Goal: Task Accomplishment & Management: Manage account settings

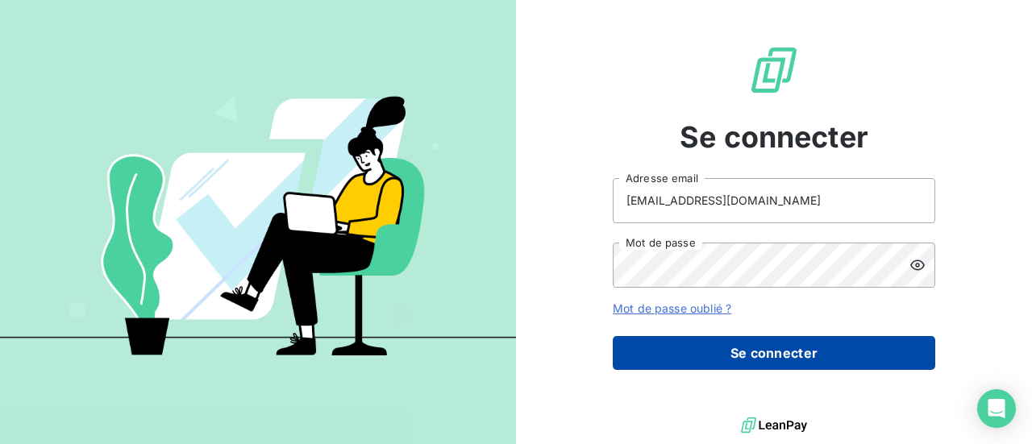
click at [770, 353] on button "Se connecter" at bounding box center [773, 353] width 322 height 34
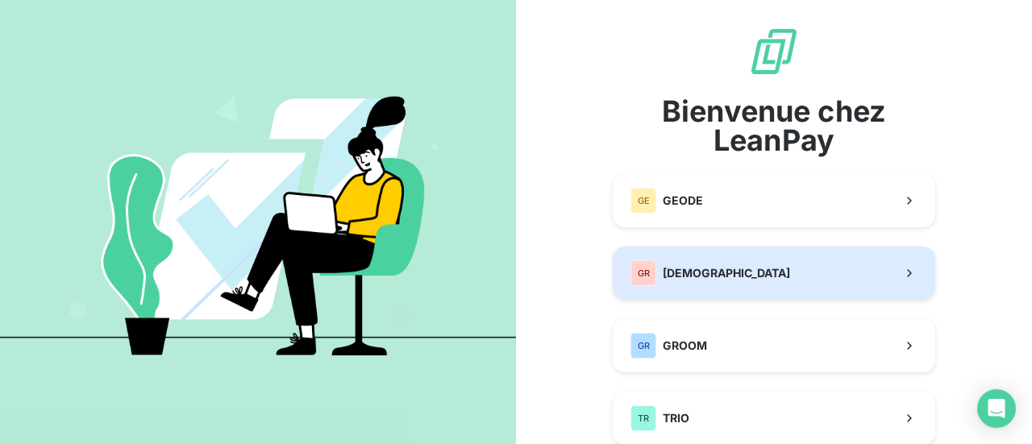
click at [662, 269] on span "[DEMOGRAPHIC_DATA]" at bounding box center [725, 273] width 127 height 16
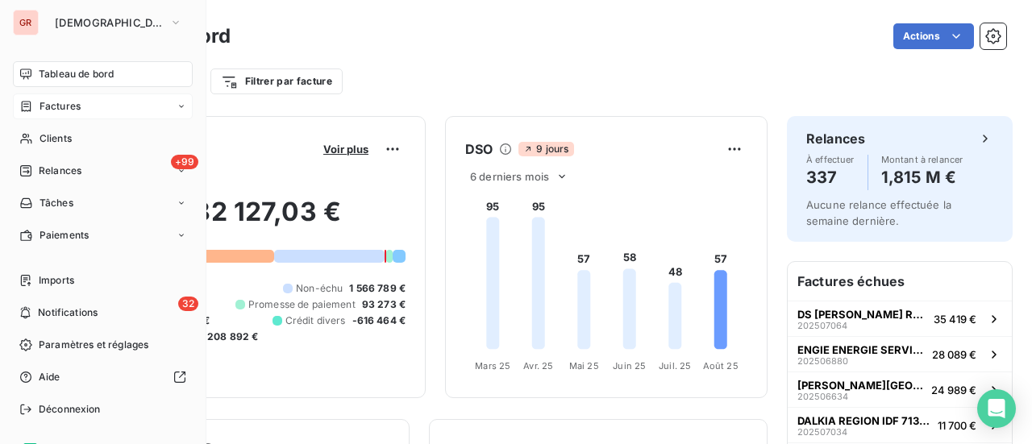
click at [73, 114] on div "Factures" at bounding box center [103, 106] width 180 height 26
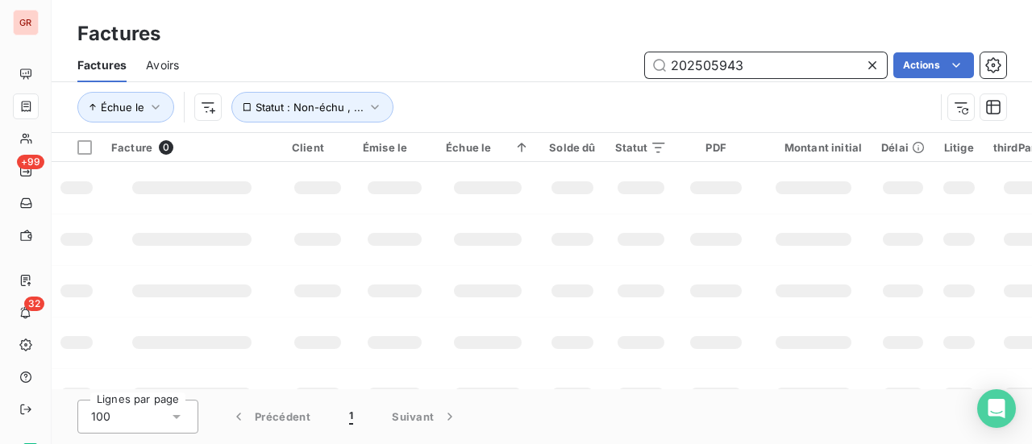
drag, startPoint x: 774, startPoint y: 65, endPoint x: 443, endPoint y: 85, distance: 331.0
click at [467, 81] on div "Factures Avoirs 202505943 Actions" at bounding box center [542, 65] width 980 height 34
paste input "819"
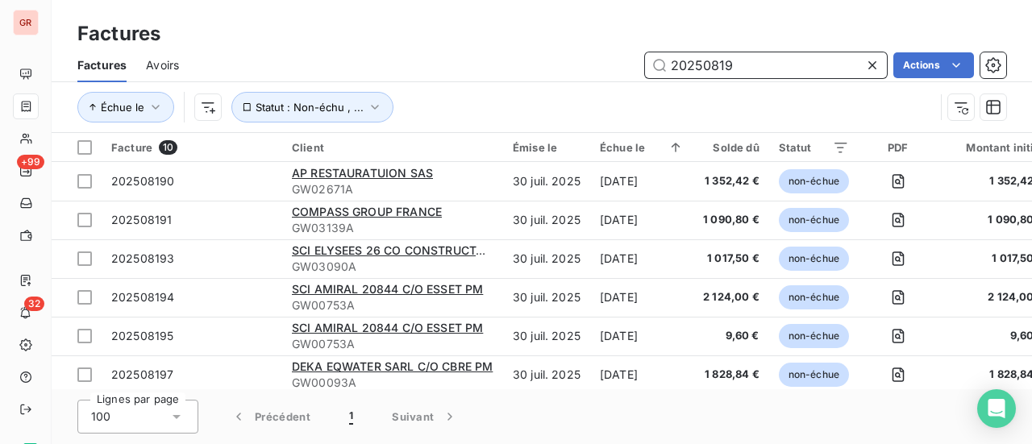
drag, startPoint x: 757, startPoint y: 60, endPoint x: 538, endPoint y: 65, distance: 219.3
click at [548, 65] on div "20250819 Actions" at bounding box center [602, 65] width 808 height 26
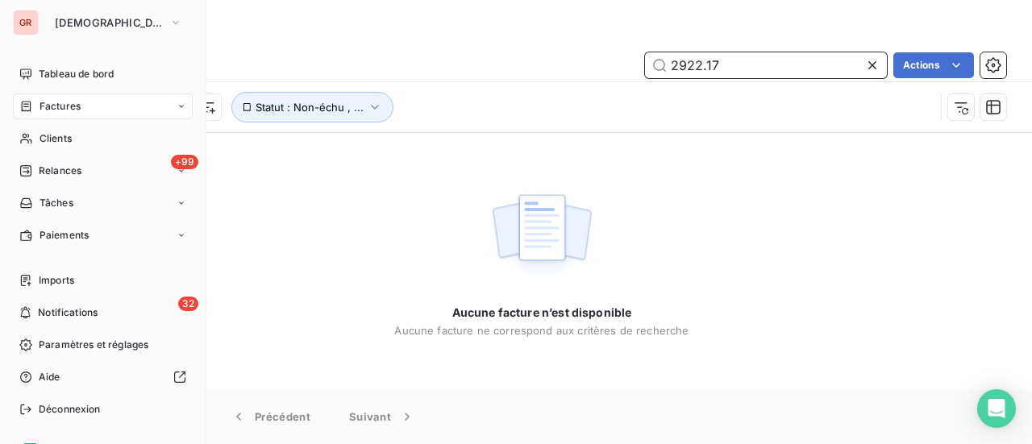
type input "2922.17"
click at [74, 106] on span "Factures" at bounding box center [59, 106] width 41 height 15
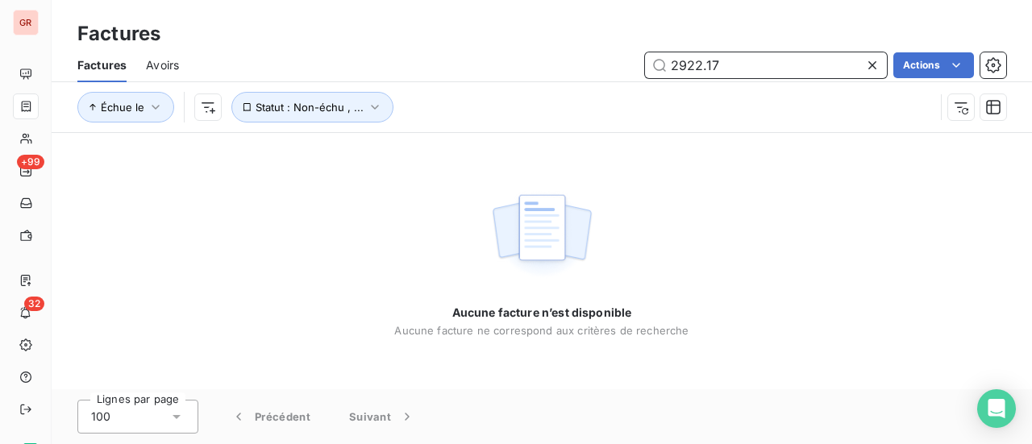
drag, startPoint x: 715, startPoint y: 67, endPoint x: 529, endPoint y: 107, distance: 190.5
click at [538, 85] on div "Factures Avoirs 2922.17 Actions Échue le Statut : Non-échu , ..." at bounding box center [542, 90] width 980 height 84
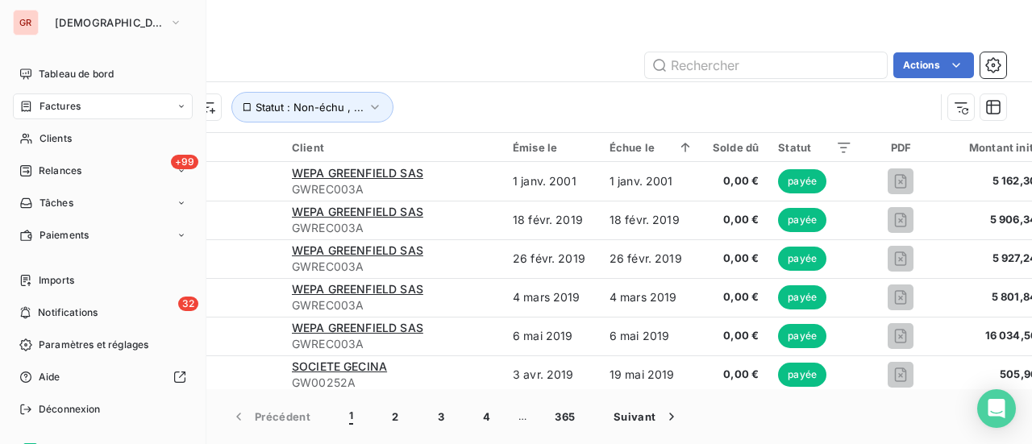
drag, startPoint x: 70, startPoint y: 101, endPoint x: 592, endPoint y: 107, distance: 521.5
click at [69, 101] on span "Factures" at bounding box center [59, 106] width 41 height 15
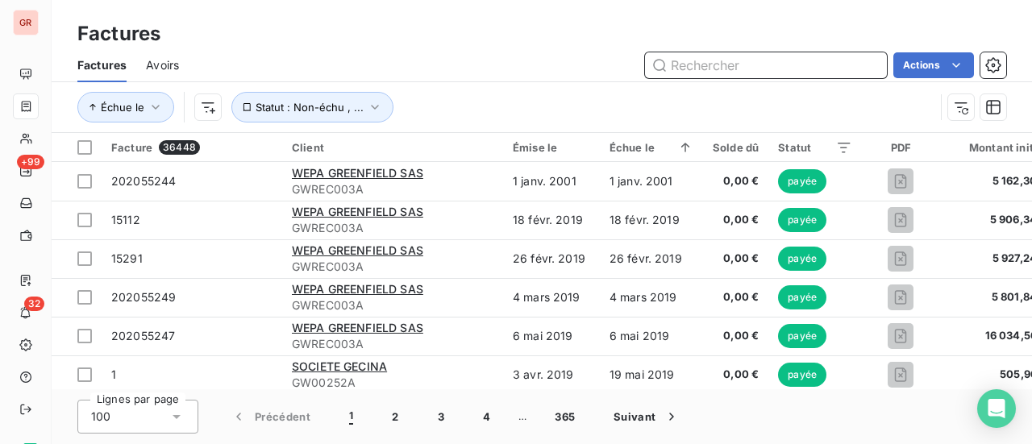
click at [698, 70] on input "text" at bounding box center [766, 65] width 242 height 26
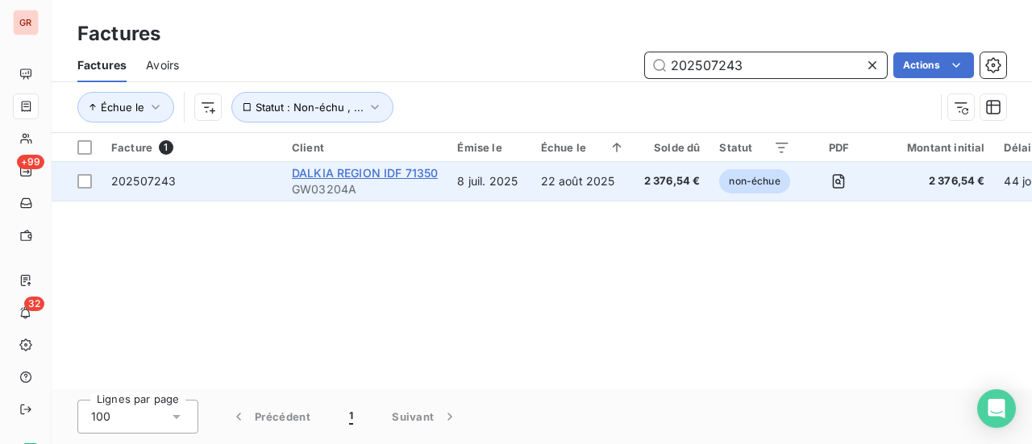
type input "202507243"
click at [360, 177] on span "DALKIA REGION IDF 71350" at bounding box center [365, 173] width 146 height 14
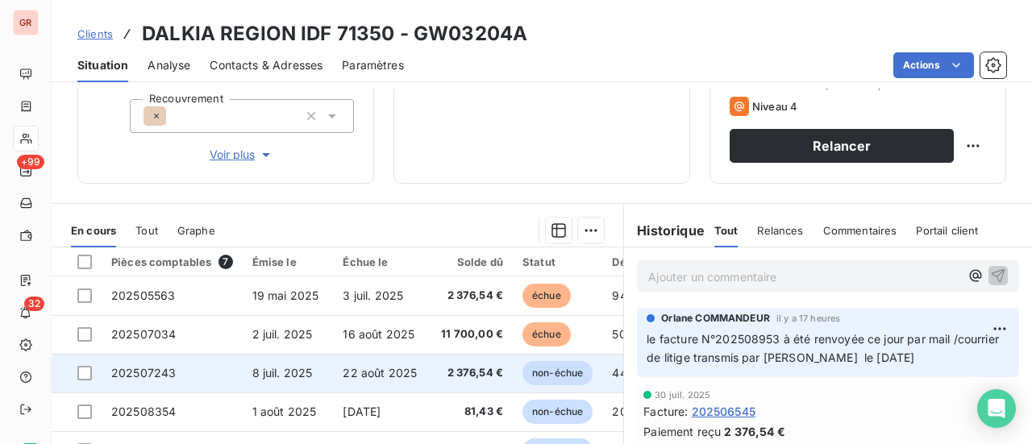
scroll to position [420, 0]
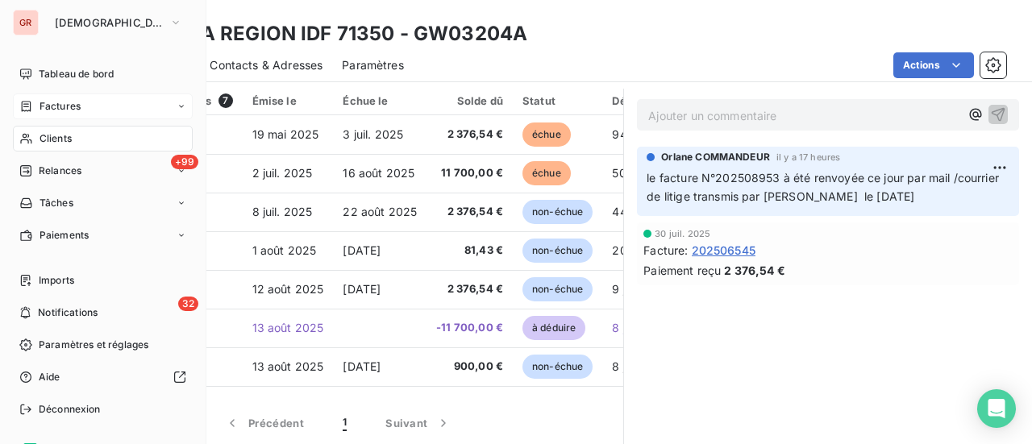
drag, startPoint x: 51, startPoint y: 103, endPoint x: 140, endPoint y: 102, distance: 89.5
click at [52, 102] on span "Factures" at bounding box center [59, 106] width 41 height 15
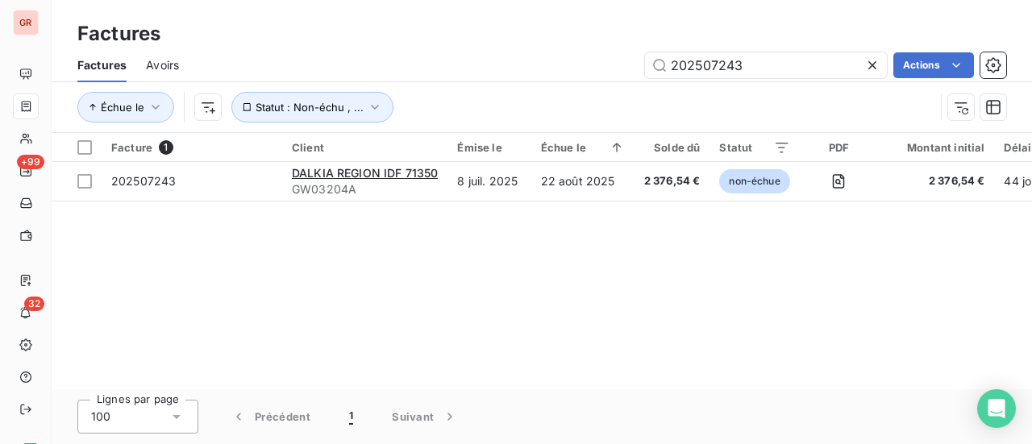
drag, startPoint x: 770, startPoint y: 70, endPoint x: 424, endPoint y: 96, distance: 347.5
click at [435, 94] on div "Factures Avoirs 202507243 Actions Échue le Statut : Non-échu , ..." at bounding box center [542, 90] width 980 height 84
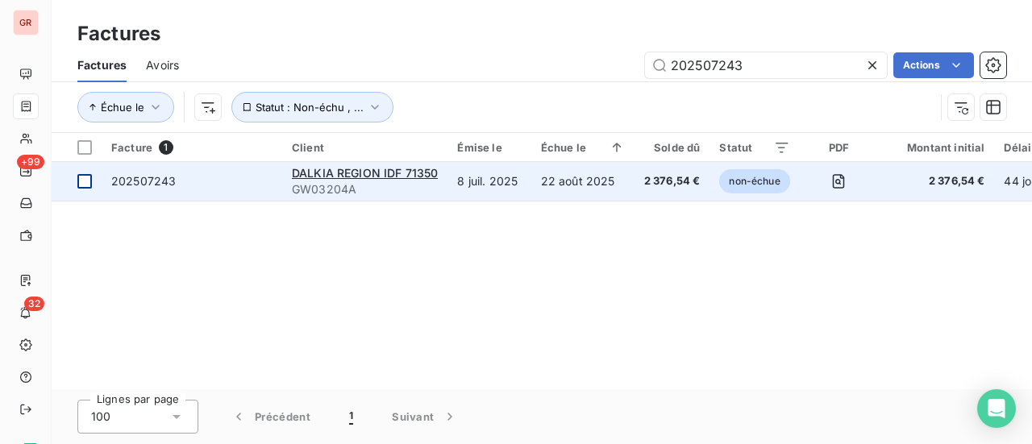
click at [81, 184] on div at bounding box center [84, 181] width 15 height 15
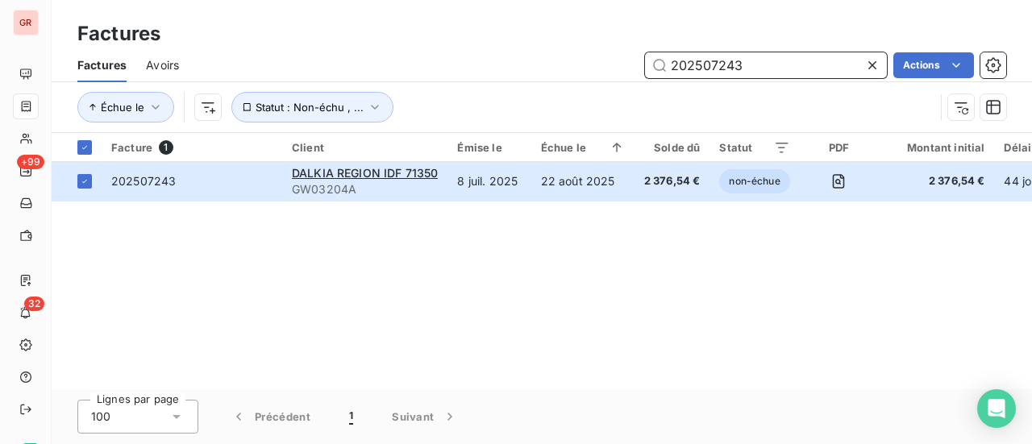
drag, startPoint x: 708, startPoint y: 73, endPoint x: 500, endPoint y: 93, distance: 208.8
click at [501, 93] on div "Factures Avoirs 202507243 Actions Échue le Statut : Non-échu , ..." at bounding box center [542, 90] width 980 height 84
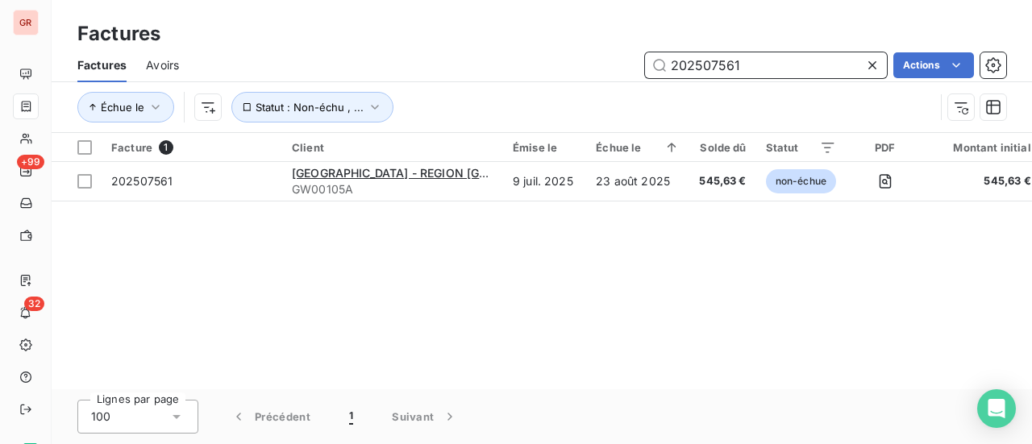
drag, startPoint x: 738, startPoint y: 72, endPoint x: 594, endPoint y: 85, distance: 144.9
click at [601, 85] on div "Factures Avoirs 202507561 Actions Échue le Statut : Non-échu , ..." at bounding box center [542, 90] width 980 height 84
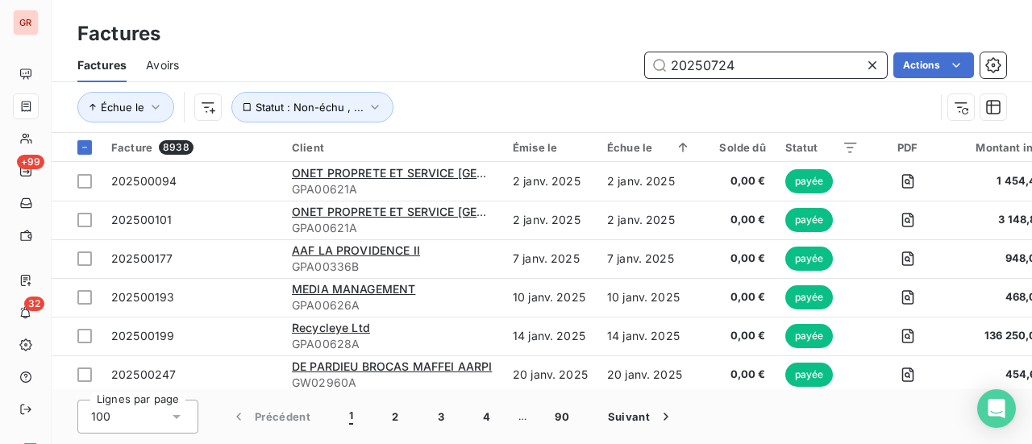
type input "202507243"
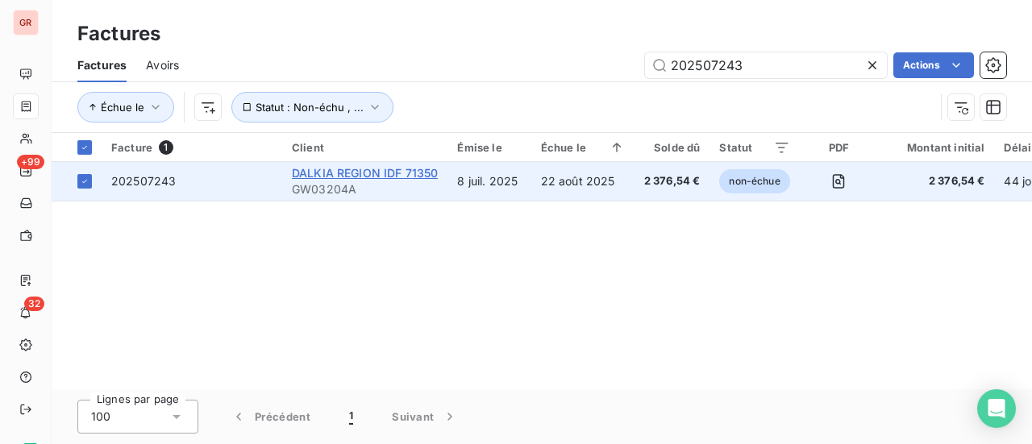
click at [342, 175] on span "DALKIA REGION IDF 71350" at bounding box center [365, 173] width 146 height 14
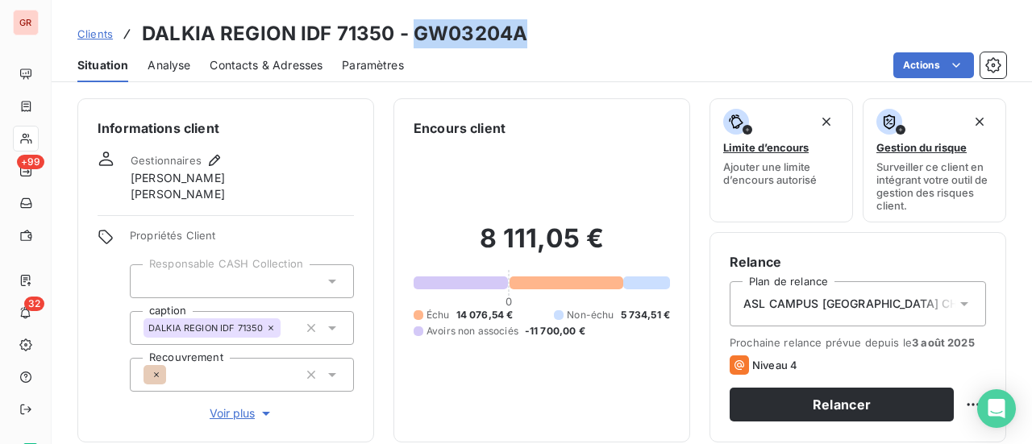
drag, startPoint x: 525, startPoint y: 35, endPoint x: 413, endPoint y: 38, distance: 112.9
click at [413, 38] on div "Clients DALKIA REGION IDF 71350 - GW03204A" at bounding box center [542, 33] width 980 height 29
copy h3 "GW03204A"
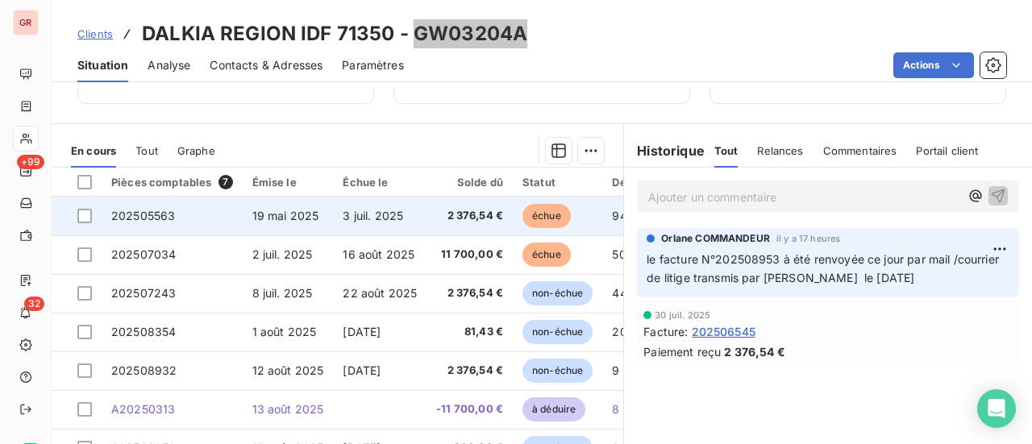
scroll to position [339, 0]
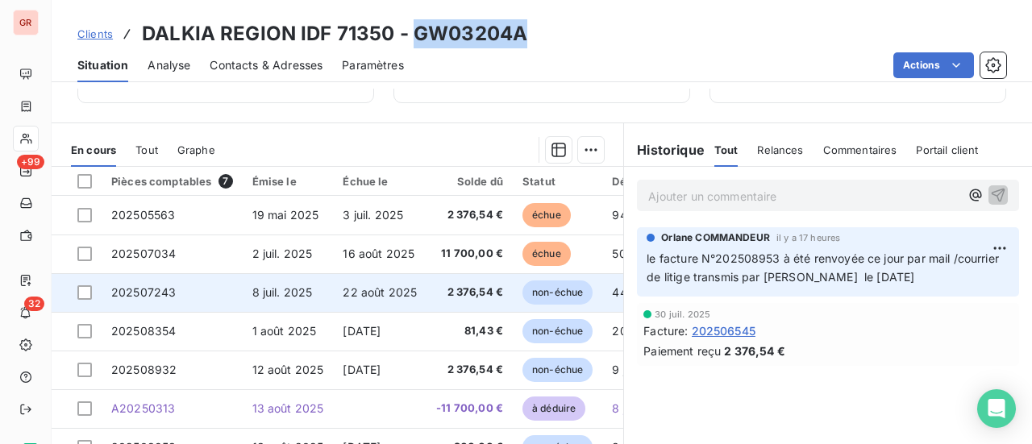
drag, startPoint x: 89, startPoint y: 292, endPoint x: 97, endPoint y: 289, distance: 8.4
click at [89, 291] on div at bounding box center [84, 292] width 15 height 15
click at [147, 289] on span "202507243" at bounding box center [143, 292] width 64 height 14
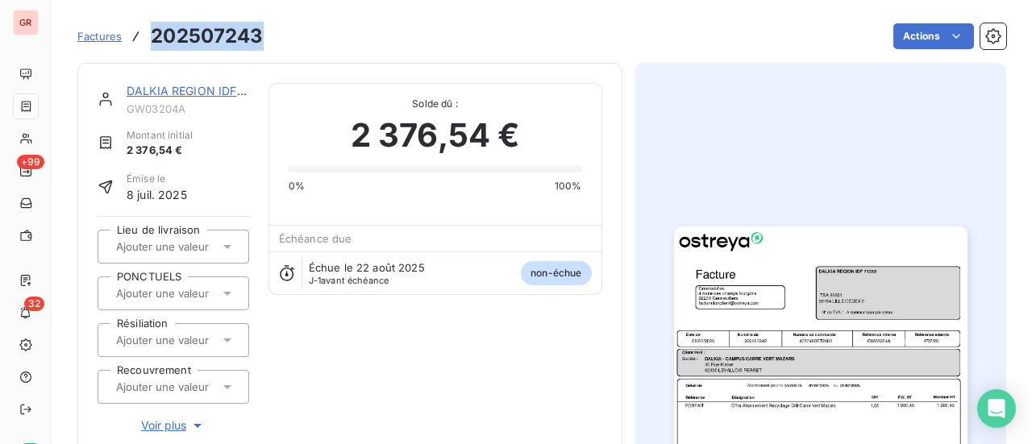
drag, startPoint x: 261, startPoint y: 43, endPoint x: 148, endPoint y: 44, distance: 112.8
click at [148, 44] on div "Factures 202507243" at bounding box center [170, 36] width 186 height 29
copy h3 "202507243"
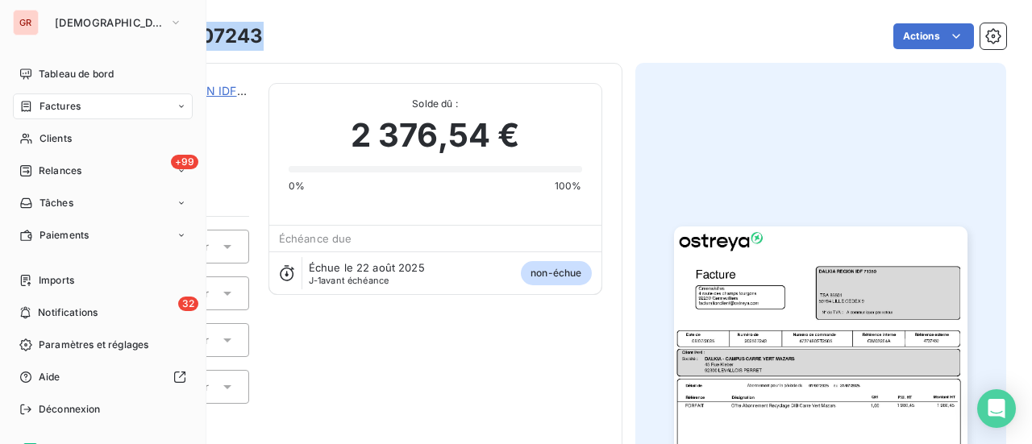
drag, startPoint x: 72, startPoint y: 102, endPoint x: 161, endPoint y: 104, distance: 89.5
click at [72, 102] on span "Factures" at bounding box center [59, 106] width 41 height 15
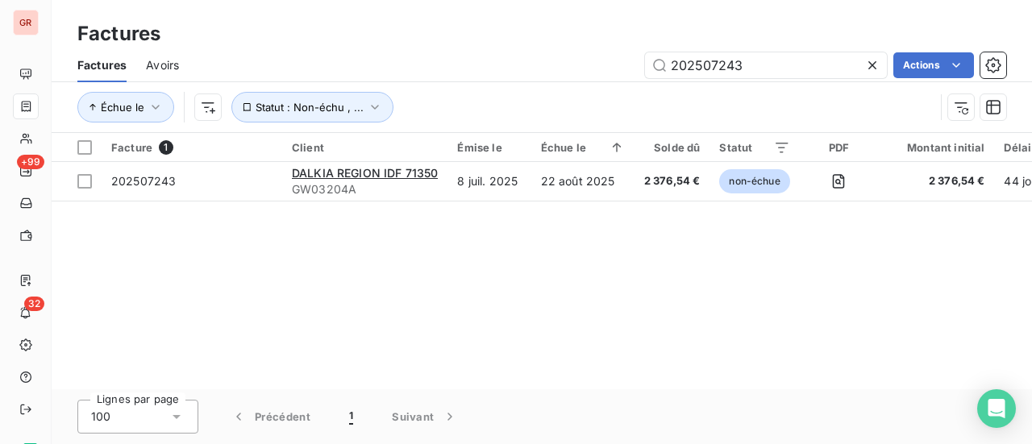
drag, startPoint x: 761, startPoint y: 66, endPoint x: 449, endPoint y: 89, distance: 312.8
click at [496, 81] on div "Factures Avoirs 202507243 Actions" at bounding box center [542, 65] width 980 height 34
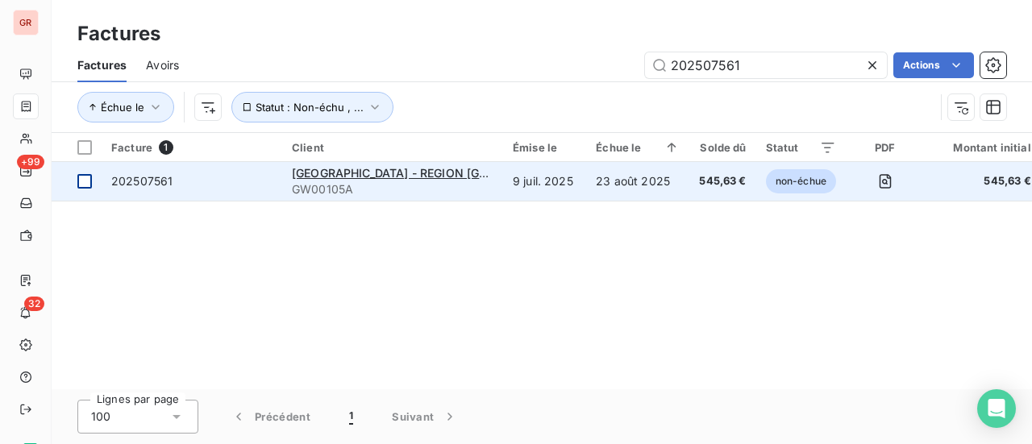
type input "202507561"
click at [81, 182] on div at bounding box center [84, 181] width 15 height 15
click at [135, 178] on span "202507561" at bounding box center [141, 181] width 61 height 14
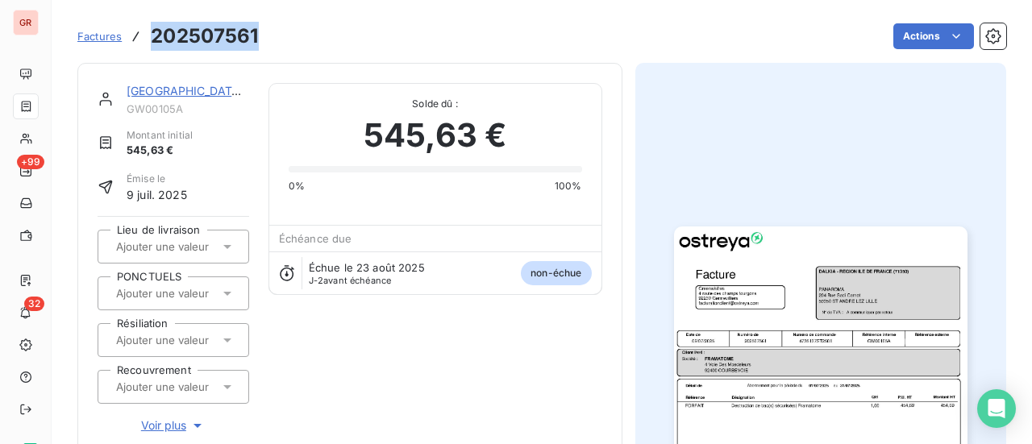
drag, startPoint x: 261, startPoint y: 43, endPoint x: 160, endPoint y: 39, distance: 100.8
click at [152, 48] on div "Factures 202507561 Actions" at bounding box center [541, 36] width 928 height 34
copy h3 "202507561"
click at [179, 95] on link "DALKIA - REGION ILE DE FRANCE (71350)" at bounding box center [296, 91] width 338 height 14
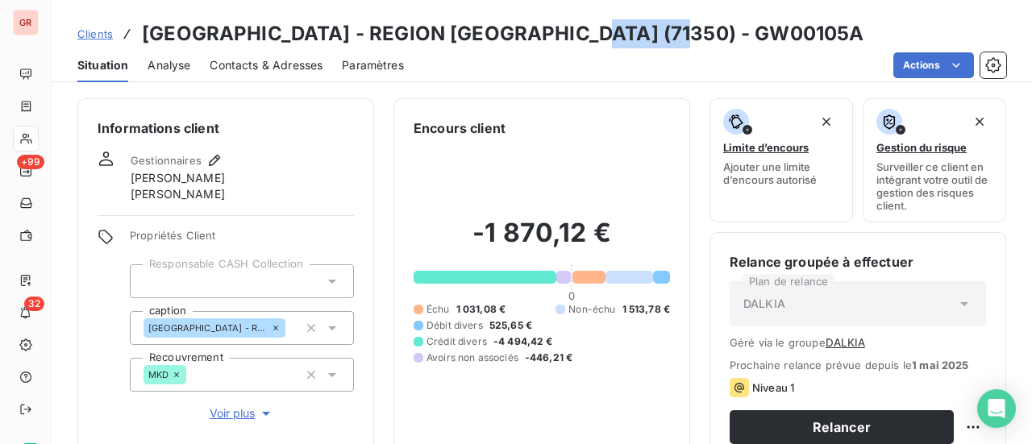
drag, startPoint x: 667, startPoint y: 38, endPoint x: 553, endPoint y: 42, distance: 114.5
click at [553, 42] on div "Clients DALKIA - REGION ILE DE FRANCE (71350) - GW00105A" at bounding box center [542, 33] width 980 height 29
copy h3 "GW00105A"
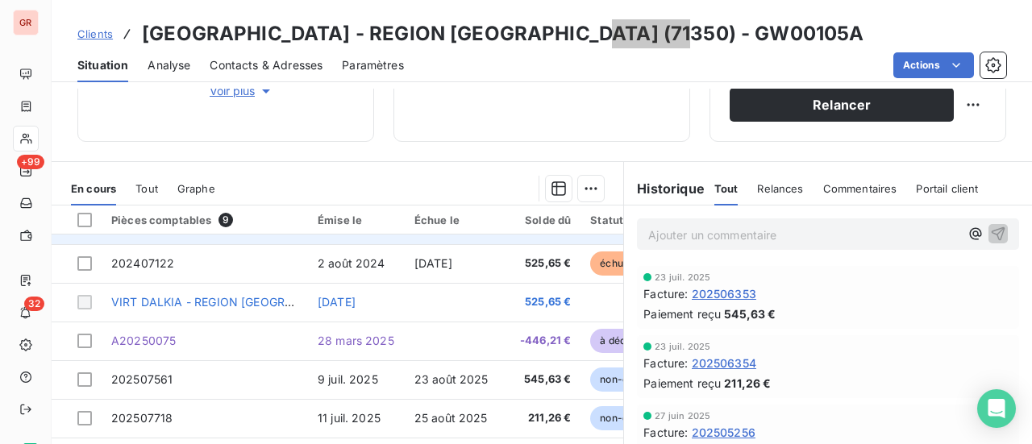
scroll to position [403, 0]
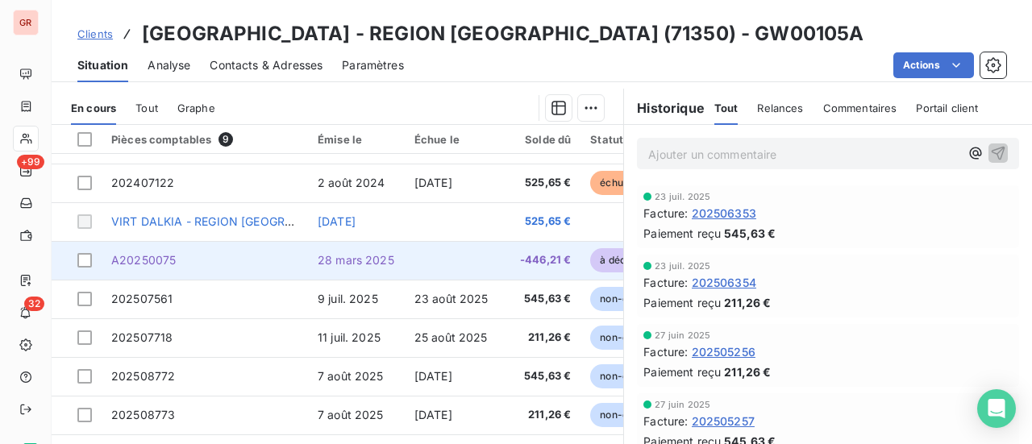
click at [361, 255] on span "28 mars 2025" at bounding box center [356, 260] width 77 height 14
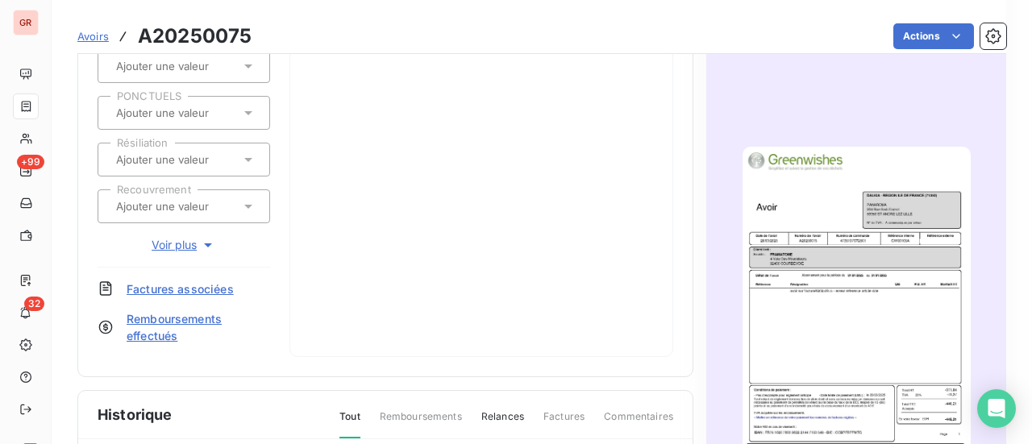
scroll to position [243, 0]
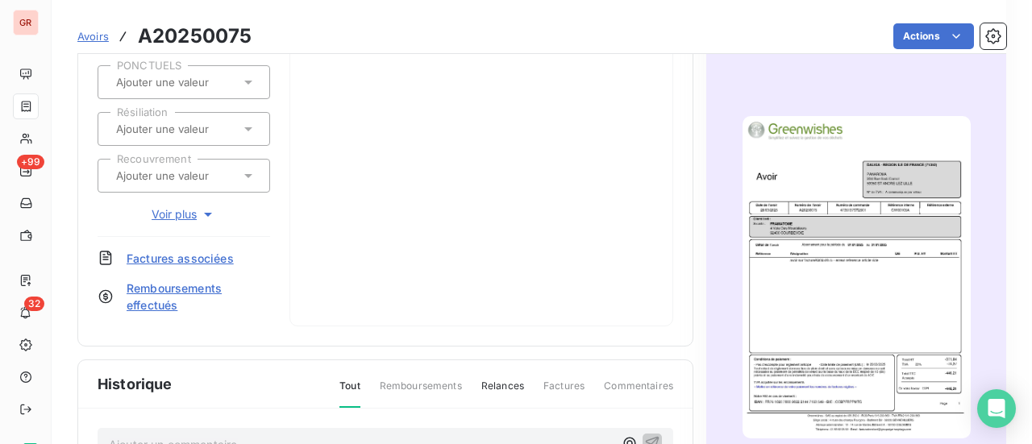
click at [773, 238] on img "button" at bounding box center [856, 277] width 228 height 322
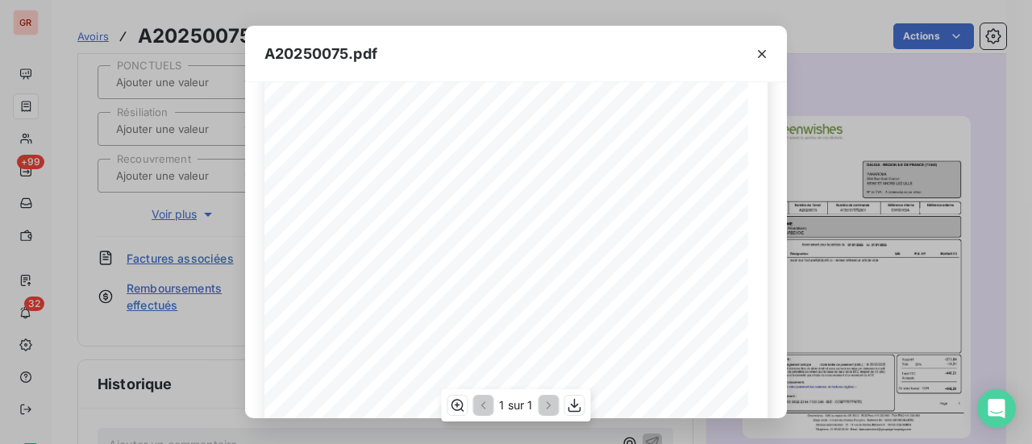
scroll to position [242, 0]
click at [764, 52] on icon "button" at bounding box center [762, 54] width 16 height 16
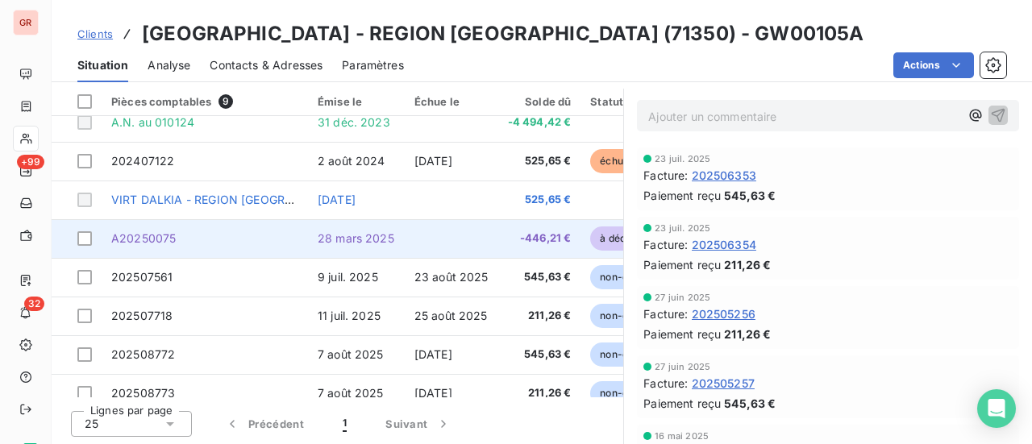
scroll to position [73, 0]
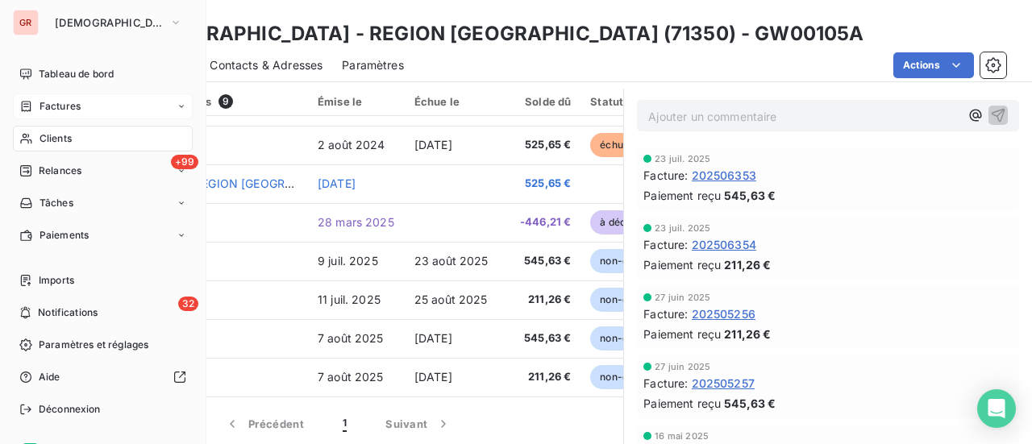
click at [60, 106] on span "Factures" at bounding box center [59, 106] width 41 height 15
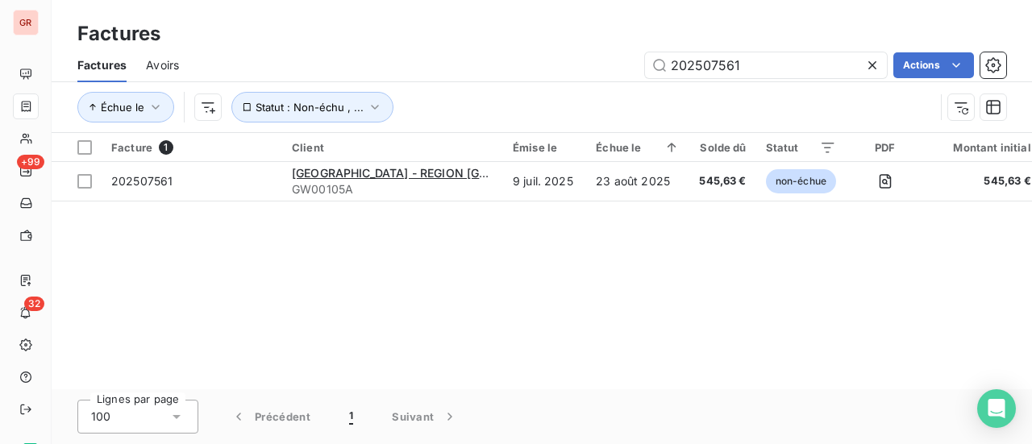
drag, startPoint x: 524, startPoint y: 88, endPoint x: 455, endPoint y: 96, distance: 69.0
click at [488, 92] on div "Factures Avoirs 202507561 Actions Échue le Statut : Non-échu , ..." at bounding box center [542, 90] width 980 height 84
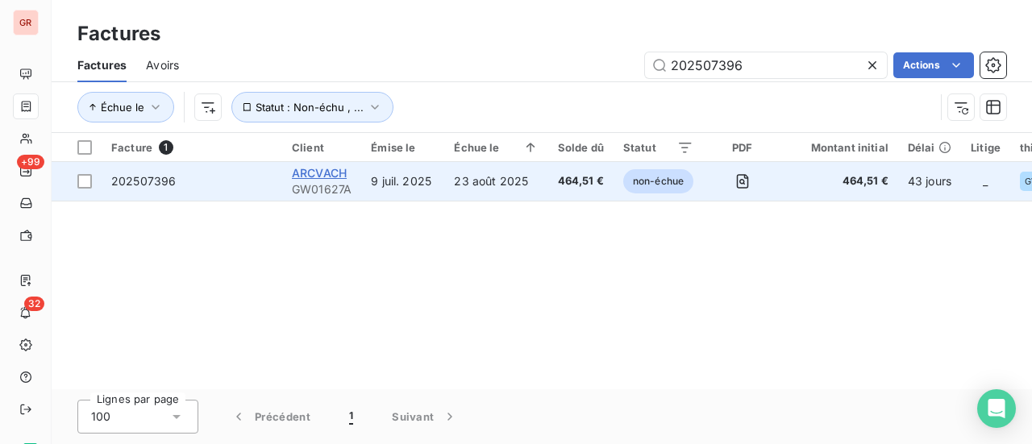
type input "202507396"
click at [332, 172] on span "ARCVACH" at bounding box center [319, 173] width 55 height 14
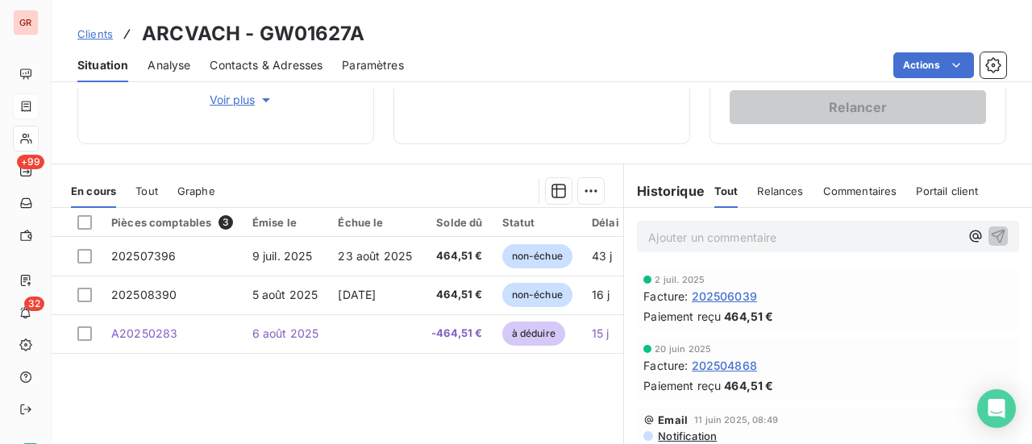
scroll to position [322, 0]
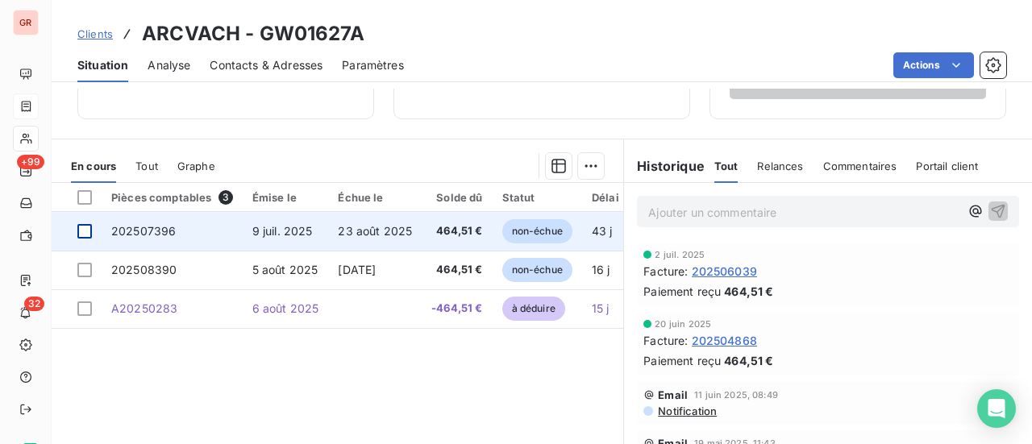
click at [88, 232] on div at bounding box center [84, 231] width 15 height 15
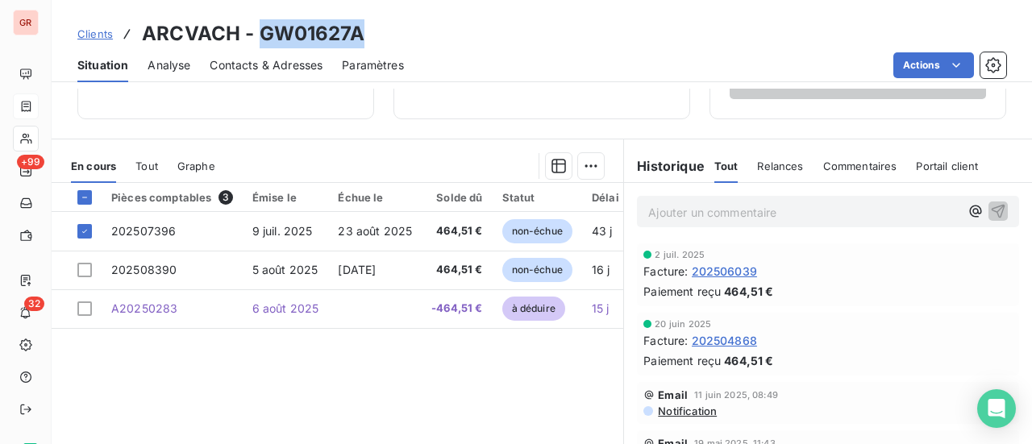
drag, startPoint x: 366, startPoint y: 31, endPoint x: 261, endPoint y: 45, distance: 105.7
click at [261, 45] on div "Clients ARCVACH - GW01627A" at bounding box center [542, 33] width 980 height 29
copy h3 "GW01627A"
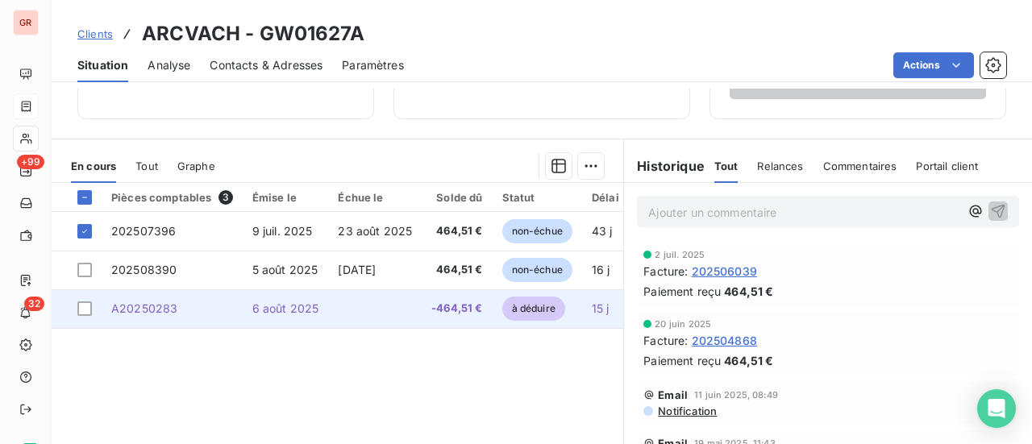
click at [295, 305] on span "6 août 2025" at bounding box center [285, 308] width 67 height 14
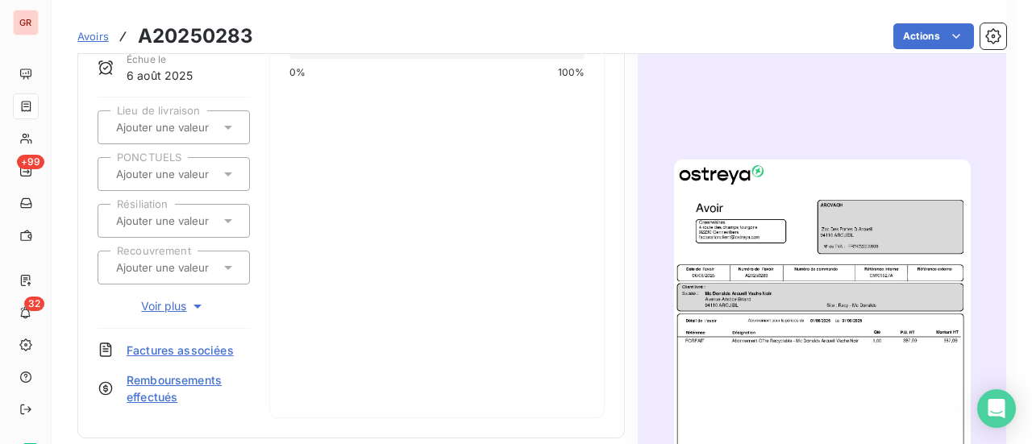
scroll to position [322, 0]
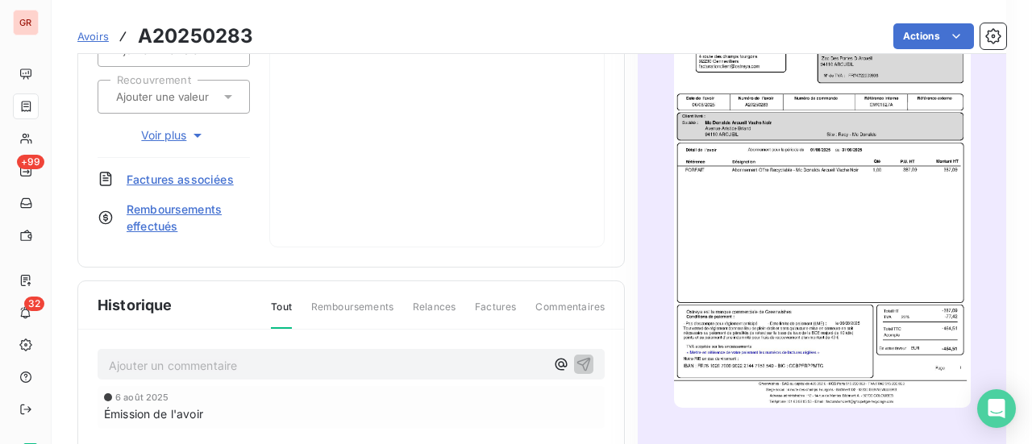
click at [812, 194] on img "button" at bounding box center [822, 198] width 297 height 419
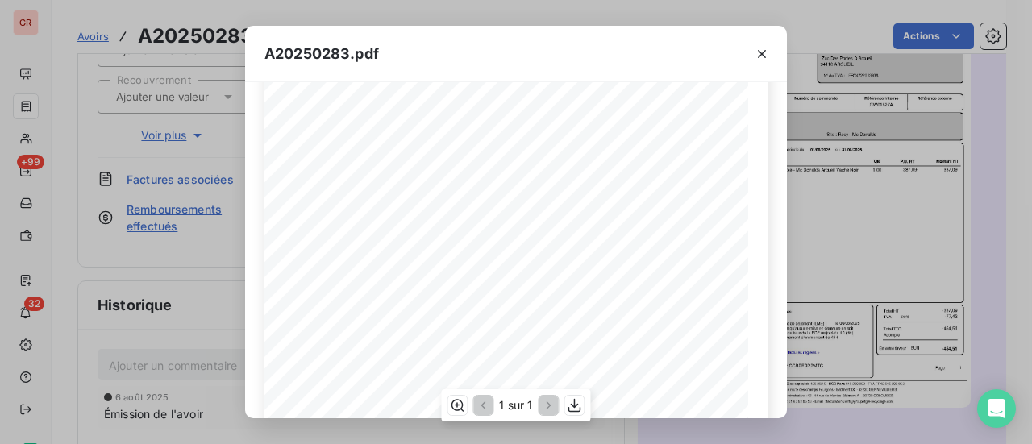
scroll to position [63, 0]
click at [762, 48] on icon "button" at bounding box center [762, 54] width 16 height 16
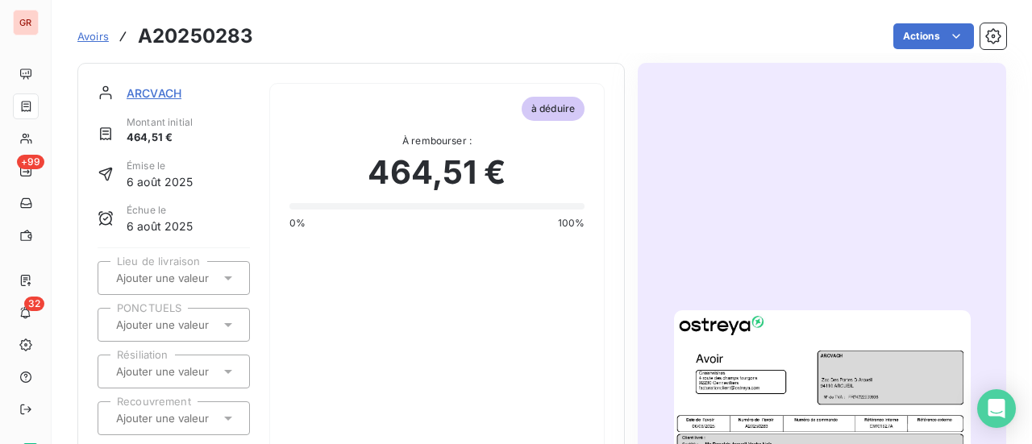
scroll to position [0, 0]
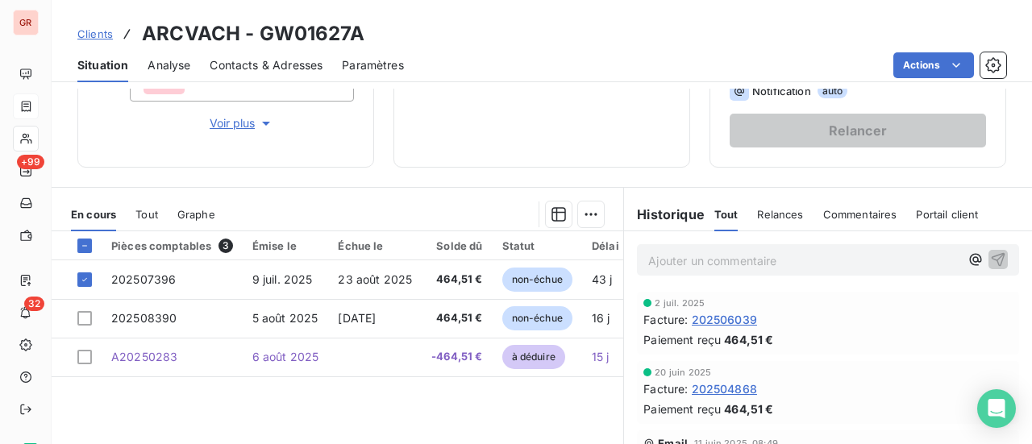
scroll to position [322, 0]
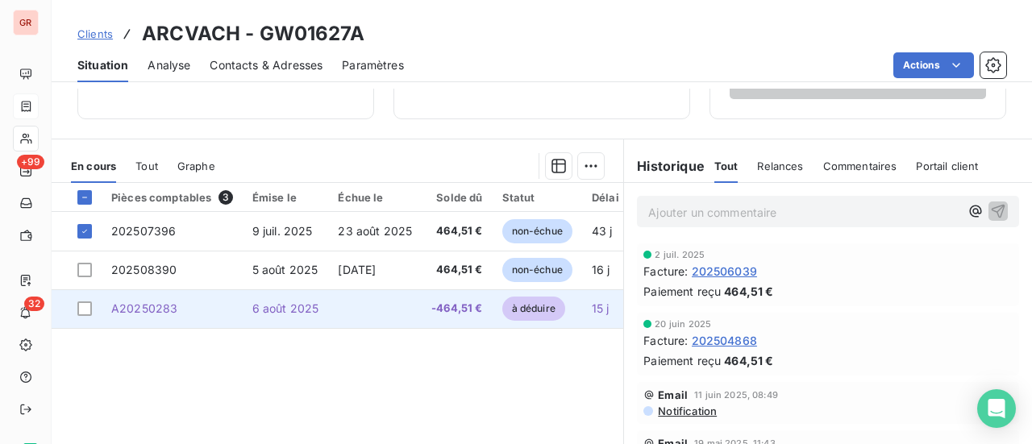
click at [268, 308] on span "6 août 2025" at bounding box center [285, 308] width 67 height 14
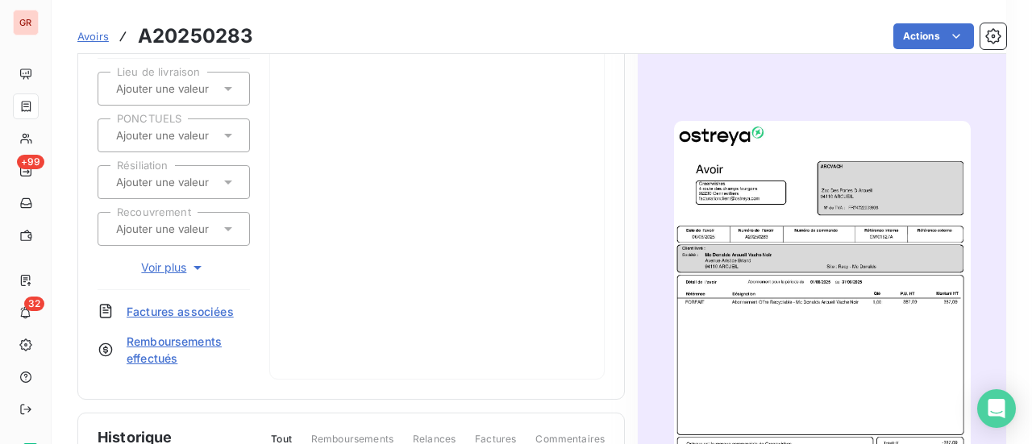
scroll to position [243, 0]
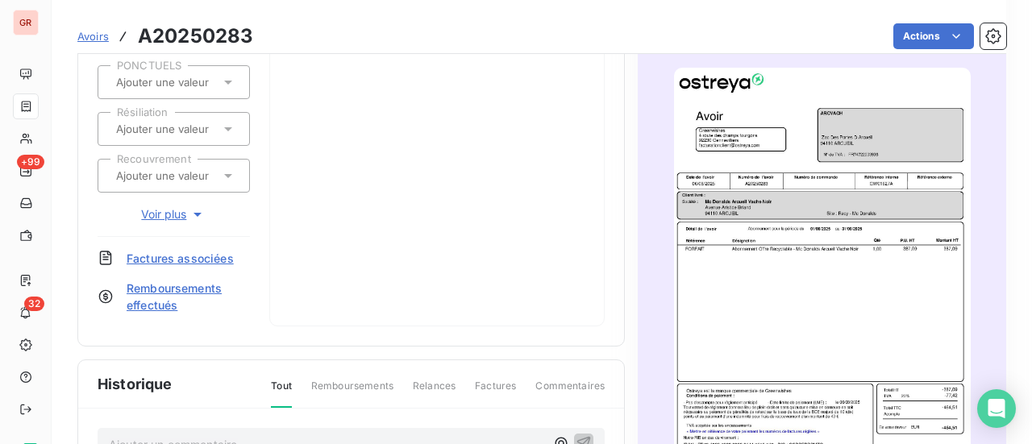
click at [767, 257] on img "button" at bounding box center [822, 277] width 297 height 419
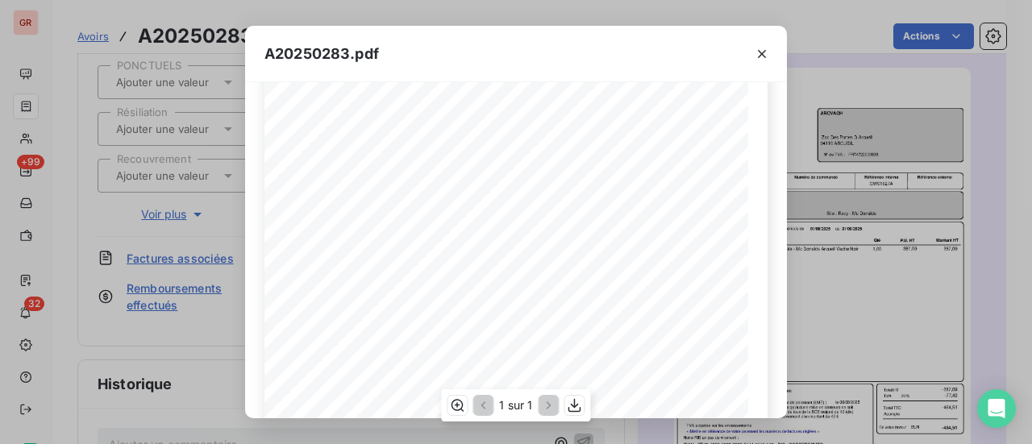
scroll to position [305, 0]
click at [763, 52] on icon "button" at bounding box center [762, 54] width 16 height 16
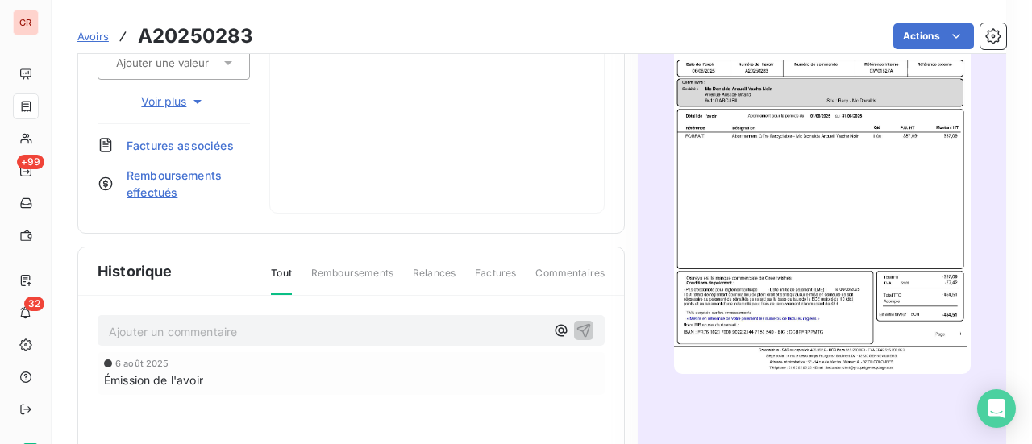
scroll to position [324, 0]
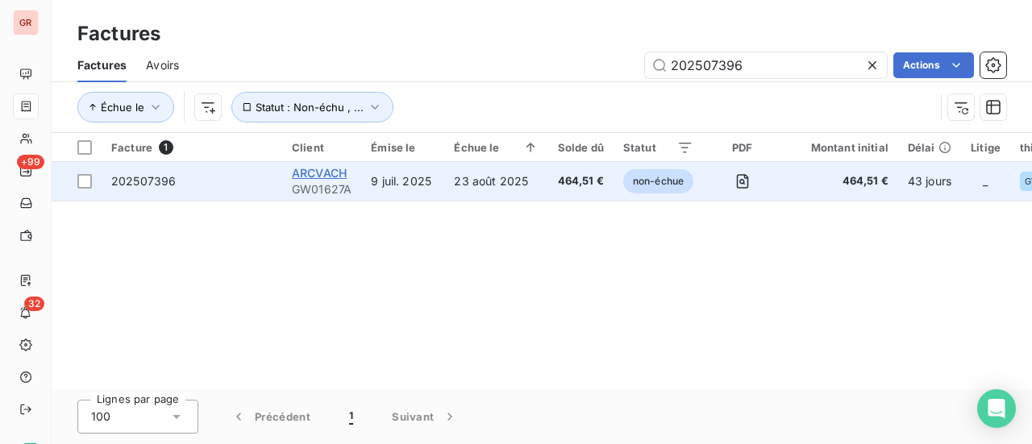
click at [329, 172] on span "ARCVACH" at bounding box center [319, 173] width 55 height 14
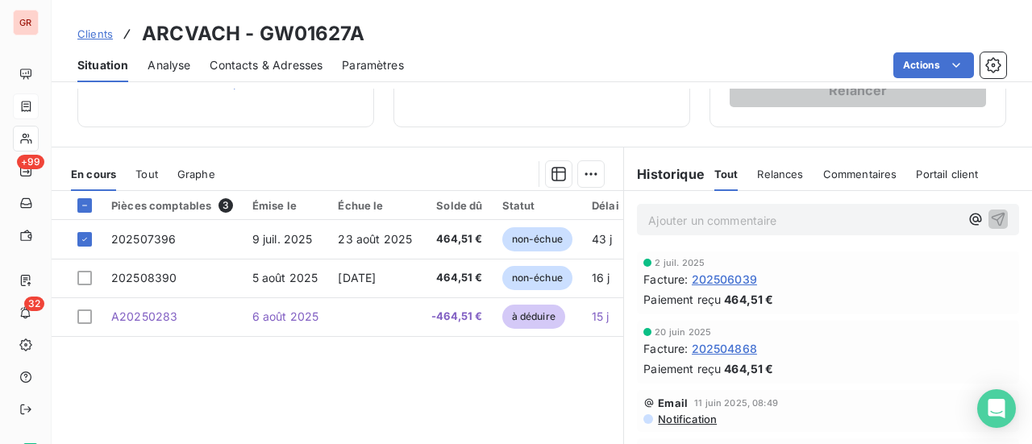
scroll to position [322, 0]
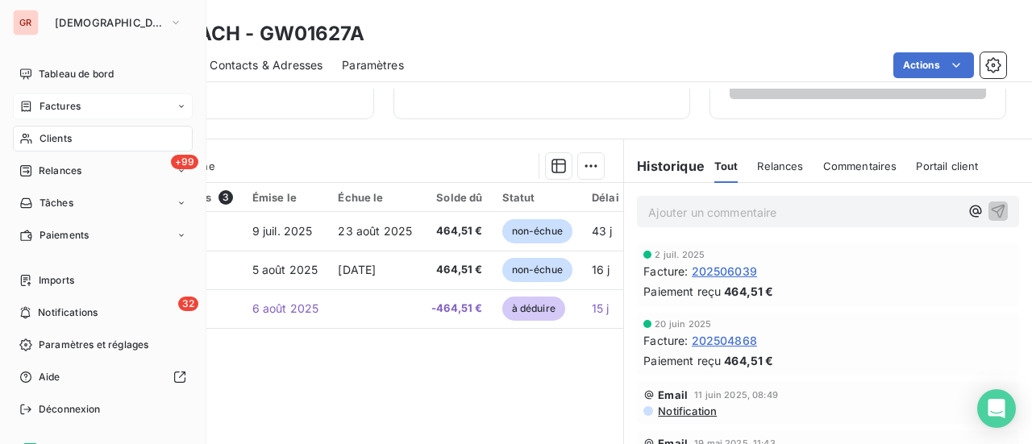
click at [81, 100] on div "Factures" at bounding box center [103, 106] width 180 height 26
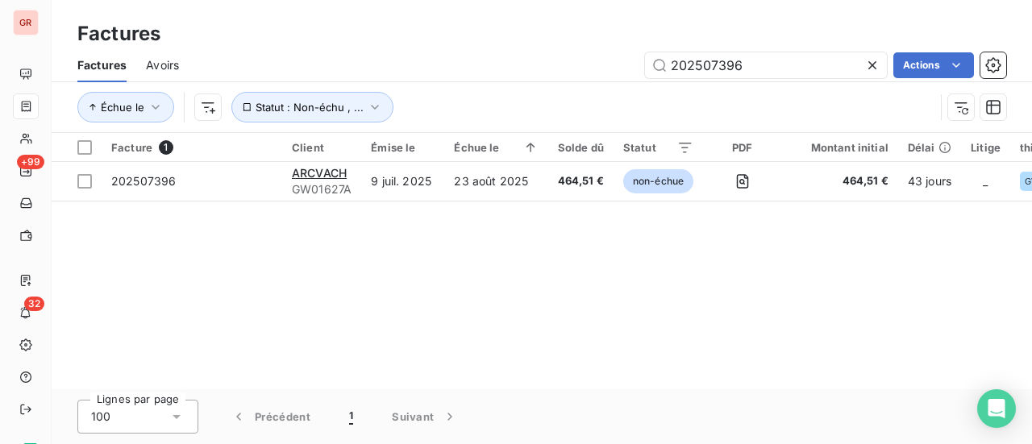
drag, startPoint x: 683, startPoint y: 73, endPoint x: 459, endPoint y: 115, distance: 228.1
click at [471, 115] on div "Factures Avoirs 202507396 Actions Échue le Statut : Non-échu , ..." at bounding box center [542, 90] width 980 height 84
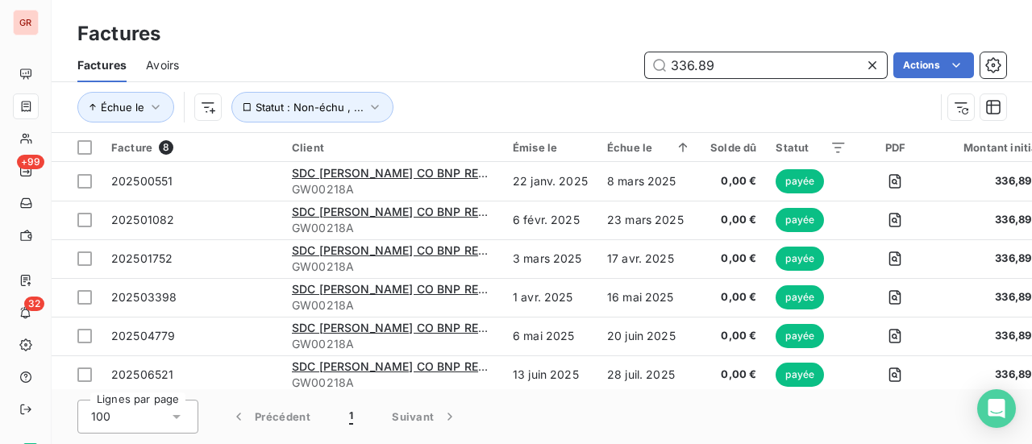
drag, startPoint x: 604, startPoint y: 87, endPoint x: 438, endPoint y: 107, distance: 166.4
click at [440, 106] on div "Factures Avoirs 336.89 Actions Échue le Statut : Non-échu , ..." at bounding box center [542, 90] width 980 height 84
paste input "202508363"
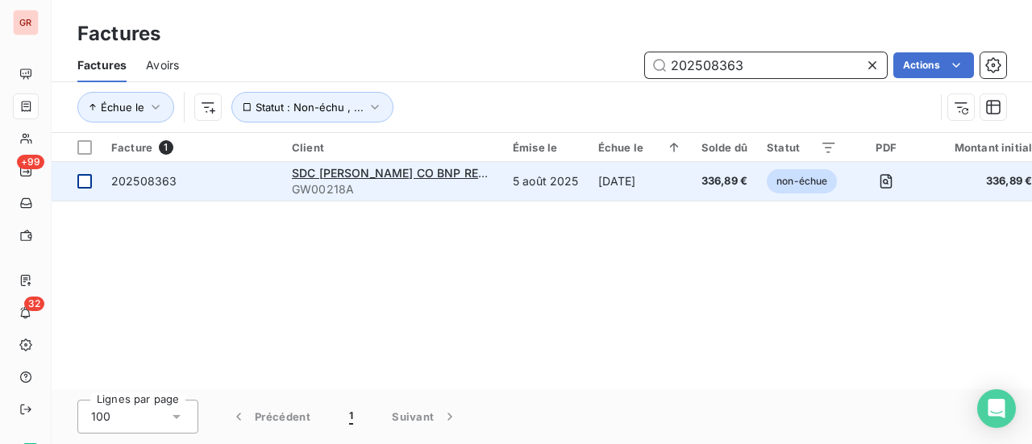
type input "202508363"
click at [89, 181] on div at bounding box center [84, 181] width 15 height 15
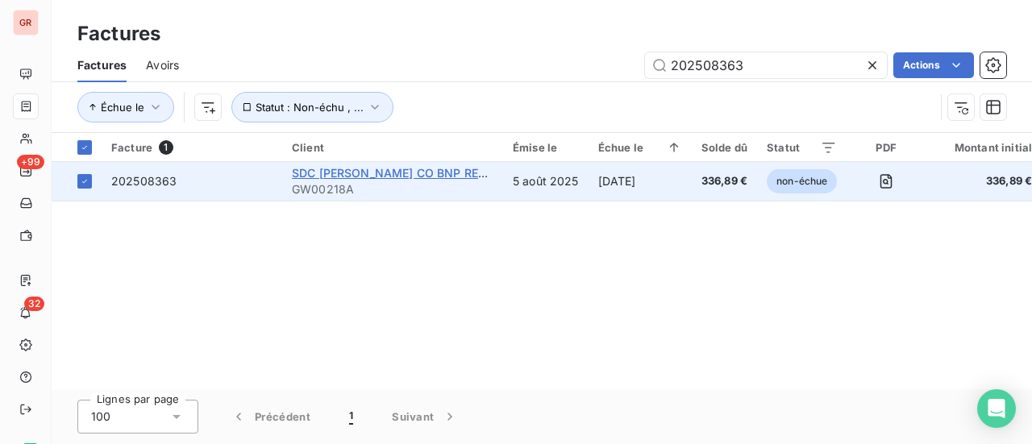
click at [358, 178] on span "SDC ADOLPHE CHERIOUX CO BNP REPM 207" at bounding box center [406, 173] width 229 height 14
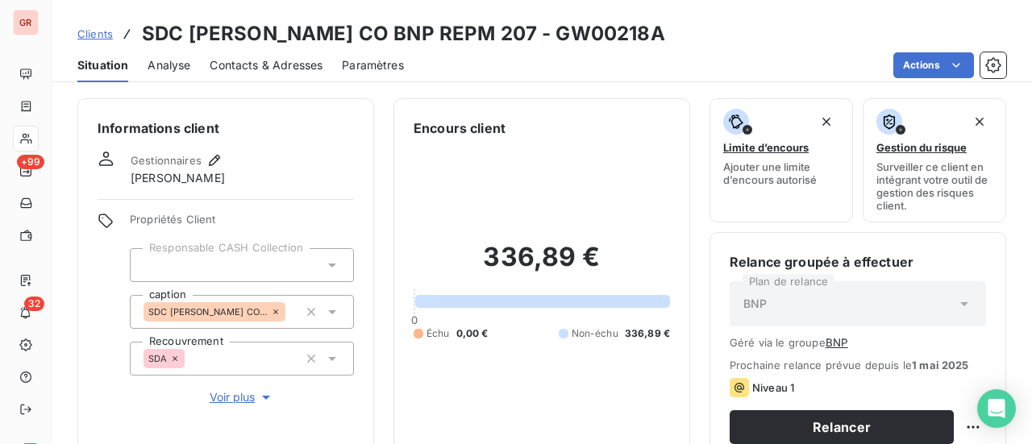
drag, startPoint x: 691, startPoint y: 39, endPoint x: 592, endPoint y: 40, distance: 99.9
click at [592, 40] on div "Clients SDC ADOLPHE CHERIOUX CO BNP REPM 207 - GW00218A" at bounding box center [542, 33] width 980 height 29
copy h3 "GW00218A"
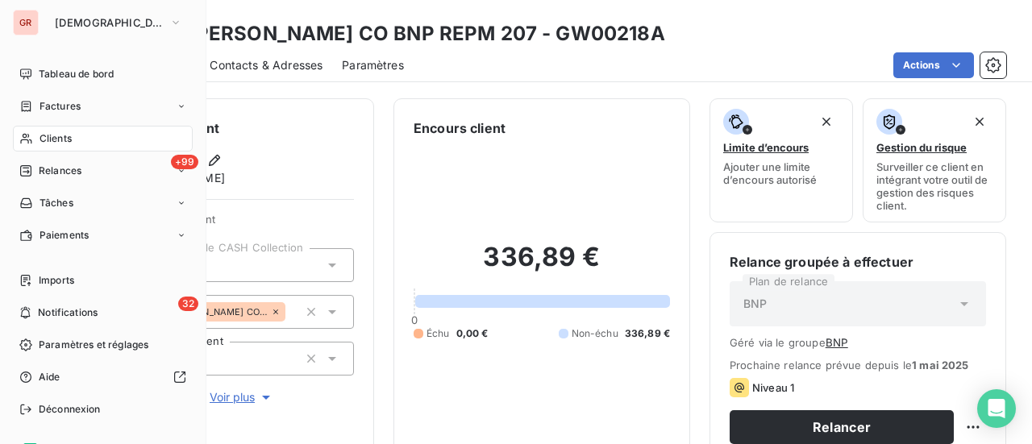
click at [61, 102] on span "Factures" at bounding box center [59, 106] width 41 height 15
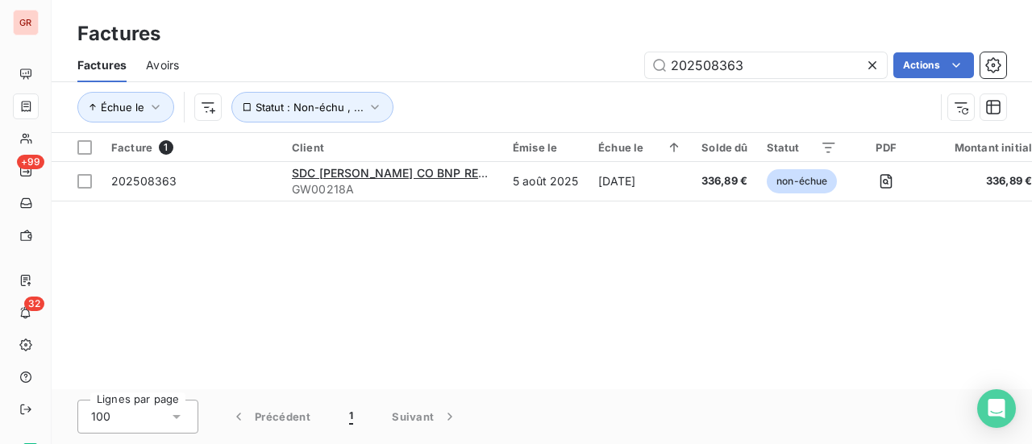
drag, startPoint x: 760, startPoint y: 62, endPoint x: 517, endPoint y: 85, distance: 244.4
click at [529, 83] on div "Factures Avoirs 202508363 Actions Échue le Statut : Non-échu , ..." at bounding box center [542, 90] width 980 height 84
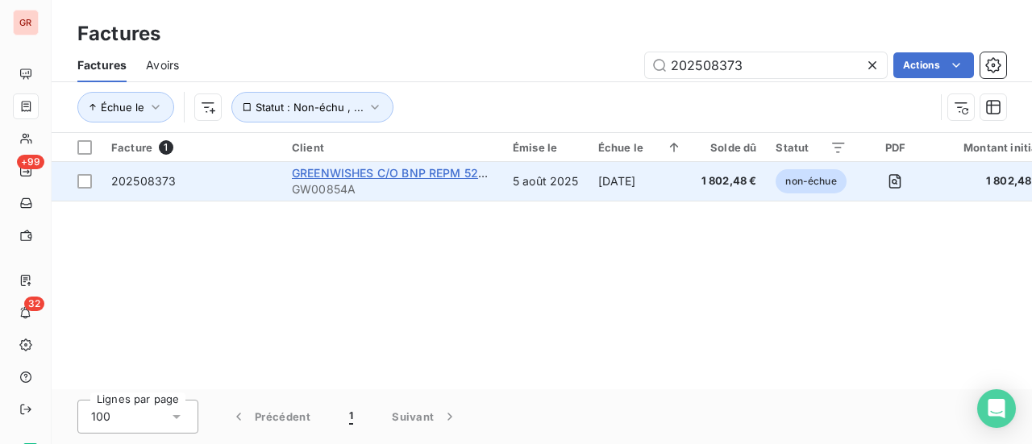
type input "202508373"
click at [325, 176] on span "GREENWISHES C/O BNP REPM 52822" at bounding box center [396, 173] width 209 height 14
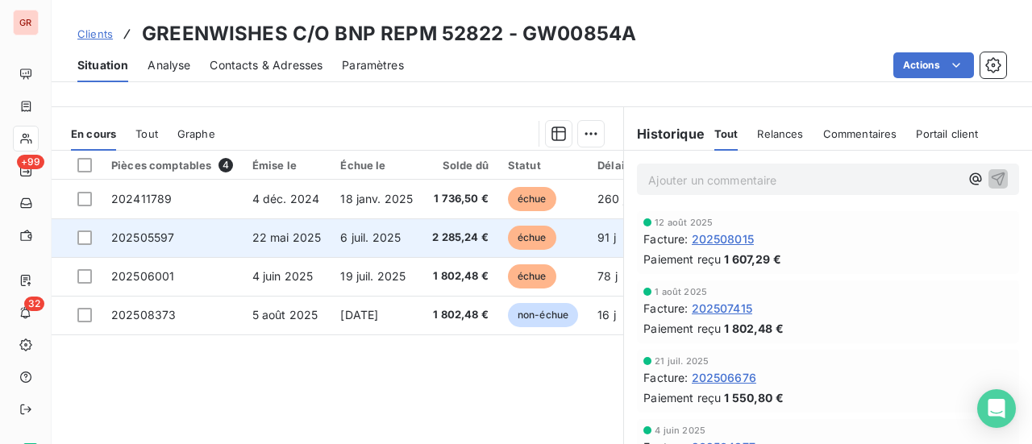
scroll to position [403, 0]
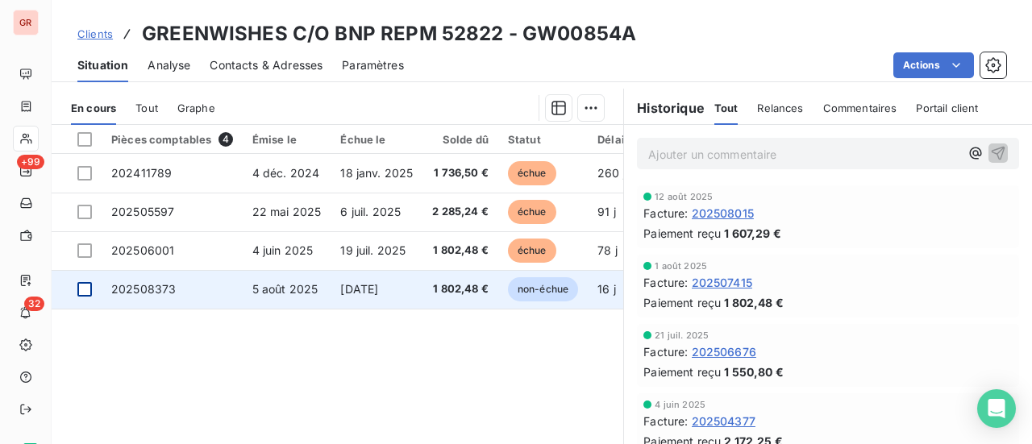
click at [88, 294] on div at bounding box center [84, 289] width 15 height 15
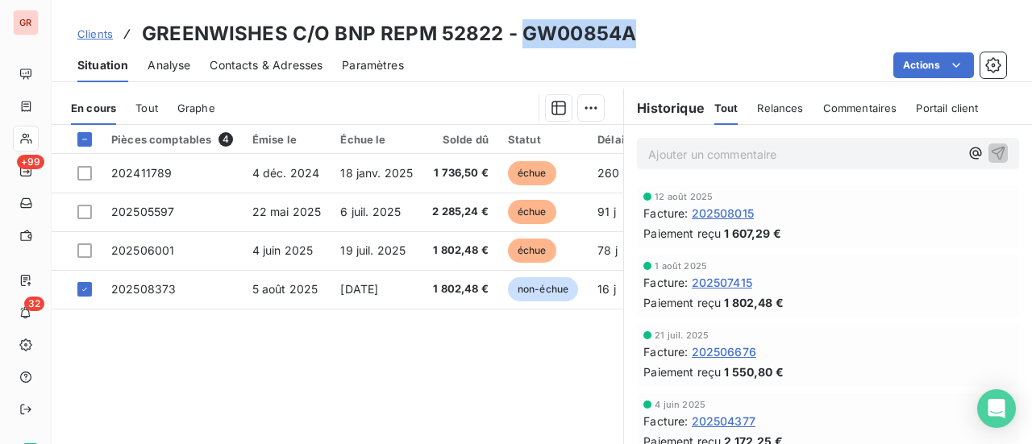
drag, startPoint x: 632, startPoint y: 35, endPoint x: 521, endPoint y: 43, distance: 111.5
click at [521, 43] on div "Clients GREENWISHES C/O BNP REPM 52822 - GW00854A" at bounding box center [542, 33] width 980 height 29
copy h3 "GW00854A"
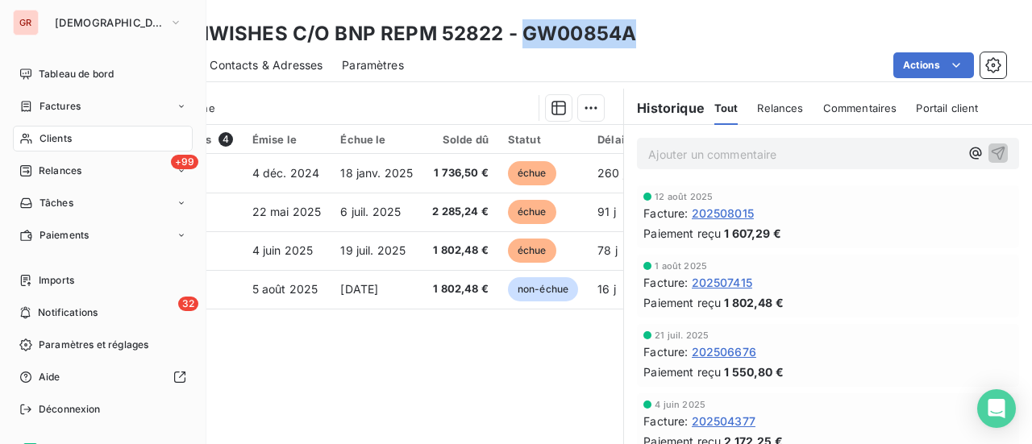
drag, startPoint x: 60, startPoint y: 107, endPoint x: 127, endPoint y: 100, distance: 67.3
click at [60, 107] on span "Factures" at bounding box center [59, 106] width 41 height 15
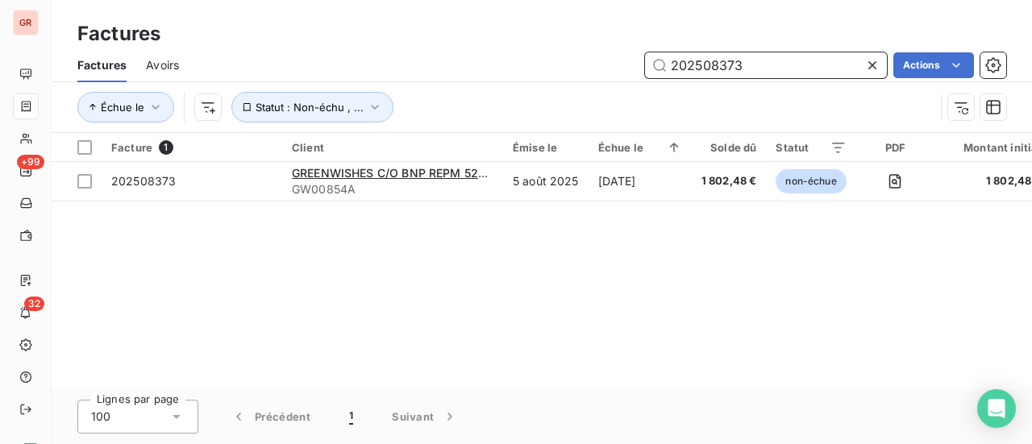
drag, startPoint x: 750, startPoint y: 66, endPoint x: 488, endPoint y: 118, distance: 267.1
click at [520, 113] on div "Factures Avoirs 202508373 Actions Échue le Statut : Non-échu , ..." at bounding box center [542, 90] width 980 height 84
paste input "048"
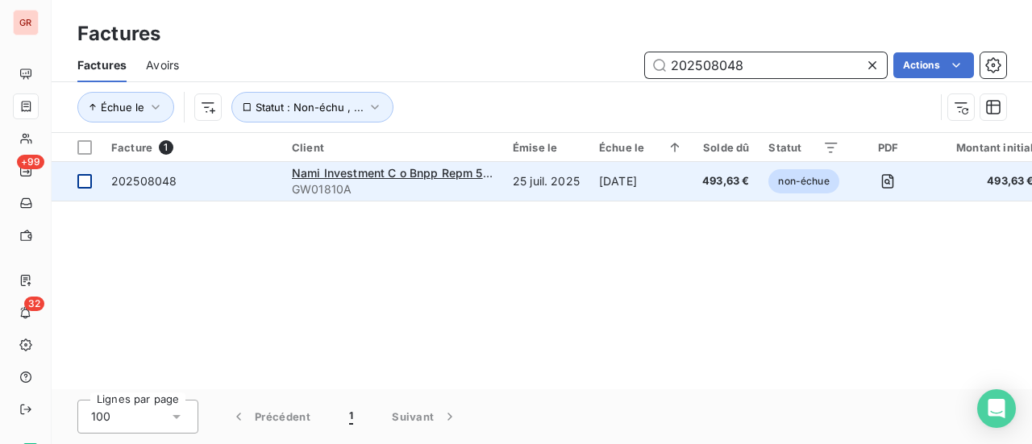
type input "202508048"
click at [87, 186] on div at bounding box center [84, 181] width 15 height 15
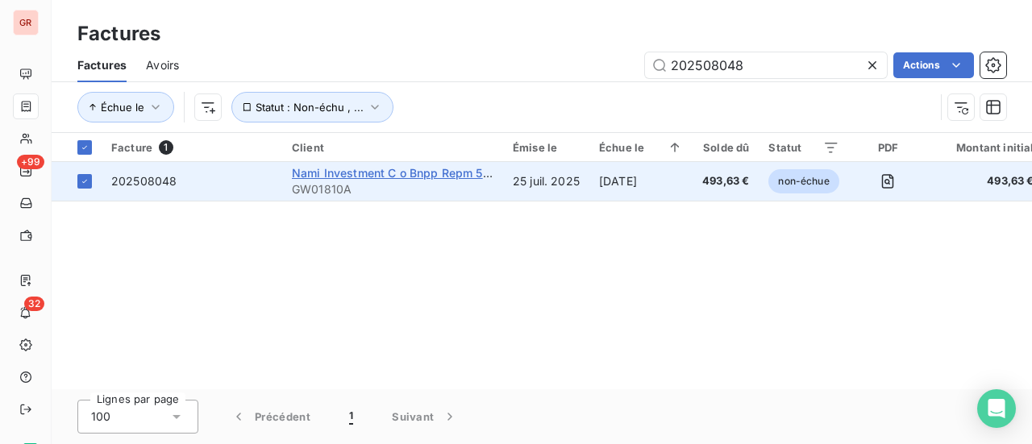
click at [342, 169] on span "Nami Investment C o Bnpp Repm 51738" at bounding box center [400, 173] width 217 height 14
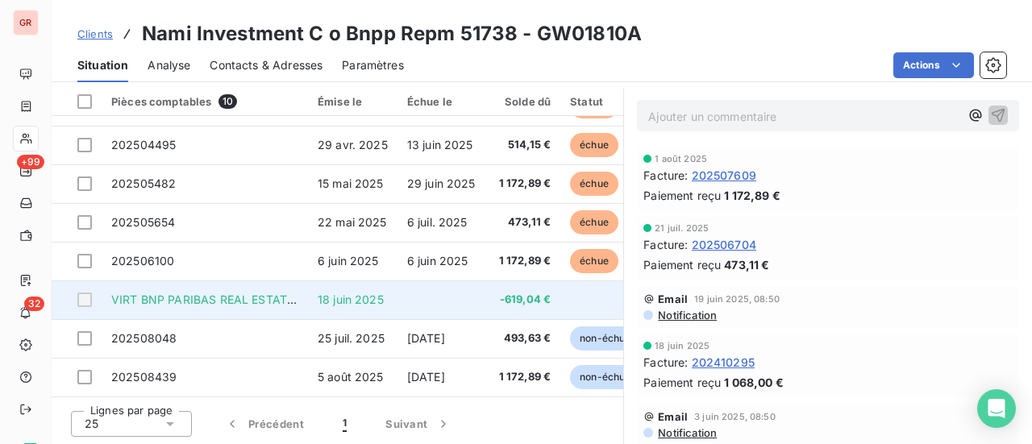
scroll to position [112, 0]
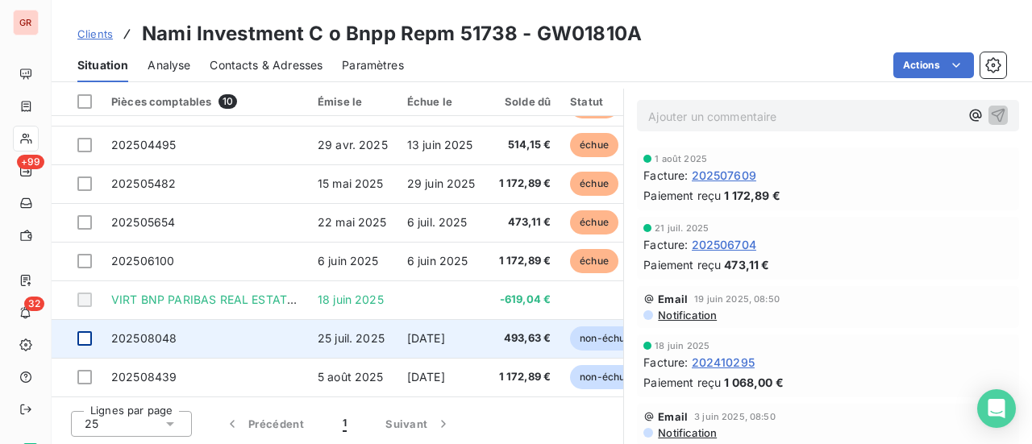
click at [85, 333] on div at bounding box center [84, 338] width 15 height 15
click at [149, 331] on span "202508048" at bounding box center [143, 338] width 65 height 14
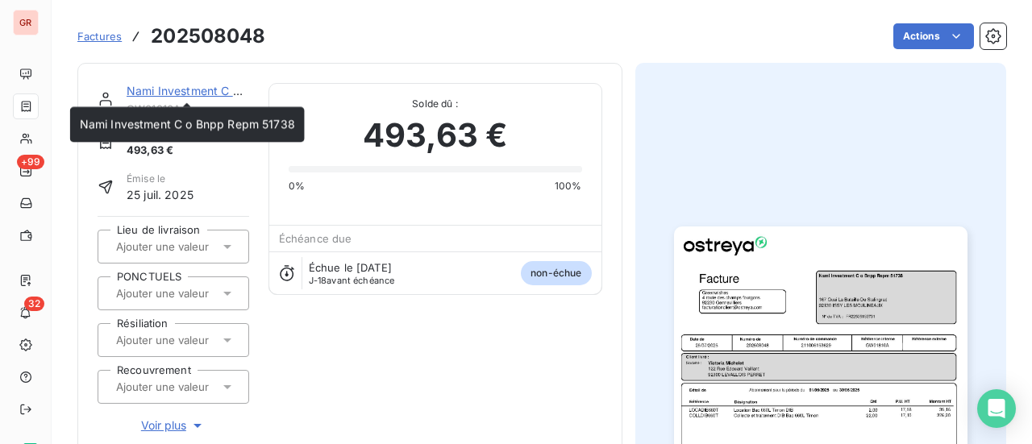
click at [214, 85] on link "Nami Investment C o Bnpp Repm 51738" at bounding box center [234, 91] width 215 height 14
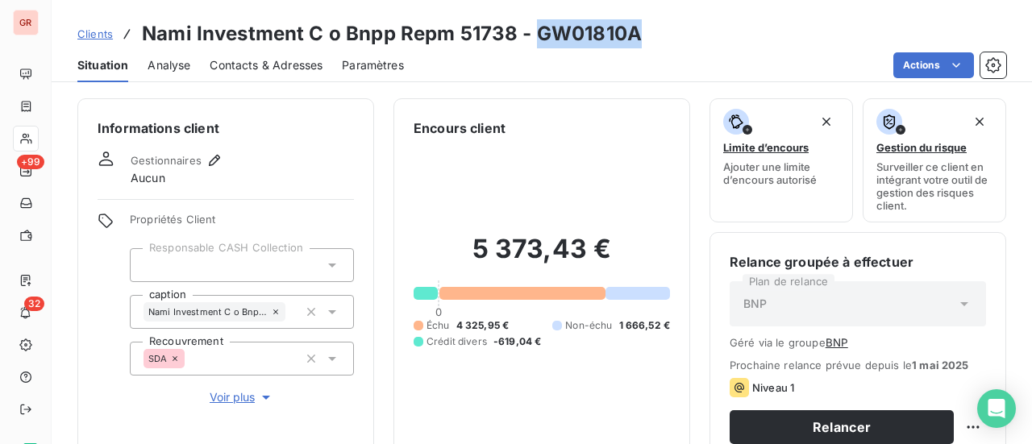
drag, startPoint x: 624, startPoint y: 39, endPoint x: 533, endPoint y: 44, distance: 91.2
click at [533, 44] on div "Clients Nami Investment C o Bnpp Repm 51738 - GW01810A" at bounding box center [542, 33] width 980 height 29
copy h3 "GW01810A"
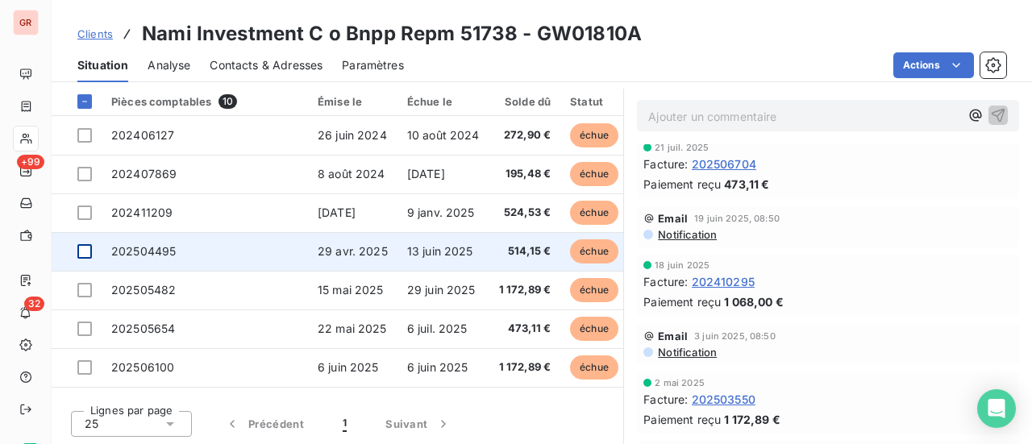
click at [89, 251] on div at bounding box center [84, 251] width 15 height 15
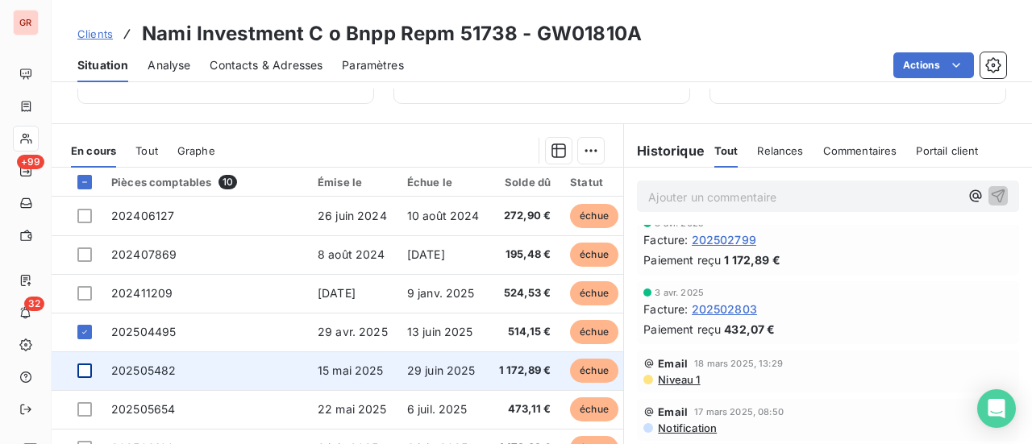
click at [85, 369] on div at bounding box center [84, 370] width 15 height 15
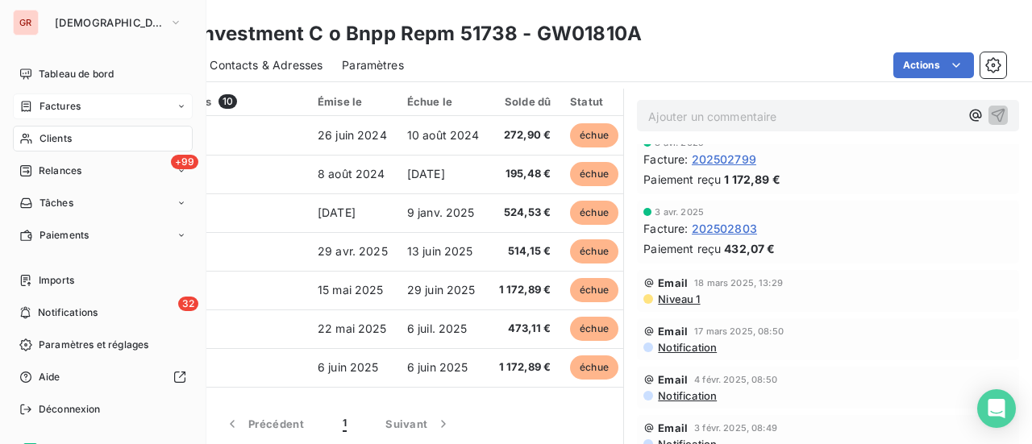
click at [69, 106] on span "Factures" at bounding box center [59, 106] width 41 height 15
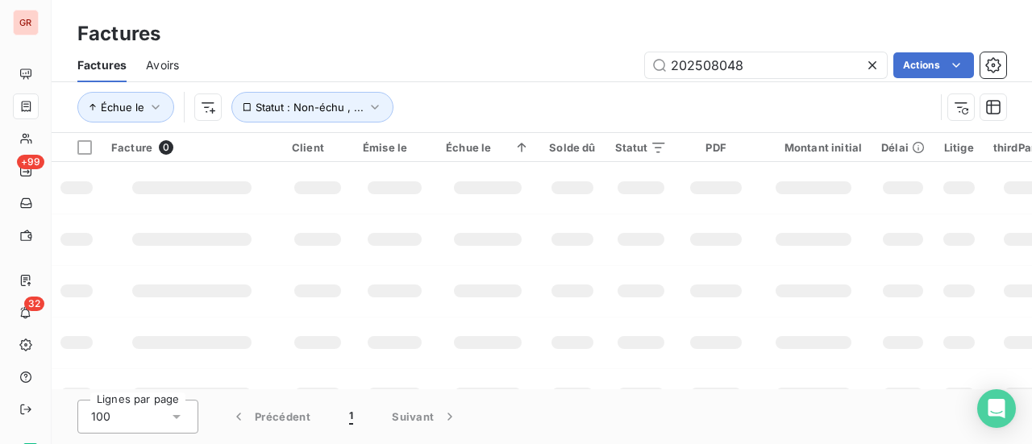
drag, startPoint x: 795, startPoint y: 77, endPoint x: 368, endPoint y: 84, distance: 426.4
click at [388, 81] on div "Factures Avoirs 202508048 Actions Échue le Statut : Non-échu , ..." at bounding box center [542, 90] width 980 height 84
type input "202508513"
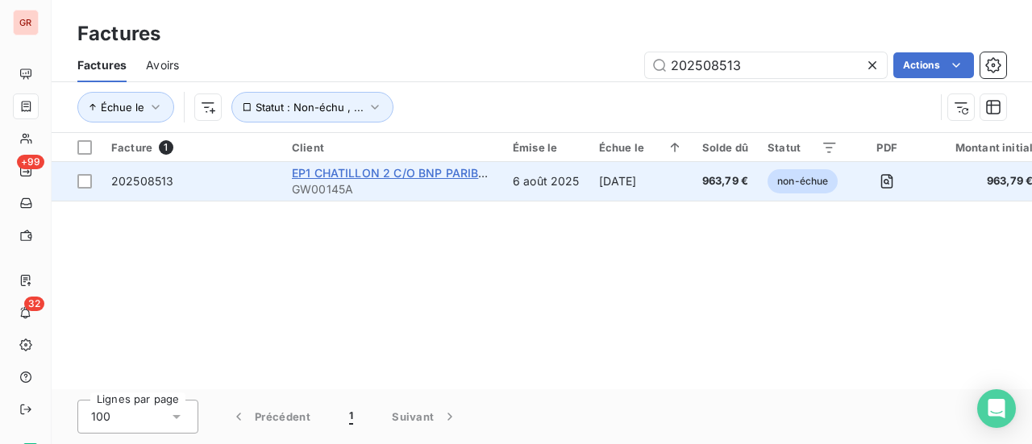
click at [374, 175] on span "EP1 CHATILLON 2 C/O BNP PARIBAS REPM 53720" at bounding box center [430, 173] width 276 height 14
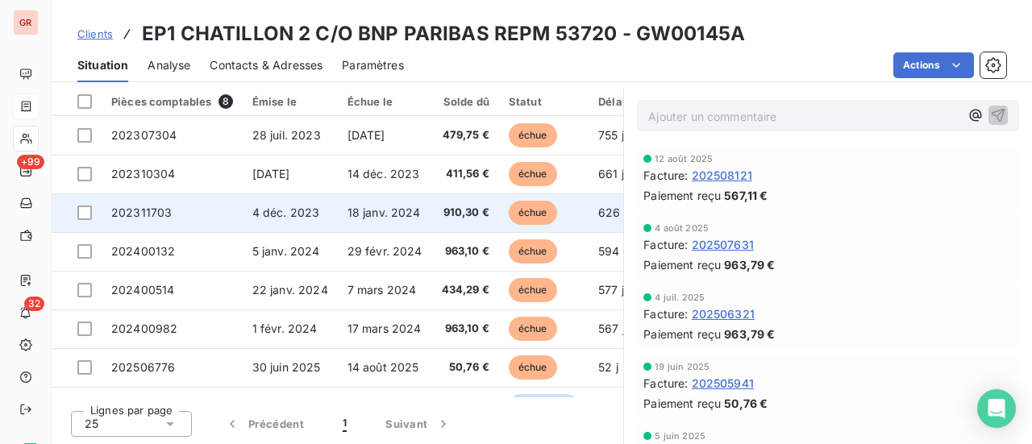
scroll to position [35, 0]
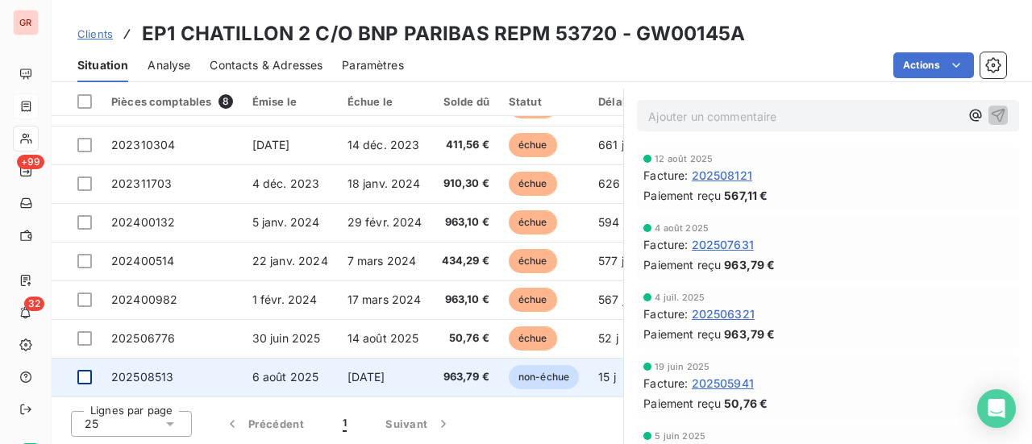
click at [84, 374] on div at bounding box center [84, 377] width 15 height 15
click at [278, 370] on span "6 août 2025" at bounding box center [285, 377] width 67 height 14
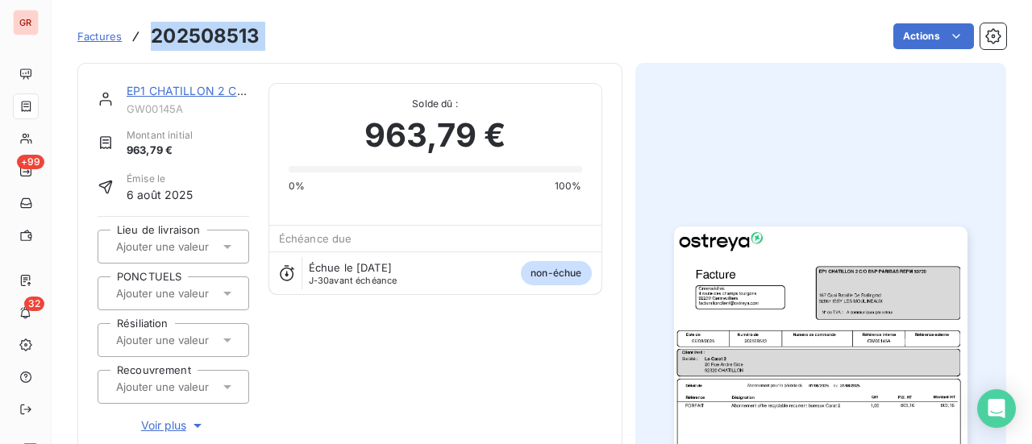
drag, startPoint x: 271, startPoint y: 41, endPoint x: 146, endPoint y: 38, distance: 125.0
click at [146, 38] on div "Factures 202508513 Actions" at bounding box center [541, 36] width 928 height 34
copy section "202508513 Actions"
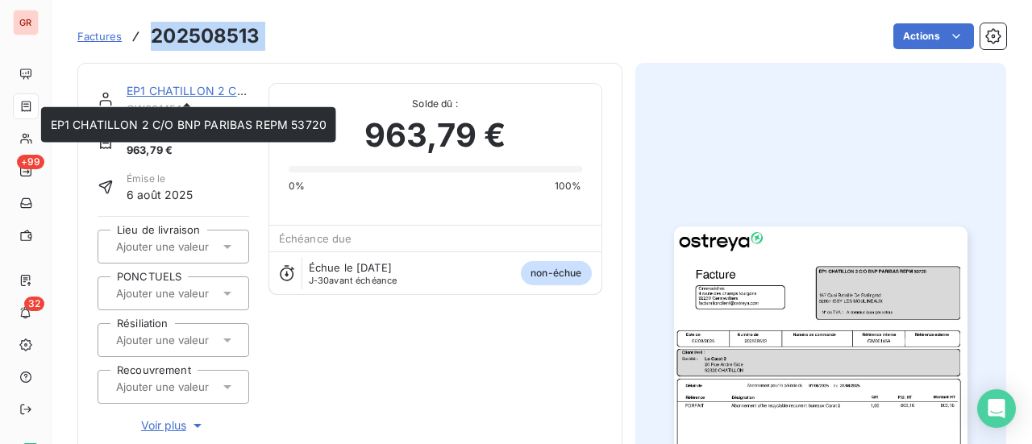
click at [208, 90] on link "EP1 CHATILLON 2 C/O BNP PARIBAS REPM 53720" at bounding box center [265, 91] width 276 height 14
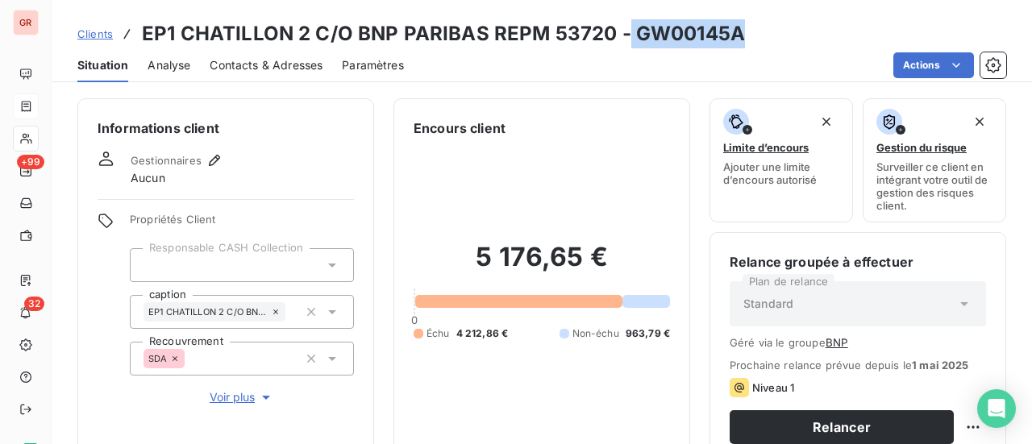
drag, startPoint x: 735, startPoint y: 35, endPoint x: 631, endPoint y: 37, distance: 104.0
click at [624, 39] on h3 "EP1 CHATILLON 2 C/O BNP PARIBAS REPM 53720 - GW00145A" at bounding box center [443, 33] width 603 height 29
copy h3 "GW00145A"
click at [758, 39] on div "Clients EP1 CHATILLON 2 C/O BNP PARIBAS REPM 53720 - GW00145A" at bounding box center [542, 33] width 980 height 29
drag, startPoint x: 737, startPoint y: 36, endPoint x: 632, endPoint y: 43, distance: 105.0
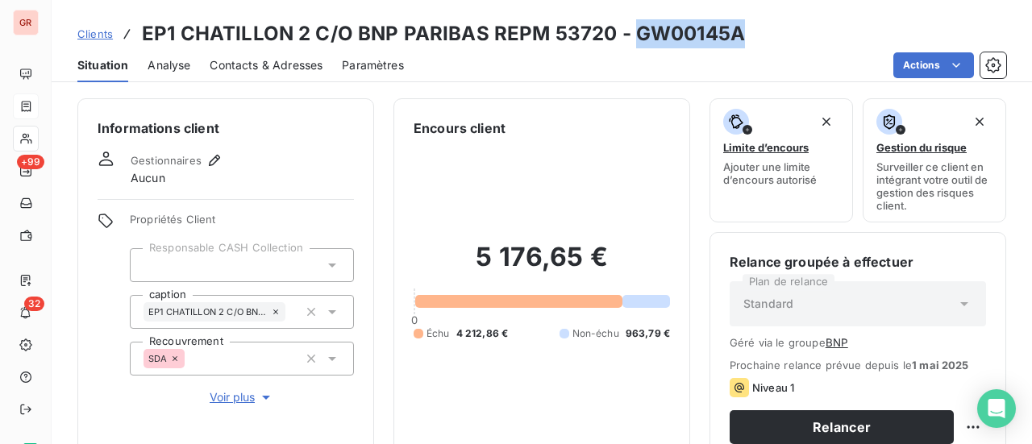
click at [632, 43] on h3 "EP1 CHATILLON 2 C/O BNP PARIBAS REPM 53720 - GW00145A" at bounding box center [443, 33] width 603 height 29
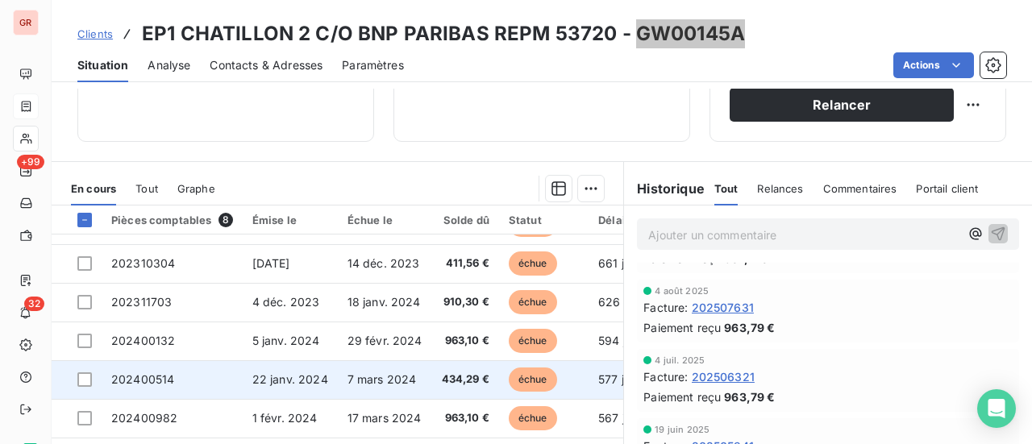
scroll to position [81, 0]
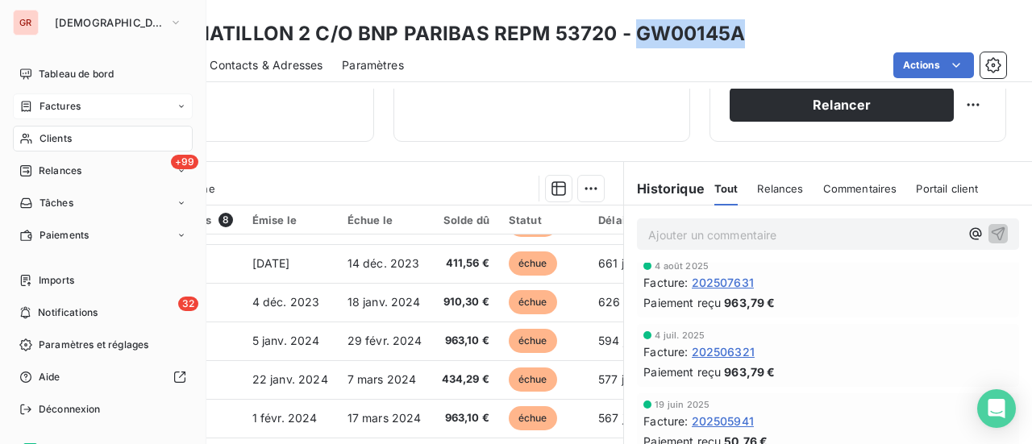
drag, startPoint x: 69, startPoint y: 103, endPoint x: 153, endPoint y: 106, distance: 84.7
click at [69, 103] on span "Factures" at bounding box center [59, 106] width 41 height 15
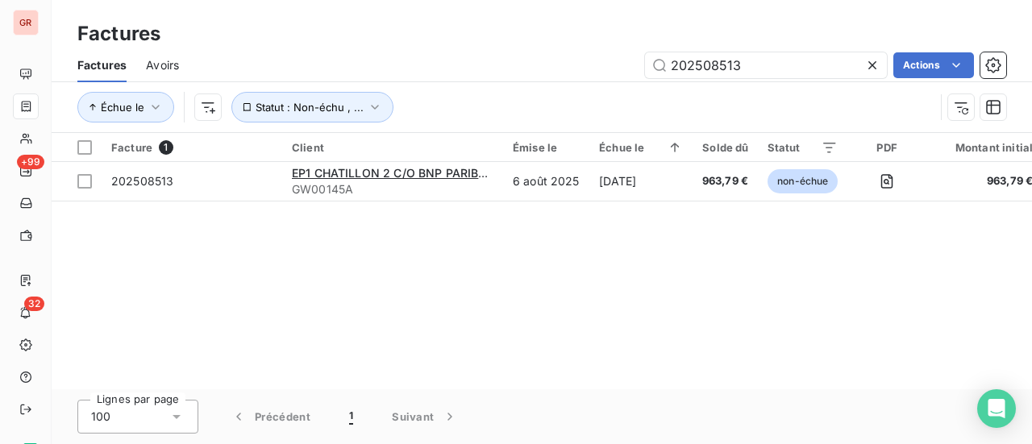
drag, startPoint x: 762, startPoint y: 68, endPoint x: 535, endPoint y: 69, distance: 227.3
click at [535, 69] on div "202508513 Actions" at bounding box center [602, 65] width 808 height 26
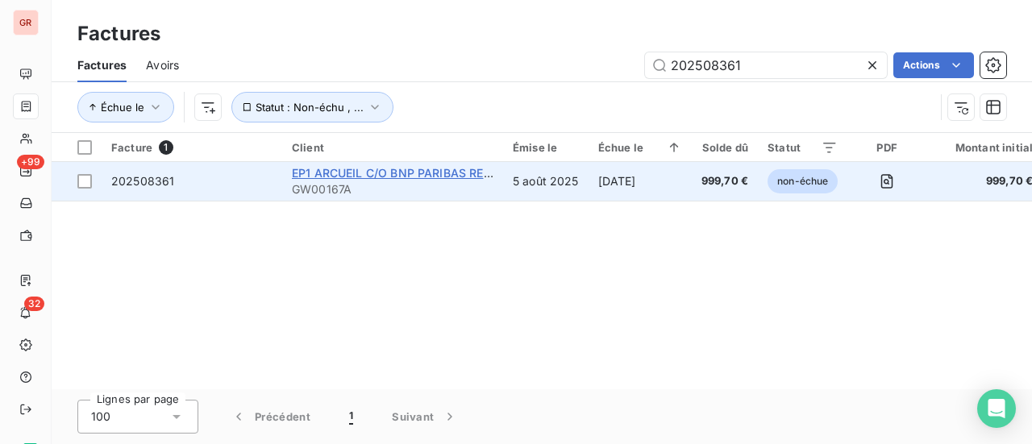
type input "202508361"
click at [385, 175] on span "EP1 ARCUEIL C/O BNP PARIBAS REPM 53719" at bounding box center [415, 173] width 246 height 14
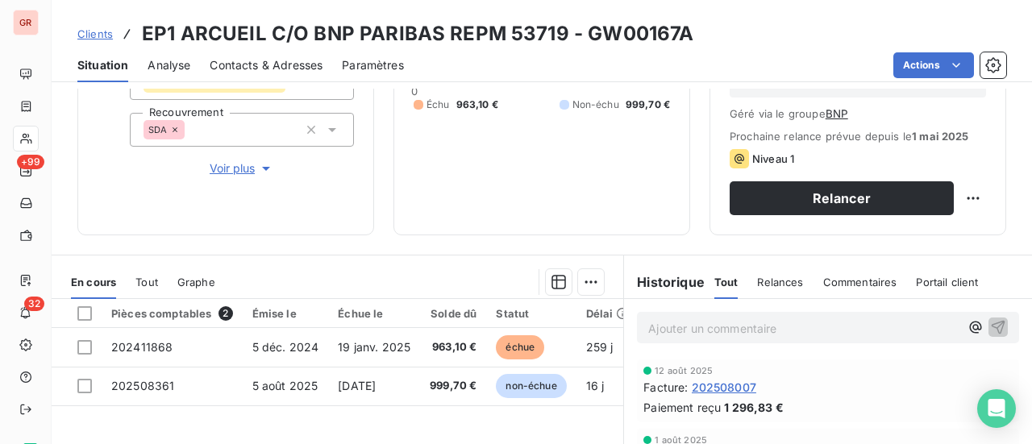
scroll to position [242, 0]
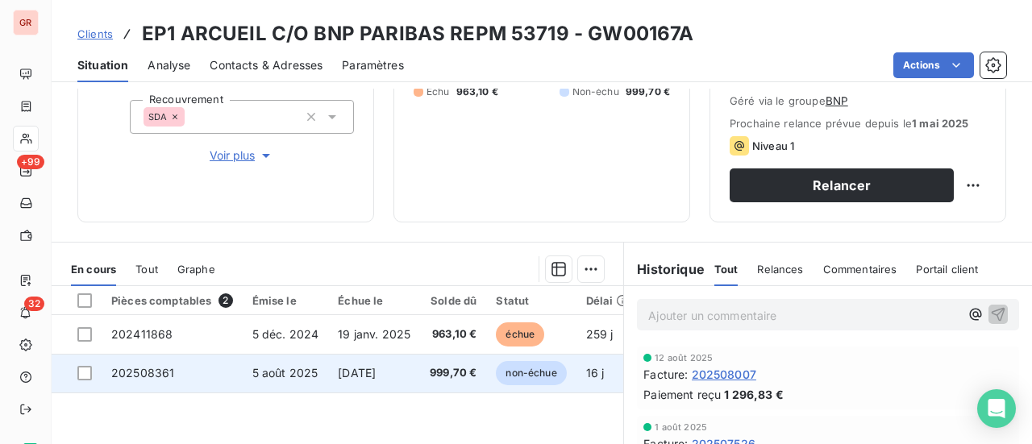
click at [263, 371] on span "5 août 2025" at bounding box center [285, 373] width 66 height 14
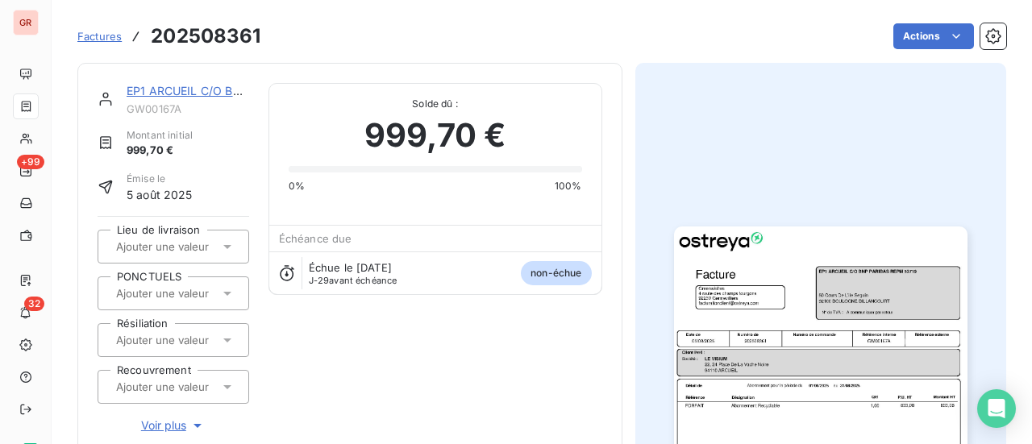
click at [214, 89] on link "EP1 ARCUEIL C/O BNP PARIBAS REPM 53719" at bounding box center [250, 91] width 246 height 14
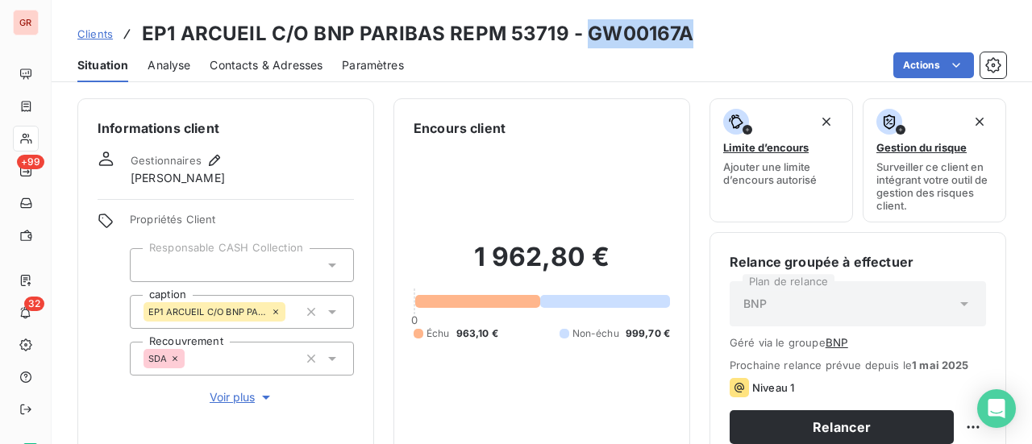
drag, startPoint x: 696, startPoint y: 37, endPoint x: 583, endPoint y: 35, distance: 113.7
click at [583, 35] on div "Clients EP1 ARCUEIL C/O BNP PARIBAS REPM 53719 - GW00167A" at bounding box center [542, 33] width 980 height 29
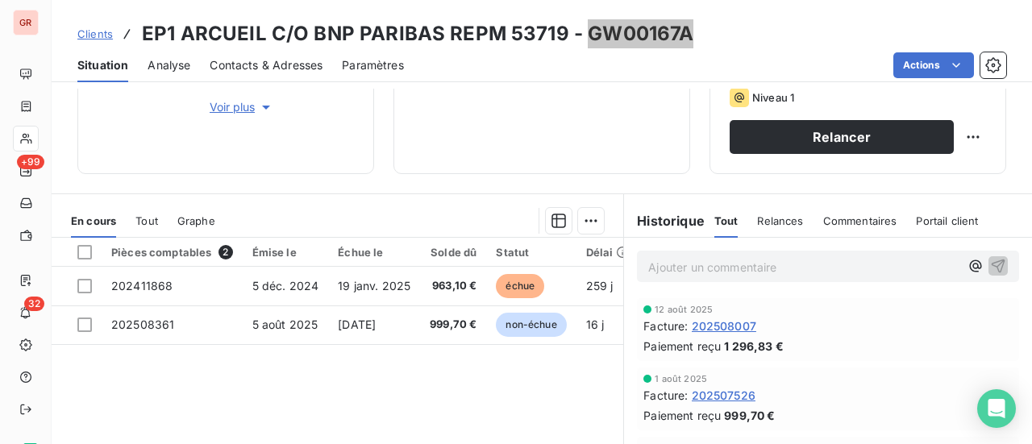
scroll to position [322, 0]
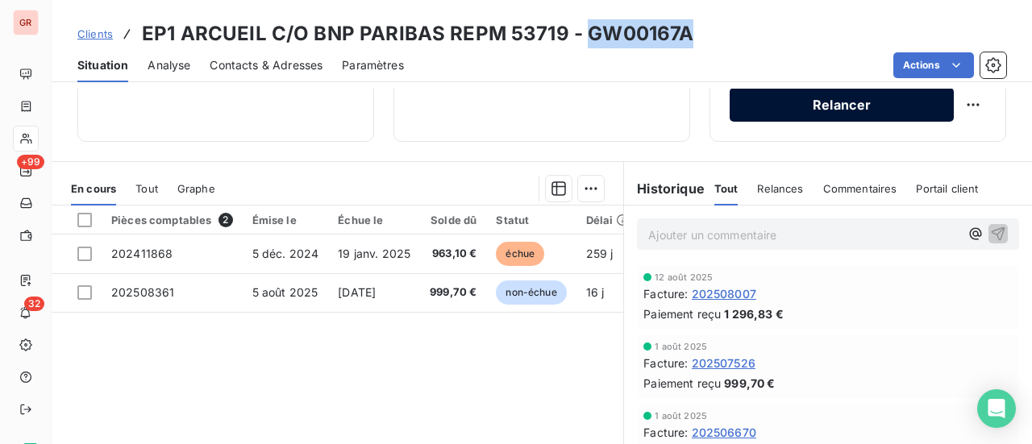
click at [849, 104] on button "Relancer" at bounding box center [841, 105] width 224 height 34
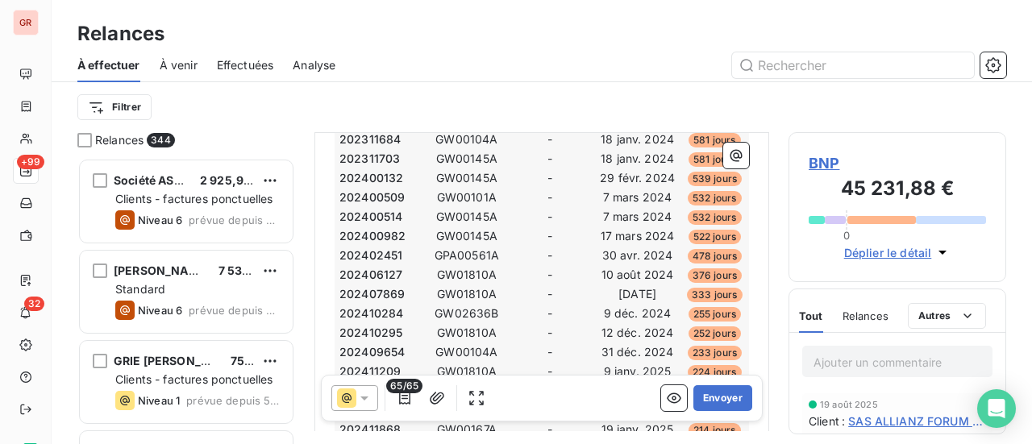
scroll to position [212, 0]
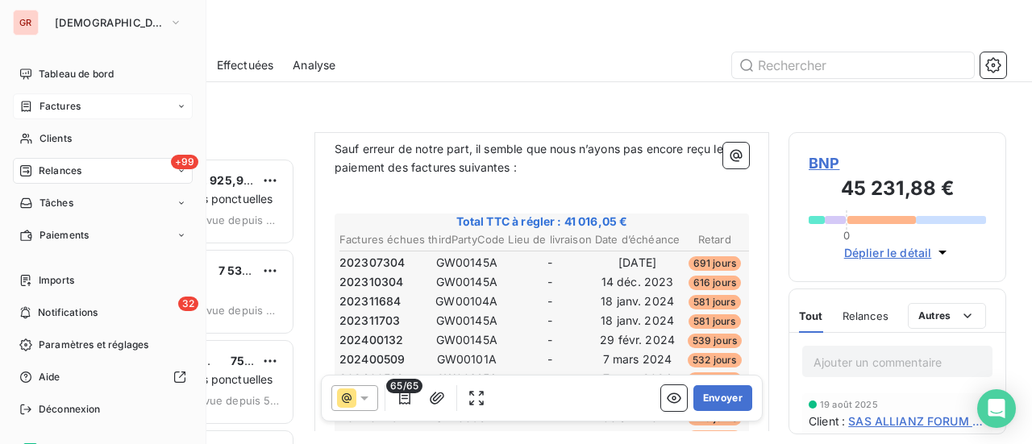
click at [71, 107] on span "Factures" at bounding box center [59, 106] width 41 height 15
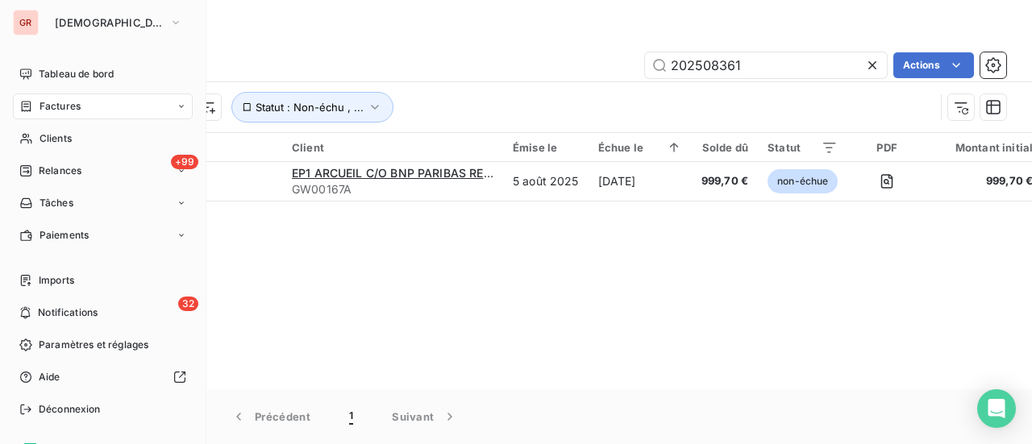
click at [79, 106] on span "Factures" at bounding box center [59, 106] width 41 height 15
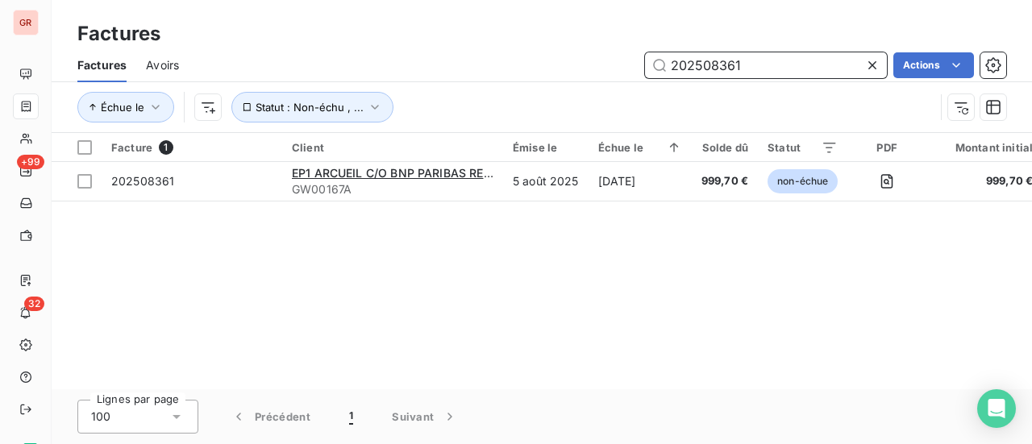
drag, startPoint x: 759, startPoint y: 64, endPoint x: 546, endPoint y: 90, distance: 215.1
click at [548, 88] on div "Factures Avoirs 202508361 Actions Échue le Statut : Non-échu , ..." at bounding box center [542, 90] width 980 height 84
paste input "6923"
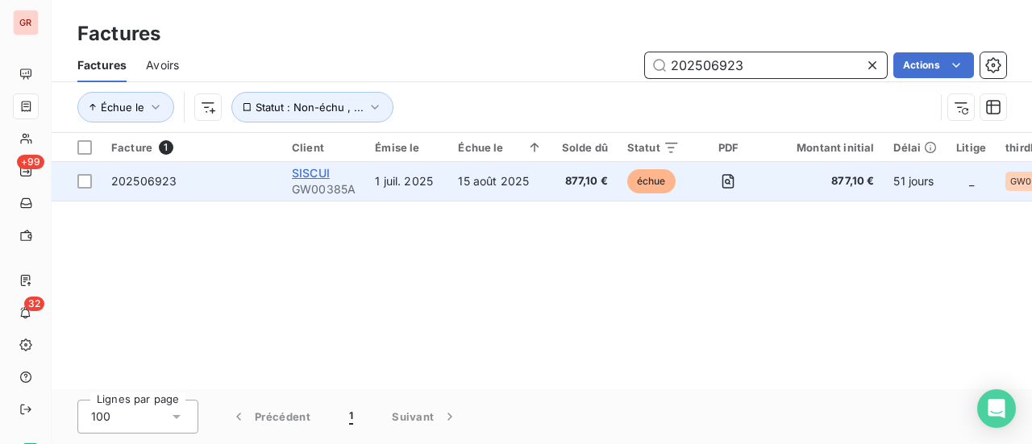
type input "202506923"
click at [312, 175] on span "SISCUI" at bounding box center [311, 173] width 38 height 14
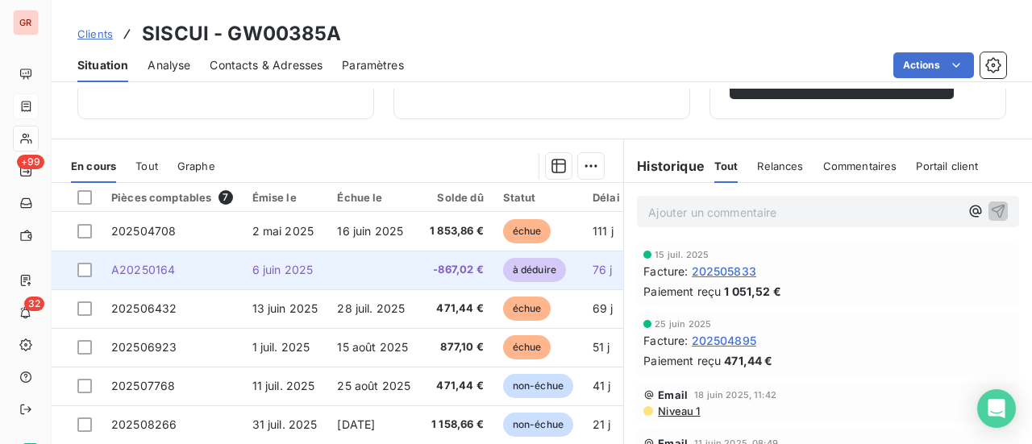
scroll to position [403, 0]
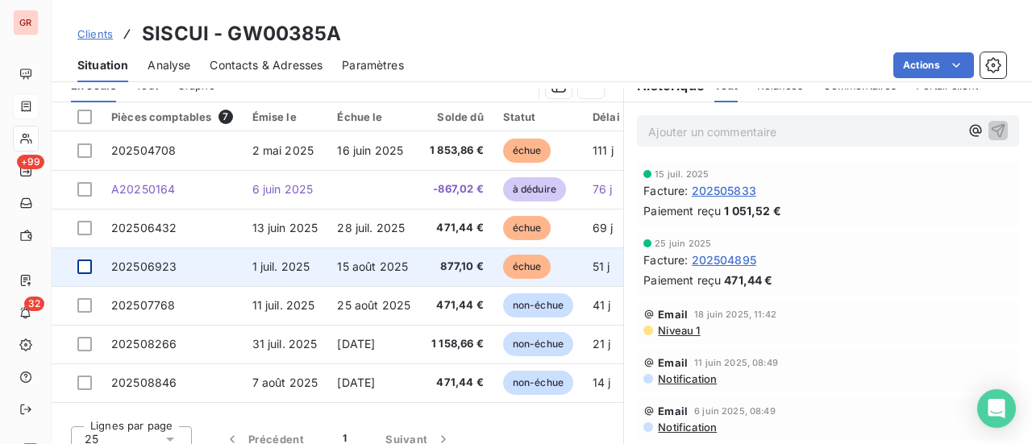
click at [82, 264] on div at bounding box center [84, 267] width 15 height 15
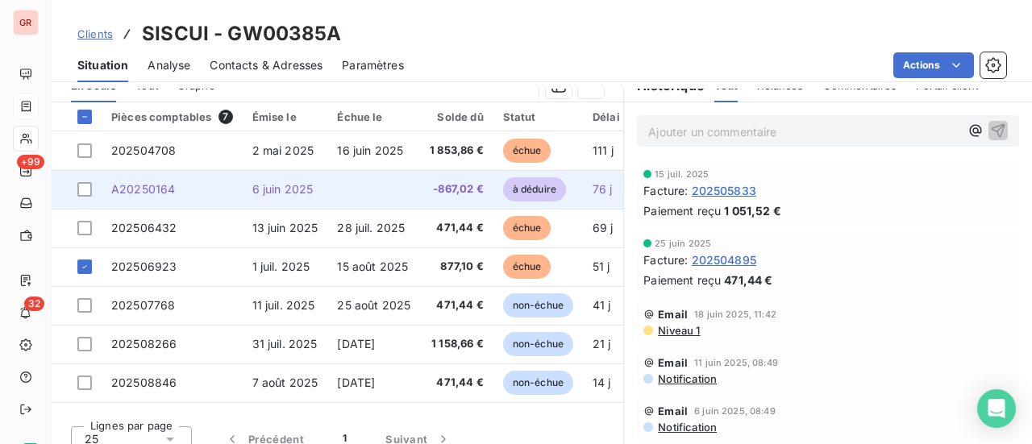
click at [152, 185] on span "A20250164" at bounding box center [143, 189] width 64 height 14
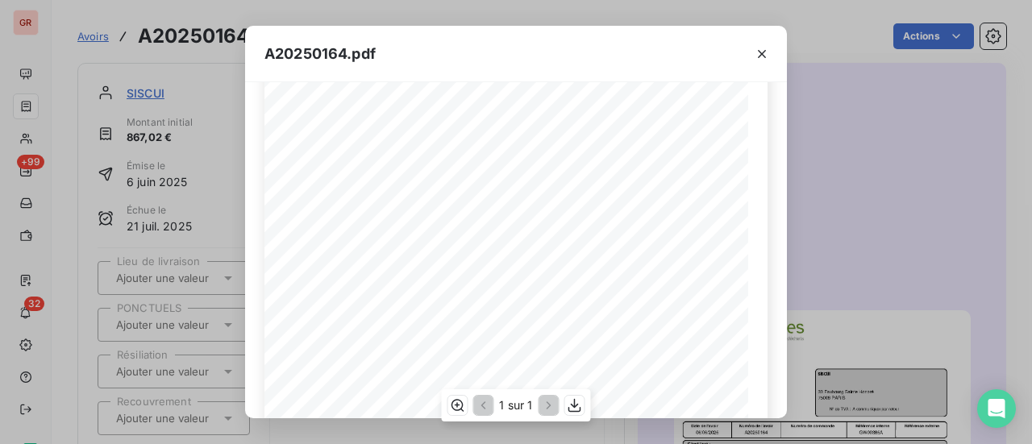
scroll to position [322, 0]
click at [766, 52] on icon "button" at bounding box center [762, 54] width 16 height 16
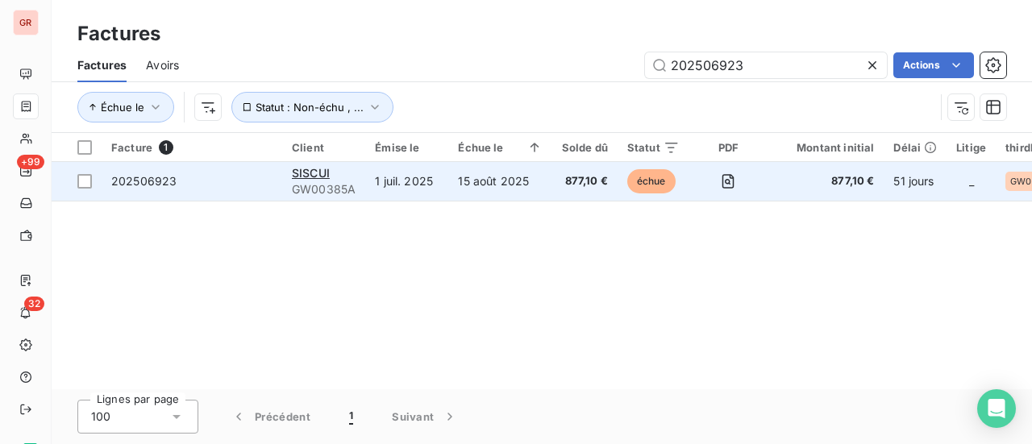
click at [311, 188] on span "GW00385A" at bounding box center [324, 189] width 64 height 16
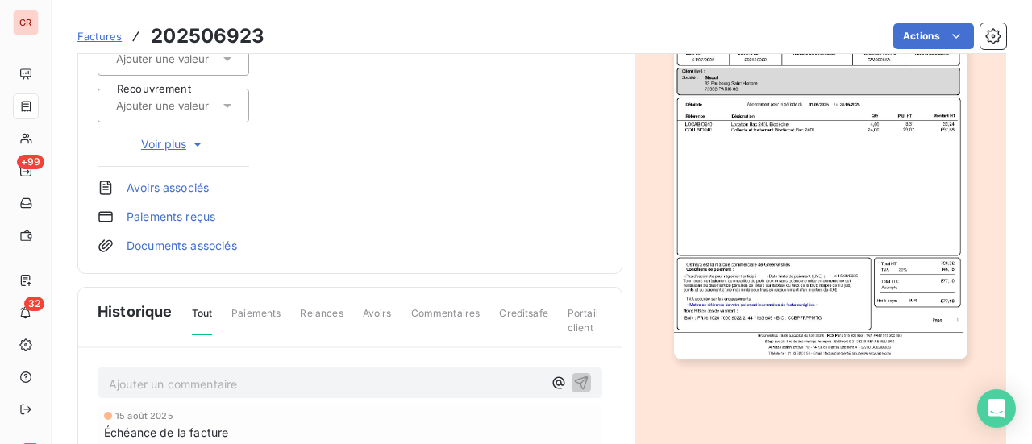
scroll to position [161, 0]
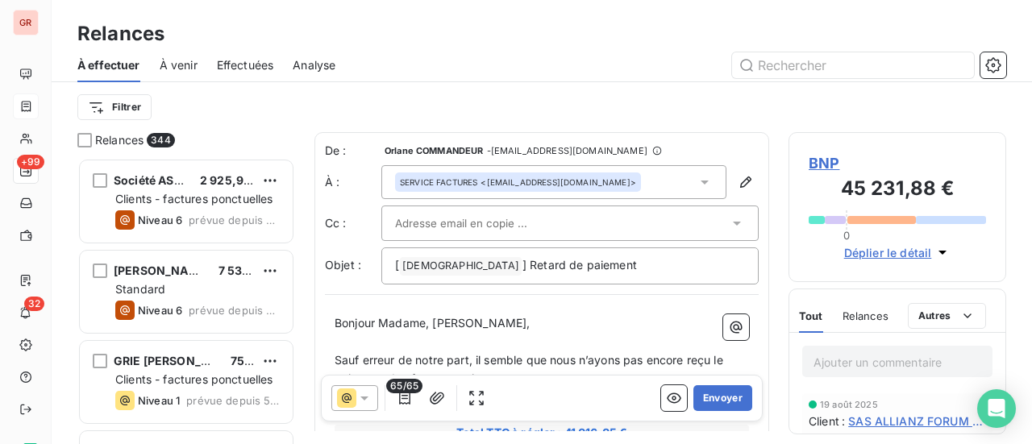
scroll to position [274, 205]
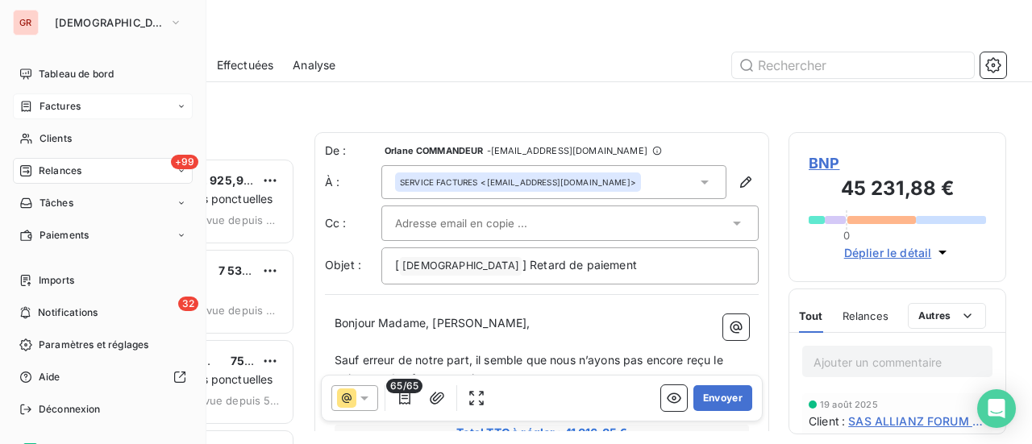
click at [64, 105] on span "Factures" at bounding box center [59, 106] width 41 height 15
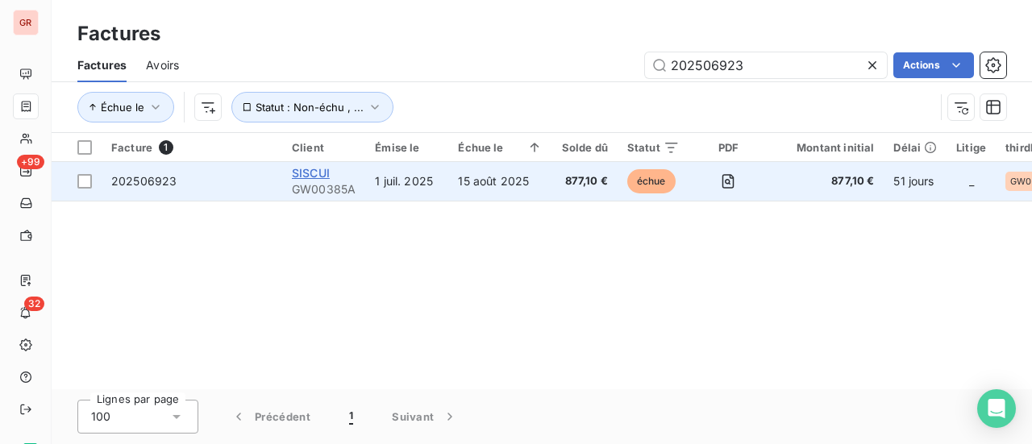
click at [307, 169] on span "SISCUI" at bounding box center [311, 173] width 38 height 14
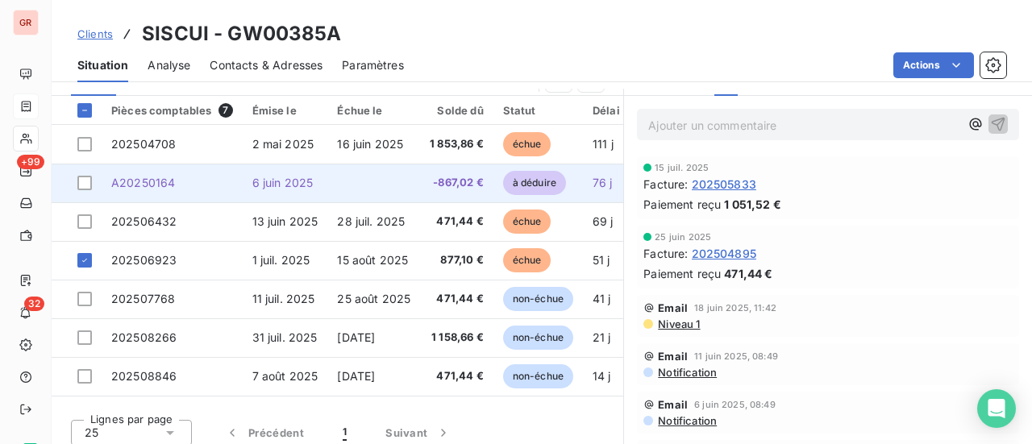
scroll to position [418, 0]
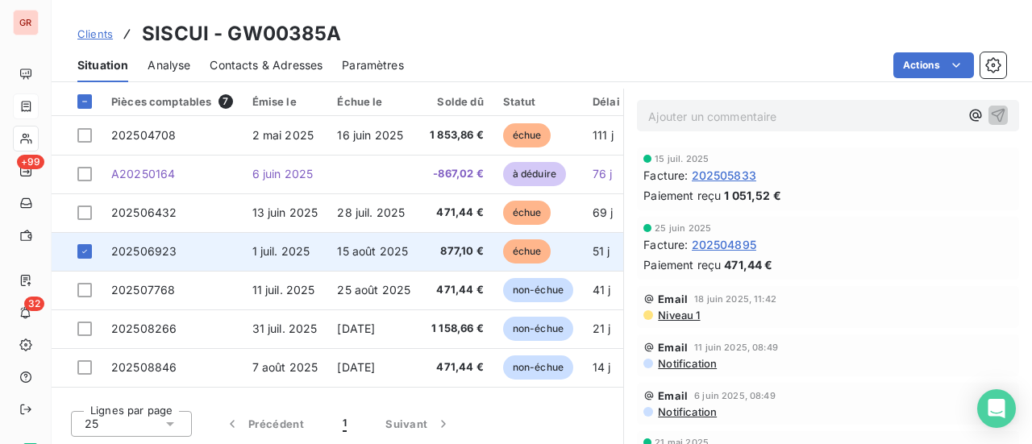
click at [164, 249] on span "202506923" at bounding box center [143, 251] width 65 height 14
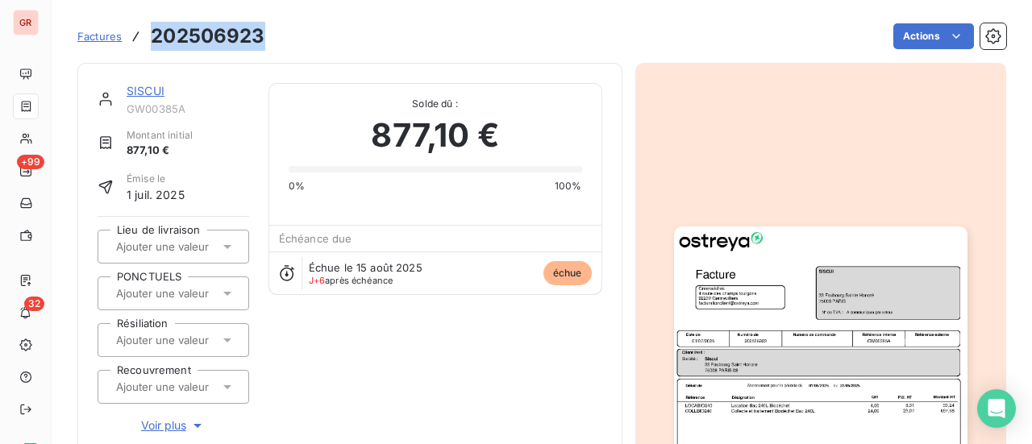
drag, startPoint x: 271, startPoint y: 32, endPoint x: 134, endPoint y: 41, distance: 137.3
click at [134, 41] on div "Factures 202506923 Actions" at bounding box center [541, 36] width 928 height 34
click at [148, 93] on link "SISCUI" at bounding box center [146, 91] width 38 height 14
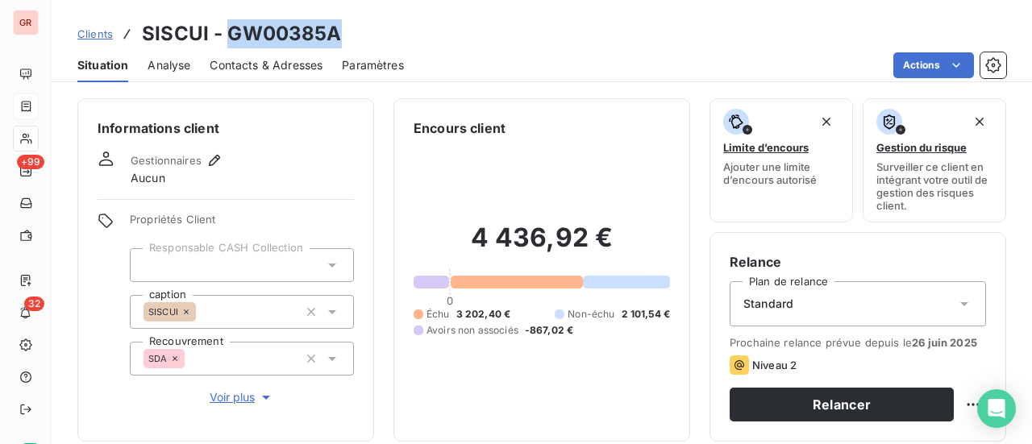
drag, startPoint x: 343, startPoint y: 35, endPoint x: 230, endPoint y: 35, distance: 112.8
click at [230, 35] on div "Clients SISCUI - GW00385A" at bounding box center [542, 33] width 980 height 29
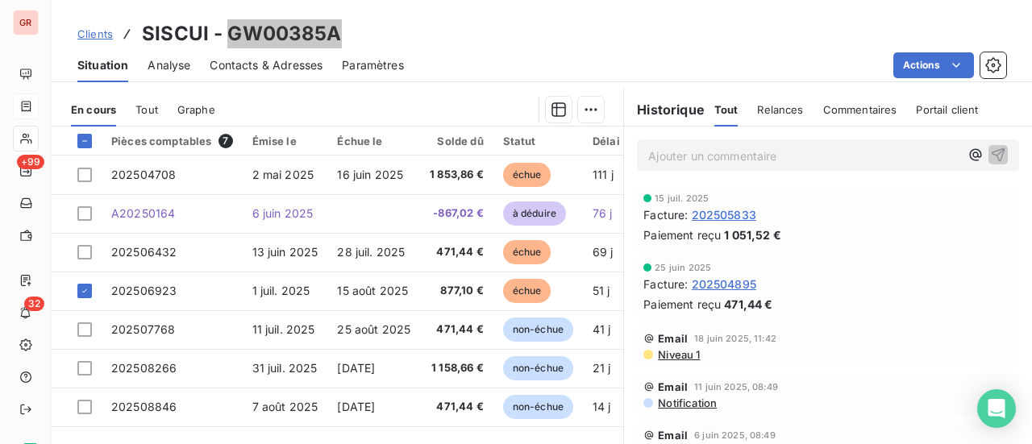
scroll to position [403, 0]
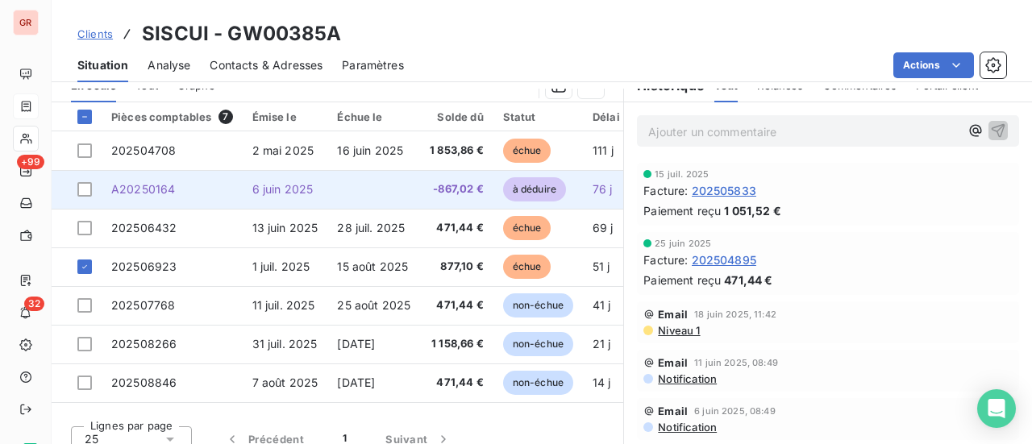
click at [98, 181] on td at bounding box center [77, 189] width 50 height 39
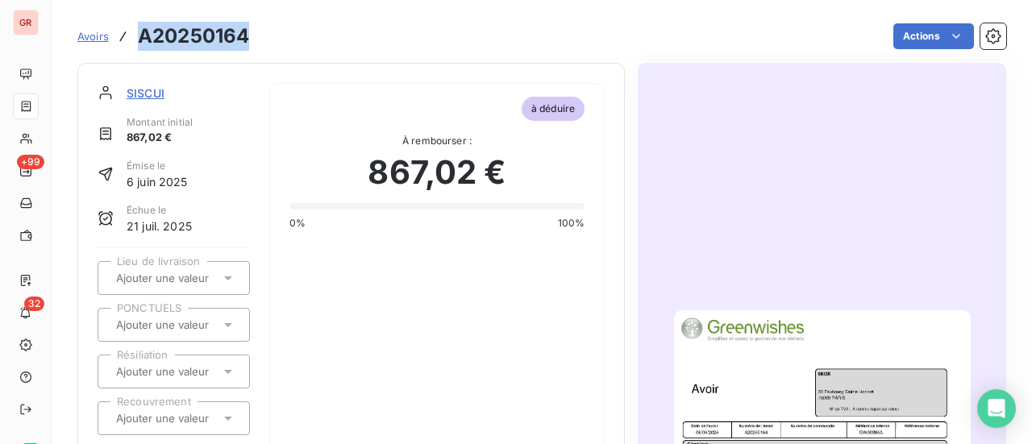
drag, startPoint x: 249, startPoint y: 35, endPoint x: 135, endPoint y: 36, distance: 113.6
click at [135, 36] on div "Avoirs A20250164" at bounding box center [163, 36] width 172 height 29
click at [160, 93] on span "SISCUI" at bounding box center [146, 93] width 38 height 17
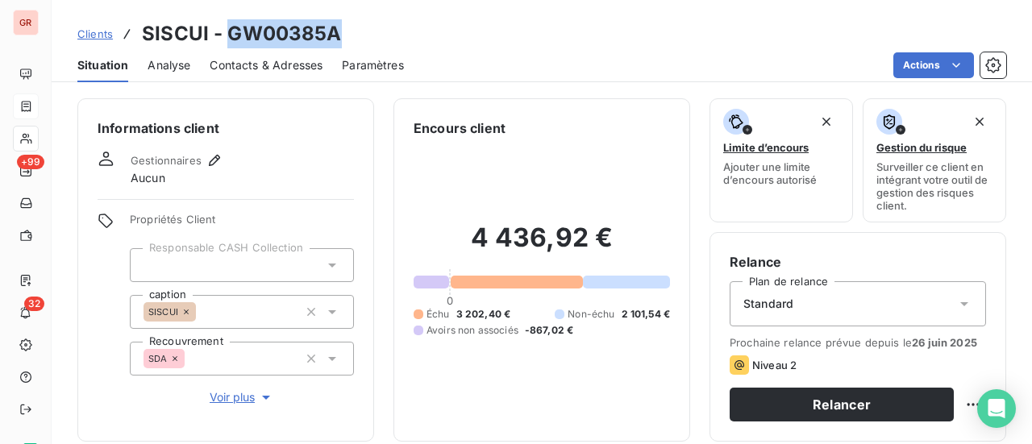
drag, startPoint x: 353, startPoint y: 43, endPoint x: 227, endPoint y: 41, distance: 125.7
click at [227, 41] on div "Clients SISCUI - GW00385A" at bounding box center [542, 33] width 980 height 29
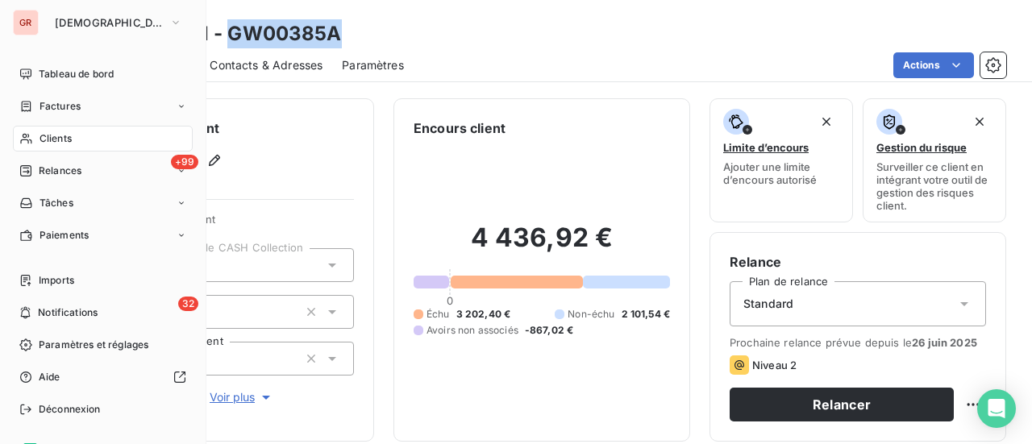
drag, startPoint x: 63, startPoint y: 109, endPoint x: 196, endPoint y: 99, distance: 133.3
click at [63, 109] on span "Factures" at bounding box center [59, 106] width 41 height 15
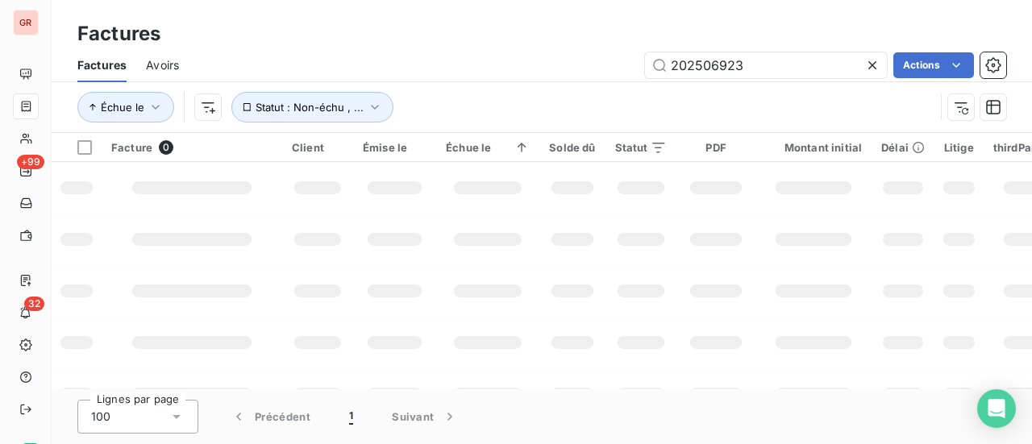
drag, startPoint x: 775, startPoint y: 70, endPoint x: 551, endPoint y: 71, distance: 224.0
click at [551, 71] on div "202506923 Actions" at bounding box center [602, 65] width 808 height 26
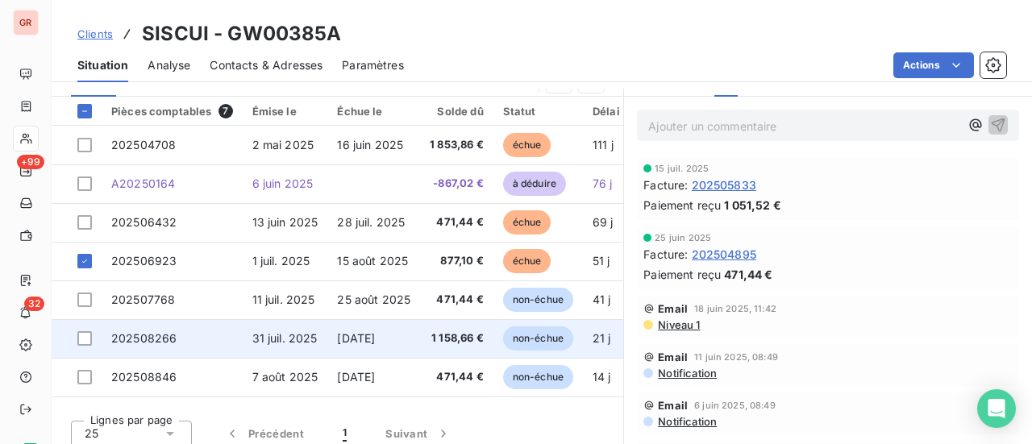
scroll to position [418, 0]
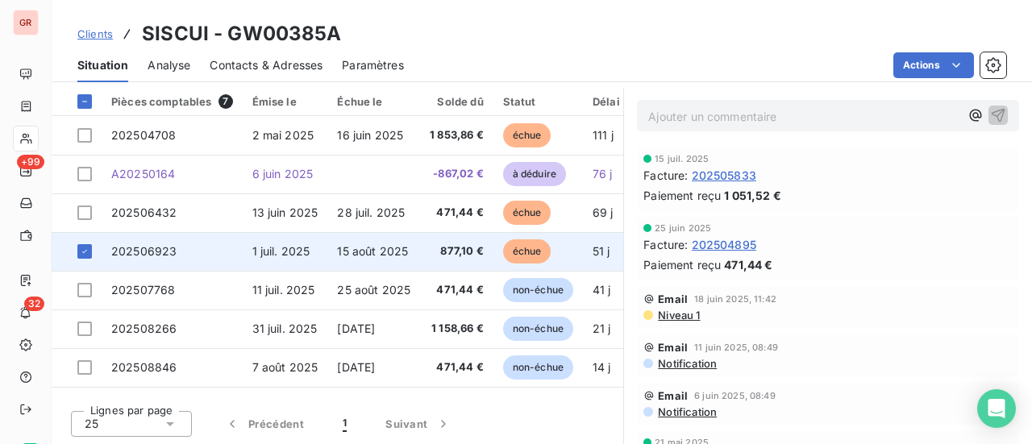
click at [168, 246] on span "202506923" at bounding box center [143, 251] width 65 height 14
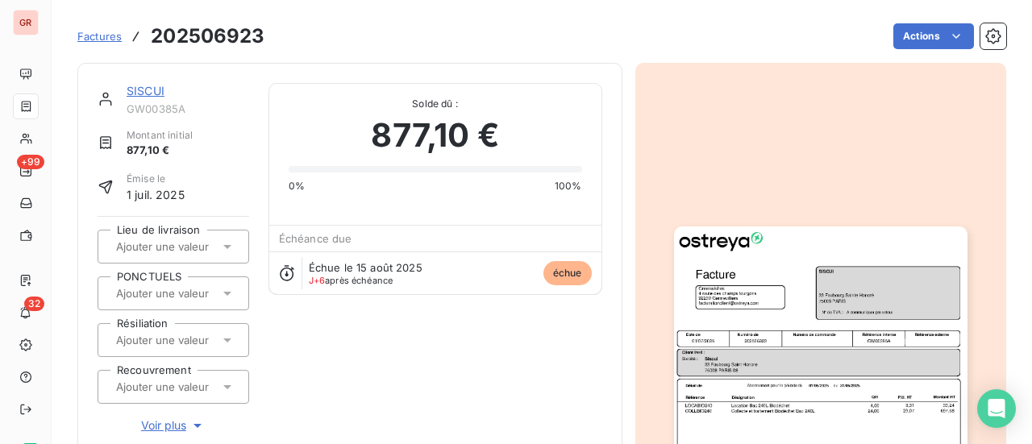
click at [147, 94] on link "SISCUI" at bounding box center [146, 91] width 38 height 14
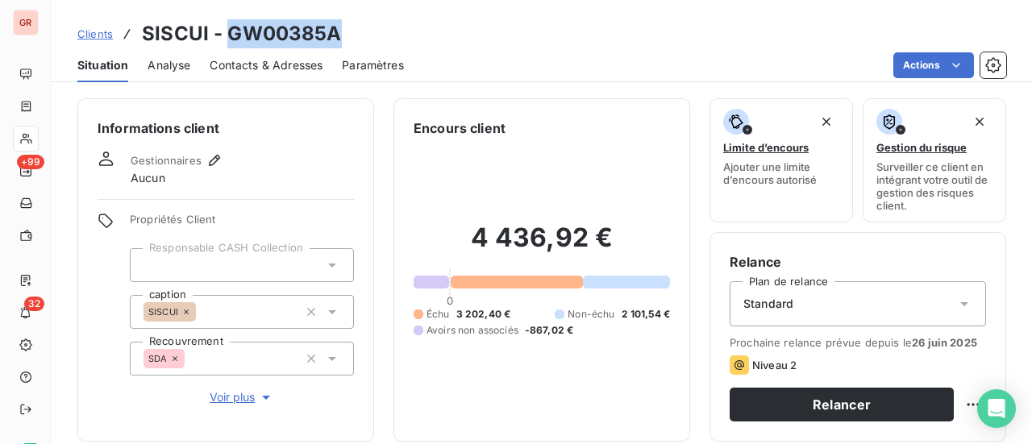
drag, startPoint x: 367, startPoint y: 39, endPoint x: 226, endPoint y: 39, distance: 141.8
click at [226, 39] on div "Clients SISCUI - GW00385A" at bounding box center [542, 33] width 980 height 29
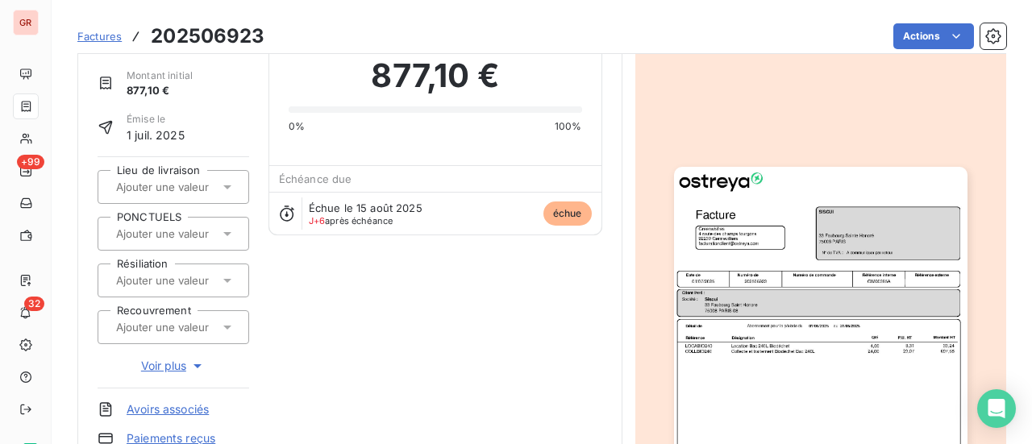
scroll to position [242, 0]
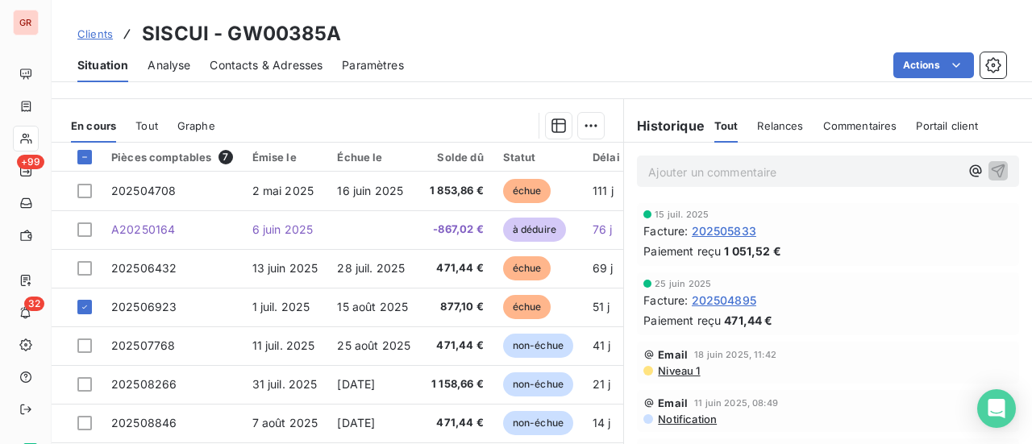
scroll to position [338, 0]
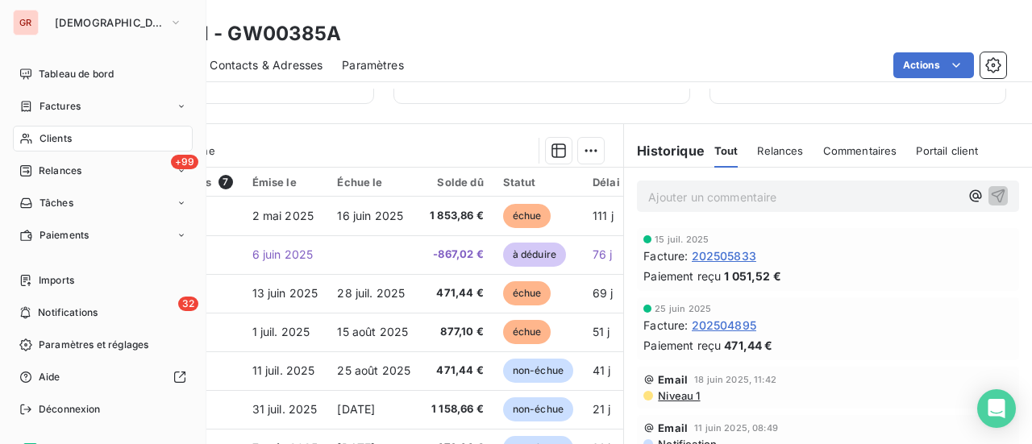
drag, startPoint x: 72, startPoint y: 111, endPoint x: 193, endPoint y: 111, distance: 120.9
click at [72, 111] on span "Factures" at bounding box center [59, 106] width 41 height 15
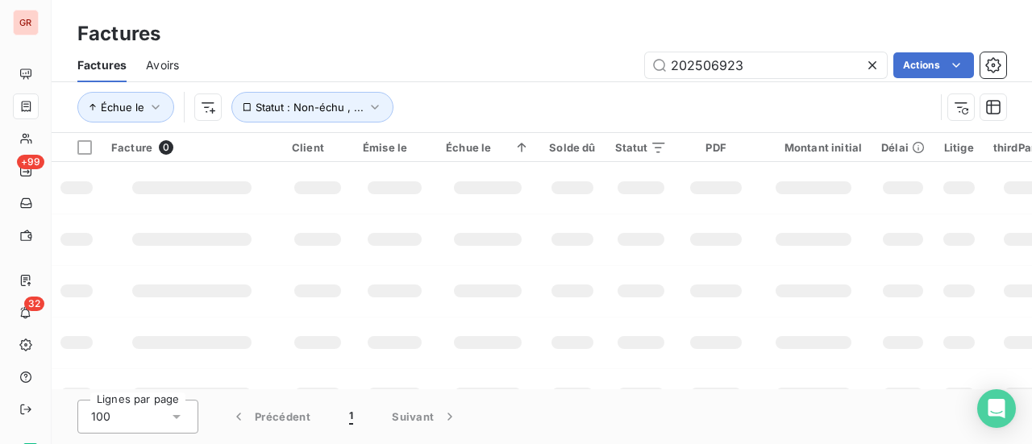
drag, startPoint x: 772, startPoint y: 80, endPoint x: 500, endPoint y: 81, distance: 272.4
click at [506, 81] on div "Factures Avoirs 202506923 Actions" at bounding box center [542, 65] width 980 height 34
type input "202506637"
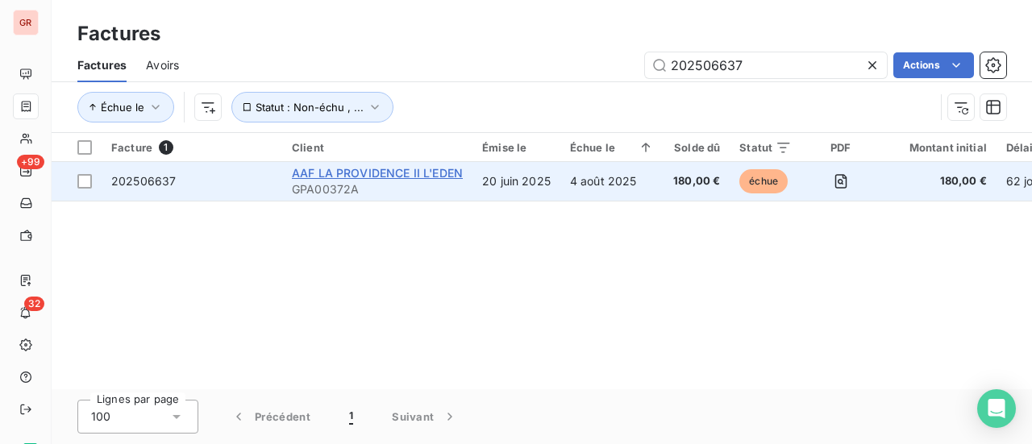
click at [347, 176] on span "AAF LA PROVIDENCE II L'EDEN" at bounding box center [377, 173] width 171 height 14
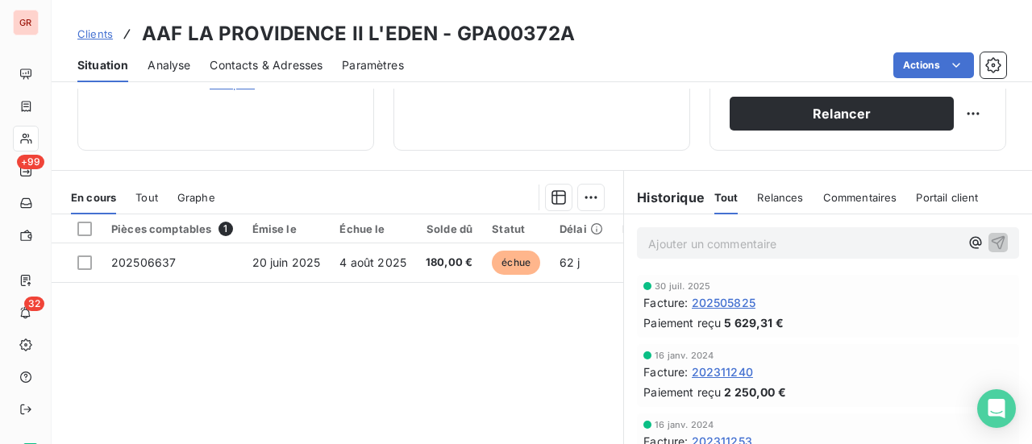
scroll to position [403, 0]
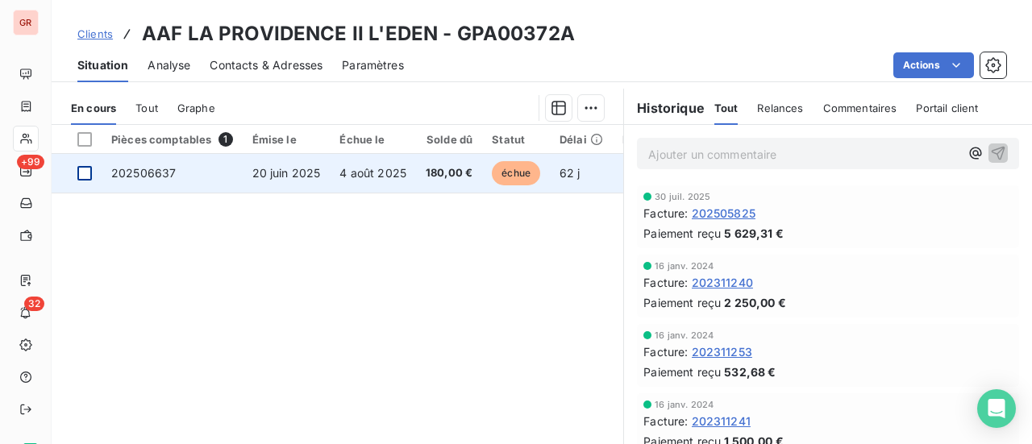
click at [87, 172] on div at bounding box center [84, 173] width 15 height 15
click at [145, 173] on span "202506637" at bounding box center [143, 173] width 64 height 14
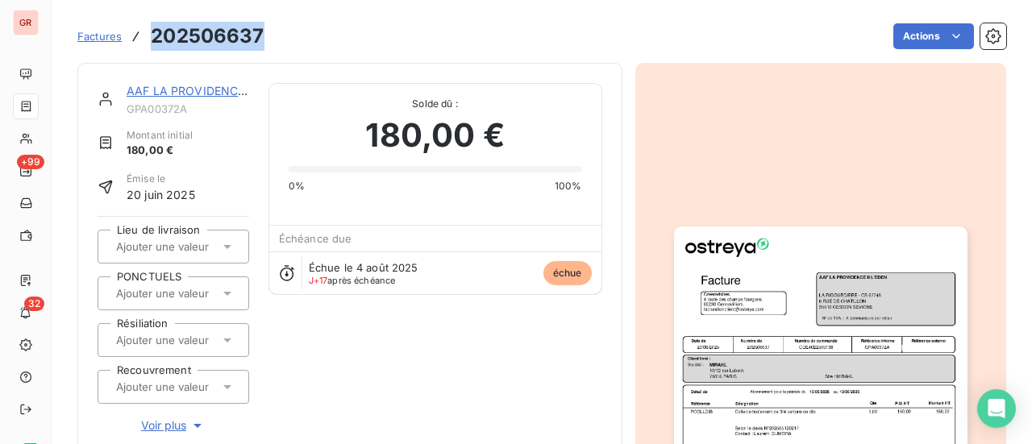
drag, startPoint x: 271, startPoint y: 32, endPoint x: 143, endPoint y: 35, distance: 127.4
click at [143, 35] on div "Factures 202506637 Actions" at bounding box center [541, 36] width 928 height 34
click at [218, 93] on link "AAF LA PROVIDENCE II L'EDEN" at bounding box center [212, 91] width 171 height 14
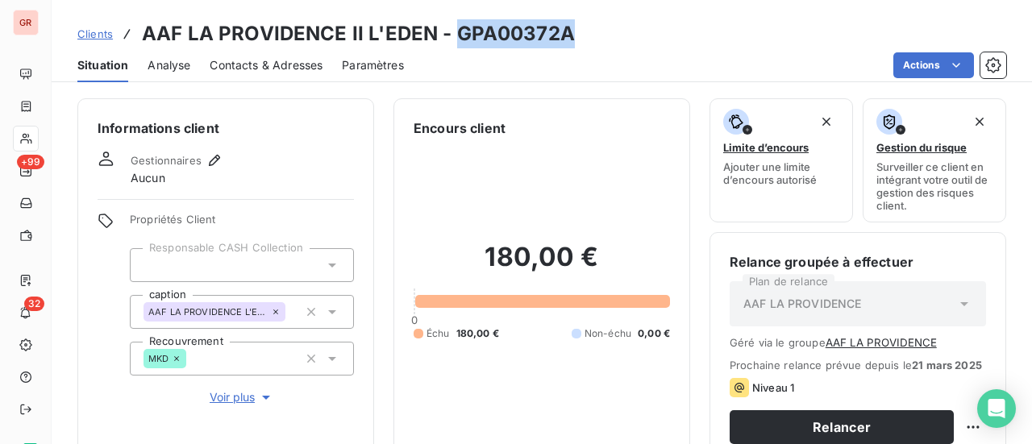
drag, startPoint x: 566, startPoint y: 36, endPoint x: 457, endPoint y: 37, distance: 108.8
click at [457, 37] on div "Clients AAF LA PROVIDENCE II L'EDEN - GPA00372A" at bounding box center [542, 33] width 980 height 29
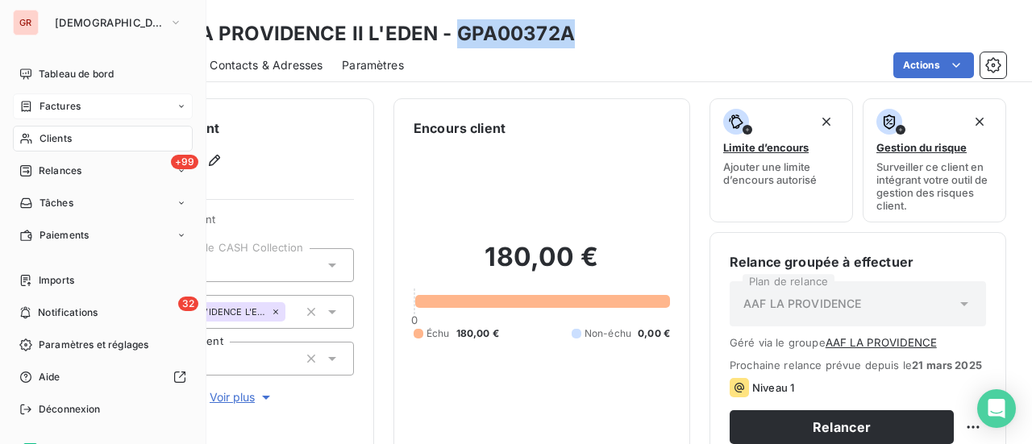
click at [68, 102] on span "Factures" at bounding box center [59, 106] width 41 height 15
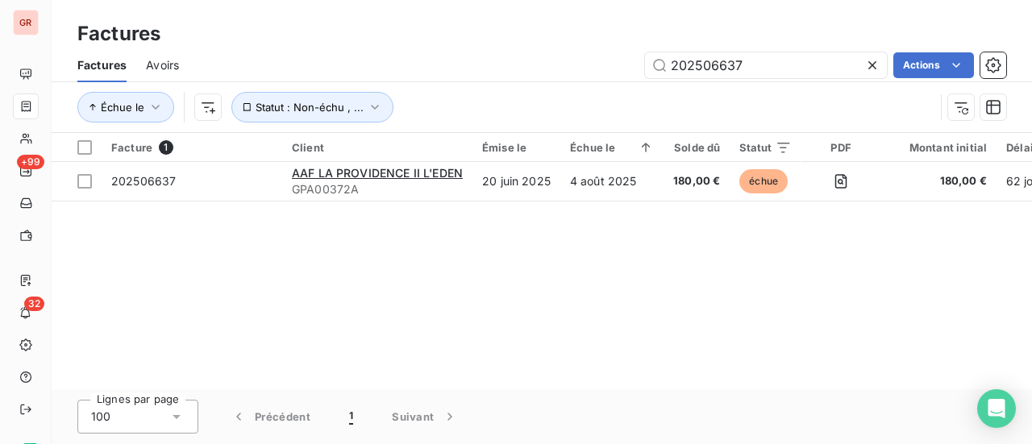
drag, startPoint x: 754, startPoint y: 62, endPoint x: 559, endPoint y: 88, distance: 196.7
click at [563, 88] on div "Factures Avoirs 202506637 Actions Échue le Statut : Non-échu , ..." at bounding box center [542, 90] width 980 height 84
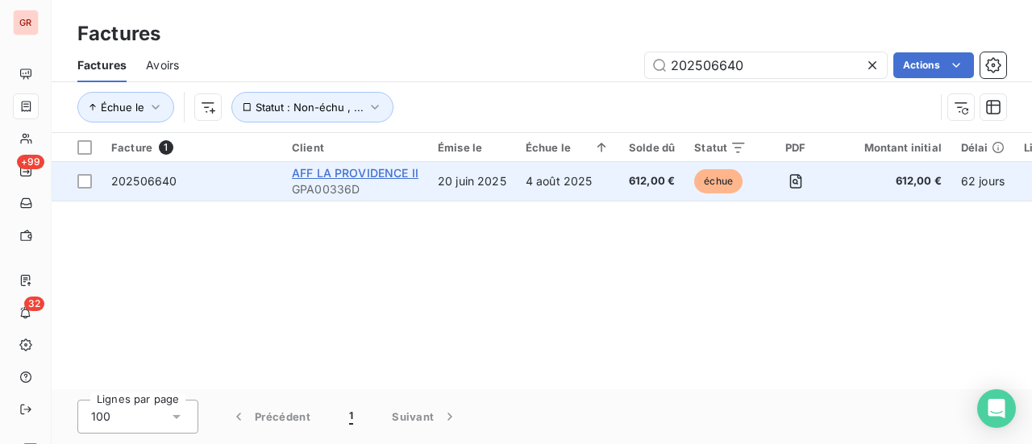
type input "202506640"
click at [324, 176] on span "AFF LA PROVIDENCE II" at bounding box center [355, 173] width 127 height 14
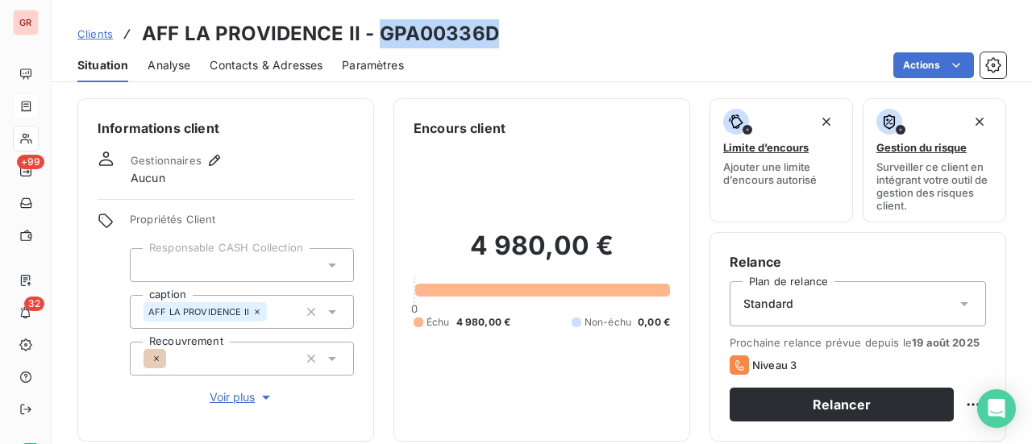
drag, startPoint x: 477, startPoint y: 37, endPoint x: 376, endPoint y: 39, distance: 101.6
click at [376, 39] on div "Clients AFF LA PROVIDENCE II - GPA00336D" at bounding box center [542, 33] width 980 height 29
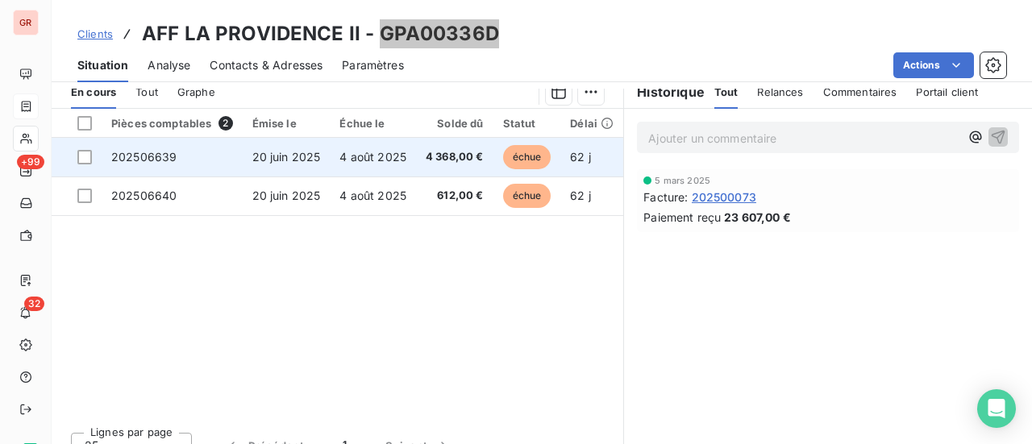
scroll to position [403, 0]
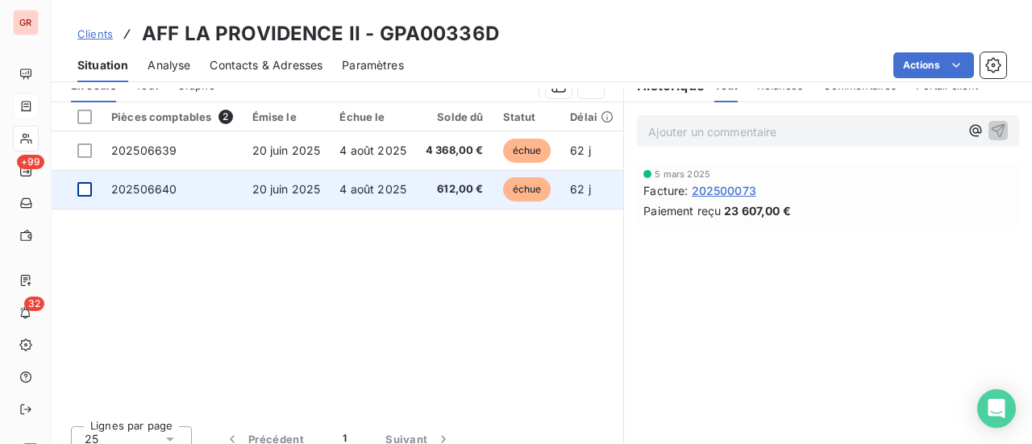
click at [91, 192] on div at bounding box center [84, 189] width 15 height 15
click at [167, 185] on span "202506640" at bounding box center [143, 189] width 65 height 14
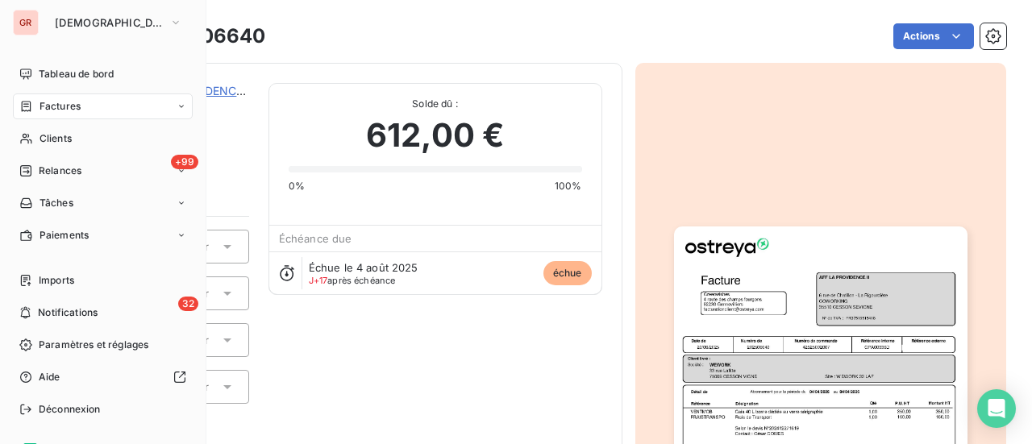
click at [72, 102] on span "Factures" at bounding box center [59, 106] width 41 height 15
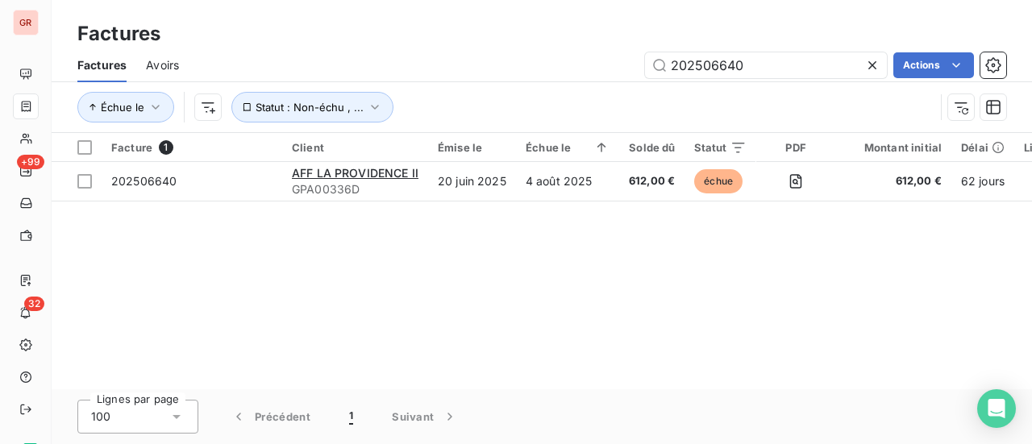
drag, startPoint x: 787, startPoint y: 60, endPoint x: 516, endPoint y: 80, distance: 272.3
click at [523, 79] on div "Factures Avoirs 202506640 Actions" at bounding box center [542, 65] width 980 height 34
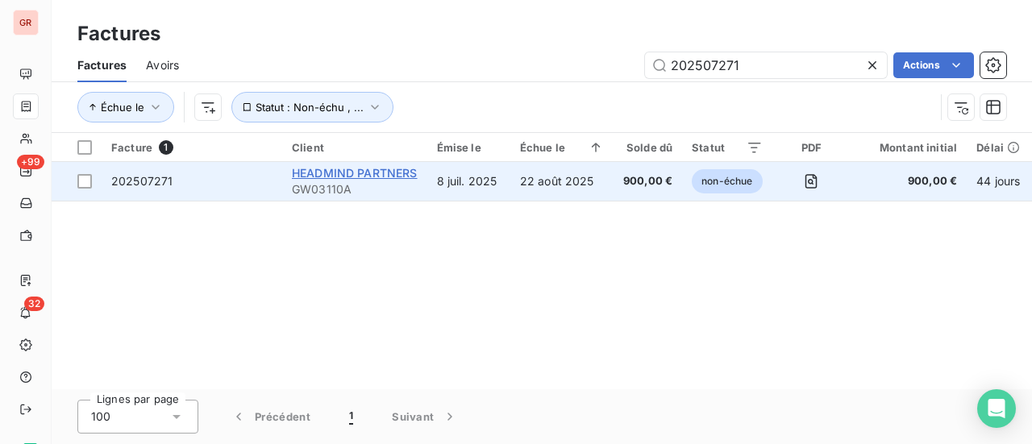
type input "202507271"
click at [333, 176] on span "HEADMIND PARTNERS" at bounding box center [355, 173] width 126 height 14
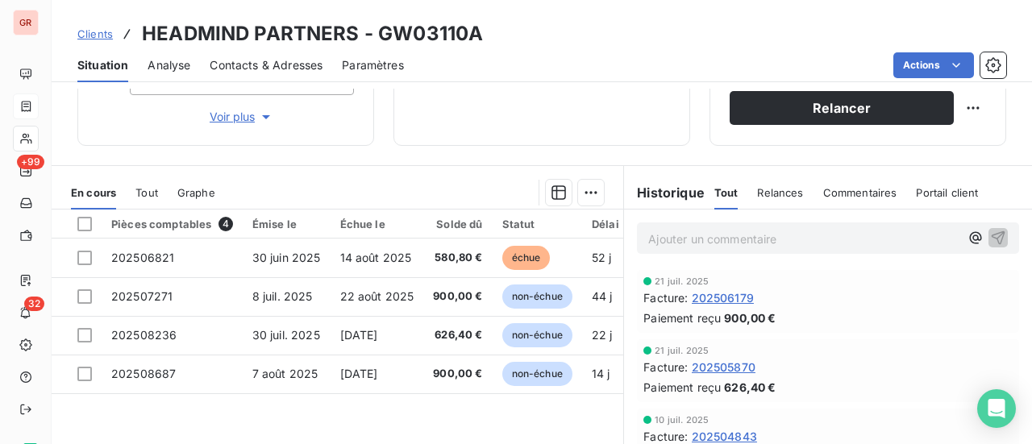
scroll to position [322, 0]
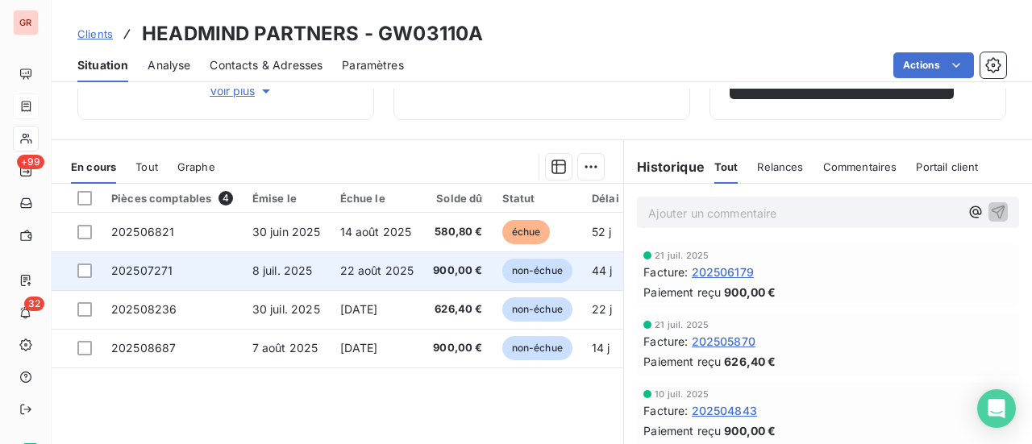
click at [93, 279] on td at bounding box center [77, 270] width 50 height 39
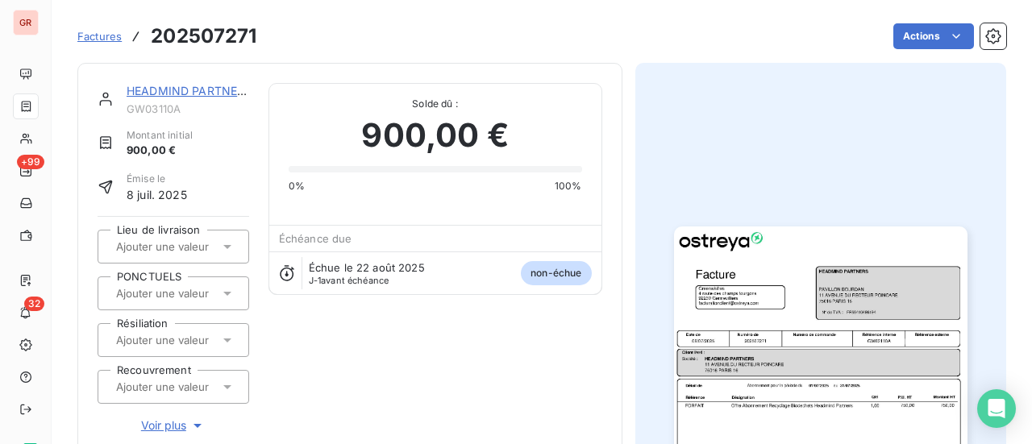
click at [210, 88] on link "HEADMIND PARTNERS" at bounding box center [190, 91] width 126 height 14
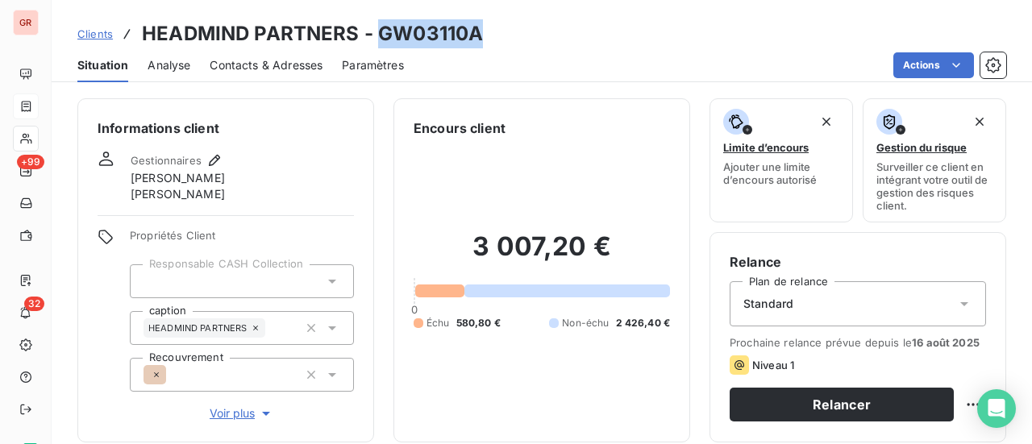
drag, startPoint x: 484, startPoint y: 37, endPoint x: 377, endPoint y: 38, distance: 106.4
click at [377, 38] on div "Clients HEADMIND PARTNERS - GW03110A" at bounding box center [542, 33] width 980 height 29
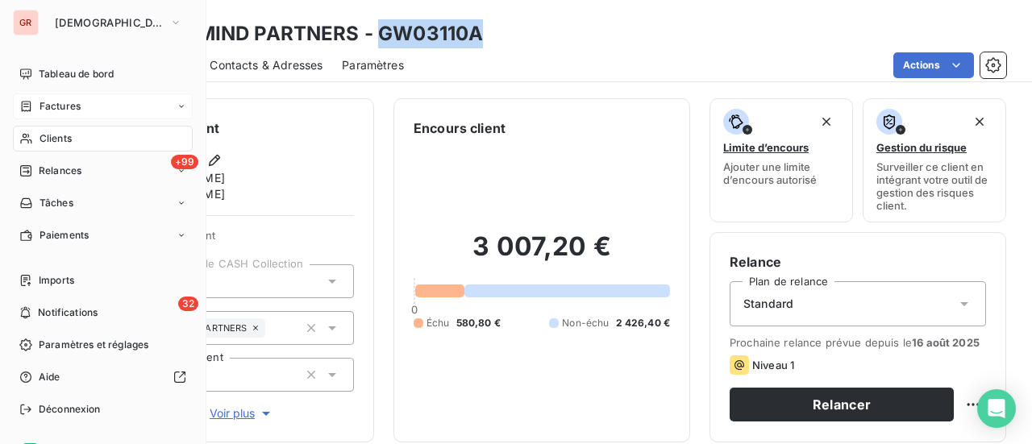
click at [77, 102] on span "Factures" at bounding box center [59, 106] width 41 height 15
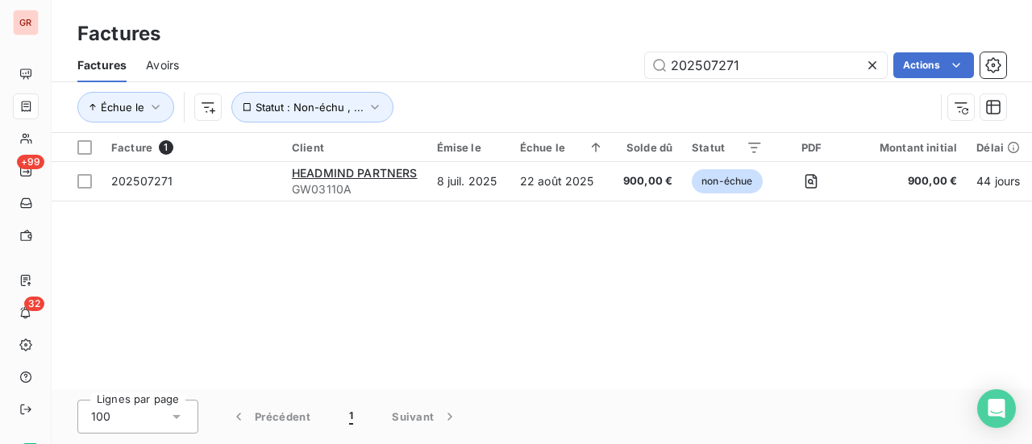
drag, startPoint x: 770, startPoint y: 66, endPoint x: 424, endPoint y: 88, distance: 347.2
click at [430, 88] on div "Factures Avoirs 202507271 Actions Échue le Statut : Non-échu , ..." at bounding box center [542, 90] width 980 height 84
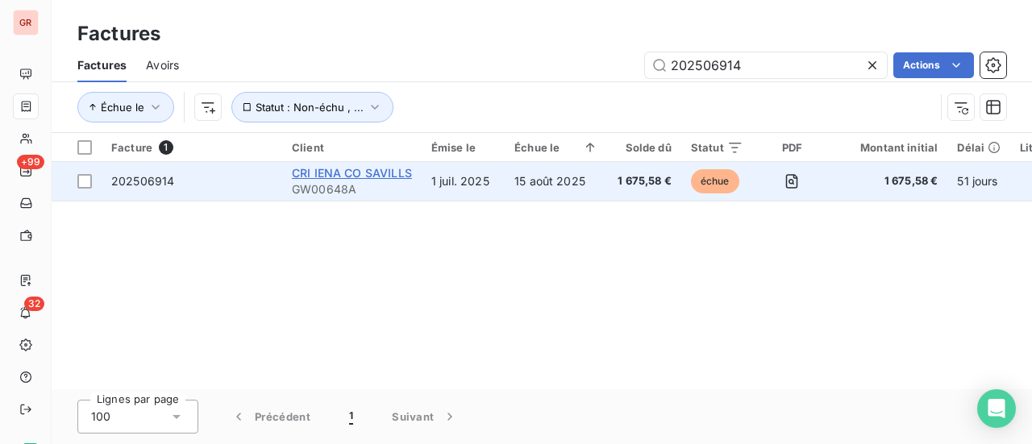
type input "202506914"
click at [347, 172] on span "CRI IENA CO SAVILLS" at bounding box center [352, 173] width 120 height 14
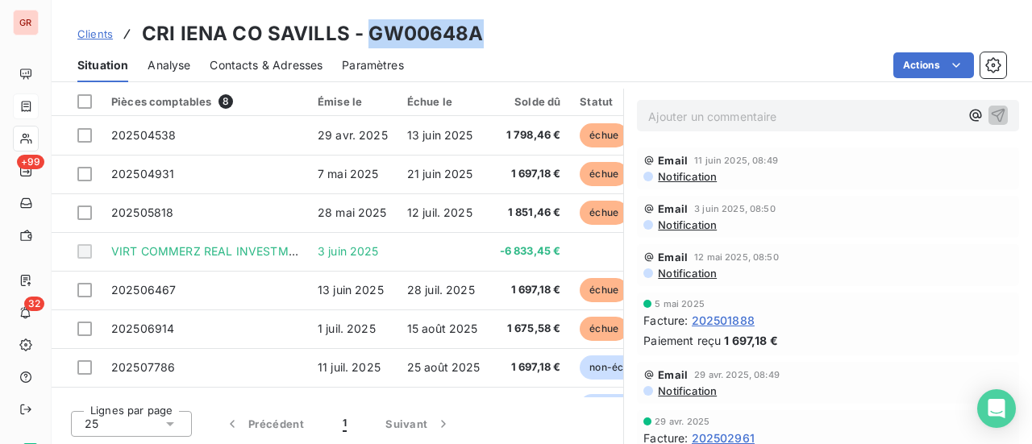
drag, startPoint x: 482, startPoint y: 37, endPoint x: 367, endPoint y: 44, distance: 114.7
click at [367, 44] on div "Clients CRI IENA CO SAVILLS - GW00648A" at bounding box center [542, 33] width 980 height 29
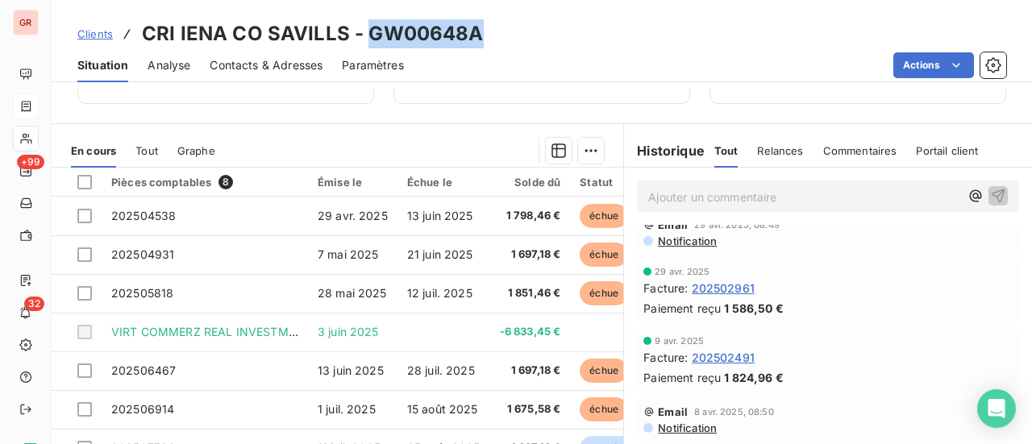
scroll to position [322, 0]
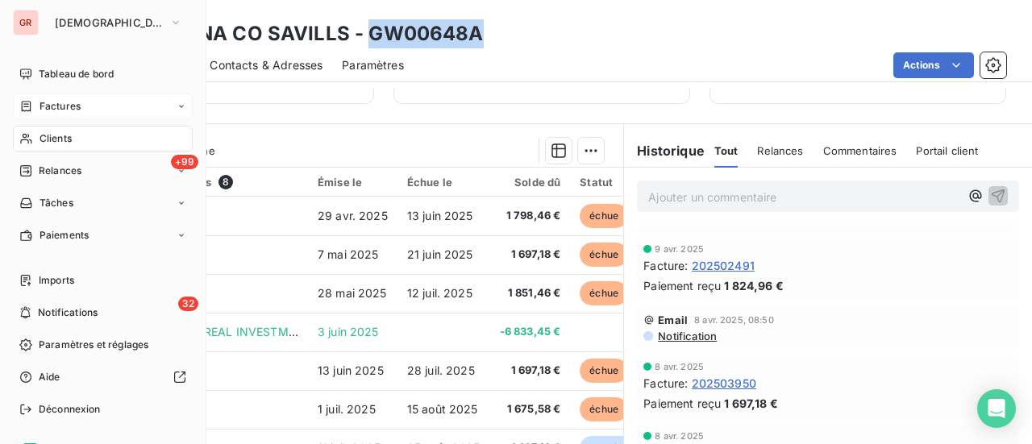
click at [56, 110] on span "Factures" at bounding box center [59, 106] width 41 height 15
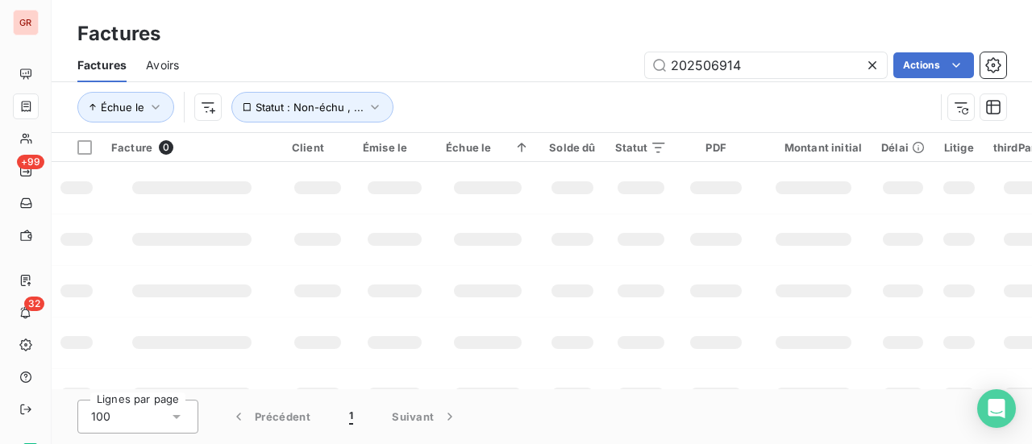
drag, startPoint x: 754, startPoint y: 60, endPoint x: 490, endPoint y: 114, distance: 269.8
click at [490, 114] on div "Factures Avoirs 202506914 Actions Échue le Statut : Non-échu , ..." at bounding box center [542, 90] width 980 height 84
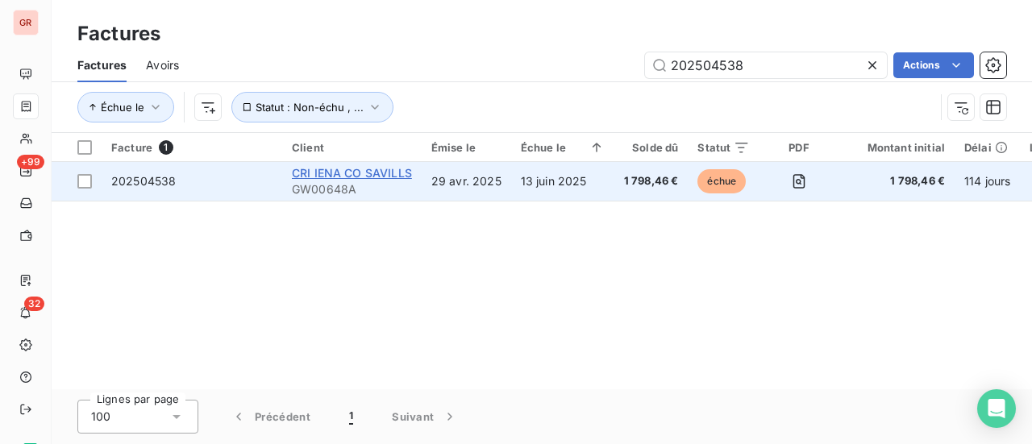
type input "202504538"
click at [355, 178] on span "CRI IENA CO SAVILLS" at bounding box center [352, 173] width 120 height 14
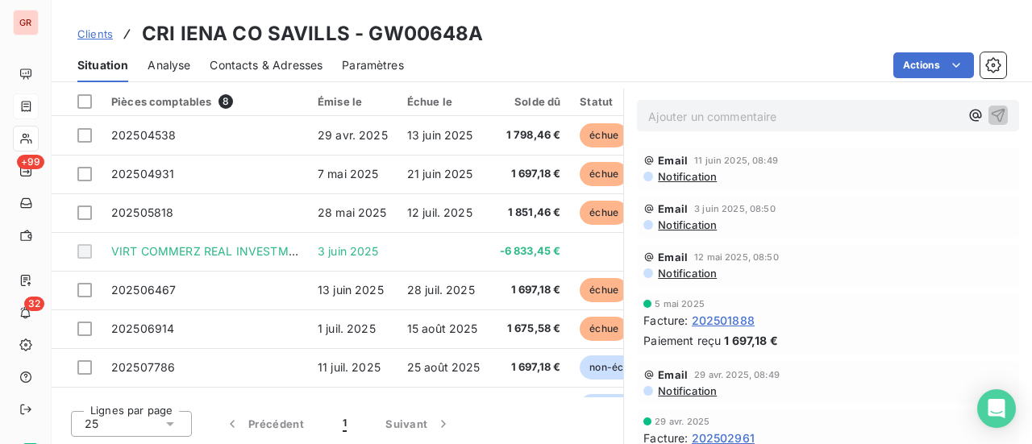
click at [687, 178] on span "Notification" at bounding box center [686, 176] width 60 height 13
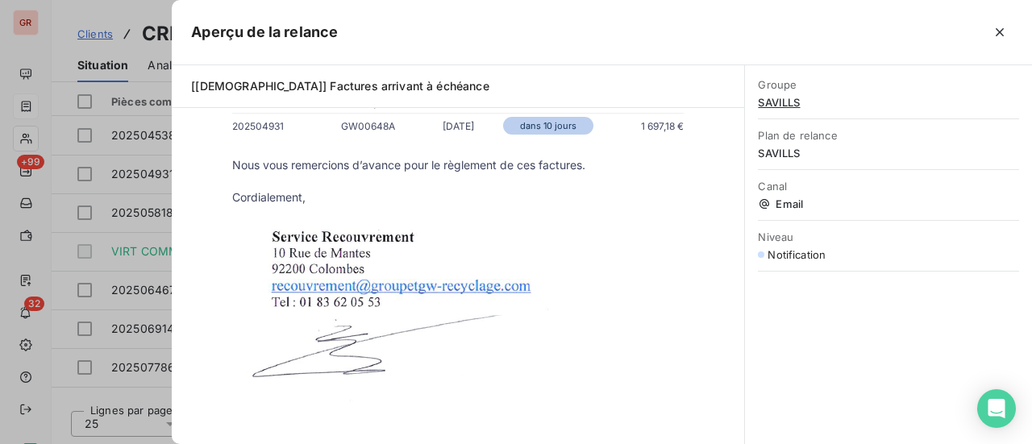
scroll to position [81, 0]
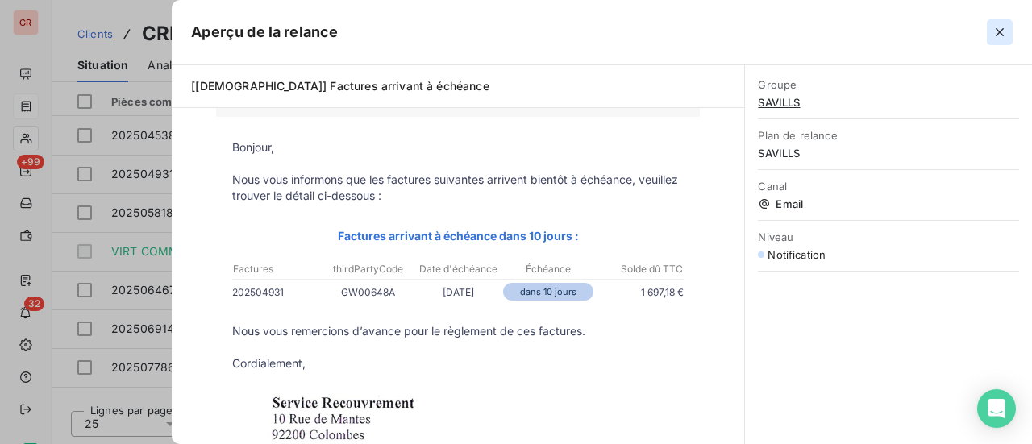
click at [996, 36] on icon "button" at bounding box center [999, 32] width 16 height 16
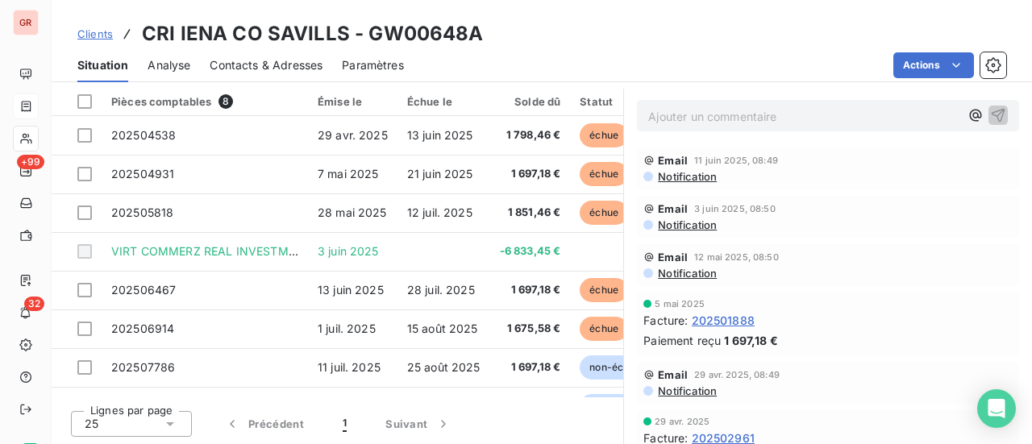
click at [690, 219] on span "Notification" at bounding box center [686, 224] width 60 height 13
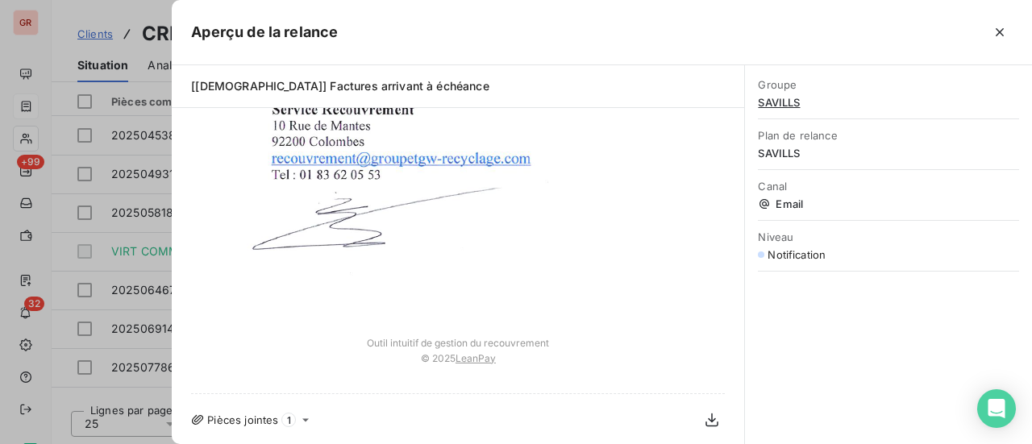
scroll to position [0, 0]
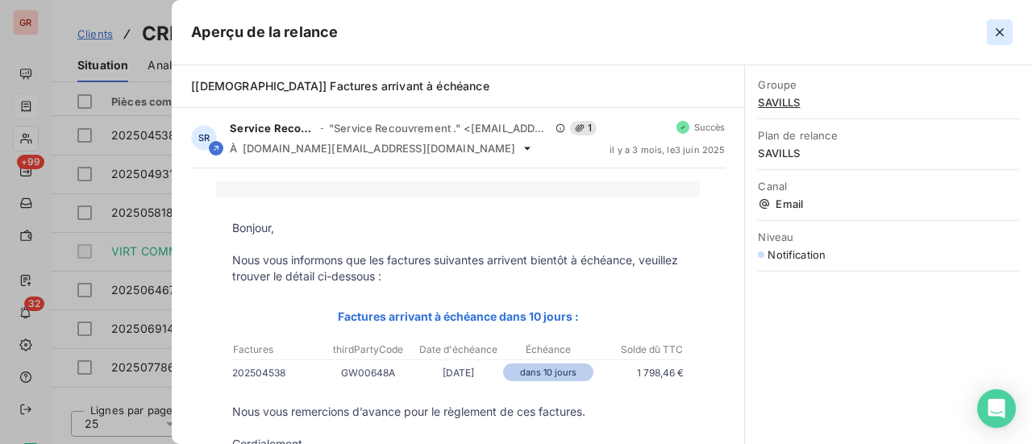
click at [1003, 28] on icon "button" at bounding box center [999, 32] width 8 height 8
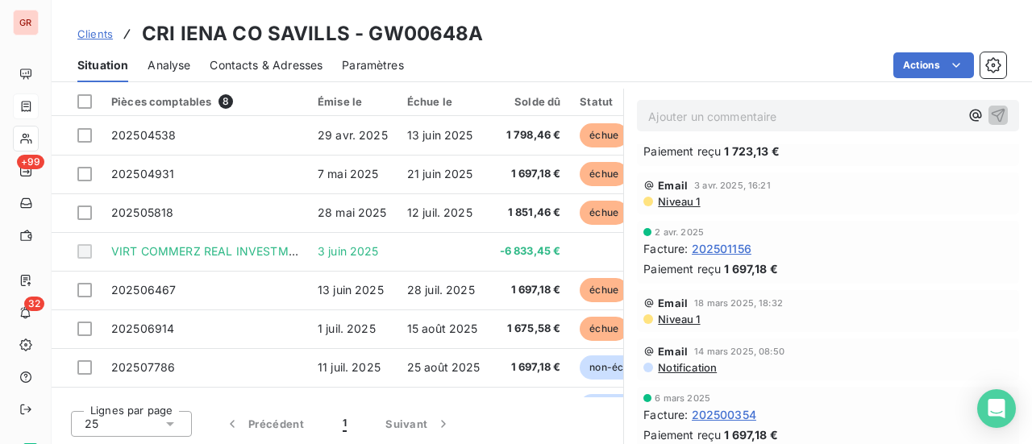
scroll to position [564, 0]
click at [681, 194] on span "Niveau 1" at bounding box center [678, 200] width 44 height 13
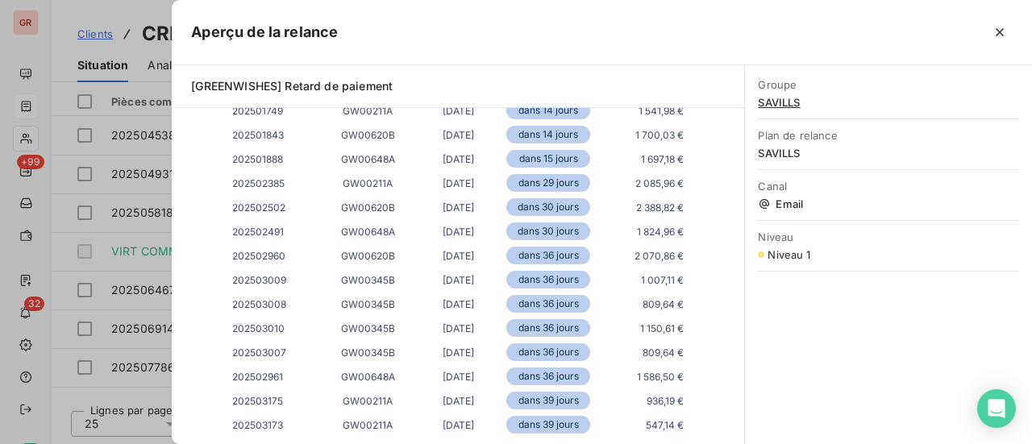
scroll to position [806, 0]
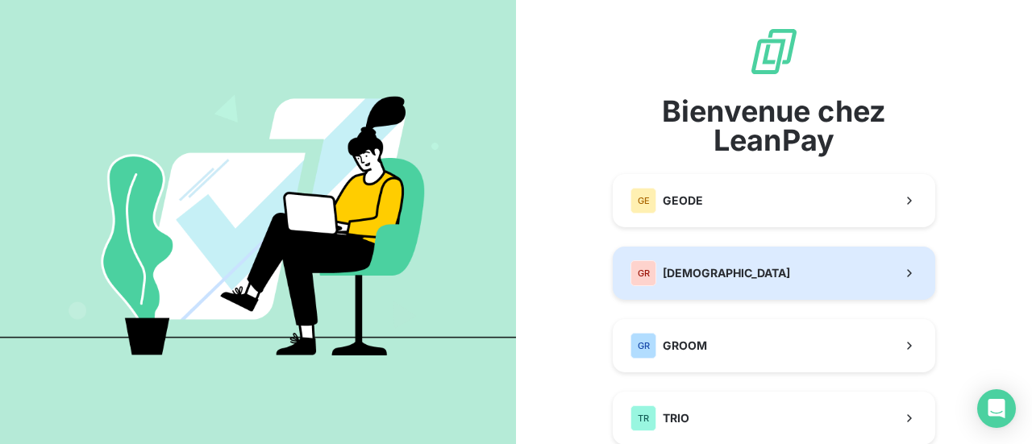
click at [711, 277] on span "[DEMOGRAPHIC_DATA]" at bounding box center [725, 273] width 127 height 16
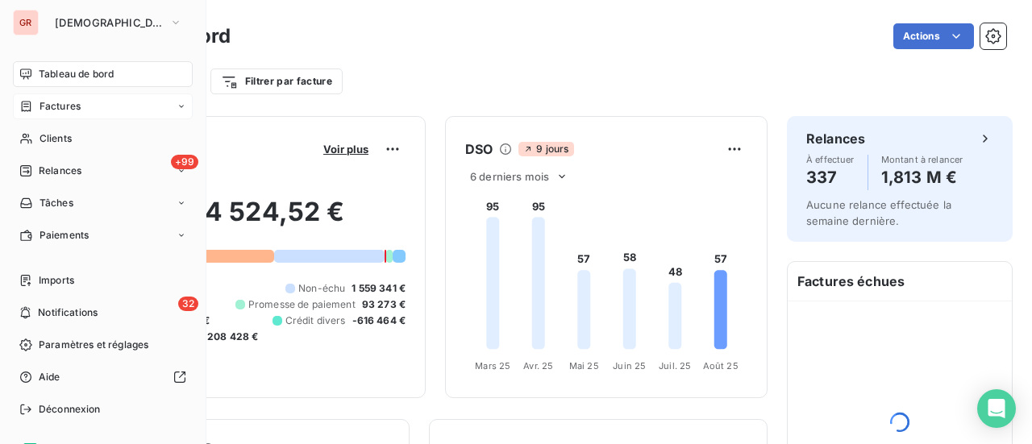
click at [56, 104] on span "Factures" at bounding box center [59, 106] width 41 height 15
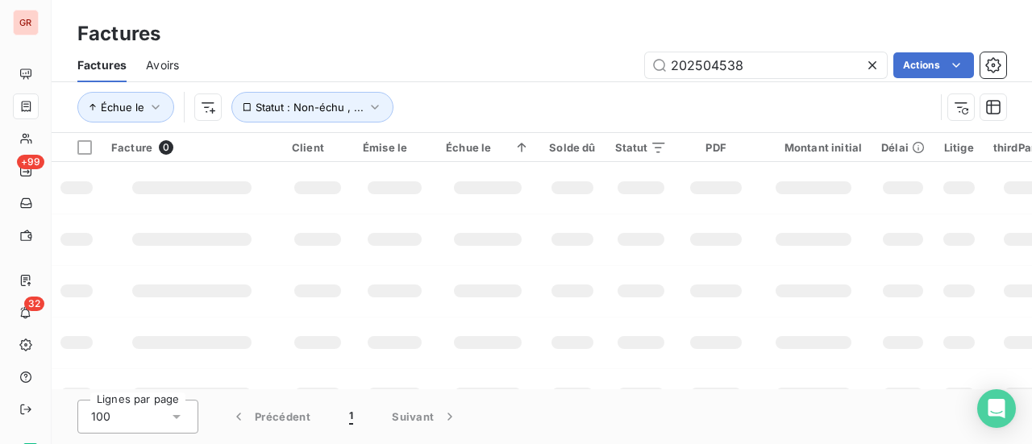
drag, startPoint x: 759, startPoint y: 62, endPoint x: 419, endPoint y: 114, distance: 344.0
click at [419, 114] on div "Factures Avoirs 202504538 Actions Échue le Statut : Non-échu , ..." at bounding box center [542, 90] width 980 height 84
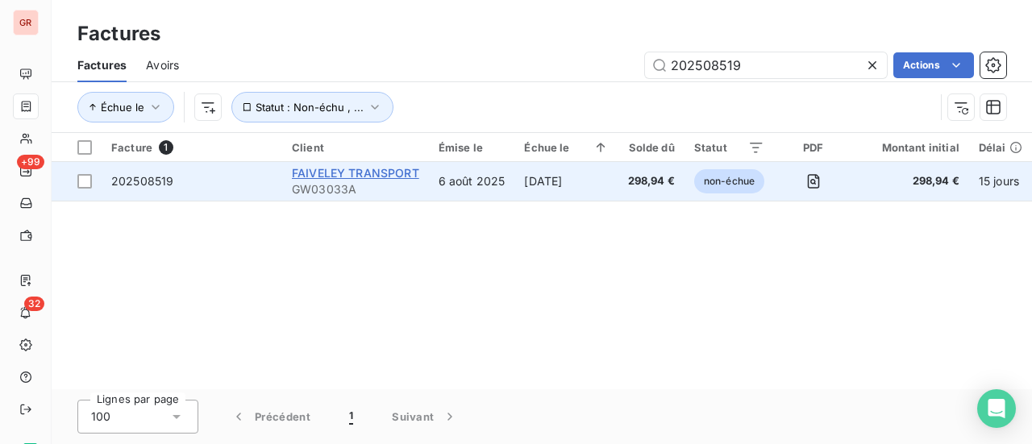
type input "202508519"
click at [379, 176] on span "FAIVELEY TRANSPORT" at bounding box center [355, 173] width 127 height 14
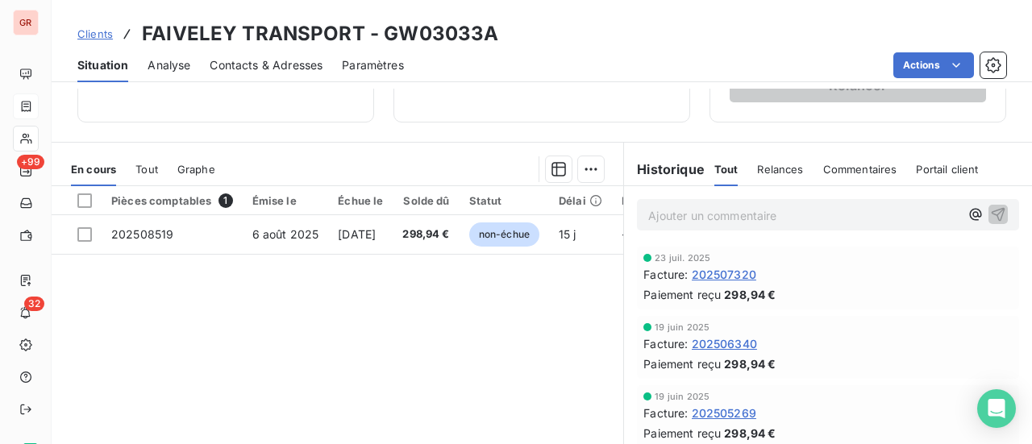
scroll to position [322, 0]
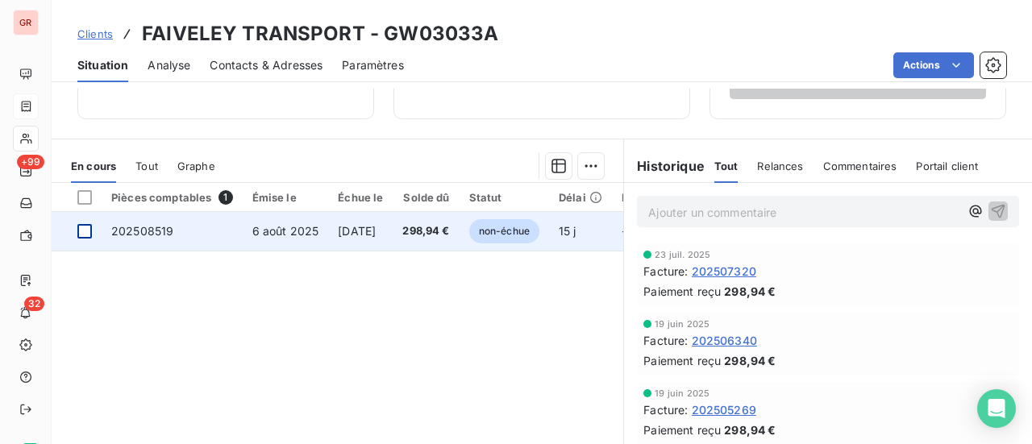
click at [91, 230] on div at bounding box center [84, 231] width 15 height 15
click at [147, 232] on span "202508519" at bounding box center [142, 231] width 62 height 14
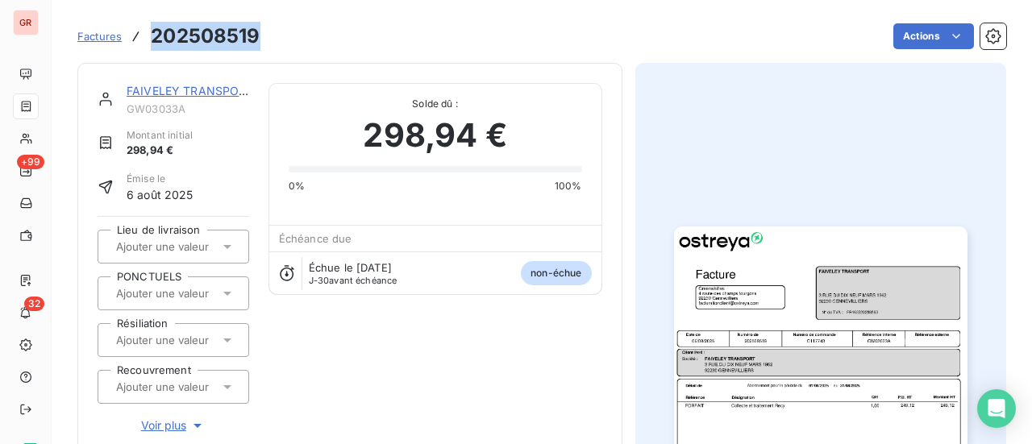
drag, startPoint x: 258, startPoint y: 31, endPoint x: 152, endPoint y: 25, distance: 106.6
click at [152, 25] on div "Factures 202508519 Actions" at bounding box center [541, 36] width 928 height 34
copy h3 "202508519"
click at [195, 88] on link "FAIVELEY TRANSPORT" at bounding box center [190, 91] width 127 height 14
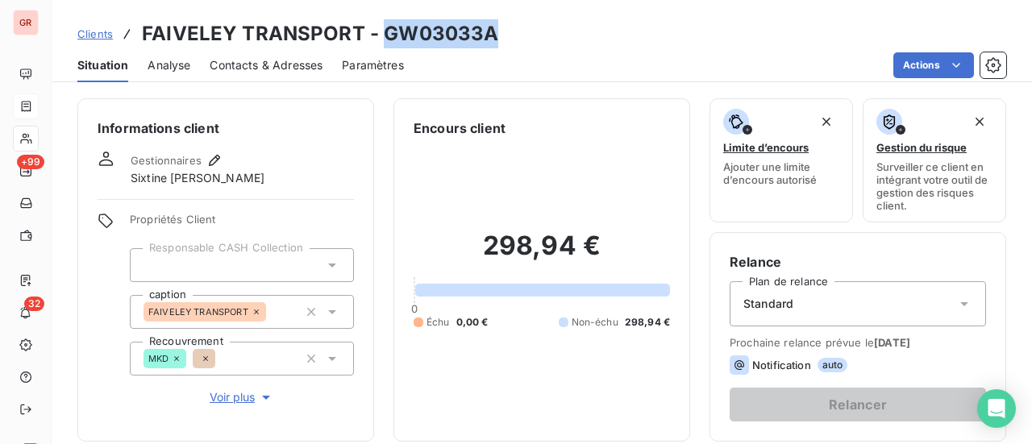
drag, startPoint x: 489, startPoint y: 39, endPoint x: 382, endPoint y: 43, distance: 107.2
click at [382, 43] on div "Clients FAIVELEY TRANSPORT - GW03033A" at bounding box center [542, 33] width 980 height 29
copy h3 "GW03033A"
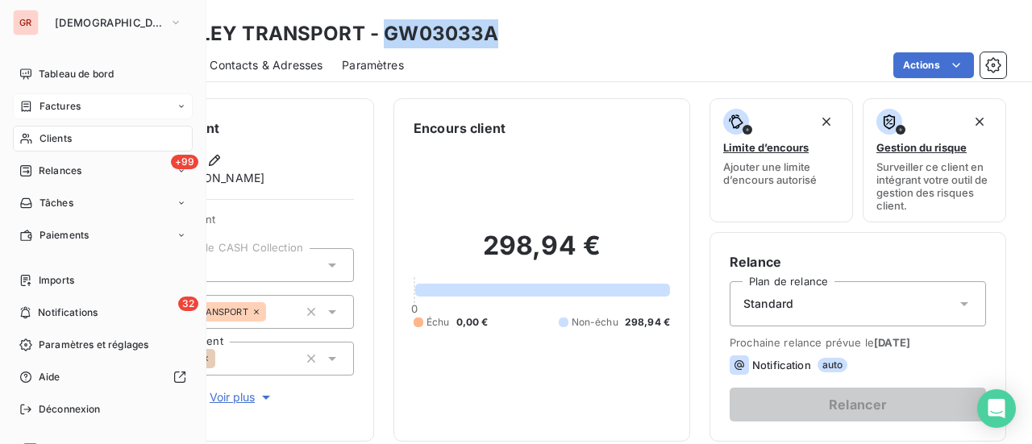
click at [63, 104] on span "Factures" at bounding box center [59, 106] width 41 height 15
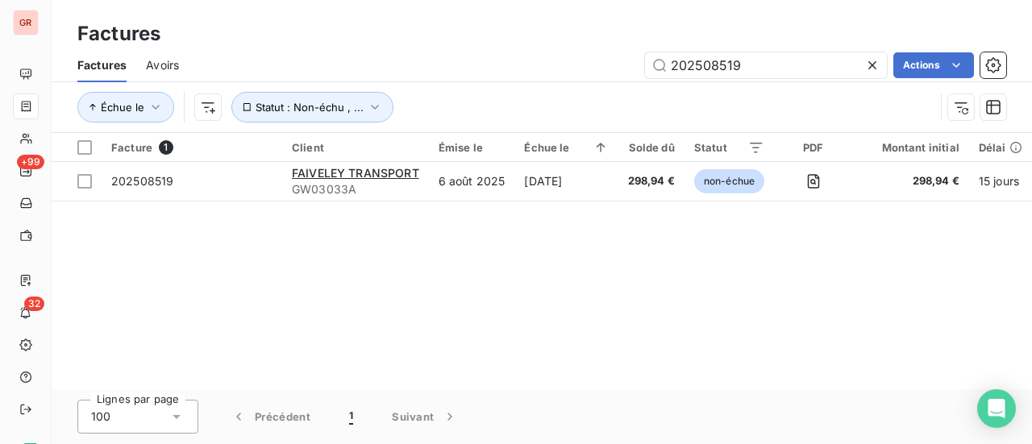
drag, startPoint x: 772, startPoint y: 69, endPoint x: 490, endPoint y: 70, distance: 282.1
click at [508, 69] on div "202508519 Actions" at bounding box center [602, 65] width 808 height 26
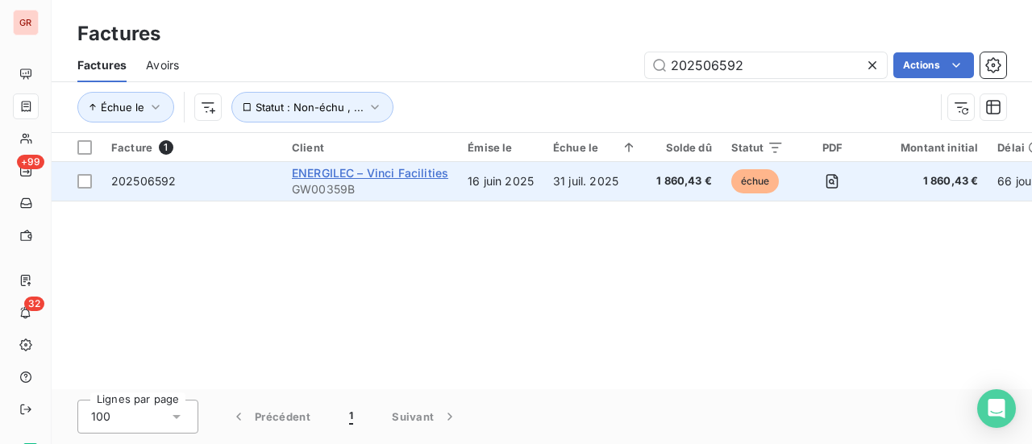
type input "202506592"
click at [345, 177] on span "ENERGILEC – Vinci Facilities" at bounding box center [370, 173] width 156 height 14
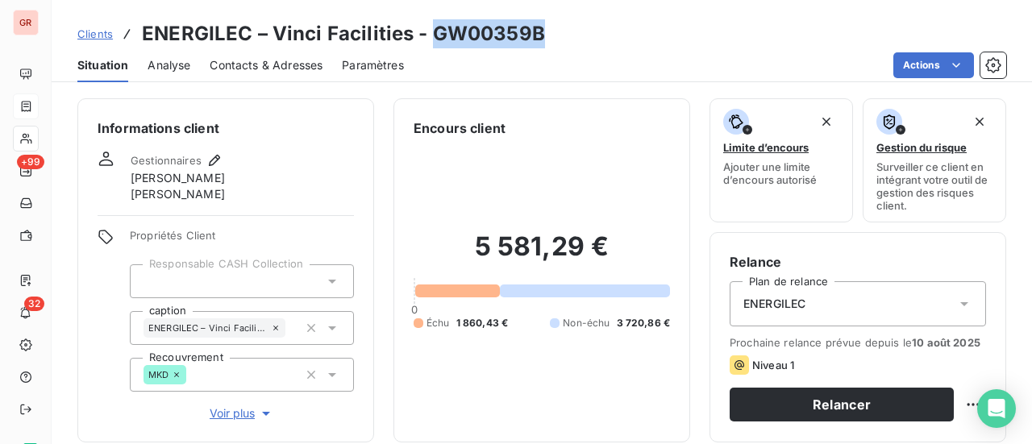
drag, startPoint x: 517, startPoint y: 35, endPoint x: 429, endPoint y: 35, distance: 87.8
click at [429, 35] on div "Clients ENERGILEC – Vinci Facilities - GW00359B" at bounding box center [542, 33] width 980 height 29
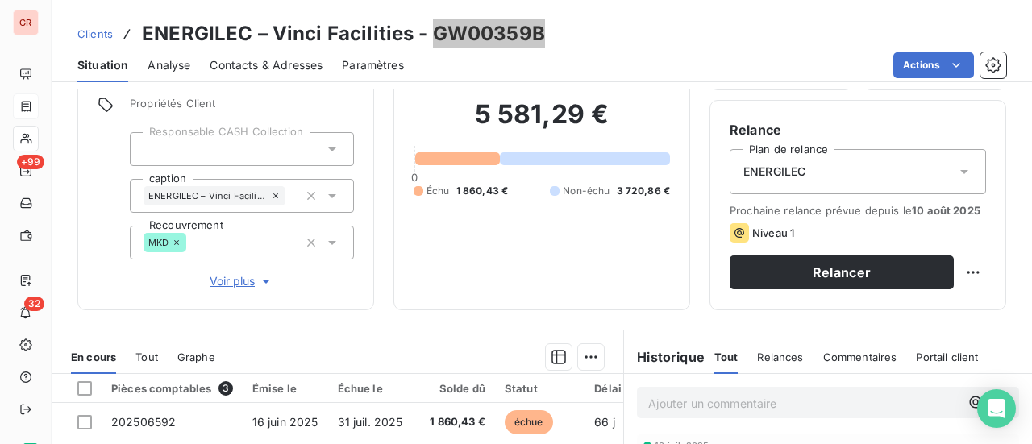
scroll to position [242, 0]
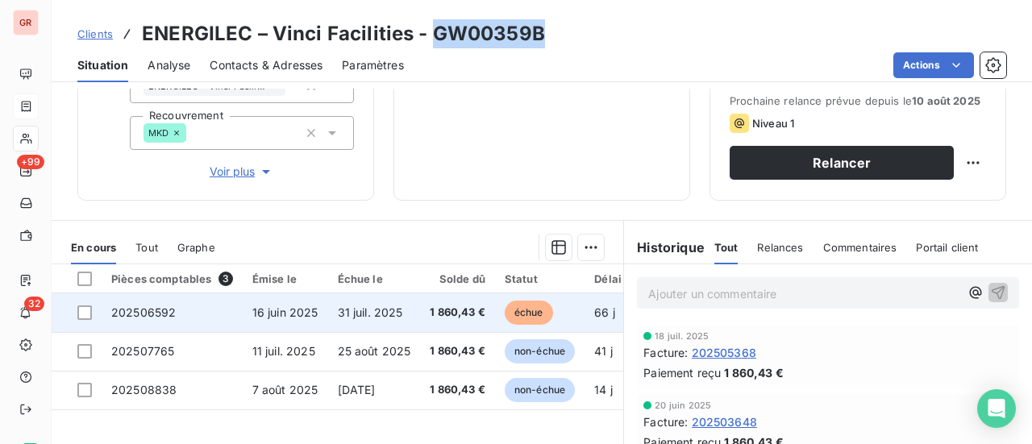
drag, startPoint x: 89, startPoint y: 311, endPoint x: 137, endPoint y: 311, distance: 48.4
click at [89, 311] on div at bounding box center [84, 312] width 15 height 15
click at [161, 315] on span "202506592" at bounding box center [143, 312] width 64 height 14
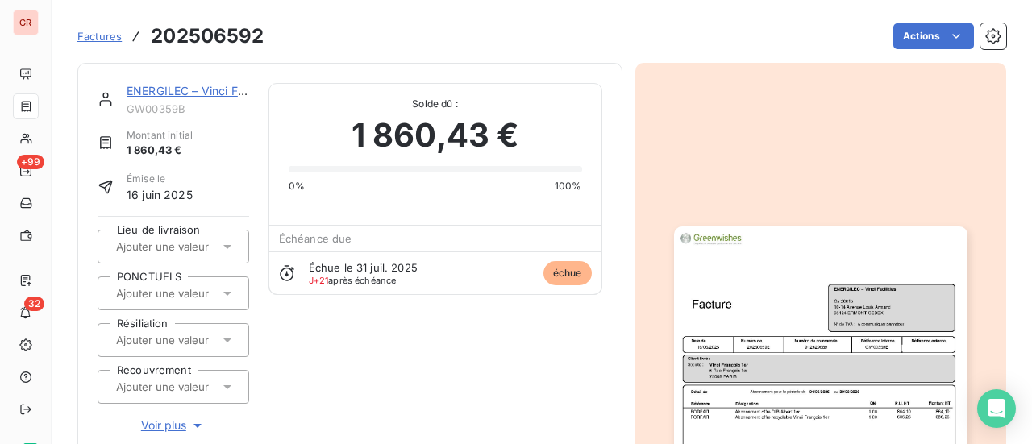
click at [206, 94] on link "ENERGILEC – Vinci Facilities" at bounding box center [202, 91] width 151 height 14
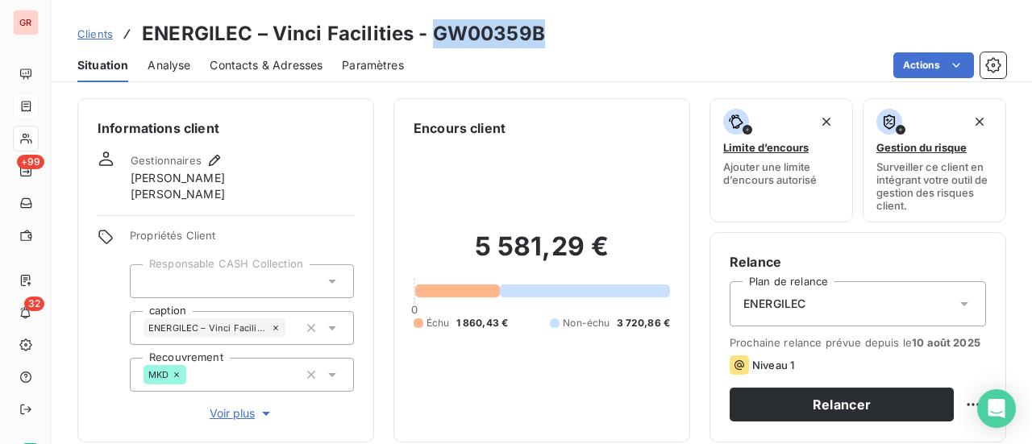
drag, startPoint x: 538, startPoint y: 37, endPoint x: 427, endPoint y: 38, distance: 111.2
click at [427, 38] on div "Clients ENERGILEC – Vinci Facilities - GW00359B" at bounding box center [542, 33] width 980 height 29
copy h3 "GW00359B"
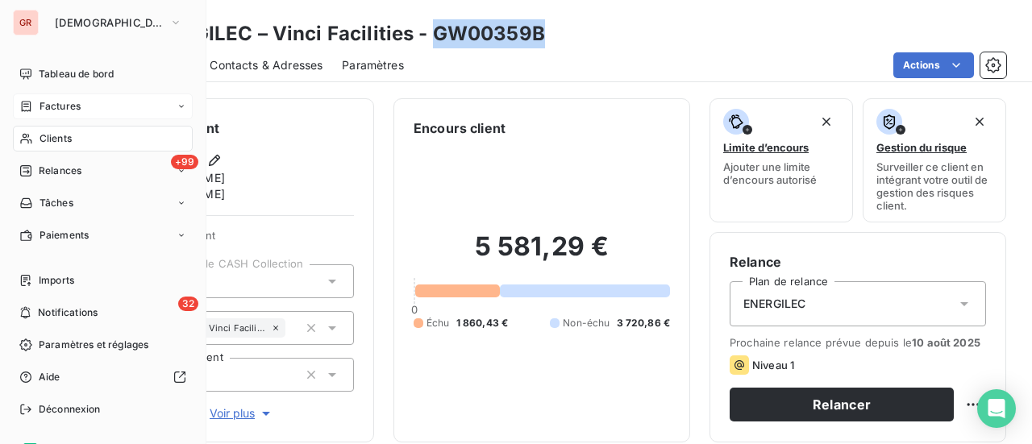
click at [57, 105] on span "Factures" at bounding box center [59, 106] width 41 height 15
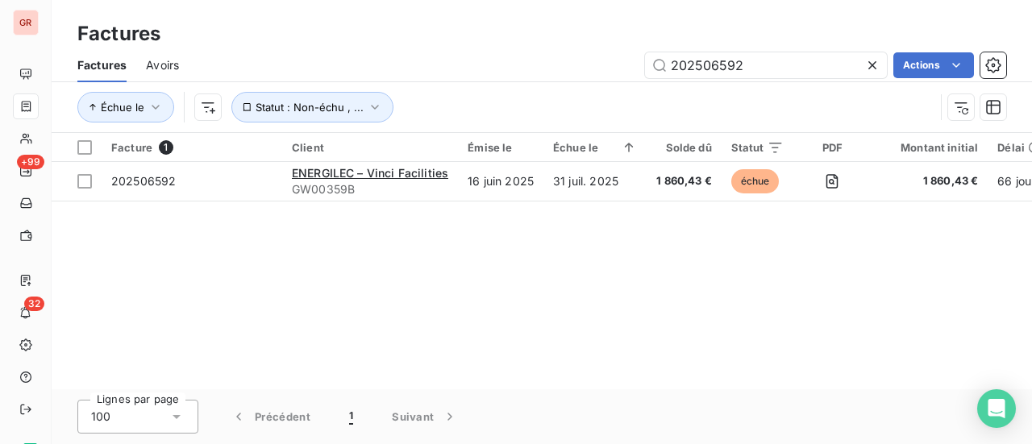
drag, startPoint x: 750, startPoint y: 63, endPoint x: 495, endPoint y: 96, distance: 257.6
click at [498, 96] on div "Factures Avoirs 202506592 Actions Échue le Statut : Non-échu , ..." at bounding box center [542, 90] width 980 height 84
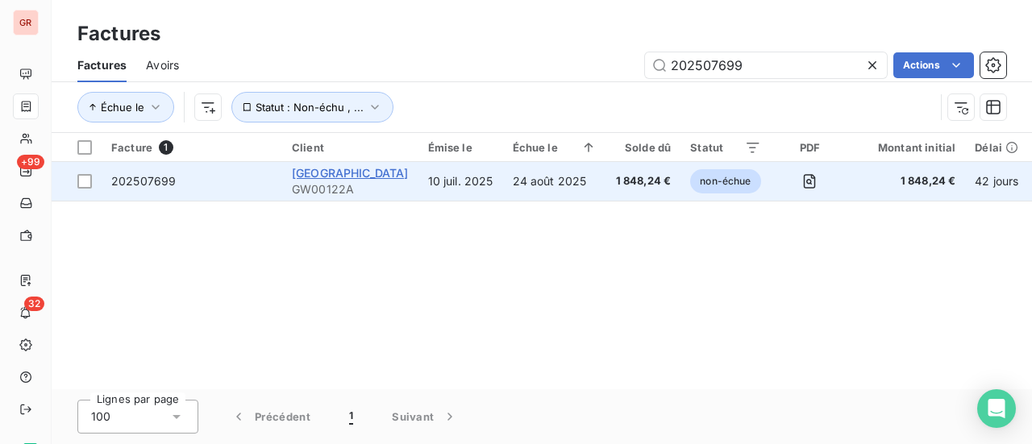
type input "202507699"
click at [341, 176] on span "HOTEL MERCURE PARIS GARE MONTPARNASSE" at bounding box center [350, 173] width 117 height 14
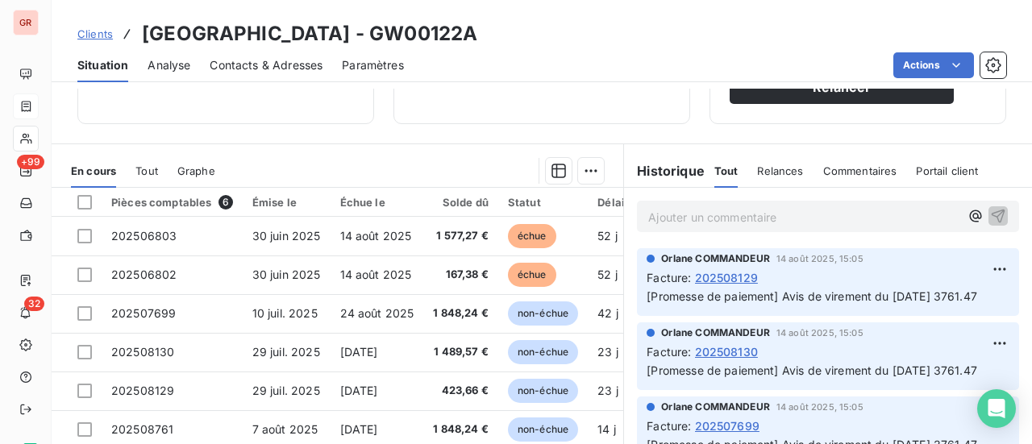
scroll to position [322, 0]
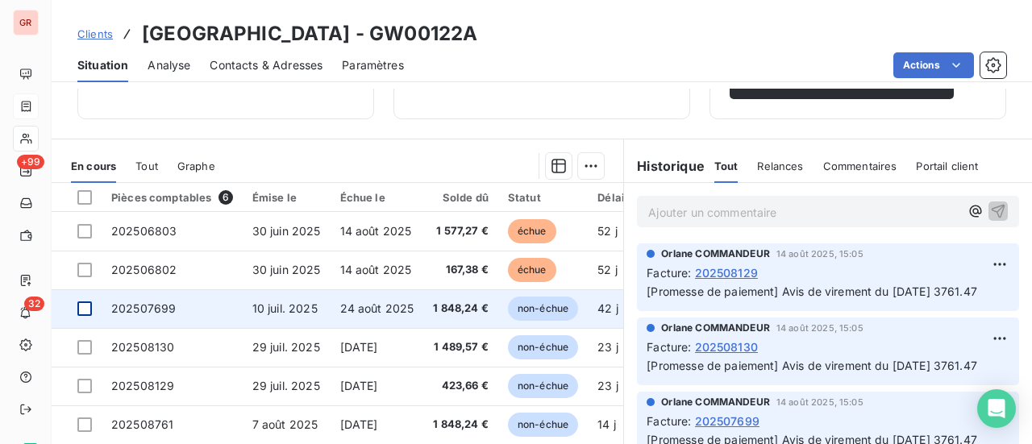
click at [86, 309] on div at bounding box center [84, 308] width 15 height 15
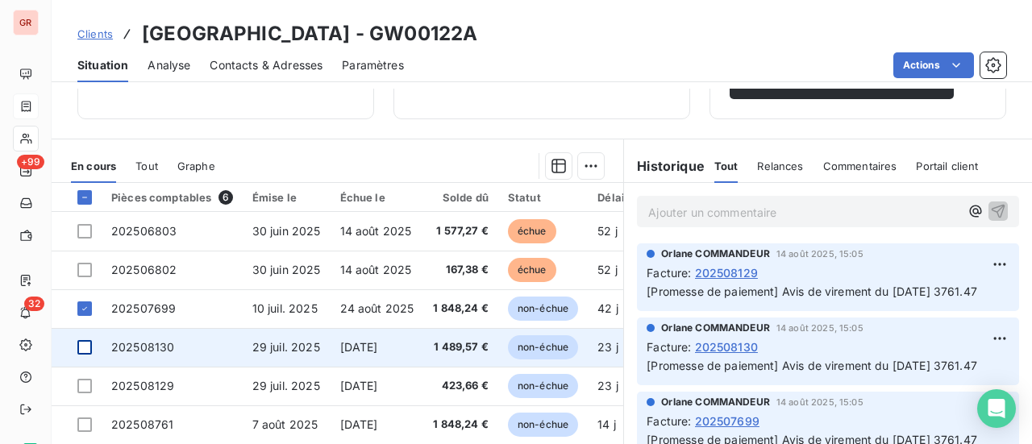
click at [89, 346] on div at bounding box center [84, 347] width 15 height 15
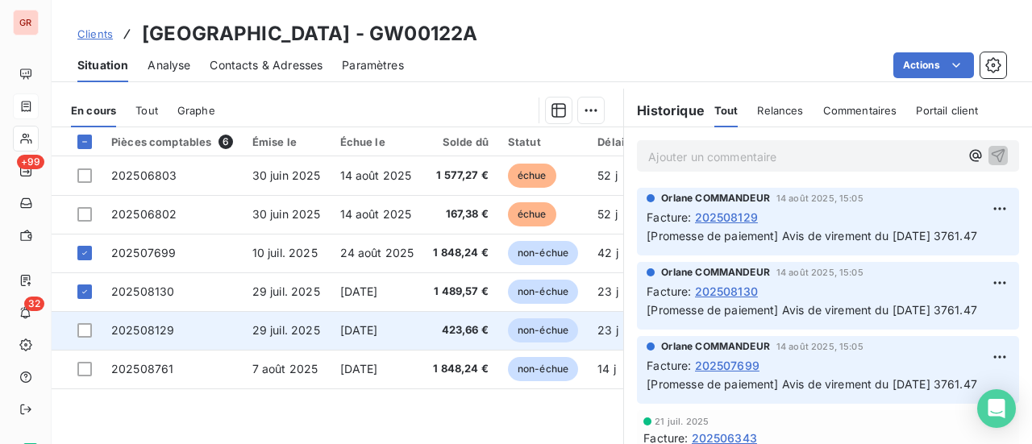
scroll to position [403, 0]
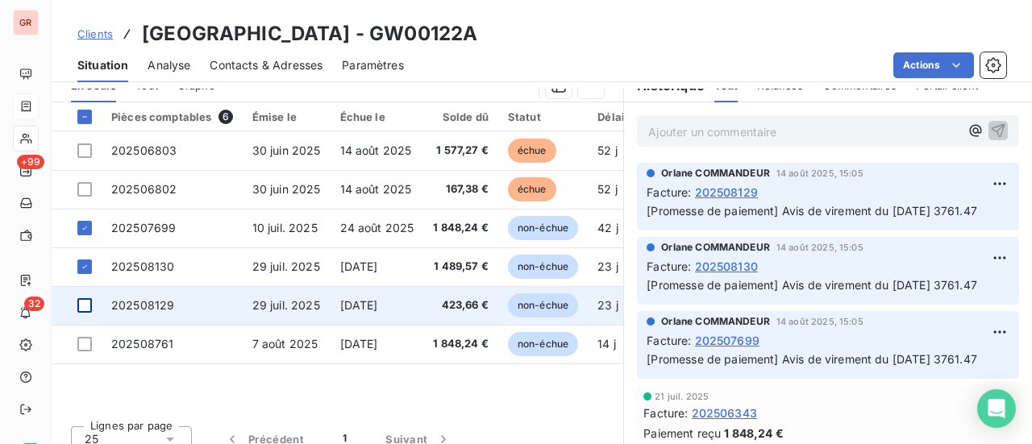
click at [85, 305] on div at bounding box center [84, 305] width 15 height 15
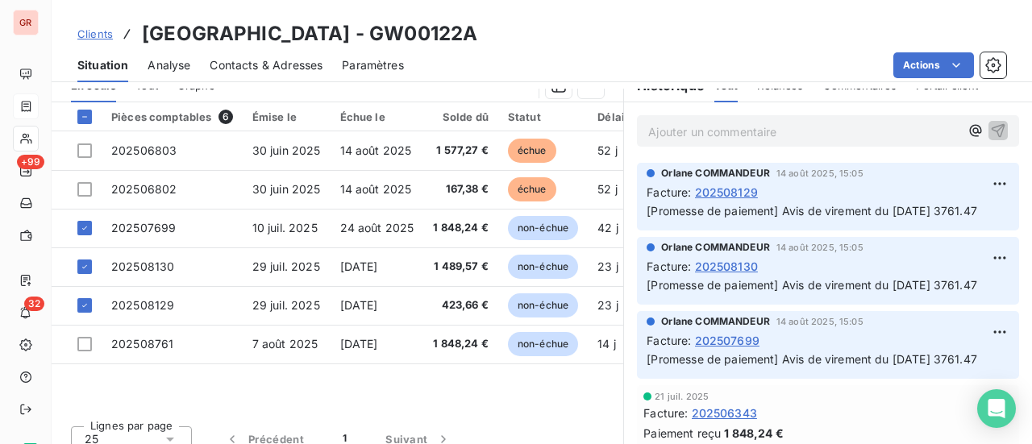
drag, startPoint x: 682, startPoint y: 39, endPoint x: 619, endPoint y: 46, distance: 63.2
click at [619, 46] on div "Clients HOTEL MERCURE PARIS GARE MONTPARNASSE - GW00122A" at bounding box center [542, 33] width 980 height 29
copy h3 "GW00122A"
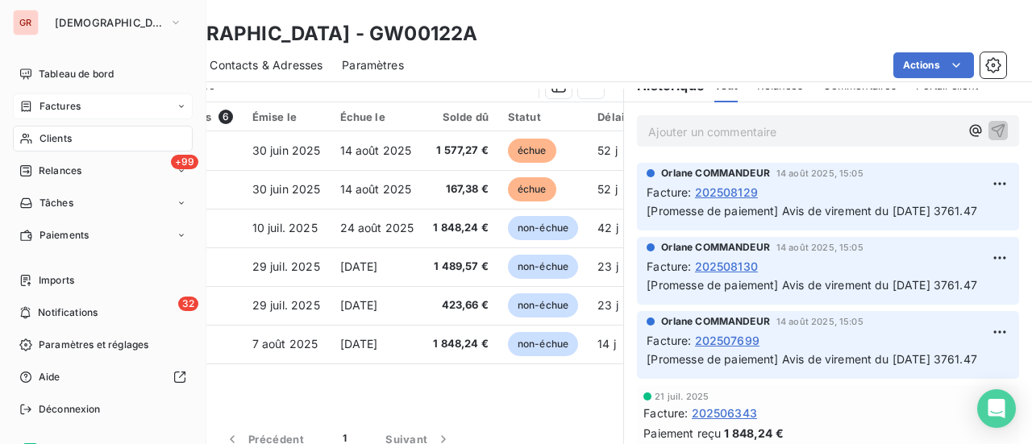
click at [74, 106] on span "Factures" at bounding box center [59, 106] width 41 height 15
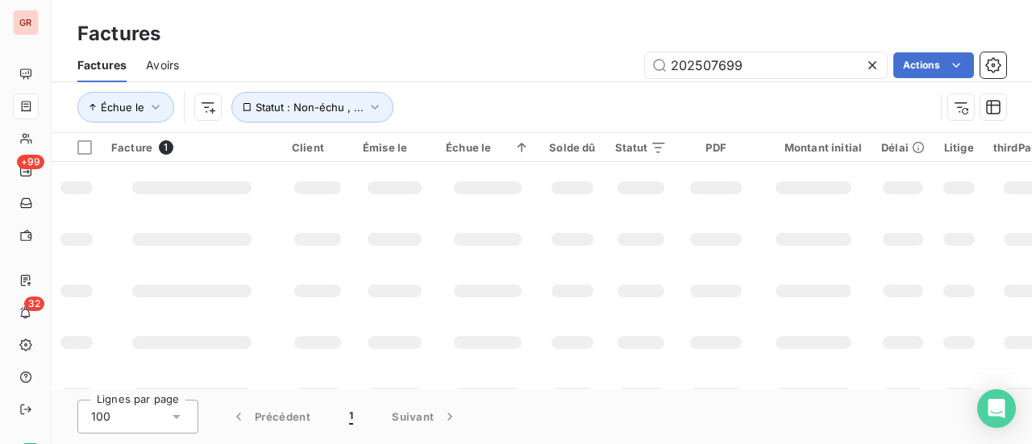
drag, startPoint x: 583, startPoint y: 73, endPoint x: 467, endPoint y: 75, distance: 115.3
click at [490, 75] on div "202507699 Actions" at bounding box center [602, 65] width 808 height 26
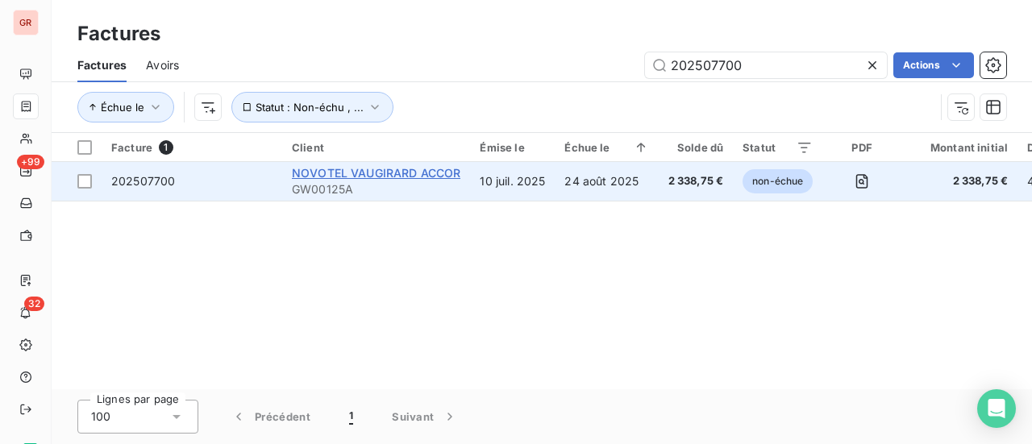
type input "202507700"
click at [392, 176] on span "NOVOTEL VAUGIRARD ACCOR" at bounding box center [376, 173] width 168 height 14
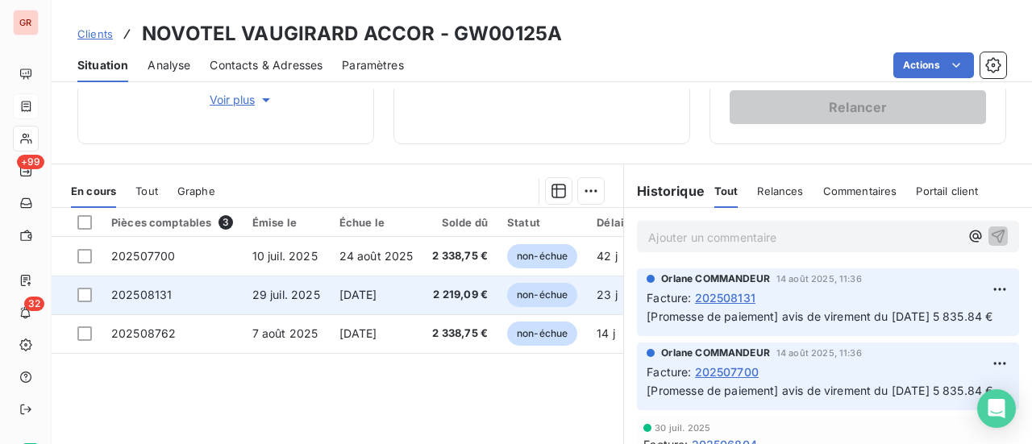
scroll to position [322, 0]
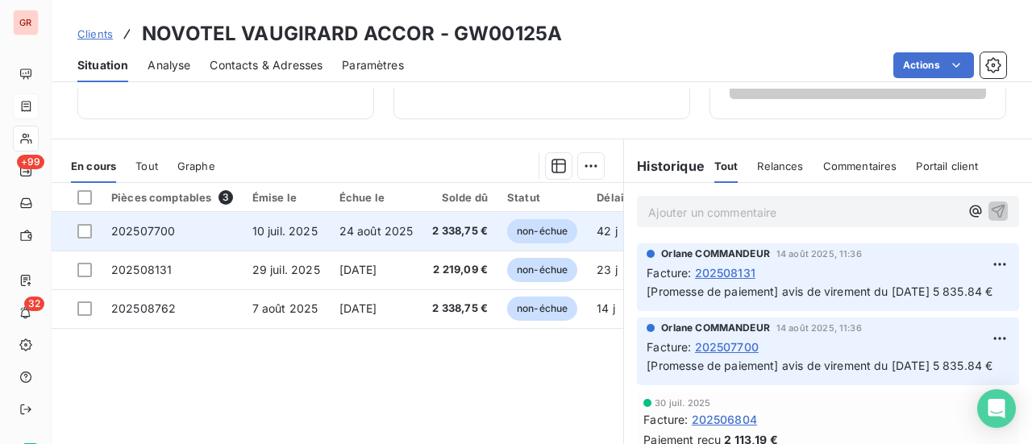
click at [96, 232] on td at bounding box center [77, 231] width 50 height 39
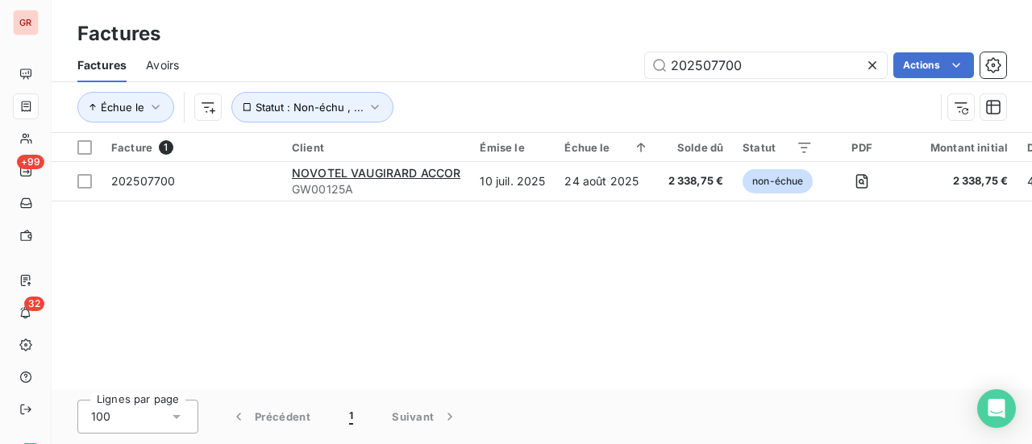
drag, startPoint x: 745, startPoint y: 65, endPoint x: 610, endPoint y: 72, distance: 135.5
click at [617, 72] on div "202507700 Actions" at bounding box center [602, 65] width 808 height 26
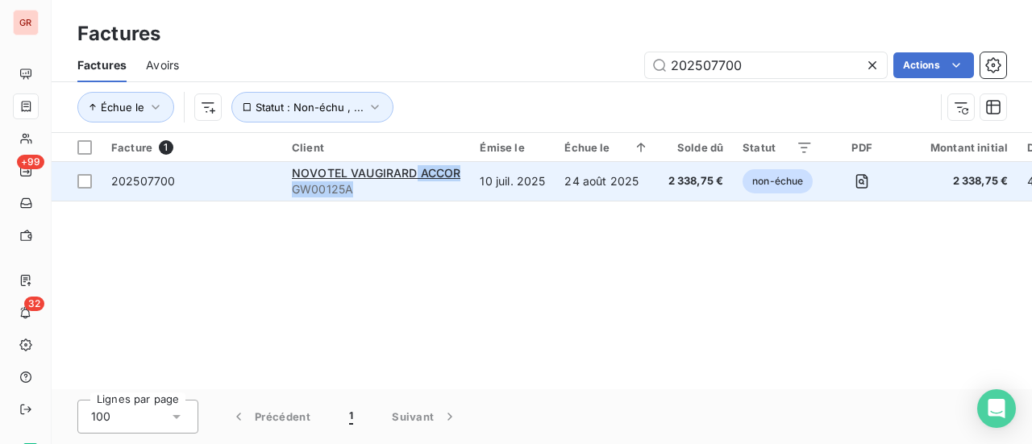
click at [413, 181] on div "NOVOTEL VAUGIRARD ACCOR GW00125A" at bounding box center [376, 181] width 168 height 32
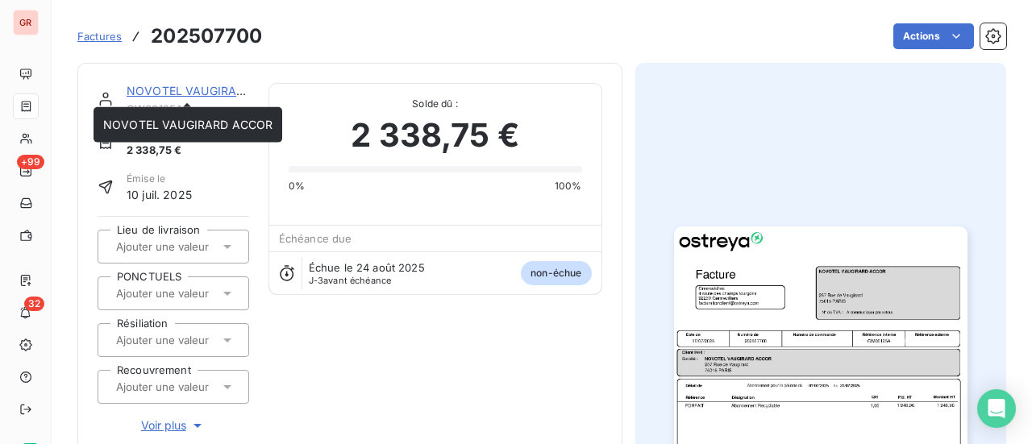
click at [208, 89] on link "NOVOTEL VAUGIRARD ACCOR" at bounding box center [211, 91] width 169 height 14
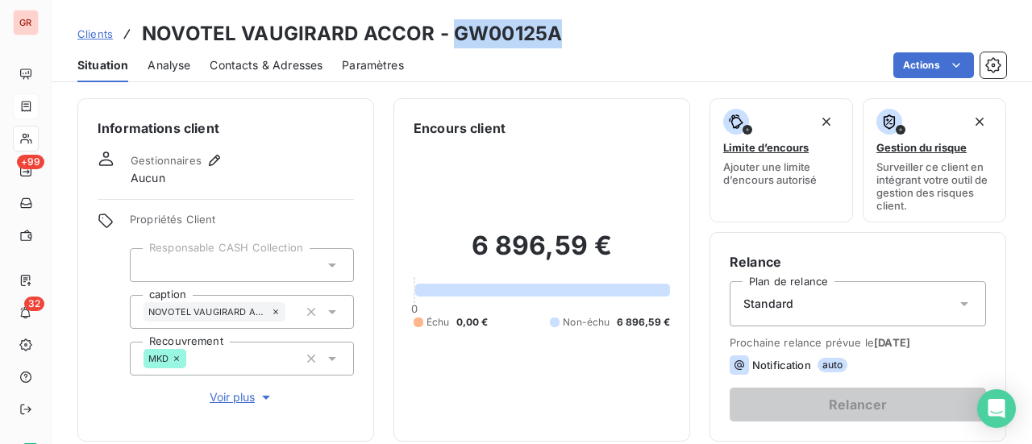
drag, startPoint x: 538, startPoint y: 39, endPoint x: 449, endPoint y: 39, distance: 89.5
click at [449, 39] on div "Clients NOVOTEL VAUGIRARD ACCOR - GW00125A" at bounding box center [542, 33] width 980 height 29
copy h3 "GW00125A"
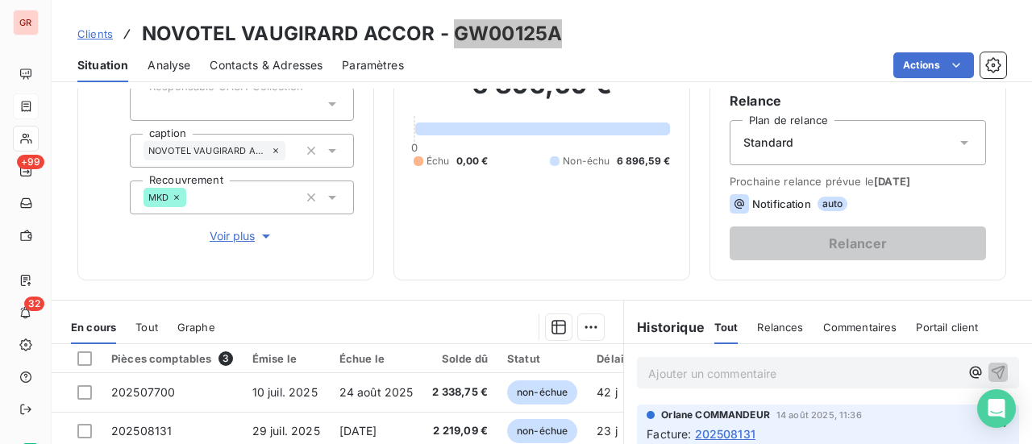
scroll to position [322, 0]
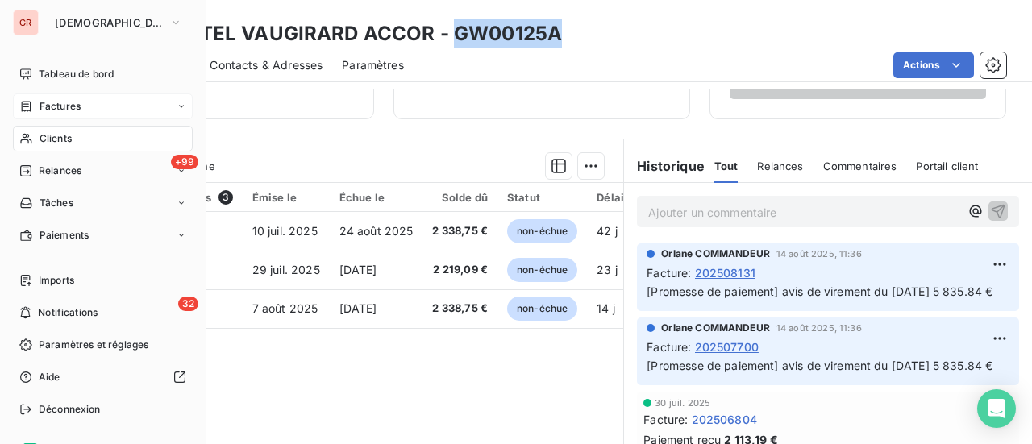
click at [78, 103] on span "Factures" at bounding box center [59, 106] width 41 height 15
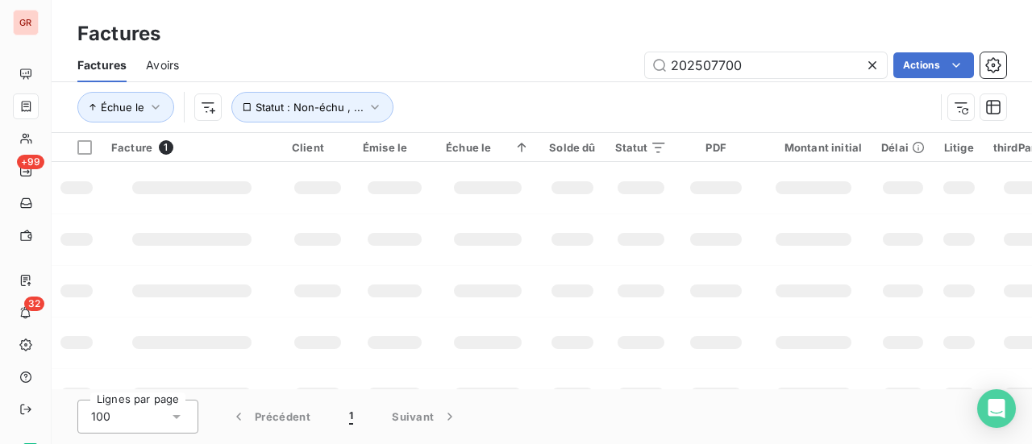
drag, startPoint x: 795, startPoint y: 69, endPoint x: 408, endPoint y: 95, distance: 387.7
click at [468, 89] on div "Factures Avoirs 202507700 Actions Échue le Statut : Non-échu , ..." at bounding box center [542, 90] width 980 height 84
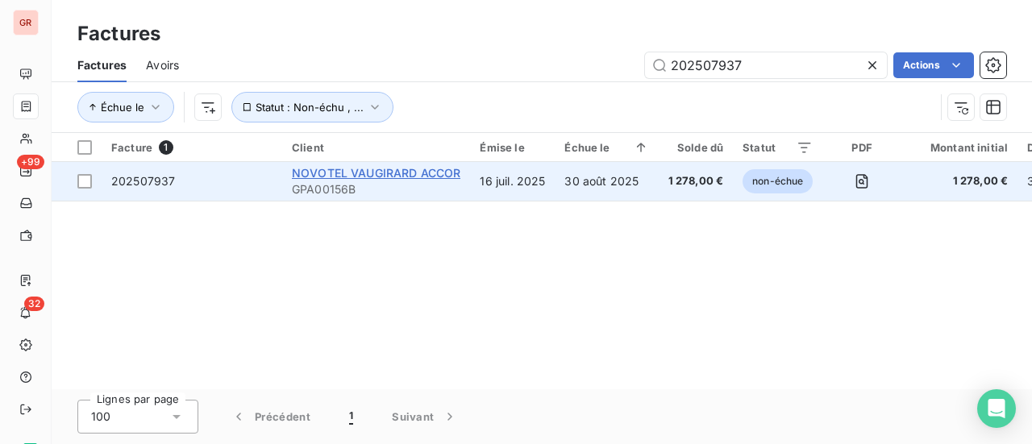
type input "202507937"
click at [348, 175] on span "NOVOTEL VAUGIRARD ACCOR" at bounding box center [376, 173] width 168 height 14
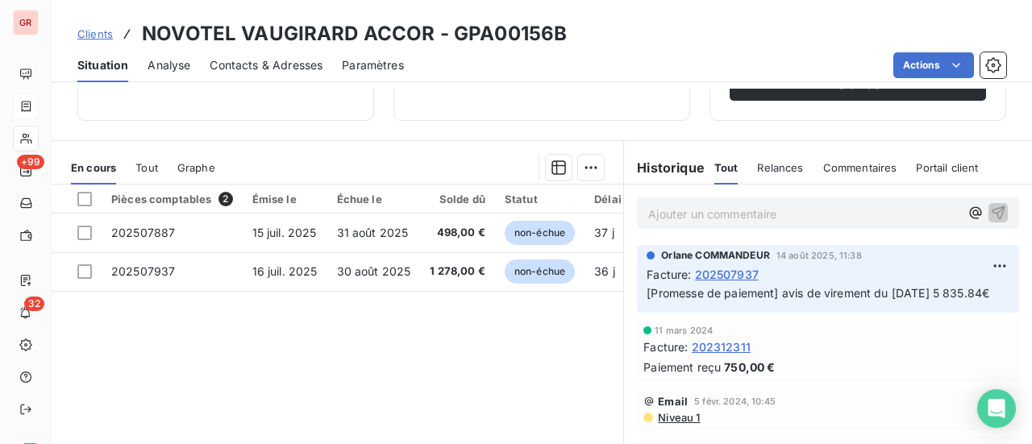
scroll to position [322, 0]
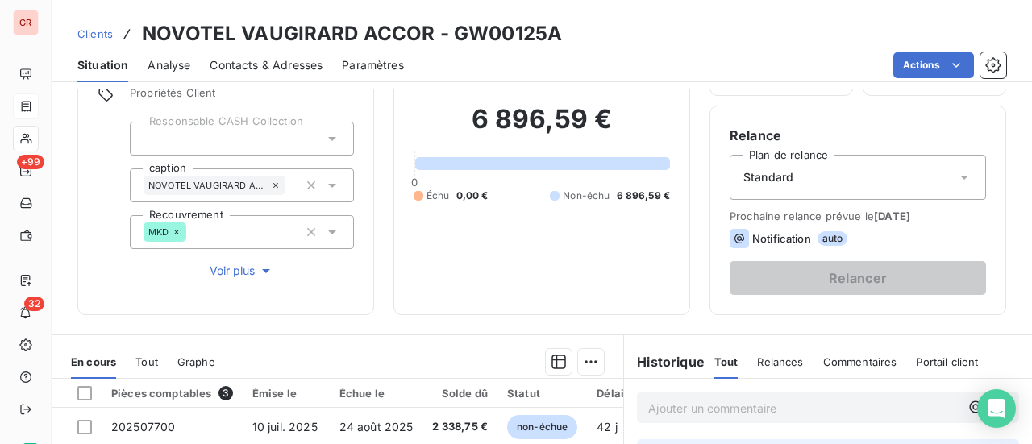
scroll to position [322, 0]
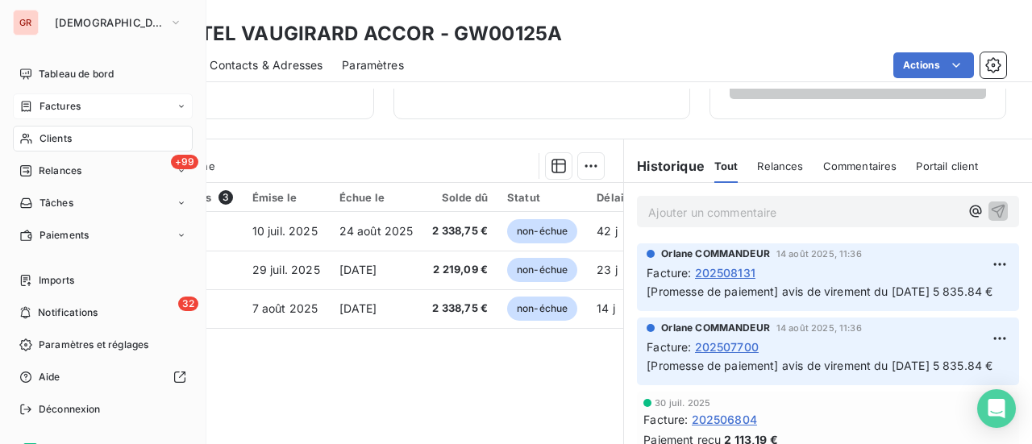
click at [75, 109] on span "Factures" at bounding box center [59, 106] width 41 height 15
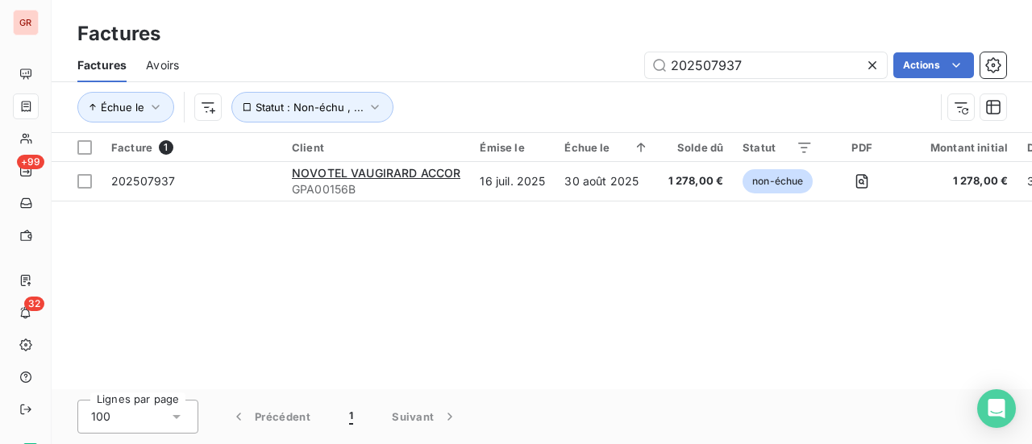
drag, startPoint x: 766, startPoint y: 72, endPoint x: 403, endPoint y: 78, distance: 363.5
click at [412, 77] on div "202507937 Actions" at bounding box center [602, 65] width 808 height 26
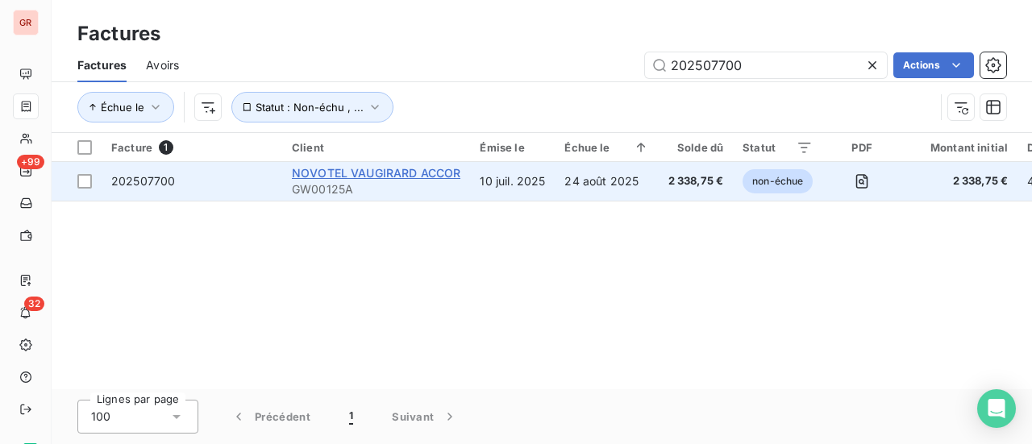
type input "202507700"
click at [404, 172] on span "NOVOTEL VAUGIRARD ACCOR" at bounding box center [376, 173] width 168 height 14
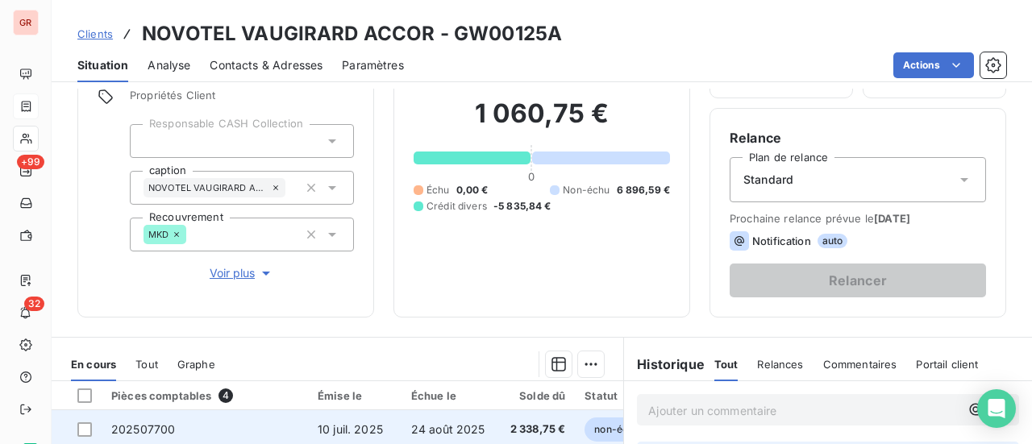
scroll to position [322, 0]
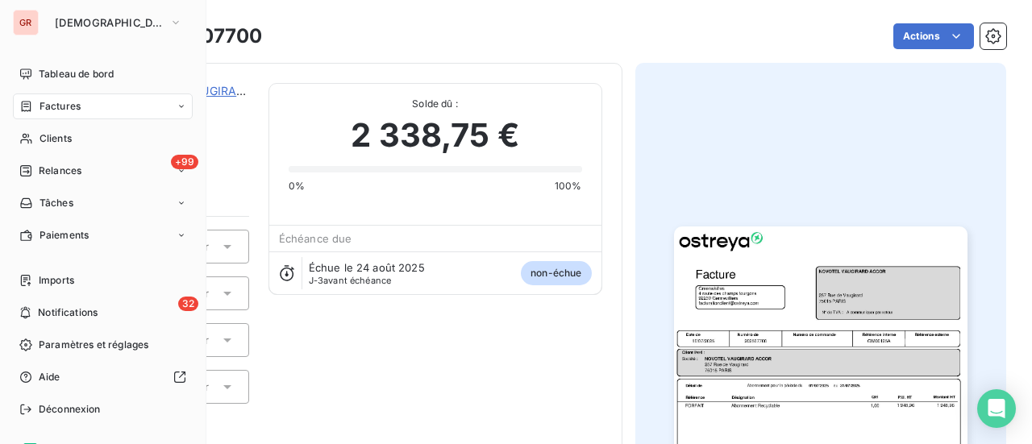
click at [73, 106] on span "Factures" at bounding box center [59, 106] width 41 height 15
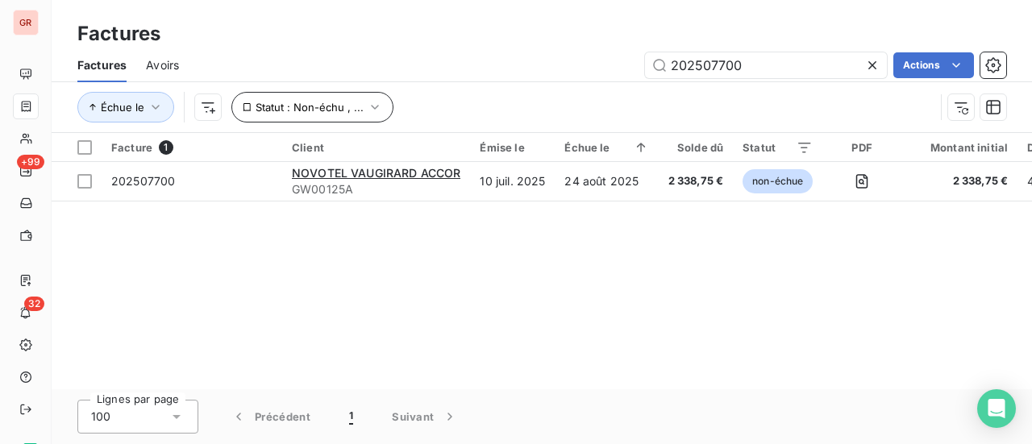
drag, startPoint x: 754, startPoint y: 67, endPoint x: 287, endPoint y: 94, distance: 468.2
click at [287, 94] on div "Factures Avoirs 202507700 Actions Échue le Statut : Non-échu , ..." at bounding box center [542, 90] width 980 height 84
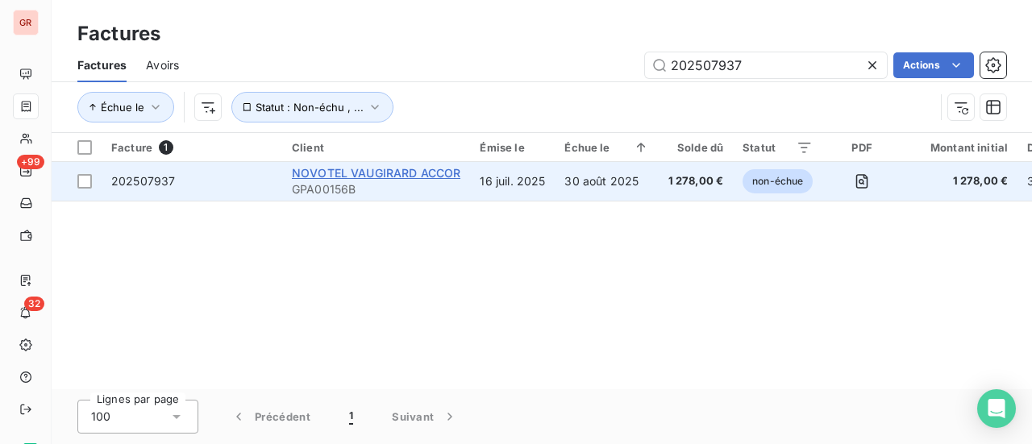
type input "202507937"
click at [397, 175] on span "NOVOTEL VAUGIRARD ACCOR" at bounding box center [376, 173] width 168 height 14
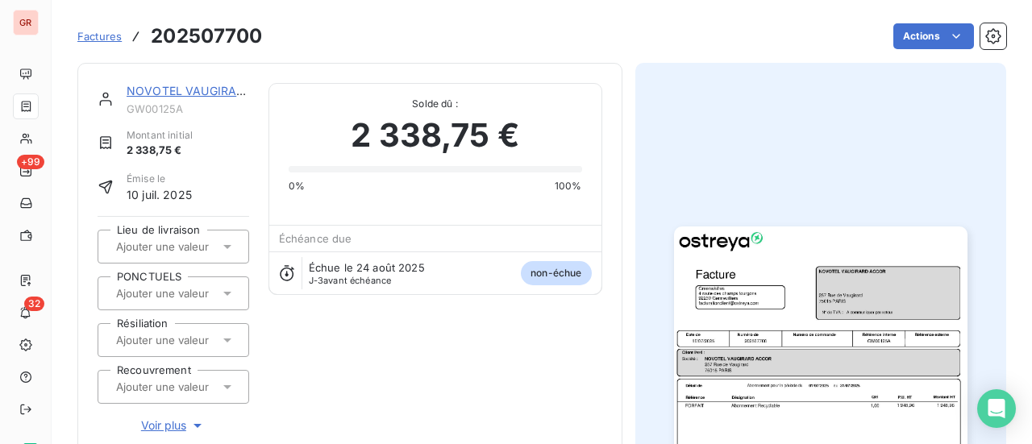
click at [213, 90] on link "NOVOTEL VAUGIRARD ACCOR" at bounding box center [211, 91] width 169 height 14
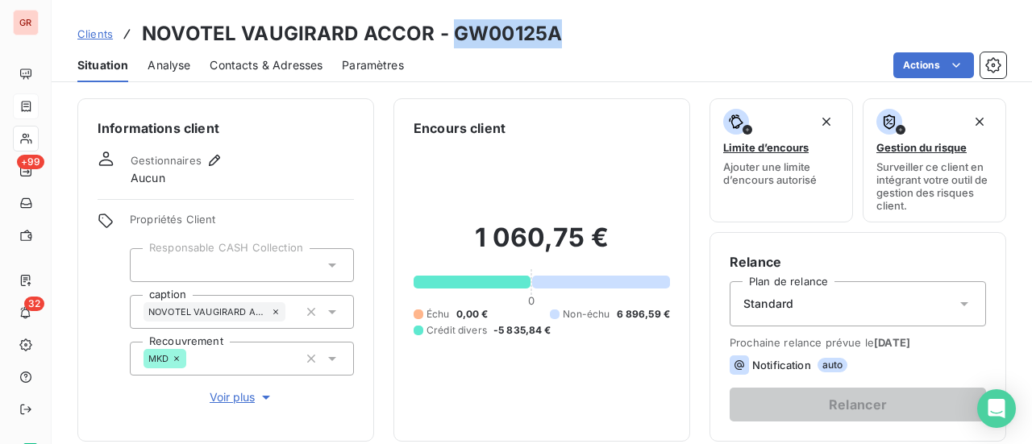
drag, startPoint x: 567, startPoint y: 35, endPoint x: 454, endPoint y: 36, distance: 112.8
click at [454, 36] on div "Clients NOVOTEL VAUGIRARD ACCOR - GW00125A" at bounding box center [542, 33] width 980 height 29
copy h3 "GW00125A"
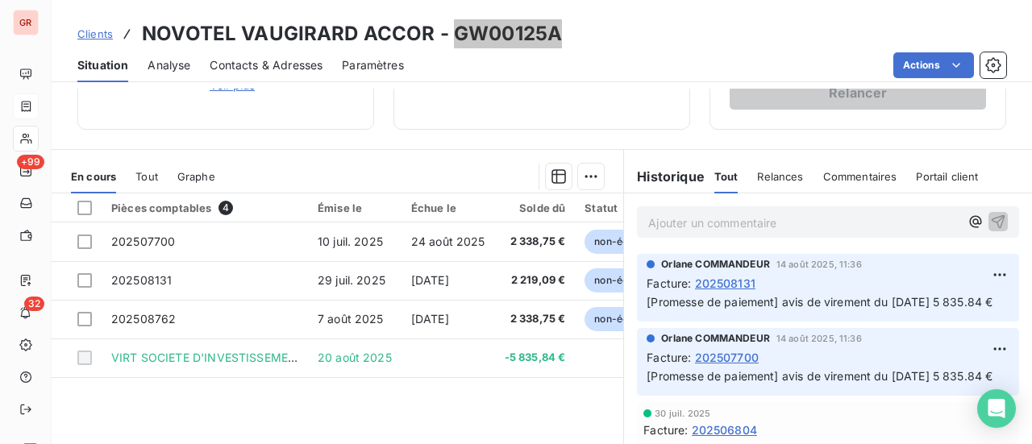
scroll to position [322, 0]
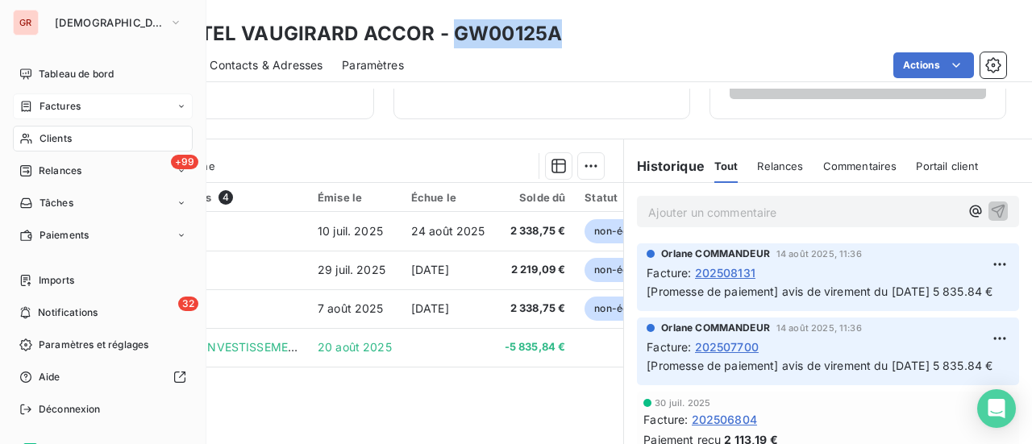
click at [55, 109] on span "Factures" at bounding box center [59, 106] width 41 height 15
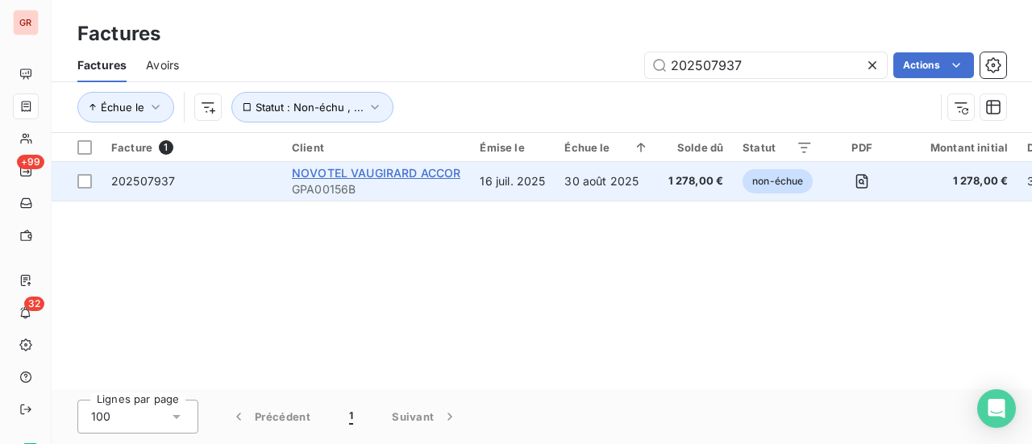
click at [413, 175] on span "NOVOTEL VAUGIRARD ACCOR" at bounding box center [376, 173] width 168 height 14
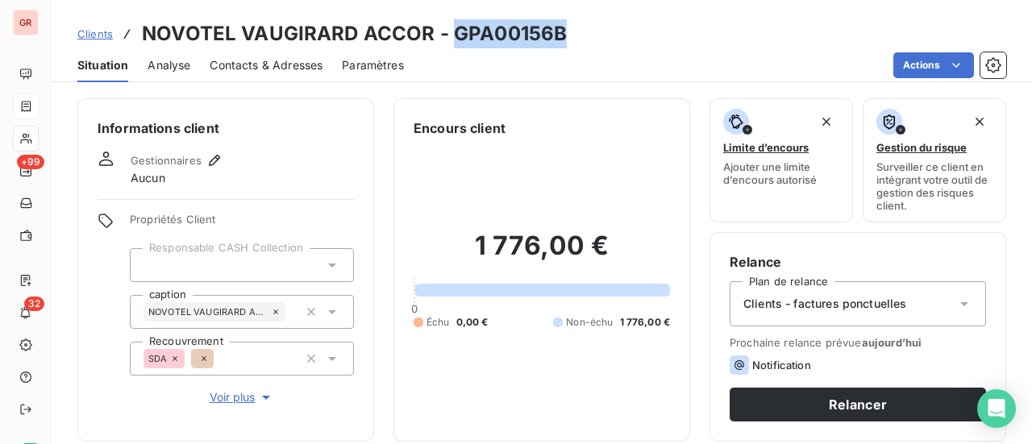
drag, startPoint x: 563, startPoint y: 39, endPoint x: 451, endPoint y: 43, distance: 111.3
click at [451, 43] on div "Clients NOVOTEL VAUGIRARD ACCOR - GPA00156B" at bounding box center [542, 33] width 980 height 29
copy h3 "GPA00156B"
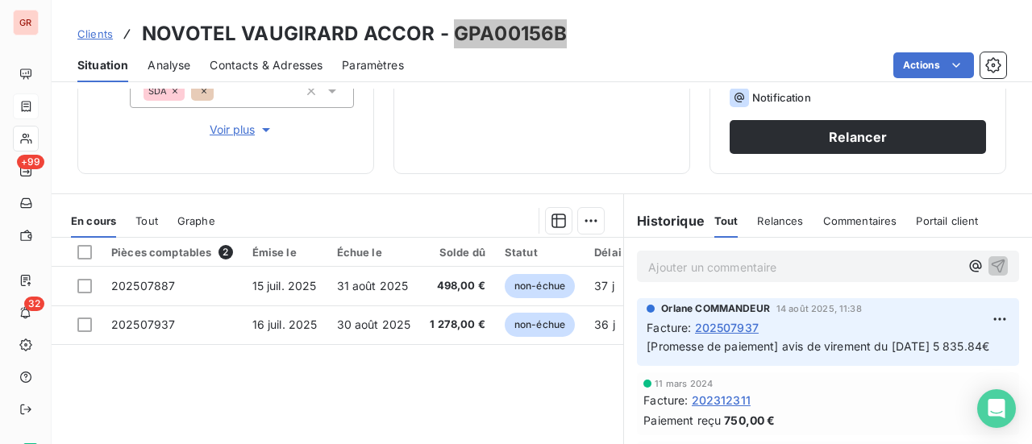
scroll to position [322, 0]
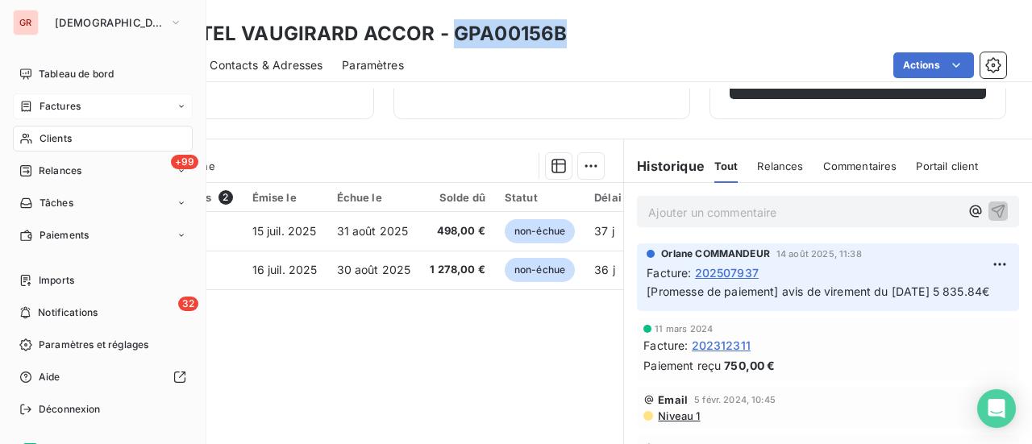
drag, startPoint x: 65, startPoint y: 107, endPoint x: 143, endPoint y: 107, distance: 77.4
click at [65, 107] on span "Factures" at bounding box center [59, 106] width 41 height 15
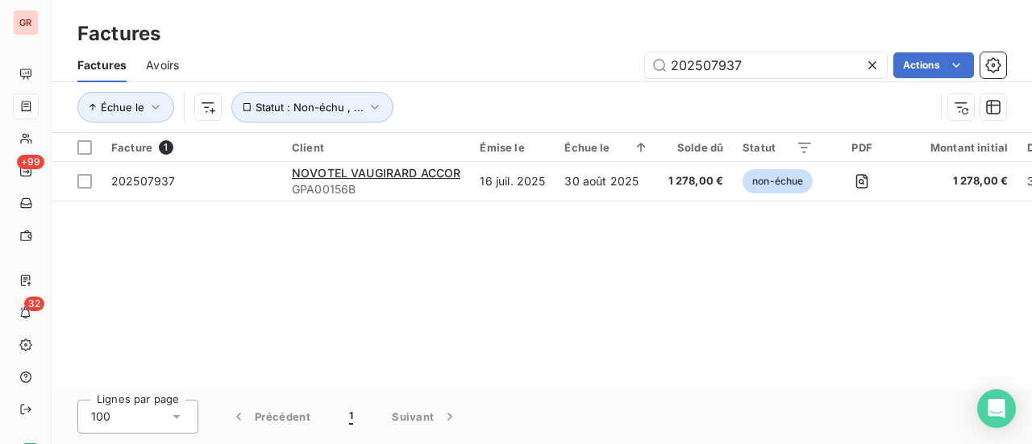
drag, startPoint x: 758, startPoint y: 67, endPoint x: 413, endPoint y: 81, distance: 344.4
click at [424, 81] on div "Factures Avoirs 202507937 Actions" at bounding box center [542, 65] width 980 height 34
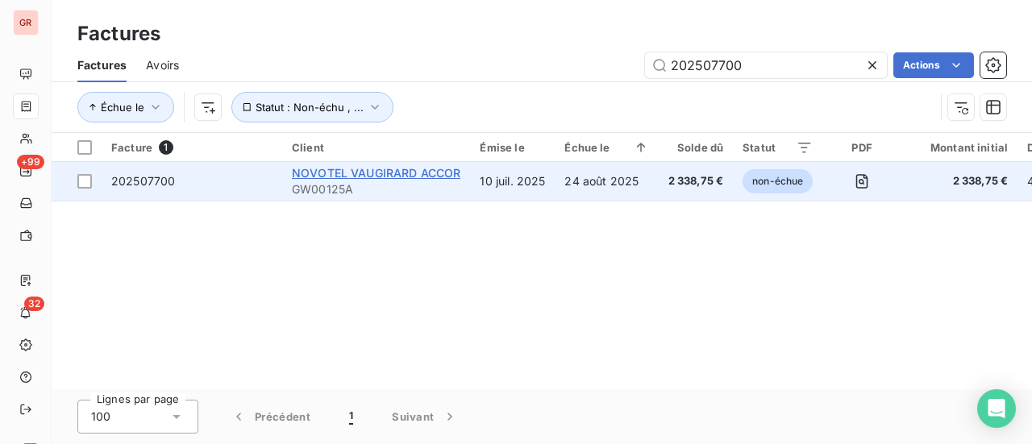
type input "202507700"
click at [384, 168] on span "NOVOTEL VAUGIRARD ACCOR" at bounding box center [376, 173] width 168 height 14
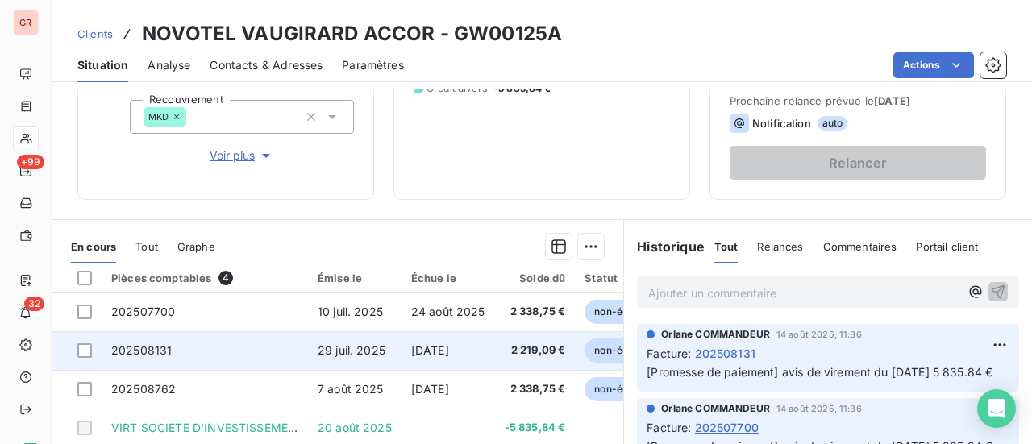
scroll to position [322, 0]
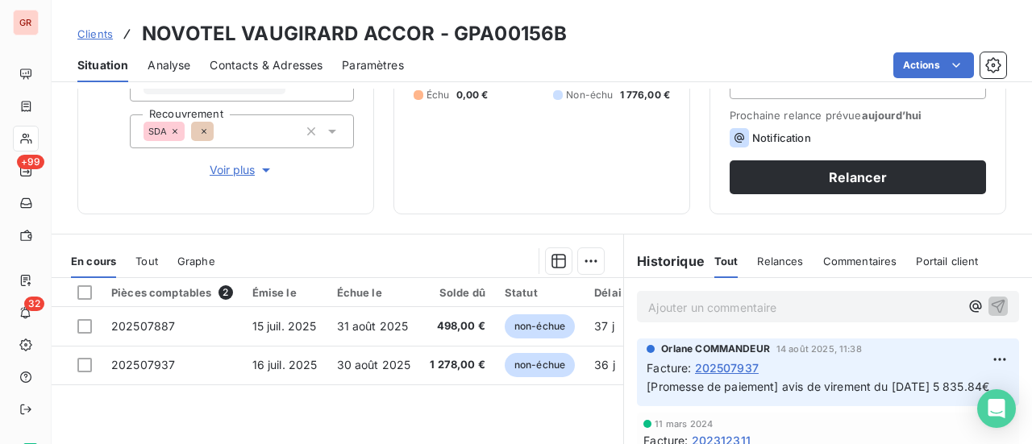
scroll to position [242, 0]
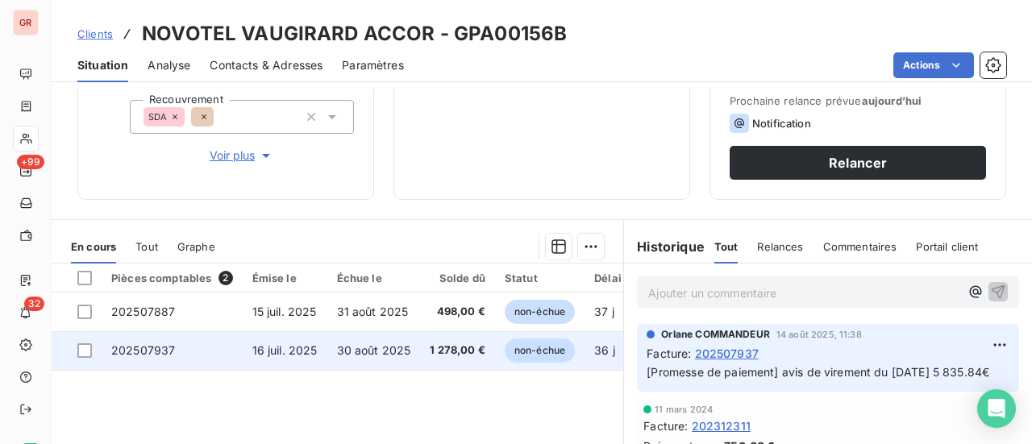
click at [165, 351] on span "202507937" at bounding box center [143, 350] width 64 height 14
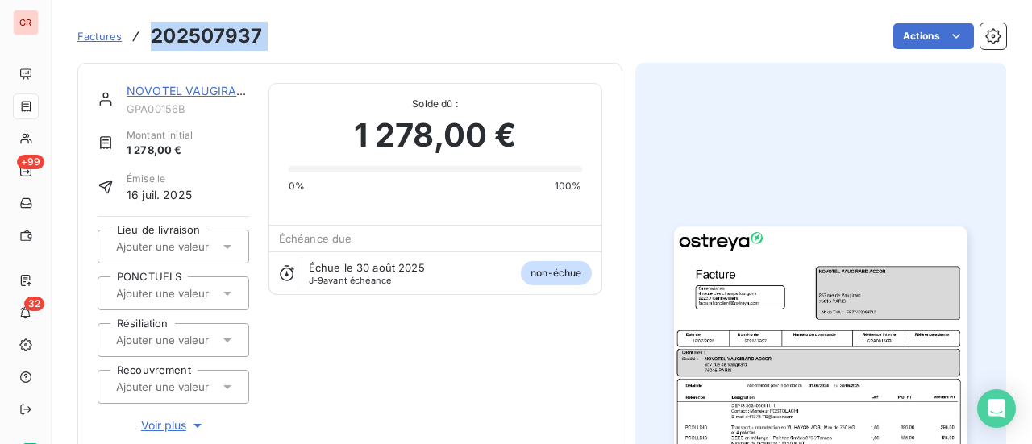
drag, startPoint x: 270, startPoint y: 40, endPoint x: 149, endPoint y: 41, distance: 120.9
click at [149, 41] on div "Factures 202507937 Actions" at bounding box center [541, 36] width 928 height 34
copy section "202507937 Actions"
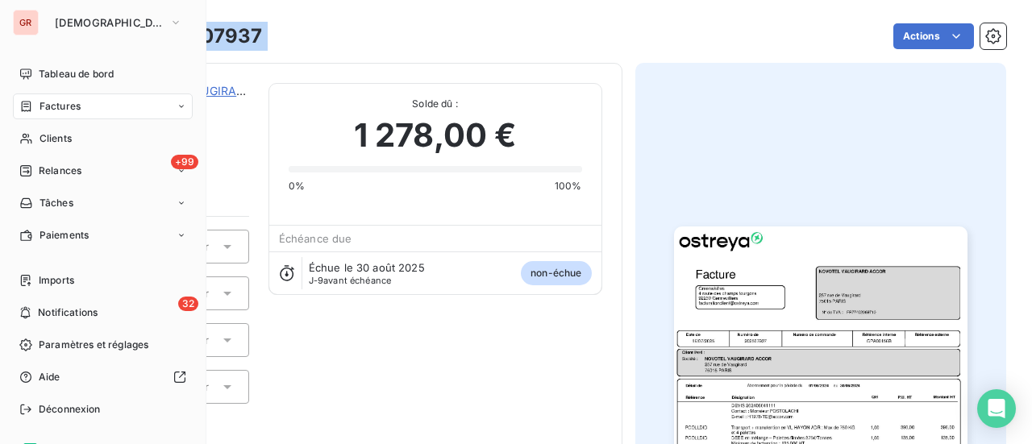
drag, startPoint x: 61, startPoint y: 106, endPoint x: 186, endPoint y: 96, distance: 125.3
click at [61, 106] on span "Factures" at bounding box center [59, 106] width 41 height 15
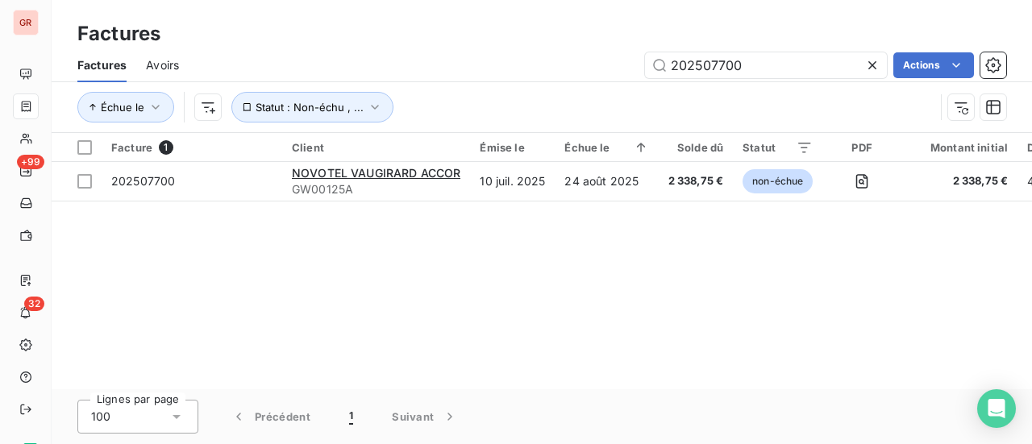
drag, startPoint x: 766, startPoint y: 73, endPoint x: 401, endPoint y: 97, distance: 365.9
click at [408, 95] on div "Factures Avoirs 202507700 Actions Échue le Statut : Non-échu , ..." at bounding box center [542, 90] width 980 height 84
drag, startPoint x: 795, startPoint y: 46, endPoint x: 787, endPoint y: 59, distance: 15.2
click at [795, 46] on div "Factures" at bounding box center [542, 33] width 980 height 29
drag, startPoint x: 763, startPoint y: 67, endPoint x: 475, endPoint y: 85, distance: 289.1
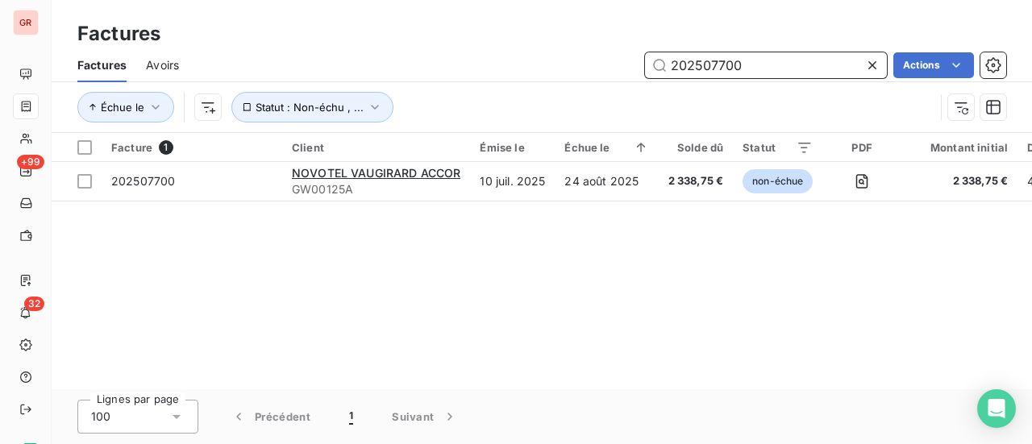
click at [512, 83] on div "Factures Avoirs 202507700 Actions Échue le Statut : Non-échu , ..." at bounding box center [542, 90] width 980 height 84
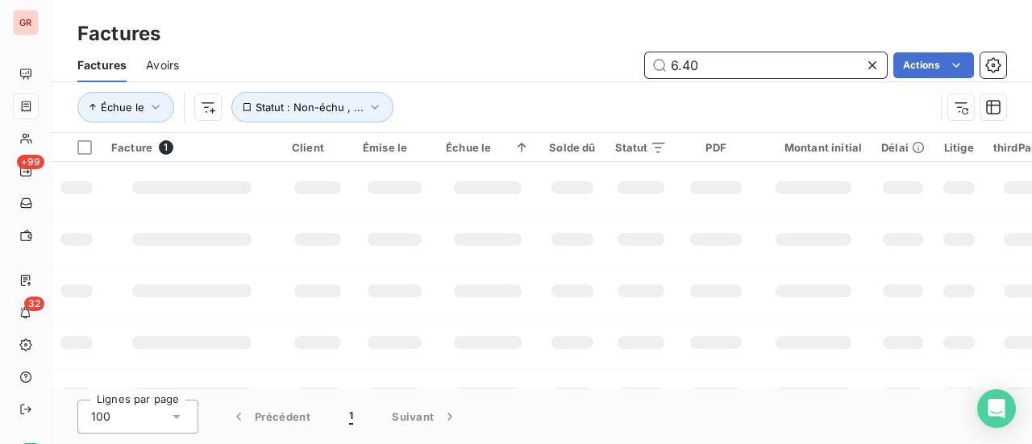
click at [671, 64] on input "6.40" at bounding box center [766, 65] width 242 height 26
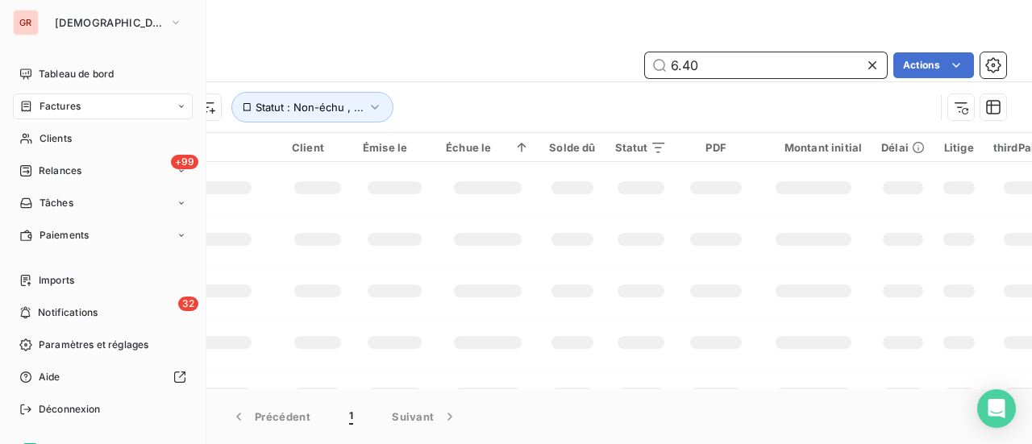
type input "6.40"
click at [71, 109] on span "Factures" at bounding box center [59, 106] width 41 height 15
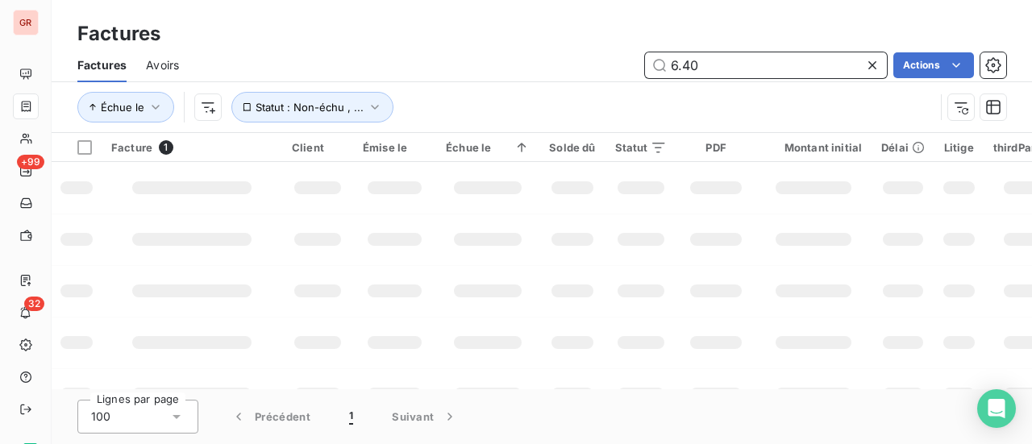
click at [709, 73] on input "6.40" at bounding box center [766, 65] width 242 height 26
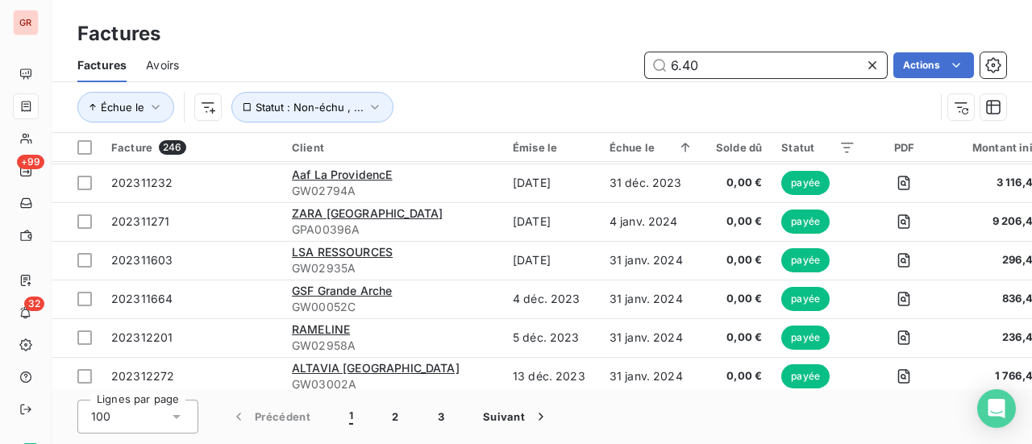
scroll to position [3245, 0]
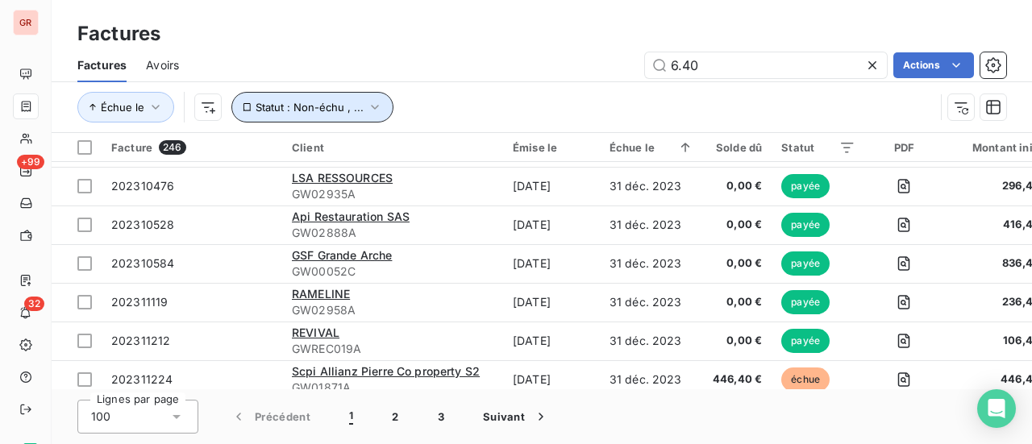
click at [371, 107] on icon "button" at bounding box center [375, 107] width 8 height 5
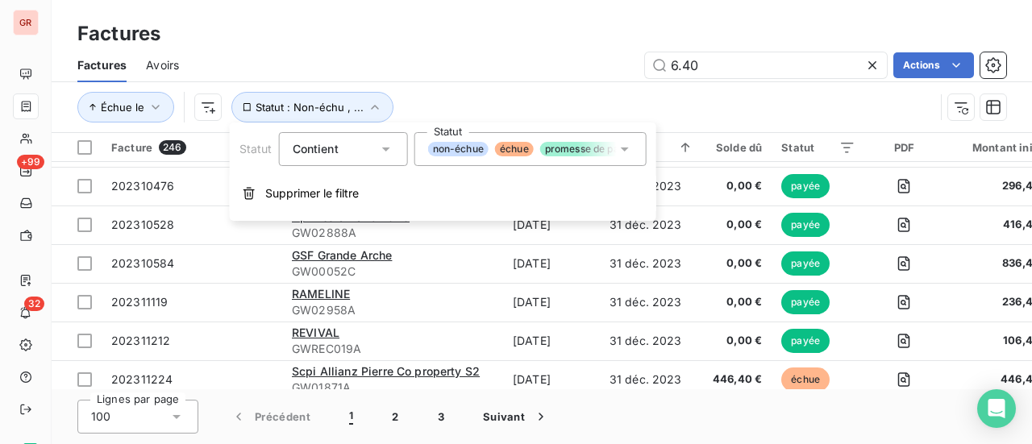
click at [629, 149] on icon at bounding box center [625, 149] width 16 height 16
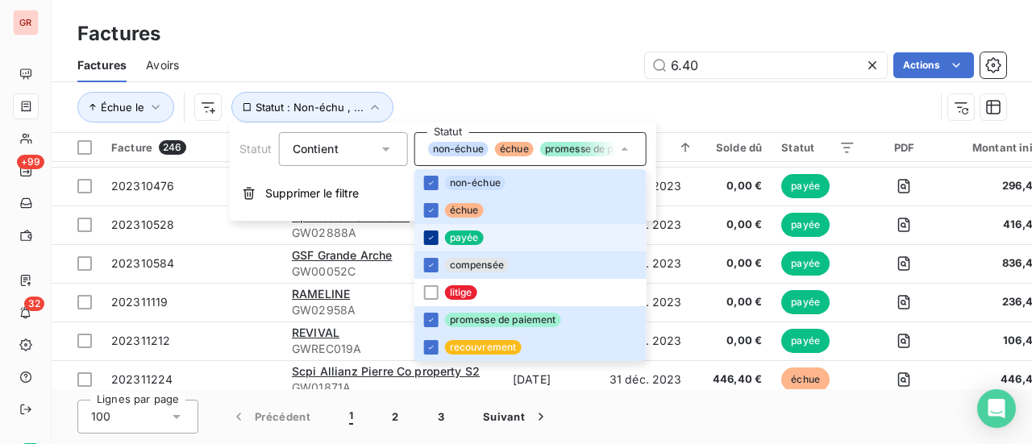
click at [430, 235] on icon at bounding box center [431, 238] width 10 height 10
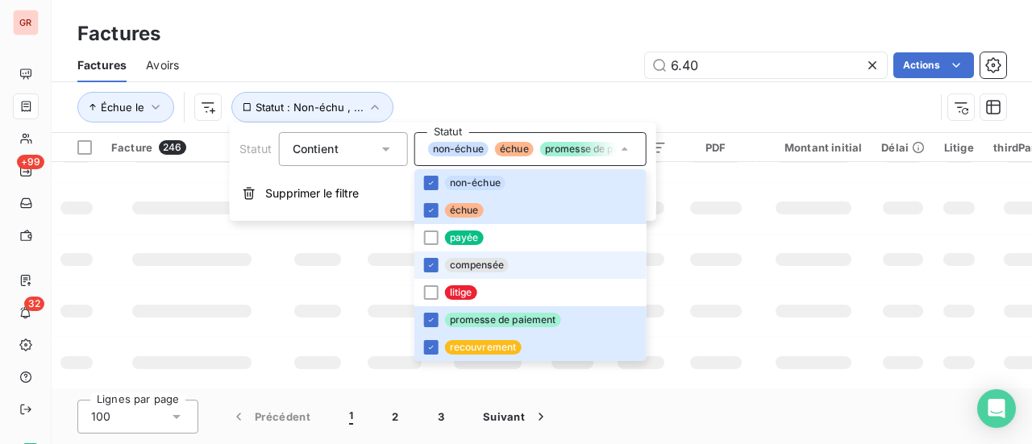
click at [439, 268] on li "compensée" at bounding box center [530, 264] width 232 height 27
click at [805, 287] on td at bounding box center [813, 311] width 116 height 52
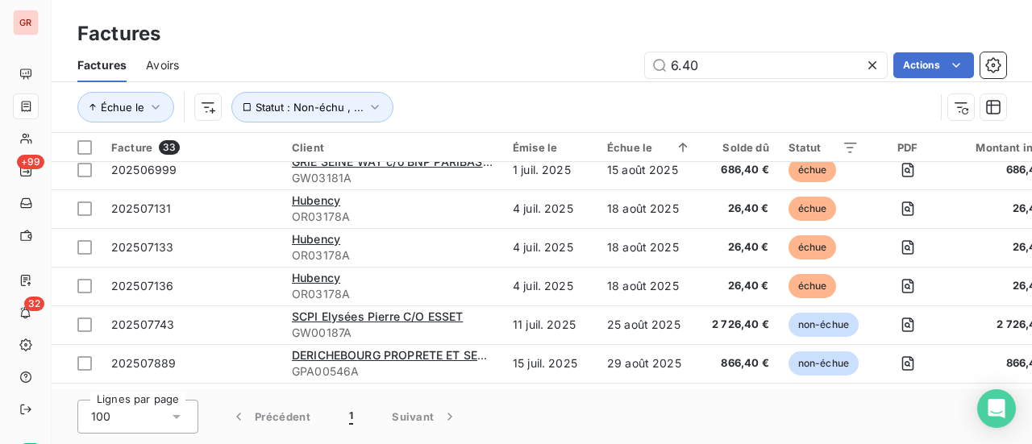
scroll to position [1056, 0]
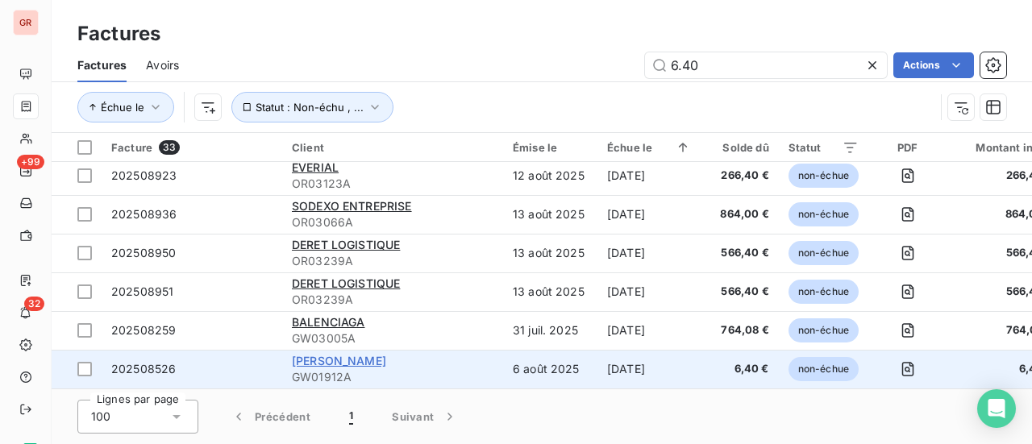
click at [323, 359] on span "[PERSON_NAME]" at bounding box center [339, 361] width 94 height 14
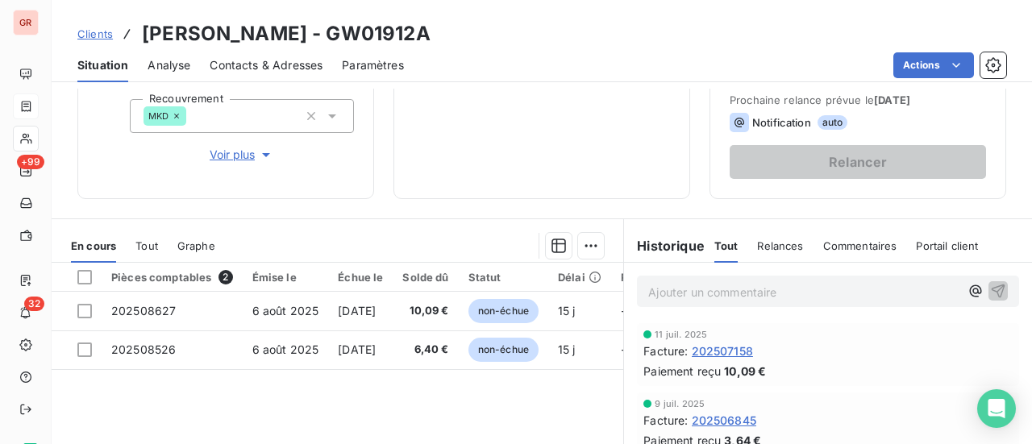
scroll to position [322, 0]
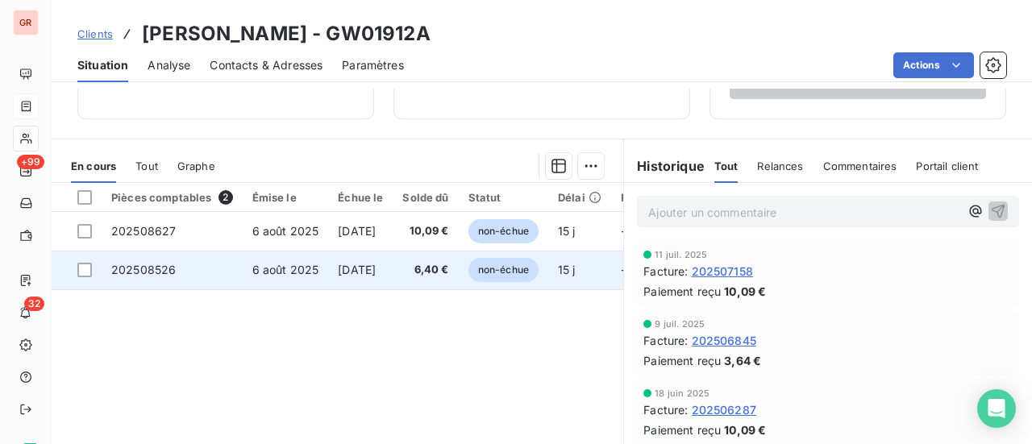
drag, startPoint x: 83, startPoint y: 275, endPoint x: 117, endPoint y: 274, distance: 33.9
click at [83, 274] on div at bounding box center [84, 270] width 15 height 15
click at [148, 272] on span "202508526" at bounding box center [143, 270] width 64 height 14
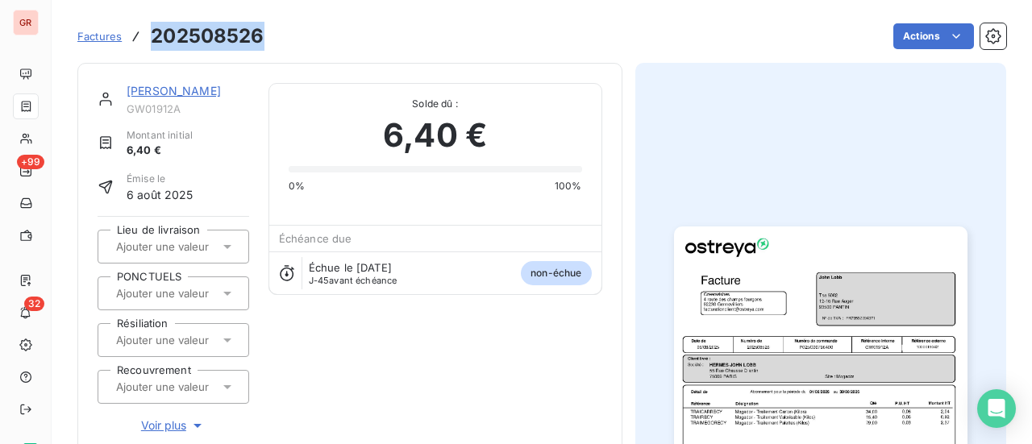
drag, startPoint x: 272, startPoint y: 37, endPoint x: 151, endPoint y: 35, distance: 121.7
click at [151, 35] on div "Factures 202508526 Actions" at bounding box center [541, 36] width 928 height 34
copy h3 "202508526"
click at [167, 92] on link "[PERSON_NAME]" at bounding box center [174, 91] width 94 height 14
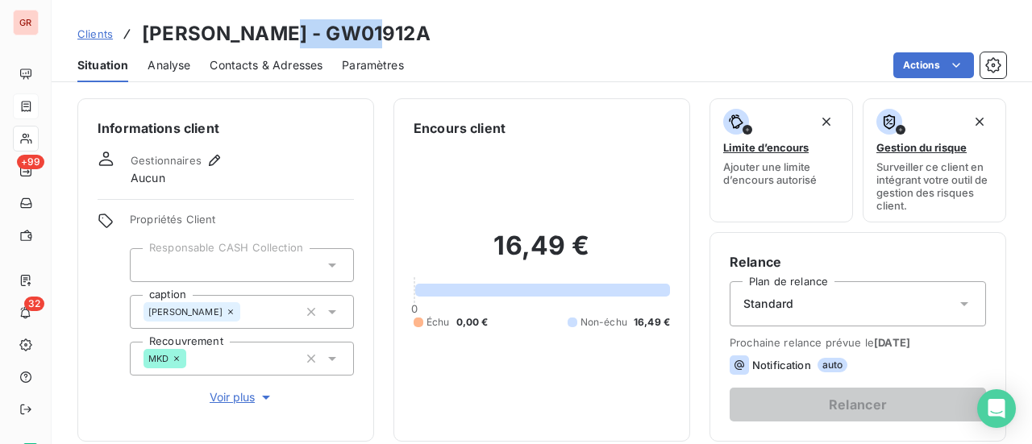
drag, startPoint x: 366, startPoint y: 31, endPoint x: 261, endPoint y: 23, distance: 105.1
click at [261, 23] on div "Clients John Lobb - GW01912A" at bounding box center [542, 33] width 980 height 29
copy h3 "GW01912A"
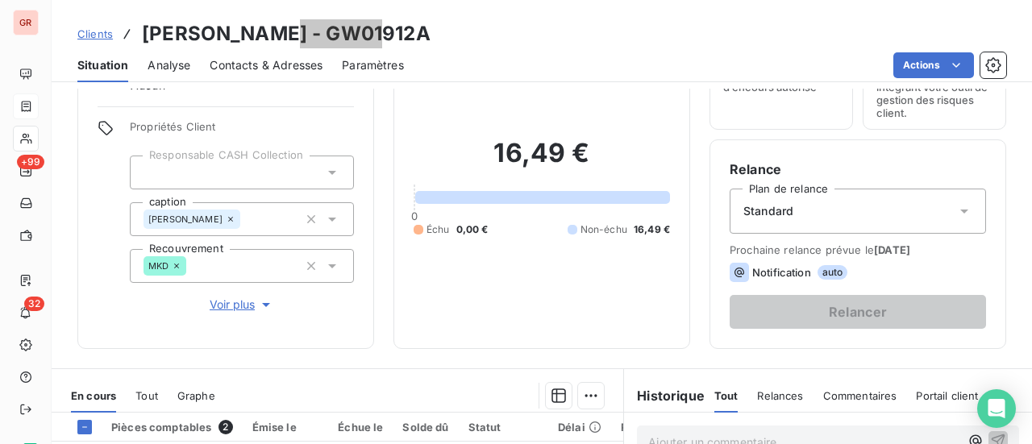
scroll to position [242, 0]
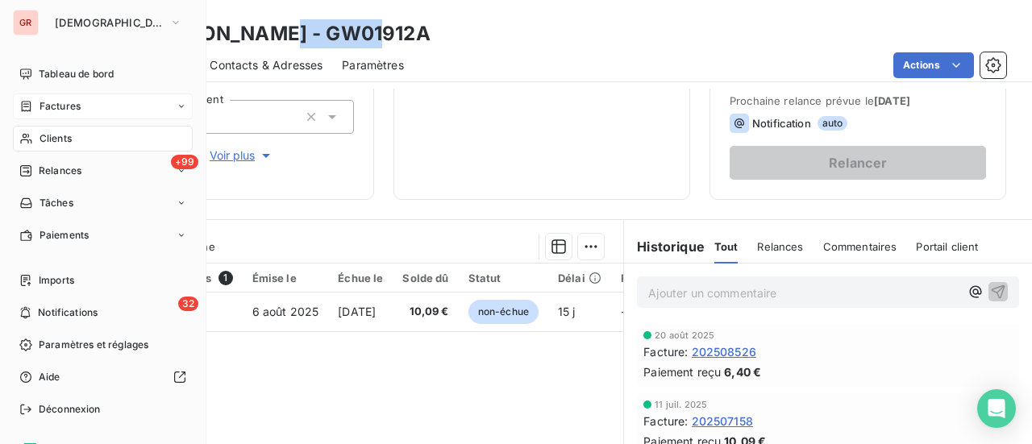
click at [79, 109] on span "Factures" at bounding box center [59, 106] width 41 height 15
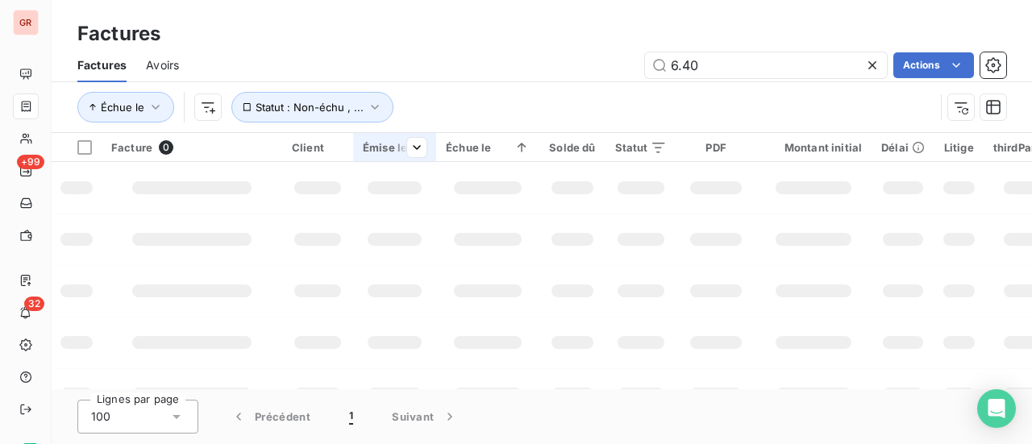
drag, startPoint x: 717, startPoint y: 64, endPoint x: 426, endPoint y: 133, distance: 299.9
click at [433, 135] on div "Factures Factures Avoirs 6.40 Actions Échue le Statut : Non-échu , ... Facture …" at bounding box center [542, 222] width 980 height 444
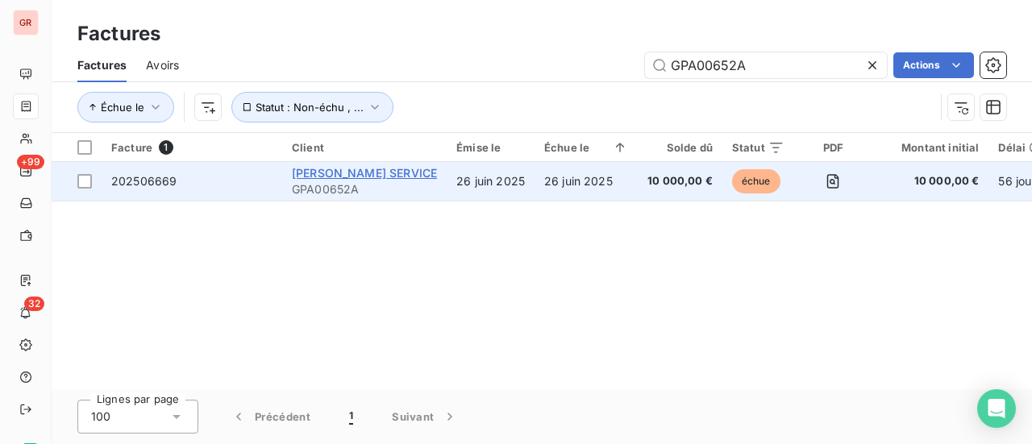
type input "GPA00652A"
click at [328, 174] on span "[PERSON_NAME] SERVICE" at bounding box center [364, 173] width 145 height 14
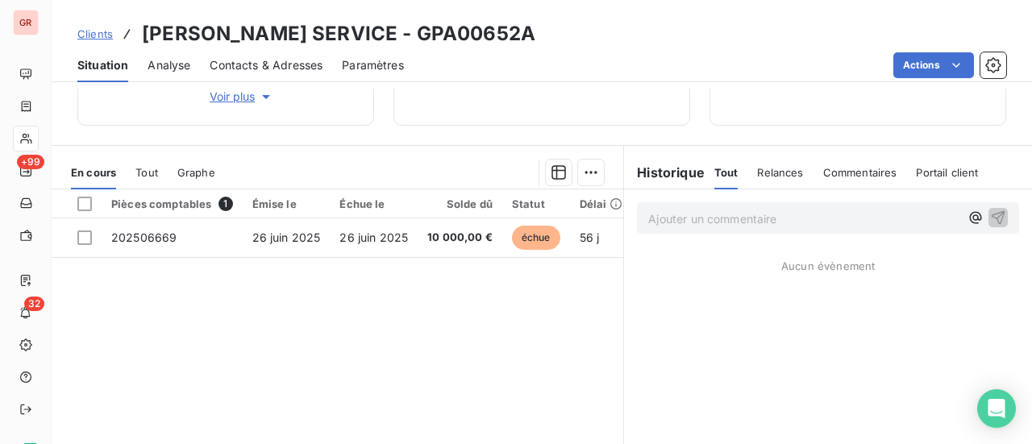
scroll to position [322, 0]
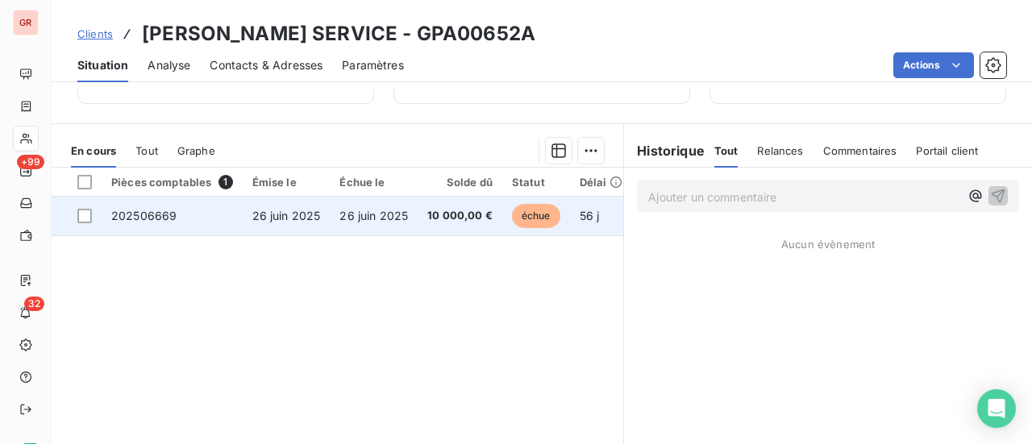
click at [295, 218] on span "26 juin 2025" at bounding box center [286, 216] width 69 height 14
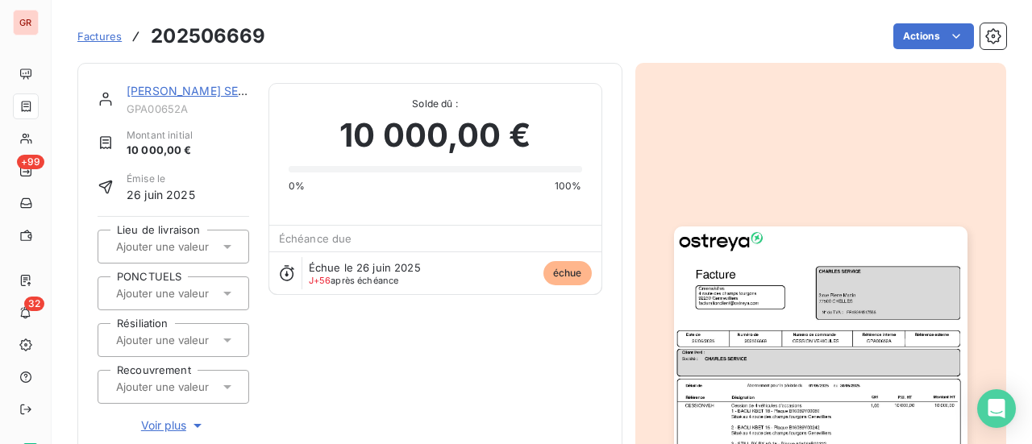
click at [795, 353] on img "button" at bounding box center [820, 433] width 293 height 414
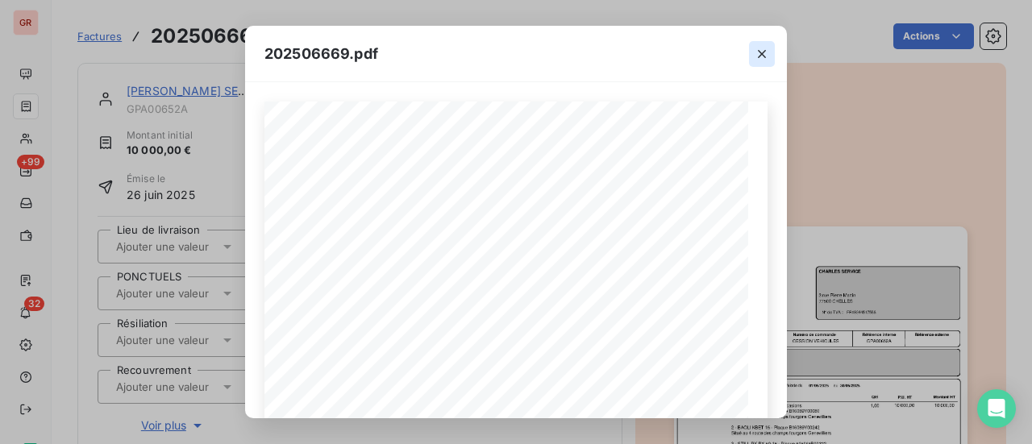
click at [762, 55] on icon "button" at bounding box center [762, 54] width 8 height 8
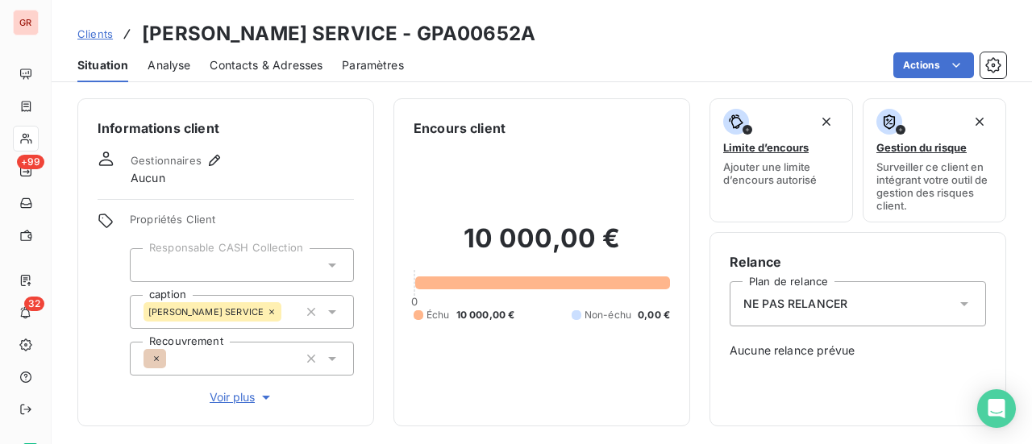
click at [264, 66] on span "Contacts & Adresses" at bounding box center [266, 65] width 113 height 16
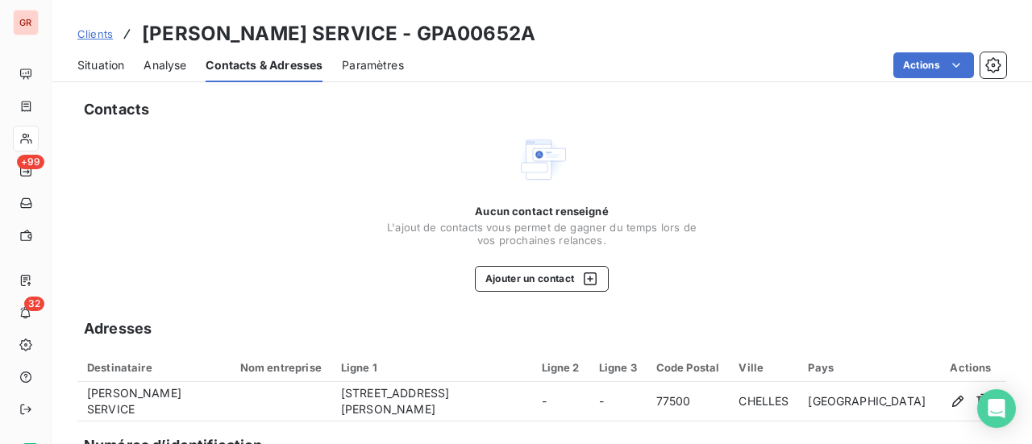
scroll to position [161, 0]
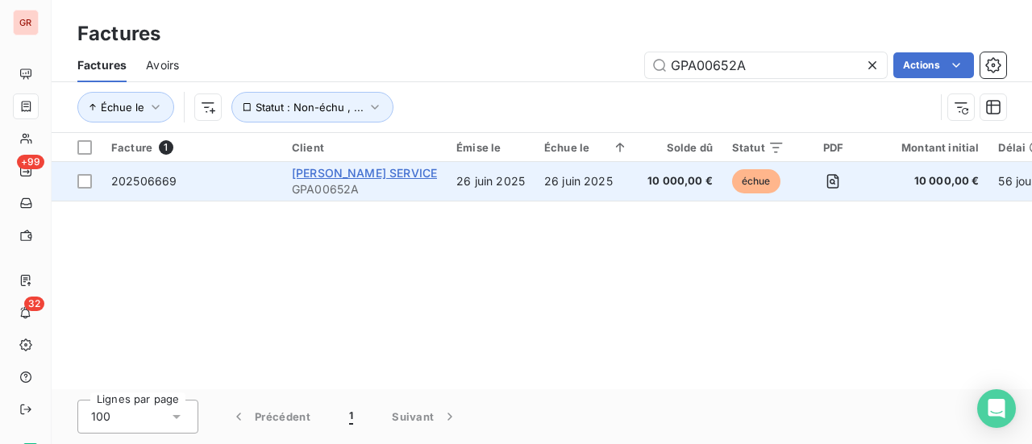
click at [353, 179] on span "[PERSON_NAME] SERVICE" at bounding box center [364, 173] width 145 height 14
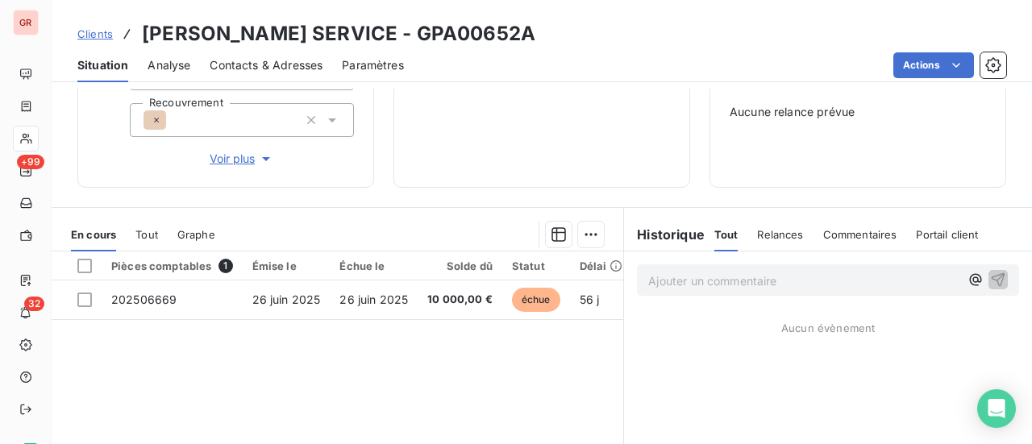
scroll to position [242, 0]
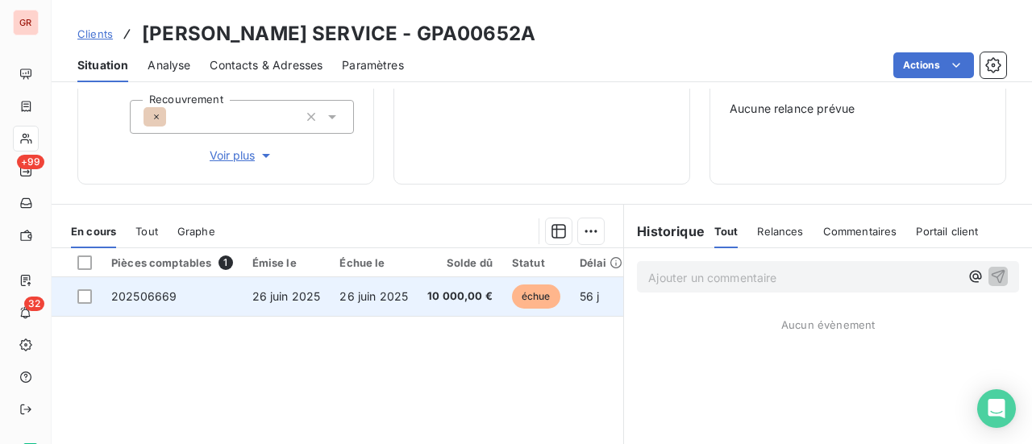
click at [276, 297] on span "26 juin 2025" at bounding box center [286, 296] width 69 height 14
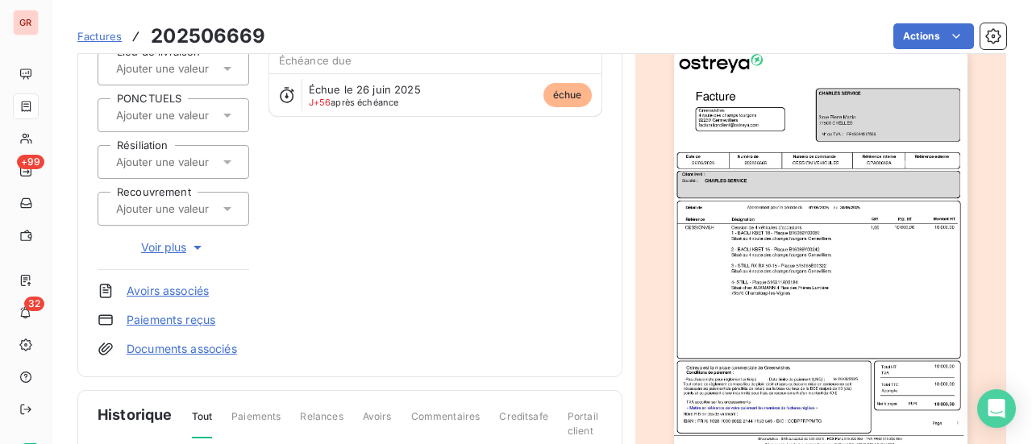
scroll to position [81, 0]
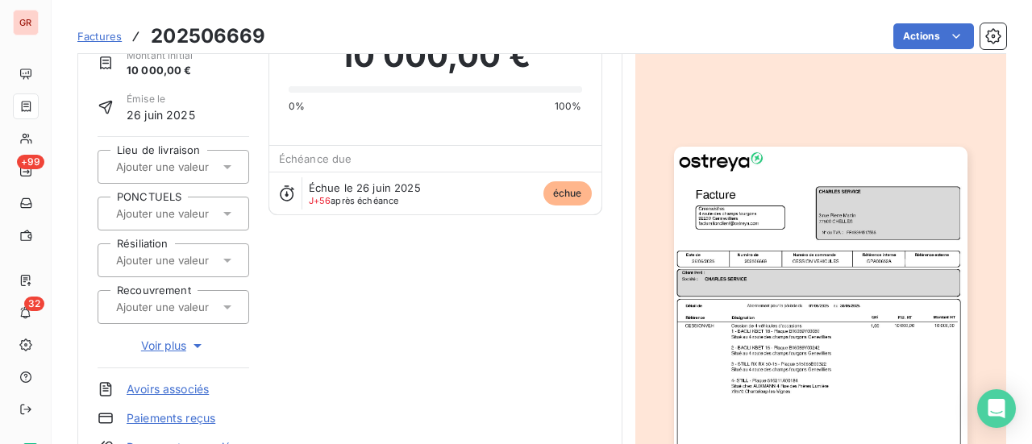
click at [788, 352] on img "button" at bounding box center [820, 354] width 293 height 414
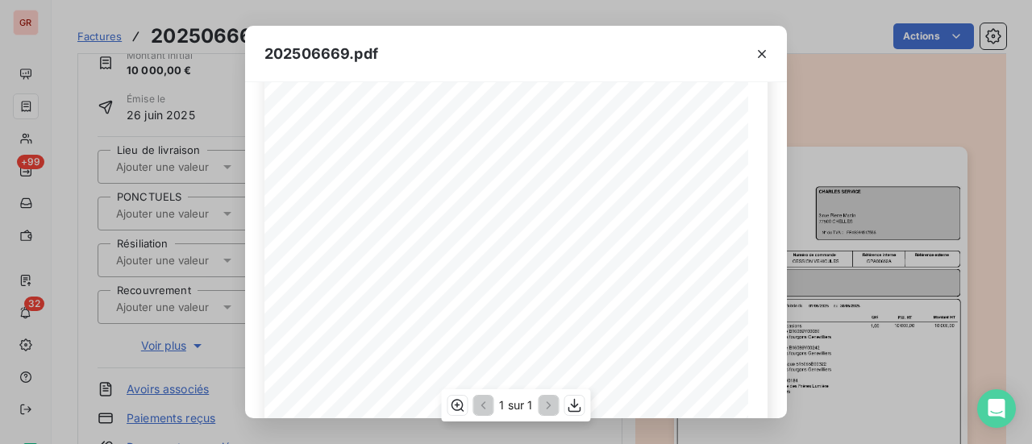
scroll to position [161, 0]
click at [762, 56] on icon "button" at bounding box center [762, 54] width 16 height 16
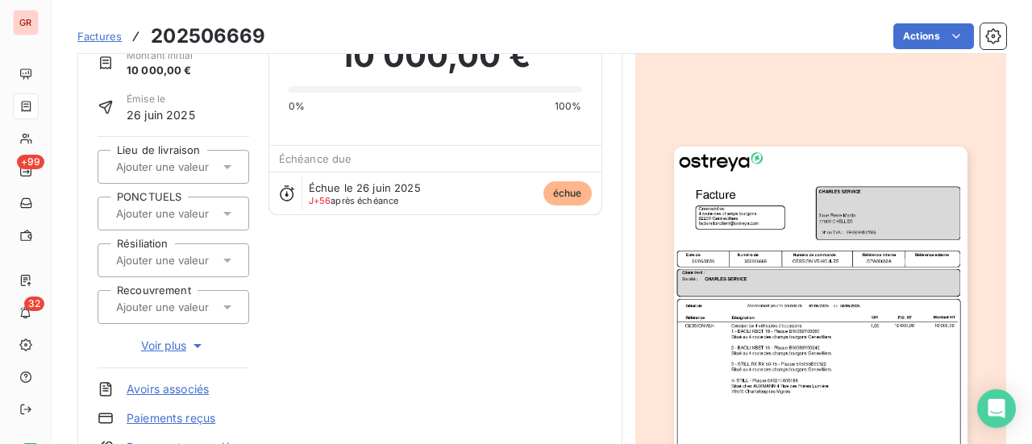
click at [812, 296] on img "button" at bounding box center [820, 354] width 293 height 414
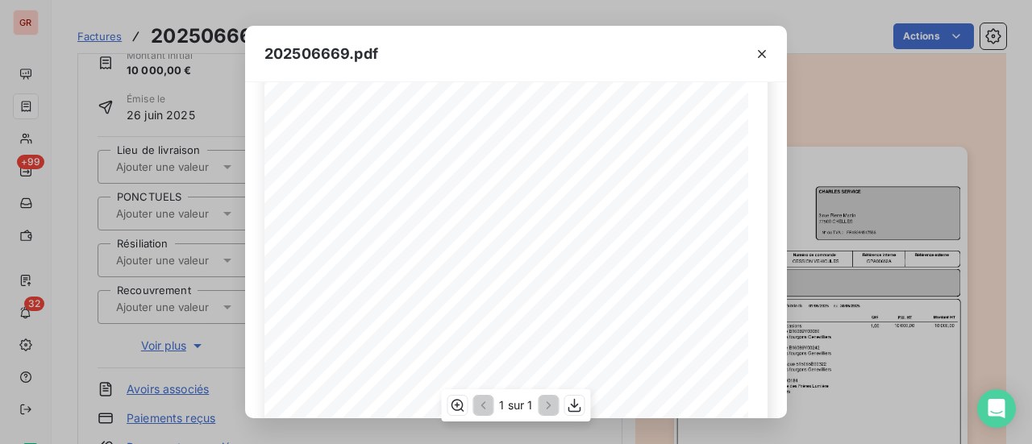
scroll to position [242, 0]
click at [579, 404] on icon "button" at bounding box center [575, 405] width 16 height 16
click at [32, 108] on div "202506669.pdf Référence interne Numéro de Date de Numéro de commande Référence …" at bounding box center [516, 222] width 1032 height 444
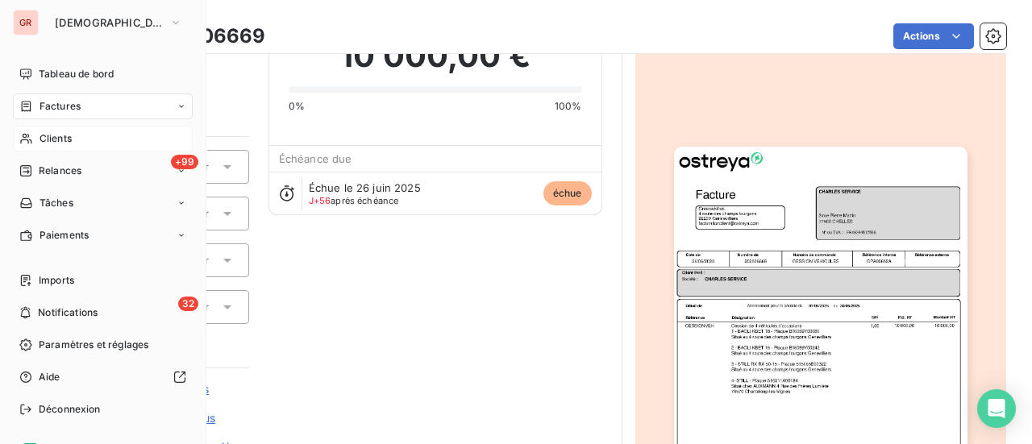
click at [73, 138] on div "Clients" at bounding box center [103, 139] width 180 height 26
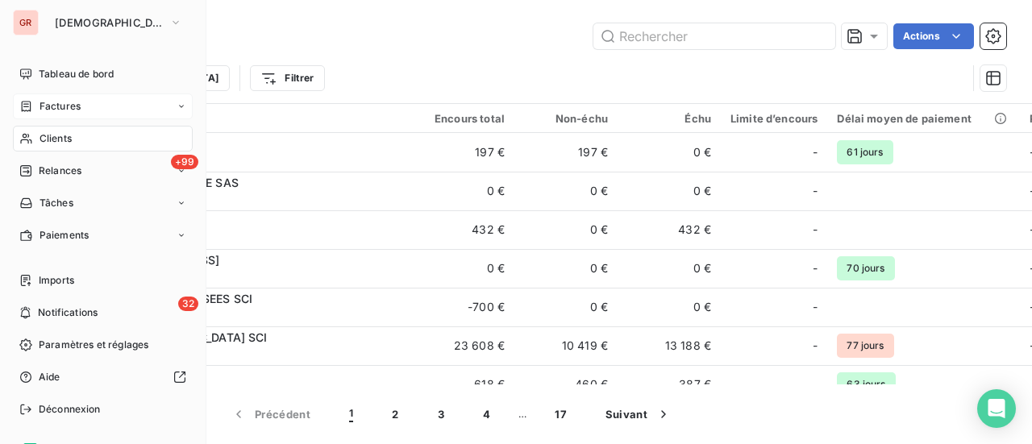
click at [71, 110] on span "Factures" at bounding box center [59, 106] width 41 height 15
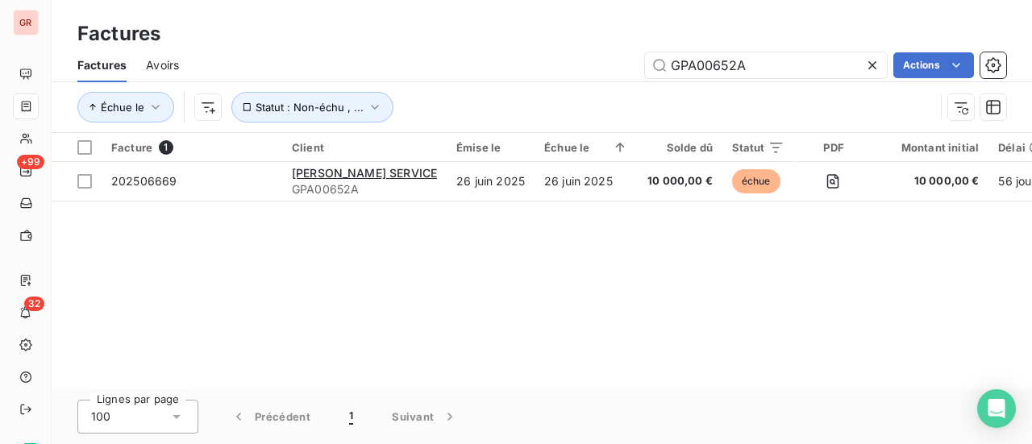
drag, startPoint x: 769, startPoint y: 68, endPoint x: 479, endPoint y: 80, distance: 290.4
click at [487, 78] on div "Factures Avoirs GPA00652A Actions" at bounding box center [542, 65] width 980 height 34
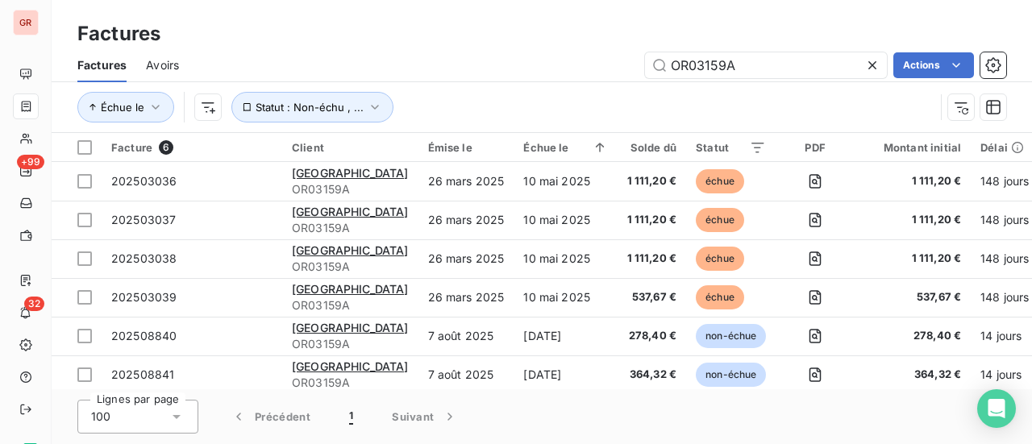
type input "OR03159A"
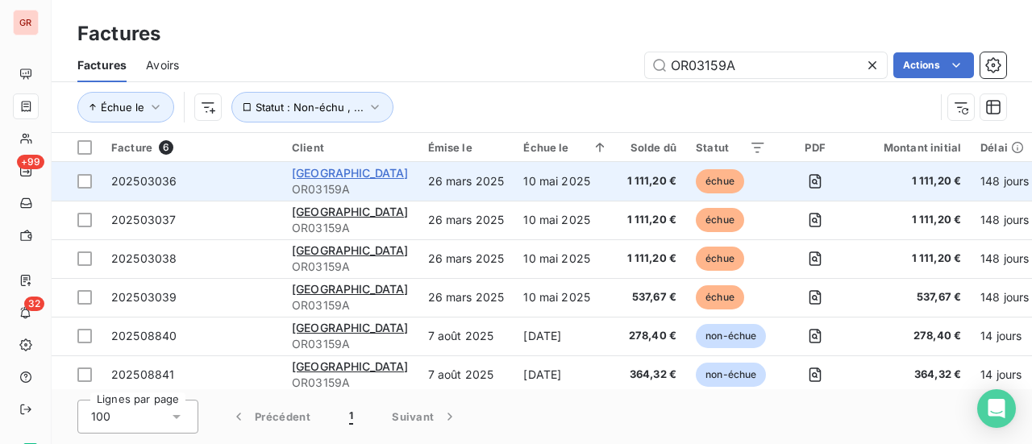
click at [334, 173] on span "[GEOGRAPHIC_DATA]" at bounding box center [350, 173] width 117 height 14
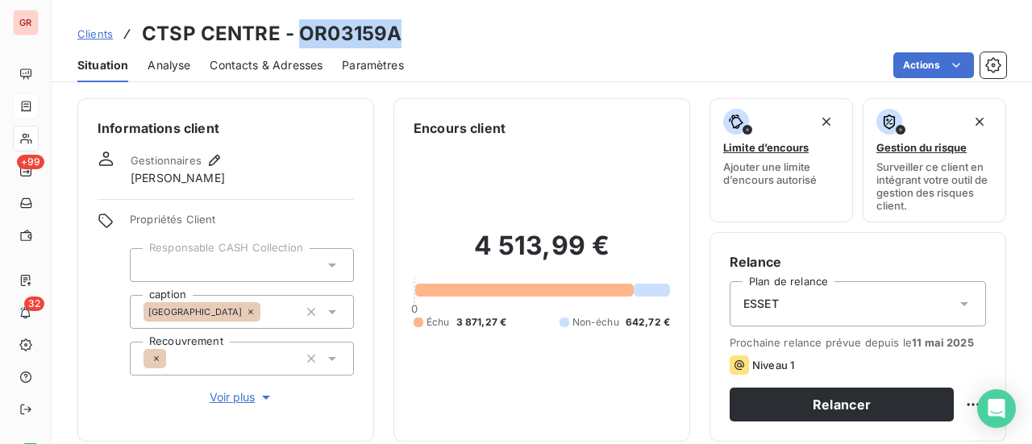
drag, startPoint x: 403, startPoint y: 36, endPoint x: 295, endPoint y: 31, distance: 108.1
click at [295, 31] on div "Clients CTSP CENTRE - OR03159A" at bounding box center [542, 33] width 980 height 29
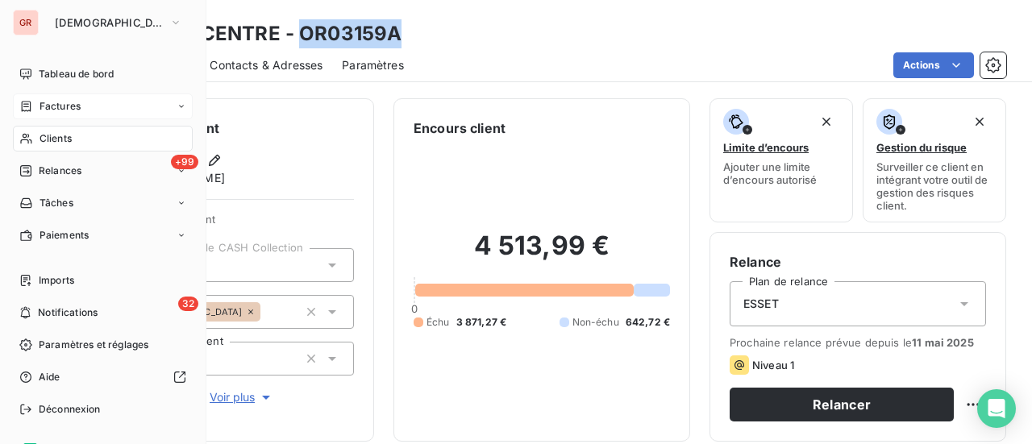
click at [62, 106] on span "Factures" at bounding box center [59, 106] width 41 height 15
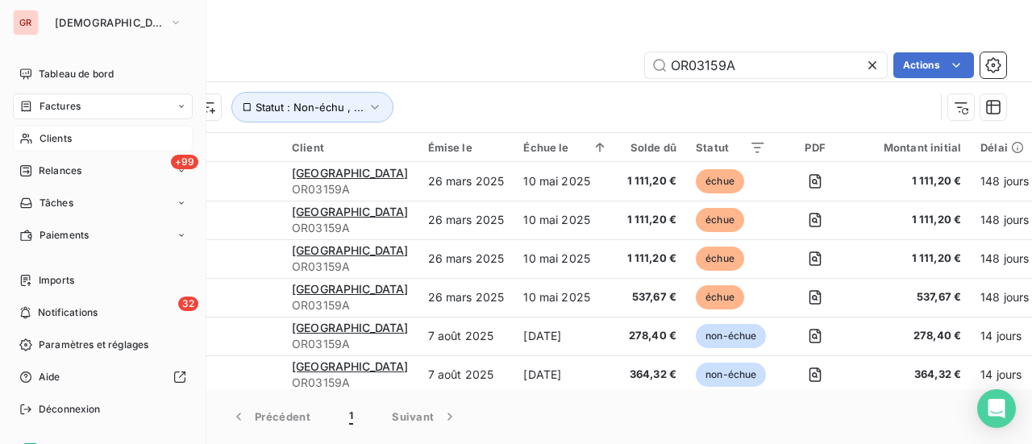
click at [60, 136] on span "Clients" at bounding box center [55, 138] width 32 height 15
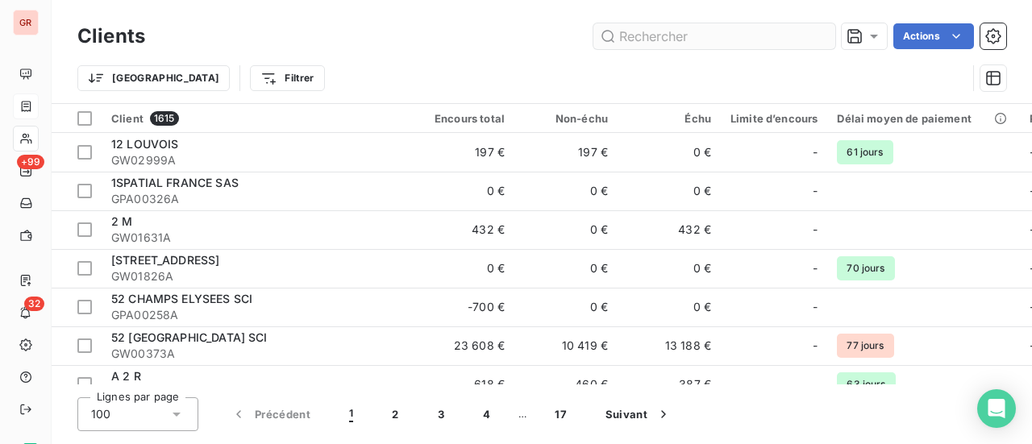
click at [691, 37] on input "text" at bounding box center [714, 36] width 242 height 26
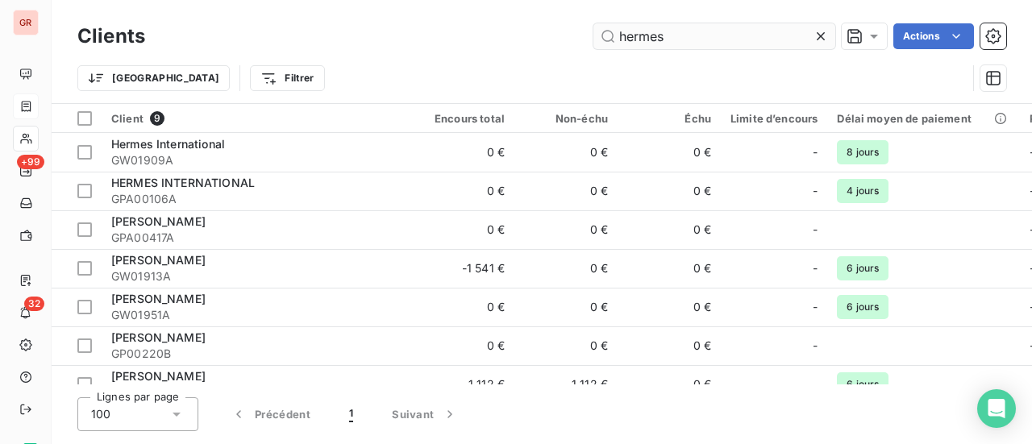
type input "hermes"
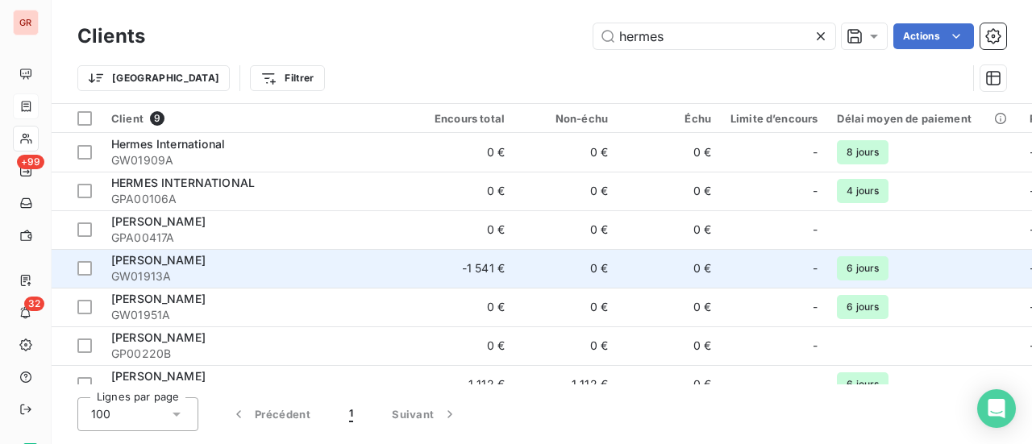
click at [163, 269] on span "GW01913A" at bounding box center [256, 276] width 290 height 16
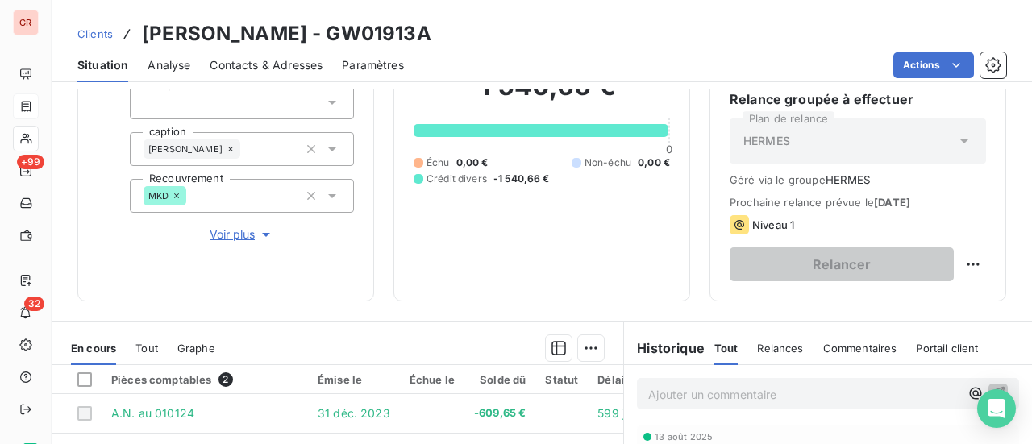
scroll to position [161, 0]
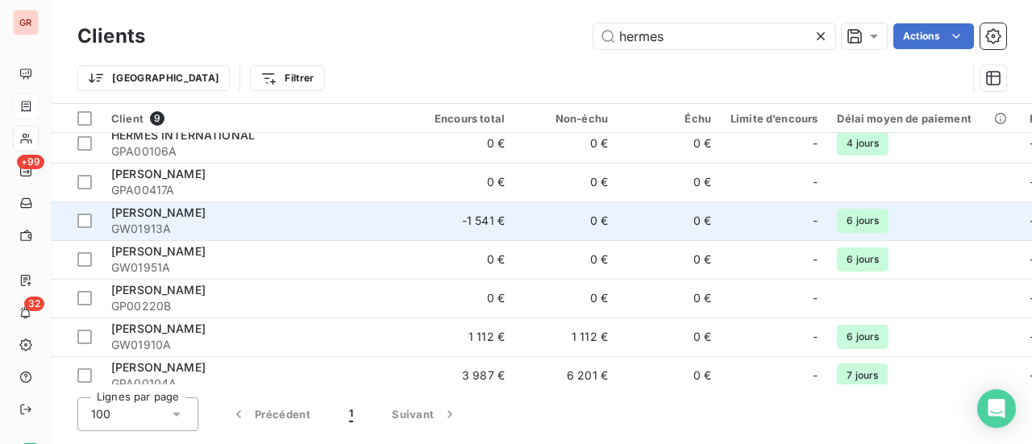
scroll to position [103, 0]
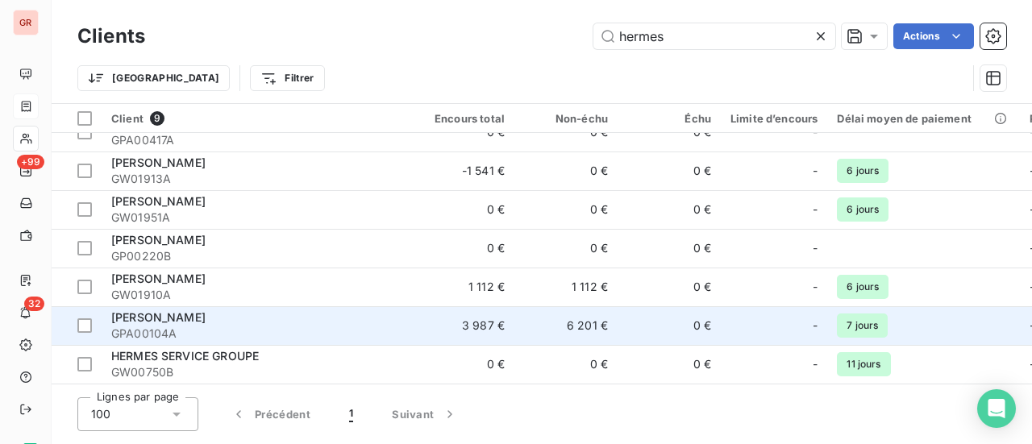
click at [187, 315] on span "HERMES SELLIER" at bounding box center [158, 317] width 94 height 14
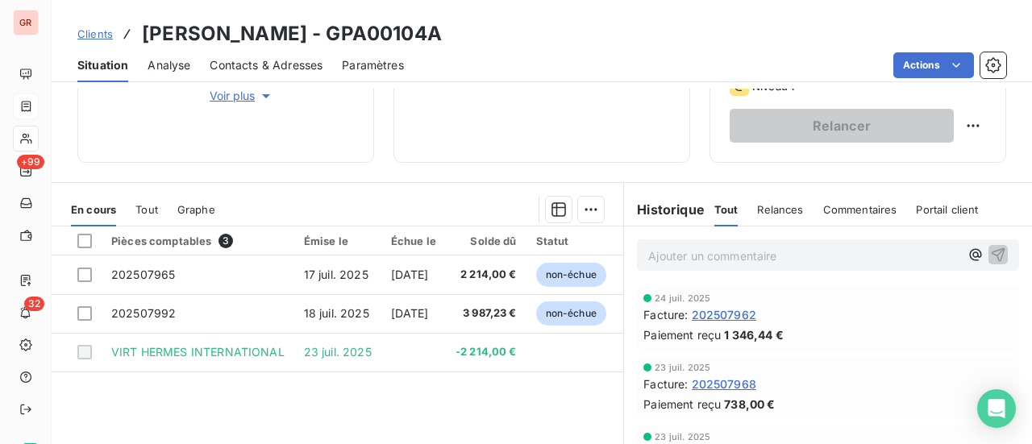
scroll to position [403, 0]
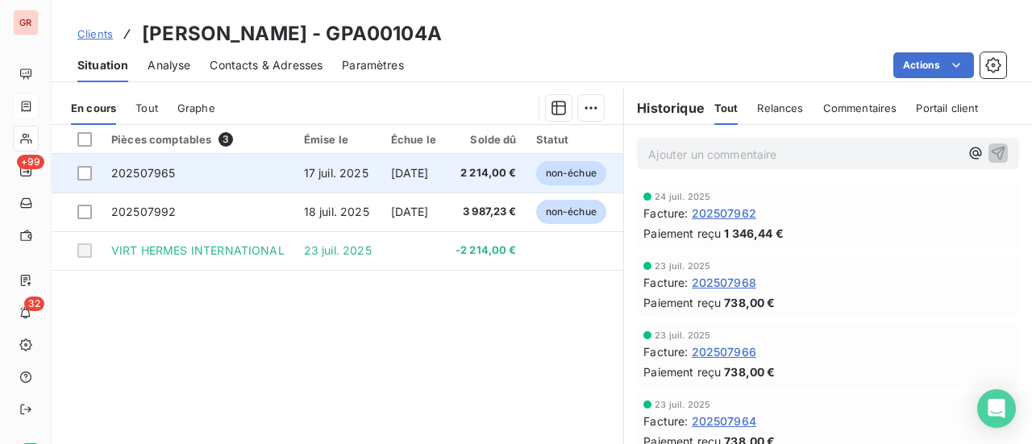
click at [334, 177] on span "17 juil. 2025" at bounding box center [336, 173] width 64 height 14
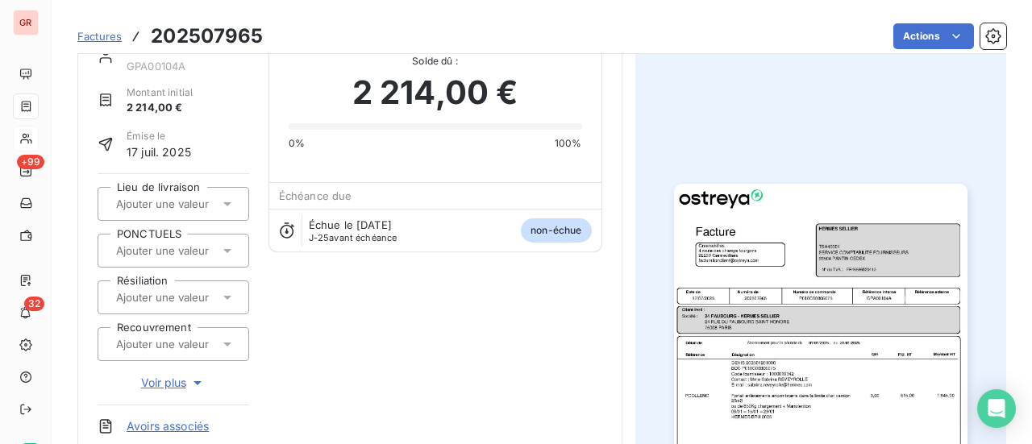
scroll to position [81, 0]
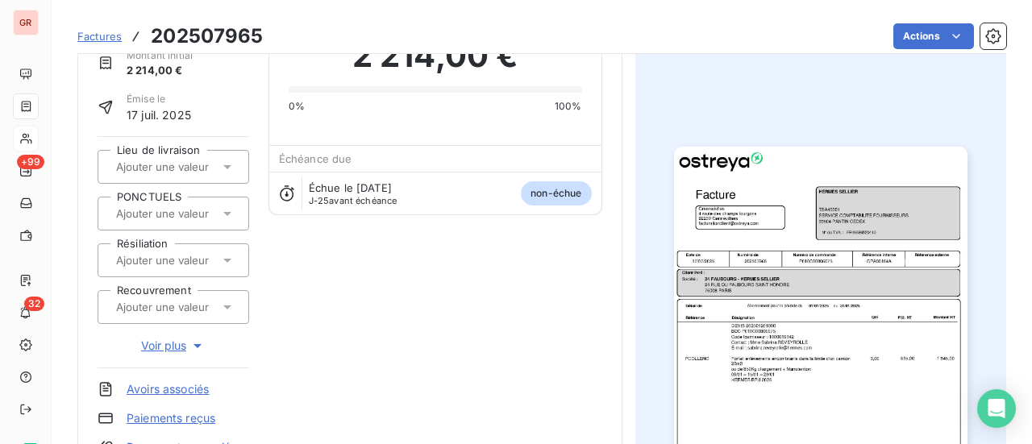
click at [774, 268] on img "button" at bounding box center [820, 354] width 293 height 414
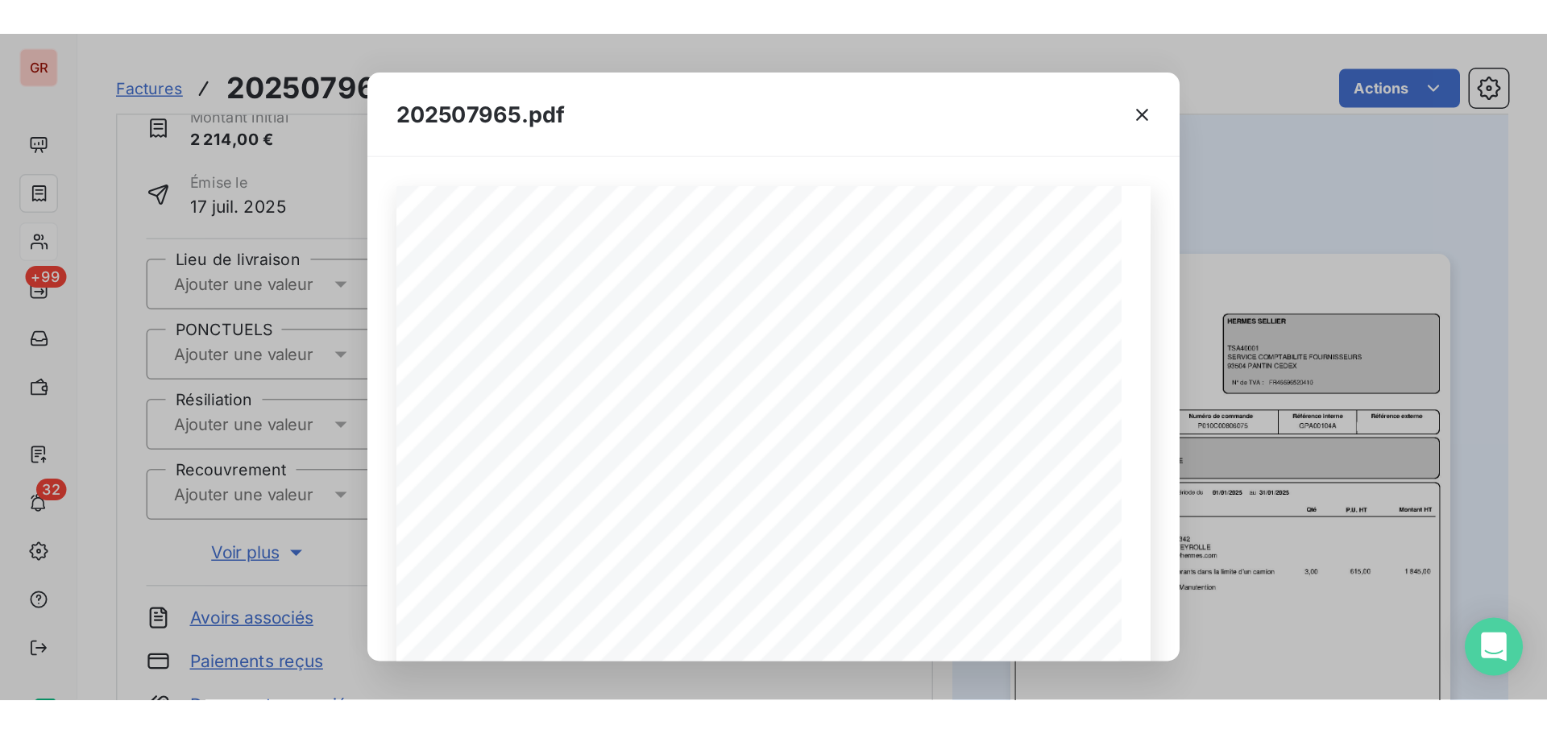
scroll to position [81, 0]
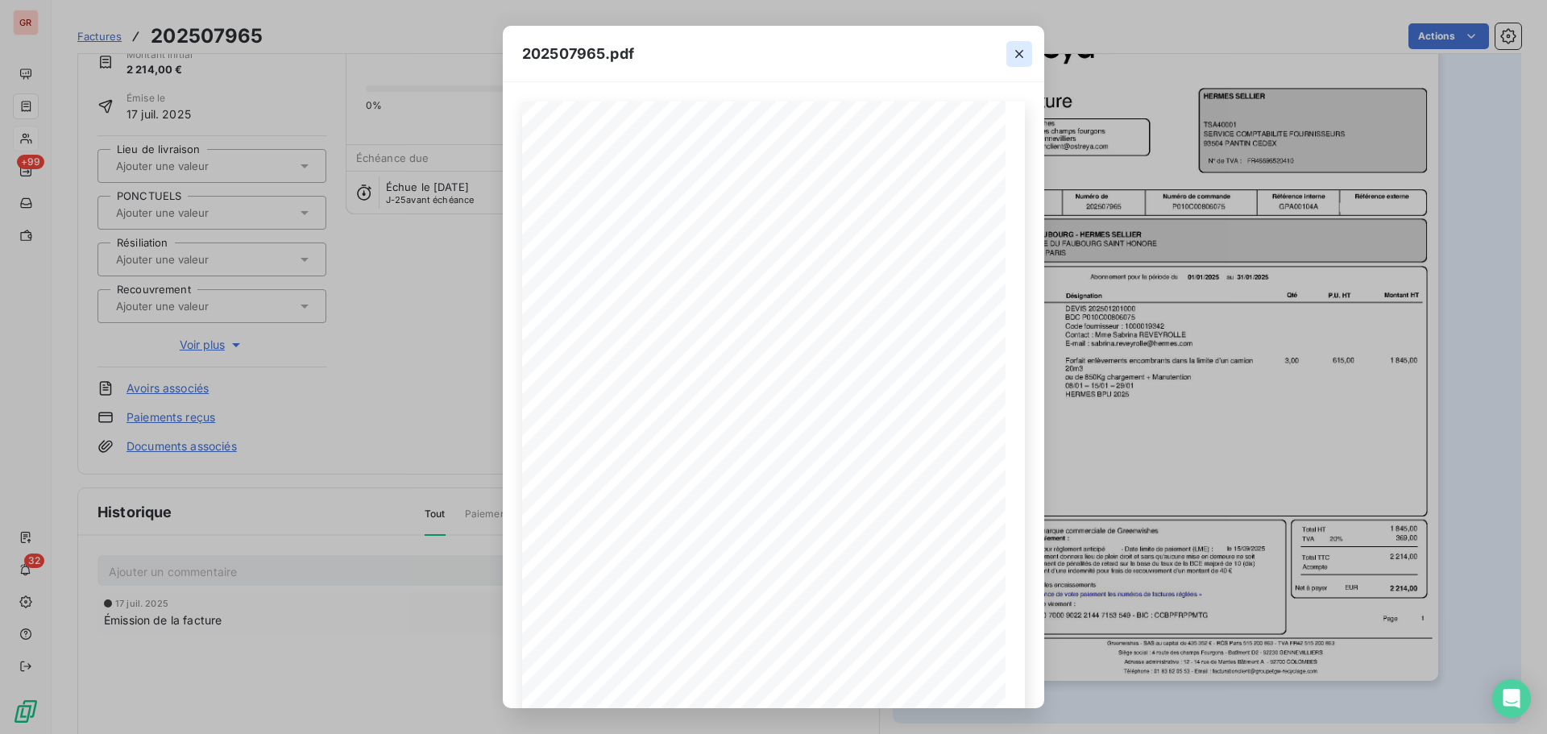
click at [1021, 56] on icon "button" at bounding box center [1019, 54] width 8 height 8
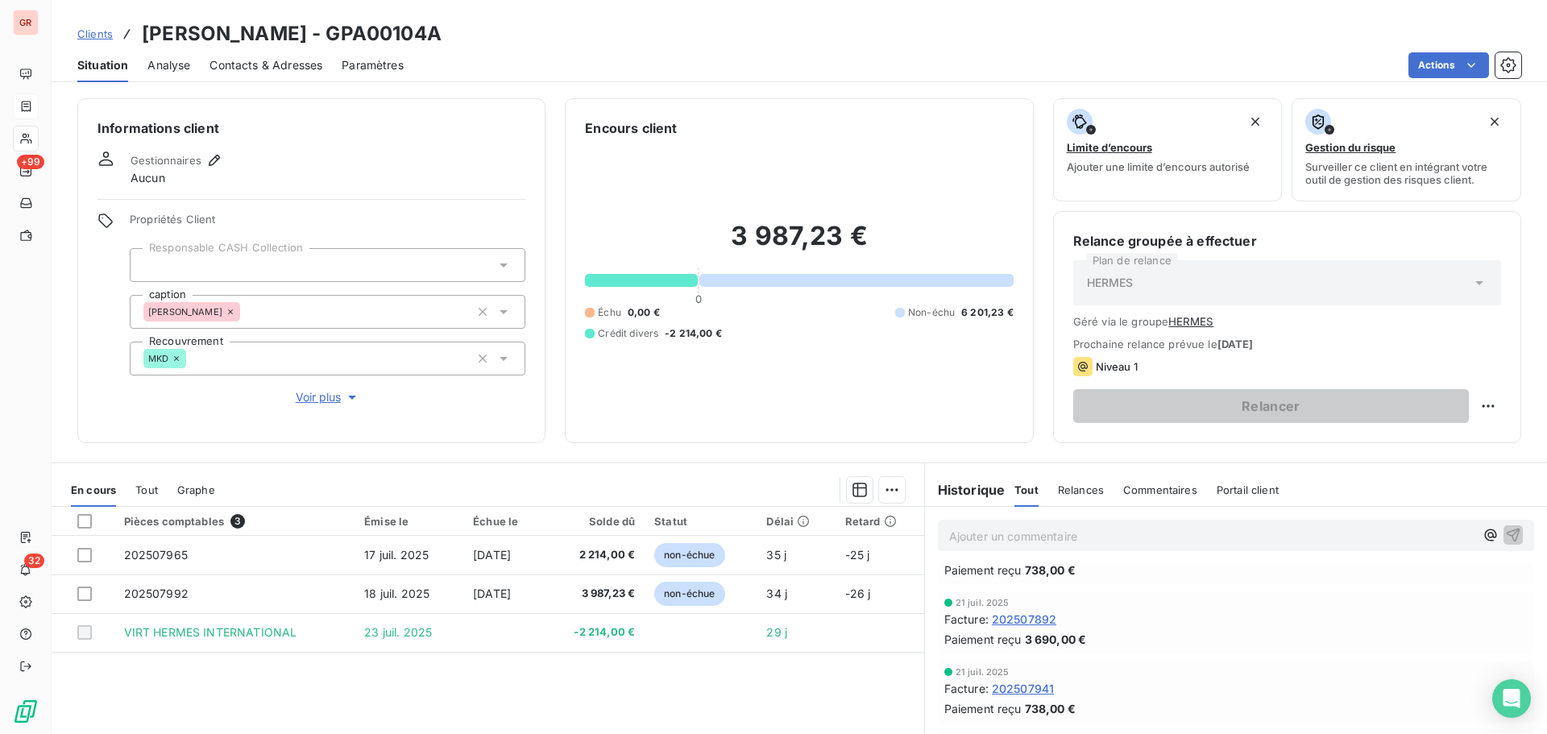
scroll to position [322, 0]
click at [1026, 443] on span "202507941" at bounding box center [1023, 619] width 62 height 17
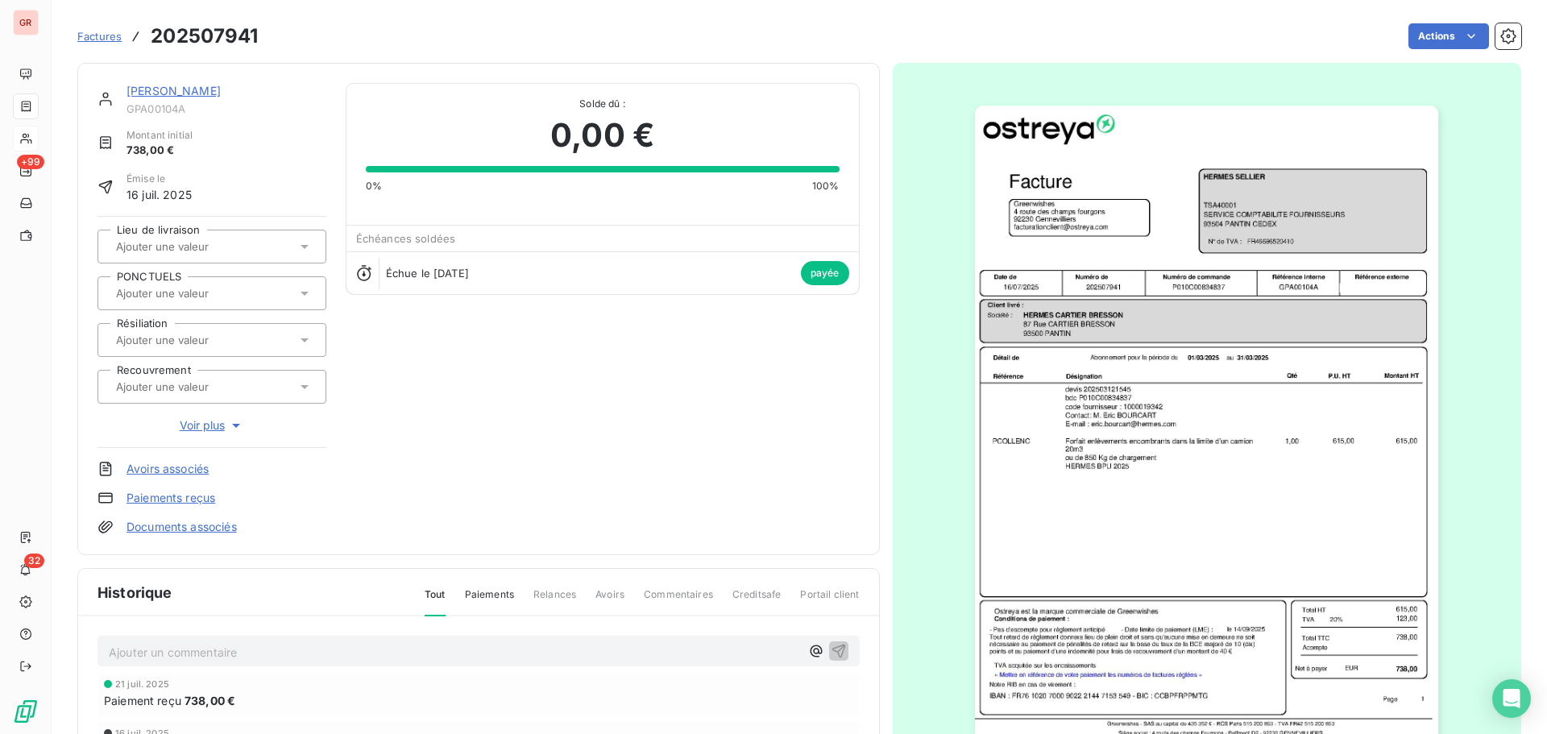
click at [1031, 443] on img "button" at bounding box center [1206, 434] width 463 height 656
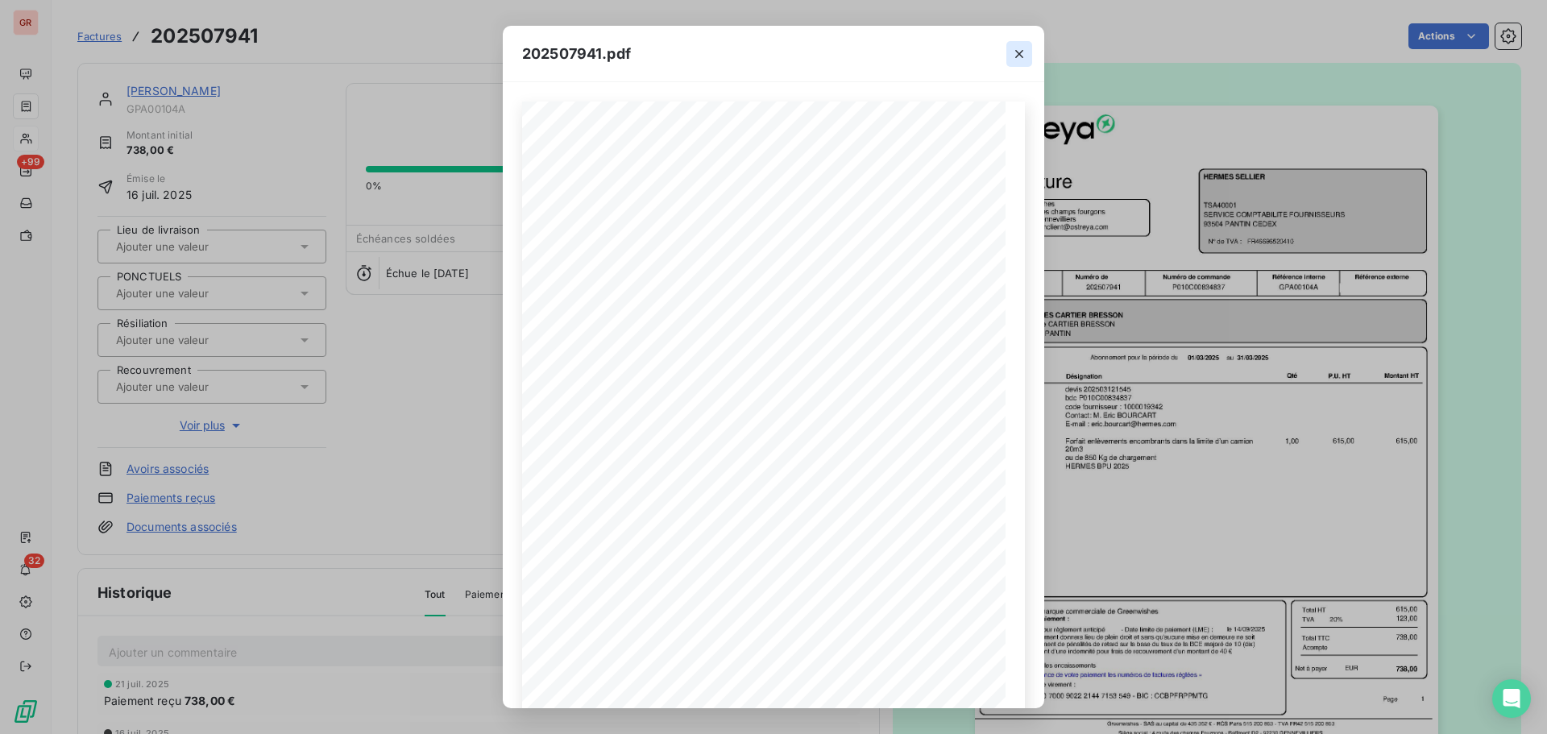
click at [1020, 56] on icon "button" at bounding box center [1019, 54] width 16 height 16
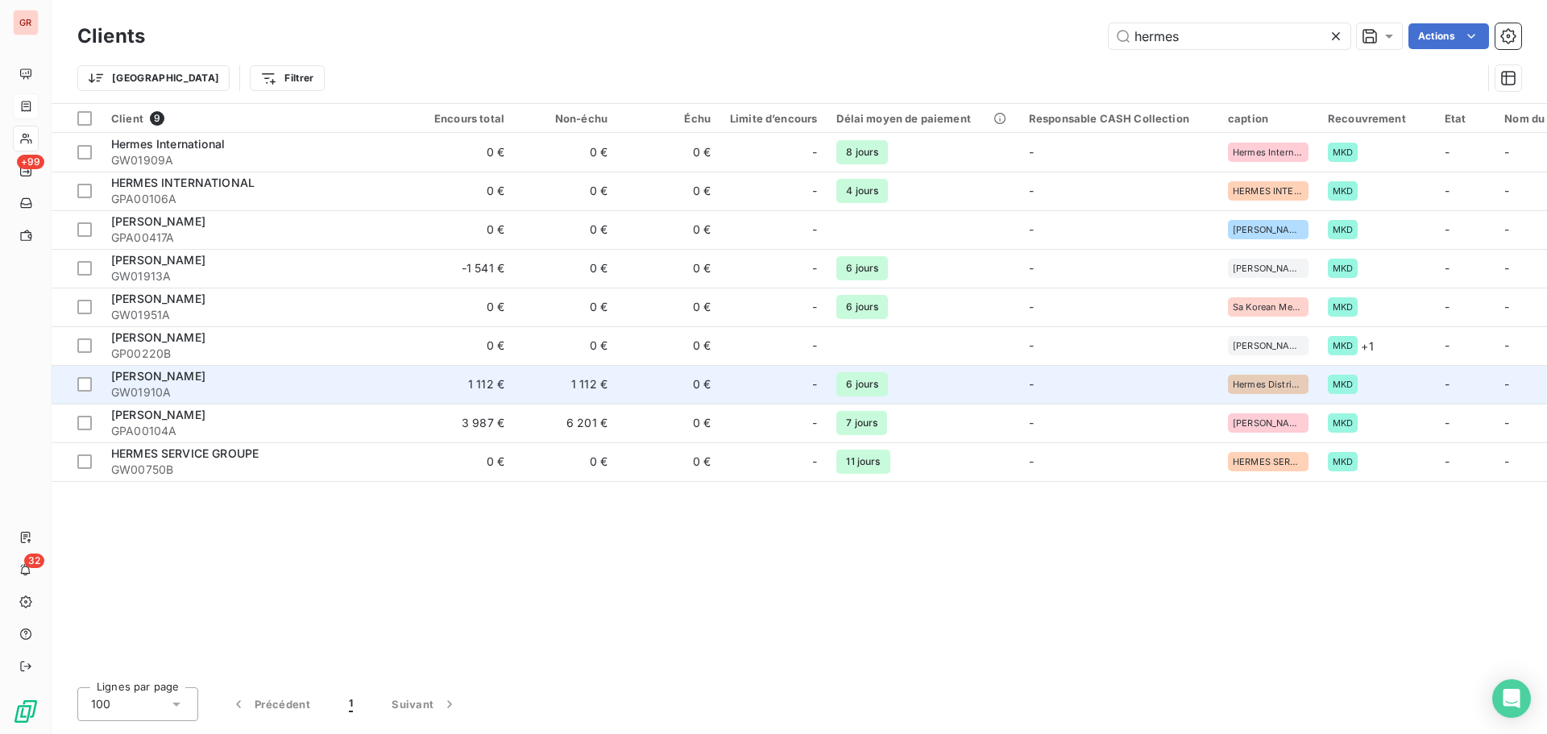
click at [172, 388] on span "GW01910A" at bounding box center [256, 392] width 290 height 16
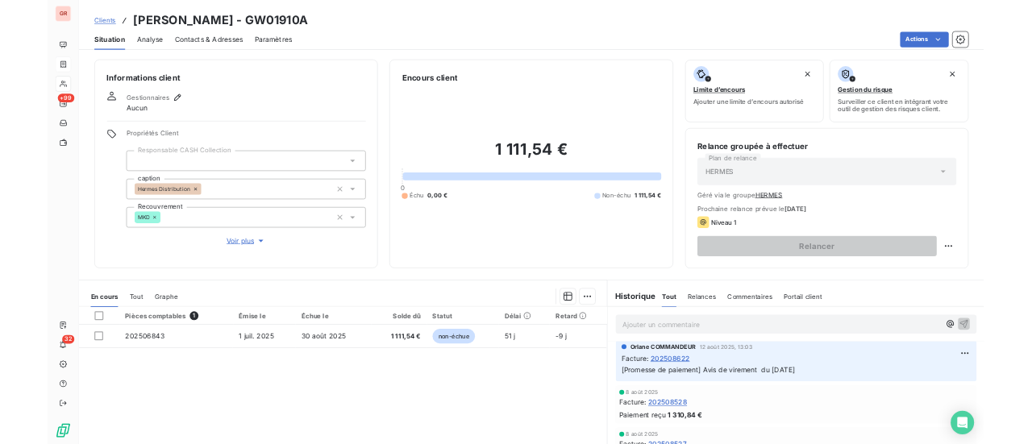
scroll to position [403, 0]
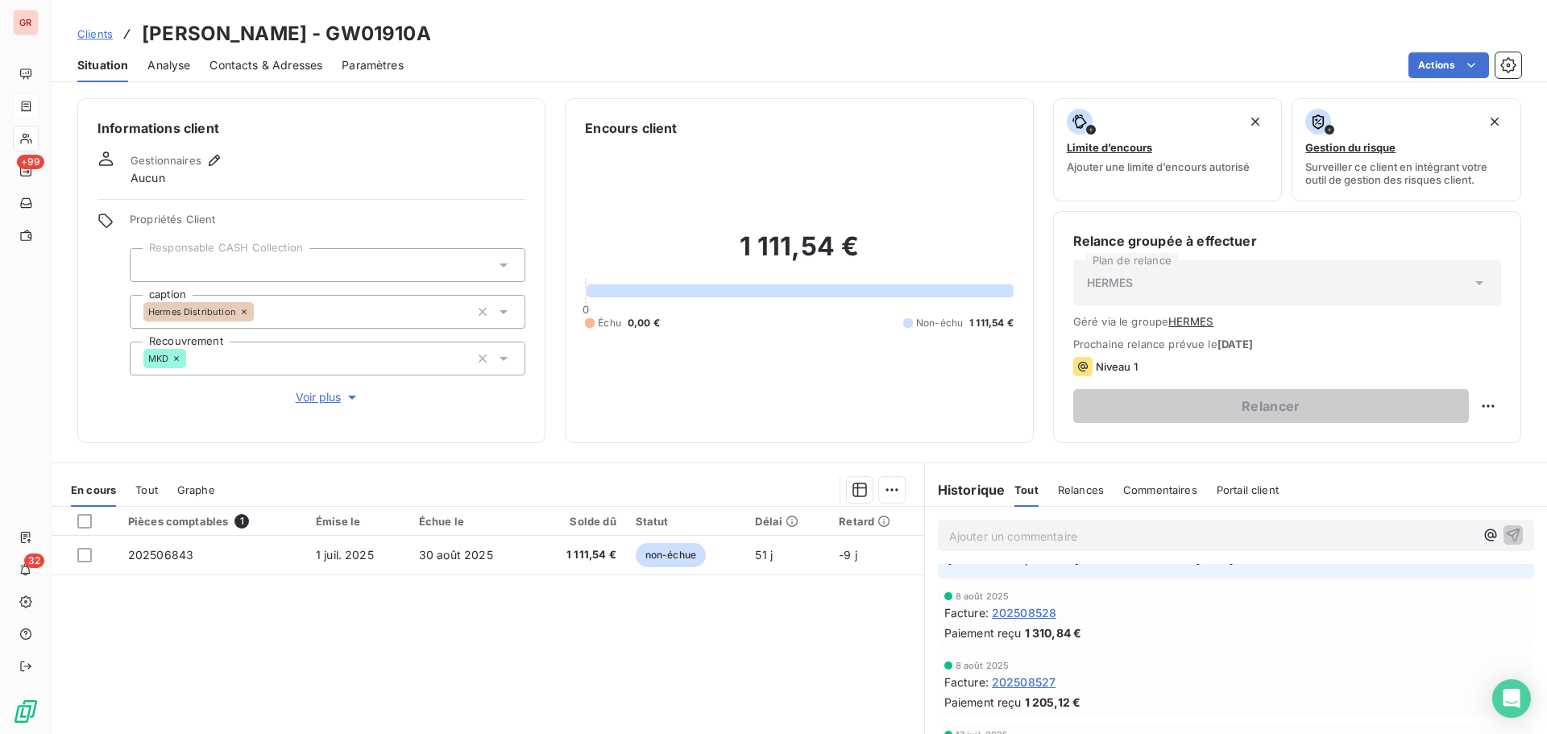
click at [1031, 443] on span "202508528" at bounding box center [1024, 612] width 64 height 17
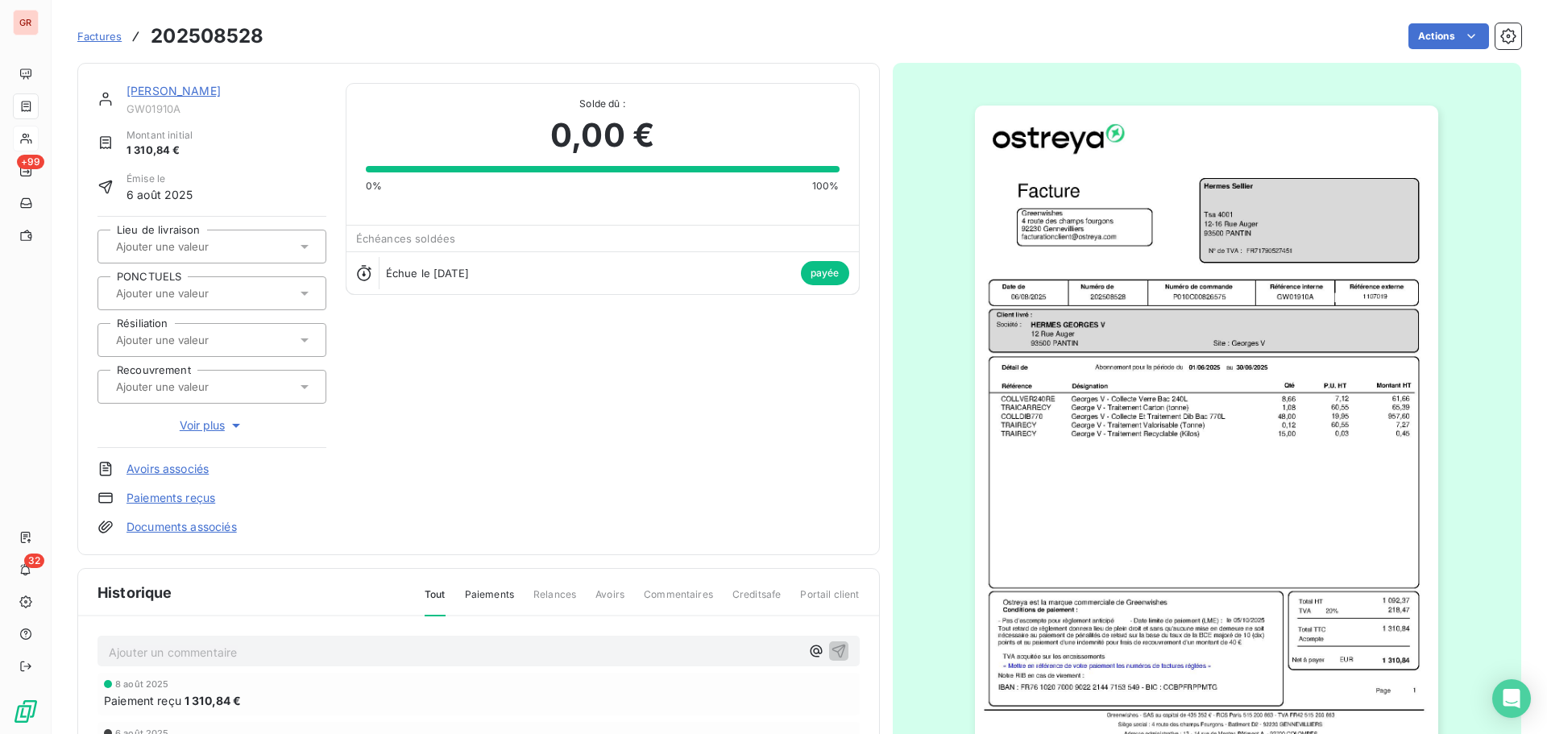
click at [1031, 434] on img "button" at bounding box center [1206, 434] width 463 height 656
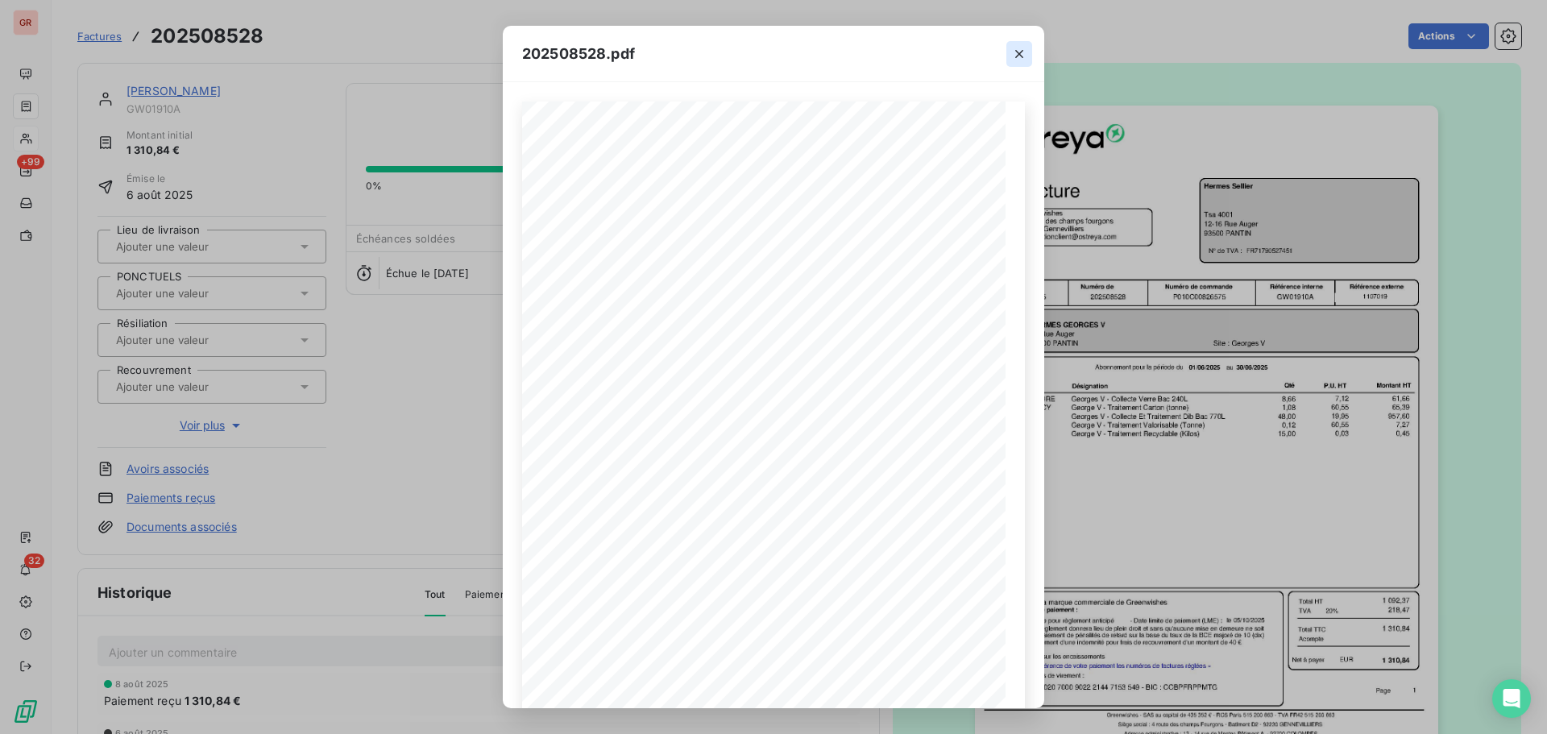
click at [1015, 55] on icon "button" at bounding box center [1019, 54] width 16 height 16
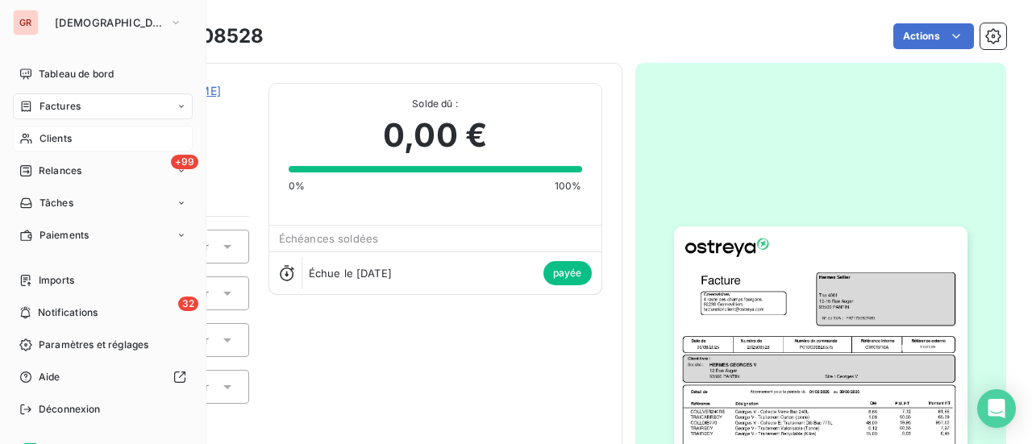
click at [63, 142] on span "Clients" at bounding box center [55, 138] width 32 height 15
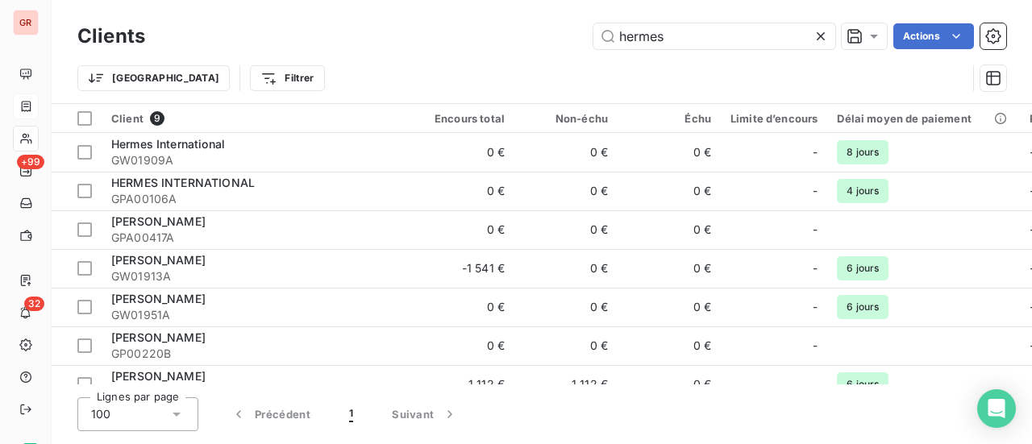
drag, startPoint x: 685, startPoint y: 44, endPoint x: 422, endPoint y: 55, distance: 262.9
click at [429, 54] on div "Clients hermes Actions Trier Filtrer" at bounding box center [541, 61] width 928 height 84
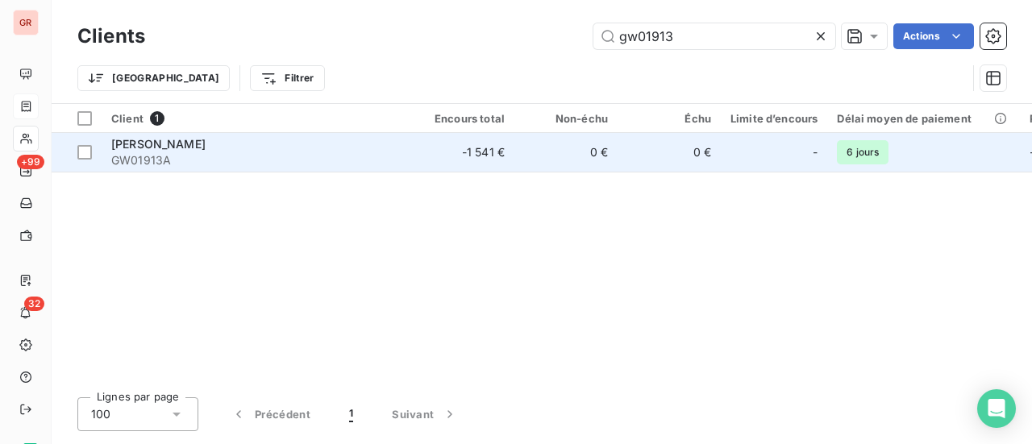
type input "gw01913"
click at [170, 152] on span "GW01913A" at bounding box center [256, 160] width 290 height 16
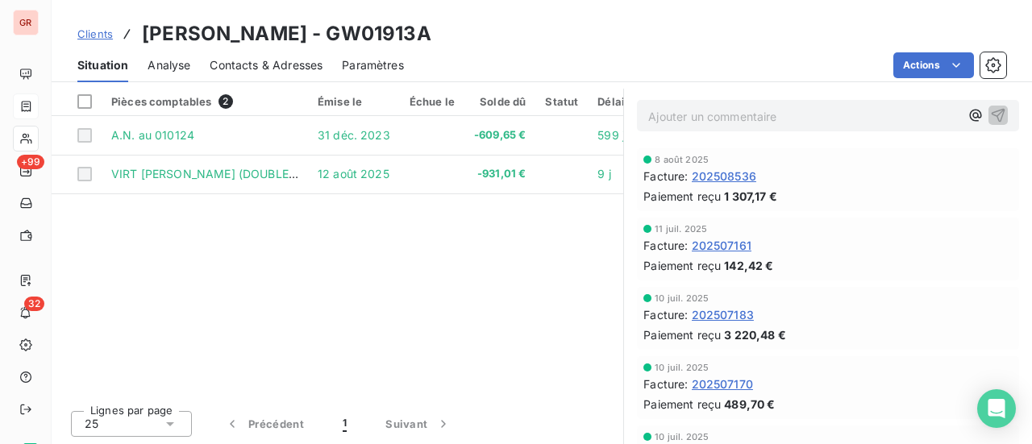
scroll to position [3143, 0]
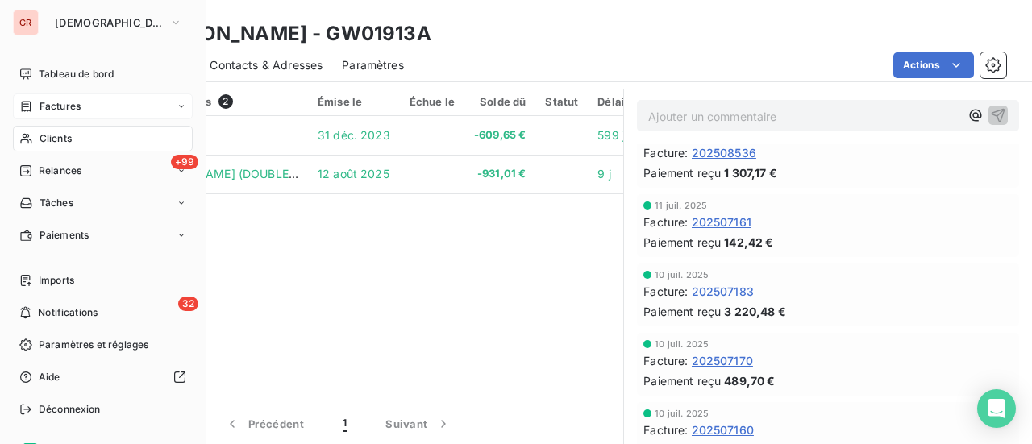
click at [71, 109] on span "Factures" at bounding box center [59, 106] width 41 height 15
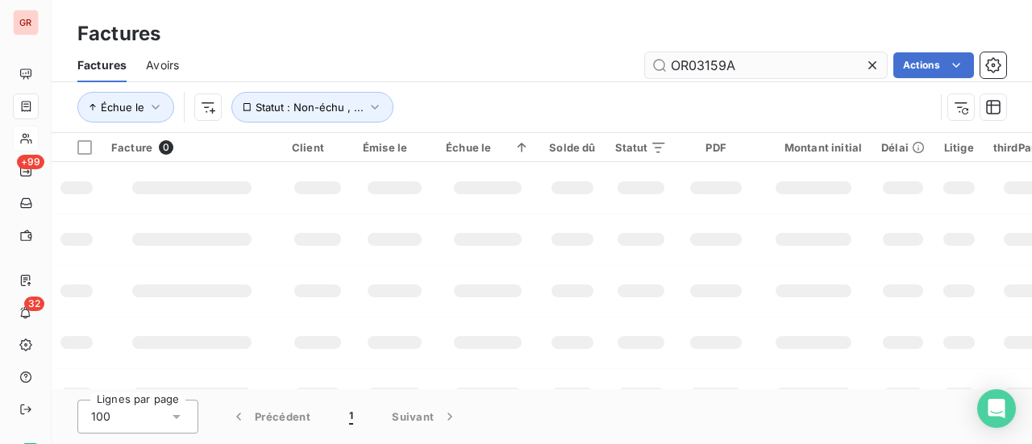
click at [740, 70] on input "OR03159A" at bounding box center [766, 65] width 242 height 26
drag, startPoint x: 745, startPoint y: 73, endPoint x: 506, endPoint y: 81, distance: 238.7
click at [521, 81] on div "Factures Avoirs OR03159A Actions" at bounding box center [542, 65] width 980 height 34
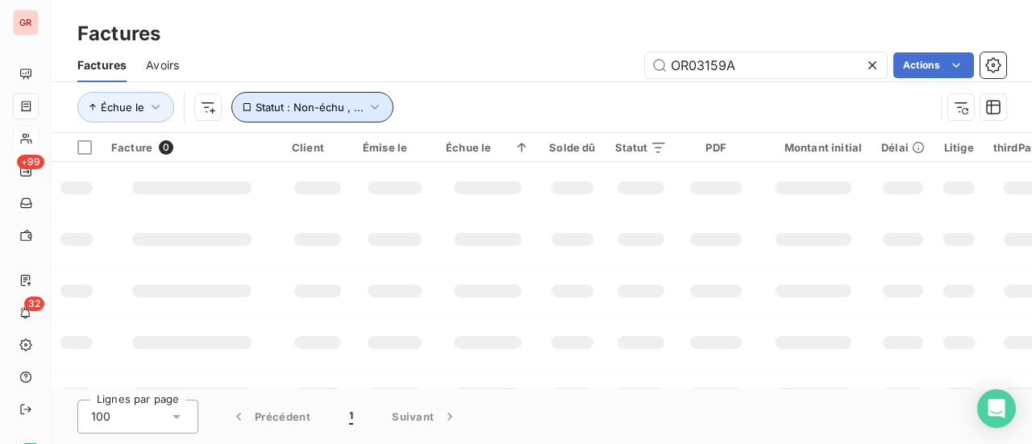
click at [372, 102] on icon "button" at bounding box center [375, 107] width 16 height 16
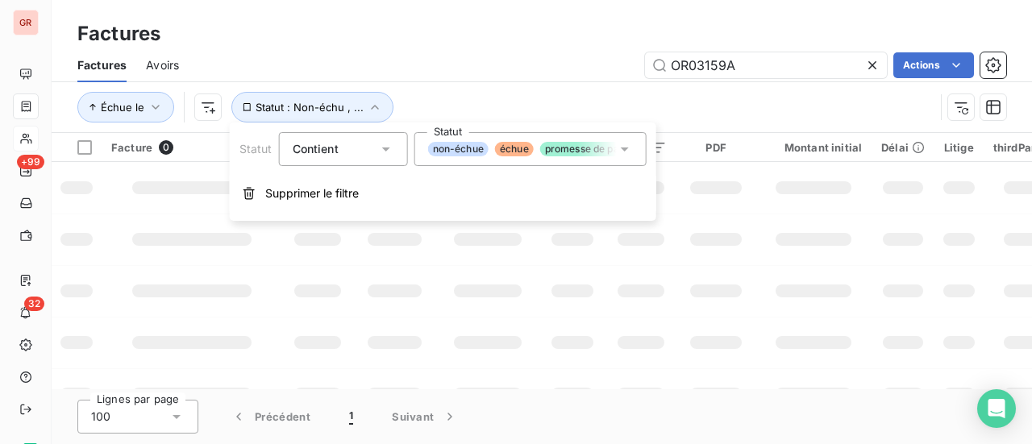
click at [625, 148] on icon at bounding box center [625, 149] width 8 height 4
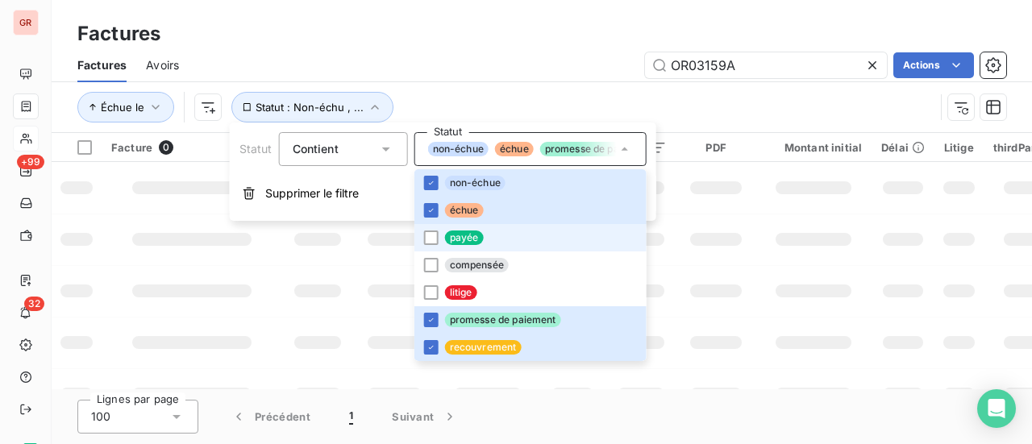
click at [437, 242] on li "payée" at bounding box center [530, 237] width 232 height 27
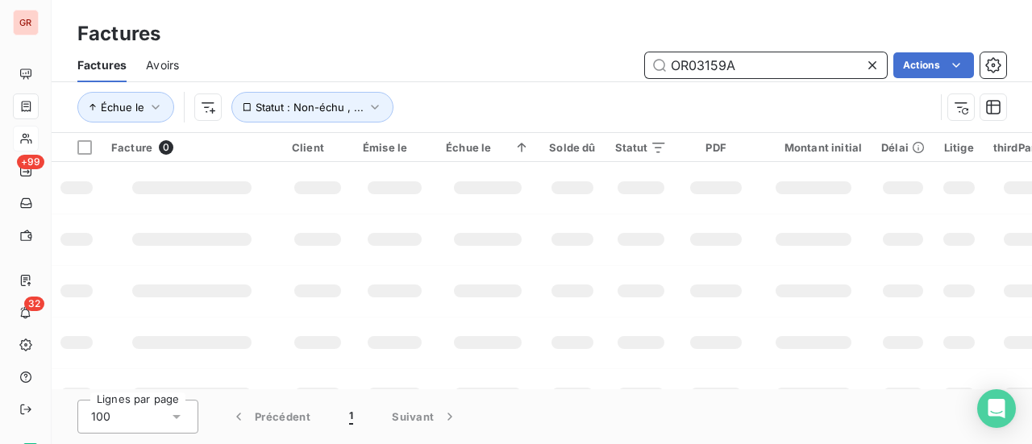
click at [771, 69] on input "OR03159A" at bounding box center [766, 65] width 242 height 26
drag, startPoint x: 758, startPoint y: 69, endPoint x: 461, endPoint y: 83, distance: 296.9
click at [517, 76] on div "OR03159A Actions" at bounding box center [602, 65] width 808 height 26
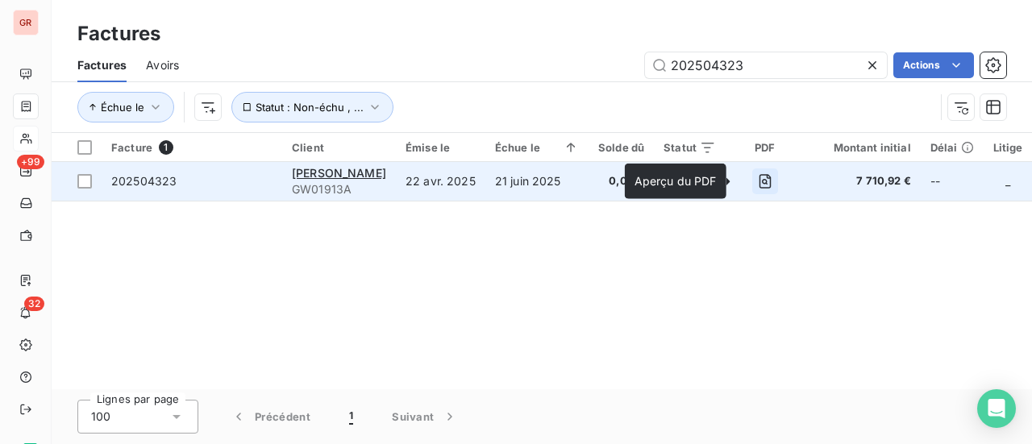
click at [757, 181] on icon "button" at bounding box center [765, 181] width 16 height 16
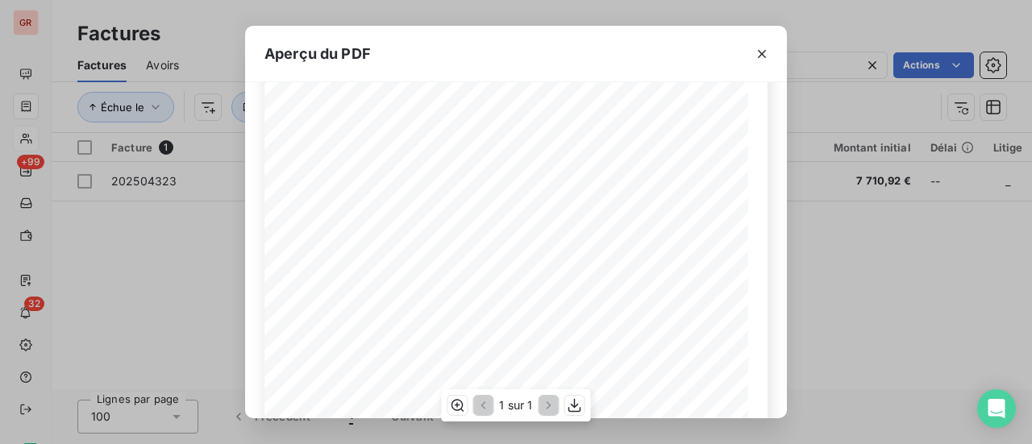
scroll to position [385, 0]
click at [575, 412] on icon "button" at bounding box center [574, 406] width 13 height 14
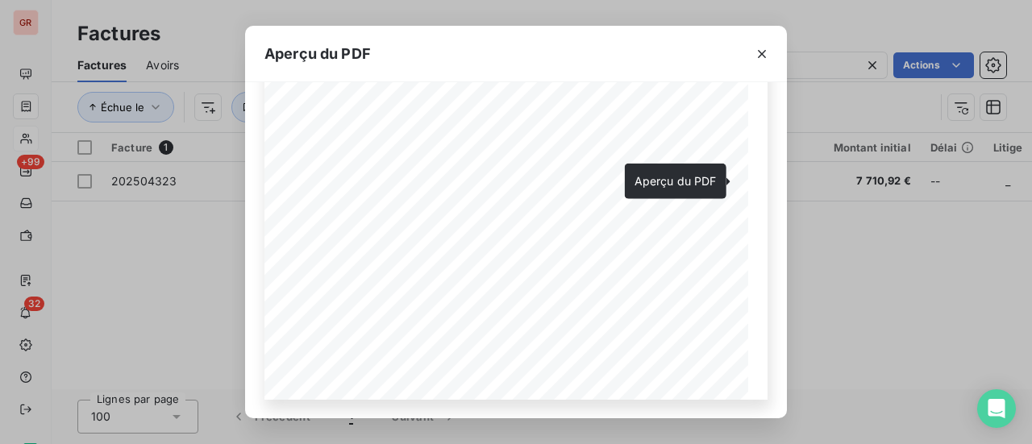
click at [903, 281] on div "Aperçu du PDF Référence interne Numéro de Date de Numéro de commande Référence …" at bounding box center [516, 222] width 1032 height 444
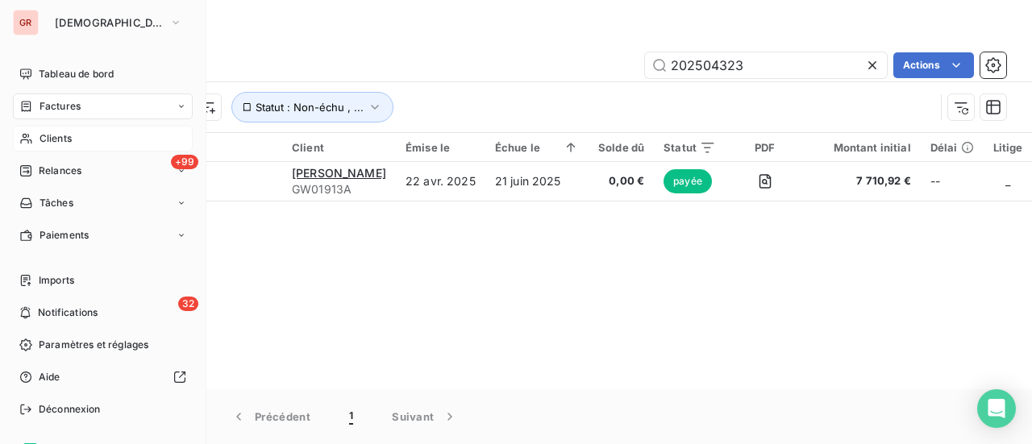
click at [60, 109] on span "Factures" at bounding box center [59, 106] width 41 height 15
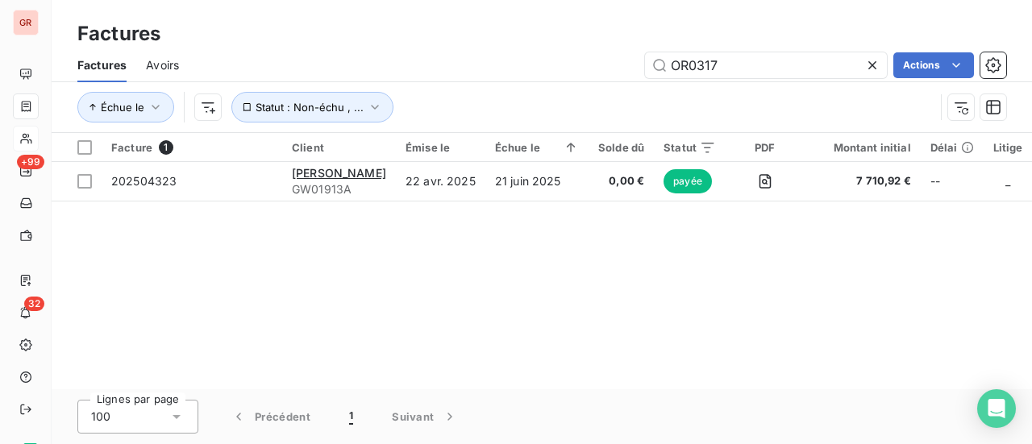
type input "OR03172"
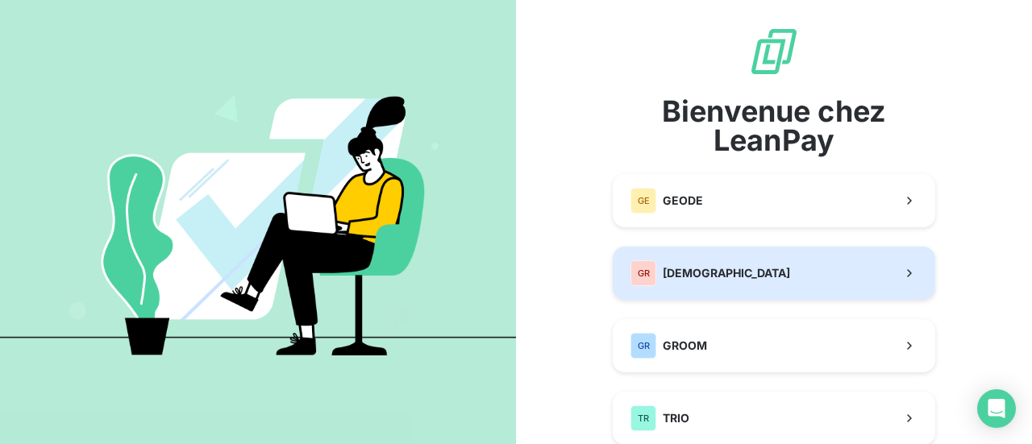
click at [695, 280] on span "[DEMOGRAPHIC_DATA]" at bounding box center [725, 273] width 127 height 16
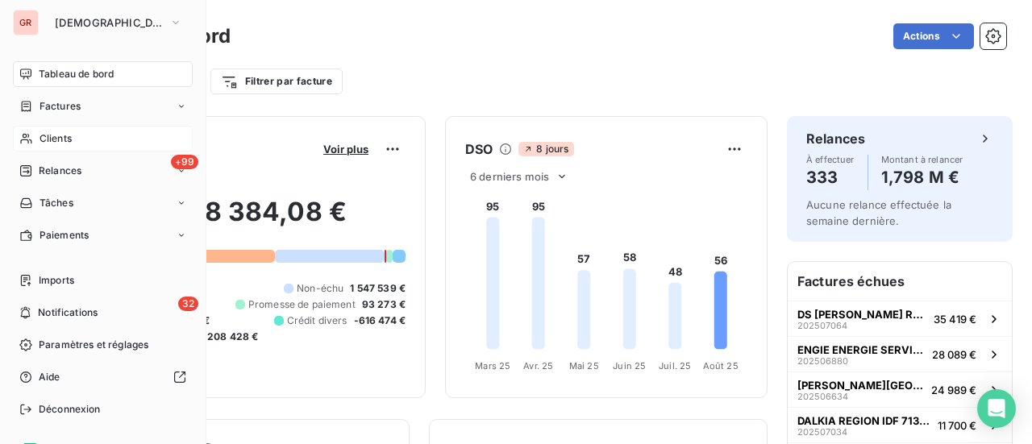
click at [56, 139] on span "Clients" at bounding box center [55, 138] width 32 height 15
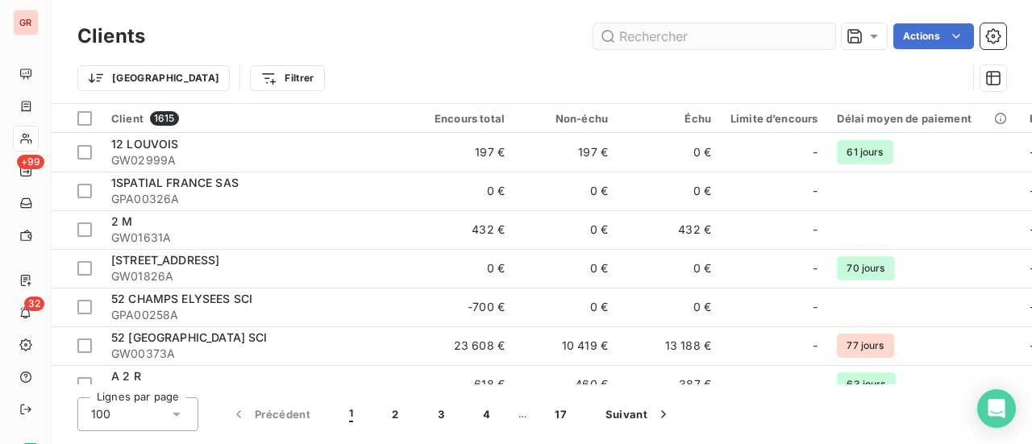
click at [679, 40] on input "text" at bounding box center [714, 36] width 242 height 26
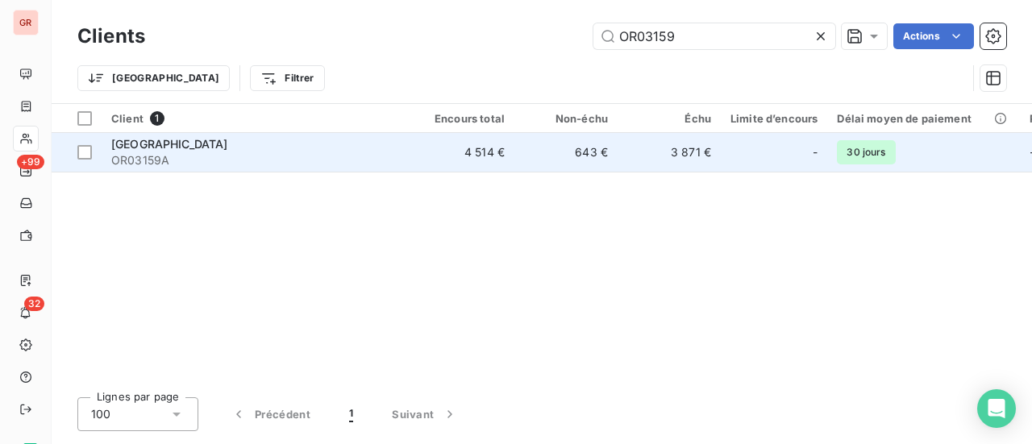
type input "OR03159"
click at [174, 143] on span "[GEOGRAPHIC_DATA]" at bounding box center [169, 144] width 117 height 14
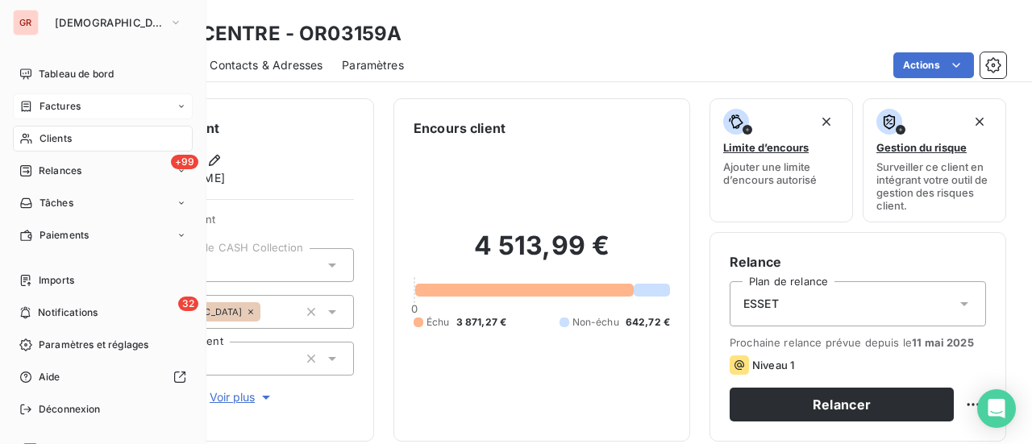
click at [66, 107] on span "Factures" at bounding box center [59, 106] width 41 height 15
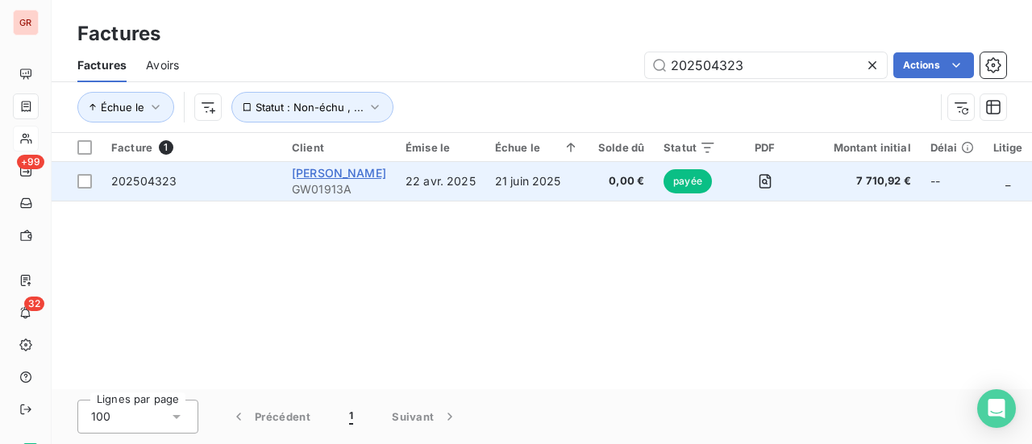
click at [347, 168] on span "[PERSON_NAME]" at bounding box center [339, 173] width 94 height 14
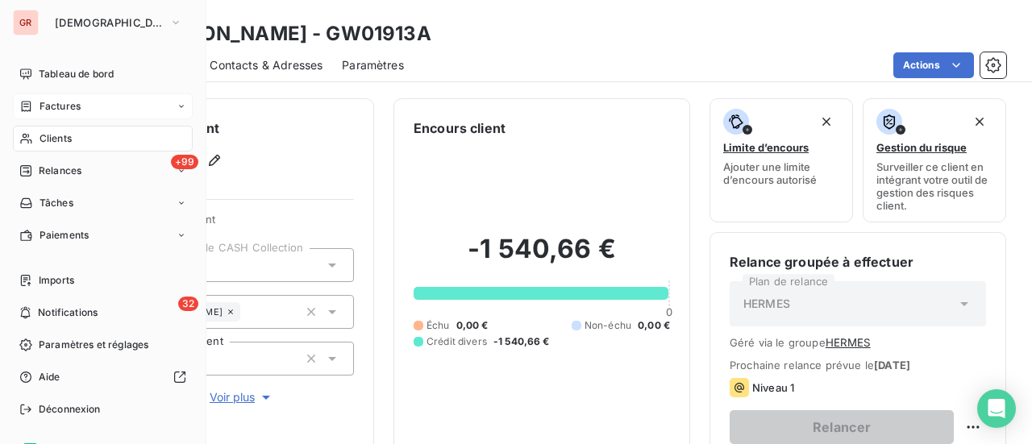
click at [64, 106] on span "Factures" at bounding box center [59, 106] width 41 height 15
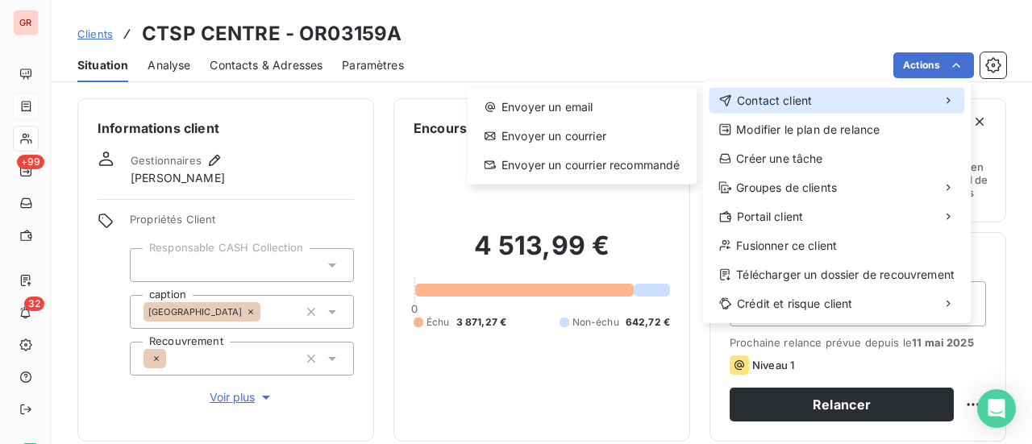
click at [752, 101] on span "Contact client" at bounding box center [774, 101] width 75 height 16
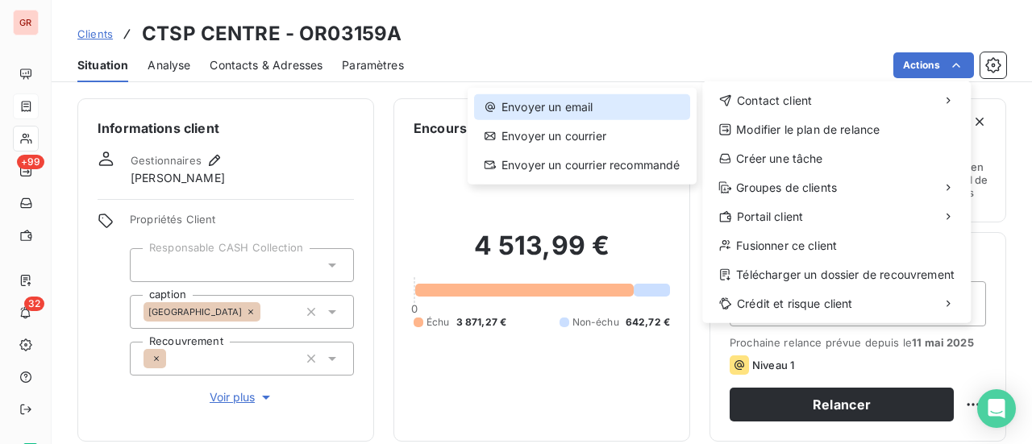
click at [574, 110] on div "Envoyer un email" at bounding box center [582, 107] width 216 height 26
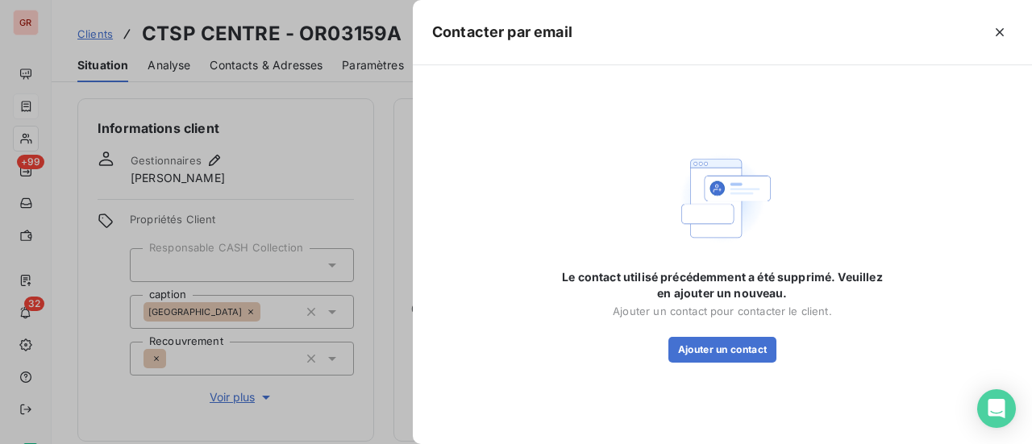
click at [376, 215] on div at bounding box center [516, 222] width 1032 height 444
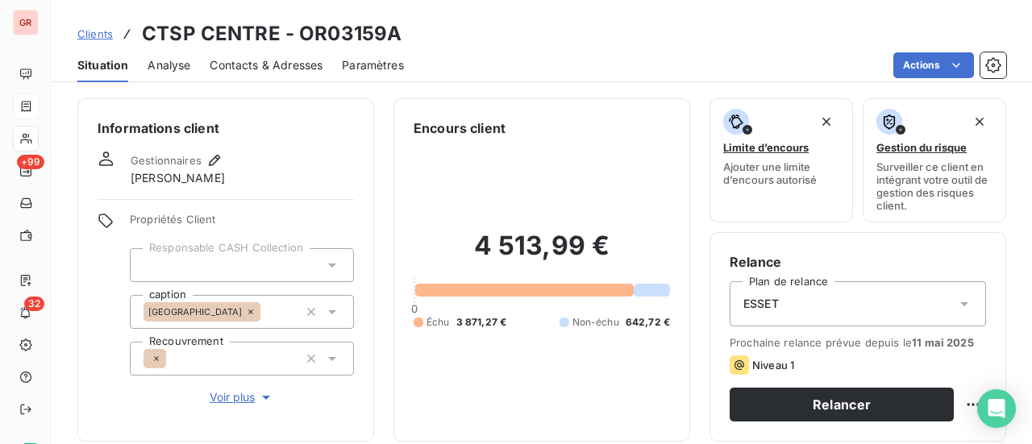
click at [299, 64] on span "Contacts & Adresses" at bounding box center [266, 65] width 113 height 16
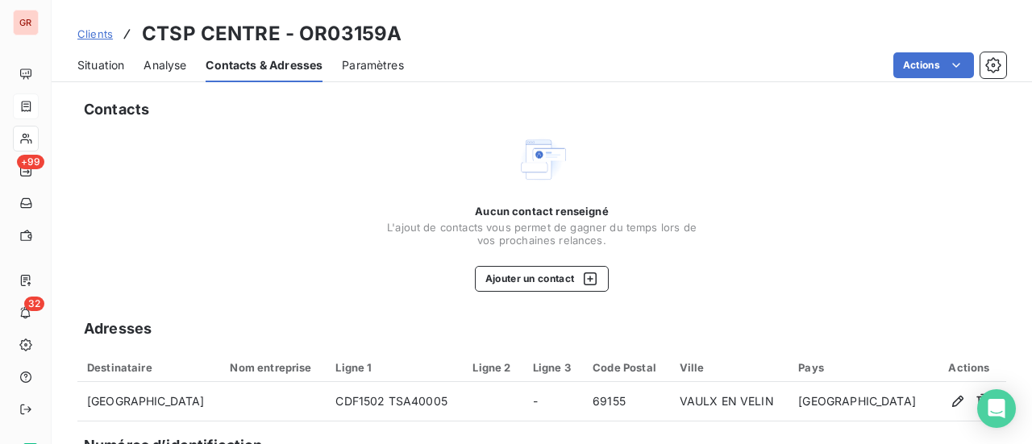
click at [217, 39] on h3 "CTSP CENTRE - OR03159A" at bounding box center [272, 33] width 260 height 29
click at [376, 60] on span "Paramètres" at bounding box center [373, 65] width 62 height 16
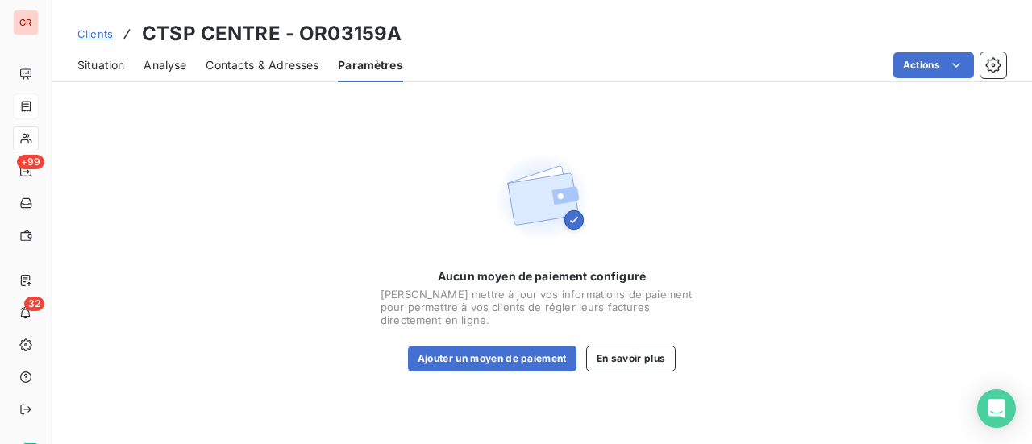
click at [97, 70] on span "Situation" at bounding box center [100, 65] width 47 height 16
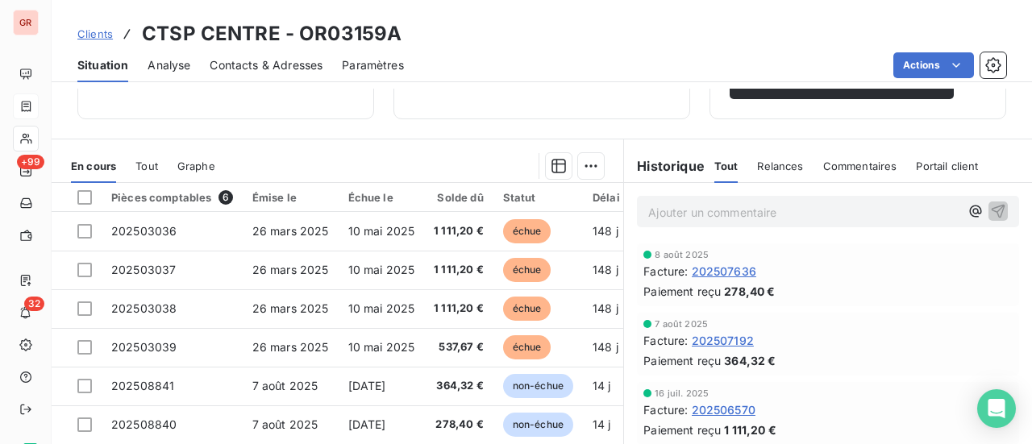
scroll to position [403, 0]
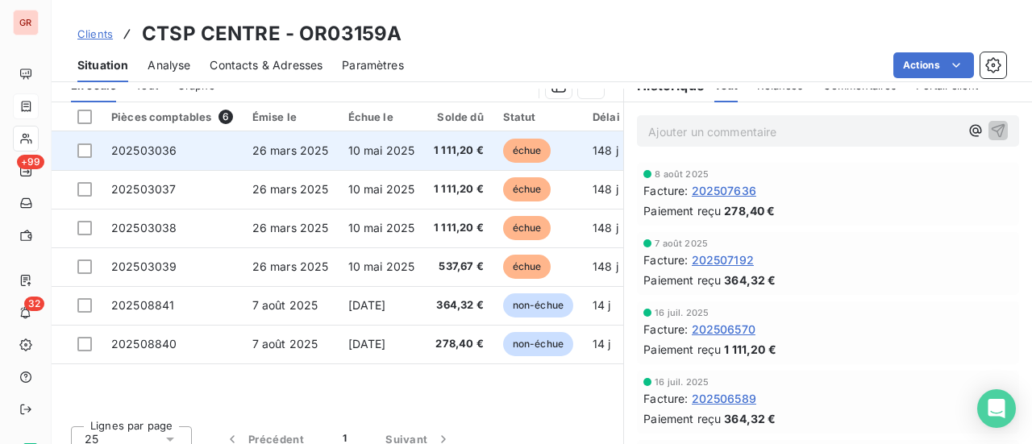
click at [171, 151] on span "202503036" at bounding box center [143, 150] width 65 height 14
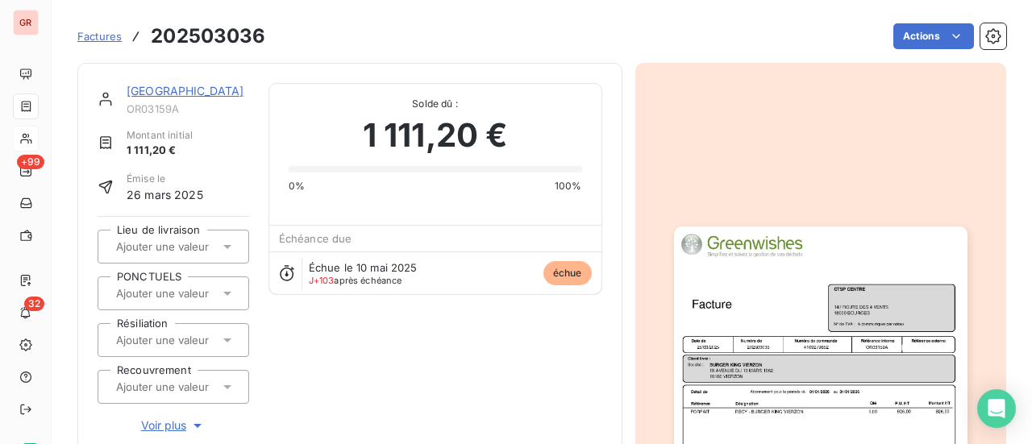
click at [812, 309] on img "button" at bounding box center [820, 433] width 293 height 414
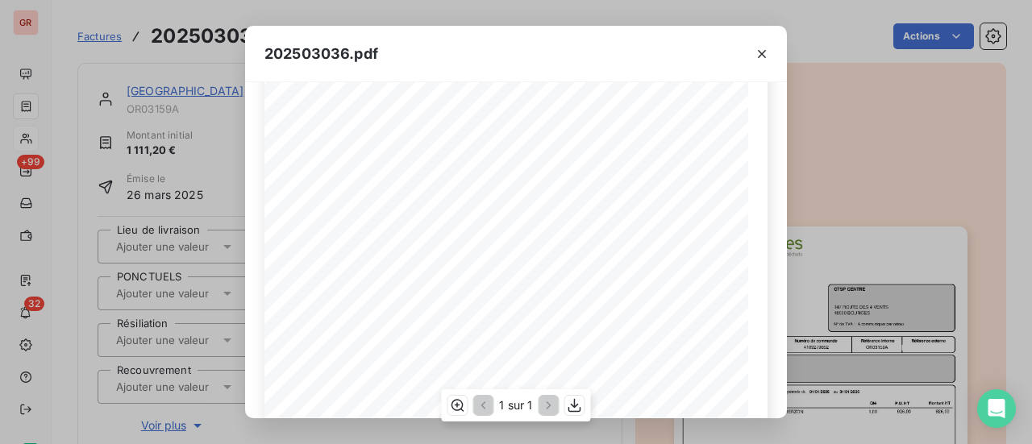
scroll to position [161, 0]
click at [764, 48] on icon "button" at bounding box center [762, 54] width 16 height 16
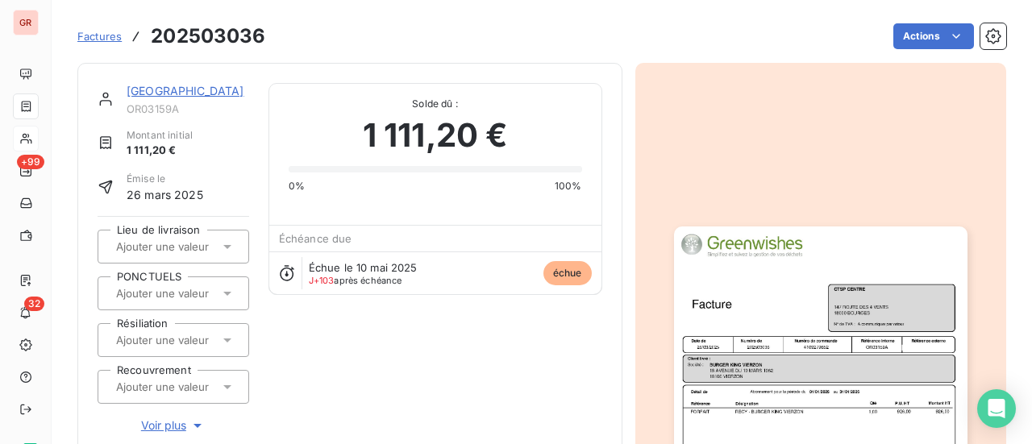
click at [182, 93] on link "[GEOGRAPHIC_DATA]" at bounding box center [186, 91] width 118 height 14
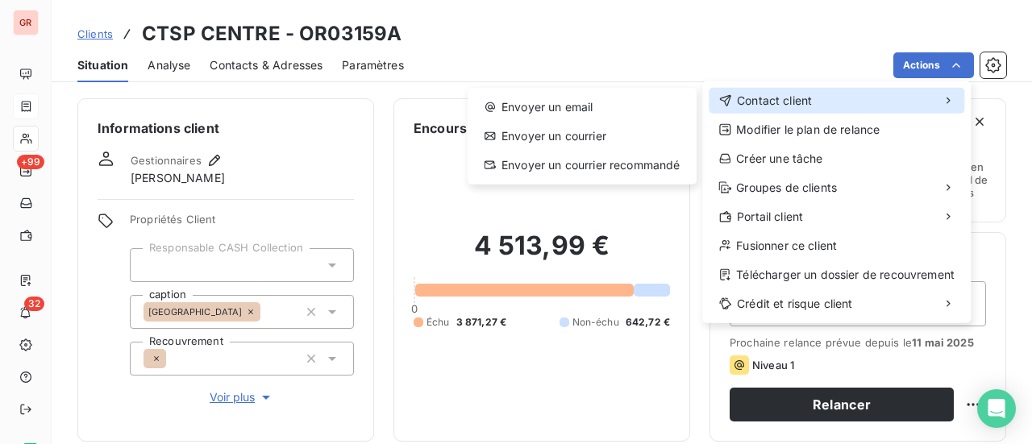
click at [809, 102] on span "Contact client" at bounding box center [774, 101] width 75 height 16
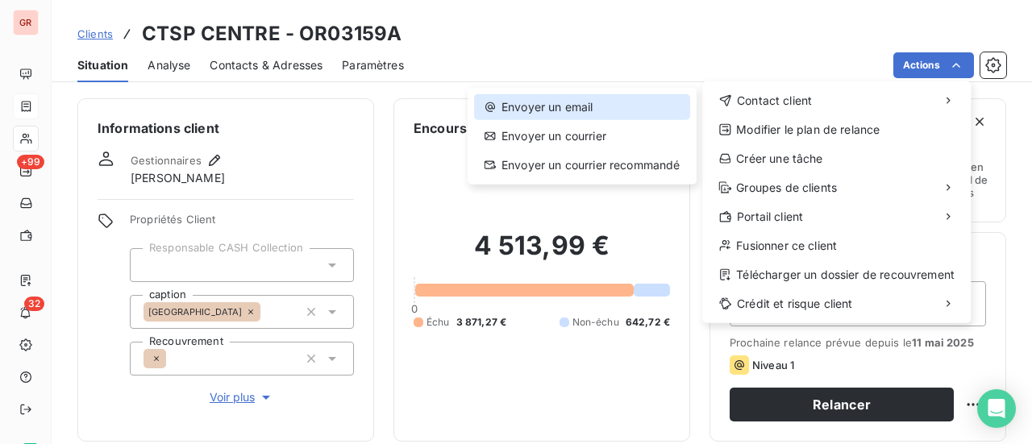
click at [579, 104] on div "Envoyer un email" at bounding box center [582, 107] width 216 height 26
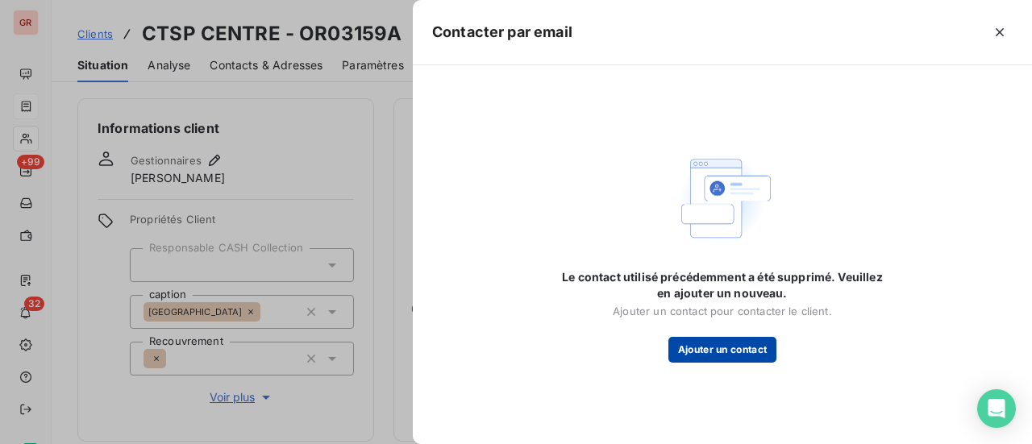
click at [727, 355] on button "Ajouter un contact" at bounding box center [722, 350] width 109 height 26
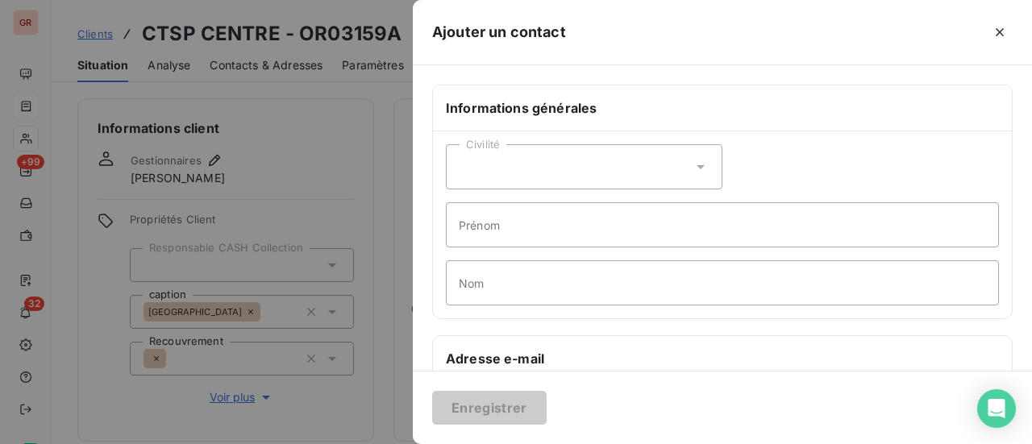
click at [509, 159] on div "Civilité" at bounding box center [584, 166] width 276 height 45
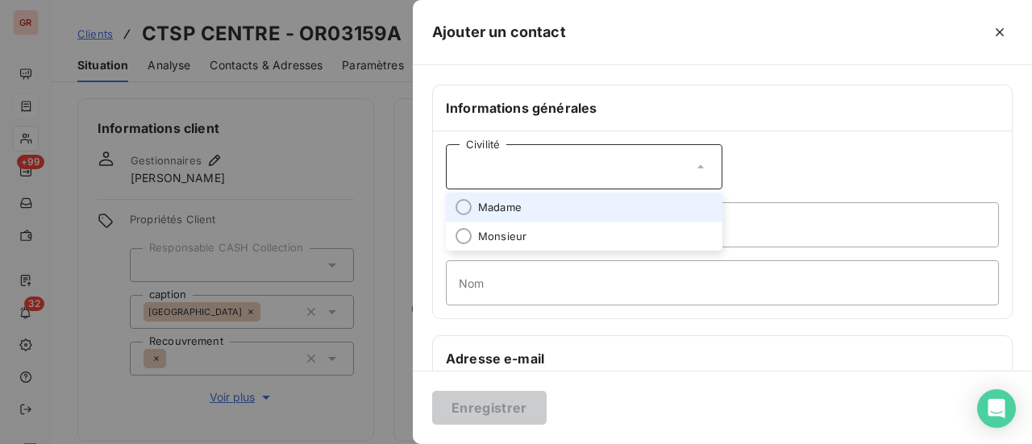
click at [514, 204] on span "Madame" at bounding box center [500, 207] width 44 height 15
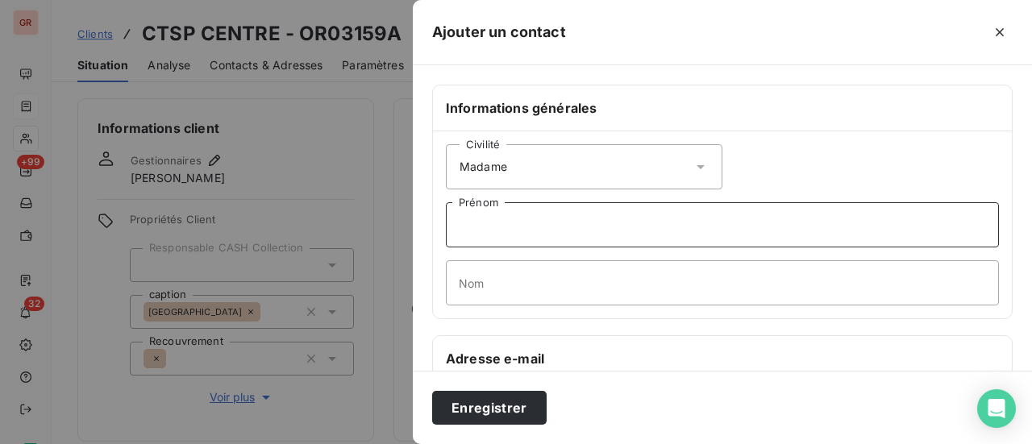
click at [528, 228] on input "Prénom" at bounding box center [722, 224] width 553 height 45
click at [543, 222] on input "Prénom" at bounding box center [722, 224] width 553 height 45
paste input "marie-solange.lacour@veolia.com"
type input "marie-solange.lacour@veolia.com"
drag, startPoint x: 649, startPoint y: 226, endPoint x: 440, endPoint y: 230, distance: 208.8
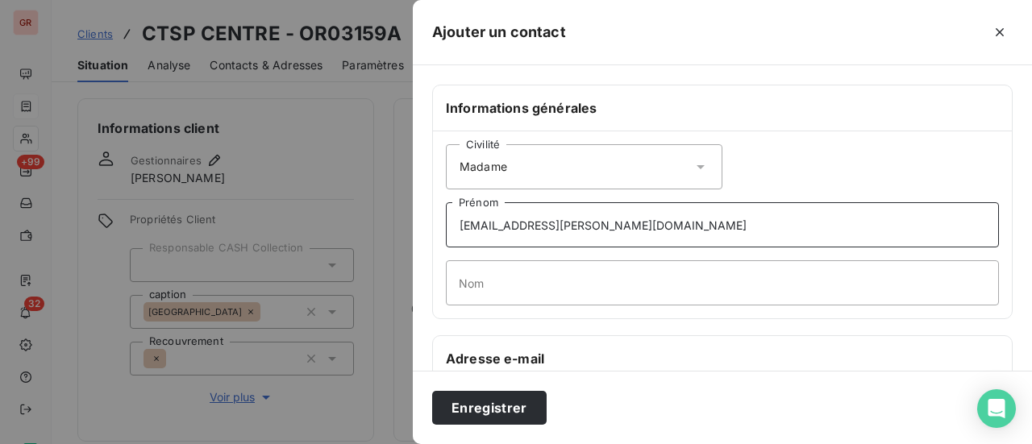
click at [442, 228] on div "Civilité Madame marie-solange.lacour@veolia.com Prénom Nom" at bounding box center [722, 224] width 579 height 187
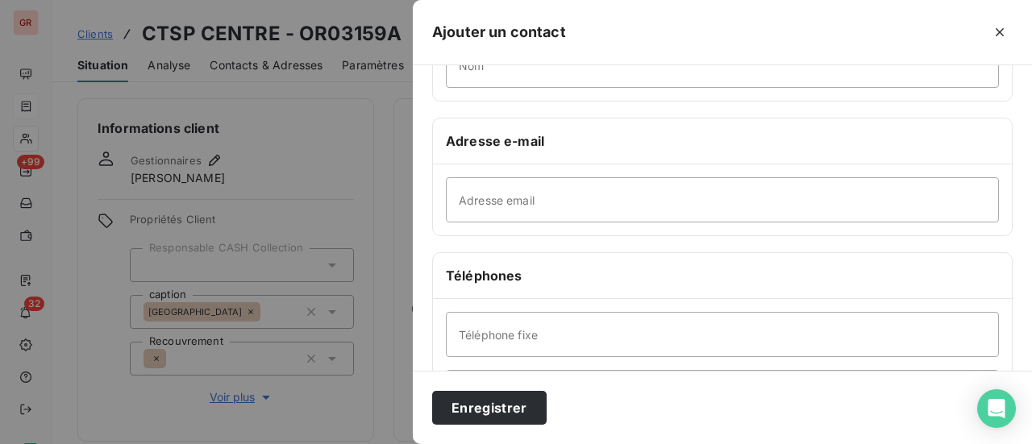
scroll to position [242, 0]
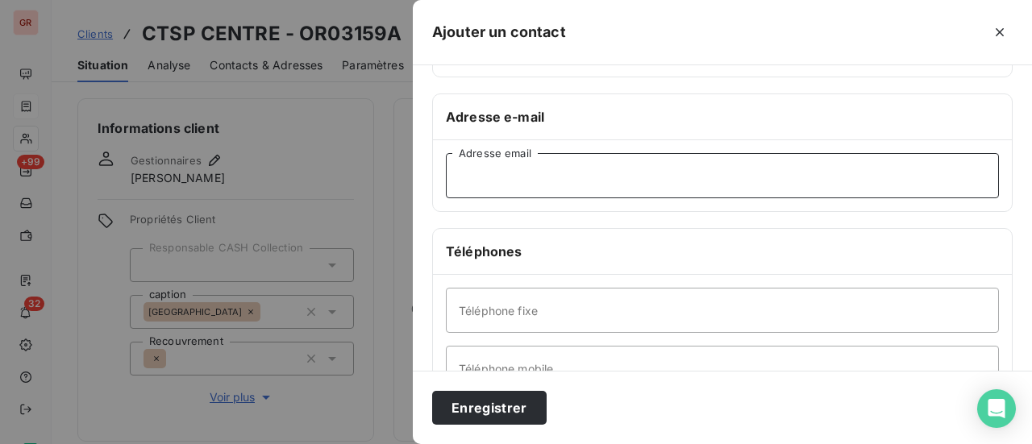
click at [523, 168] on input "Adresse email" at bounding box center [722, 175] width 553 height 45
paste input "marie-solange.lacour@veolia.com"
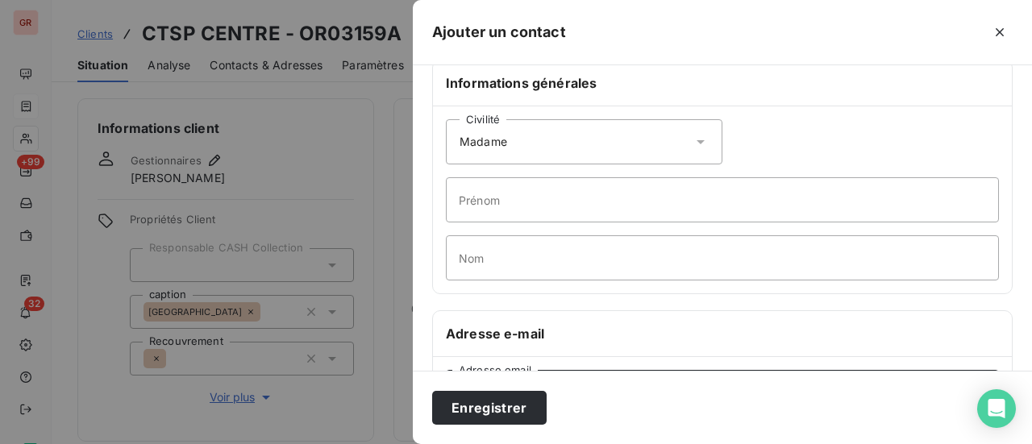
scroll to position [0, 0]
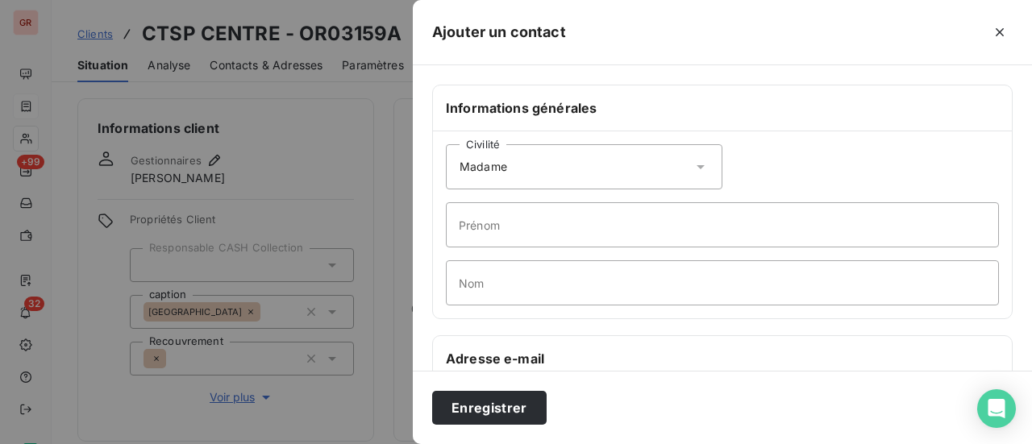
type input "marie-solange.lacour@veolia.com"
click at [579, 235] on input "Prénom" at bounding box center [722, 224] width 553 height 45
click at [326, 160] on div at bounding box center [516, 222] width 1032 height 444
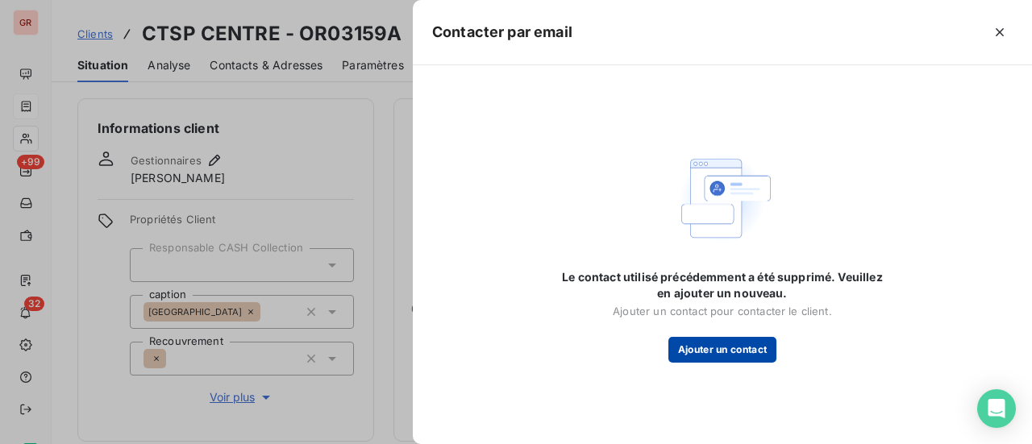
click at [749, 351] on button "Ajouter un contact" at bounding box center [722, 350] width 109 height 26
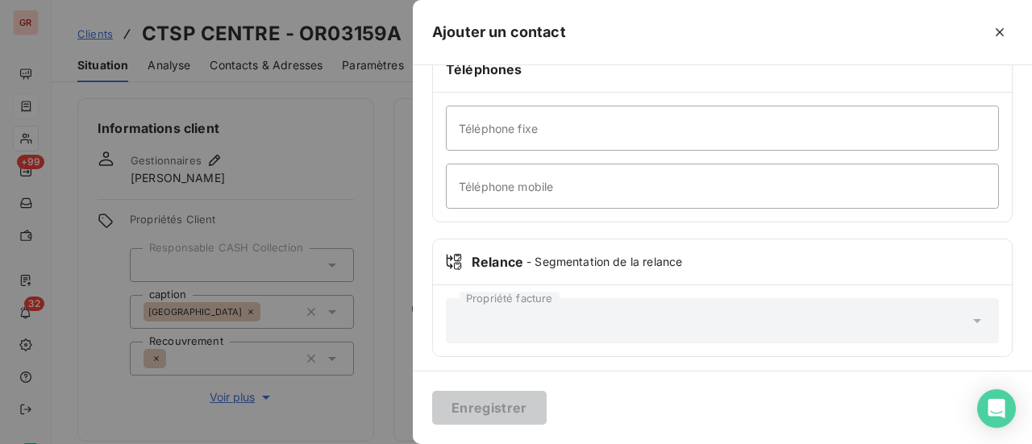
scroll to position [426, 0]
click at [82, 34] on div at bounding box center [516, 222] width 1032 height 444
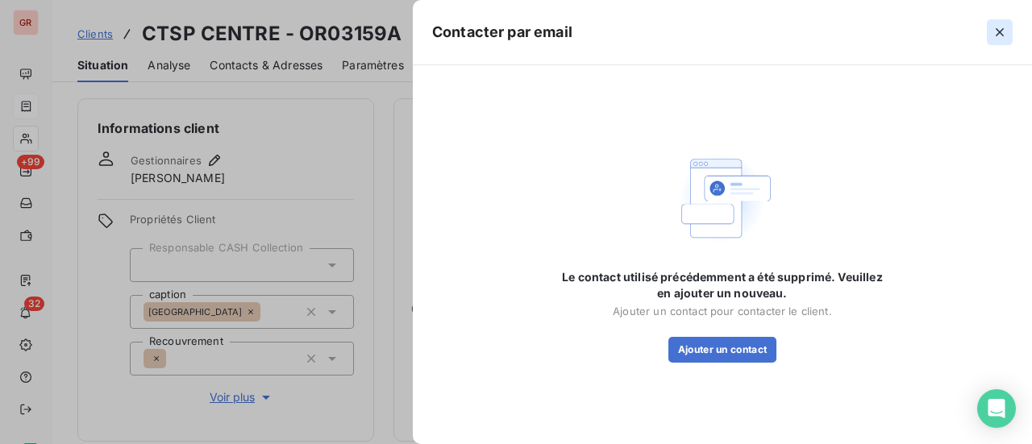
click at [1003, 30] on icon "button" at bounding box center [999, 32] width 8 height 8
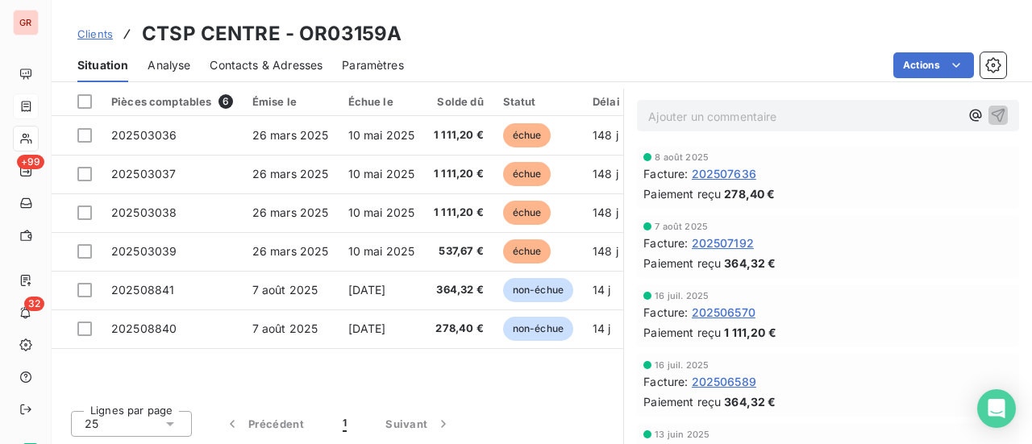
scroll to position [0, 0]
click at [717, 172] on span "202507636" at bounding box center [723, 175] width 64 height 17
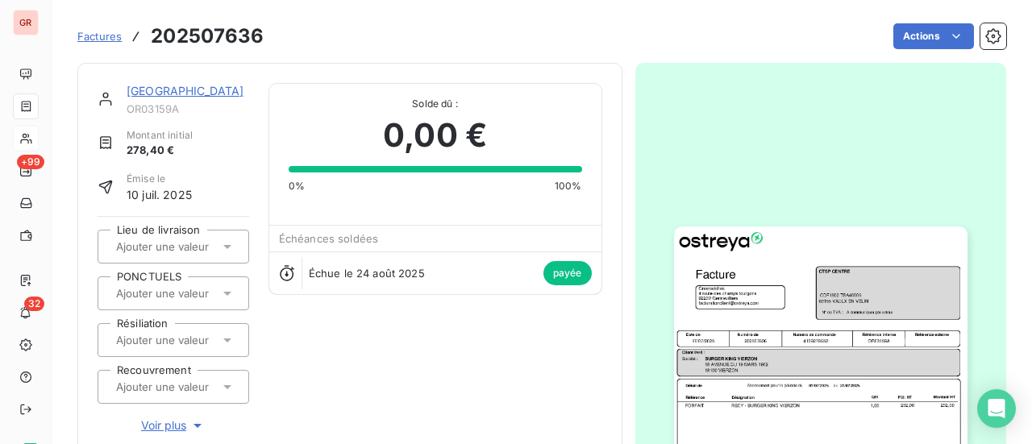
click at [828, 325] on img "button" at bounding box center [820, 433] width 293 height 414
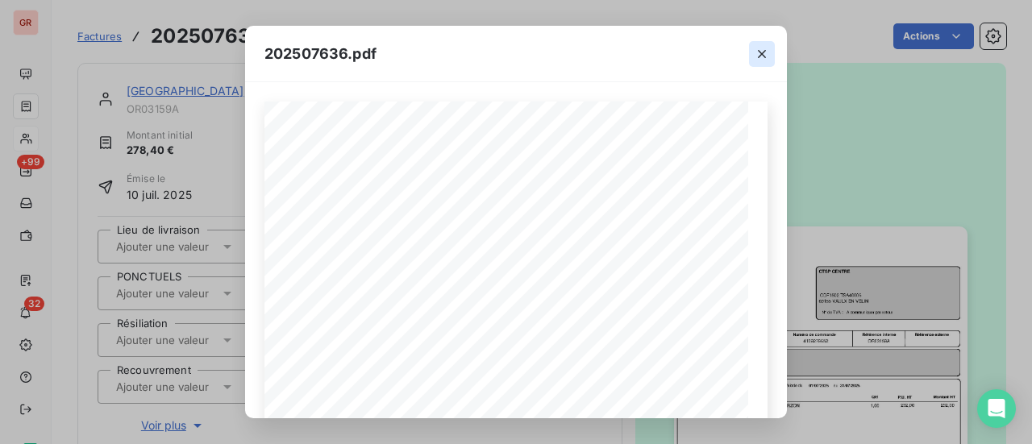
click at [762, 52] on icon "button" at bounding box center [762, 54] width 16 height 16
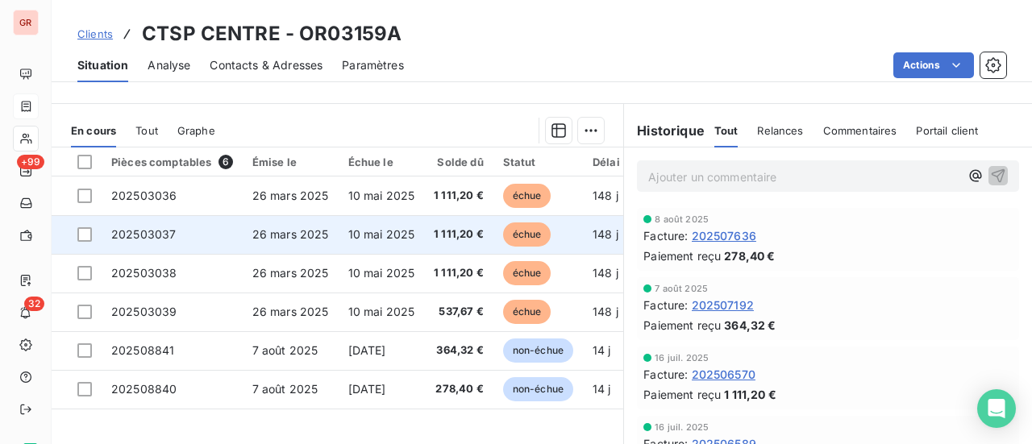
scroll to position [322, 0]
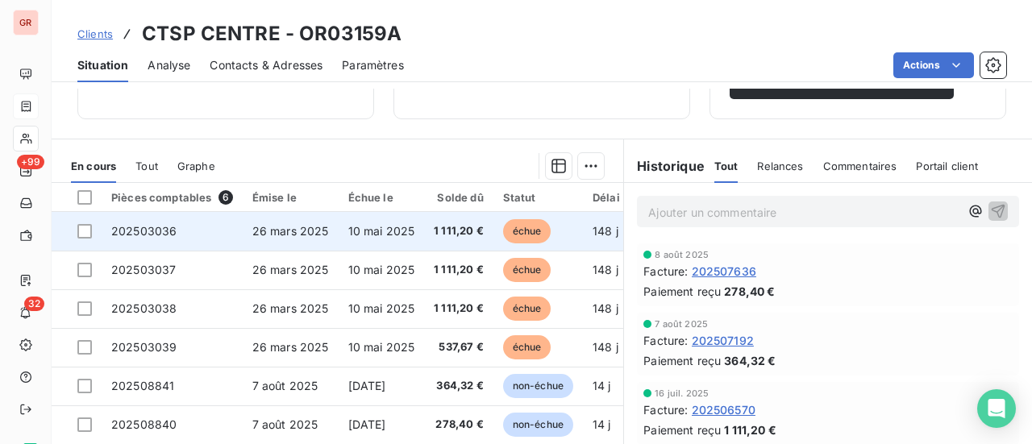
click at [263, 235] on span "26 mars 2025" at bounding box center [290, 231] width 77 height 14
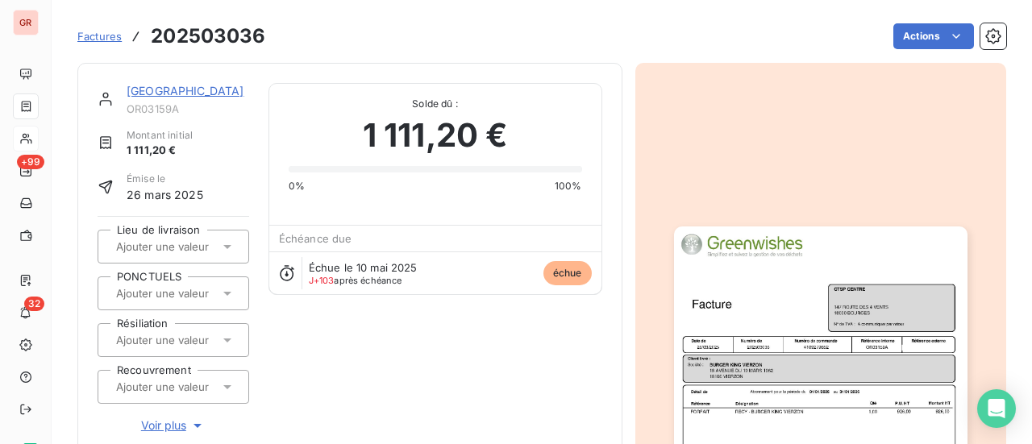
click at [761, 299] on img "button" at bounding box center [820, 433] width 293 height 414
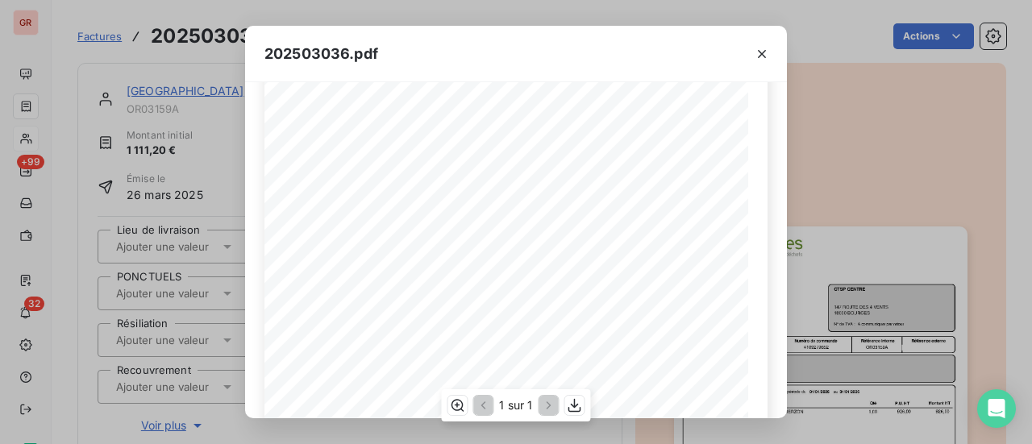
scroll to position [81, 0]
click at [762, 55] on icon "button" at bounding box center [762, 54] width 8 height 8
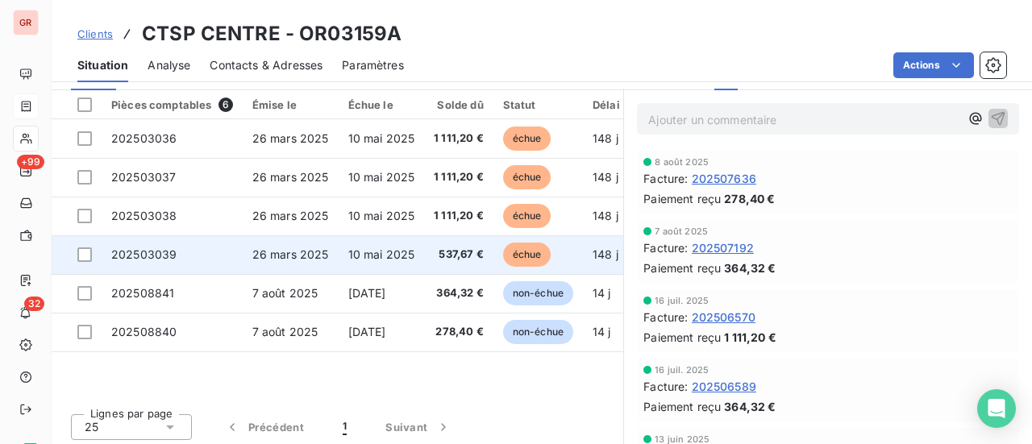
scroll to position [418, 0]
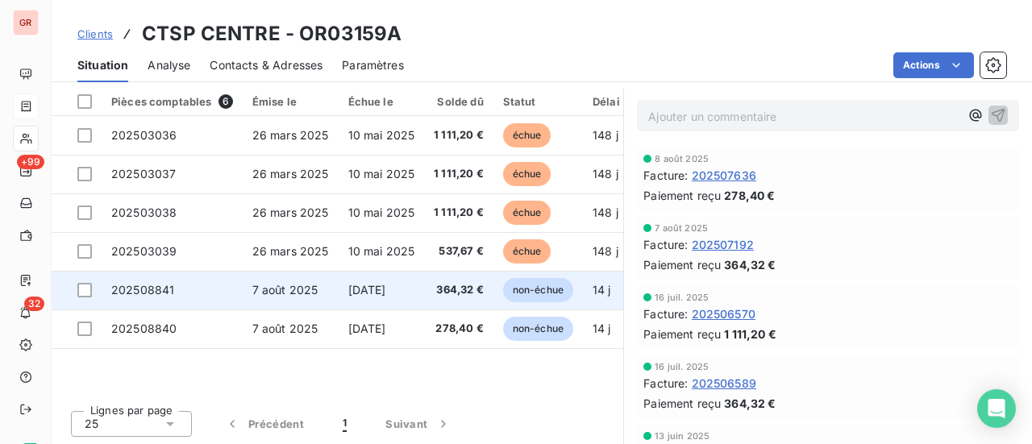
click at [160, 284] on span "202508841" at bounding box center [142, 290] width 63 height 14
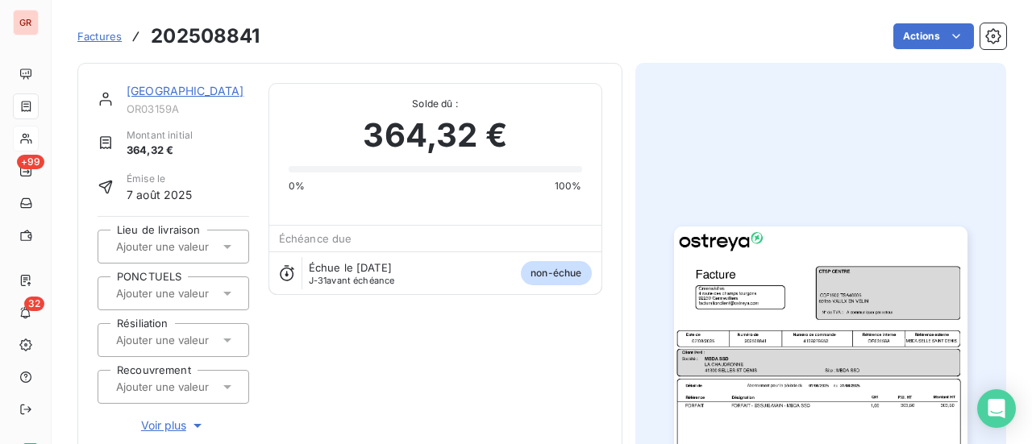
click at [721, 305] on img "button" at bounding box center [820, 433] width 293 height 414
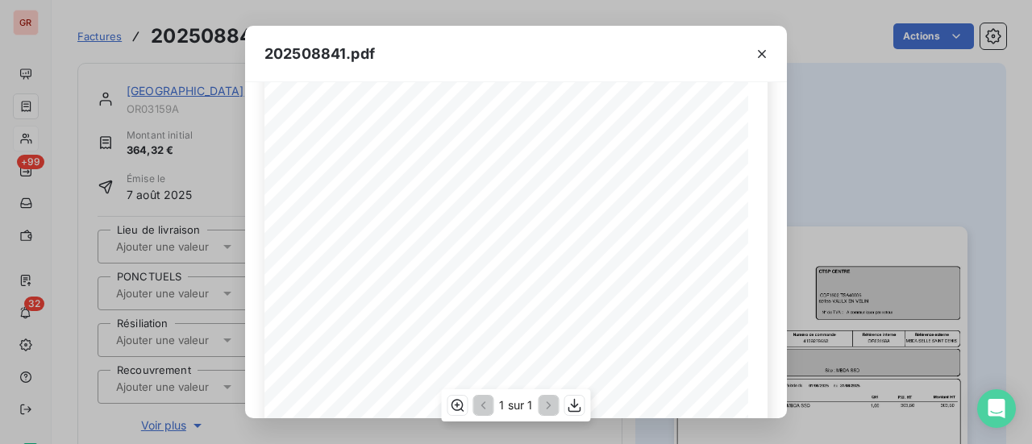
scroll to position [81, 0]
click at [766, 48] on icon "button" at bounding box center [762, 54] width 16 height 16
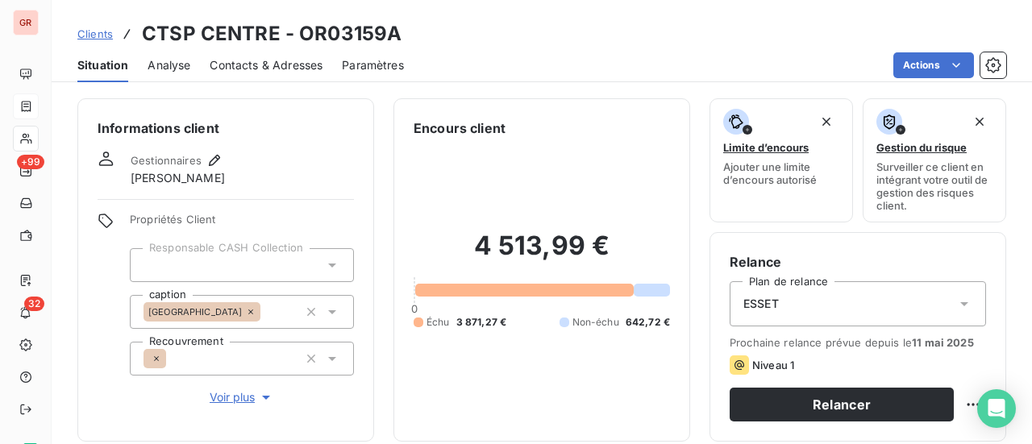
click at [294, 62] on span "Contacts & Adresses" at bounding box center [266, 65] width 113 height 16
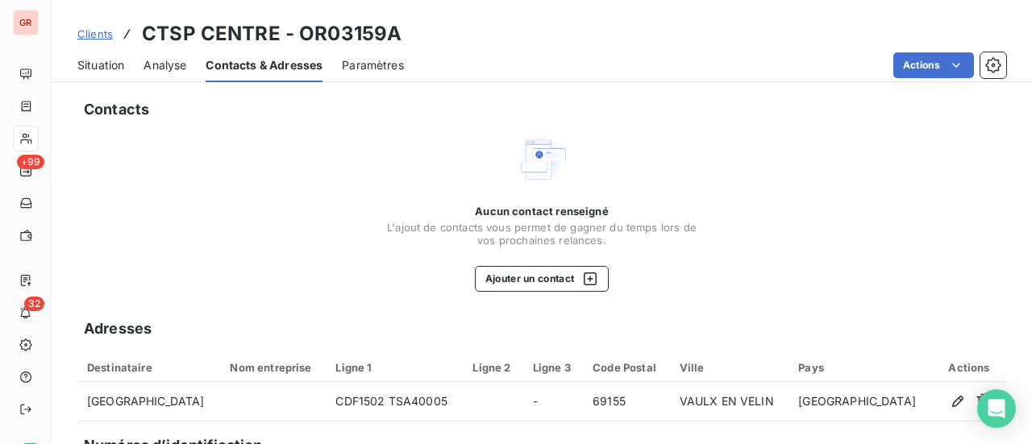
click at [116, 69] on span "Situation" at bounding box center [100, 65] width 47 height 16
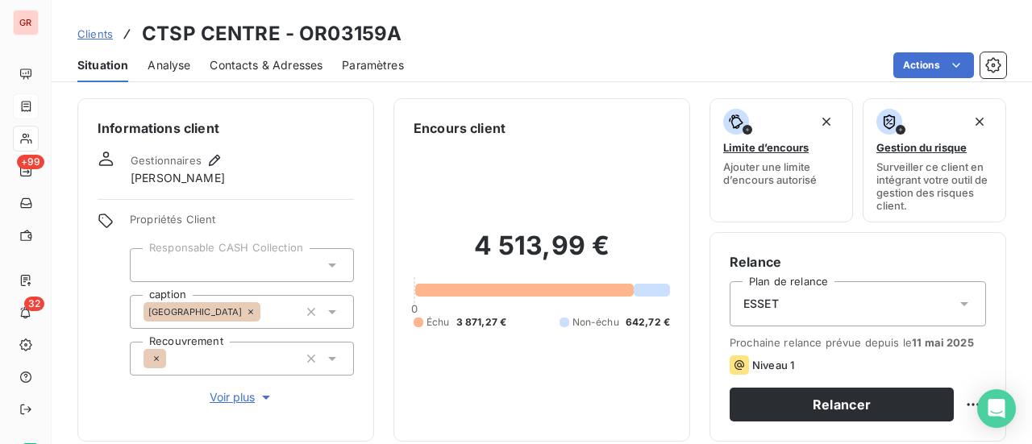
click at [180, 60] on span "Analyse" at bounding box center [168, 65] width 43 height 16
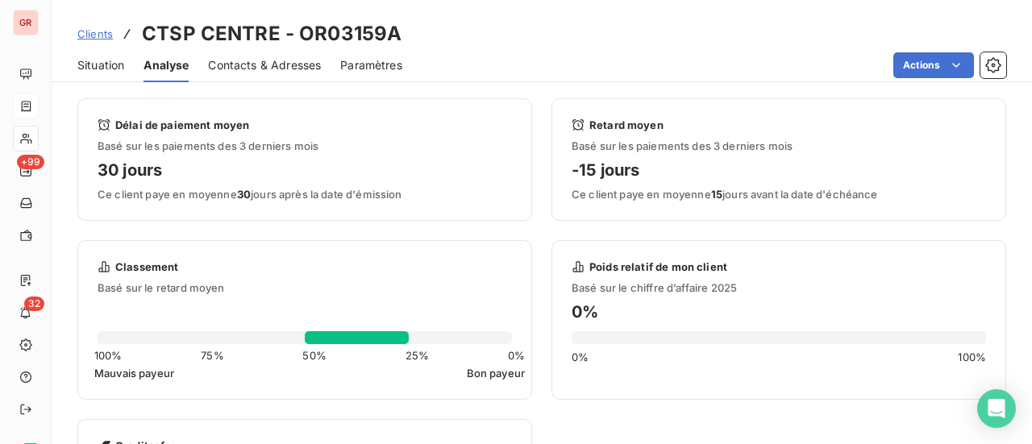
click at [379, 64] on span "Paramètres" at bounding box center [371, 65] width 62 height 16
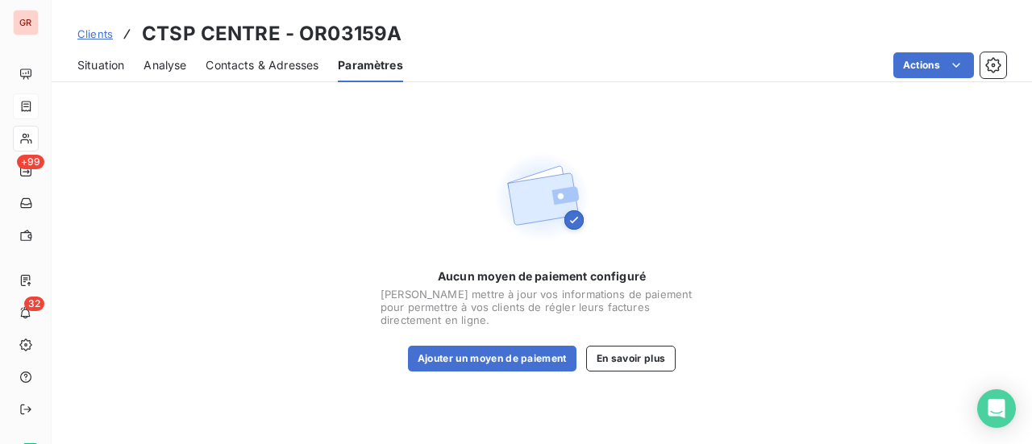
click at [111, 69] on span "Situation" at bounding box center [100, 65] width 47 height 16
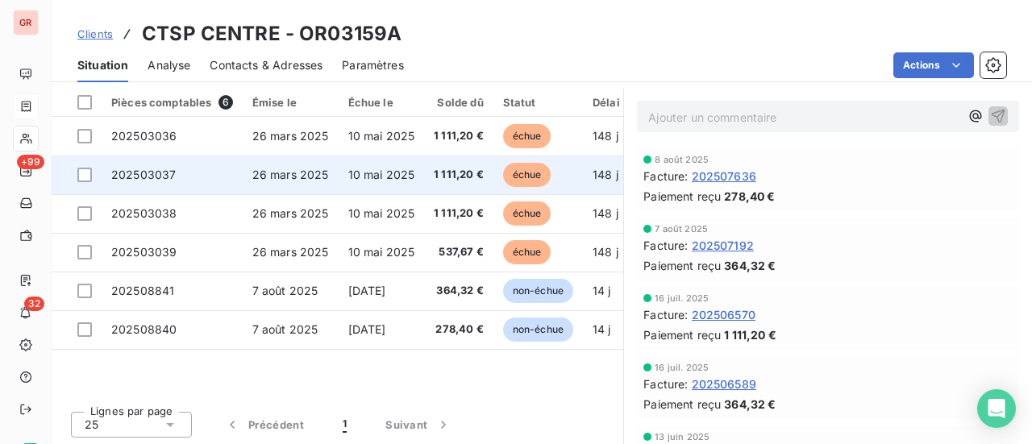
scroll to position [418, 0]
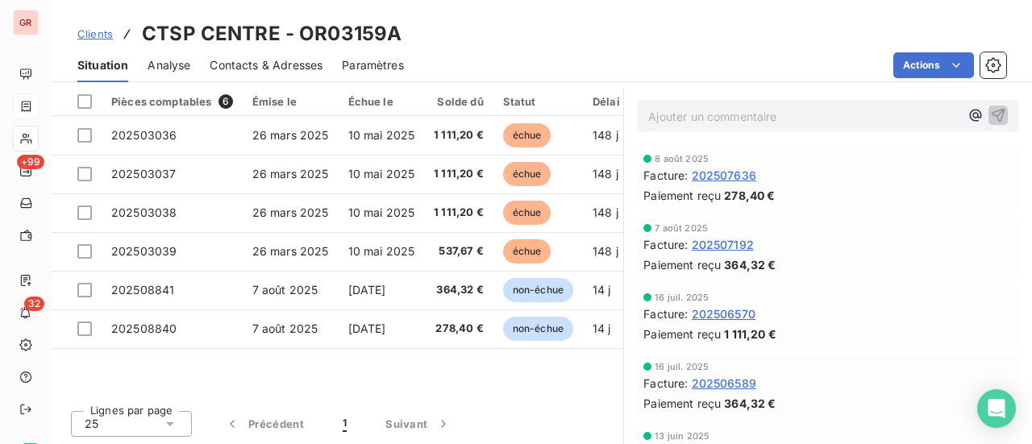
click at [282, 69] on span "Contacts & Adresses" at bounding box center [266, 65] width 113 height 16
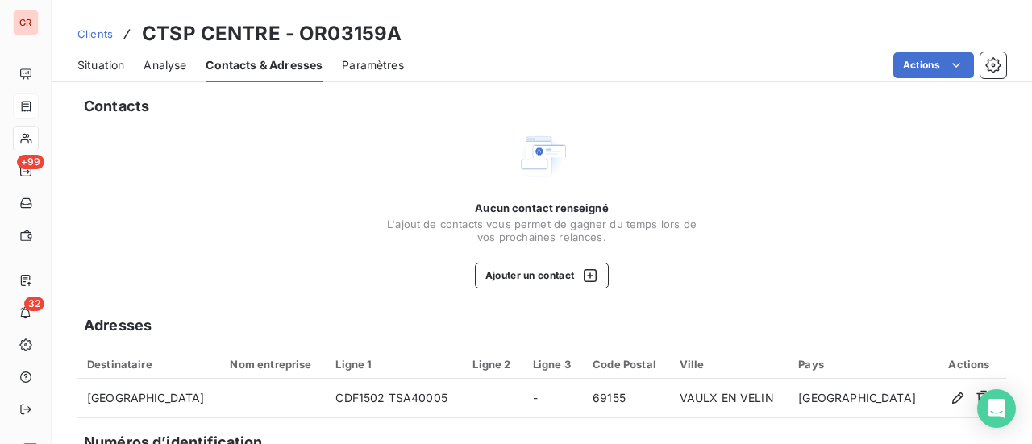
scroll to position [0, 0]
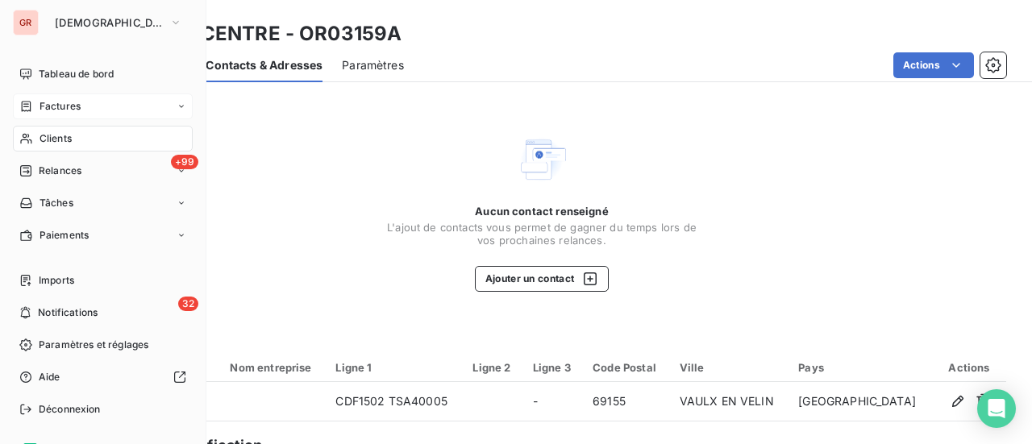
drag, startPoint x: 62, startPoint y: 107, endPoint x: 100, endPoint y: 108, distance: 37.9
click at [62, 107] on span "Factures" at bounding box center [59, 106] width 41 height 15
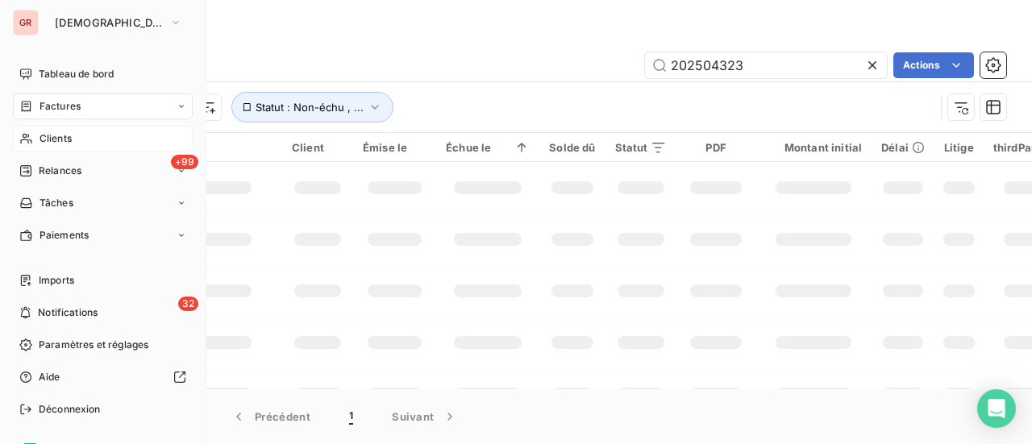
click at [65, 135] on span "Clients" at bounding box center [55, 138] width 32 height 15
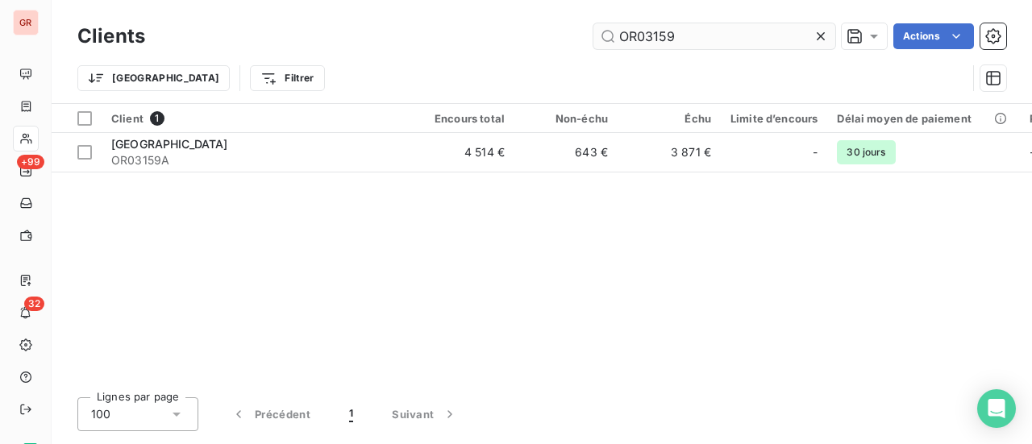
click at [695, 40] on input "OR03159" at bounding box center [714, 36] width 242 height 26
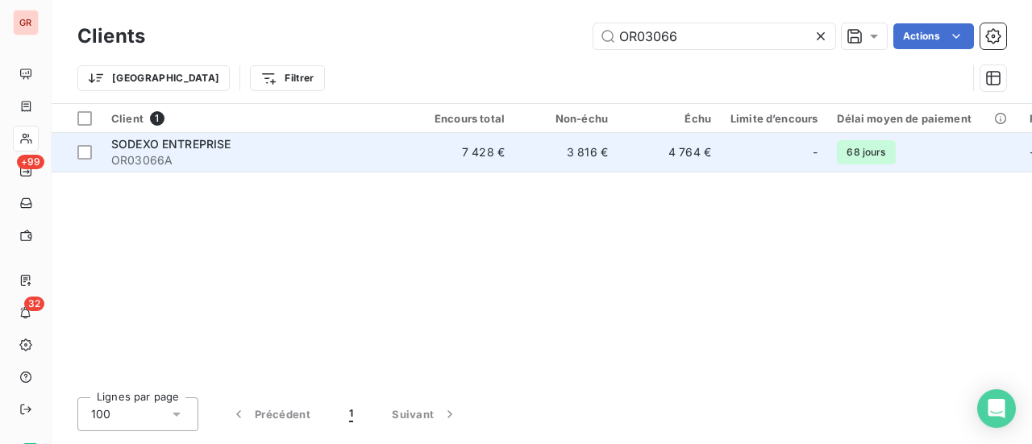
type input "OR03066"
click at [210, 143] on span "SODEXO ENTREPRISE" at bounding box center [171, 144] width 120 height 14
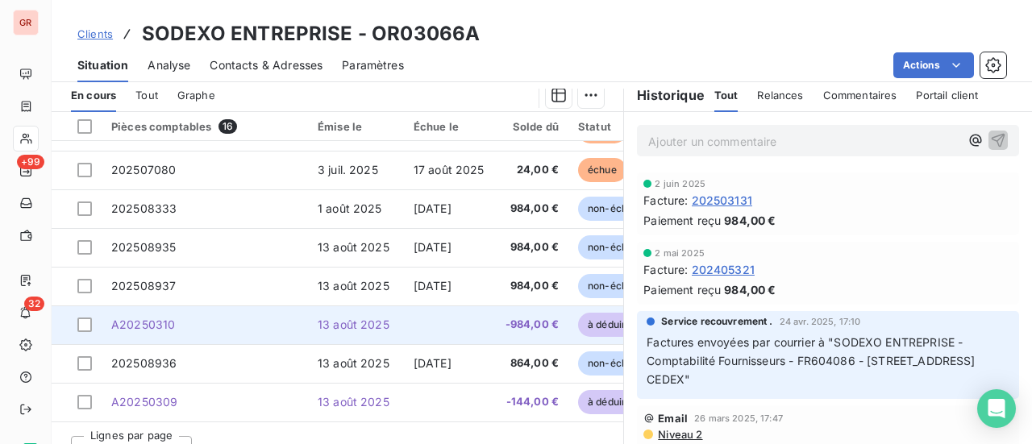
scroll to position [441, 0]
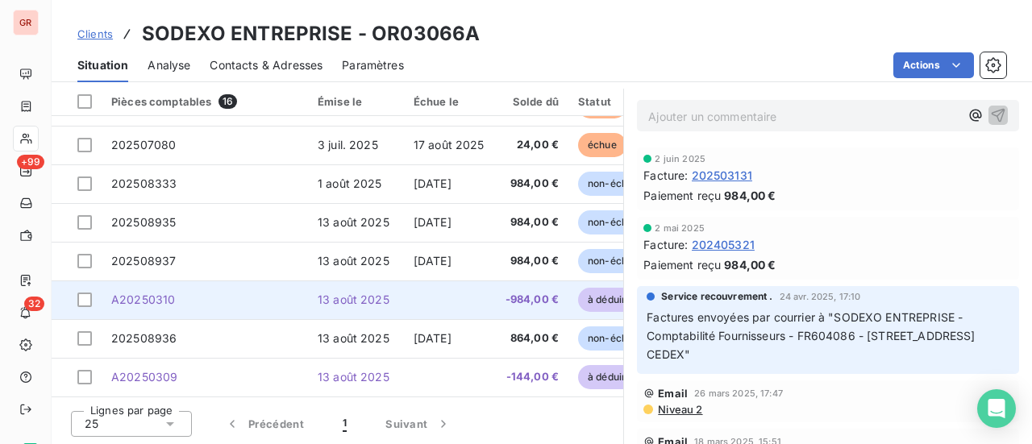
click at [318, 296] on span "13 août 2025" at bounding box center [354, 300] width 72 height 14
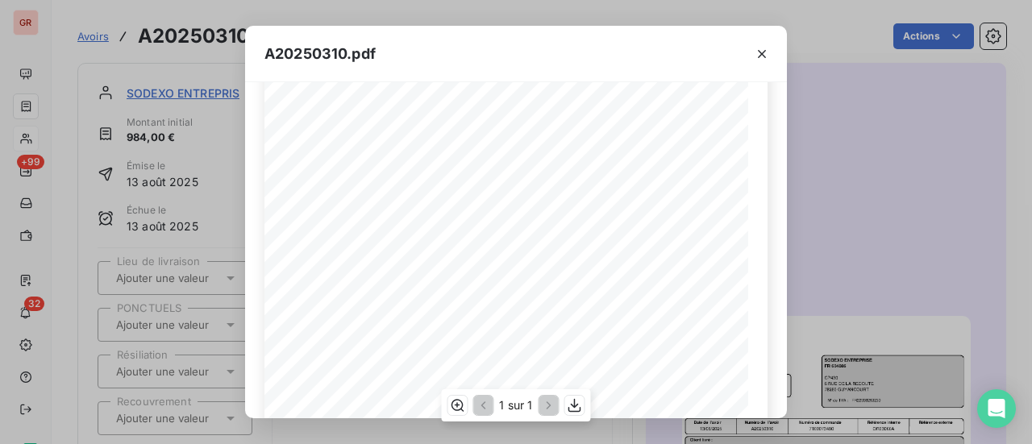
scroll to position [224, 0]
click at [768, 51] on icon "button" at bounding box center [762, 54] width 16 height 16
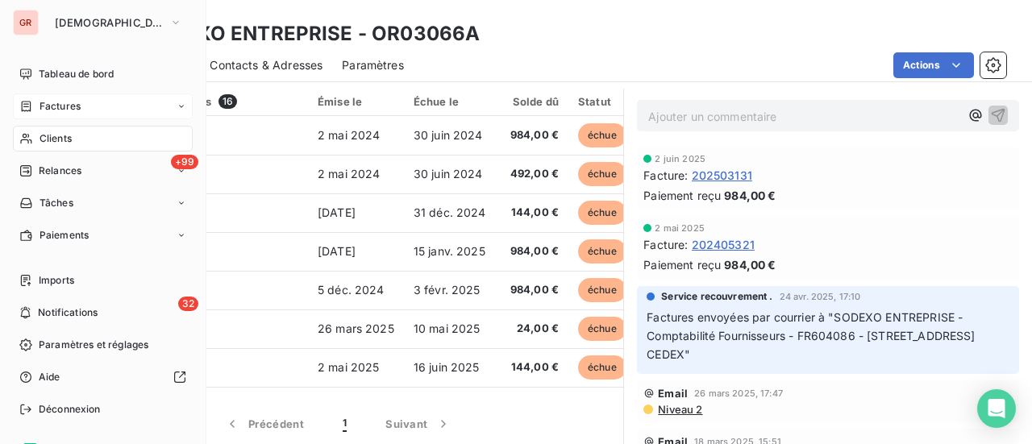
drag, startPoint x: 55, startPoint y: 106, endPoint x: 163, endPoint y: 112, distance: 108.2
click at [56, 106] on span "Factures" at bounding box center [59, 106] width 41 height 15
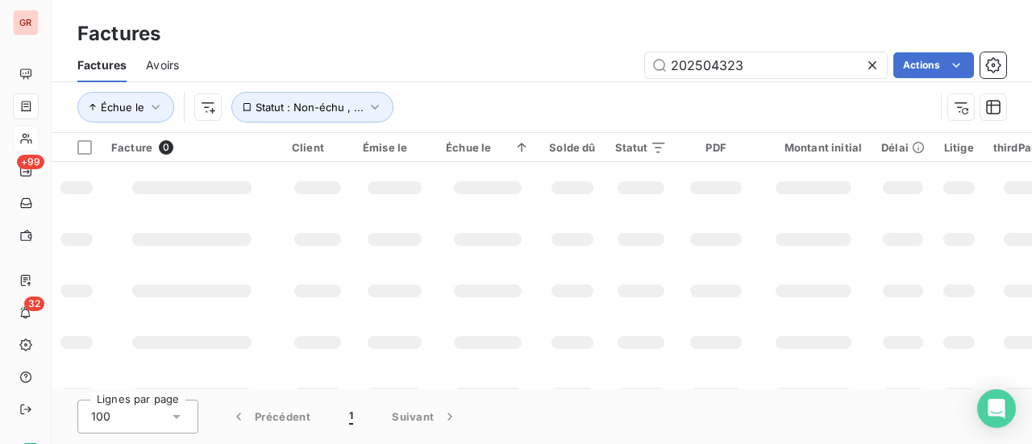
drag, startPoint x: 765, startPoint y: 67, endPoint x: 327, endPoint y: 89, distance: 438.1
click at [343, 86] on div "Factures Avoirs 202504323 Actions Échue le Statut : Non-échu , ..." at bounding box center [542, 90] width 980 height 84
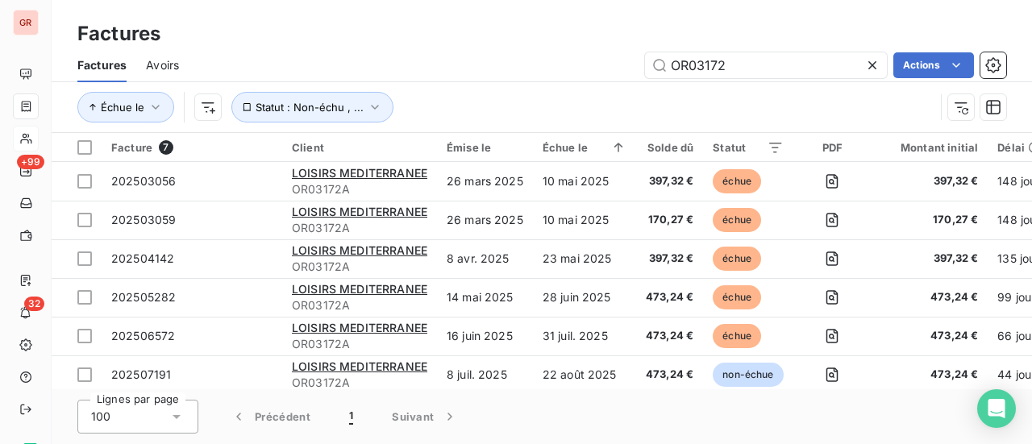
type input "OR03172"
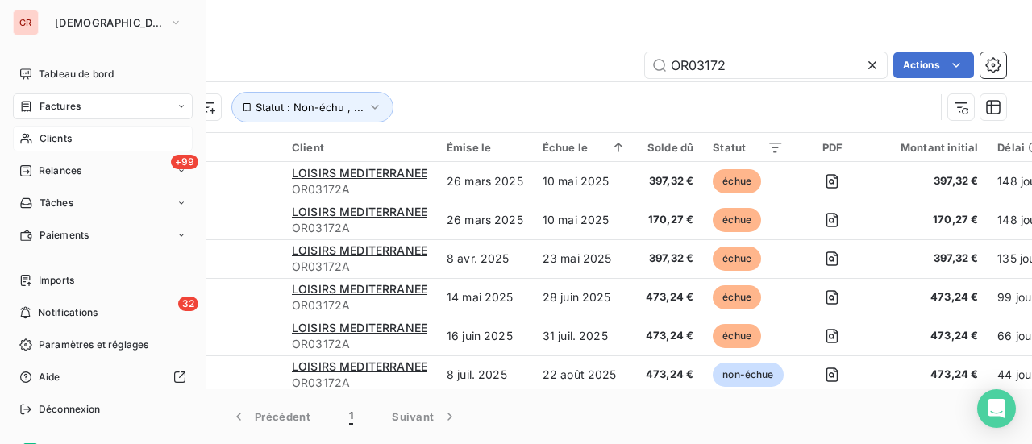
click at [67, 136] on span "Clients" at bounding box center [55, 138] width 32 height 15
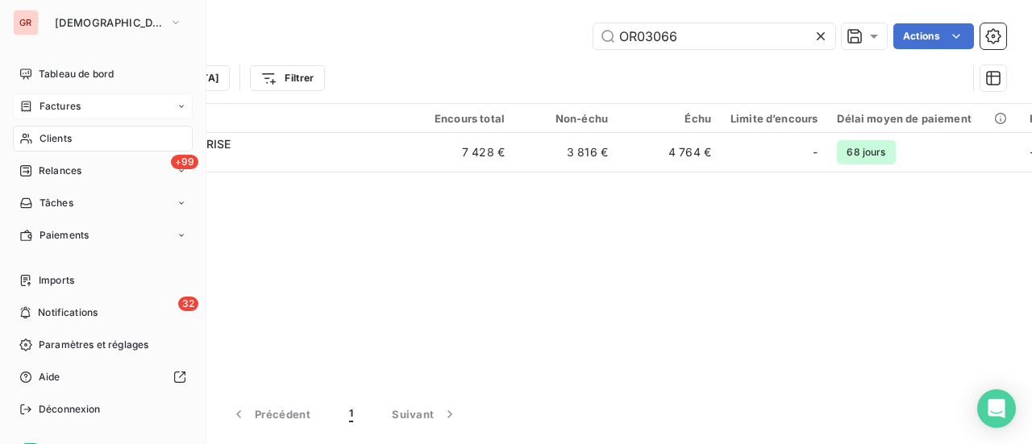
click at [68, 105] on span "Factures" at bounding box center [59, 106] width 41 height 15
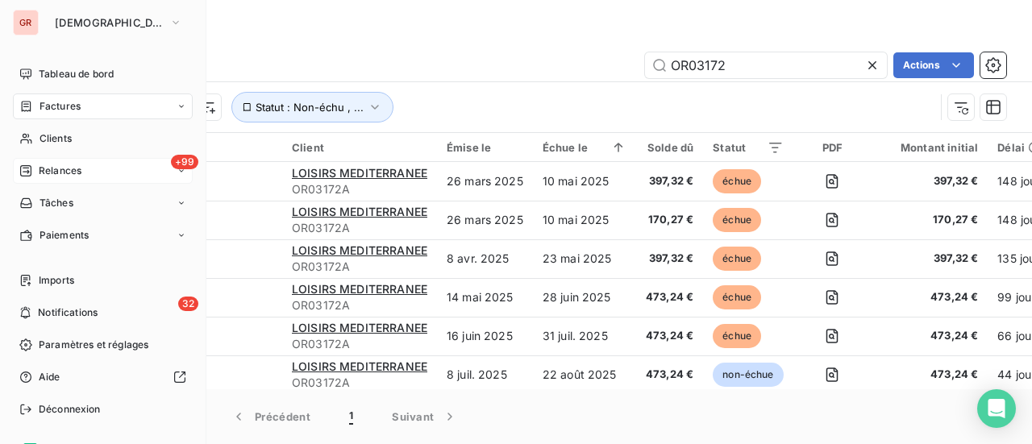
click at [173, 164] on span "+99" at bounding box center [184, 162] width 27 height 15
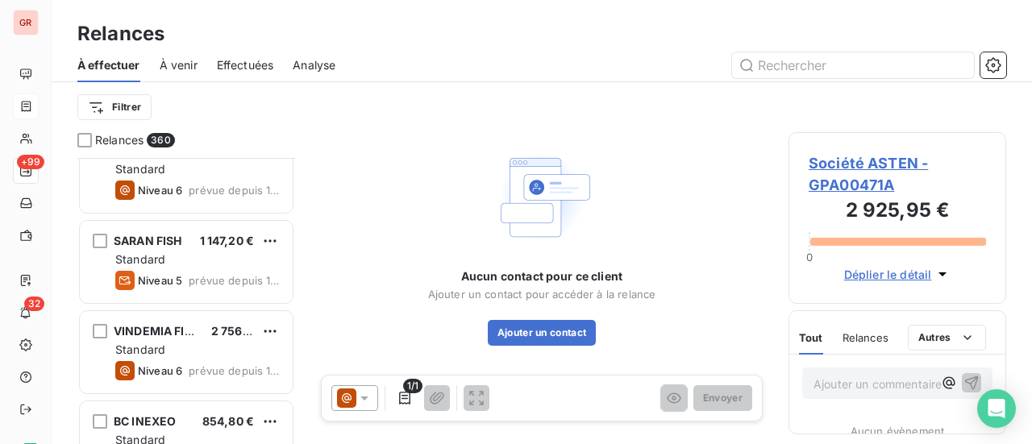
scroll to position [11041, 0]
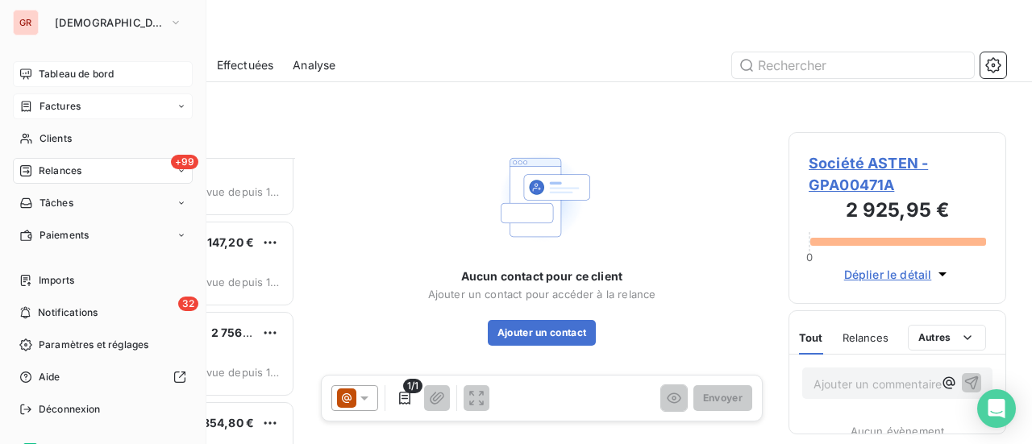
click at [86, 78] on span "Tableau de bord" at bounding box center [76, 74] width 75 height 15
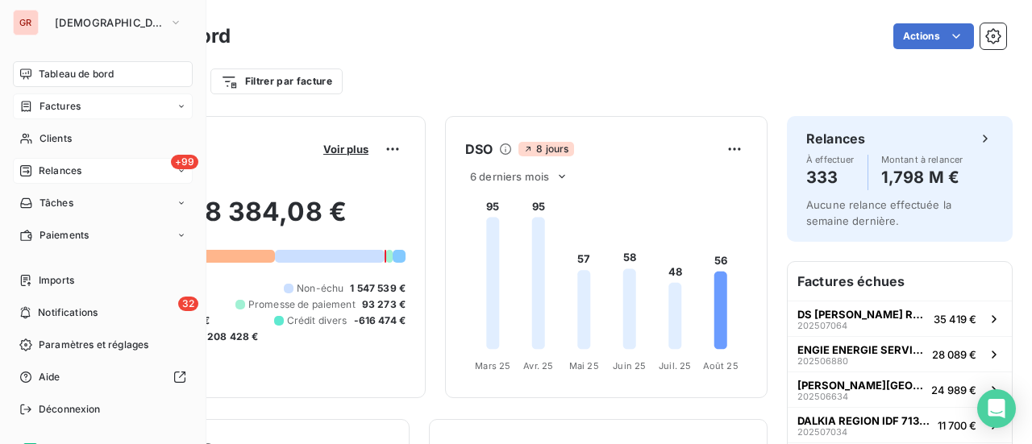
click at [179, 162] on span "+99" at bounding box center [184, 162] width 27 height 15
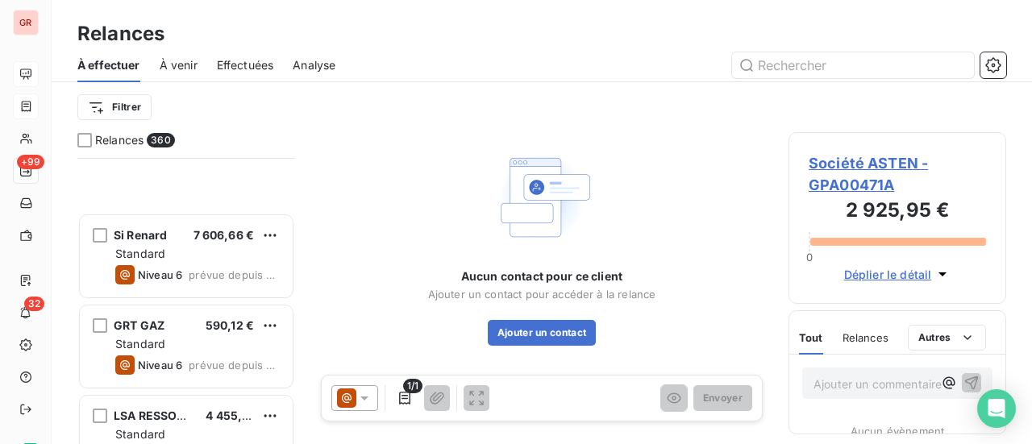
scroll to position [1612, 0]
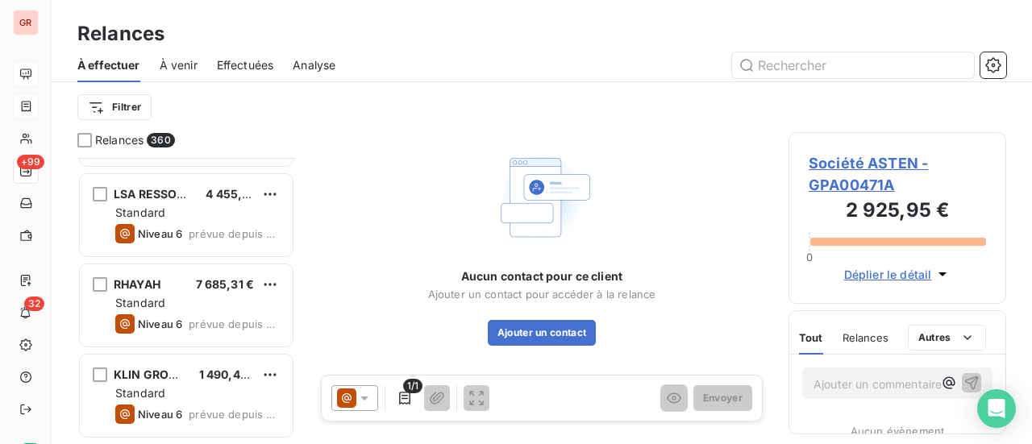
click at [181, 61] on span "À venir" at bounding box center [179, 65] width 38 height 16
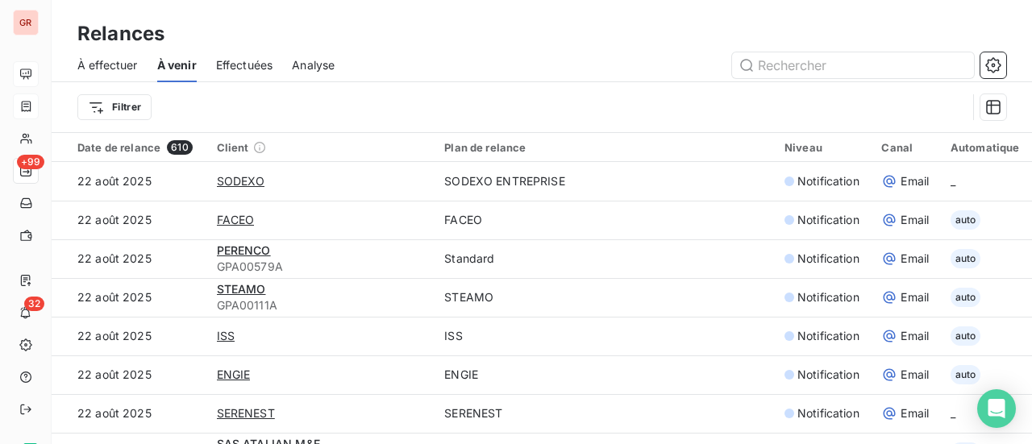
click at [264, 70] on span "Effectuées" at bounding box center [244, 65] width 57 height 16
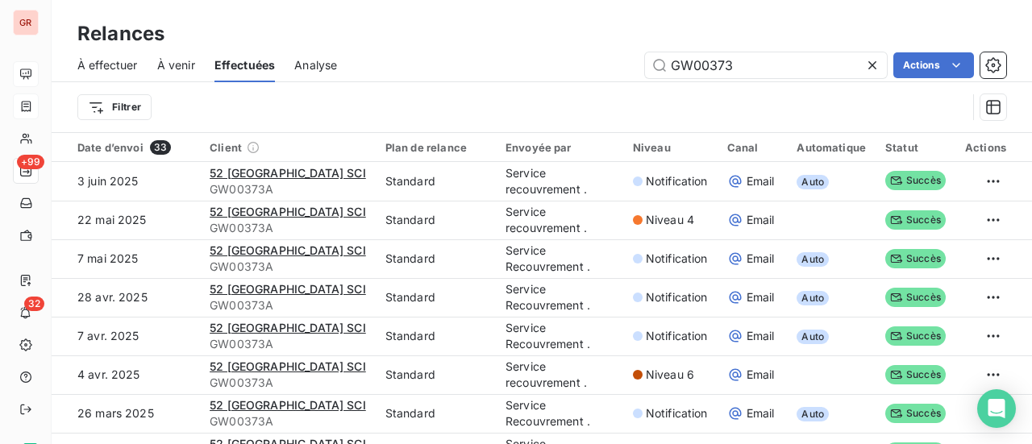
click at [109, 64] on span "À effectuer" at bounding box center [107, 65] width 60 height 16
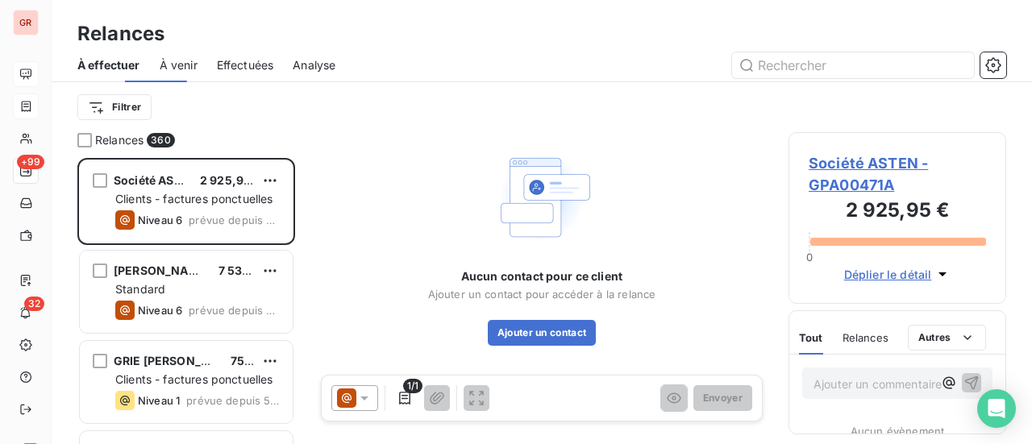
scroll to position [274, 205]
click at [319, 67] on span "Analyse" at bounding box center [314, 65] width 43 height 16
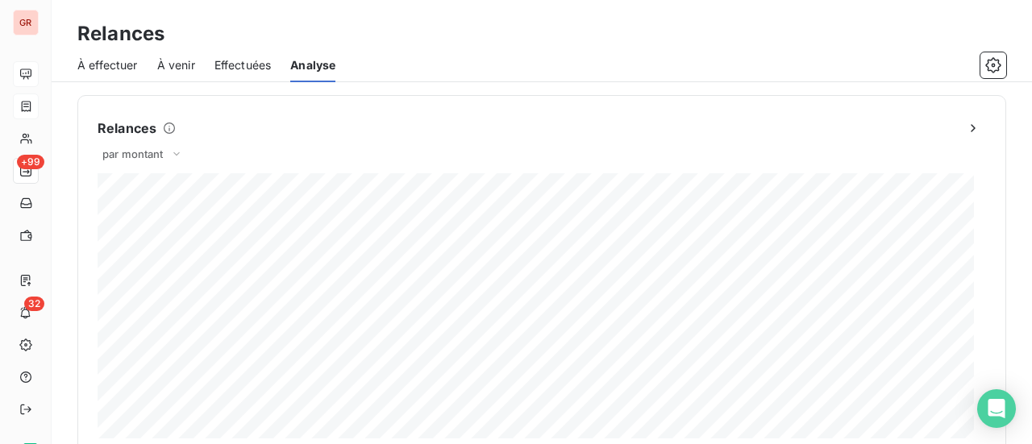
click at [110, 66] on span "À effectuer" at bounding box center [107, 65] width 60 height 16
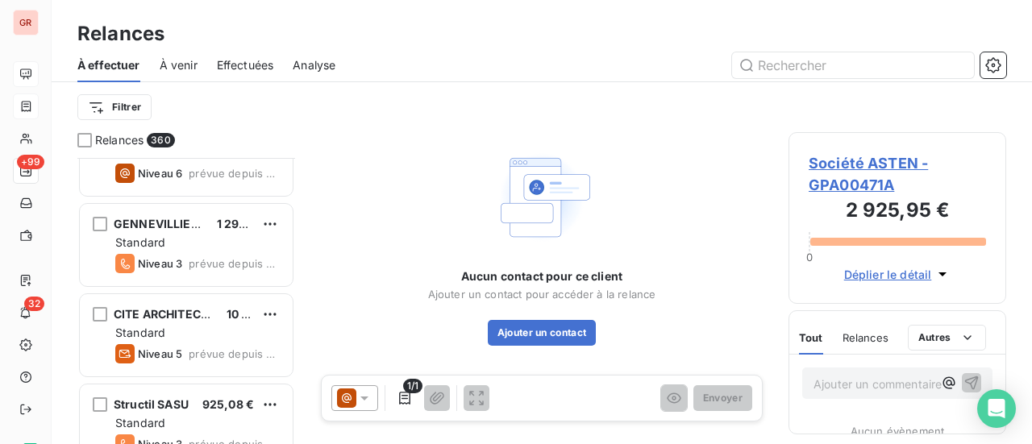
scroll to position [3546, 0]
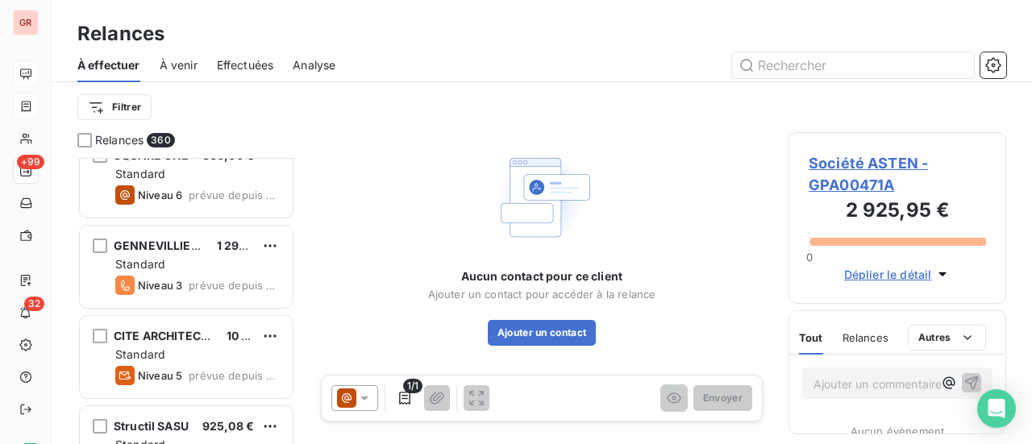
click at [185, 64] on span "À venir" at bounding box center [179, 65] width 38 height 16
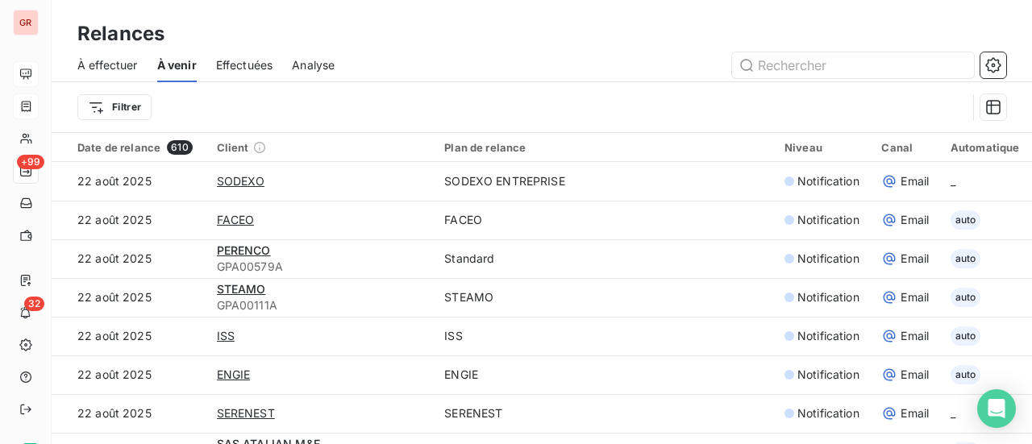
click at [239, 65] on span "Effectuées" at bounding box center [244, 65] width 57 height 16
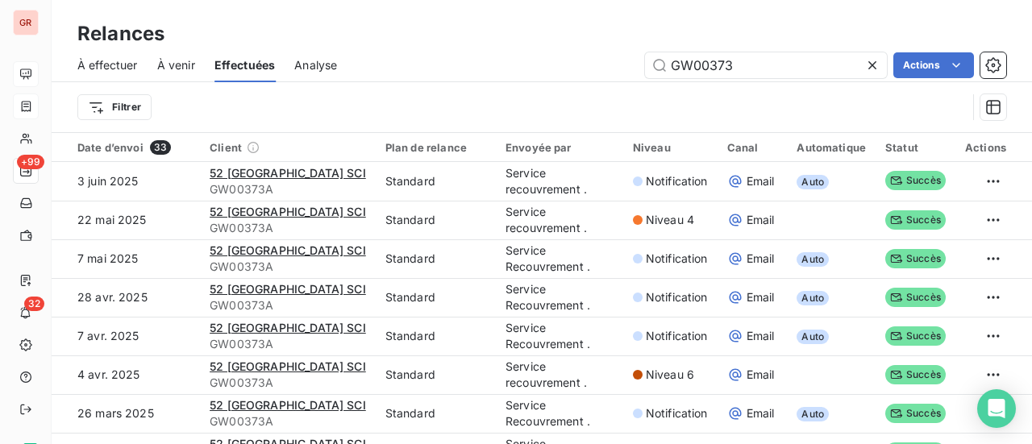
click at [109, 67] on span "À effectuer" at bounding box center [107, 65] width 60 height 16
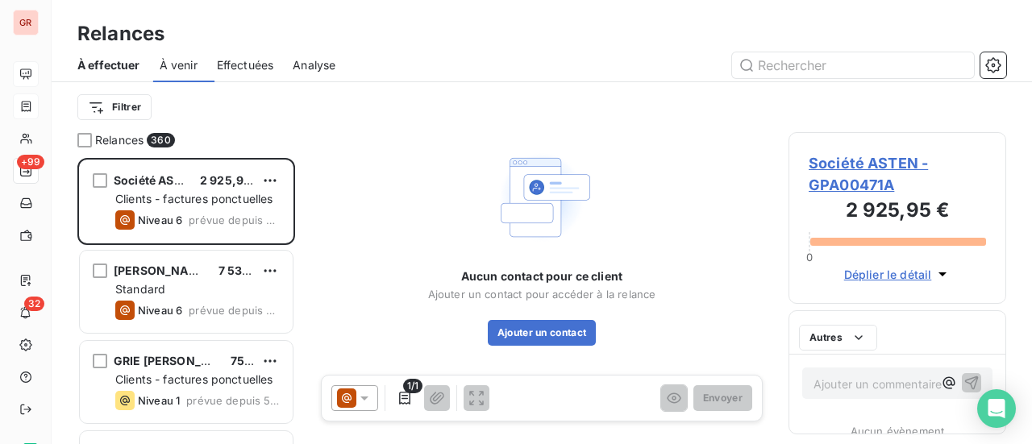
scroll to position [274, 205]
click at [309, 67] on span "Analyse" at bounding box center [314, 65] width 43 height 16
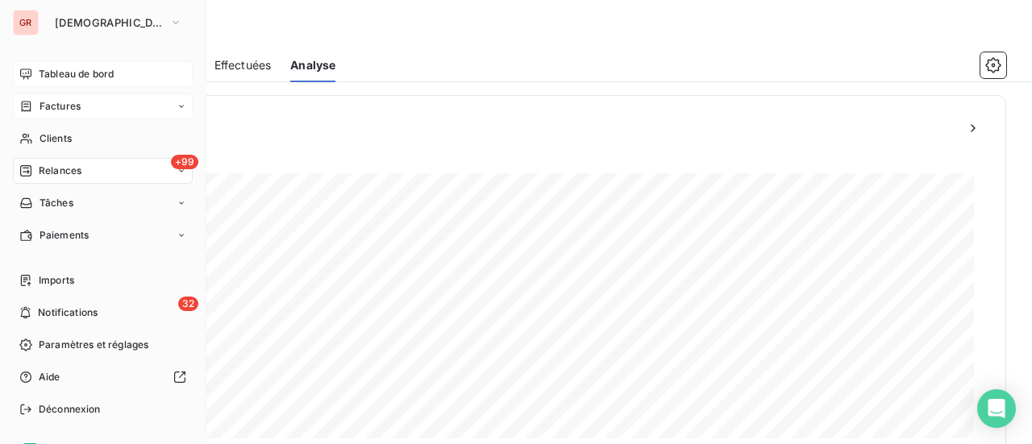
click at [69, 72] on span "Tableau de bord" at bounding box center [76, 74] width 75 height 15
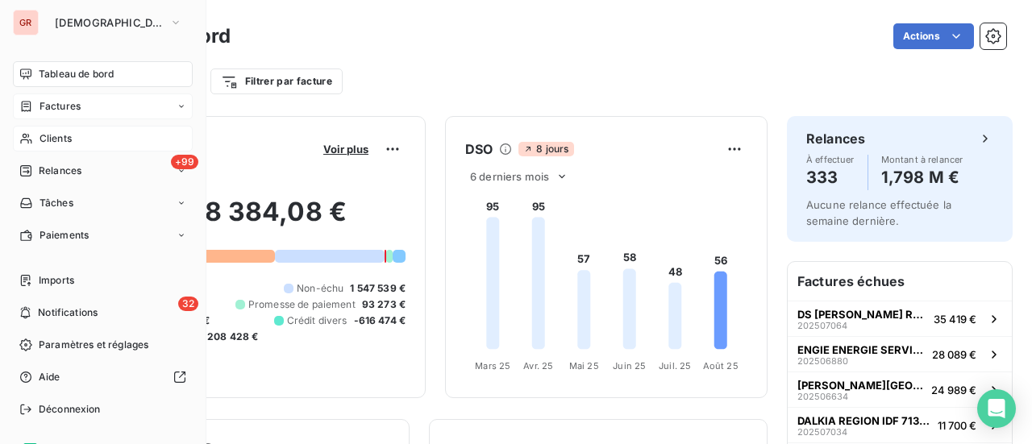
click at [66, 139] on span "Clients" at bounding box center [55, 138] width 32 height 15
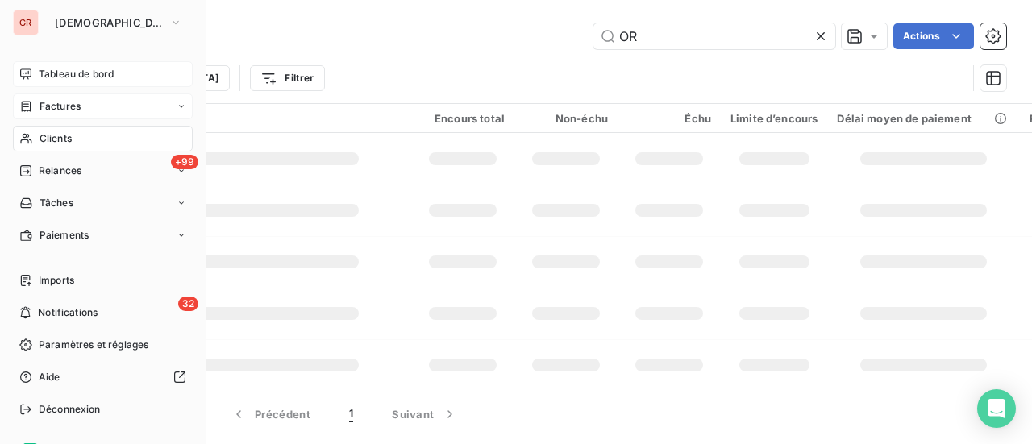
type input "O"
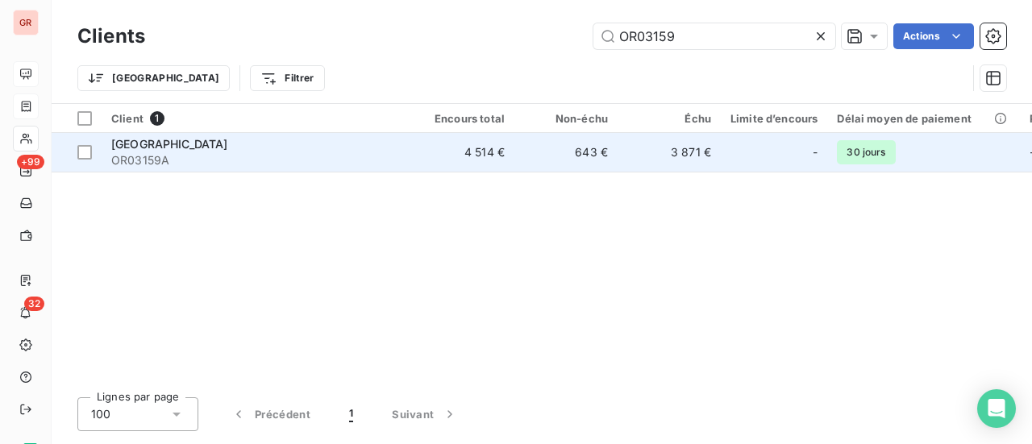
type input "OR03159"
click at [148, 146] on span "[GEOGRAPHIC_DATA]" at bounding box center [169, 144] width 117 height 14
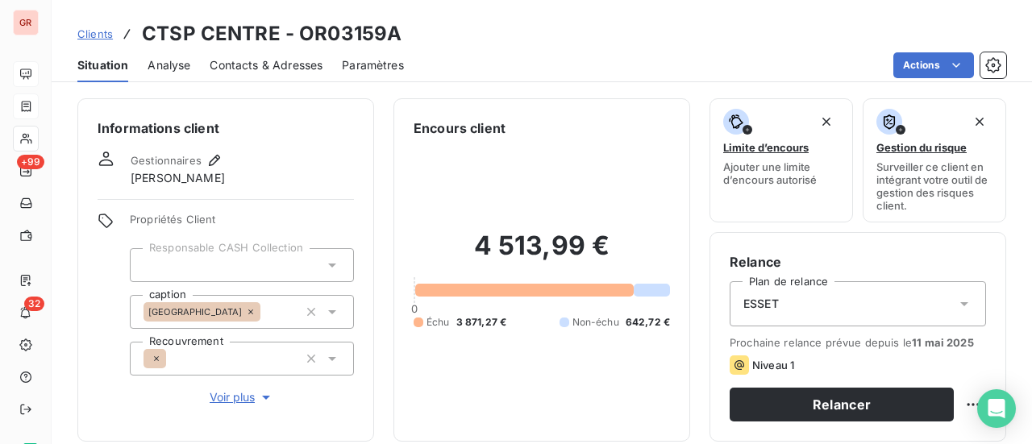
click at [250, 61] on span "Contacts & Adresses" at bounding box center [266, 65] width 113 height 16
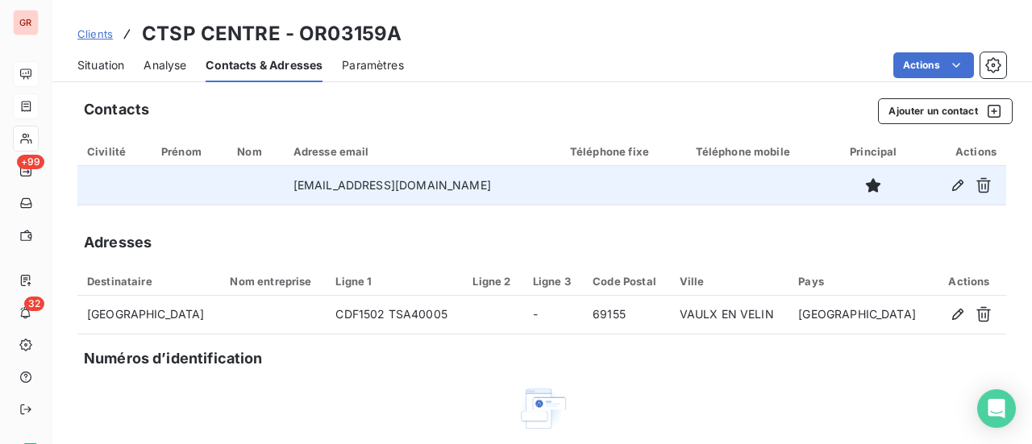
drag, startPoint x: 487, startPoint y: 185, endPoint x: 274, endPoint y: 189, distance: 212.8
click at [274, 189] on tr "factures-fournisseurs-rvd@veolia.com" at bounding box center [541, 185] width 928 height 39
copy tr "factures-fournisseurs-rvd@veolia.com"
click at [432, 201] on td "factures-fournisseurs-rvd@veolia.com" at bounding box center [422, 185] width 276 height 39
click at [498, 192] on td "factures-fournisseurs-rvd@veolia.com" at bounding box center [422, 185] width 276 height 39
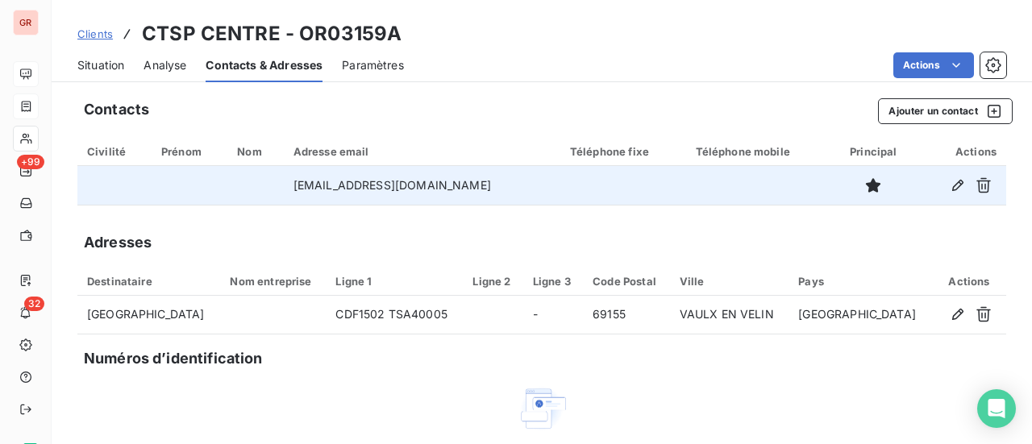
drag, startPoint x: 487, startPoint y: 187, endPoint x: 268, endPoint y: 176, distance: 219.5
click at [268, 176] on tr "factures-fournisseurs-rvd@veolia.com" at bounding box center [541, 185] width 928 height 39
click at [542, 201] on td "factures-fournisseurs-rvd@veolia.com" at bounding box center [422, 185] width 276 height 39
drag, startPoint x: 492, startPoint y: 189, endPoint x: 273, endPoint y: 190, distance: 218.4
click at [273, 190] on tr "factures-fournisseurs-rvd@veolia.com" at bounding box center [541, 185] width 928 height 39
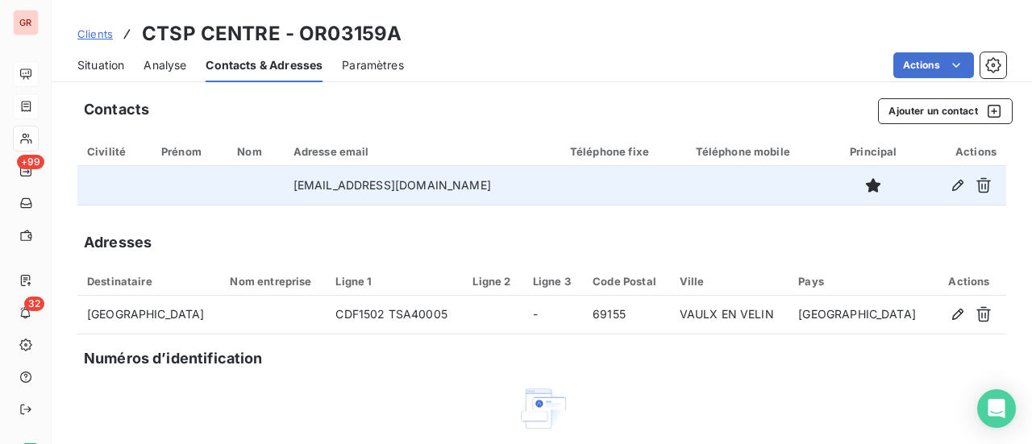
copy tr "factures-fournisseurs-rvd@veolia.com"
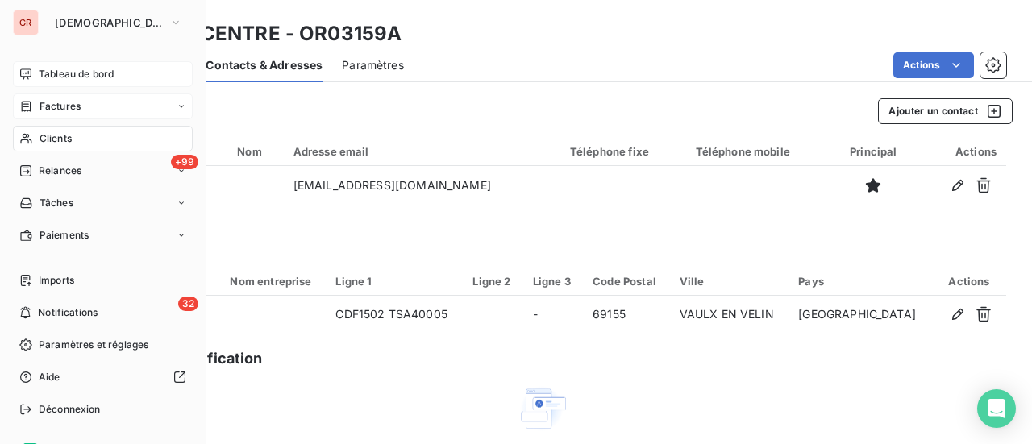
click at [61, 110] on span "Factures" at bounding box center [59, 106] width 41 height 15
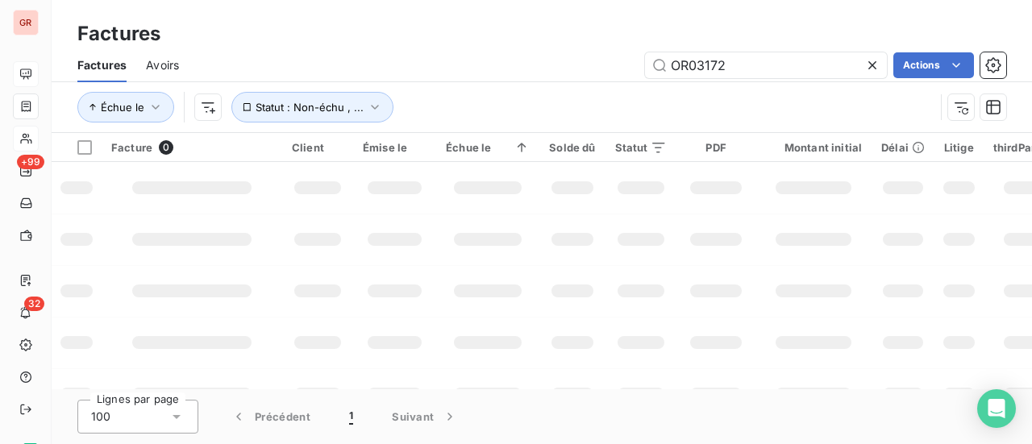
drag, startPoint x: 617, startPoint y: 72, endPoint x: 522, endPoint y: 74, distance: 95.1
click at [534, 73] on div "OR03172 Actions" at bounding box center [602, 65] width 808 height 26
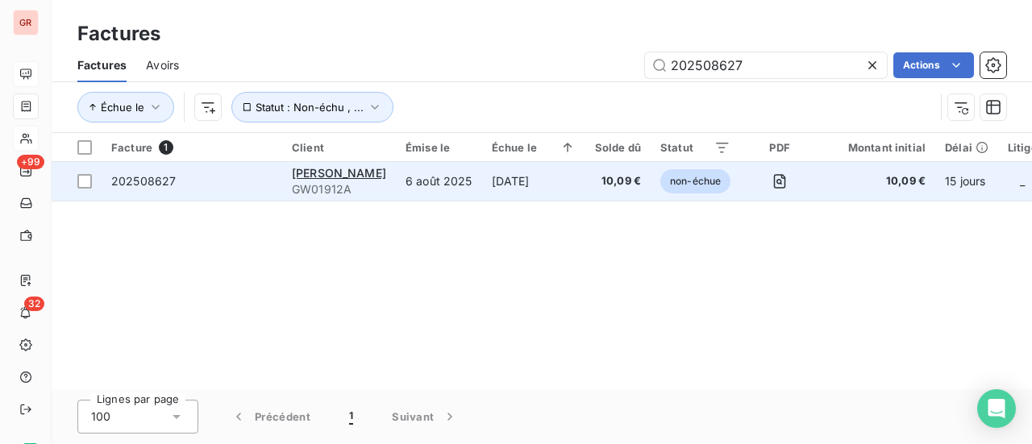
type input "202508627"
click at [321, 180] on div "[PERSON_NAME]" at bounding box center [339, 173] width 94 height 16
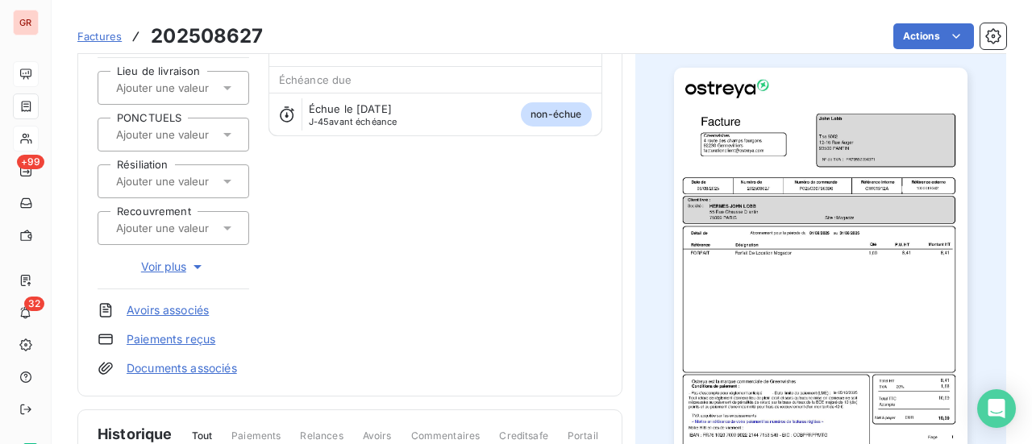
scroll to position [120, 0]
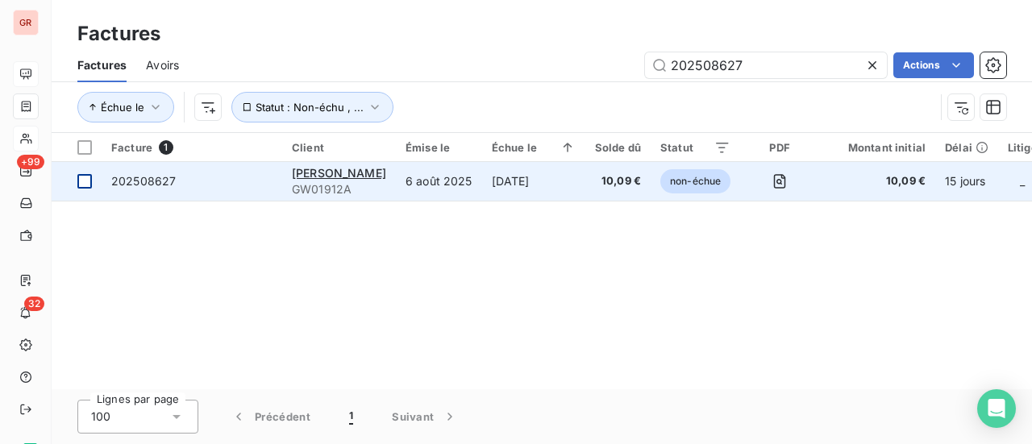
click at [88, 181] on div at bounding box center [84, 181] width 15 height 15
click at [306, 191] on span "GW01912A" at bounding box center [339, 189] width 94 height 16
click at [326, 175] on span "[PERSON_NAME]" at bounding box center [339, 173] width 94 height 14
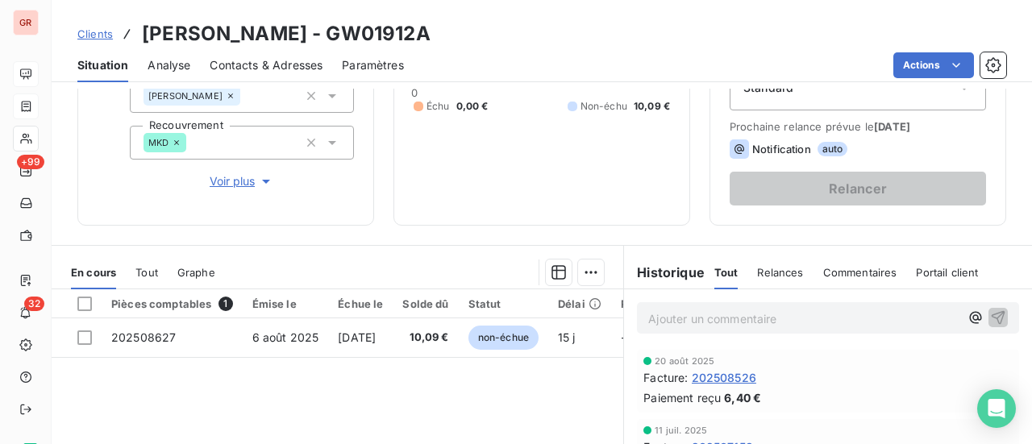
scroll to position [242, 0]
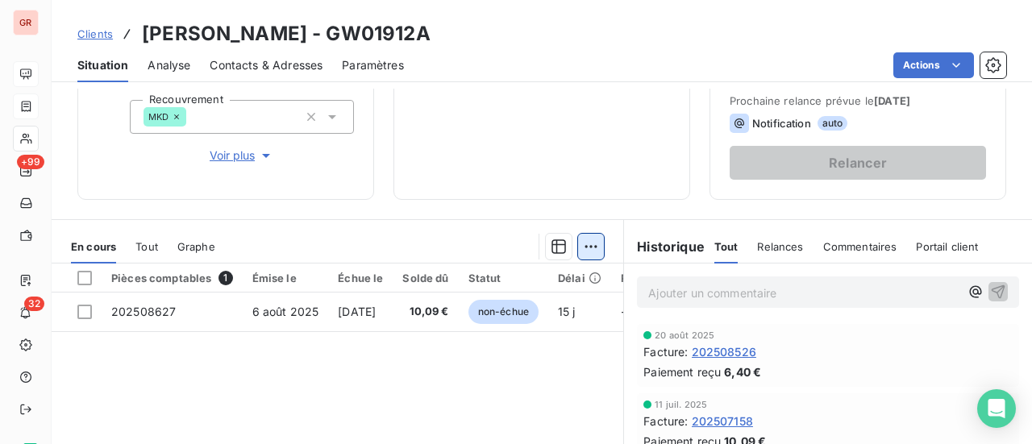
click at [585, 244] on html "GR +99 32 Clients John Lobb - GW01912A Situation Analyse Contacts & Adresses Pa…" at bounding box center [516, 222] width 1032 height 444
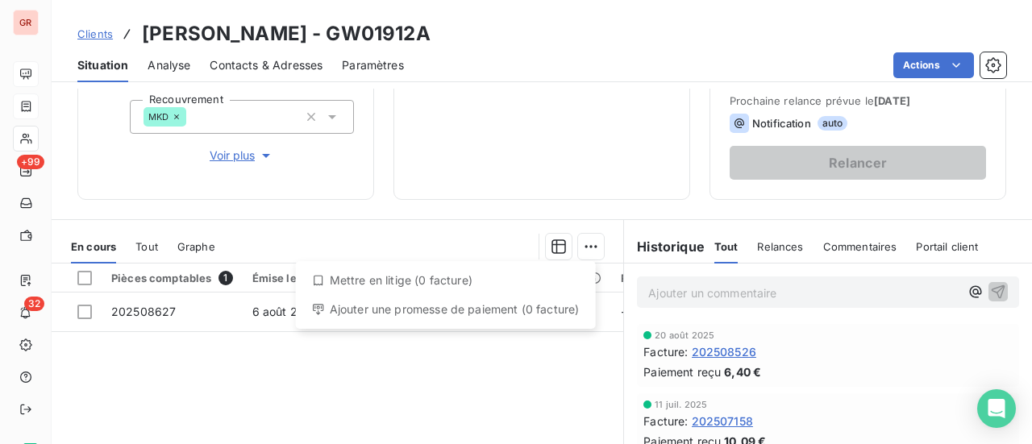
click at [370, 318] on div "Ajouter une promesse de paiement (0 facture)" at bounding box center [445, 310] width 287 height 26
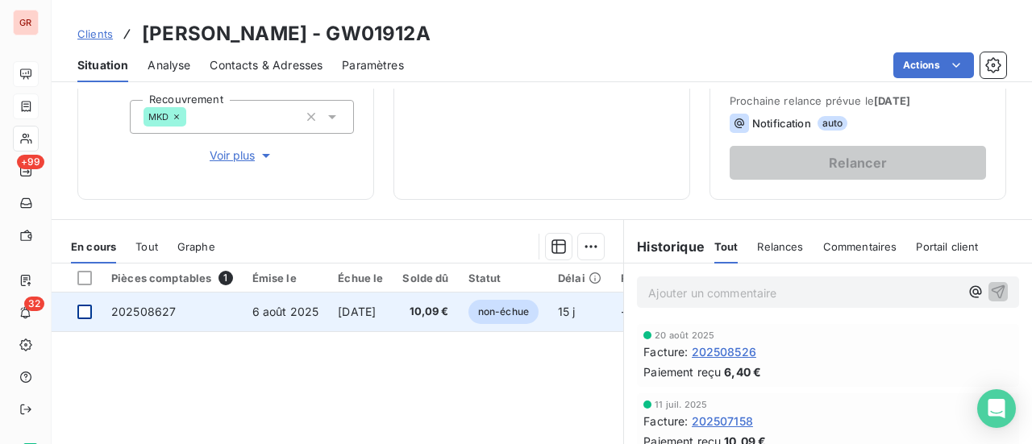
click at [80, 309] on div at bounding box center [84, 312] width 15 height 15
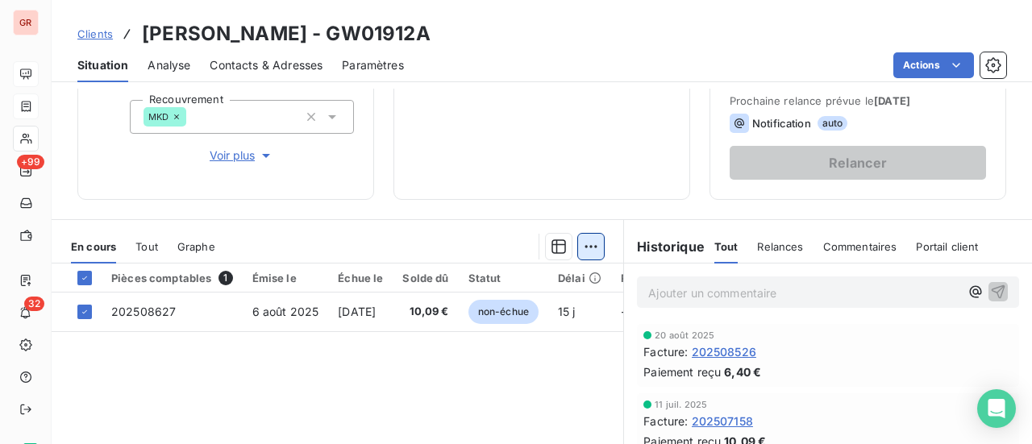
click at [587, 246] on html "GR +99 32 Clients John Lobb - GW01912A Situation Analyse Contacts & Adresses Pa…" at bounding box center [516, 222] width 1032 height 444
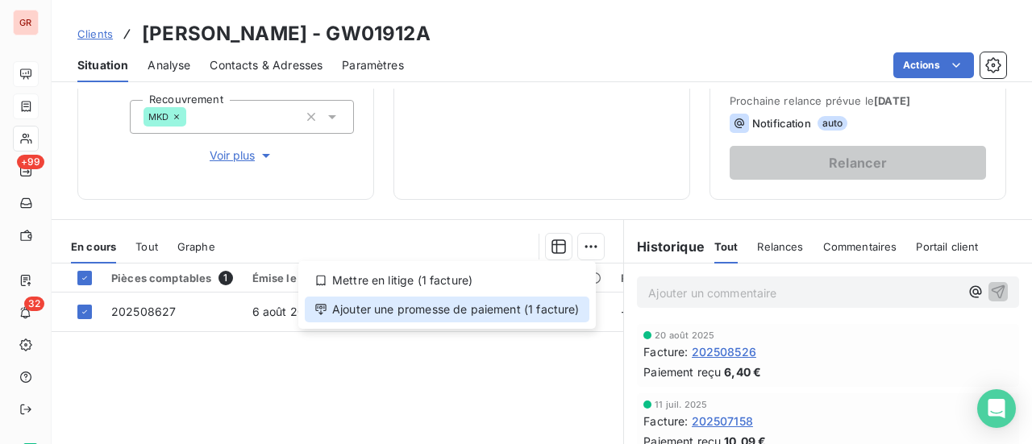
click at [484, 310] on div "Ajouter une promesse de paiement (1 facture)" at bounding box center [447, 310] width 284 height 26
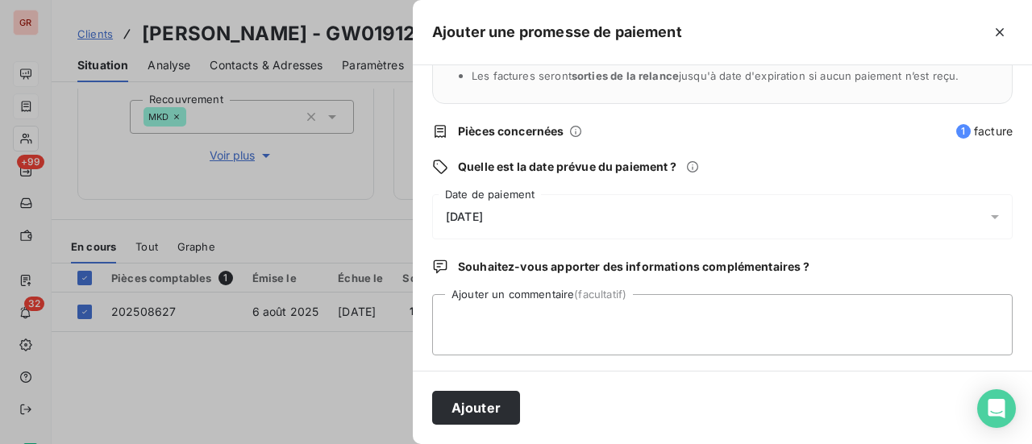
scroll to position [168, 0]
click at [487, 313] on textarea "Ajouter un commentaire (facultatif)" at bounding box center [722, 323] width 580 height 61
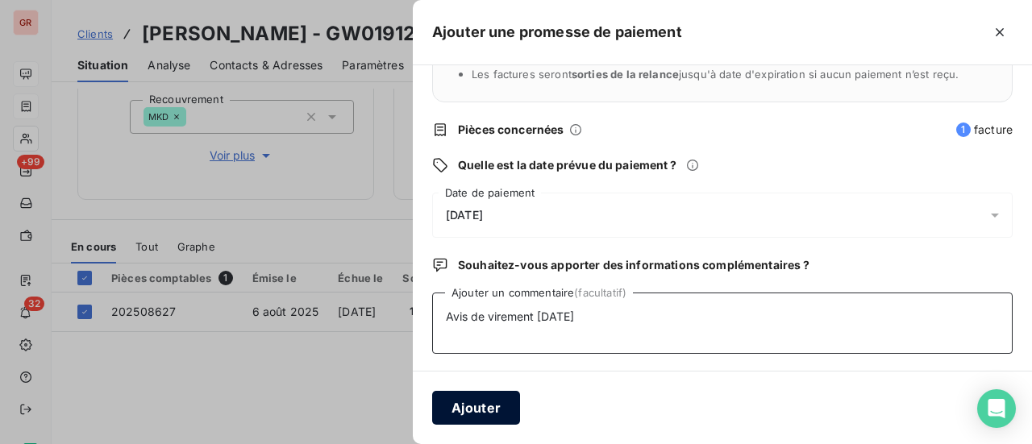
type textarea "Avis de virement 21/08/25"
click at [486, 404] on button "Ajouter" at bounding box center [476, 408] width 88 height 34
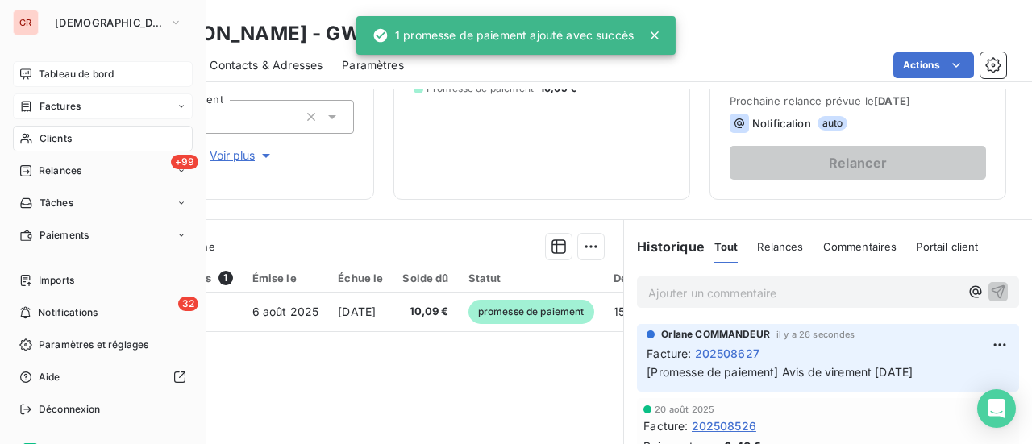
click at [27, 103] on icon at bounding box center [26, 106] width 14 height 13
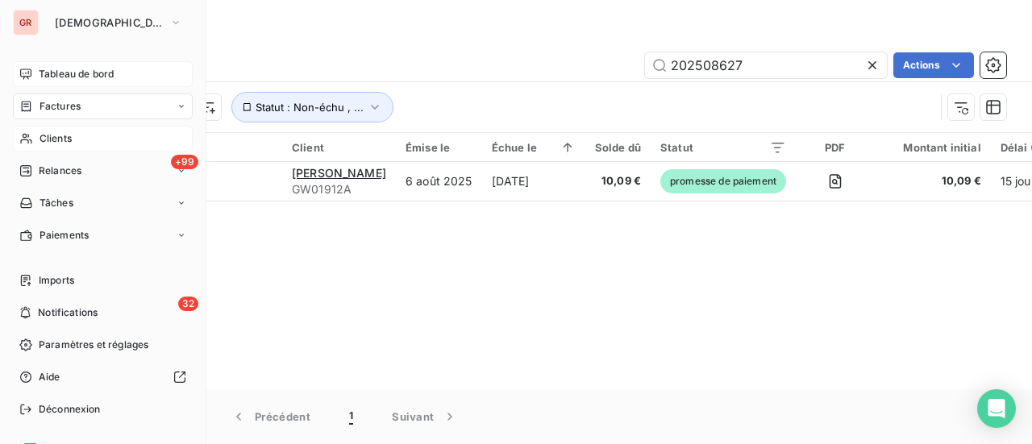
click at [80, 107] on span "Factures" at bounding box center [59, 106] width 41 height 15
drag, startPoint x: 76, startPoint y: 144, endPoint x: 202, endPoint y: 146, distance: 126.5
click at [76, 144] on div "Clients" at bounding box center [103, 139] width 180 height 26
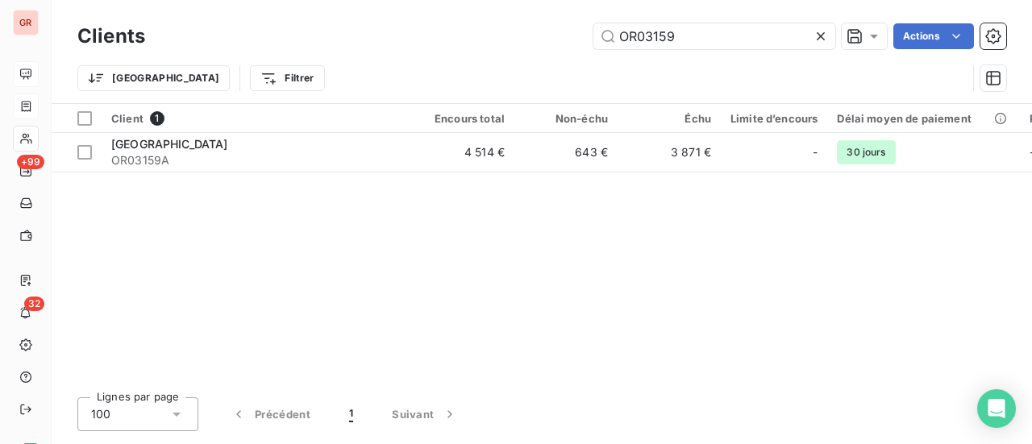
drag, startPoint x: 700, startPoint y: 38, endPoint x: 504, endPoint y: 44, distance: 195.1
click at [506, 42] on div "OR03159 Actions" at bounding box center [584, 36] width 841 height 26
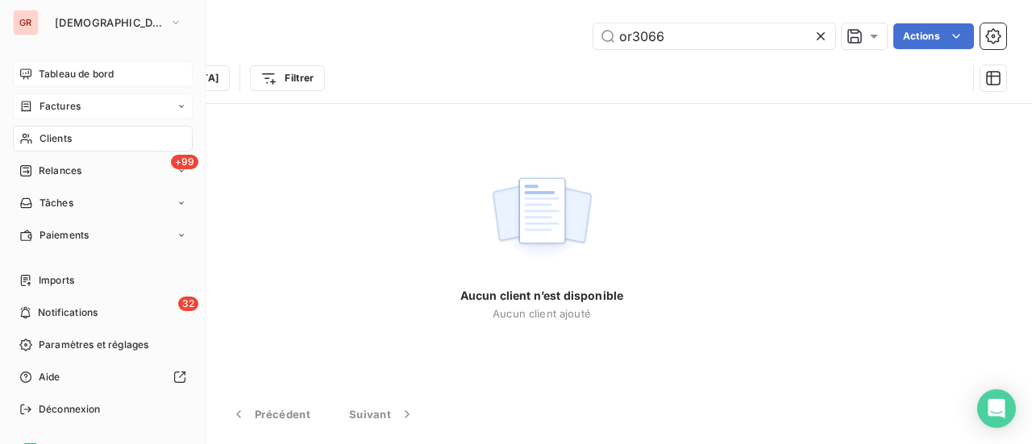
click at [60, 136] on span "Clients" at bounding box center [55, 138] width 32 height 15
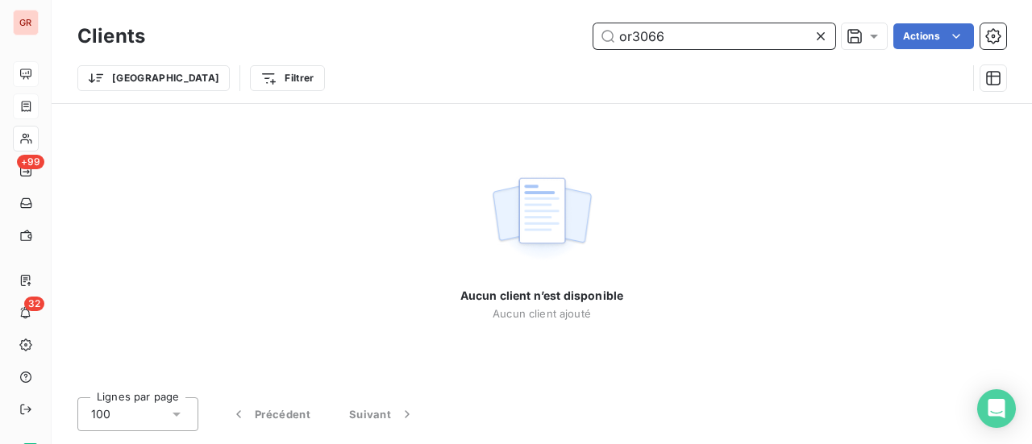
drag, startPoint x: 695, startPoint y: 40, endPoint x: 377, endPoint y: 61, distance: 318.2
click at [458, 58] on div "Clients or3066 Actions Trier Filtrer" at bounding box center [541, 61] width 928 height 84
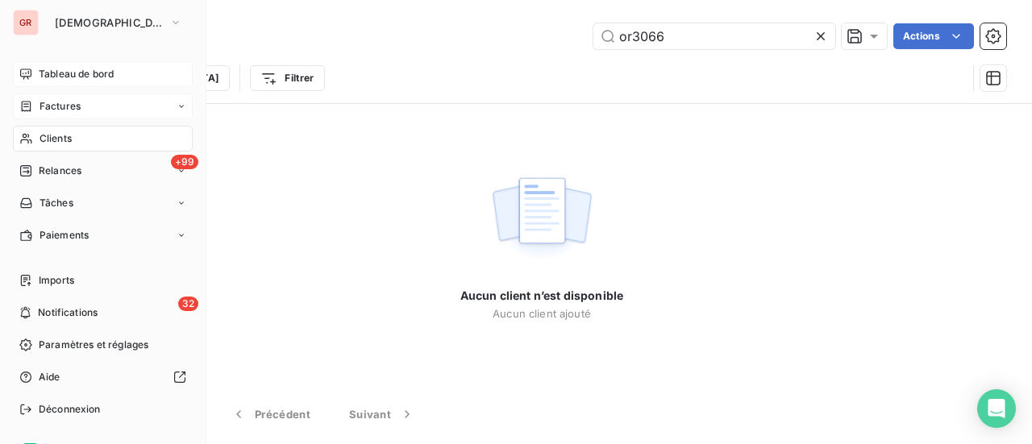
click at [63, 139] on span "Clients" at bounding box center [55, 138] width 32 height 15
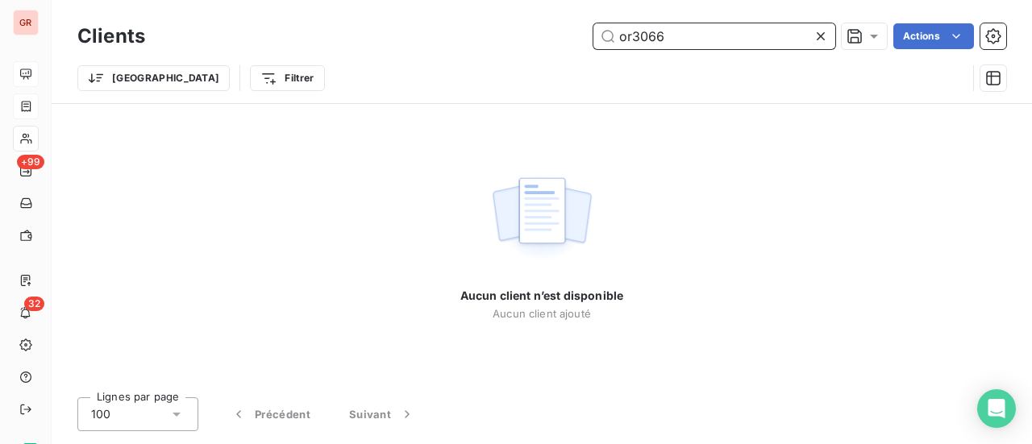
drag, startPoint x: 683, startPoint y: 36, endPoint x: 347, endPoint y: 50, distance: 337.1
click at [372, 44] on div "or3066 Actions" at bounding box center [584, 36] width 841 height 26
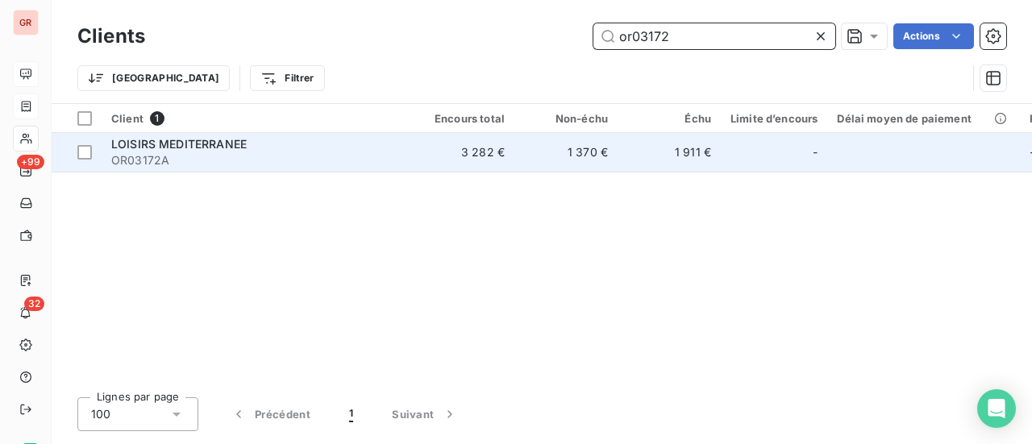
type input "or03172"
click at [234, 150] on span "LOISIRS MEDITERRANEE" at bounding box center [178, 144] width 135 height 14
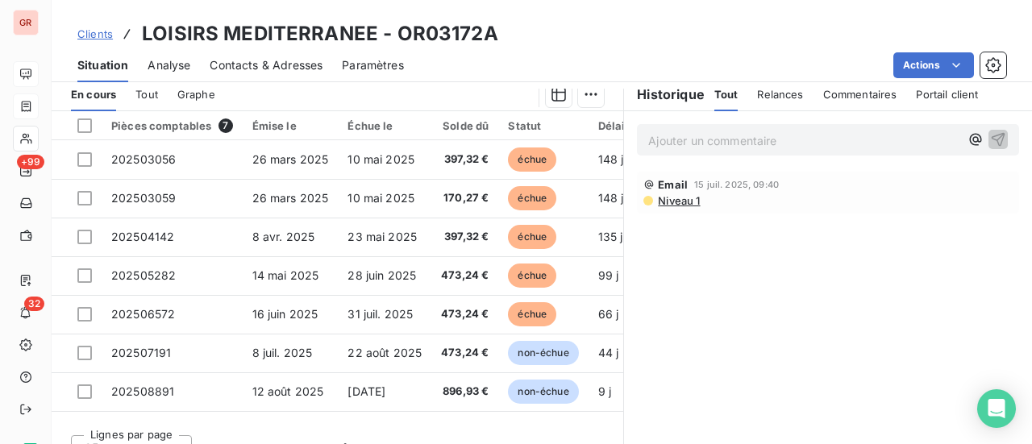
scroll to position [418, 0]
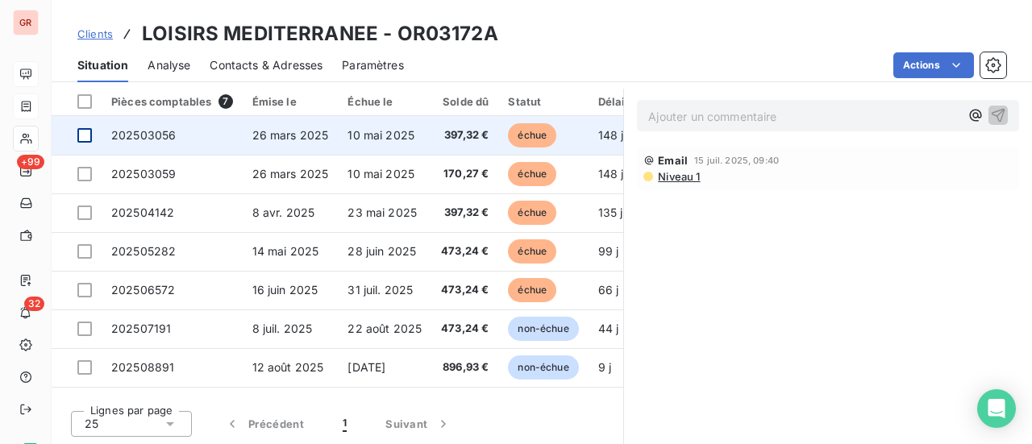
click at [85, 140] on div at bounding box center [84, 135] width 15 height 15
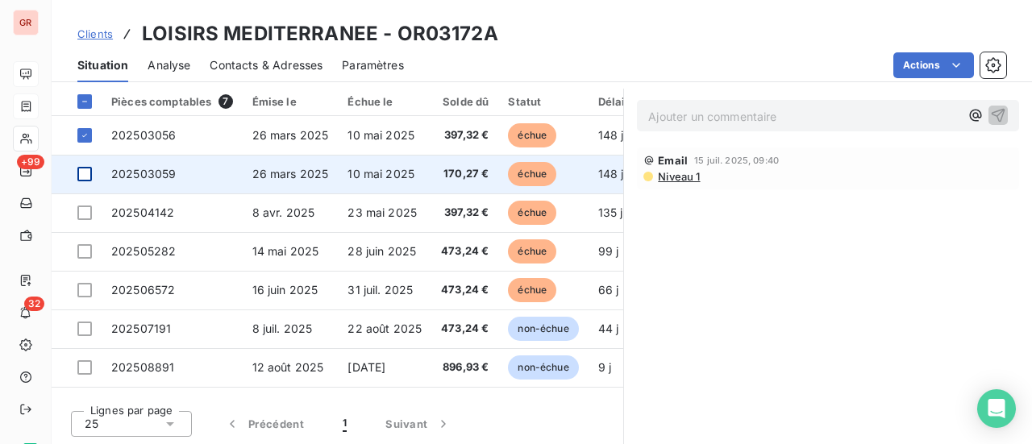
click at [90, 175] on div at bounding box center [84, 174] width 15 height 15
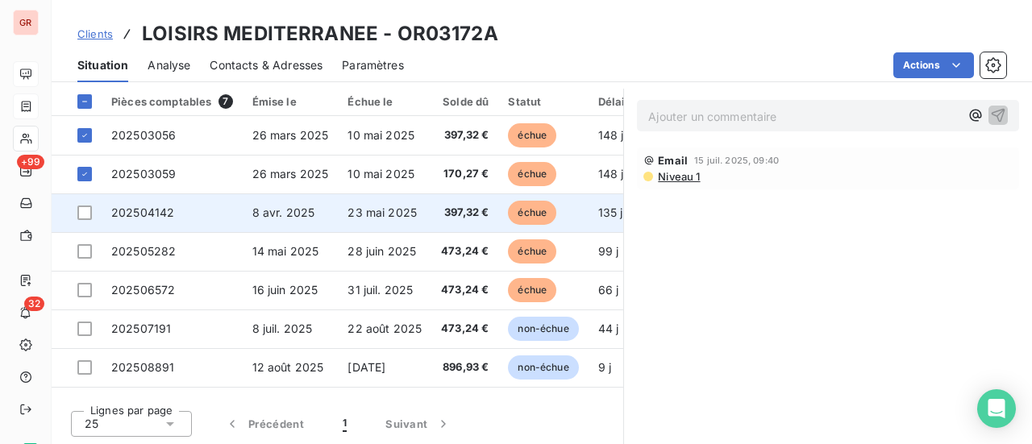
click at [93, 212] on td at bounding box center [77, 212] width 50 height 39
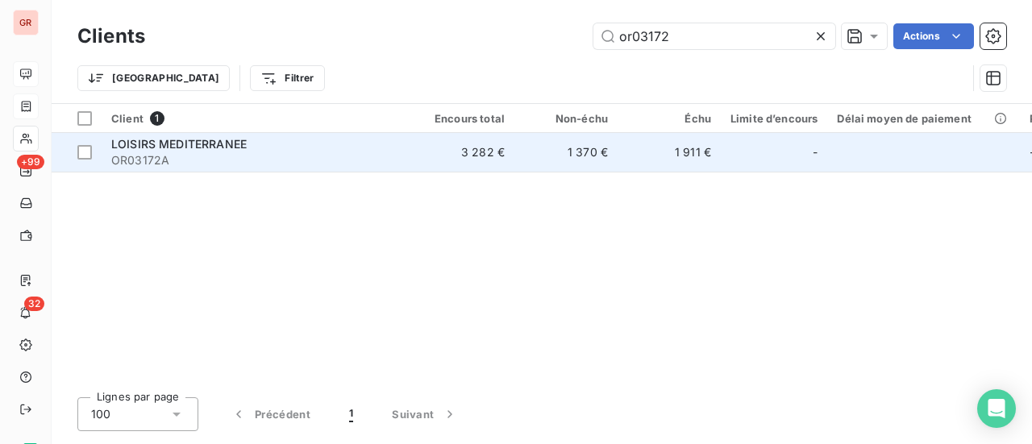
click at [194, 149] on span "LOISIRS MEDITERRANEE" at bounding box center [178, 144] width 135 height 14
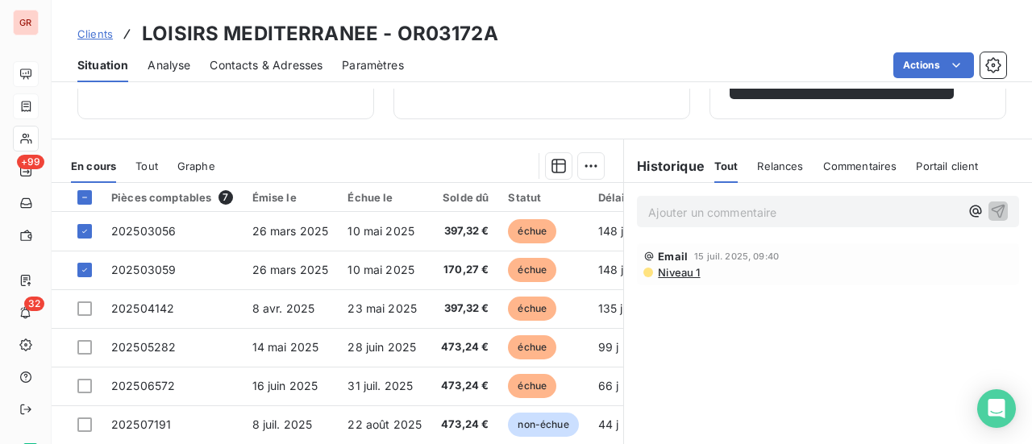
scroll to position [403, 0]
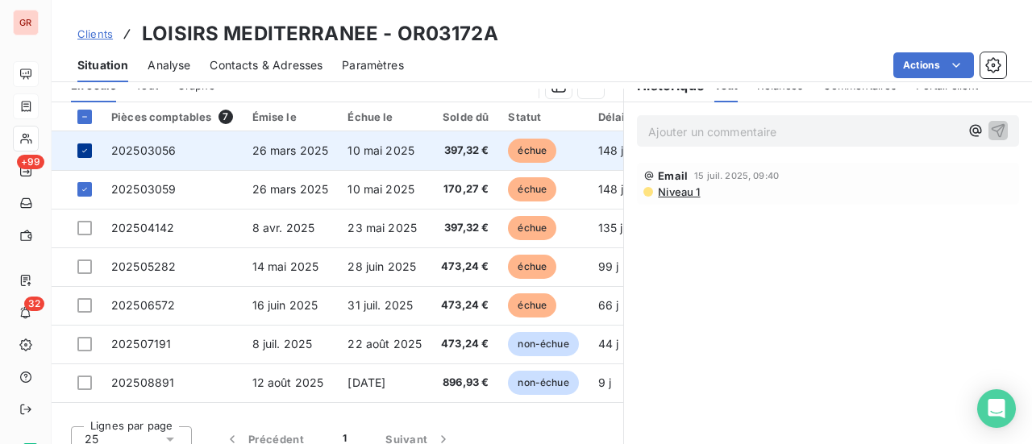
click at [87, 147] on icon at bounding box center [85, 151] width 10 height 10
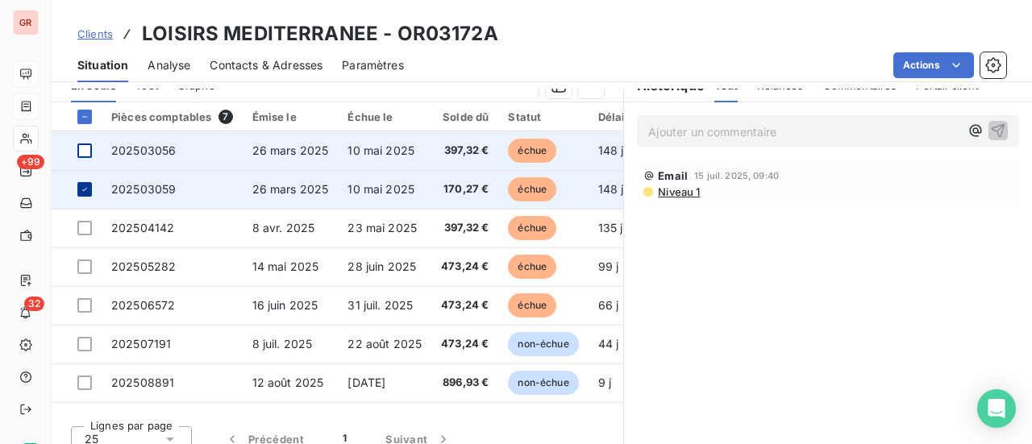
click at [88, 186] on icon at bounding box center [85, 190] width 10 height 10
click at [82, 152] on div at bounding box center [84, 150] width 15 height 15
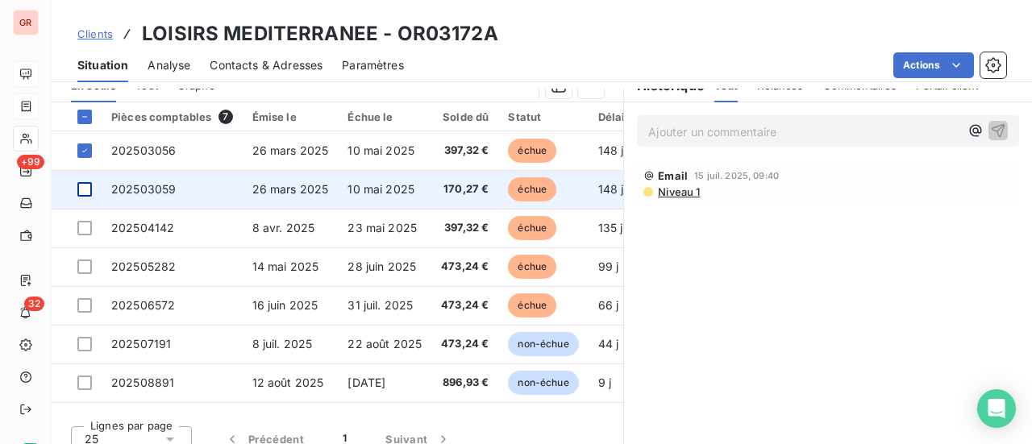
click at [81, 197] on td at bounding box center [77, 189] width 50 height 39
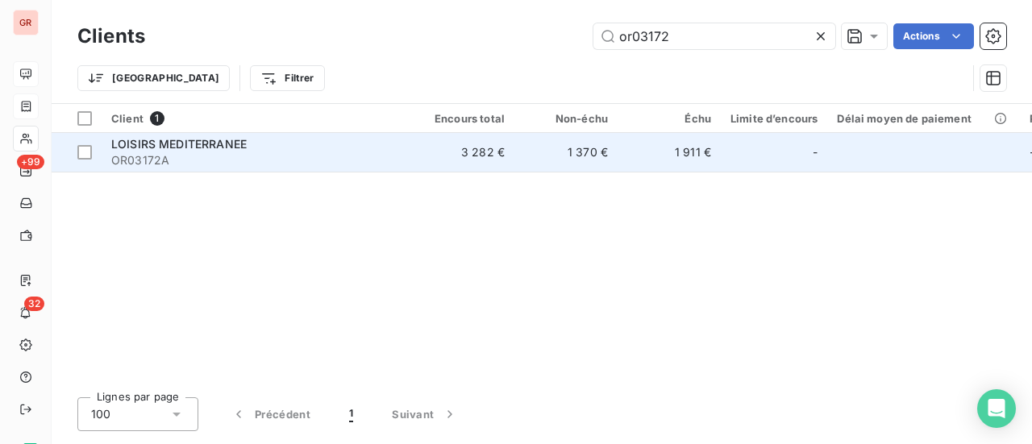
click at [185, 147] on span "LOISIRS MEDITERRANEE" at bounding box center [178, 144] width 135 height 14
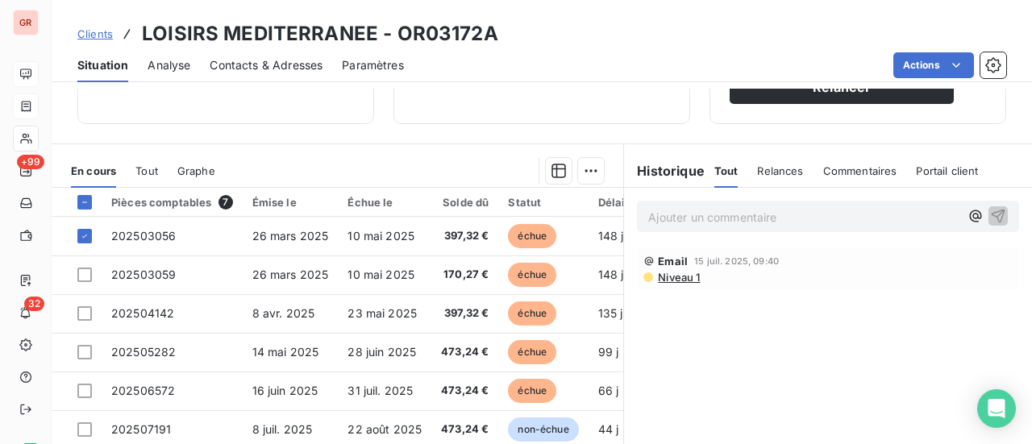
scroll to position [322, 0]
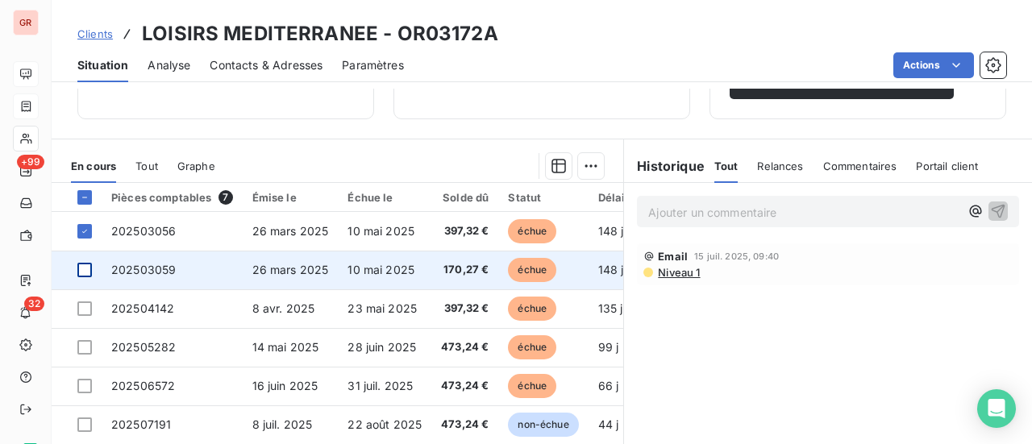
click at [83, 271] on div at bounding box center [84, 270] width 15 height 15
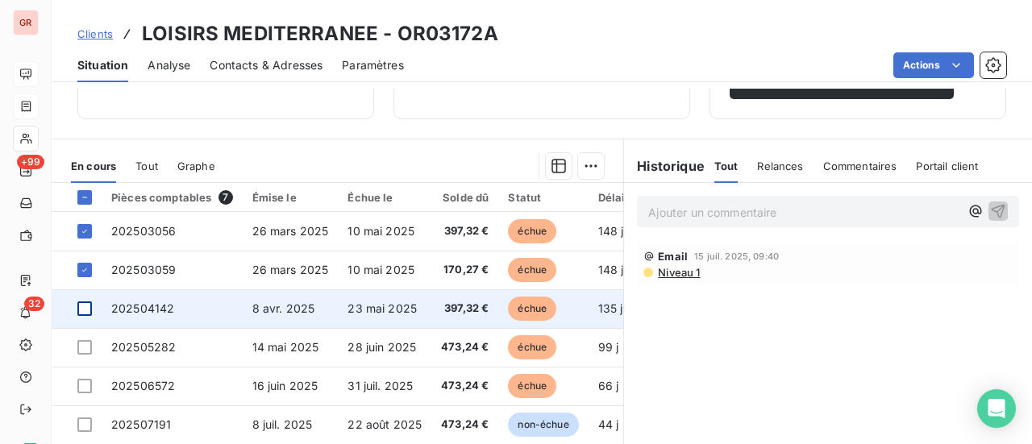
click at [82, 309] on div at bounding box center [84, 308] width 15 height 15
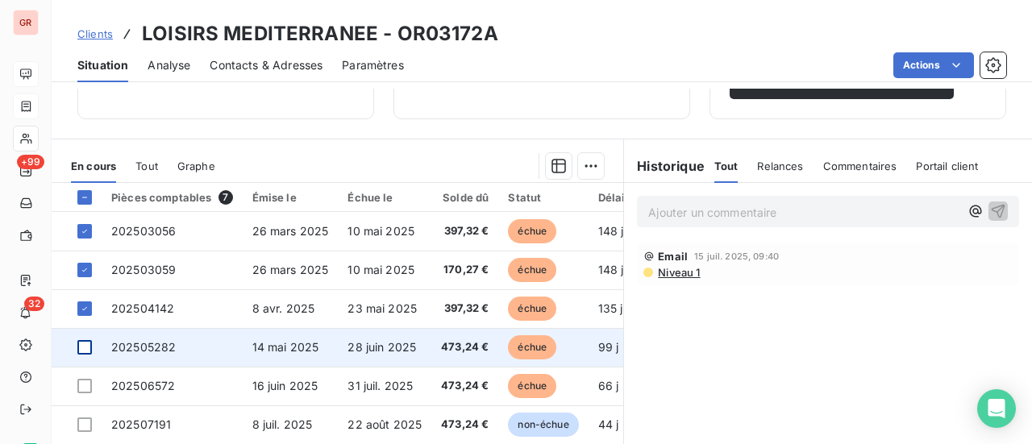
click at [84, 348] on div at bounding box center [84, 347] width 15 height 15
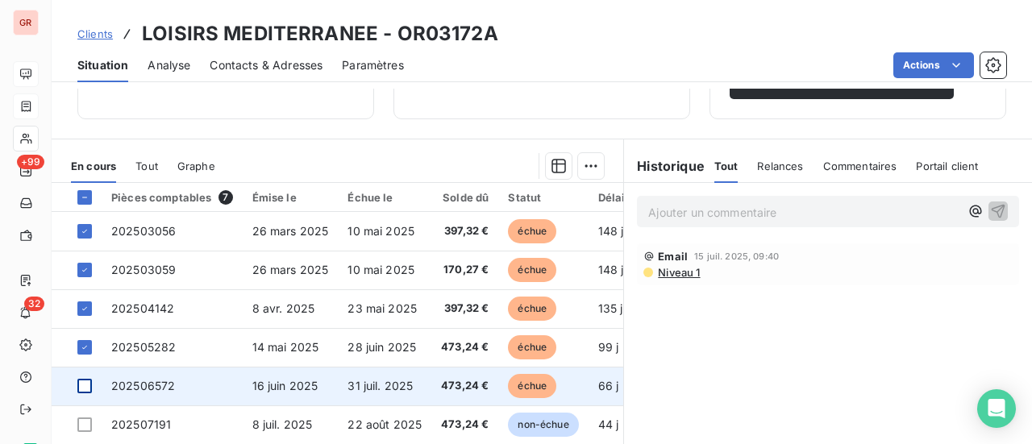
click at [84, 383] on div at bounding box center [84, 386] width 15 height 15
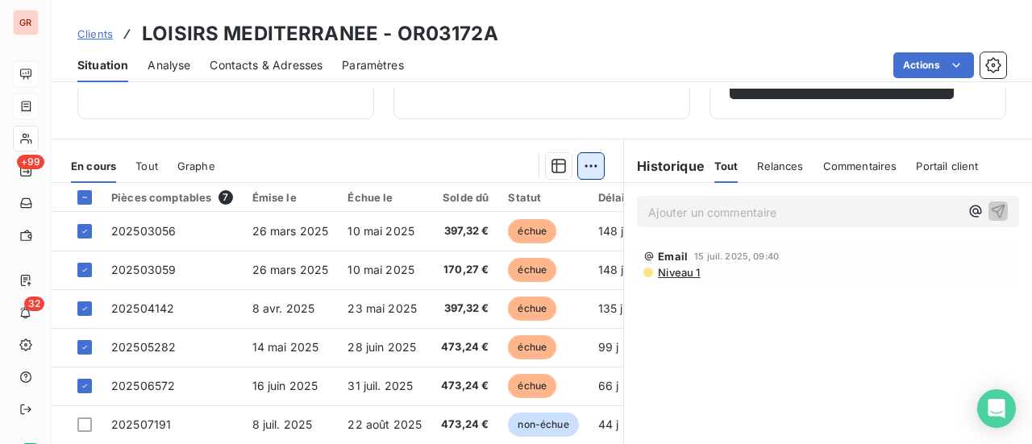
click at [588, 164] on html "GR +99 32 Clients LOISIRS MEDITERRANEE - OR03172A Situation Analyse Contacts & …" at bounding box center [516, 222] width 1032 height 444
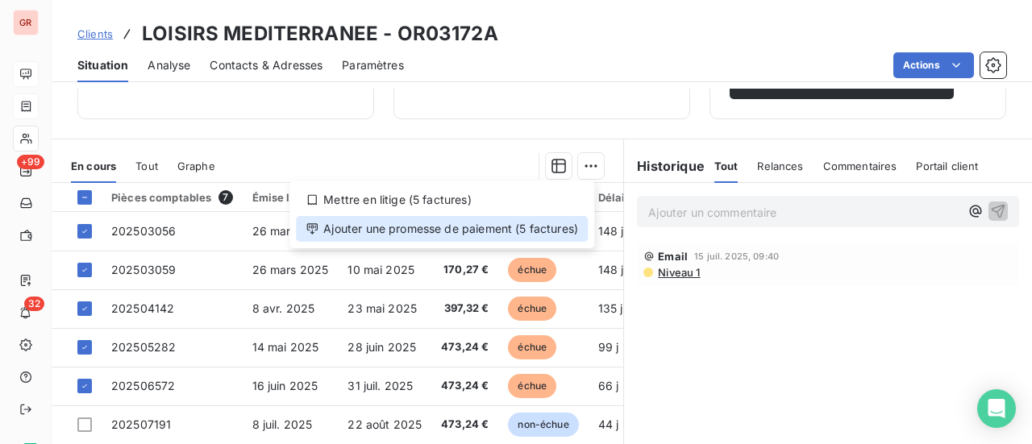
click at [475, 230] on div "Ajouter une promesse de paiement (5 factures)" at bounding box center [442, 229] width 292 height 26
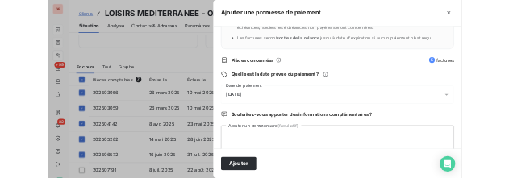
scroll to position [161, 0]
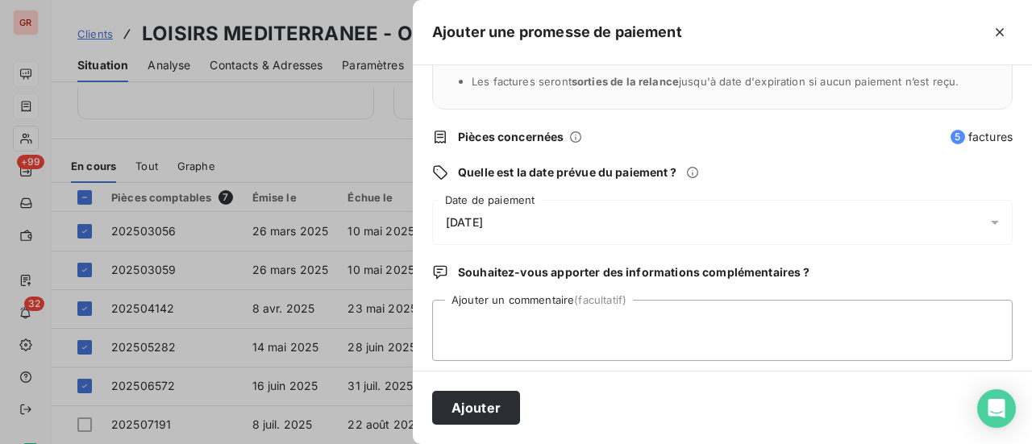
click at [534, 218] on div "22/08/2025" at bounding box center [722, 222] width 580 height 45
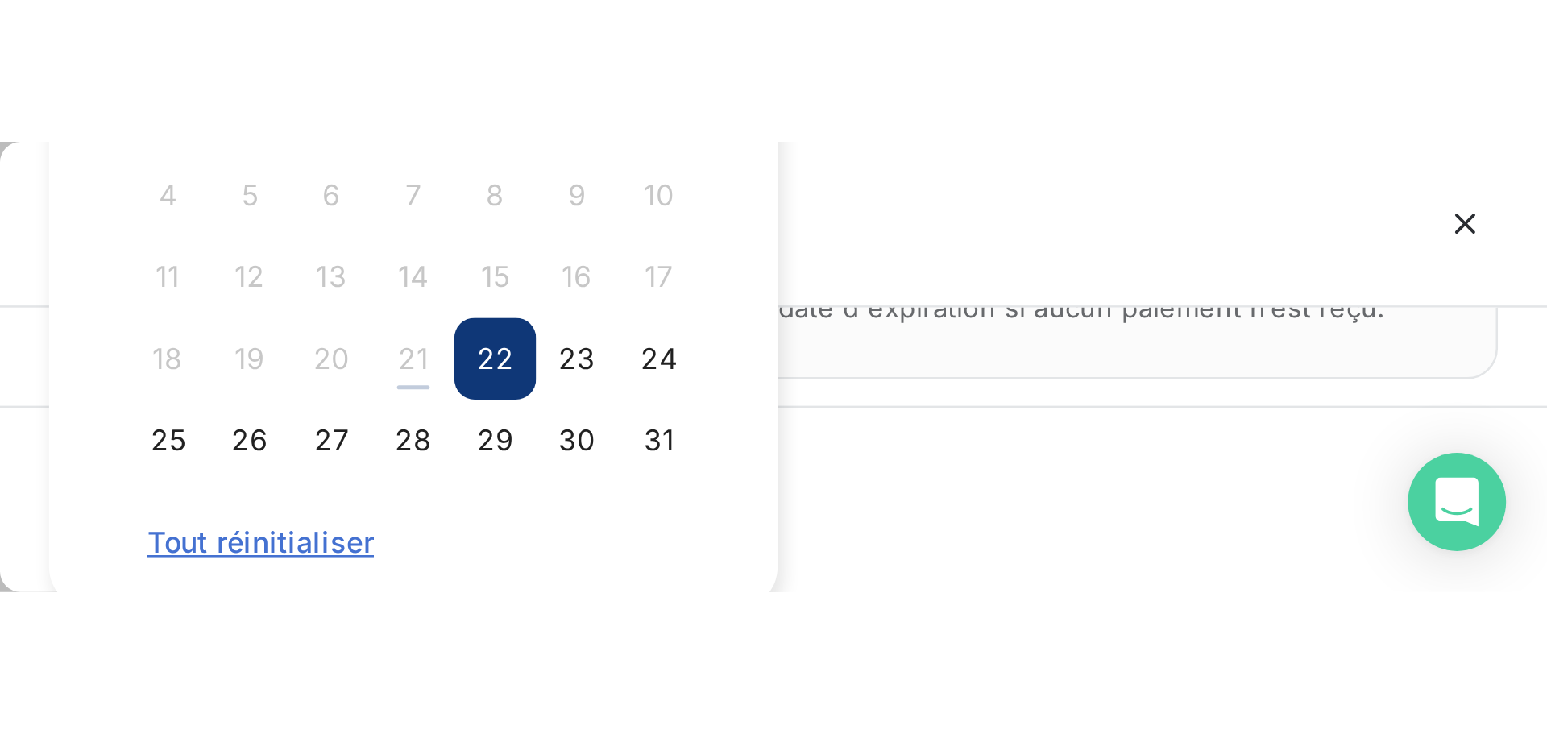
scroll to position [0, 0]
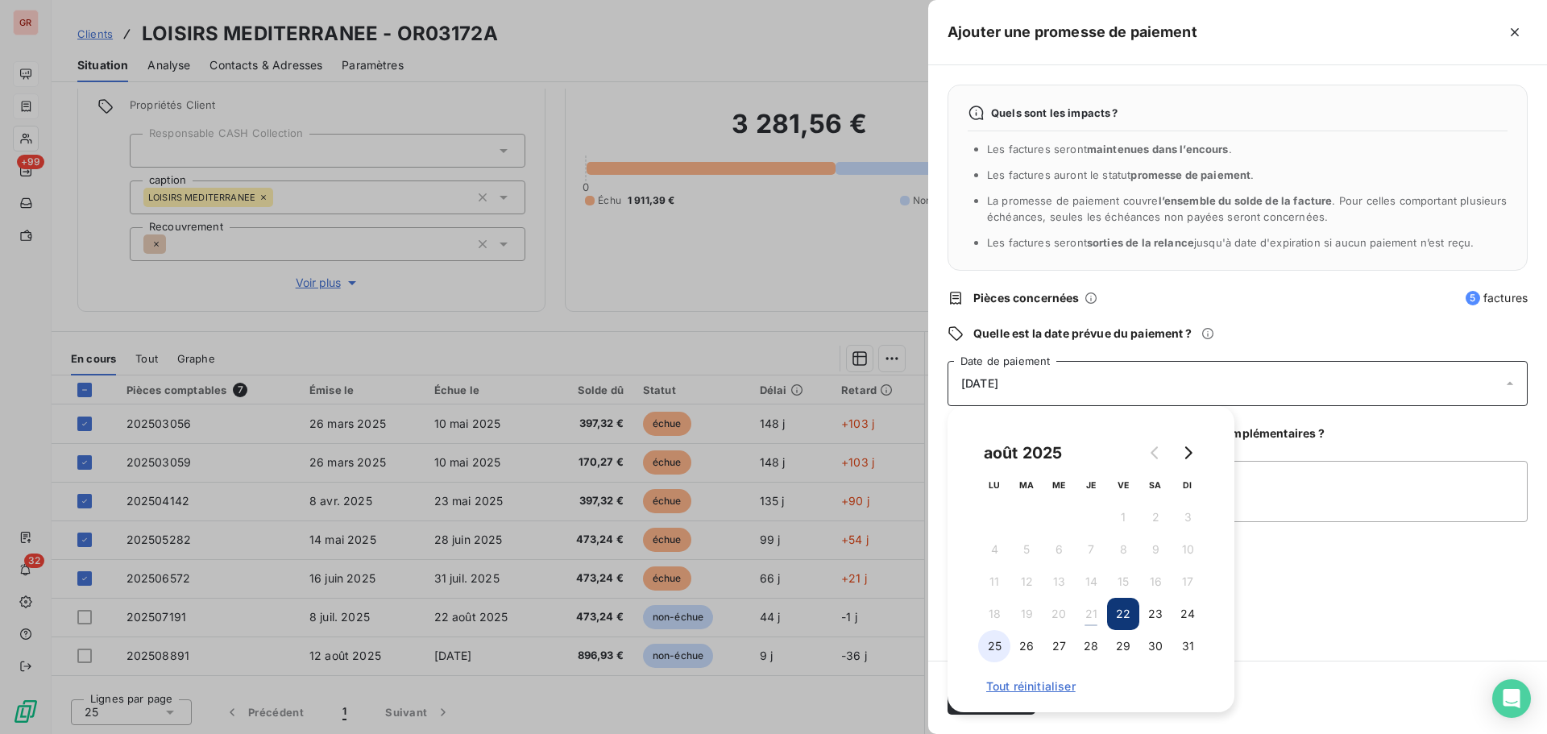
click at [999, 443] on button "25" at bounding box center [994, 646] width 32 height 32
click at [1031, 443] on textarea "Ajouter un commentaire (facultatif)" at bounding box center [1238, 491] width 580 height 61
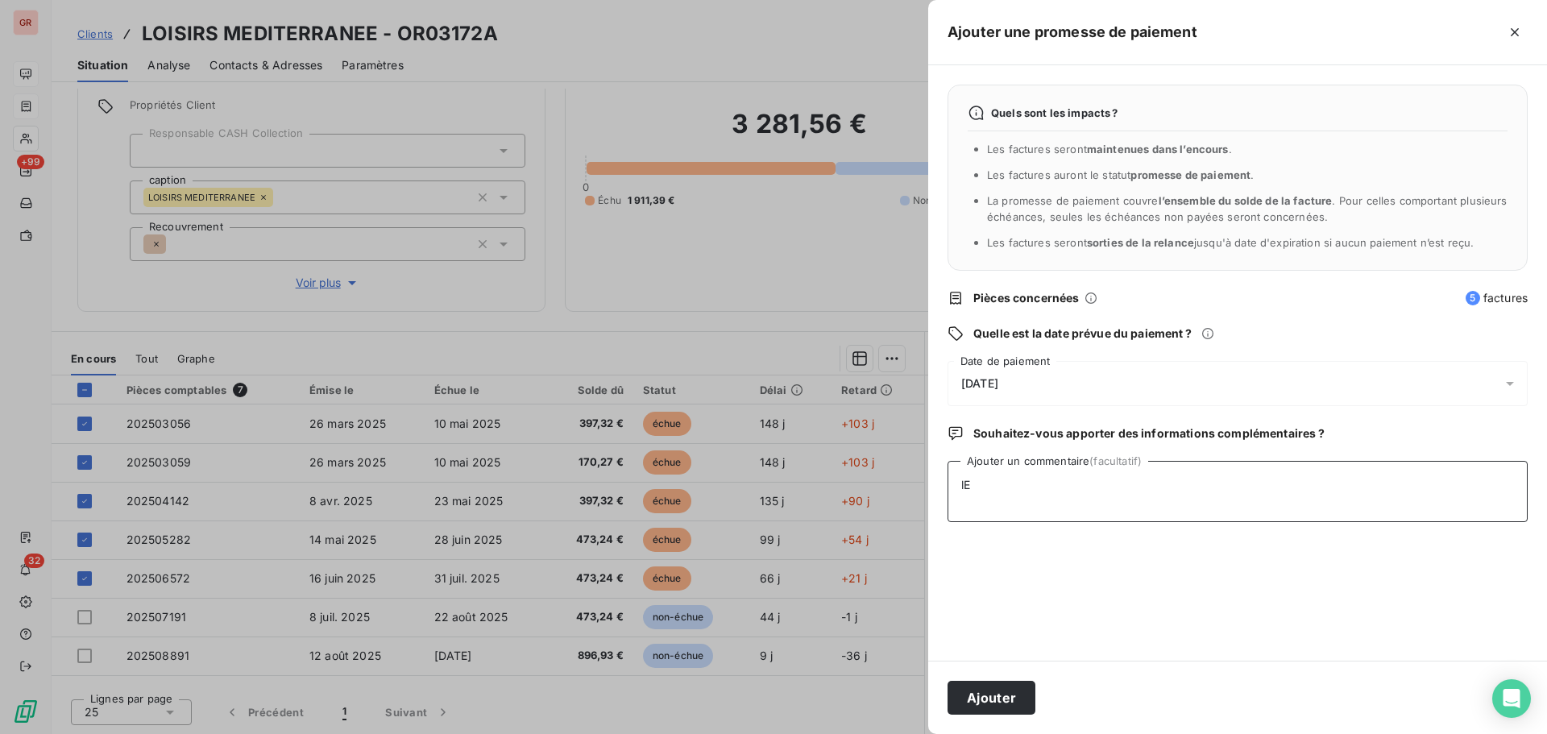
type textarea "l"
type textarea "le client fait le virement des factures 056/059/142/282/572 vu avec jacques"
click at [1003, 443] on button "Ajouter" at bounding box center [992, 698] width 88 height 34
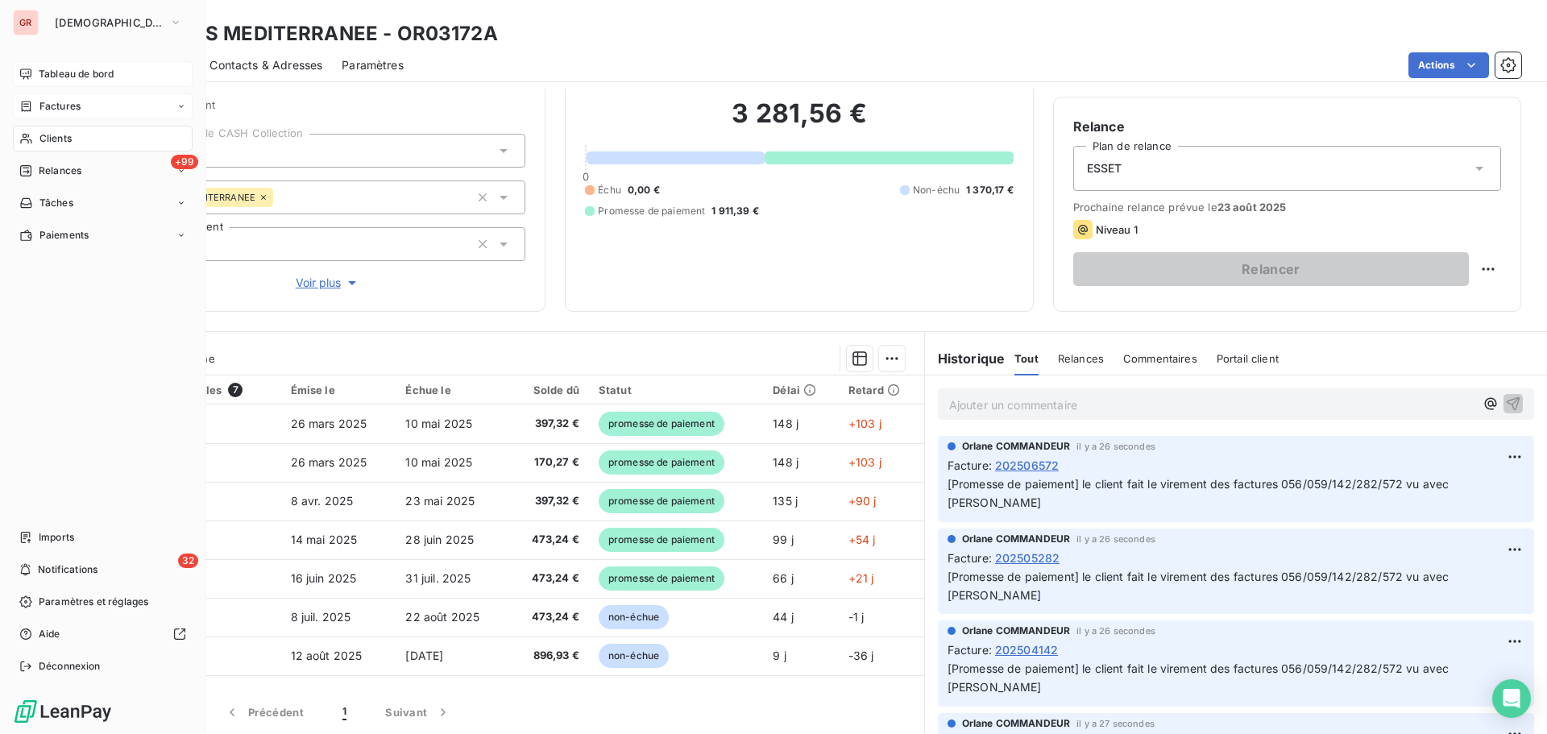
click at [60, 141] on span "Clients" at bounding box center [55, 138] width 32 height 15
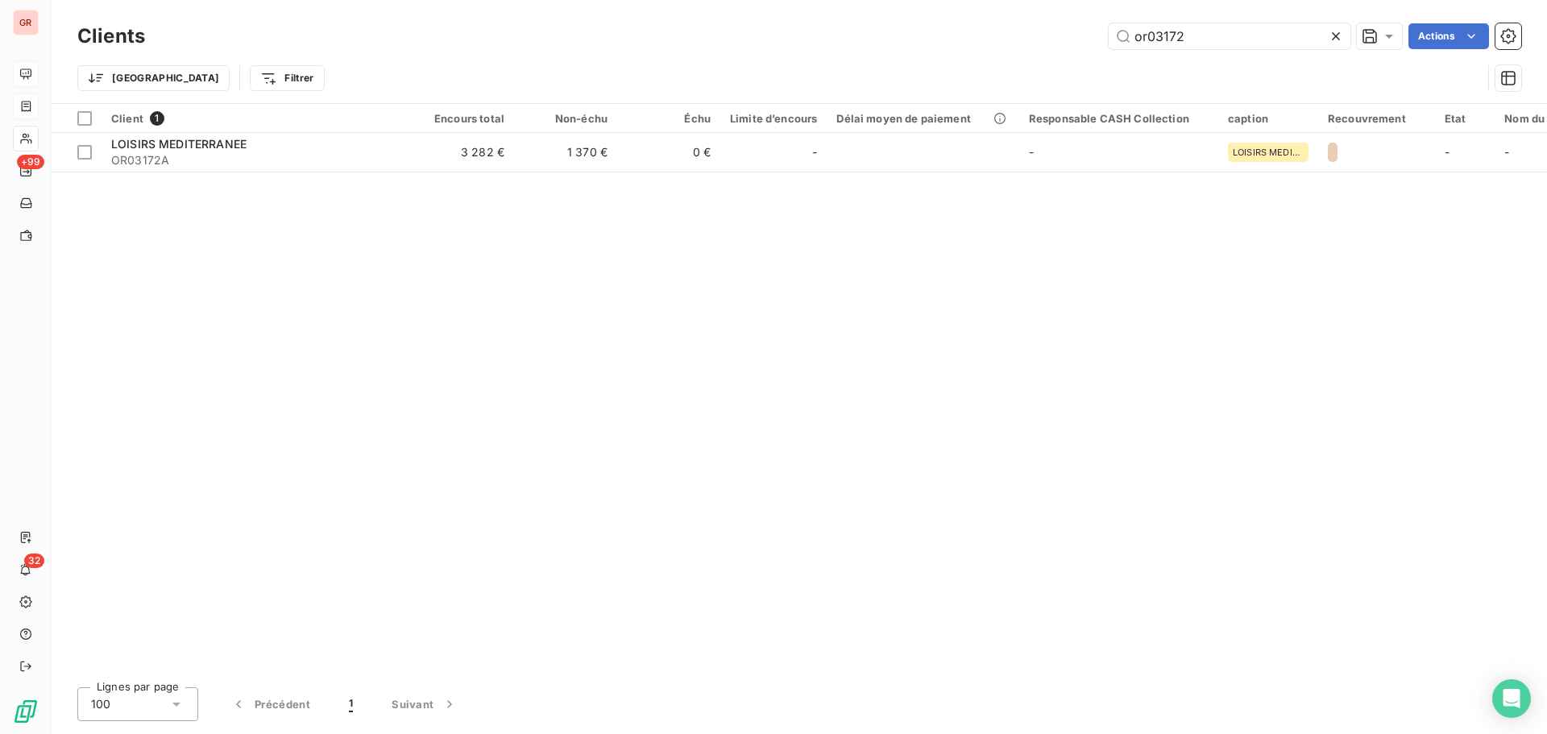
drag, startPoint x: 1189, startPoint y: 37, endPoint x: 1000, endPoint y: 39, distance: 188.6
click at [1020, 39] on div "or03172 Actions" at bounding box center [842, 36] width 1357 height 26
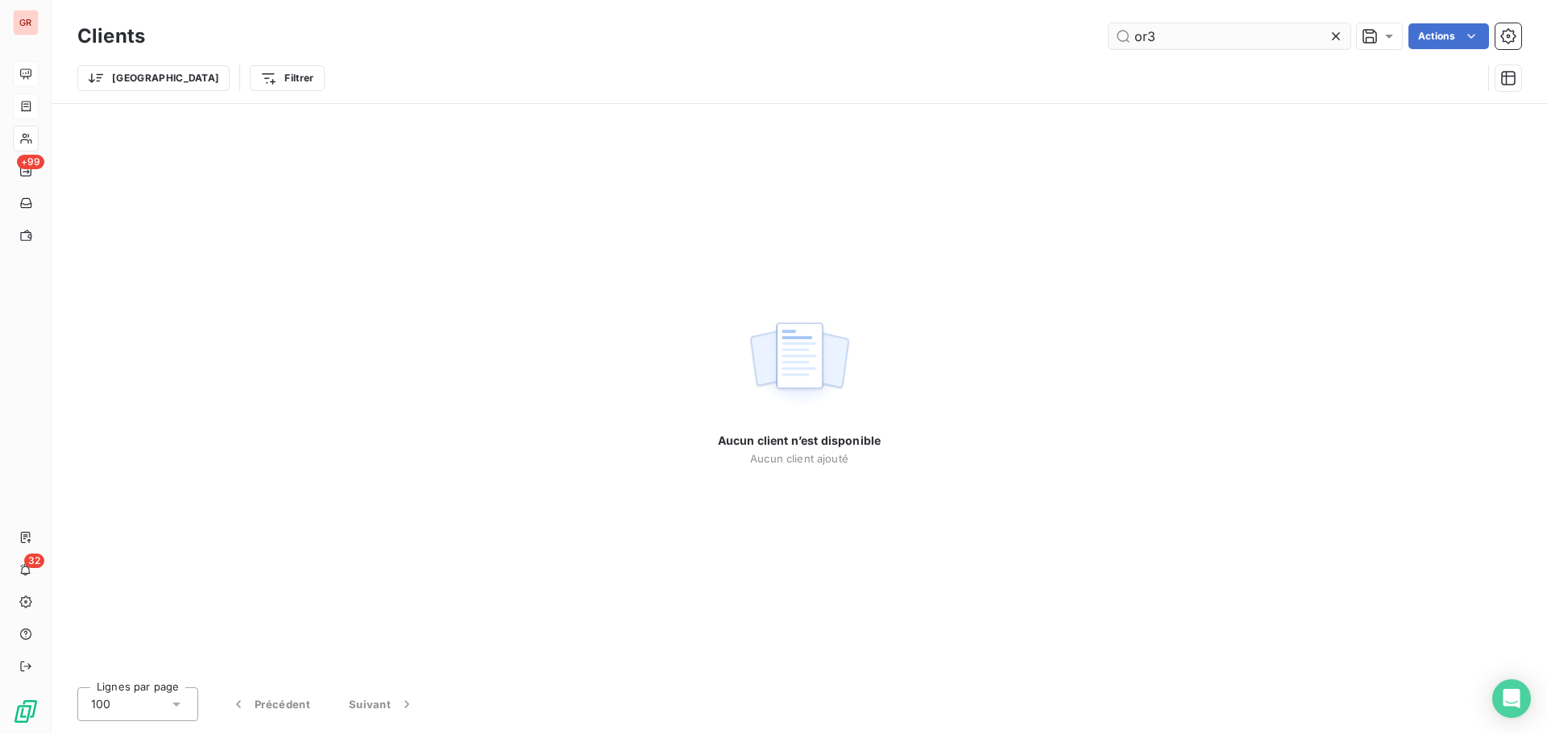
type input "or"
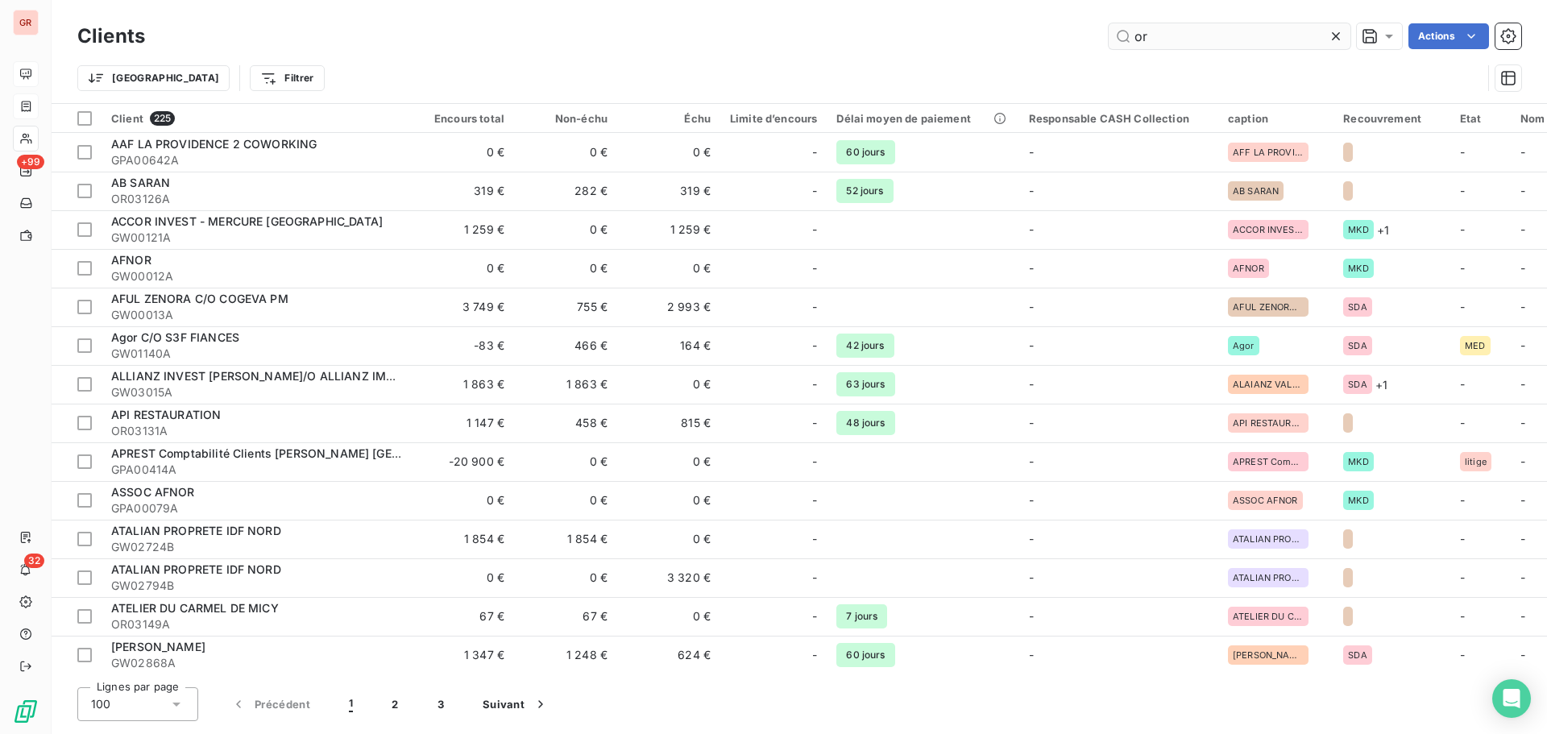
click at [1031, 39] on input "or" at bounding box center [1230, 36] width 242 height 26
drag, startPoint x: 1164, startPoint y: 38, endPoint x: 1056, endPoint y: 42, distance: 108.1
click at [1031, 41] on div "or Actions" at bounding box center [842, 36] width 1357 height 26
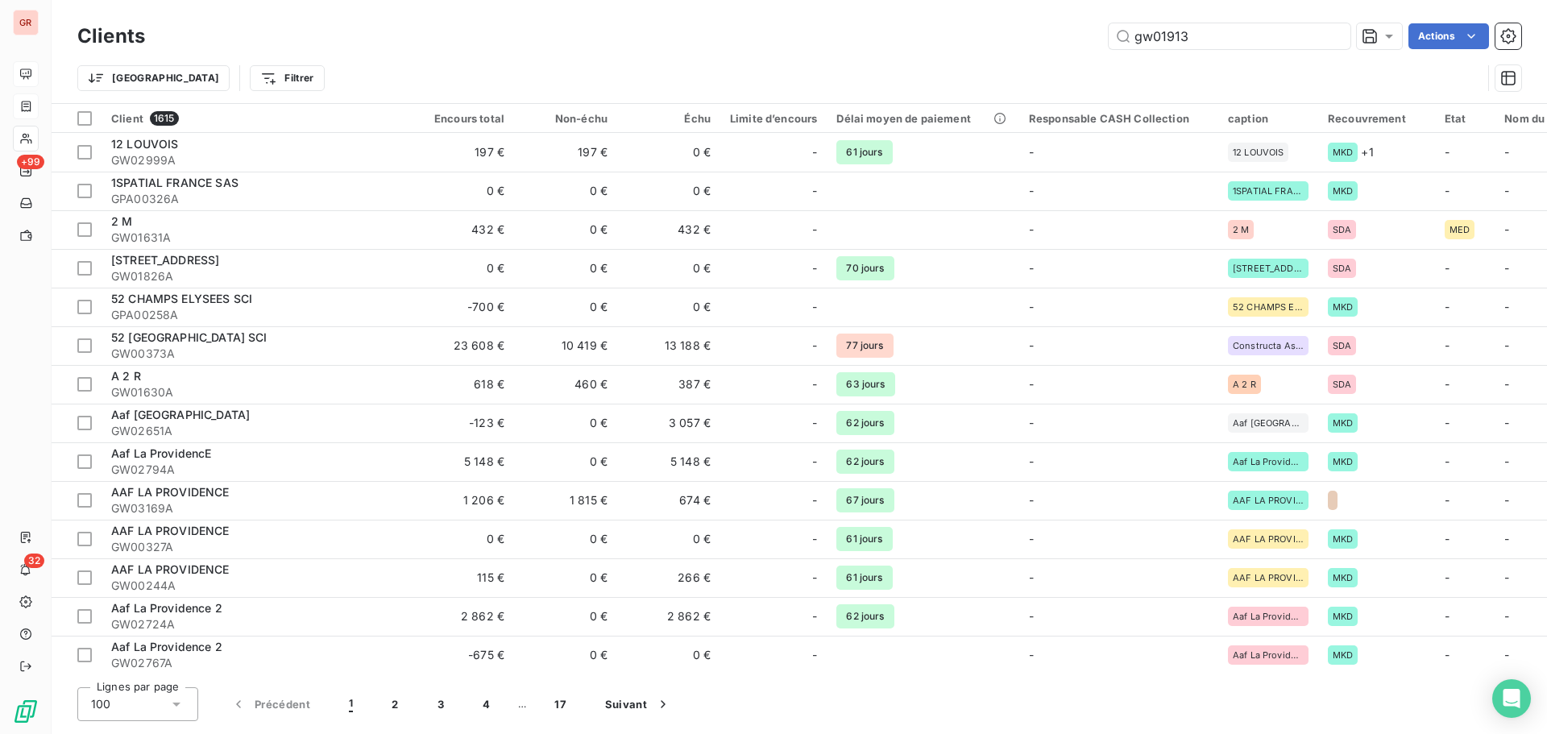
type input "GW03192A"
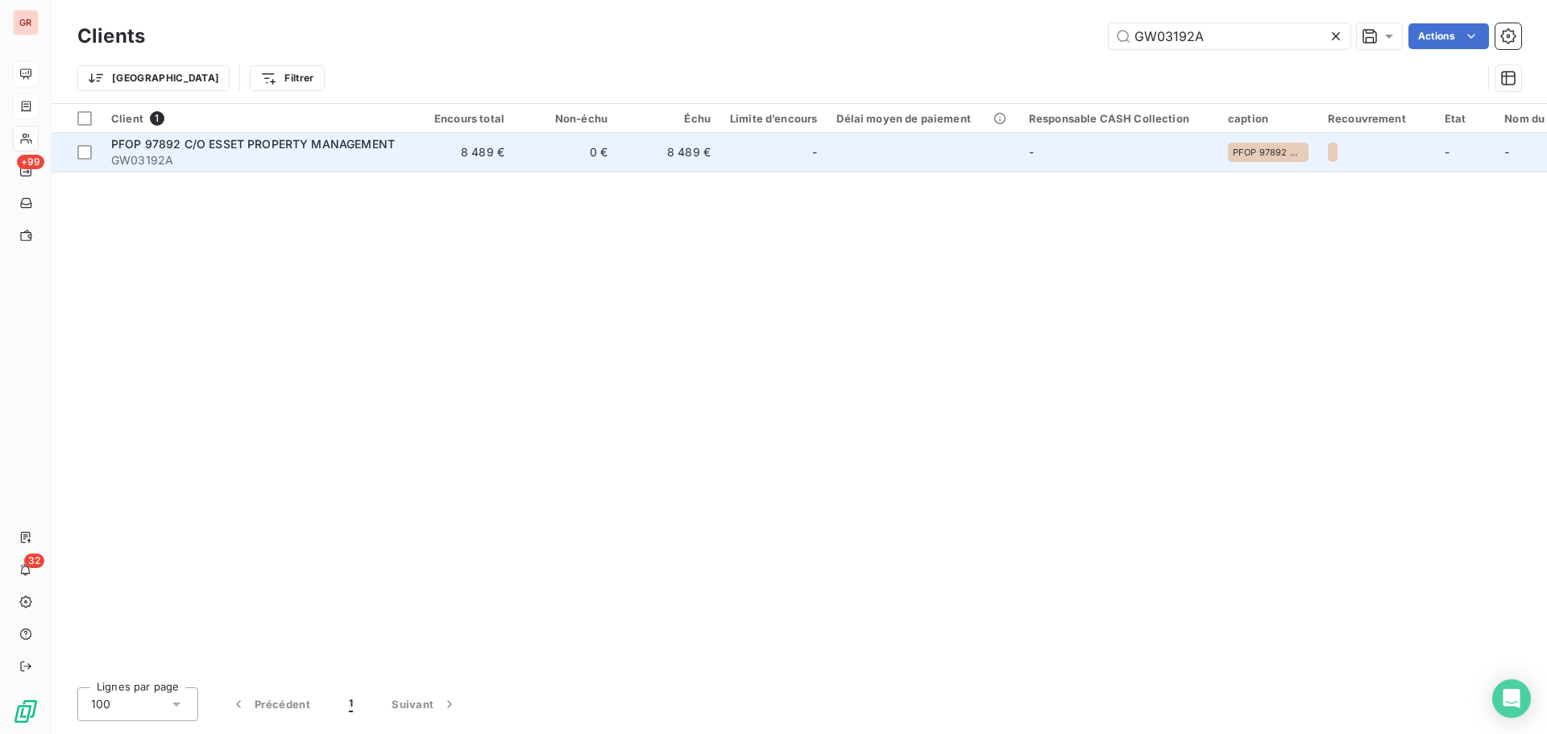
click at [289, 151] on div "PFOP 97892 C/O ESSET PROPERTY MANAGEMENT" at bounding box center [256, 144] width 290 height 16
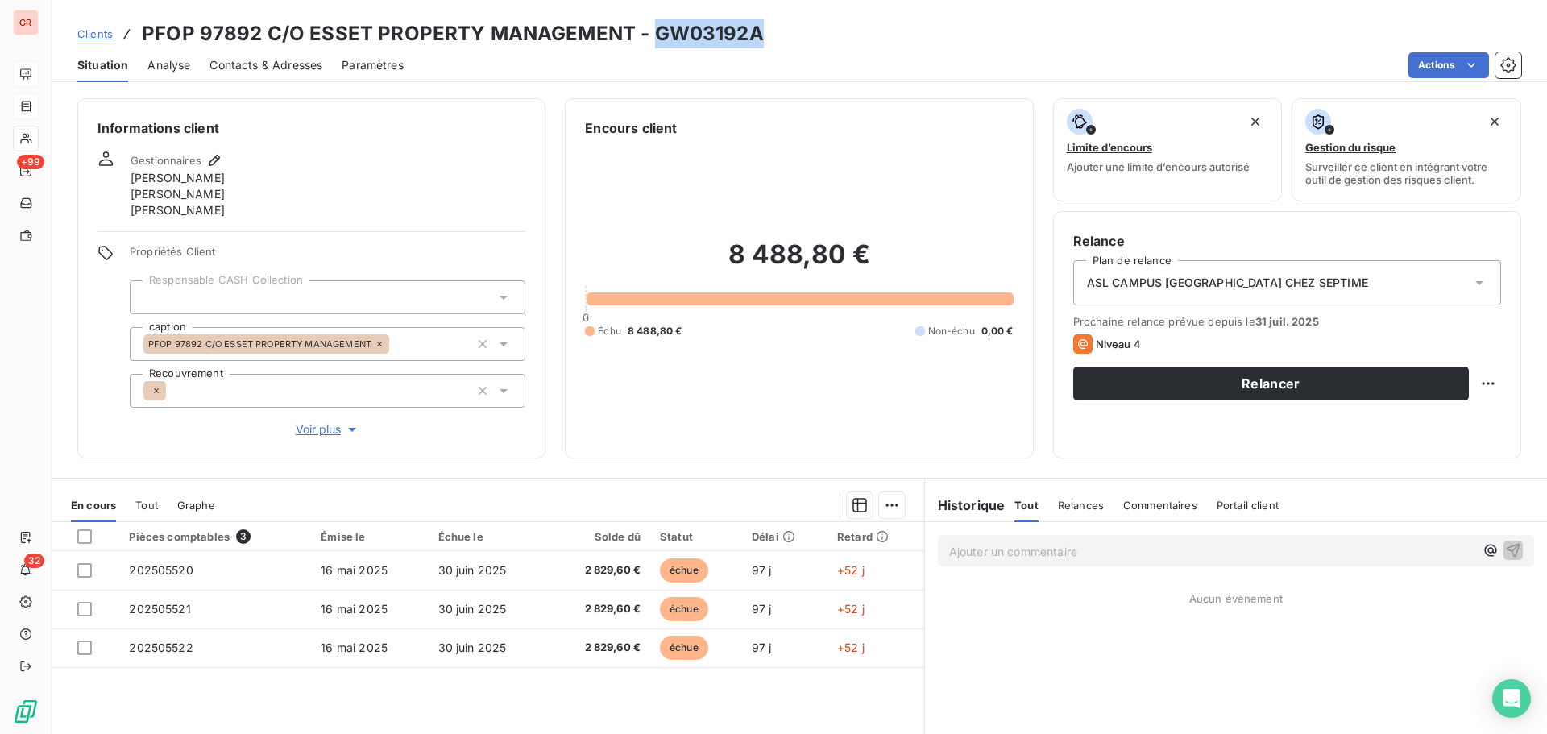
drag, startPoint x: 766, startPoint y: 39, endPoint x: 647, endPoint y: 36, distance: 119.3
click at [647, 36] on div "Clients PFOP 97892 C/O ESSET PROPERTY MANAGEMENT - GW03192A" at bounding box center [800, 33] width 1496 height 29
copy h3 "GW03192A"
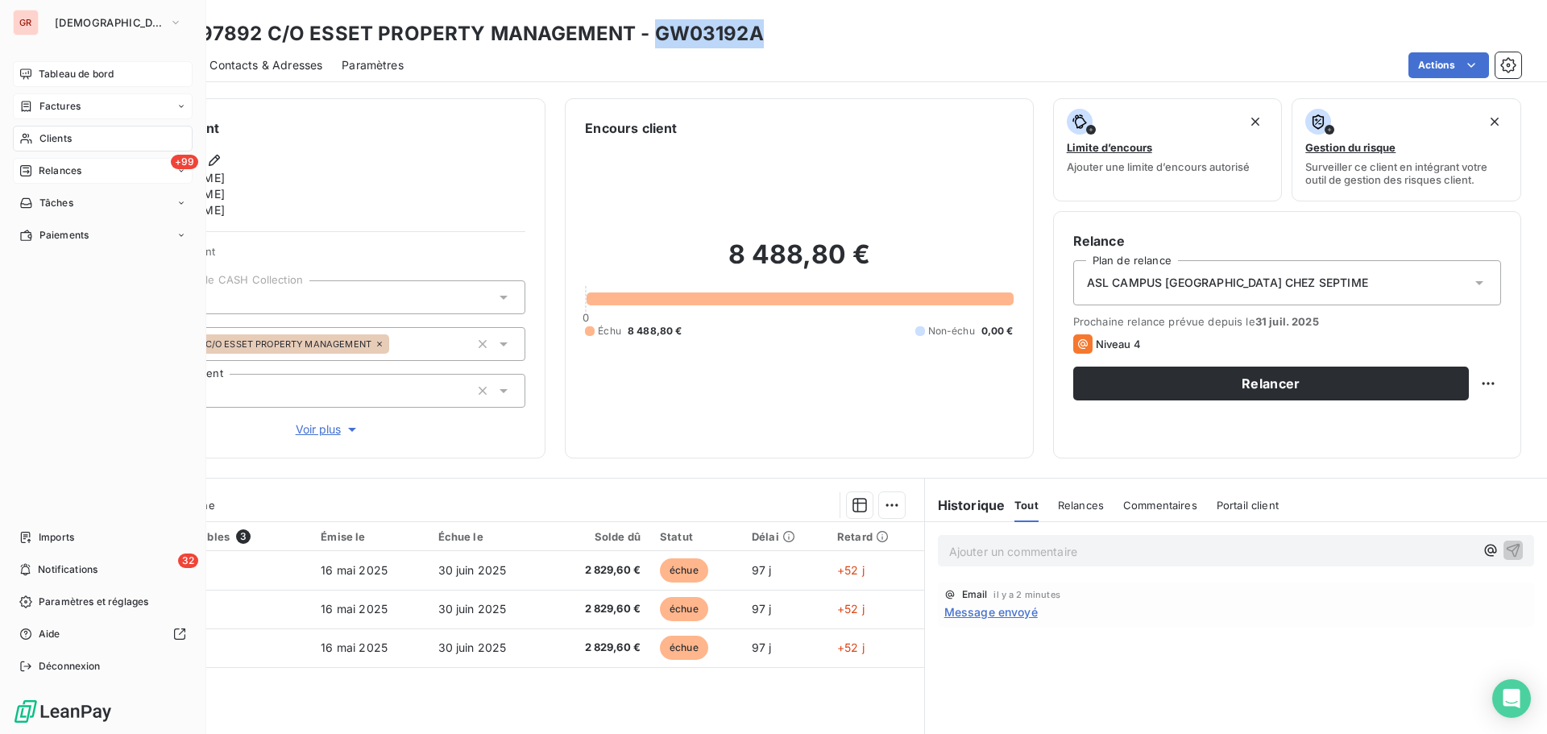
click at [189, 163] on span "+99" at bounding box center [184, 162] width 27 height 15
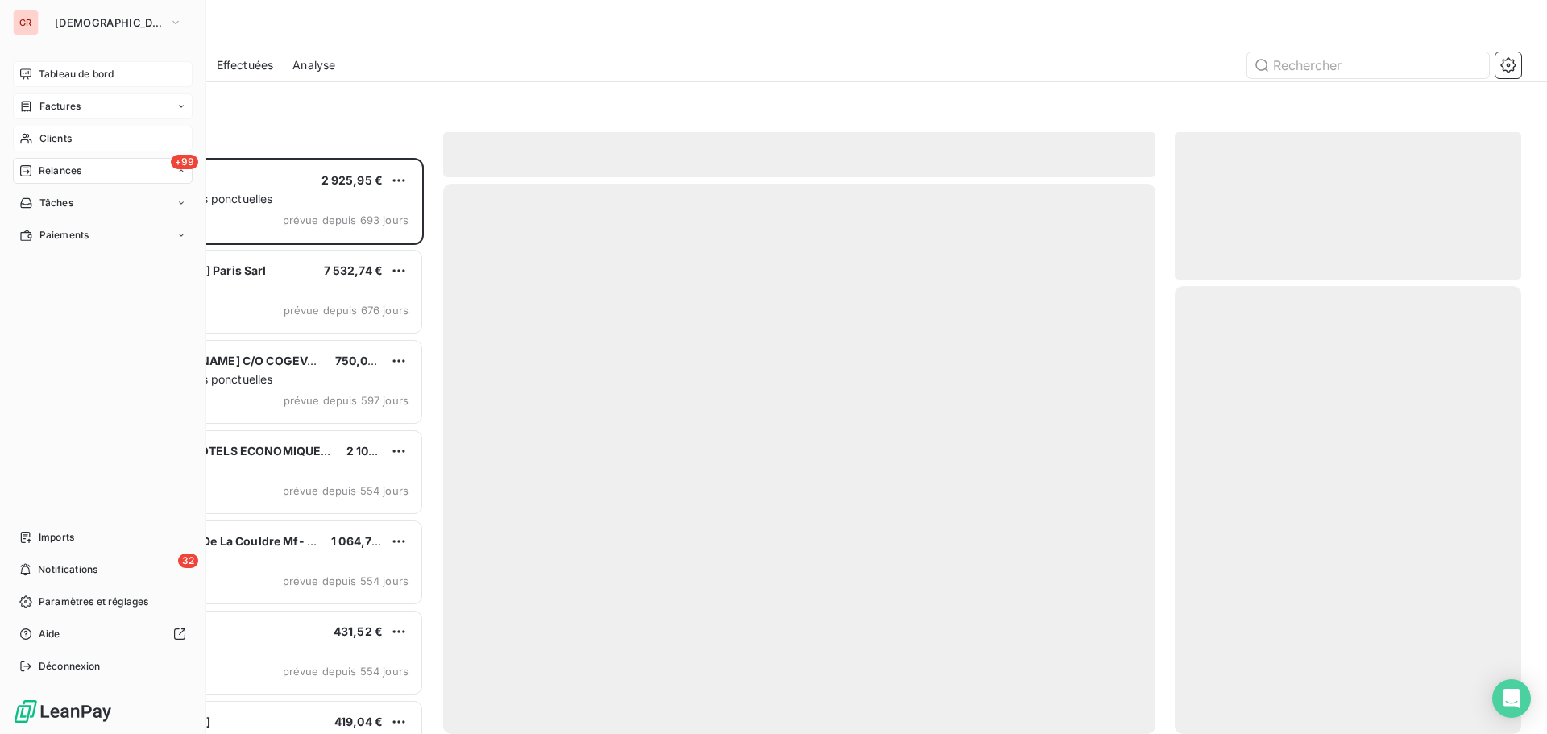
scroll to position [564, 334]
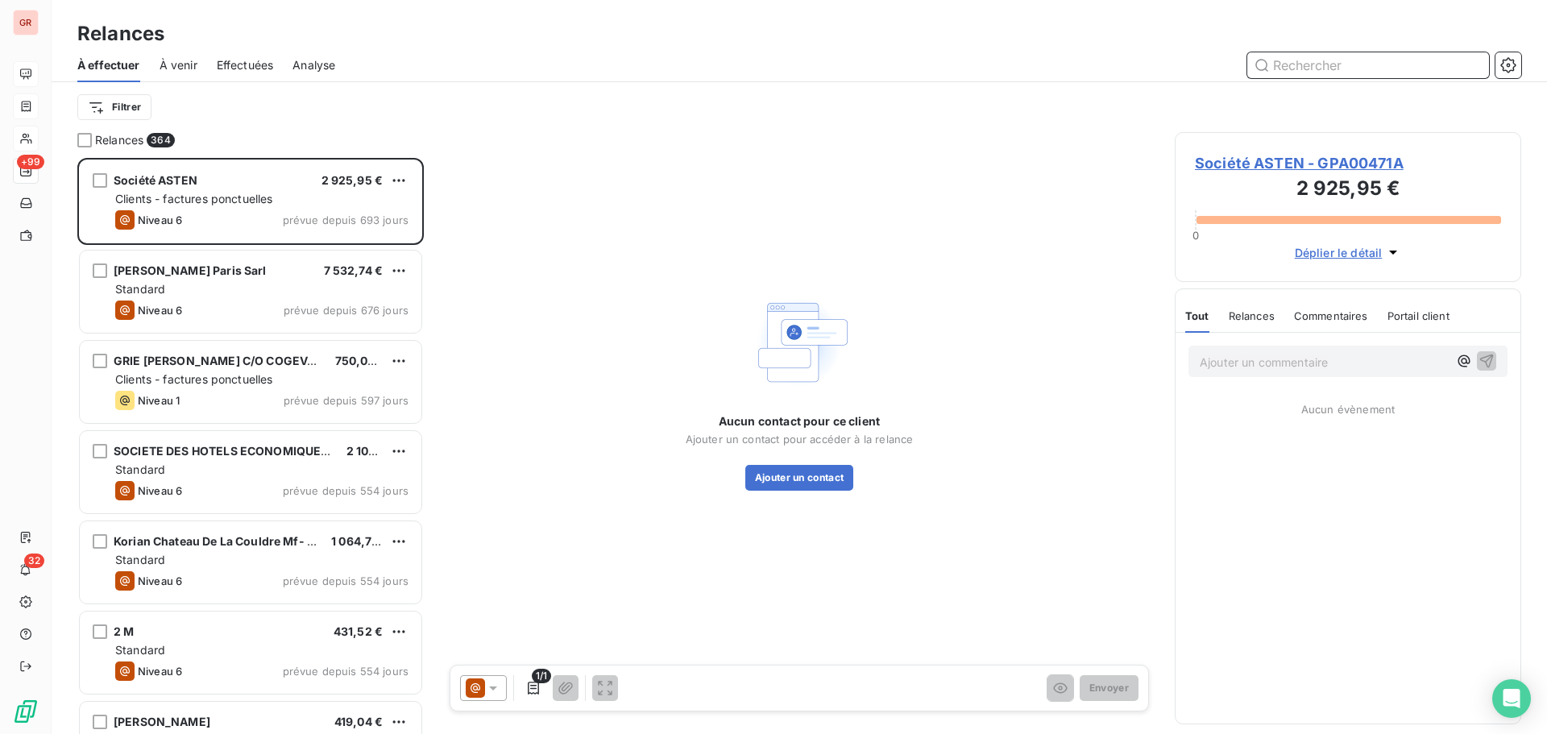
click at [184, 63] on span "À venir" at bounding box center [179, 65] width 38 height 16
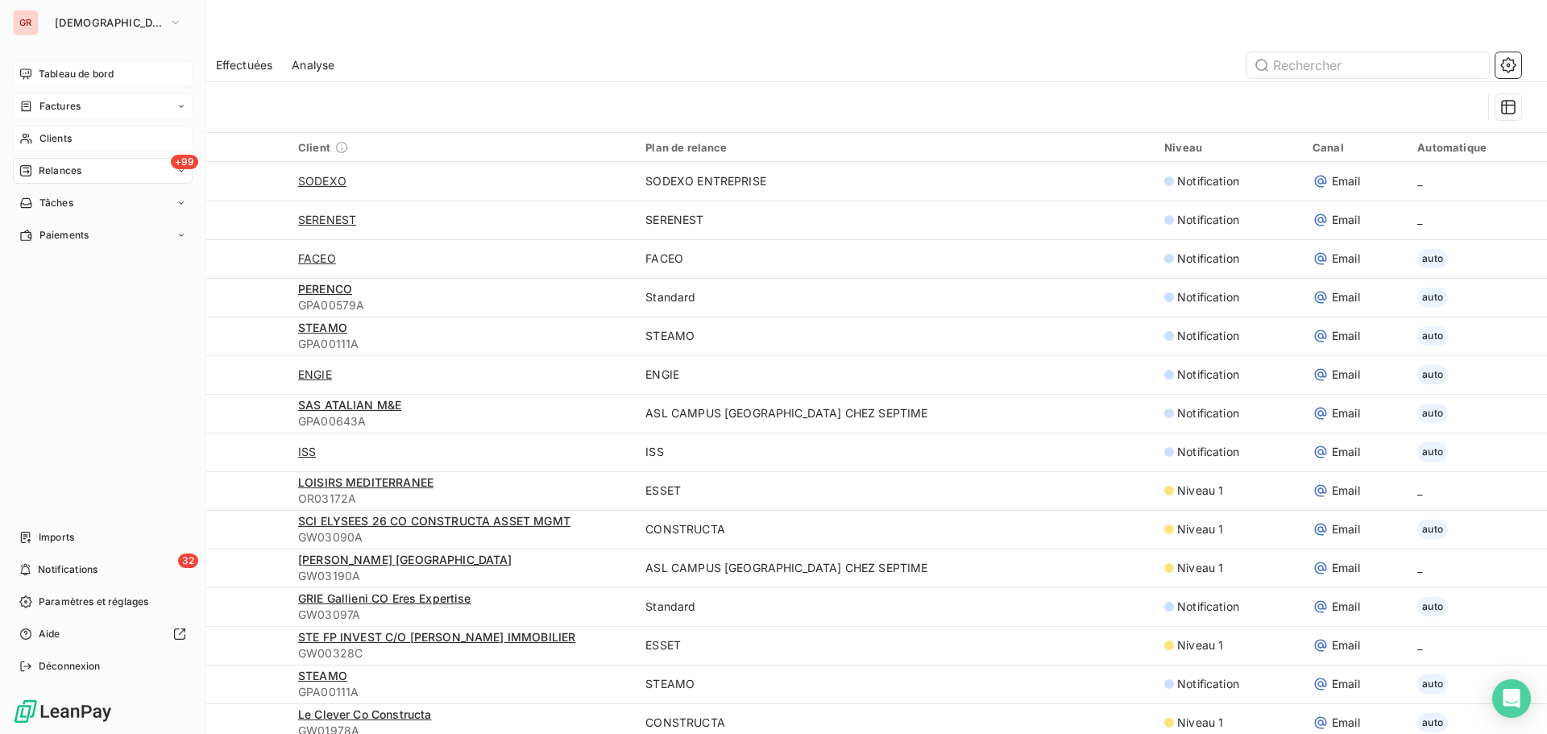
click at [31, 169] on icon at bounding box center [25, 170] width 11 height 11
click at [59, 238] on span "À venir" at bounding box center [55, 235] width 33 height 15
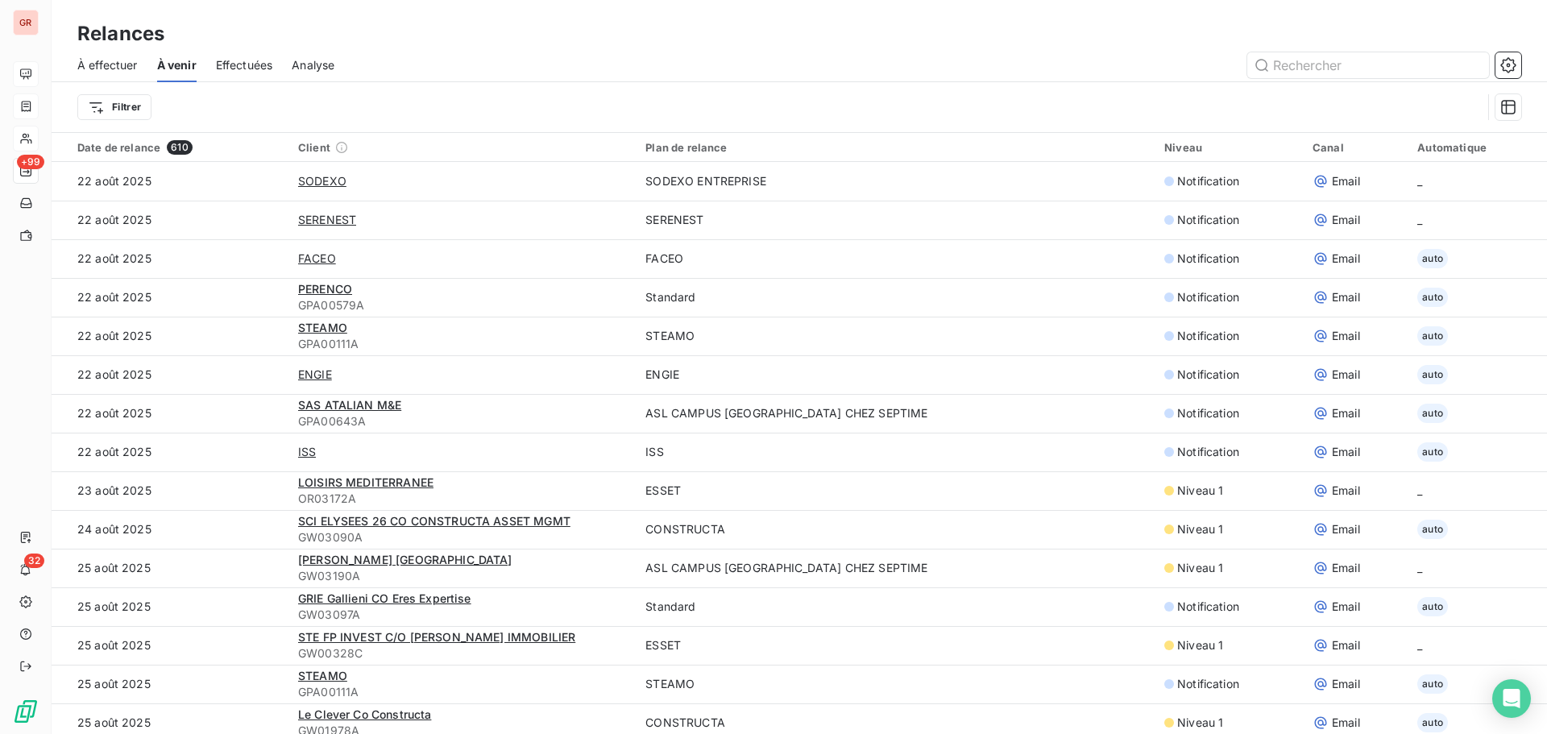
click at [254, 98] on div "Filtrer" at bounding box center [779, 107] width 1405 height 31
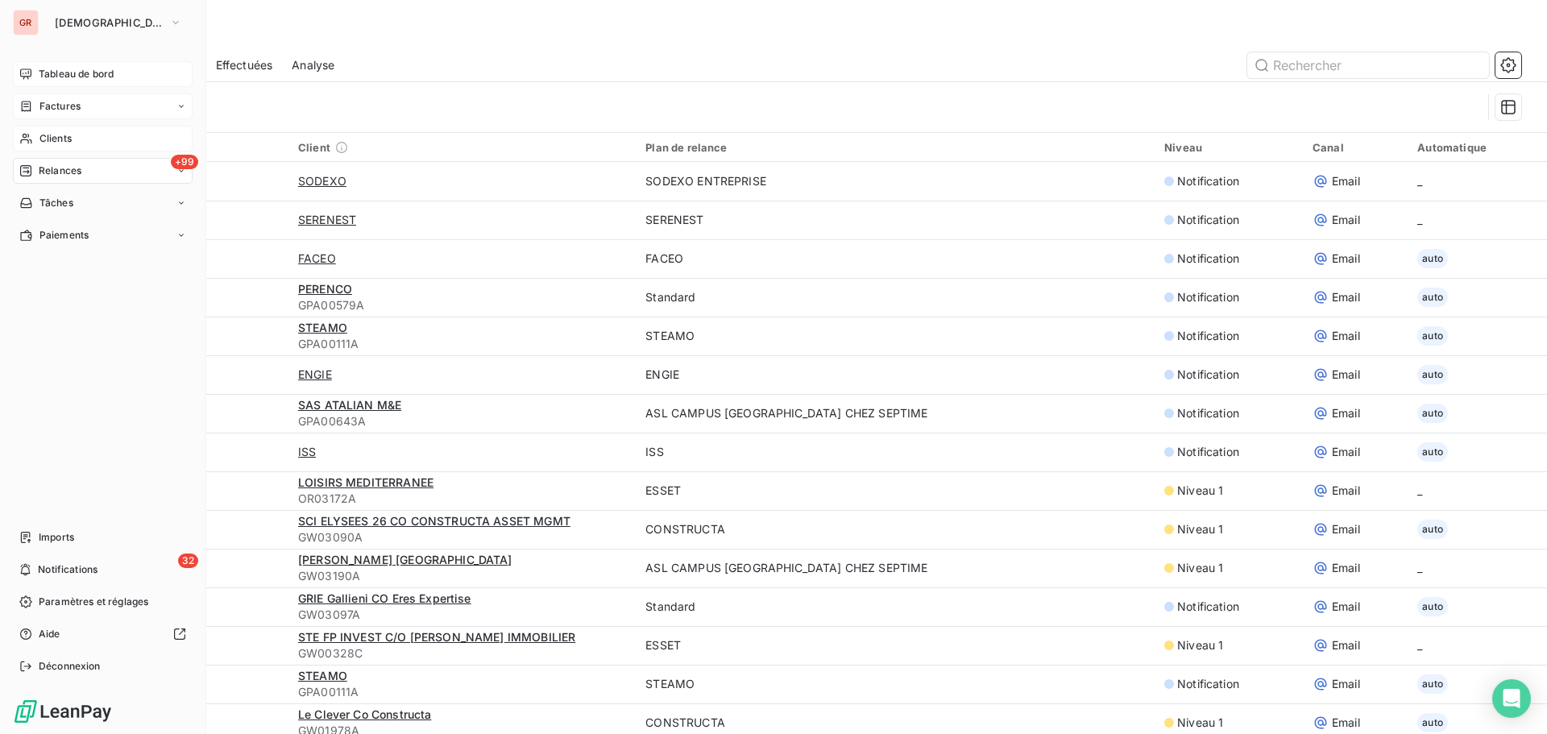
click at [67, 174] on span "Relances" at bounding box center [60, 171] width 43 height 15
click at [74, 202] on span "À effectuer" at bounding box center [65, 203] width 52 height 15
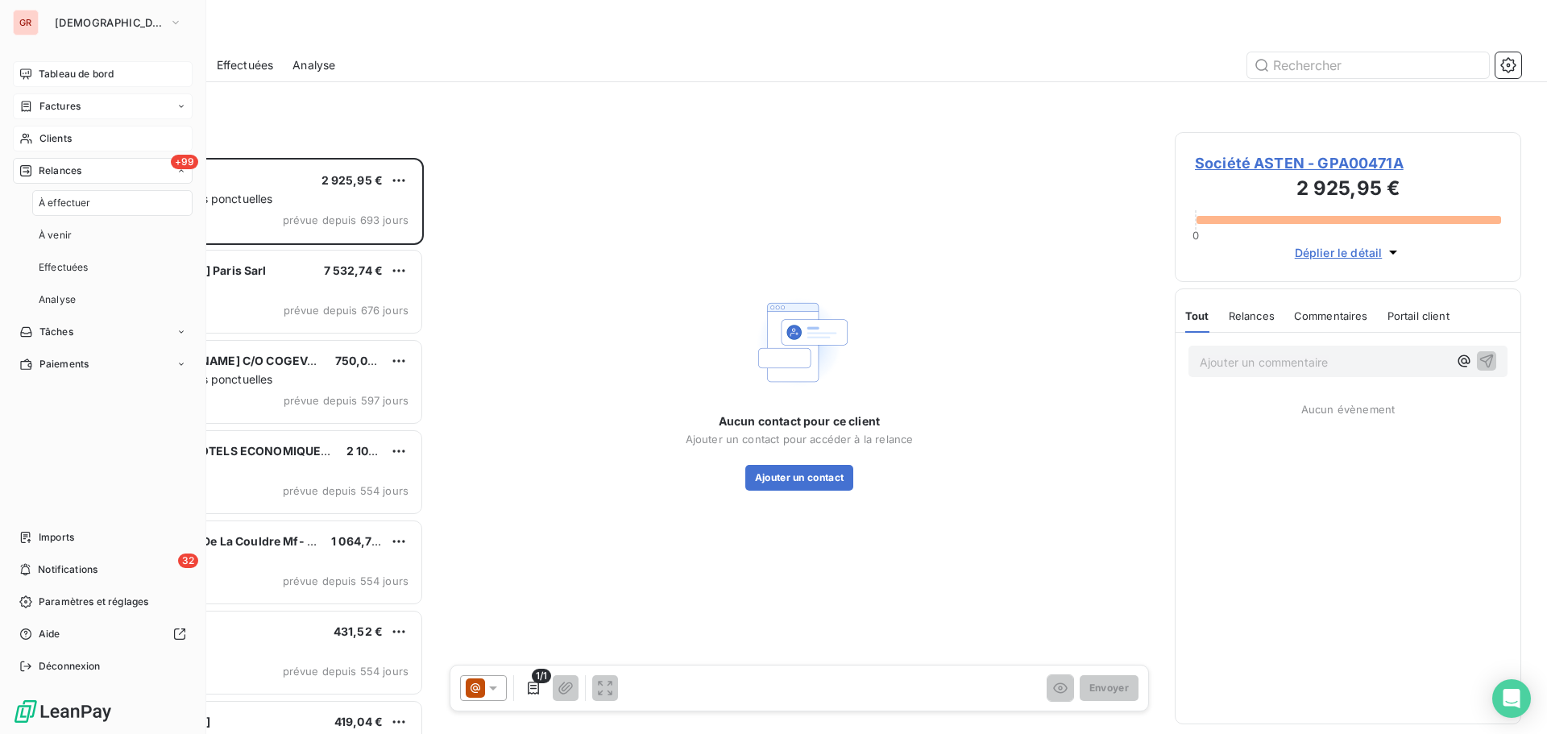
scroll to position [564, 334]
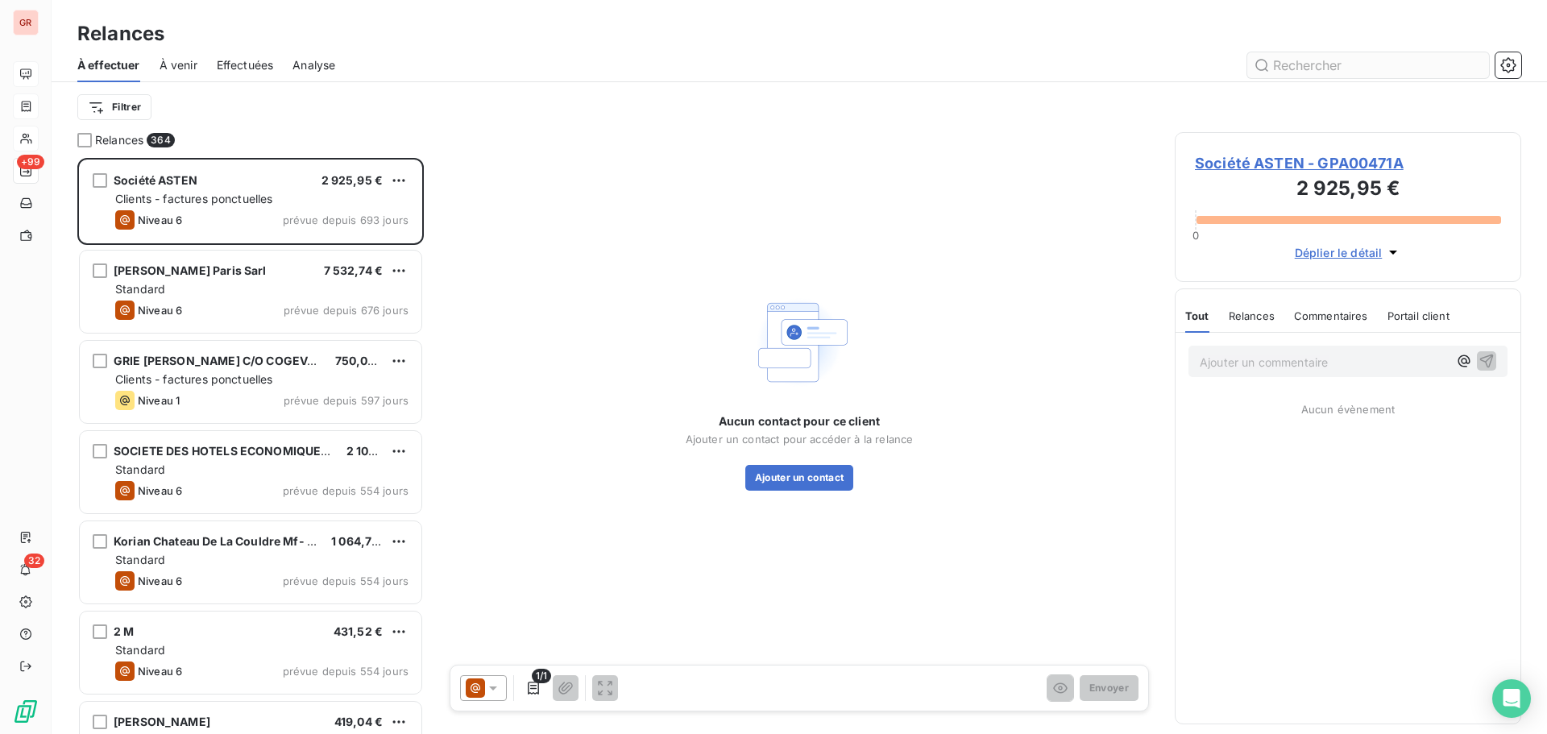
click at [1031, 65] on input "text" at bounding box center [1369, 65] width 242 height 26
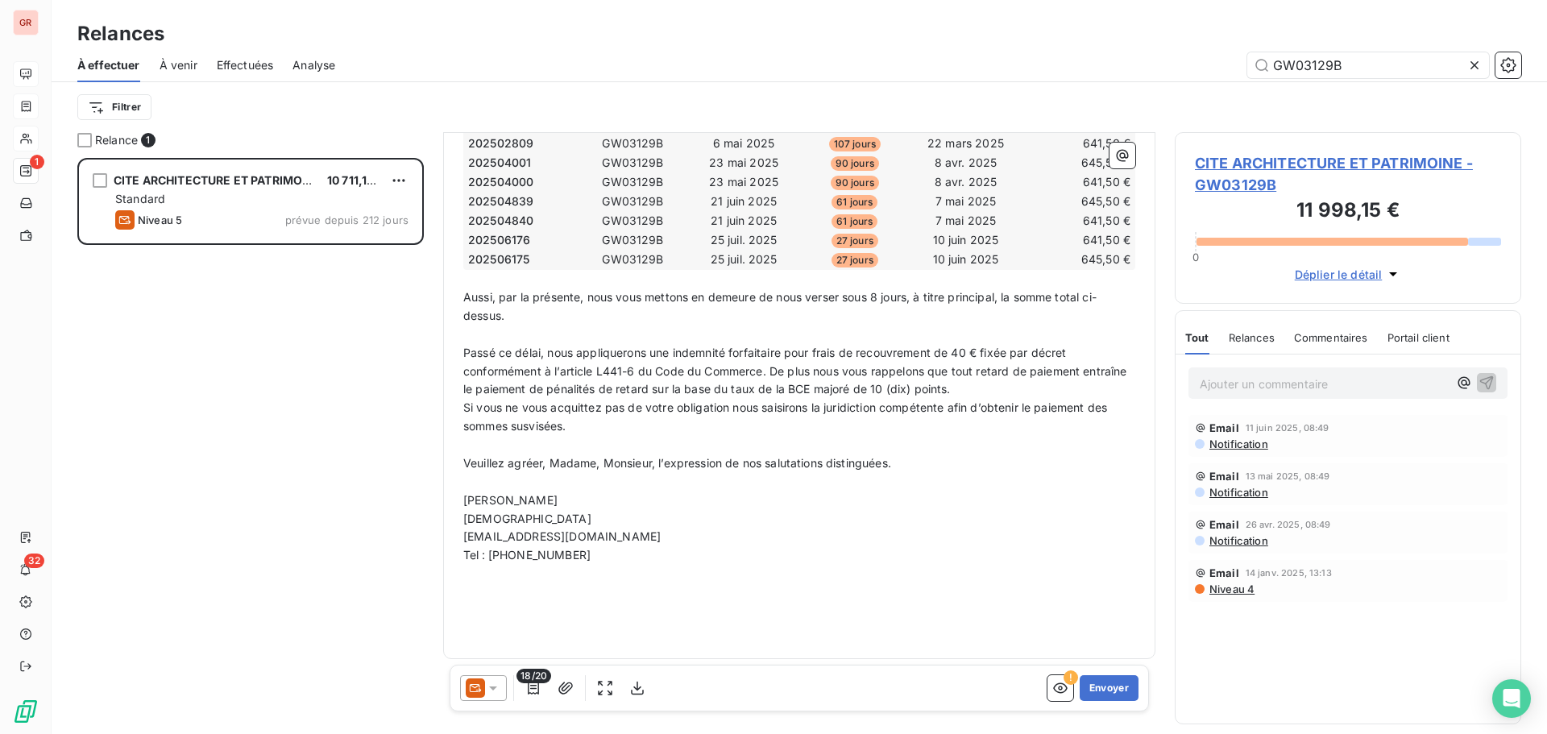
scroll to position [525, 0]
type input "GW03129B"
click at [1031, 443] on icon "button" at bounding box center [1060, 688] width 15 height 10
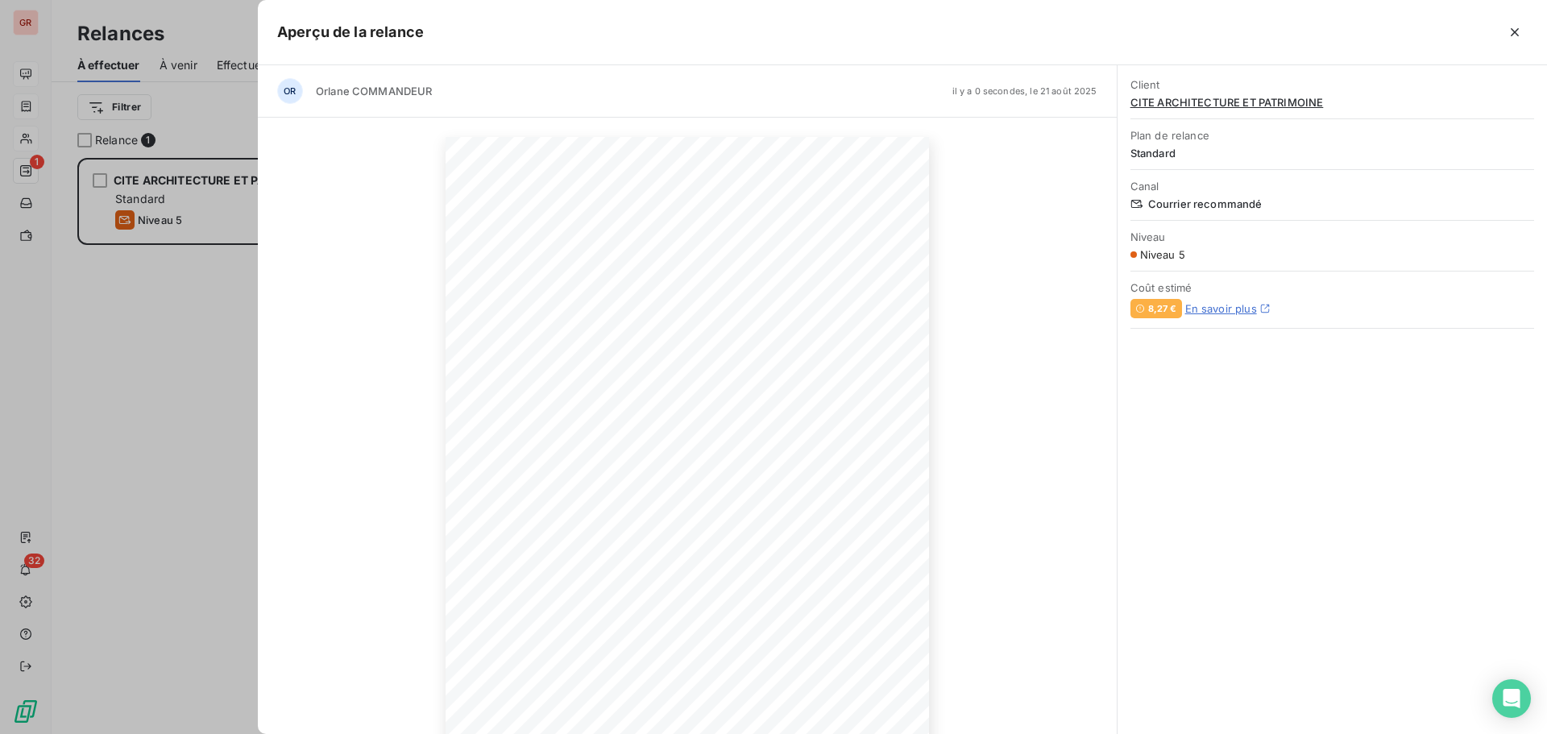
click at [191, 405] on div at bounding box center [773, 367] width 1547 height 734
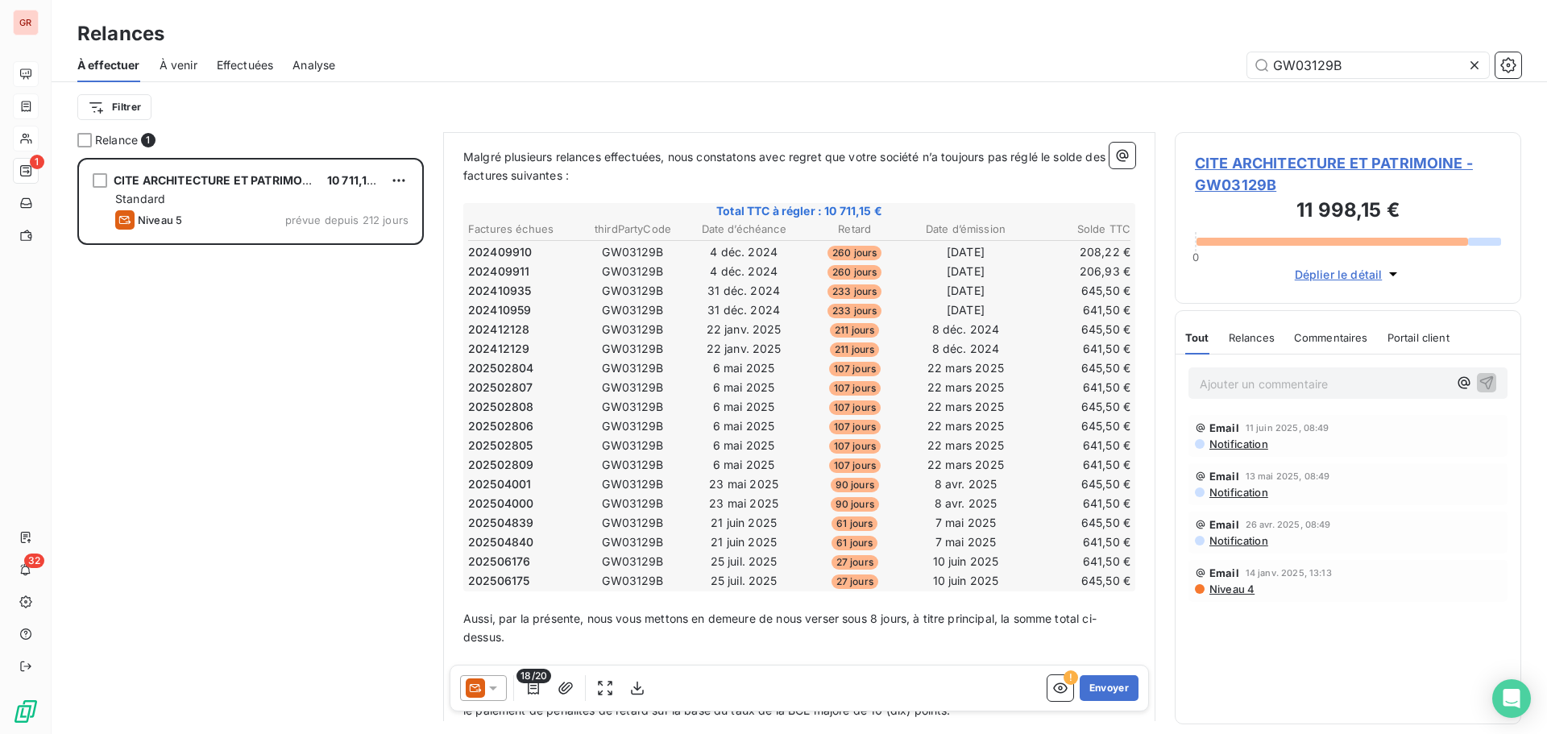
scroll to position [0, 0]
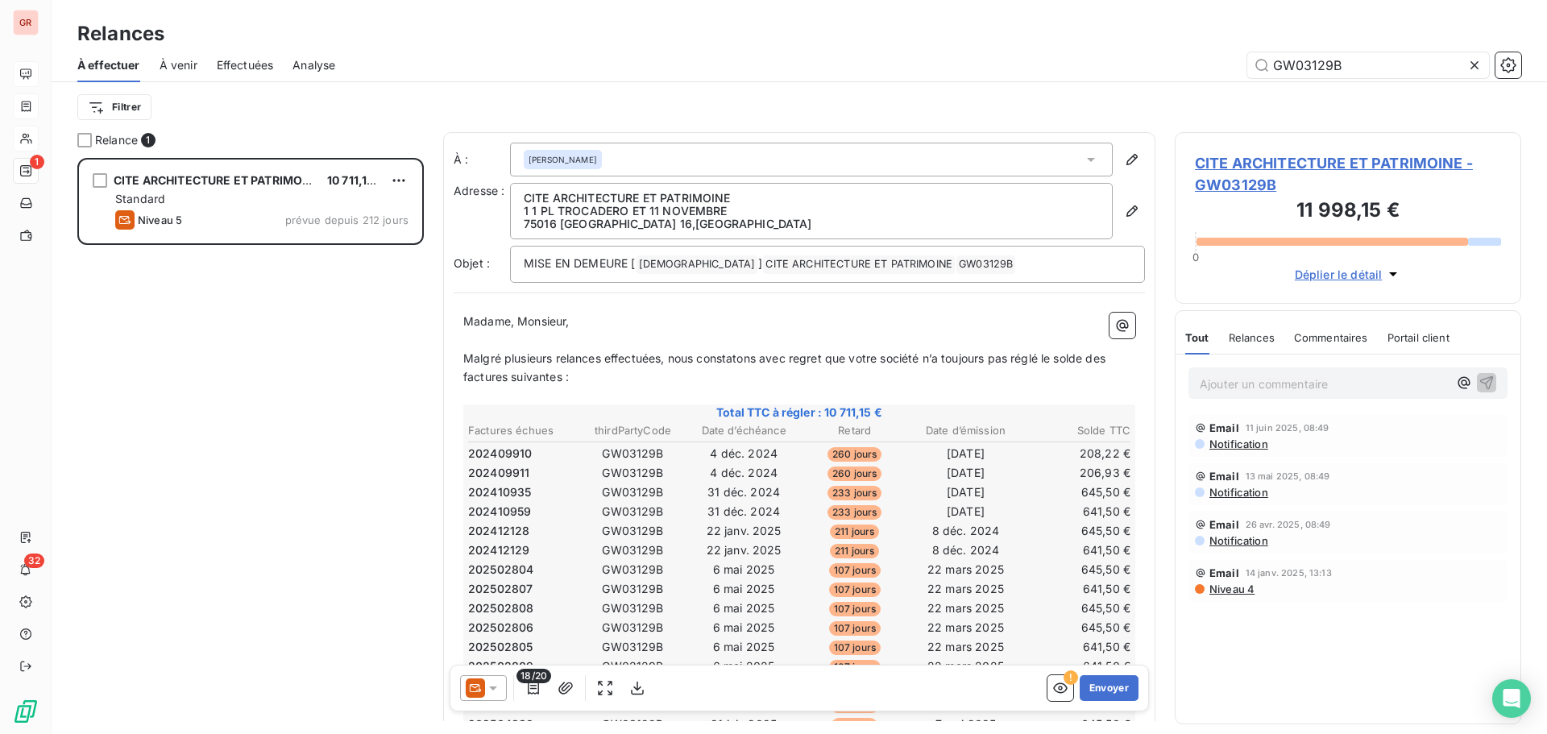
click at [326, 443] on div "CITE ARCHITECTURE ET PATRIMOINE 10 711,15 € Standard Niveau 5 prévue depuis 212…" at bounding box center [250, 446] width 347 height 576
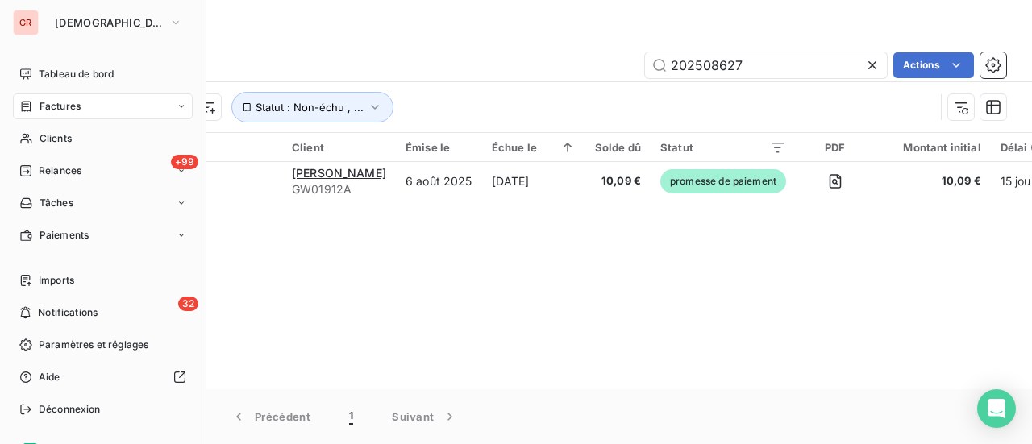
click at [71, 103] on span "Factures" at bounding box center [59, 106] width 41 height 15
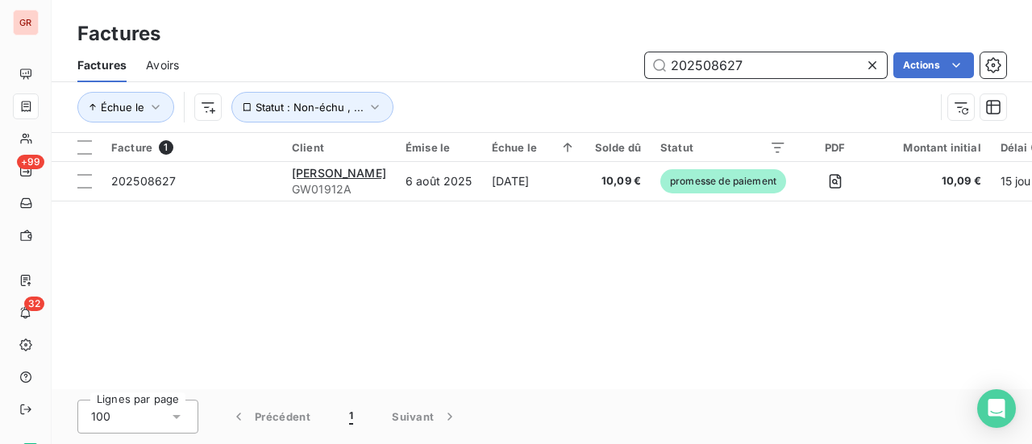
drag, startPoint x: 783, startPoint y: 69, endPoint x: 440, endPoint y: 93, distance: 343.4
click at [453, 93] on div "Factures Avoirs 202508627 Actions Échue le Statut : Non-échu , ..." at bounding box center [542, 90] width 980 height 84
paste input "GPA00652A"
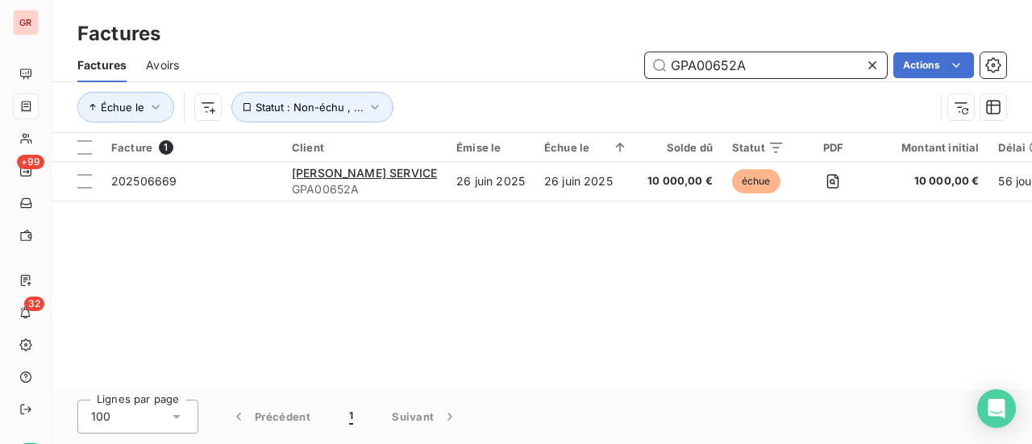
drag, startPoint x: 773, startPoint y: 64, endPoint x: 500, endPoint y: 74, distance: 273.4
click at [501, 74] on div "GPA00652A Actions" at bounding box center [602, 65] width 808 height 26
click at [759, 77] on input "GPA00652A" at bounding box center [766, 65] width 242 height 26
drag, startPoint x: 760, startPoint y: 69, endPoint x: 598, endPoint y: 69, distance: 162.0
click at [598, 69] on div "GPA00652A Actions" at bounding box center [602, 65] width 808 height 26
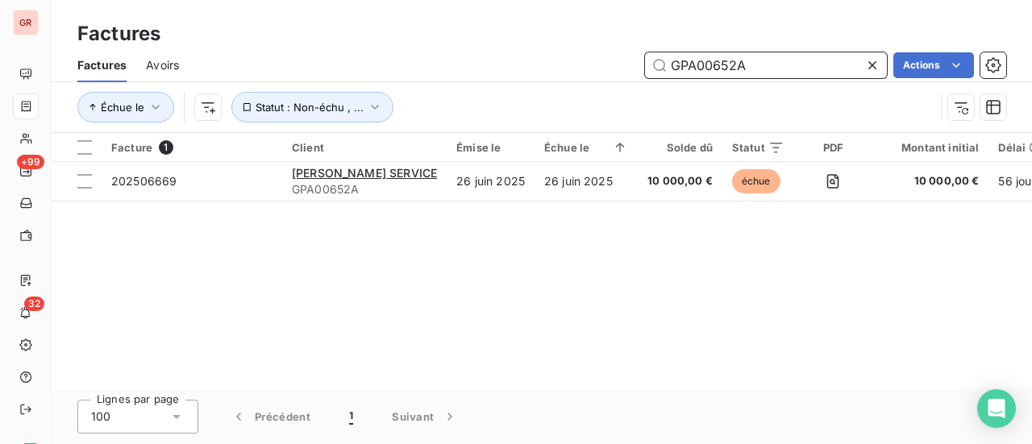
paste input "OR03159"
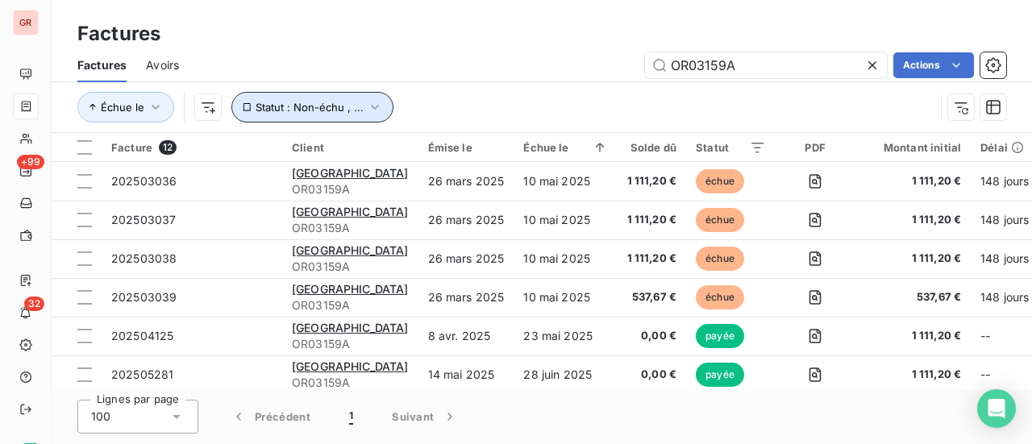
click at [376, 102] on icon "button" at bounding box center [375, 107] width 16 height 16
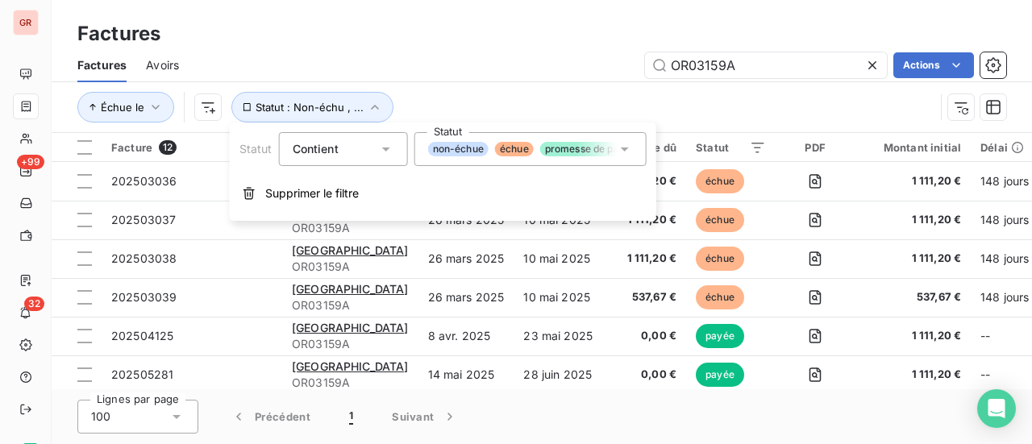
click at [632, 151] on div "non-échue échue promesse de paiement recouvrement payée" at bounding box center [530, 149] width 232 height 34
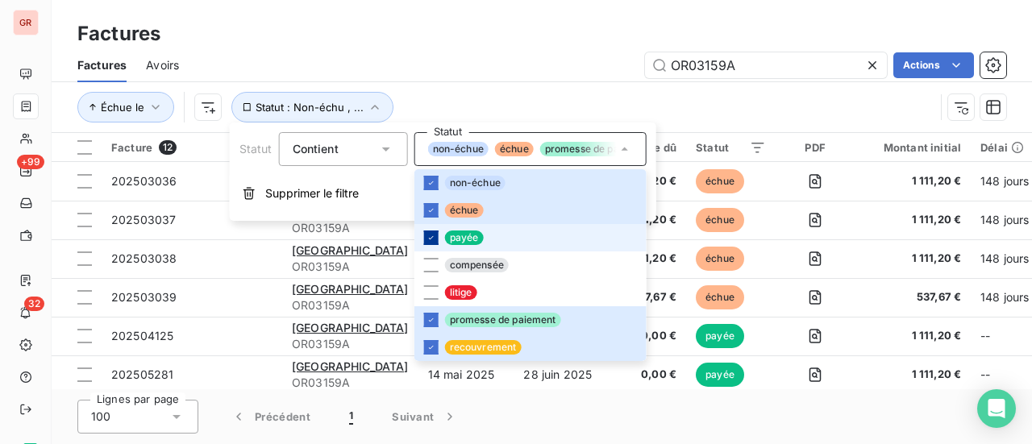
click at [434, 230] on div at bounding box center [431, 237] width 15 height 15
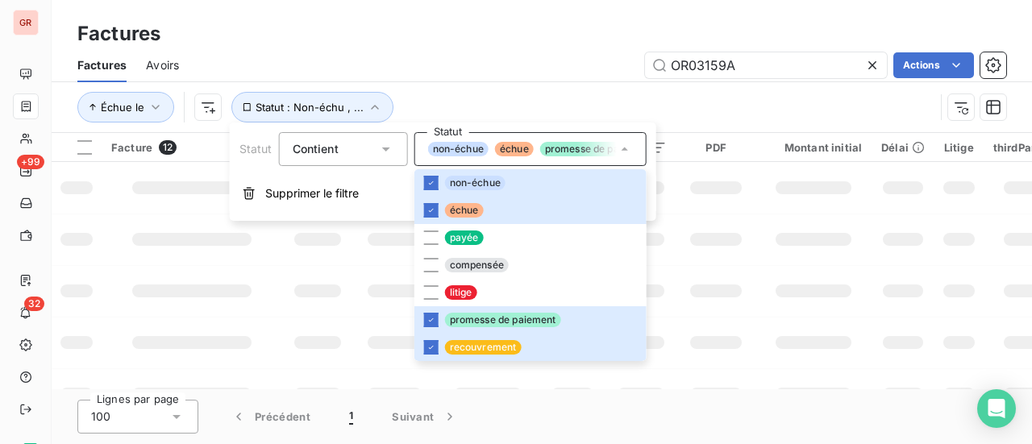
click at [795, 261] on td at bounding box center [813, 240] width 116 height 52
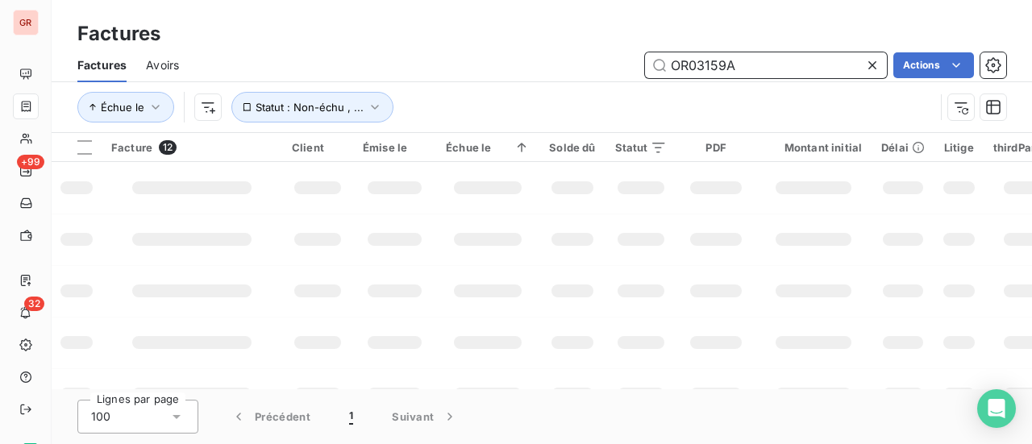
click at [746, 64] on input "OR03159A" at bounding box center [766, 65] width 242 height 26
type input "OR03159"
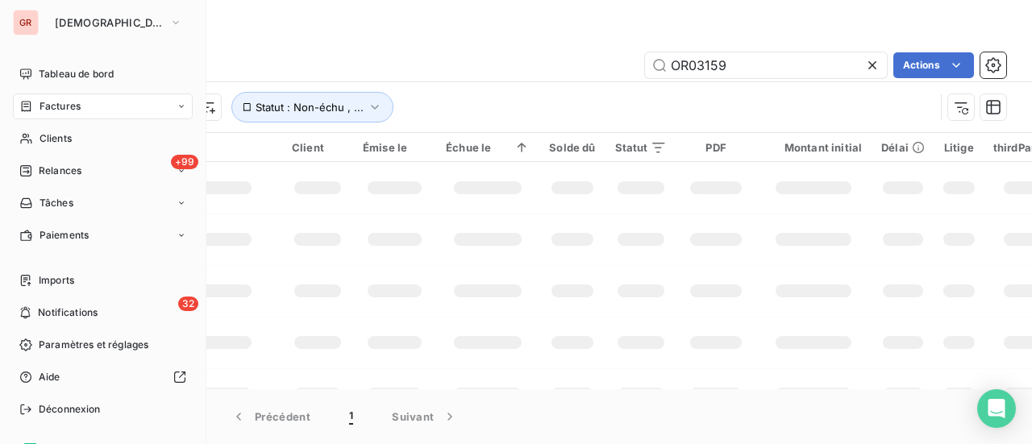
click at [54, 104] on span "Factures" at bounding box center [59, 106] width 41 height 15
click at [66, 131] on span "Clients" at bounding box center [55, 138] width 32 height 15
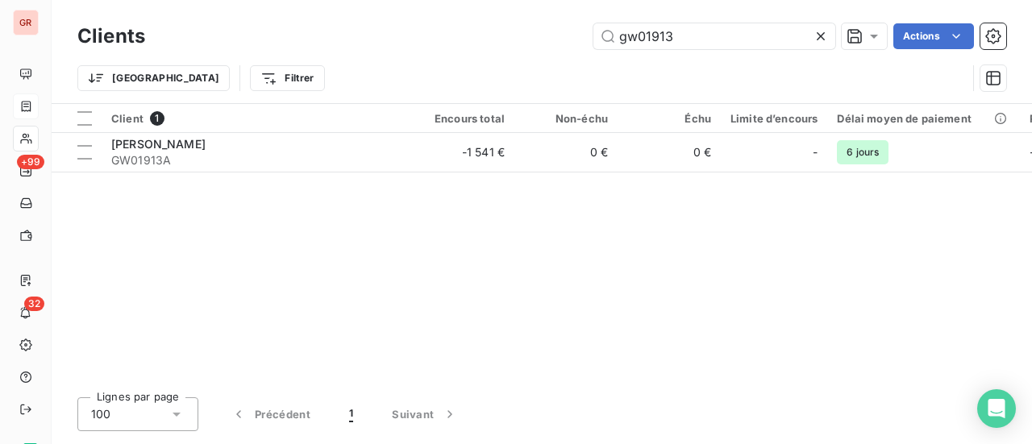
drag, startPoint x: 699, startPoint y: 35, endPoint x: 406, endPoint y: 93, distance: 298.2
click at [453, 78] on div "Clients gw01913 Actions Trier Filtrer" at bounding box center [541, 61] width 928 height 84
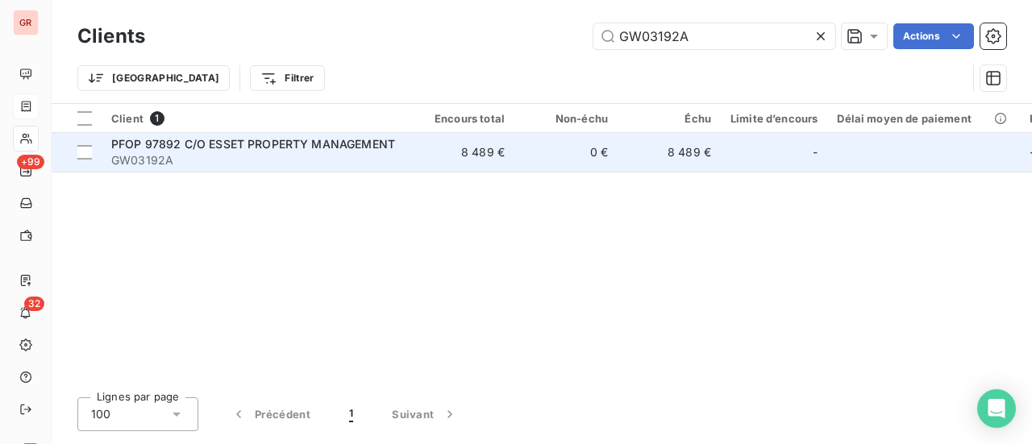
type input "GW03192A"
click at [268, 141] on span "PFOP 97892 C/O ESSET PROPERTY MANAGEMENT" at bounding box center [253, 144] width 284 height 14
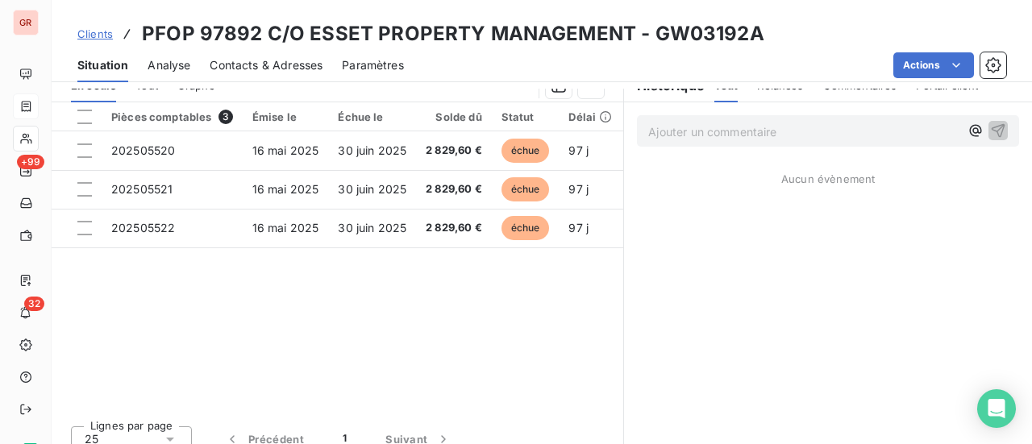
scroll to position [436, 0]
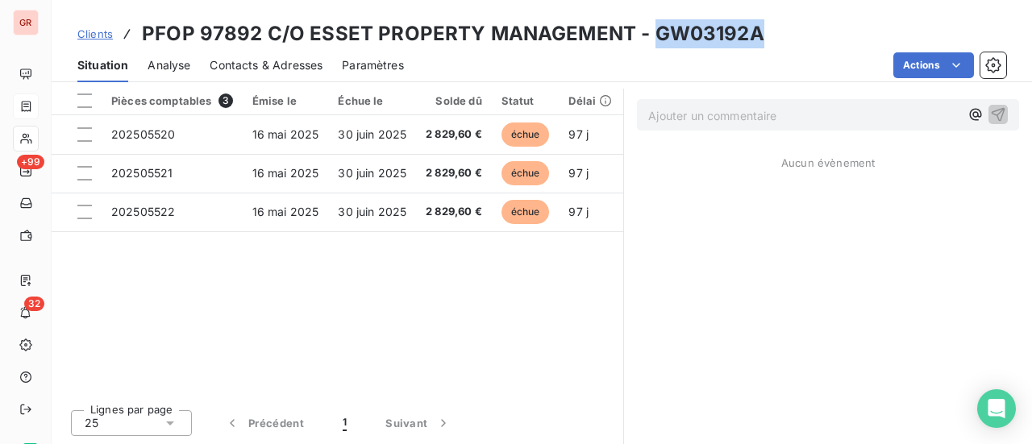
drag, startPoint x: 754, startPoint y: 39, endPoint x: 647, endPoint y: 44, distance: 106.5
click at [647, 44] on h3 "PFOP 97892 C/O ESSET PROPERTY MANAGEMENT - GW03192A" at bounding box center [453, 33] width 622 height 29
copy h3 "GW03192A"
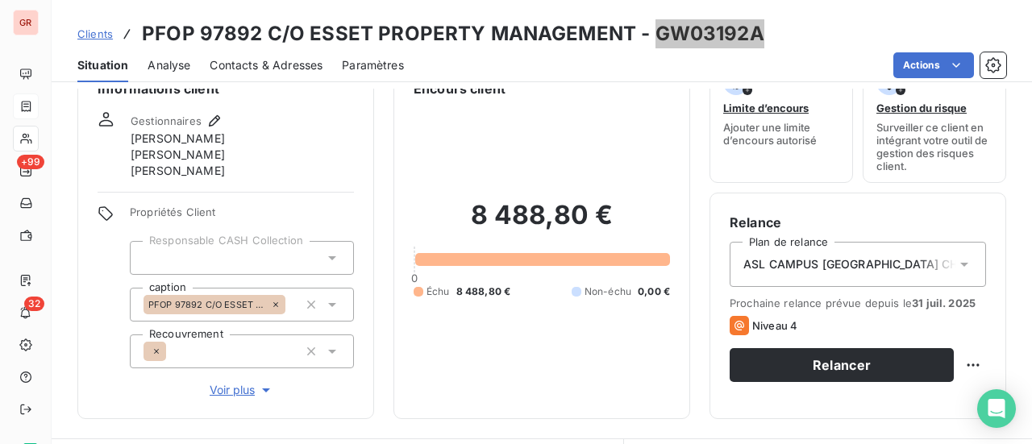
scroll to position [33, 0]
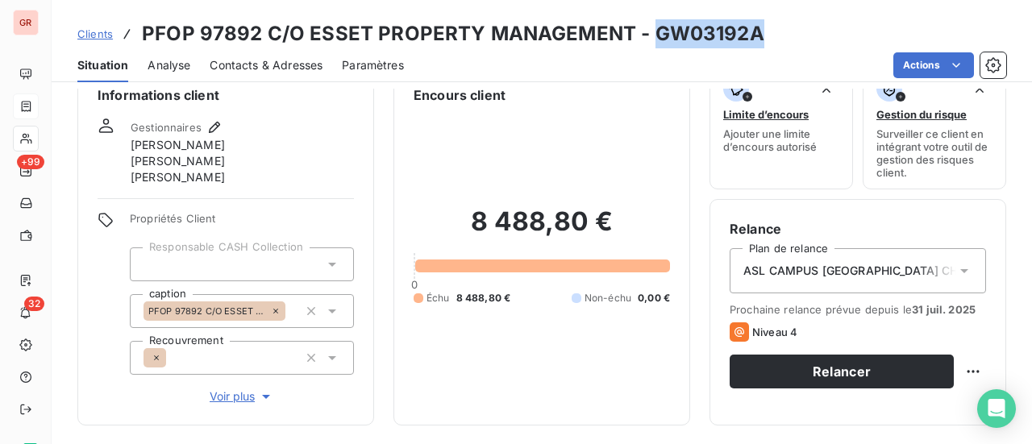
click at [287, 64] on span "Contacts & Adresses" at bounding box center [266, 65] width 113 height 16
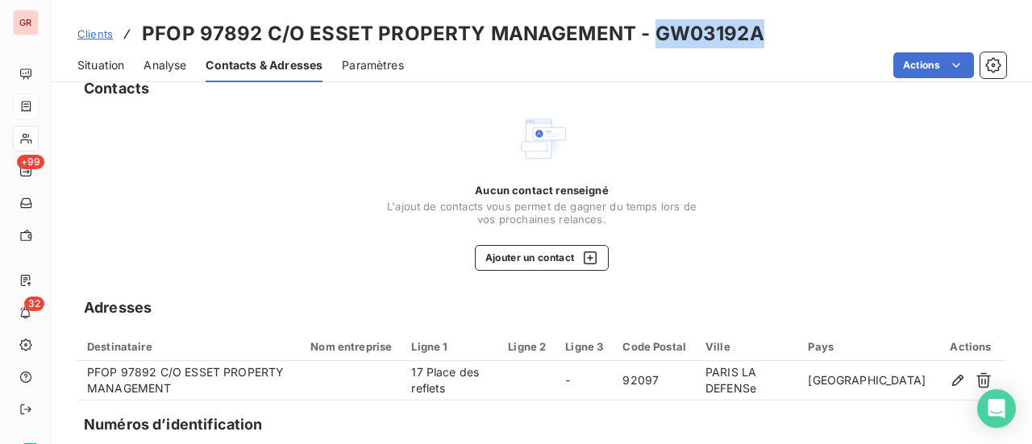
scroll to position [81, 0]
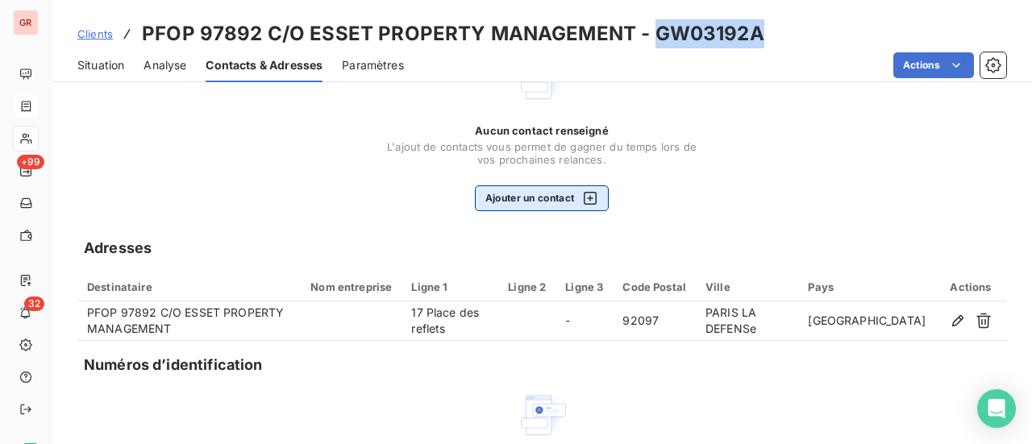
click at [544, 195] on button "Ajouter un contact" at bounding box center [542, 198] width 135 height 26
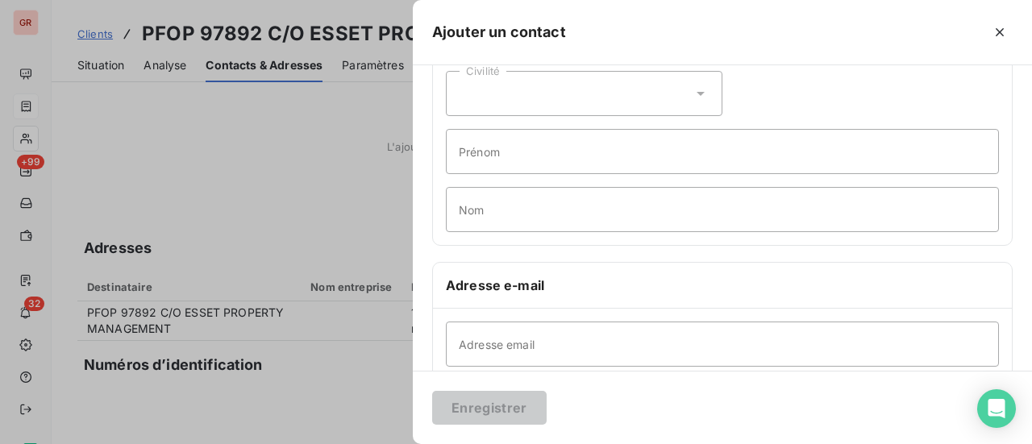
scroll to position [161, 0]
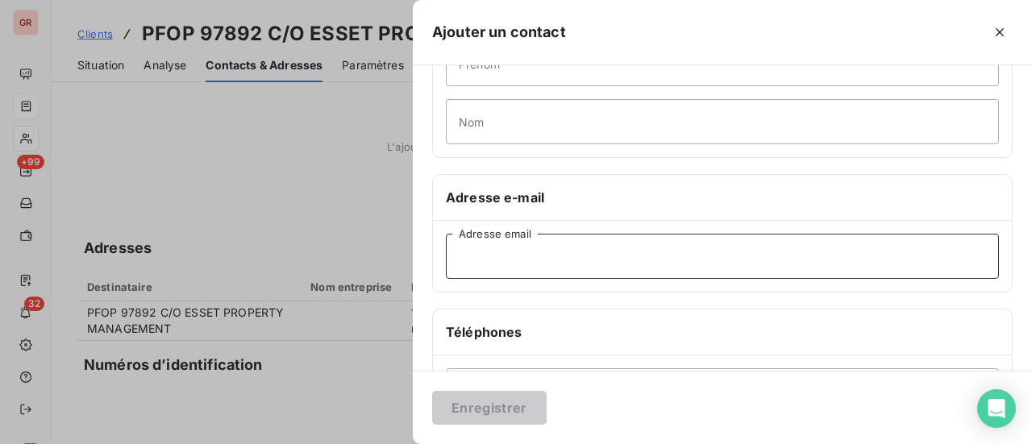
click at [530, 255] on input "Adresse email" at bounding box center [722, 256] width 553 height 45
paste input "[EMAIL_ADDRESS][DOMAIN_NAME]"
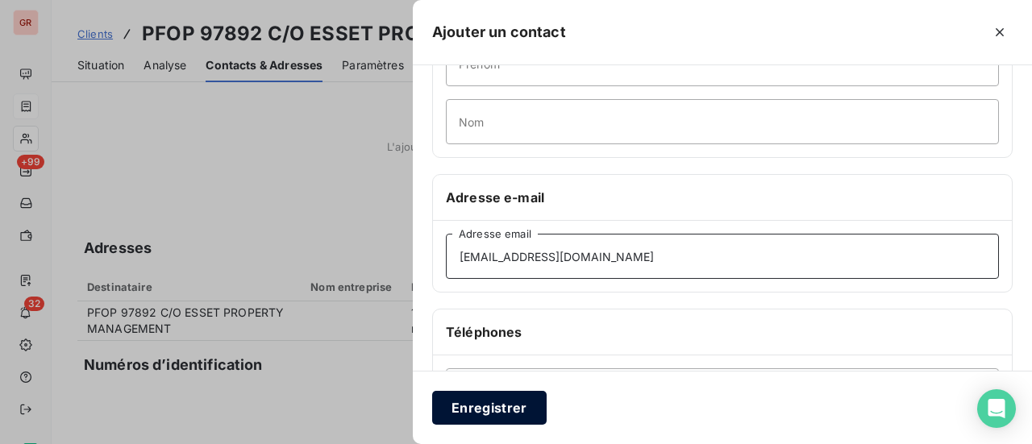
type input "[EMAIL_ADDRESS][DOMAIN_NAME]"
click at [519, 404] on button "Enregistrer" at bounding box center [489, 408] width 114 height 34
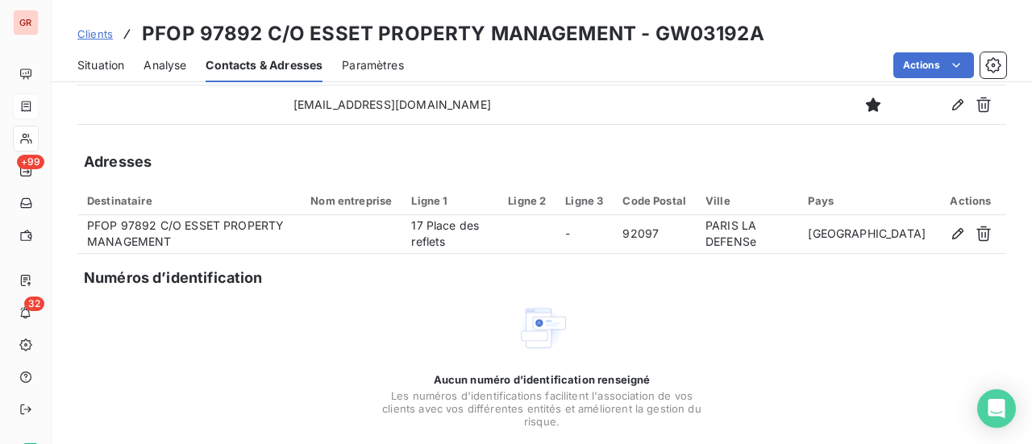
click at [272, 63] on span "Contacts & Adresses" at bounding box center [264, 65] width 117 height 16
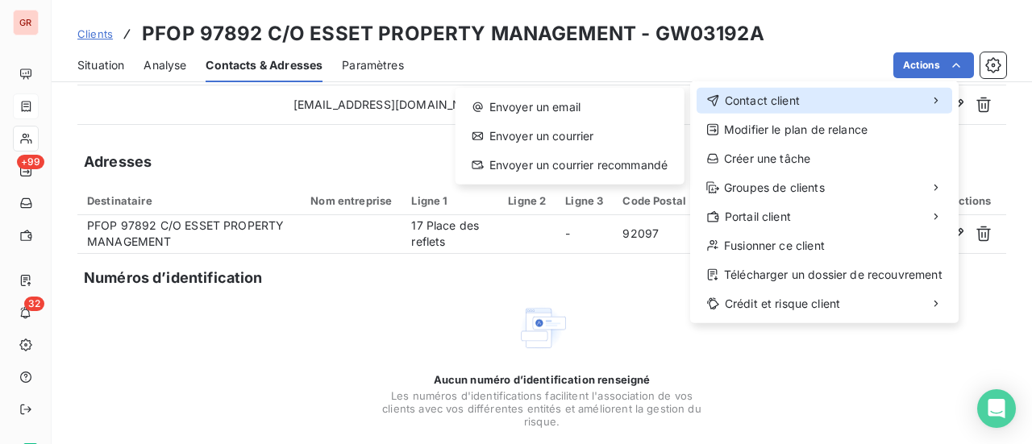
click at [788, 99] on span "Contact client" at bounding box center [762, 101] width 75 height 16
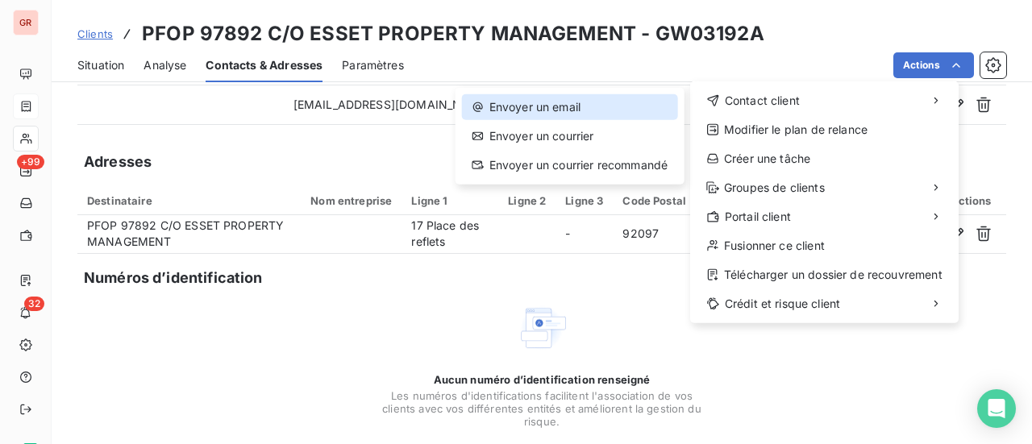
click at [511, 110] on div "Envoyer un email" at bounding box center [570, 107] width 216 height 26
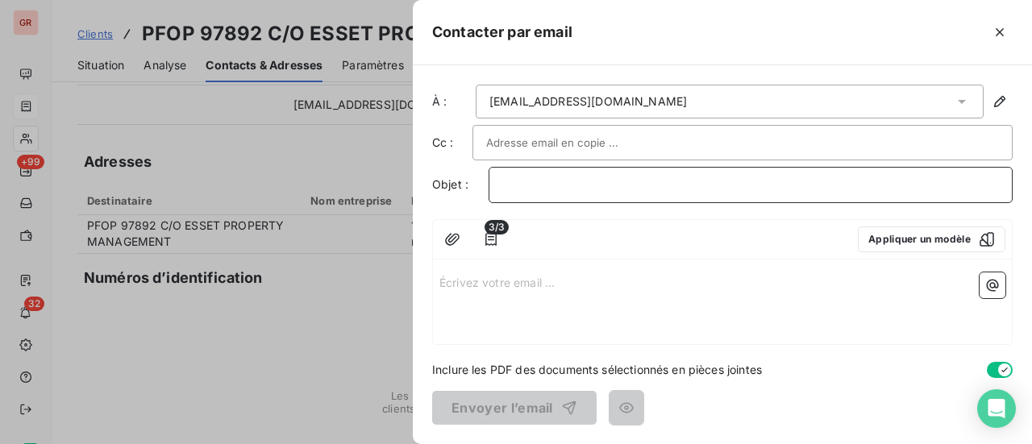
click at [548, 176] on p "﻿" at bounding box center [750, 185] width 496 height 19
click at [455, 286] on p "Écrivez votre email ... ﻿" at bounding box center [722, 281] width 566 height 19
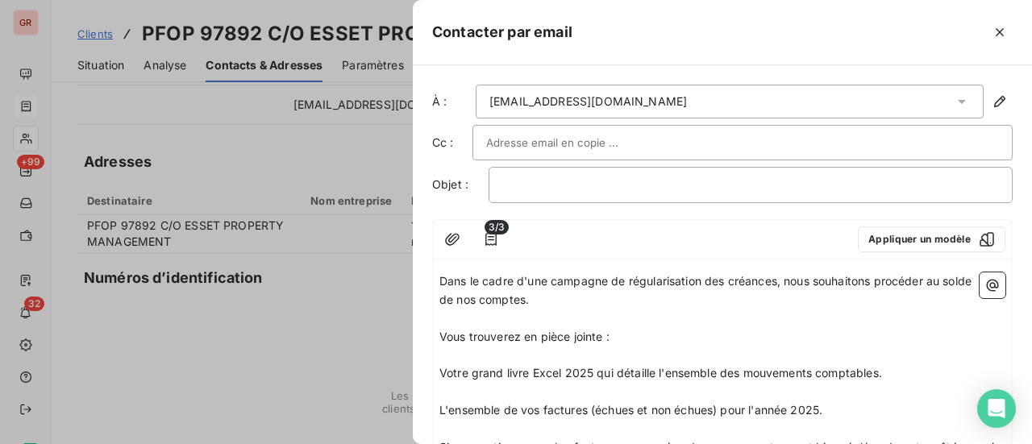
click at [439, 284] on span "Dans le cadre d'une campagne de régularisation des créances, nous souhaitons pr…" at bounding box center [706, 290] width 535 height 32
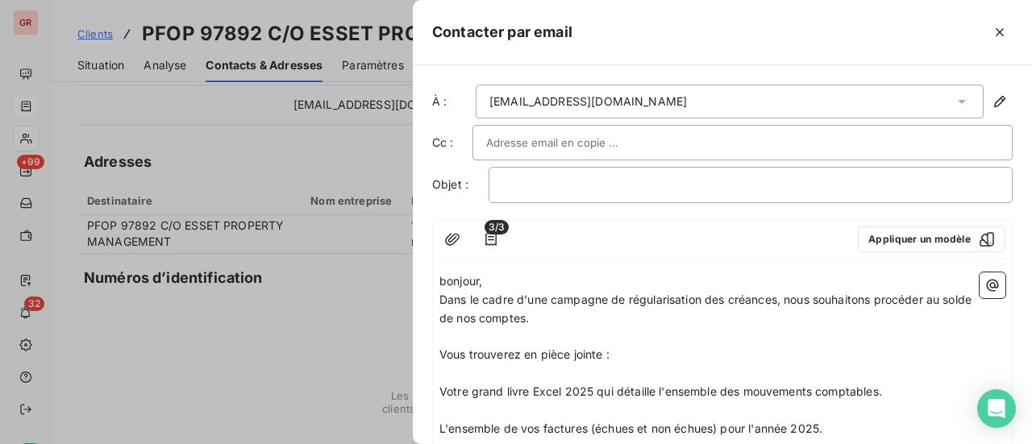
click at [446, 280] on span "bonjour," at bounding box center [460, 281] width 43 height 14
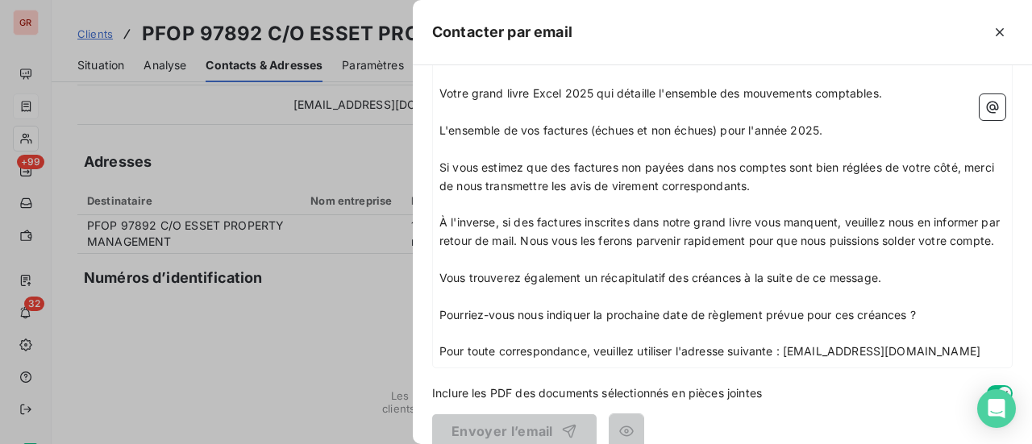
scroll to position [338, 0]
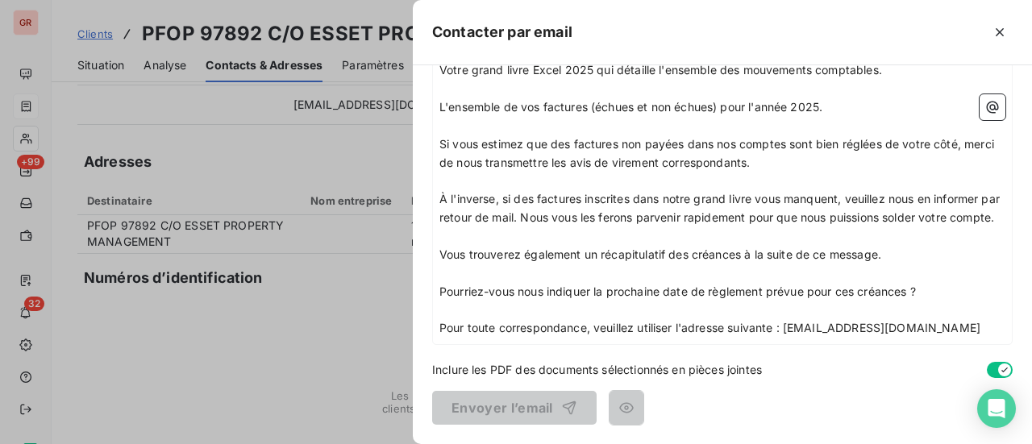
click at [899, 253] on p "Vous trouverez également un récapitulatif des créances à la suite de ce message." at bounding box center [722, 255] width 566 height 19
click at [984, 107] on icon "button" at bounding box center [992, 107] width 16 height 16
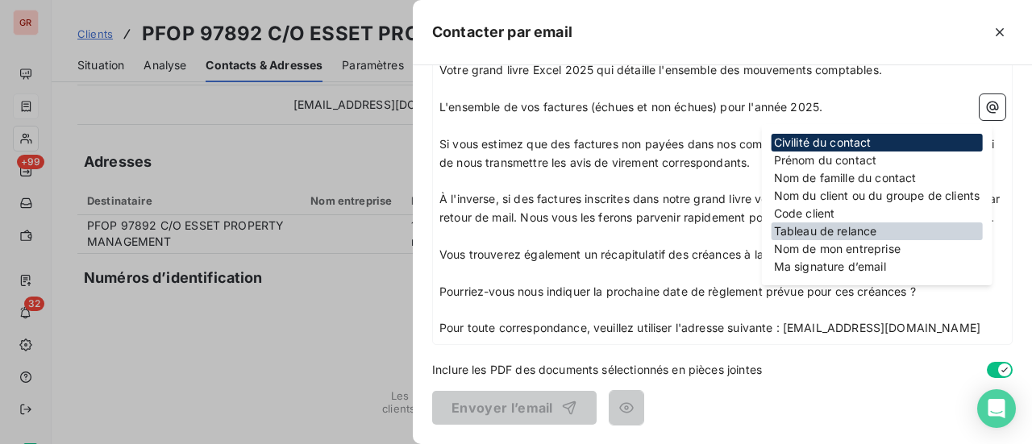
click at [870, 231] on div "Tableau de relance" at bounding box center [876, 231] width 211 height 18
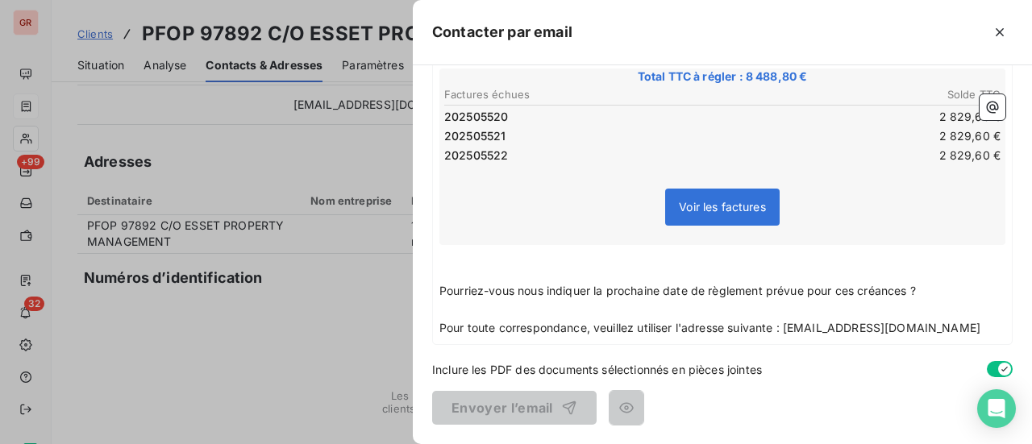
scroll to position [533, 0]
click at [771, 374] on div "Inclure les PDF des documents sélectionnés en pièces jointes" at bounding box center [722, 369] width 580 height 17
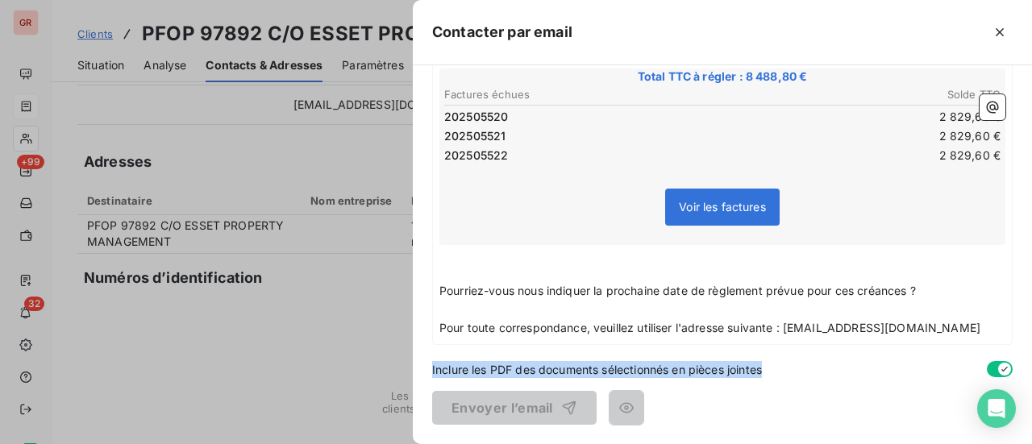
drag, startPoint x: 763, startPoint y: 372, endPoint x: 426, endPoint y: 376, distance: 337.7
click at [426, 376] on div "À : [EMAIL_ADDRESS][DOMAIN_NAME] Cc : Objet : ﻿ 3/3 Appliquer un modèle Bonjour…" at bounding box center [722, 254] width 619 height 379
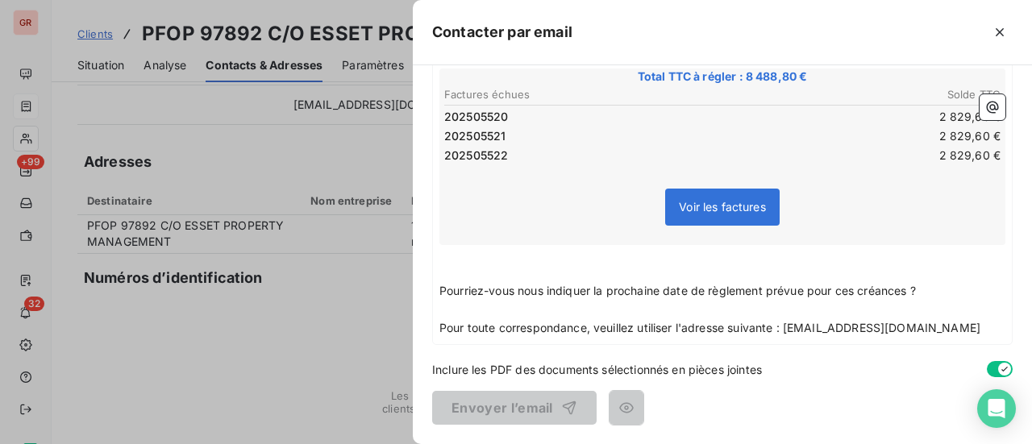
click at [814, 351] on div "À : [EMAIL_ADDRESS][DOMAIN_NAME] Cc : Objet : ﻿ 3/3 Appliquer un modèle Bonjour…" at bounding box center [722, 254] width 619 height 379
click at [959, 326] on p "Pour toute correspondance, veuillez utiliser l'adresse suivante : [EMAIL_ADDRES…" at bounding box center [722, 328] width 566 height 19
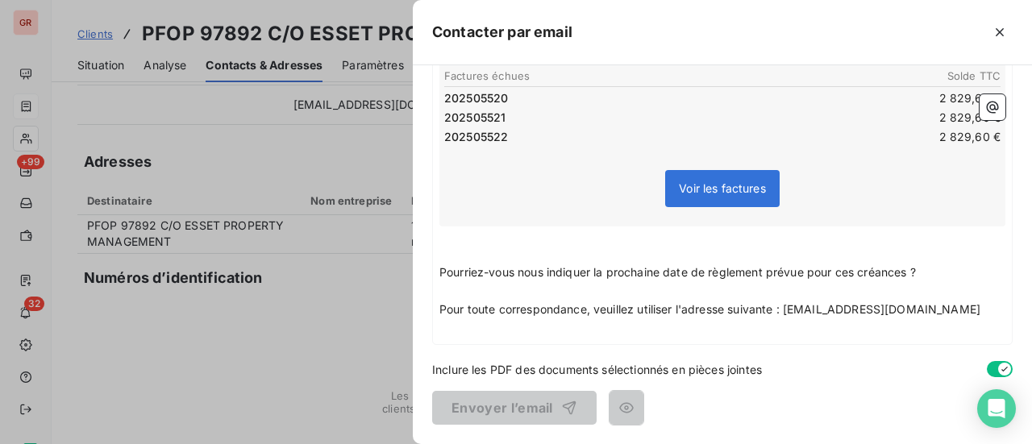
scroll to position [551, 0]
click at [949, 313] on p "Pour toute correspondance, veuillez utiliser l'adresse suivante : [EMAIL_ADDRES…" at bounding box center [722, 310] width 566 height 19
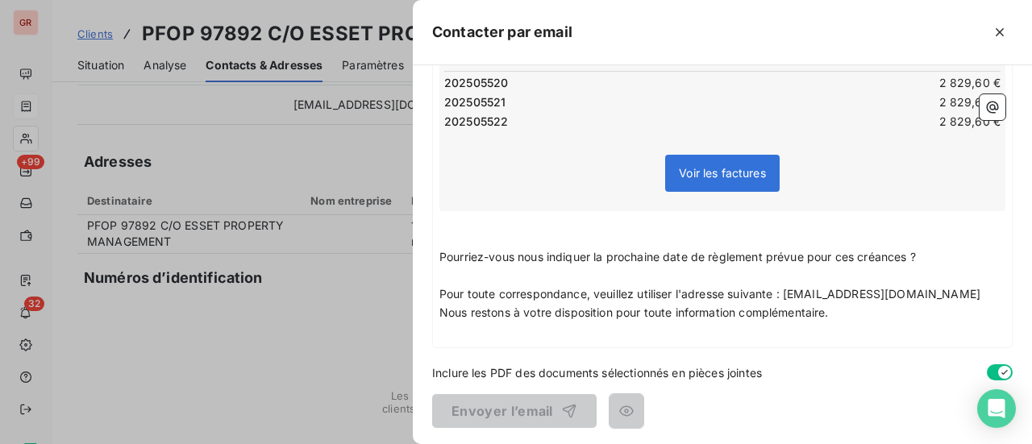
click at [948, 304] on p "Pour toute correspondance, veuillez utiliser l'adresse suivante : [EMAIL_ADDRES…" at bounding box center [722, 294] width 566 height 19
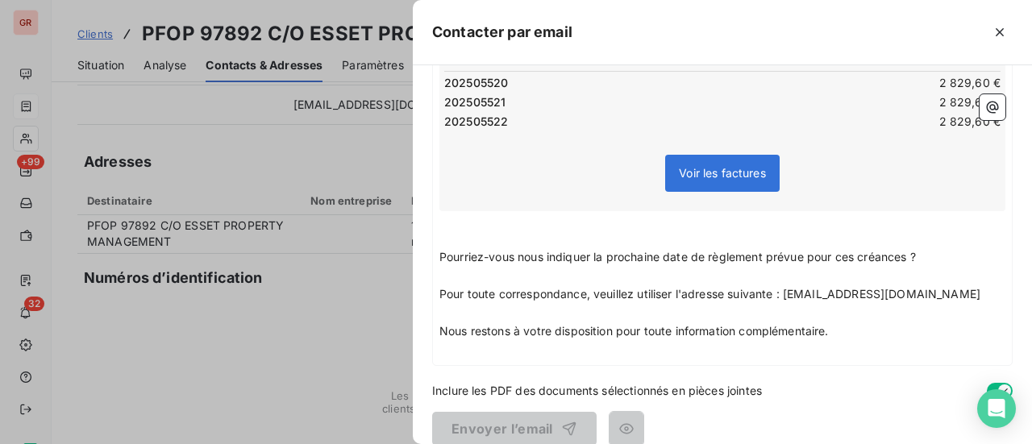
click at [441, 230] on p "﻿" at bounding box center [722, 220] width 566 height 19
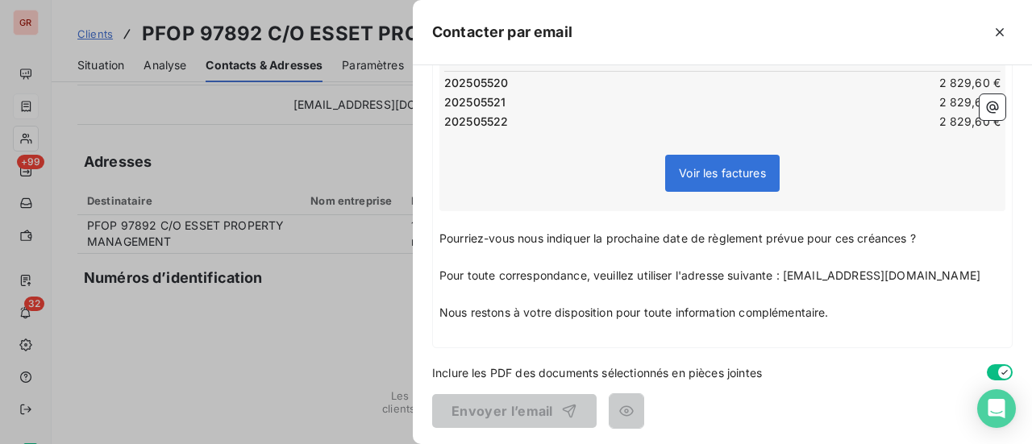
click at [849, 322] on p "Nous restons à votre disposition pour toute information complémentaire." at bounding box center [722, 313] width 566 height 19
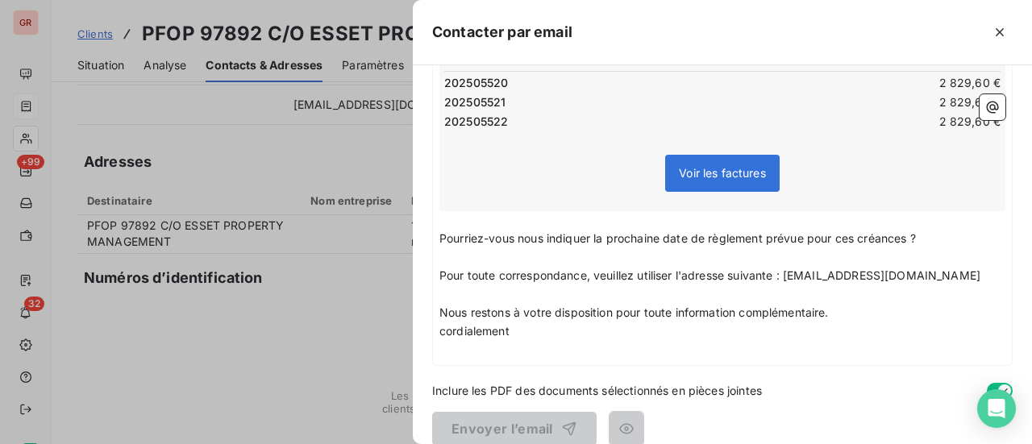
drag, startPoint x: 446, startPoint y: 351, endPoint x: 430, endPoint y: 399, distance: 50.7
click at [445, 338] on span "cordialement" at bounding box center [474, 331] width 70 height 14
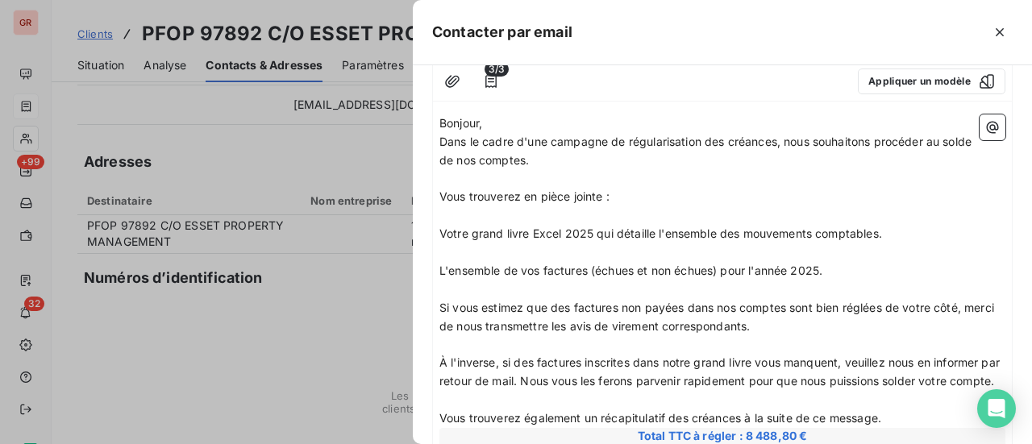
scroll to position [68, 0]
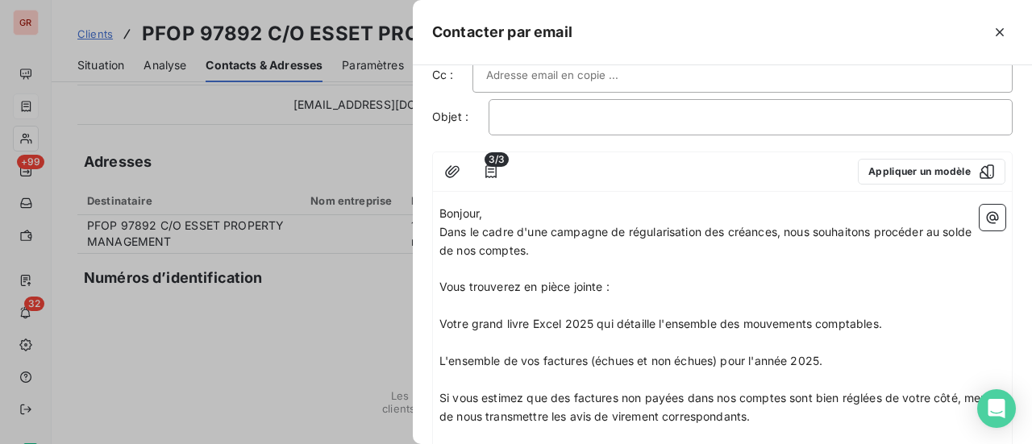
drag, startPoint x: 311, startPoint y: 192, endPoint x: 348, endPoint y: 186, distance: 37.5
click at [311, 192] on div at bounding box center [516, 222] width 1032 height 444
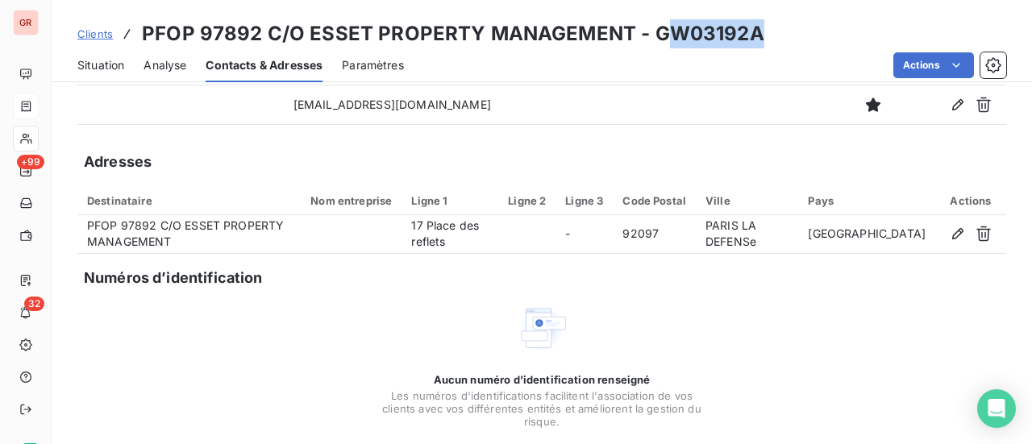
drag, startPoint x: 754, startPoint y: 33, endPoint x: 654, endPoint y: 33, distance: 99.9
click at [654, 33] on h3 "PFOP 97892 C/O ESSET PROPERTY MANAGEMENT - GW03192A" at bounding box center [453, 33] width 622 height 29
click at [748, 39] on h3 "PFOP 97892 C/O ESSET PROPERTY MANAGEMENT - GW03192A" at bounding box center [453, 33] width 622 height 29
drag, startPoint x: 750, startPoint y: 37, endPoint x: 646, endPoint y: 35, distance: 104.0
click at [646, 35] on h3 "PFOP 97892 C/O ESSET PROPERTY MANAGEMENT - GW03192A" at bounding box center [453, 33] width 622 height 29
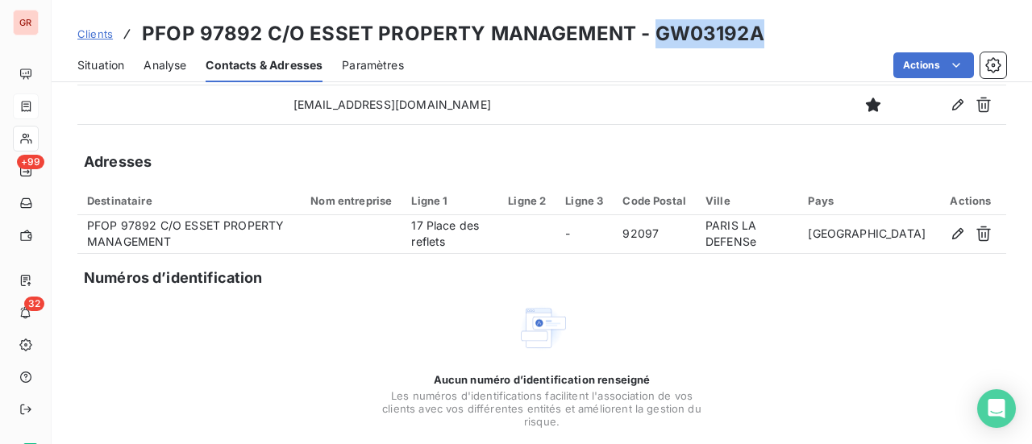
copy h3 "GW03192A"
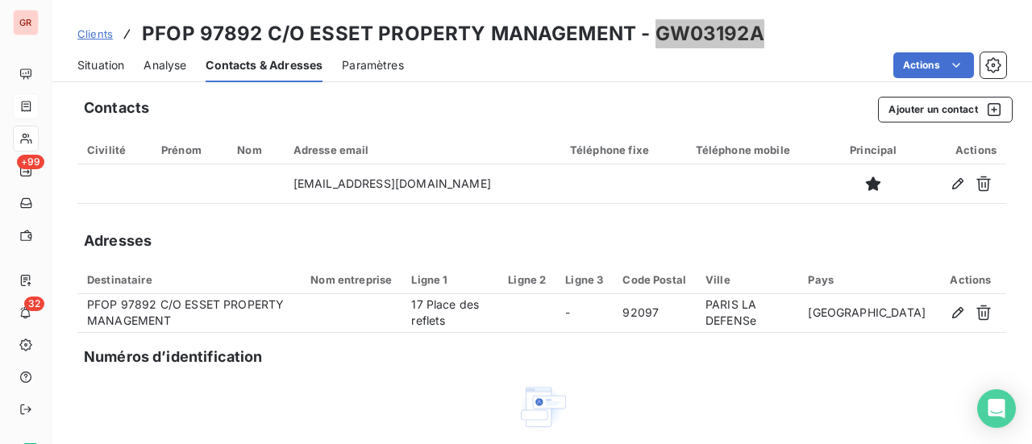
scroll to position [0, 0]
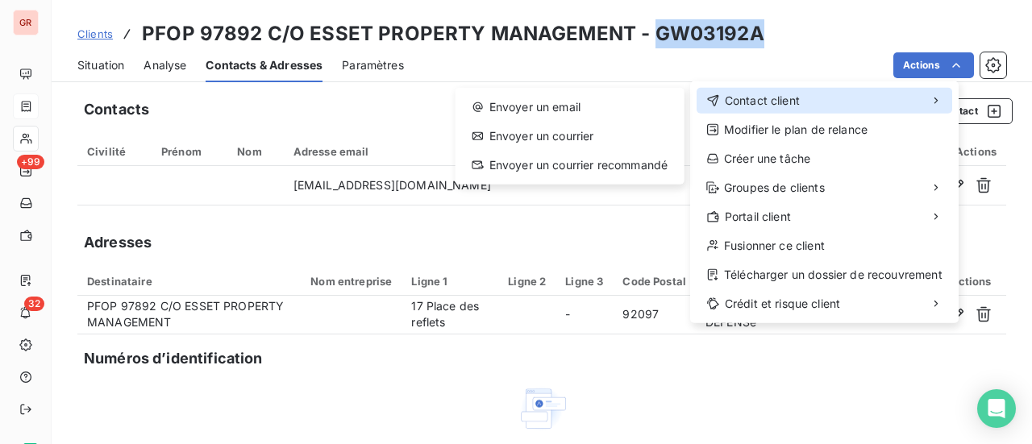
click at [780, 98] on span "Contact client" at bounding box center [762, 101] width 75 height 16
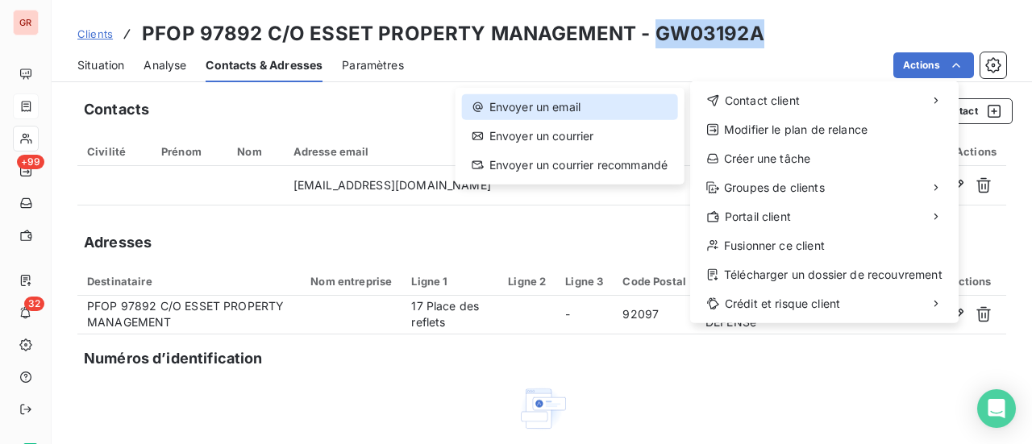
click at [537, 106] on div "Envoyer un email" at bounding box center [570, 107] width 216 height 26
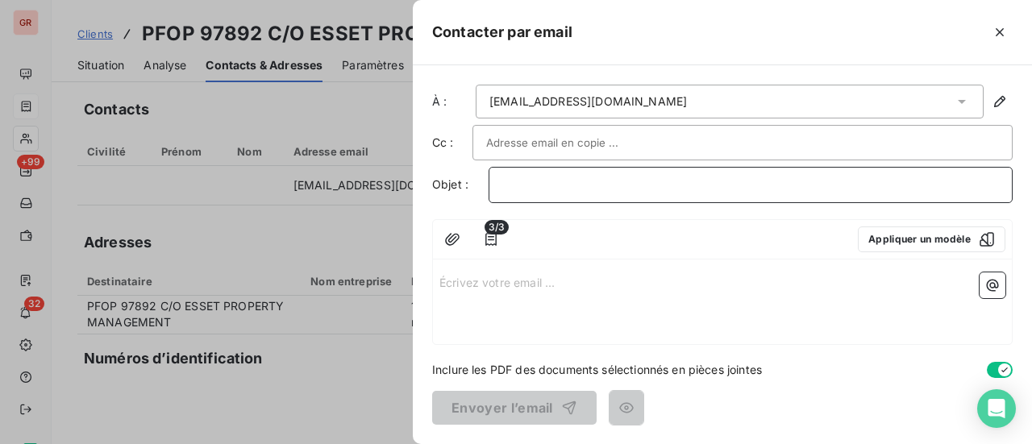
click at [525, 176] on p "﻿" at bounding box center [750, 185] width 496 height 19
click at [779, 185] on p "Campagne de régularisation de créances -" at bounding box center [750, 185] width 496 height 19
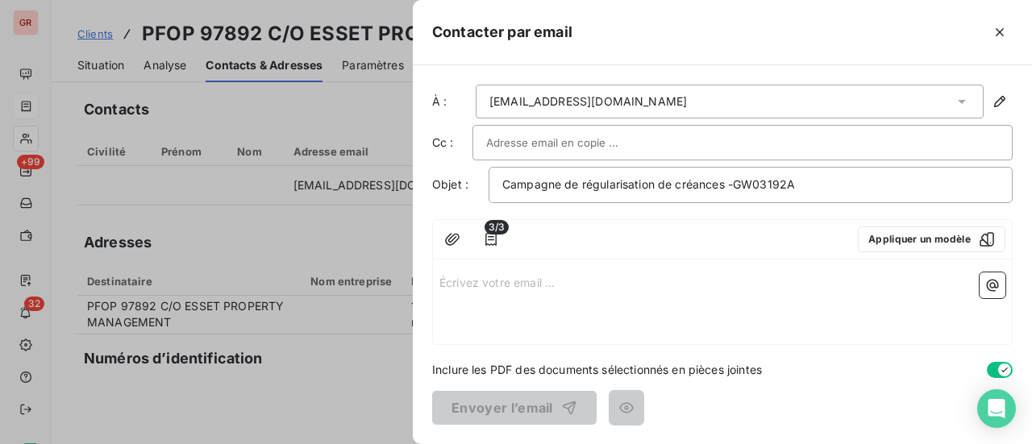
click at [486, 284] on p "Écrivez votre email ... ﻿" at bounding box center [722, 281] width 566 height 19
click at [466, 281] on p "Écrivez votre email ... ﻿" at bounding box center [722, 281] width 566 height 19
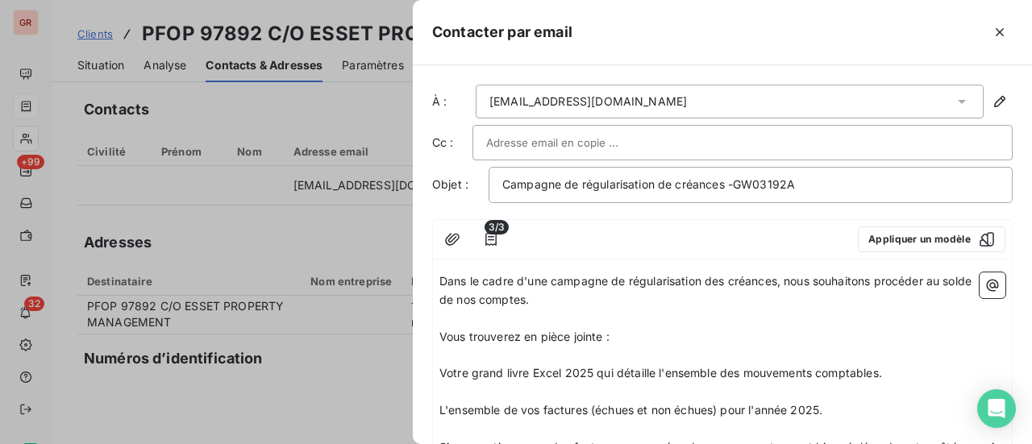
click at [440, 281] on span "Dans le cadre d'une campagne de régularisation des créances, nous souhaitons pr…" at bounding box center [706, 290] width 535 height 32
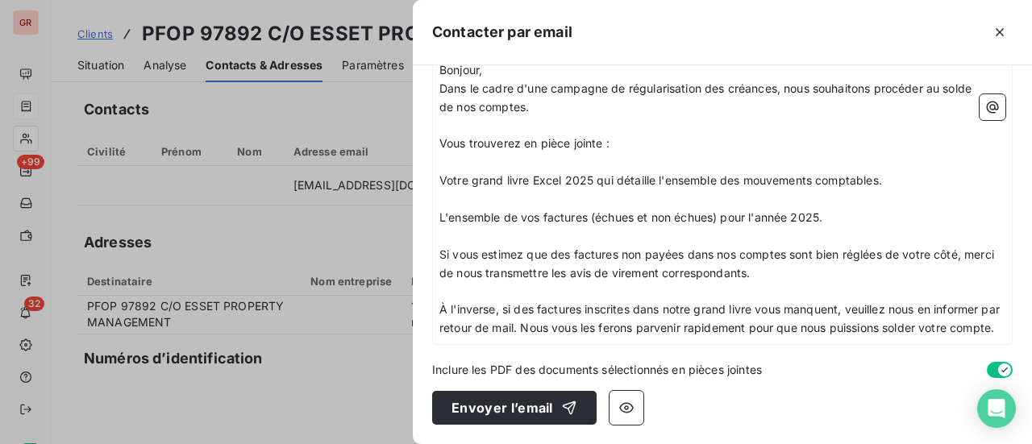
scroll to position [227, 0]
click at [493, 333] on p "À l'inverse, si des factures inscrites dans notre grand livre vous manquent, ve…" at bounding box center [722, 319] width 566 height 37
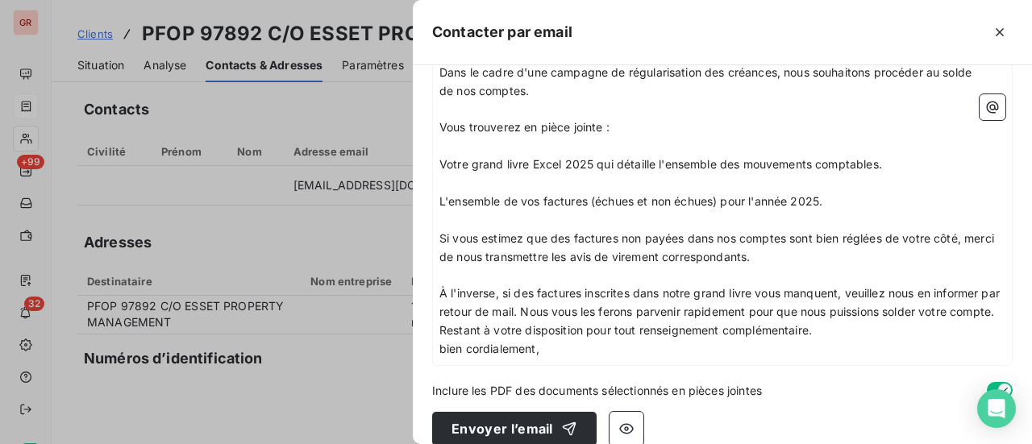
scroll to position [264, 0]
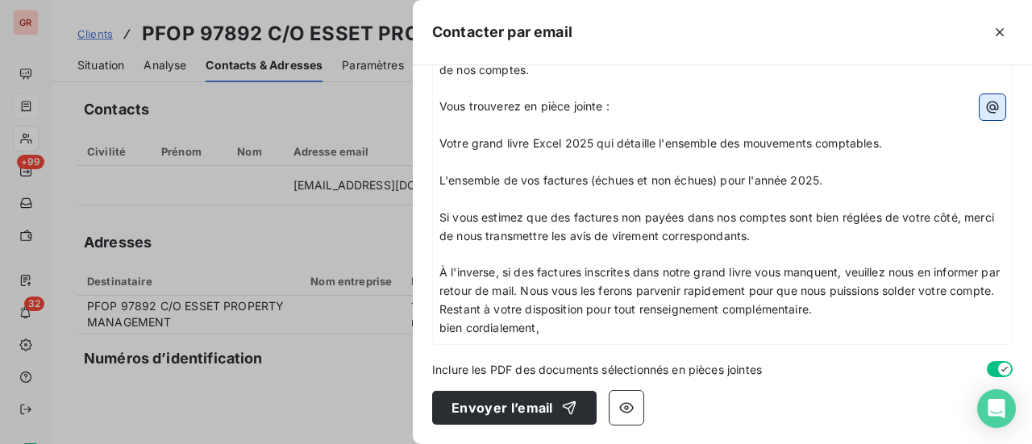
click at [986, 109] on icon "button" at bounding box center [992, 108] width 12 height 12
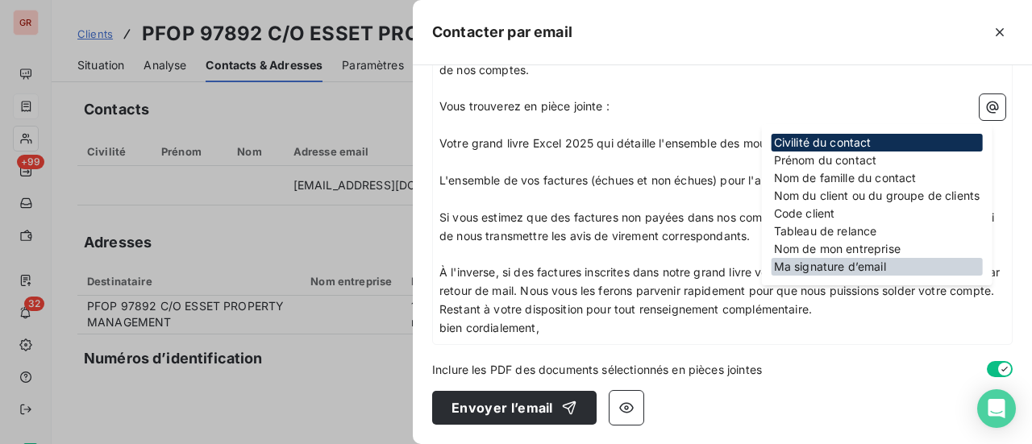
click at [880, 268] on div "Ma signature d’email" at bounding box center [876, 267] width 211 height 18
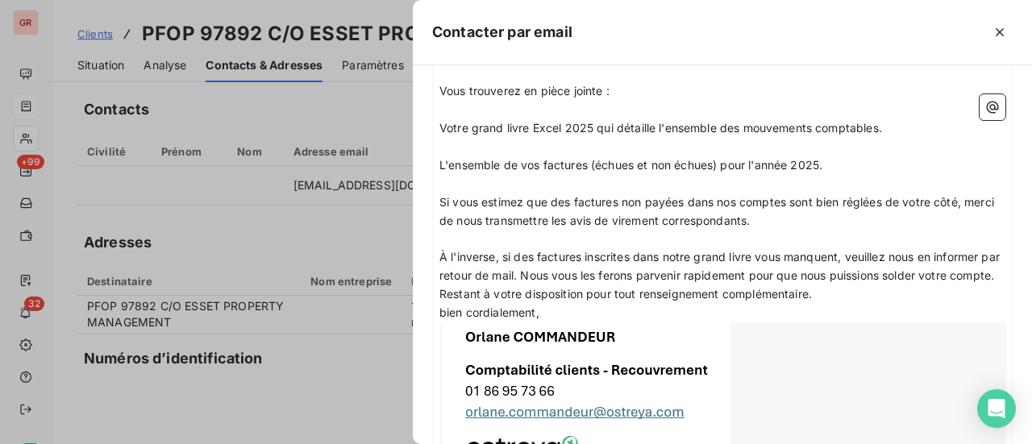
click at [569, 322] on p "bien cordialement," at bounding box center [722, 313] width 566 height 19
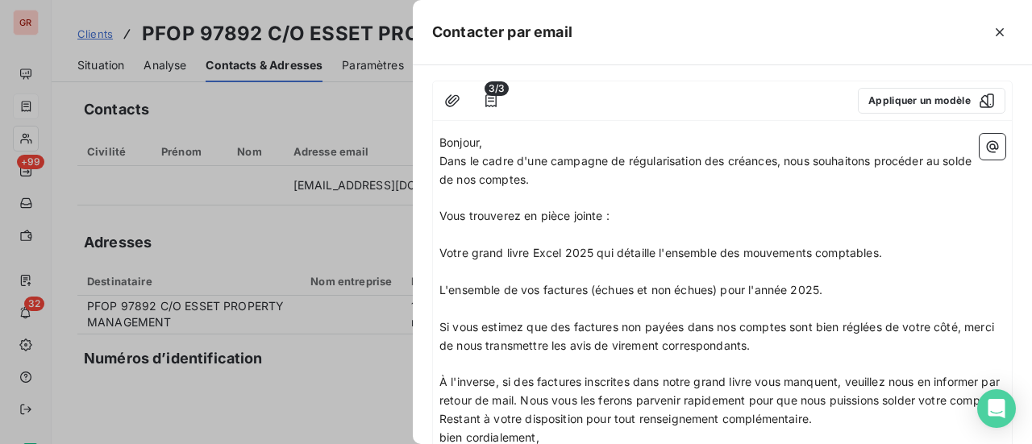
scroll to position [0, 0]
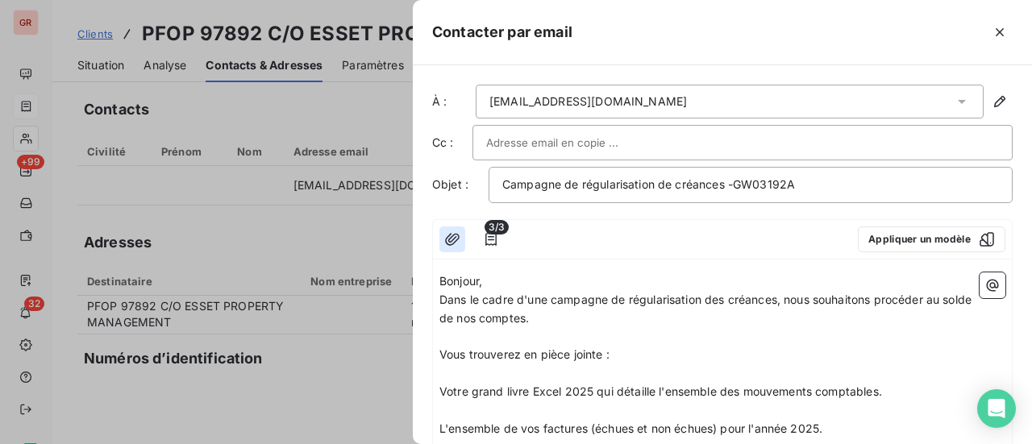
click at [446, 241] on icon "button" at bounding box center [452, 239] width 15 height 12
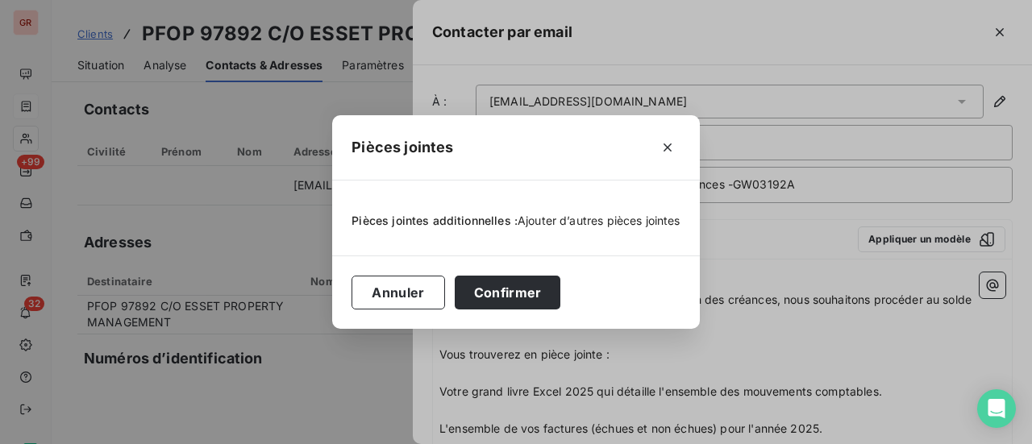
click at [583, 223] on span "Ajouter d’autres pièces jointes" at bounding box center [598, 221] width 163 height 14
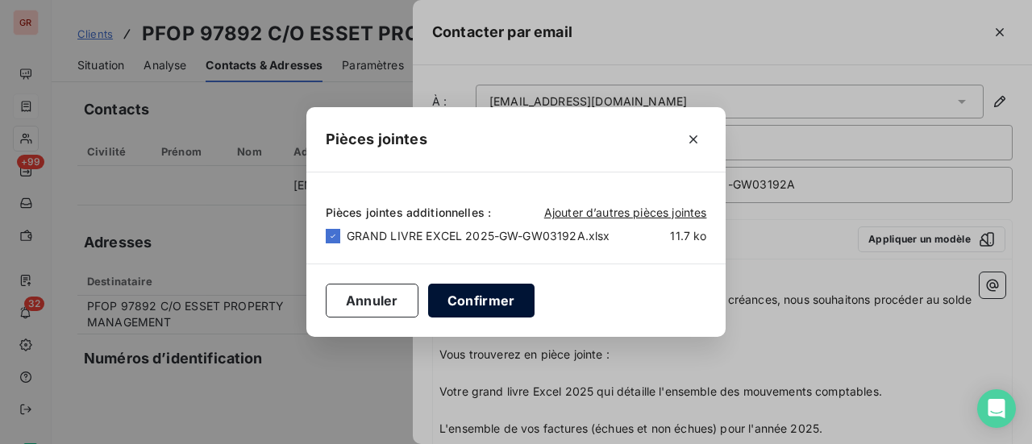
click at [482, 309] on button "Confirmer" at bounding box center [481, 301] width 106 height 34
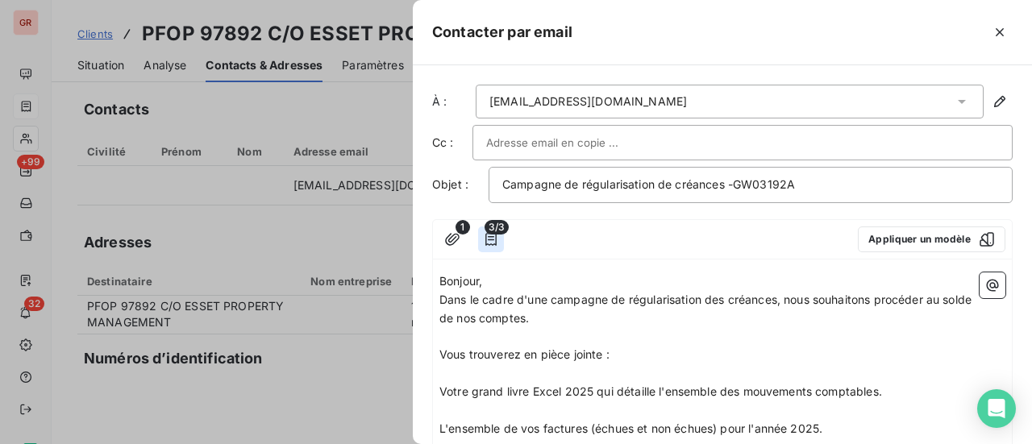
click at [488, 239] on icon "button" at bounding box center [491, 239] width 16 height 16
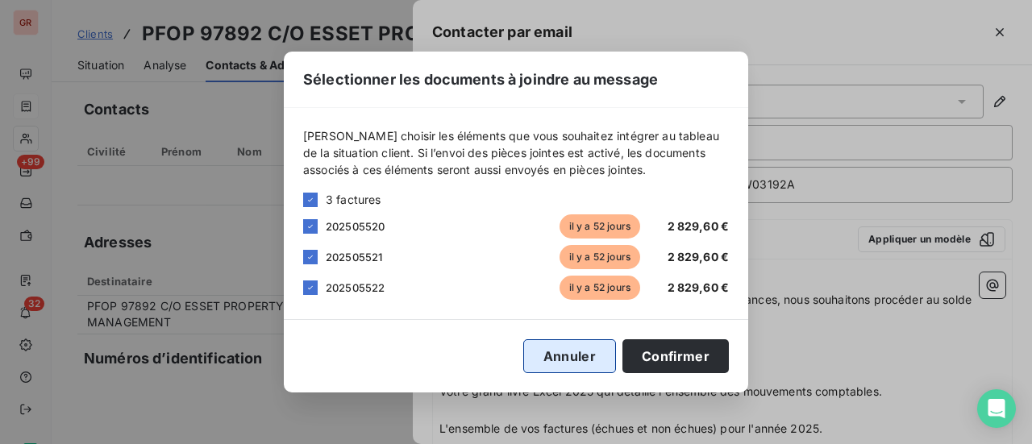
click at [571, 359] on button "Annuler" at bounding box center [569, 356] width 93 height 34
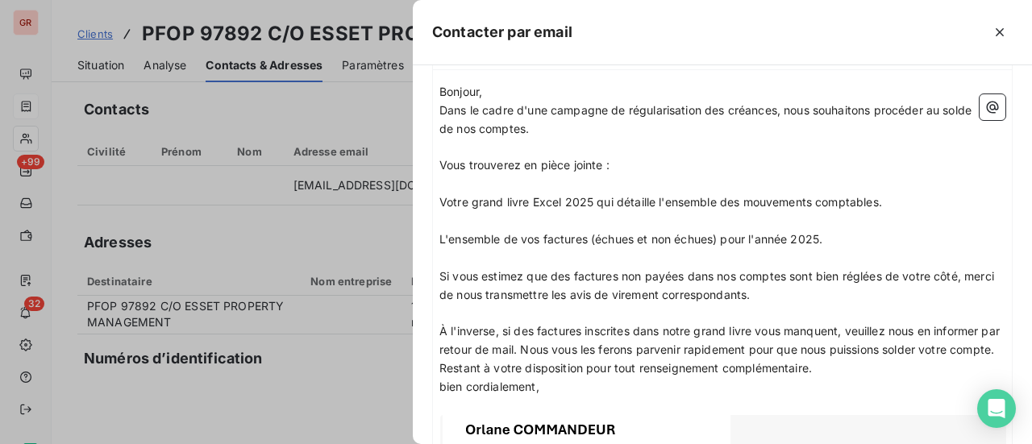
scroll to position [466, 0]
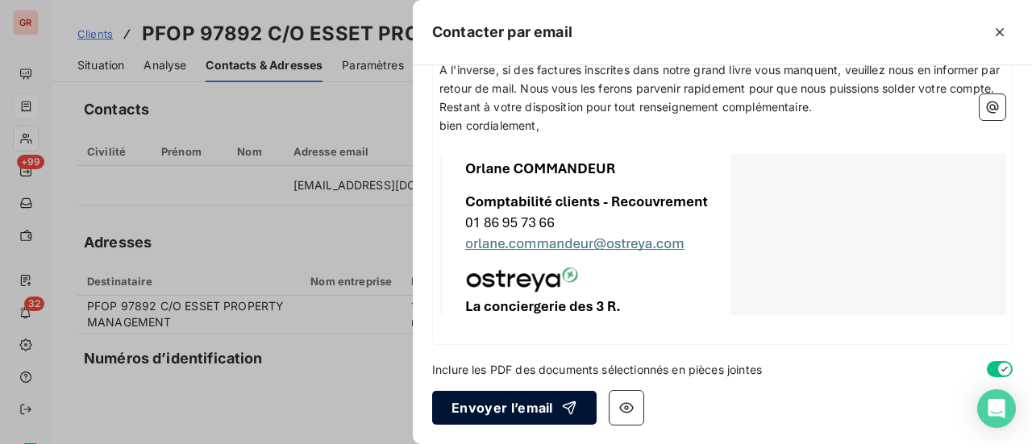
click at [500, 410] on button "Envoyer l’email" at bounding box center [514, 408] width 164 height 34
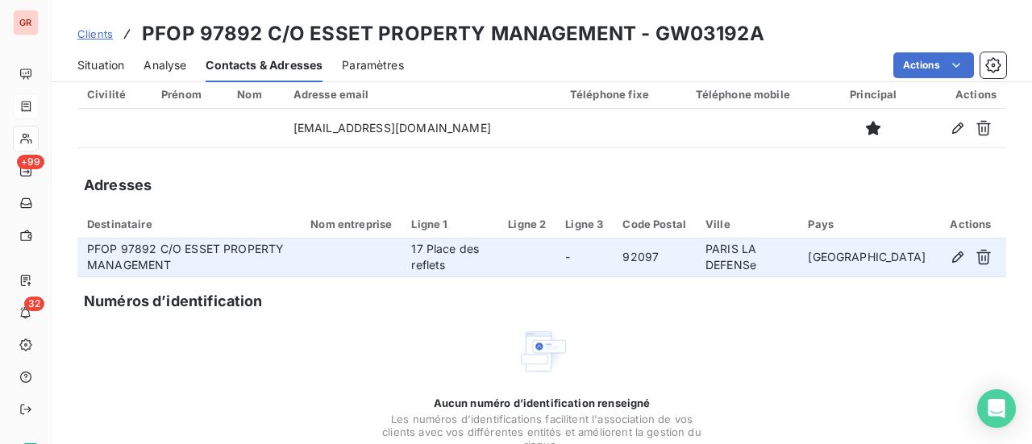
scroll to position [135, 0]
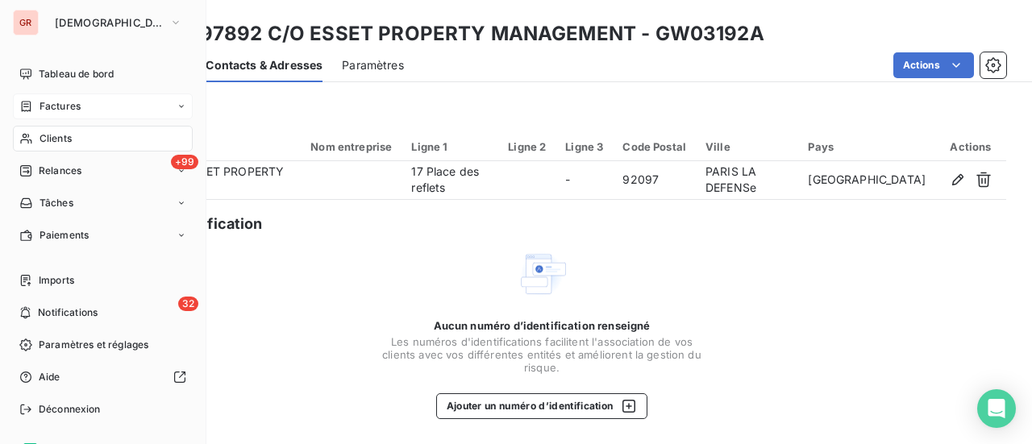
drag, startPoint x: 66, startPoint y: 138, endPoint x: 118, endPoint y: 140, distance: 52.4
click at [66, 138] on span "Clients" at bounding box center [55, 138] width 32 height 15
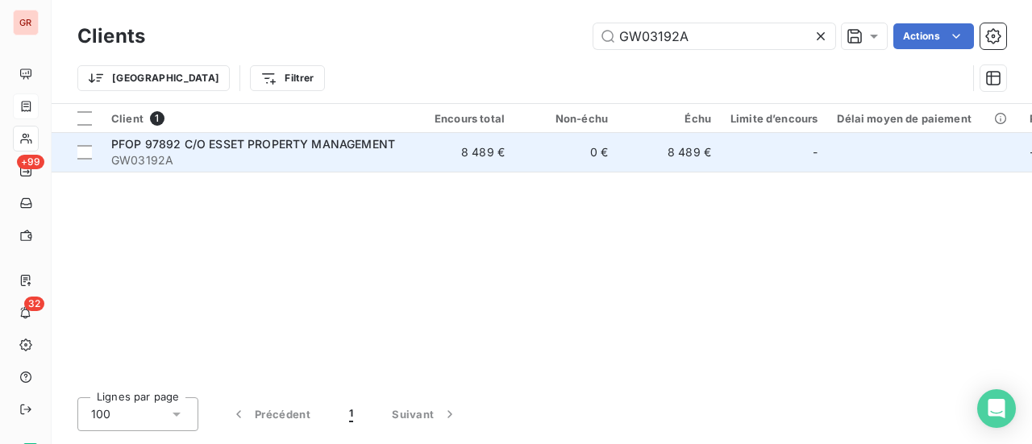
click at [289, 142] on span "PFOP 97892 C/O ESSET PROPERTY MANAGEMENT" at bounding box center [253, 144] width 284 height 14
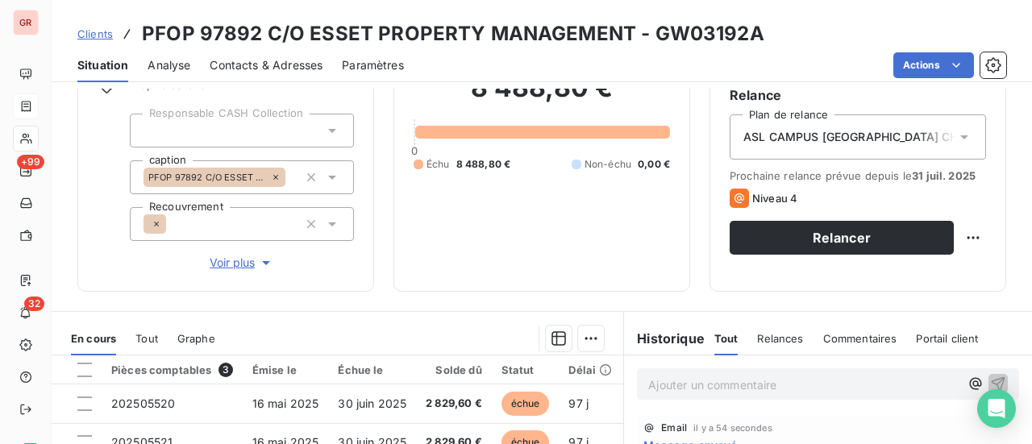
scroll to position [161, 0]
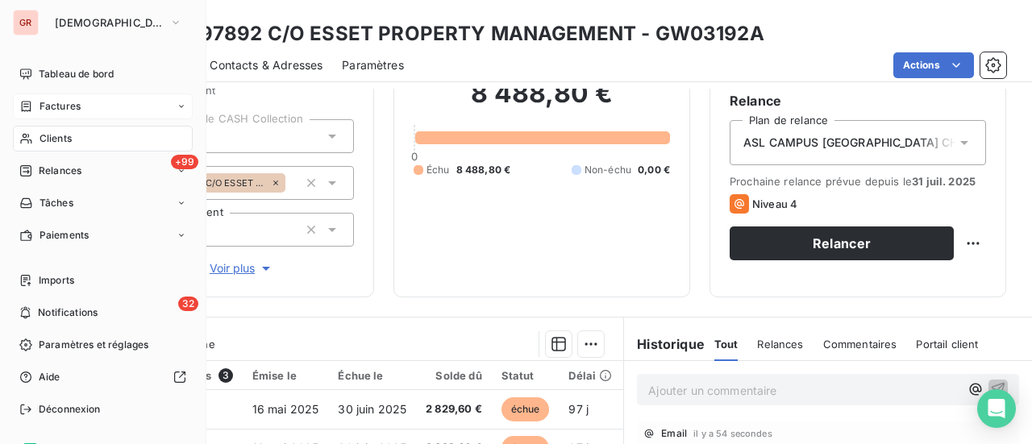
click at [64, 142] on span "Clients" at bounding box center [55, 138] width 32 height 15
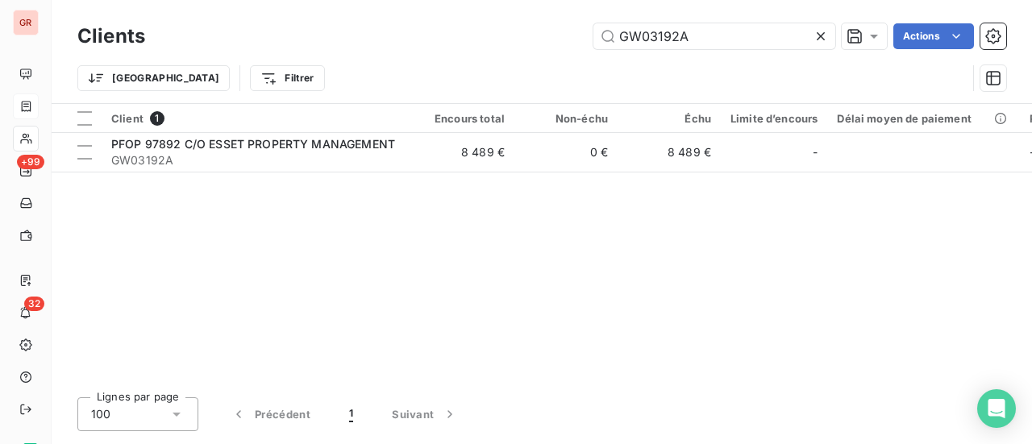
drag, startPoint x: 721, startPoint y: 37, endPoint x: 400, endPoint y: 64, distance: 322.7
click at [409, 60] on div "Clients GW03192A Actions Trier Filtrer" at bounding box center [541, 61] width 928 height 84
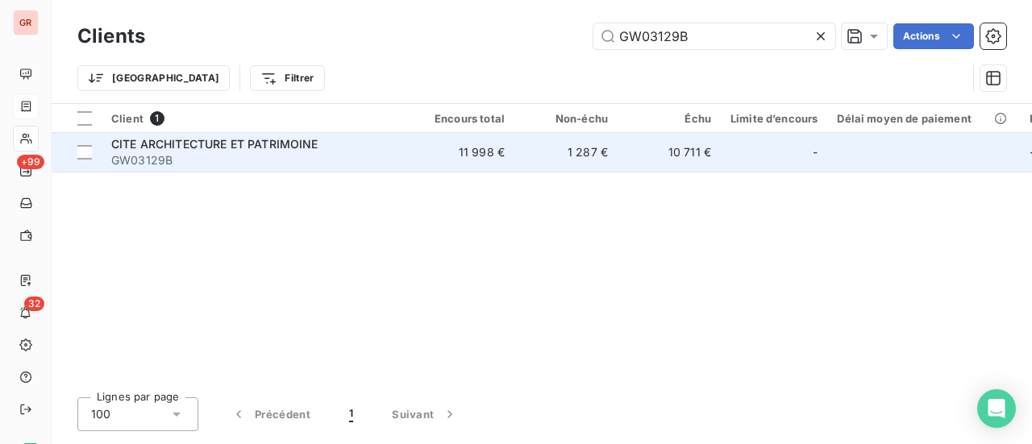
type input "GW03129B"
click at [255, 148] on span "CITE ARCHITECTURE ET PATRIMOINE" at bounding box center [214, 144] width 207 height 14
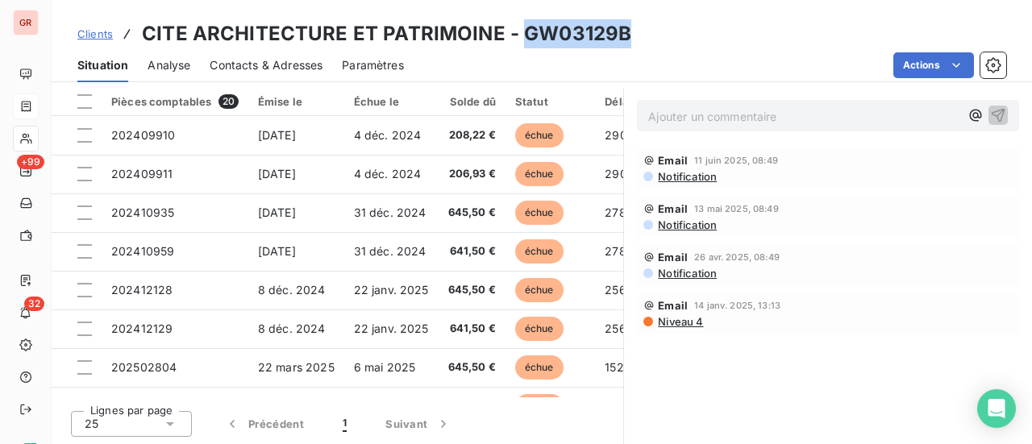
drag, startPoint x: 630, startPoint y: 30, endPoint x: 518, endPoint y: 39, distance: 112.4
click at [518, 39] on div "Clients CITE ARCHITECTURE ET PATRIMOINE - GW03129B" at bounding box center [542, 33] width 980 height 29
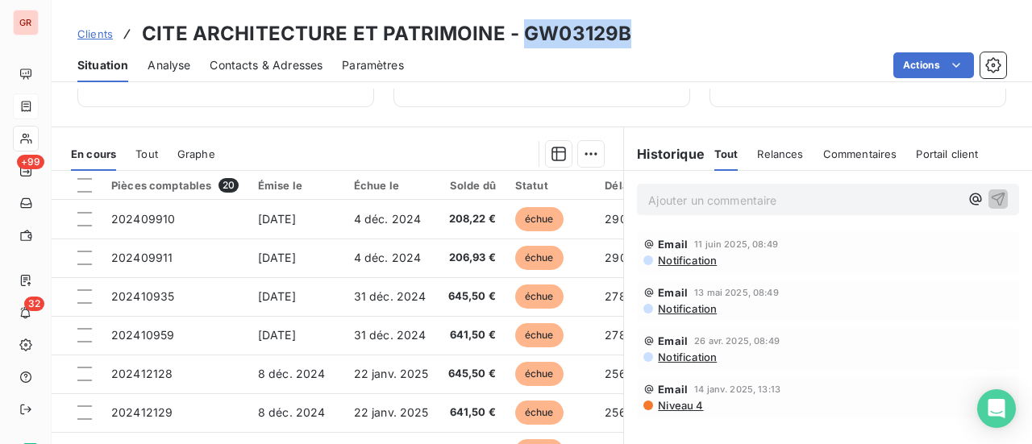
scroll to position [338, 0]
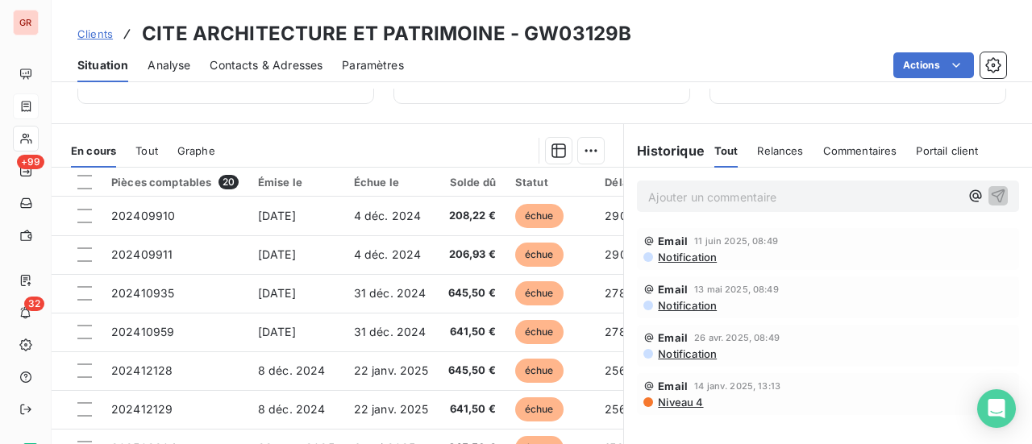
click at [698, 261] on span "Notification" at bounding box center [686, 257] width 60 height 13
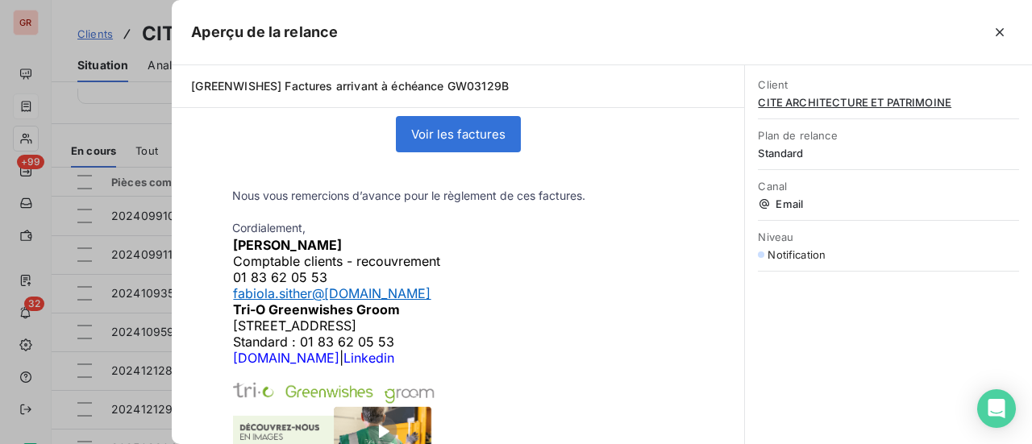
scroll to position [322, 0]
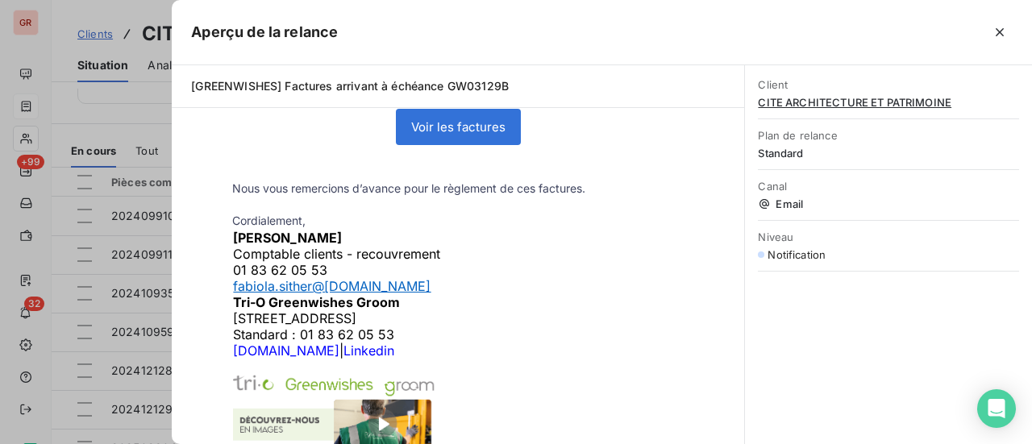
click at [550, 34] on div at bounding box center [675, 32] width 675 height 26
click at [118, 48] on div at bounding box center [516, 222] width 1032 height 444
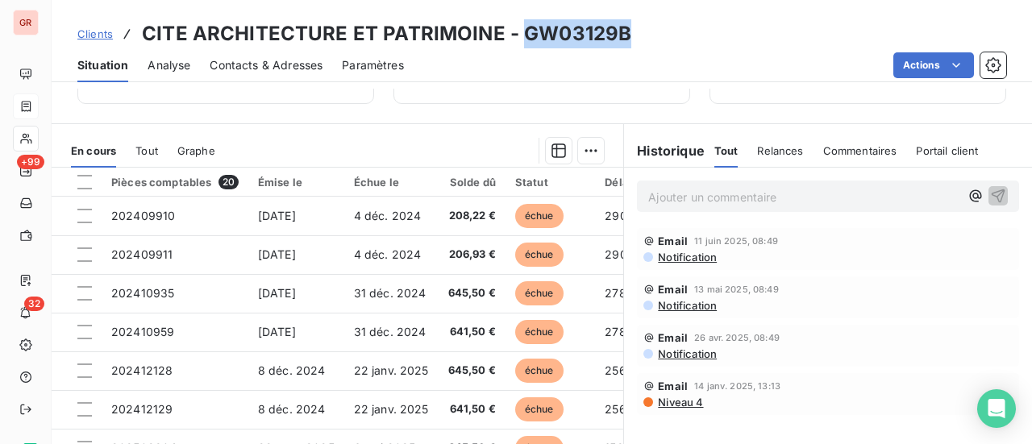
drag, startPoint x: 595, startPoint y: 38, endPoint x: 521, endPoint y: 38, distance: 74.1
click at [521, 38] on h3 "CITE ARCHITECTURE ET PATRIMOINE - GW03129B" at bounding box center [386, 33] width 489 height 29
copy h3 "GW03129B"
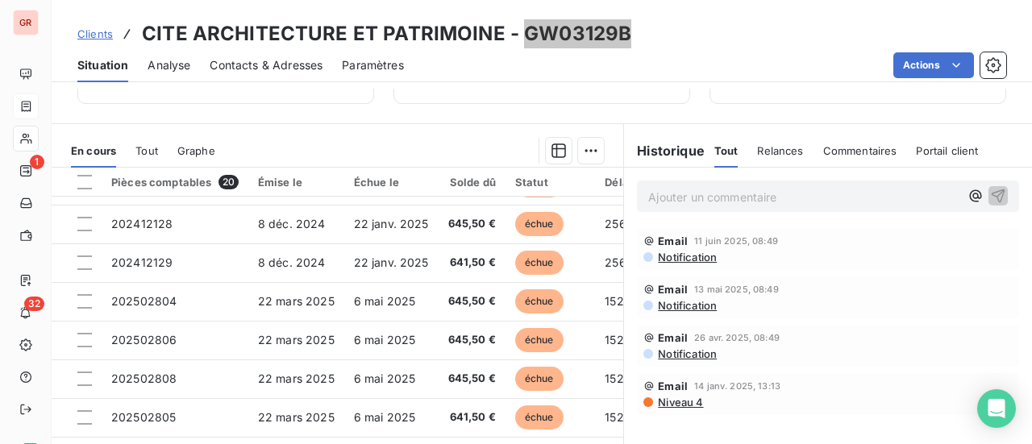
scroll to position [161, 0]
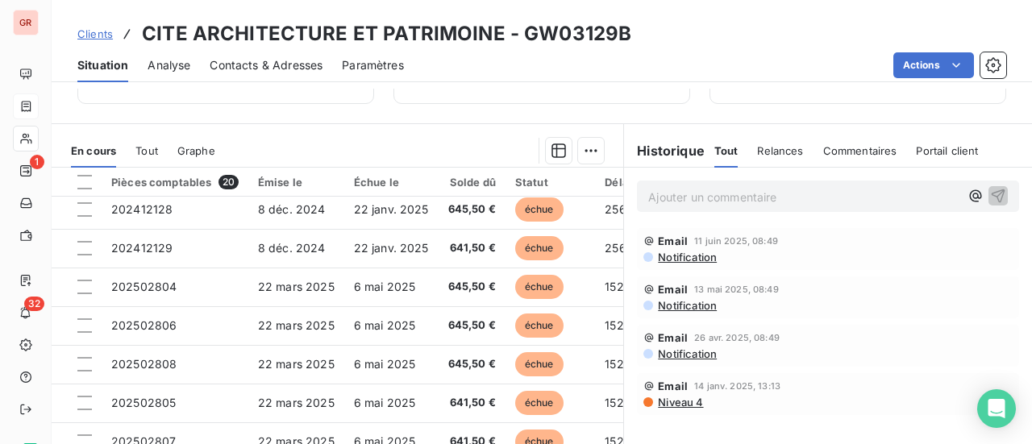
click at [666, 401] on span "Niveau 4" at bounding box center [679, 402] width 47 height 13
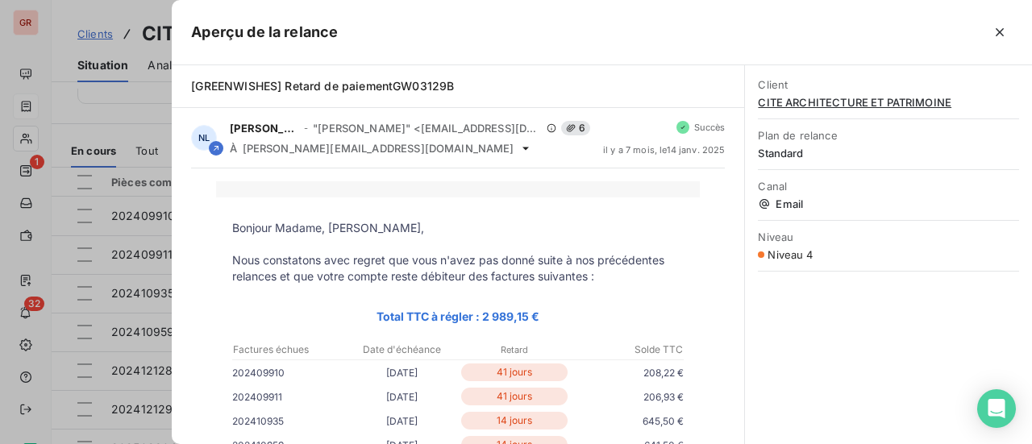
click at [108, 125] on div at bounding box center [516, 222] width 1032 height 444
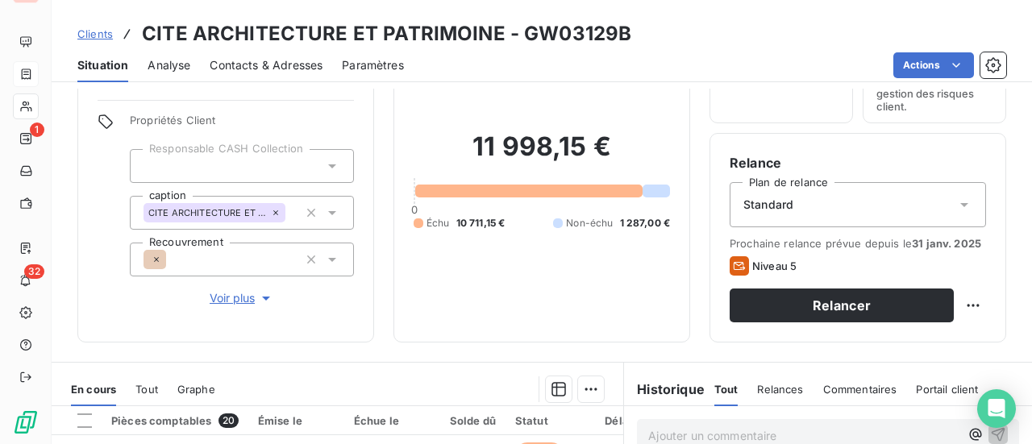
scroll to position [96, 0]
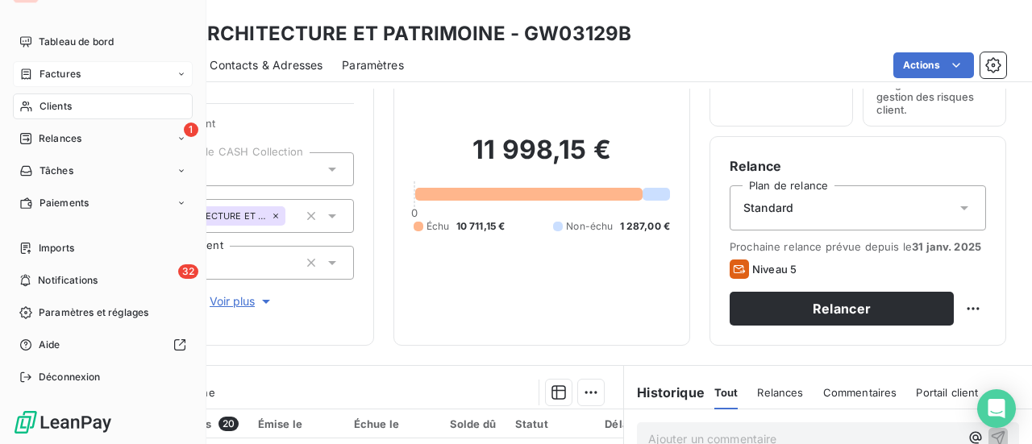
click at [56, 106] on span "Clients" at bounding box center [55, 106] width 32 height 15
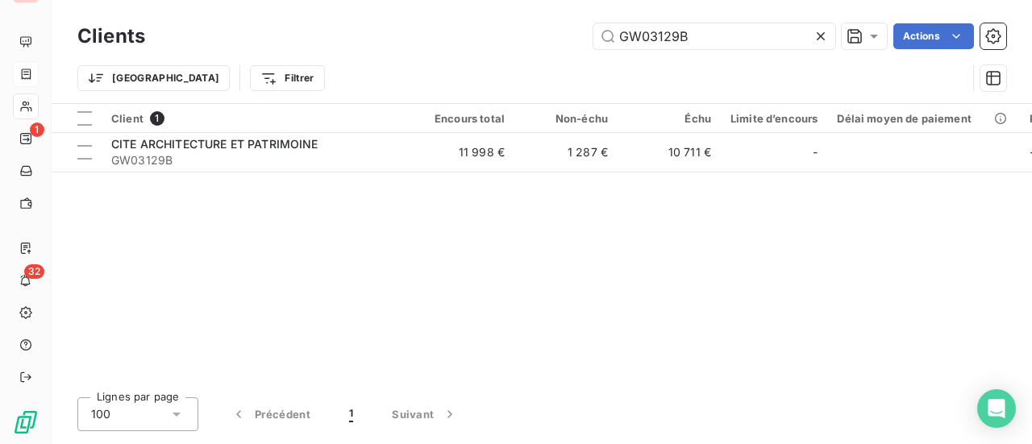
drag, startPoint x: 703, startPoint y: 41, endPoint x: 395, endPoint y: 73, distance: 309.5
click at [621, 36] on input "GW03129B" at bounding box center [714, 36] width 242 height 26
click at [713, 39] on input "GW03129B" at bounding box center [714, 36] width 242 height 26
drag, startPoint x: 658, startPoint y: 37, endPoint x: 526, endPoint y: 52, distance: 132.2
click at [547, 49] on div "Clients GW03129B Actions" at bounding box center [541, 36] width 928 height 34
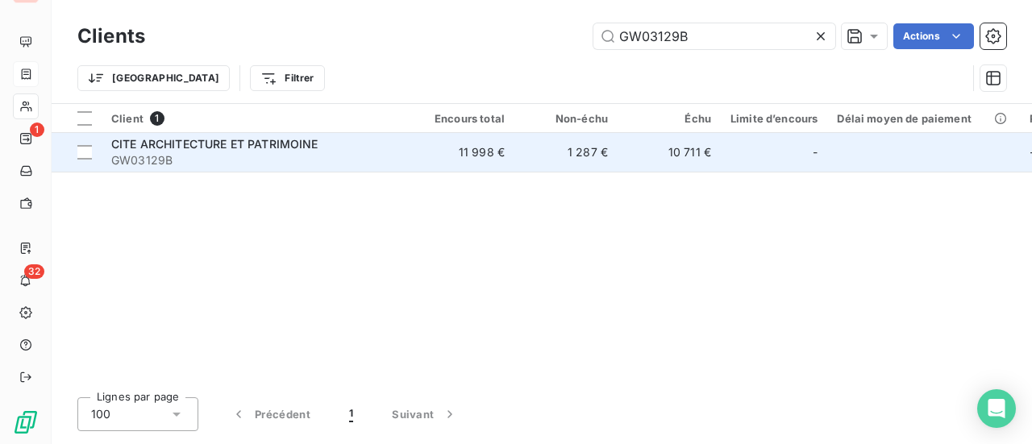
click at [282, 144] on span "CITE ARCHITECTURE ET PATRIMOINE" at bounding box center [214, 144] width 207 height 14
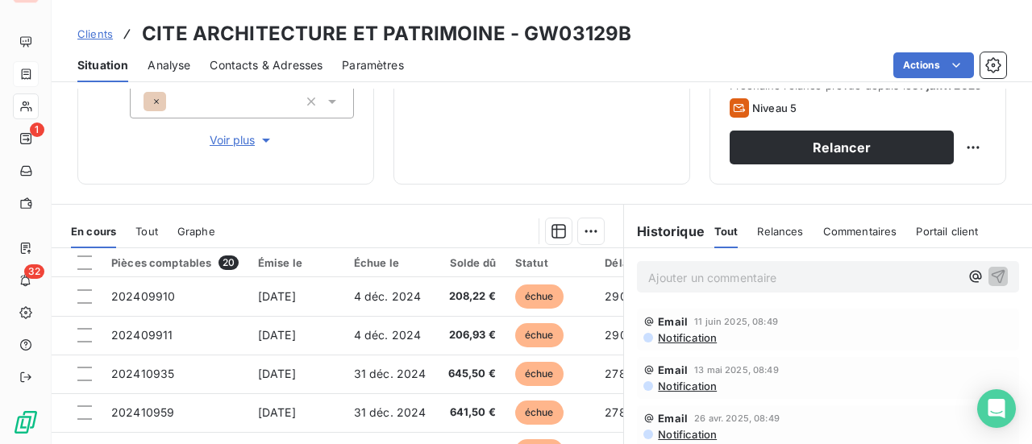
scroll to position [418, 0]
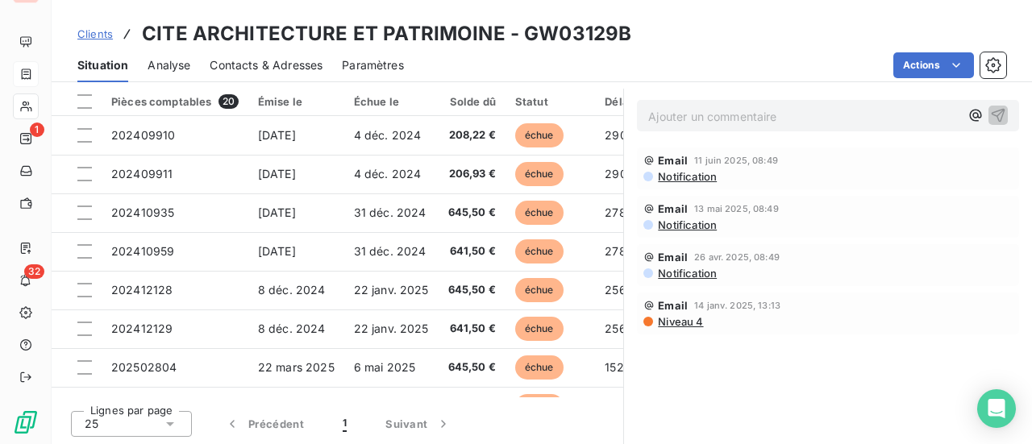
click at [684, 323] on span "Niveau 4" at bounding box center [679, 321] width 47 height 13
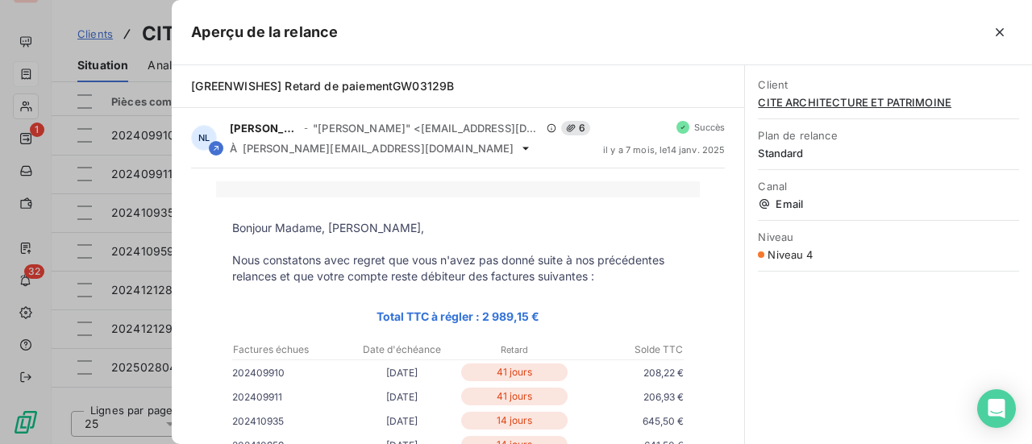
click at [30, 138] on div at bounding box center [516, 222] width 1032 height 444
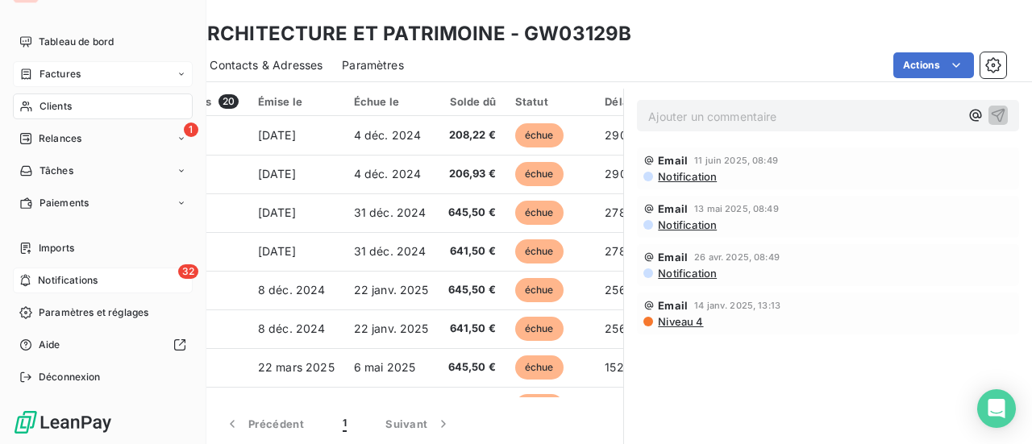
click at [94, 280] on span "Notifications" at bounding box center [68, 280] width 60 height 15
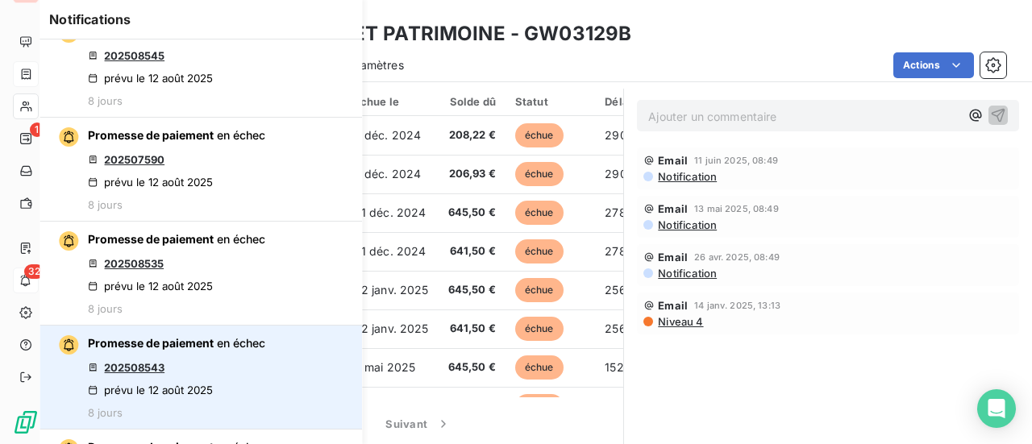
scroll to position [7712, 0]
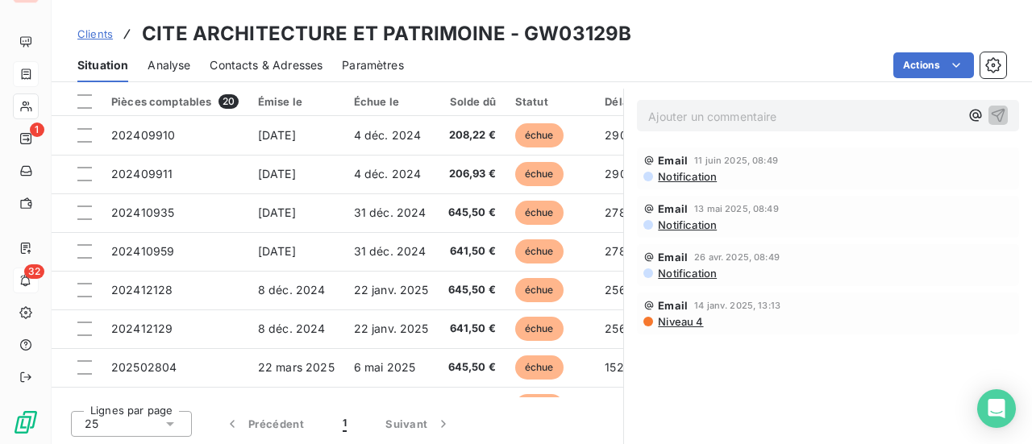
click at [762, 38] on div "Clients CITE ARCHITECTURE ET PATRIMOINE - GW03129B" at bounding box center [542, 33] width 980 height 29
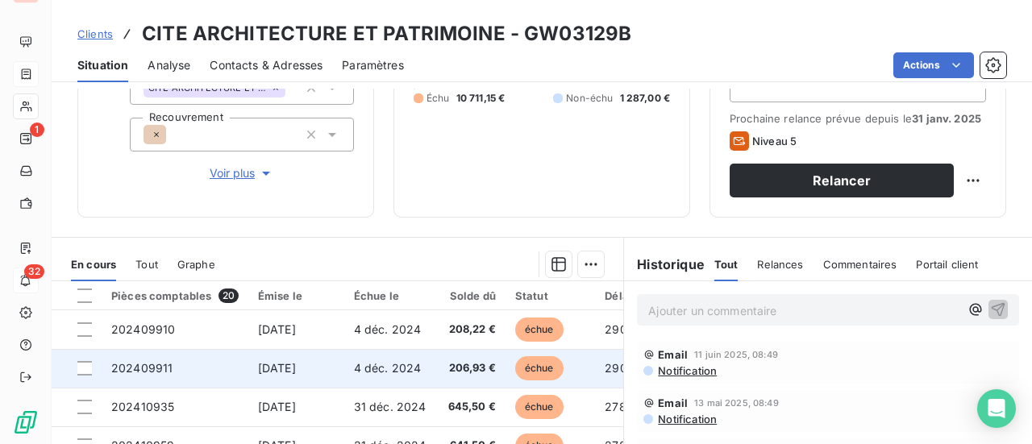
scroll to position [322, 0]
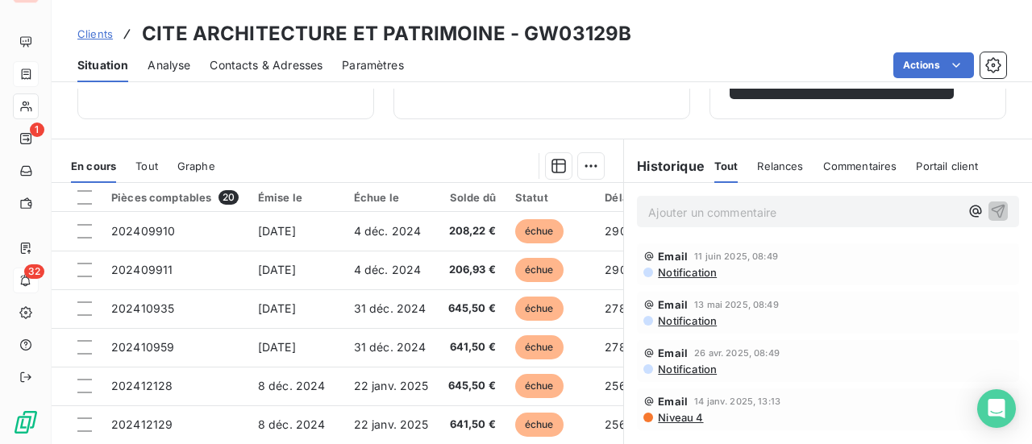
click at [725, 168] on span "Tout" at bounding box center [726, 166] width 24 height 13
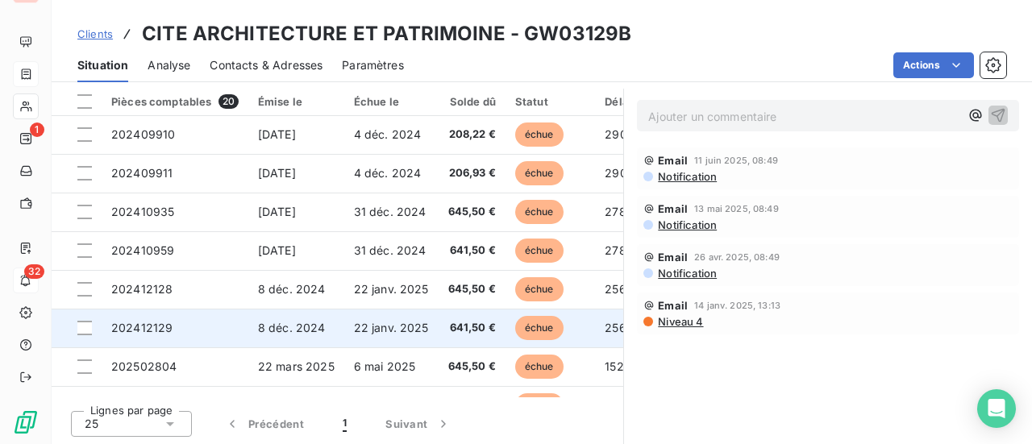
scroll to position [0, 0]
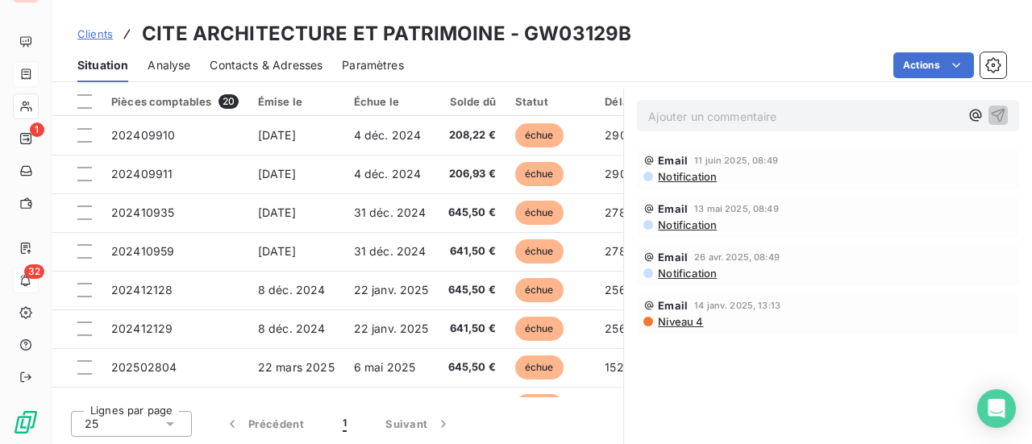
click at [679, 322] on span "Niveau 4" at bounding box center [679, 321] width 47 height 13
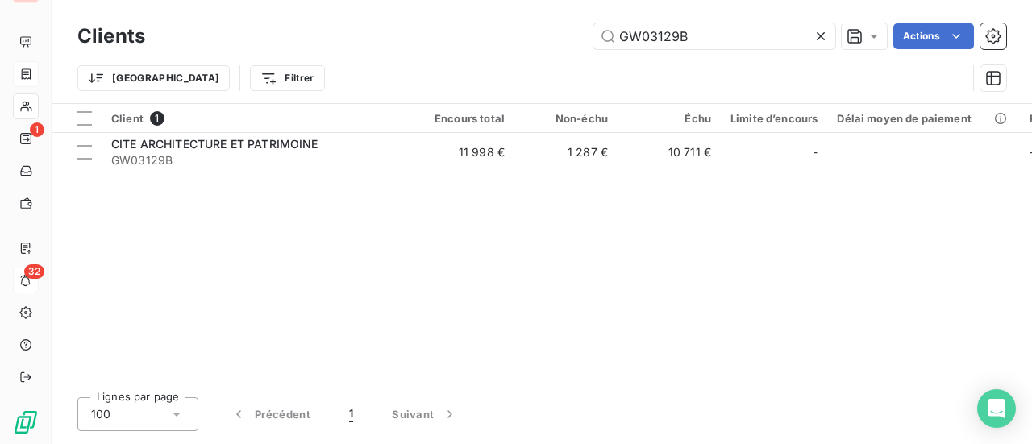
click at [314, 222] on div "Client 1 Encours total Non-échu Échu Limite d’encours Délai moyen de paiement R…" at bounding box center [542, 244] width 980 height 280
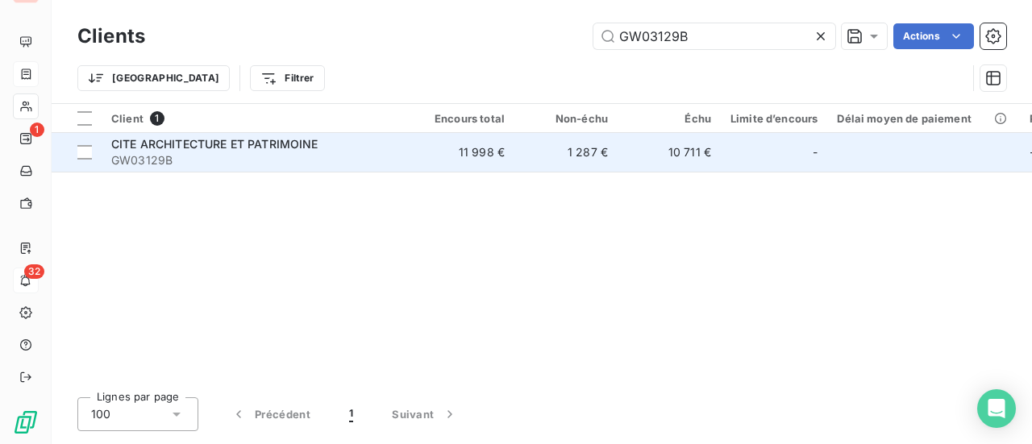
click at [237, 145] on span "CITE ARCHITECTURE ET PATRIMOINE" at bounding box center [214, 144] width 207 height 14
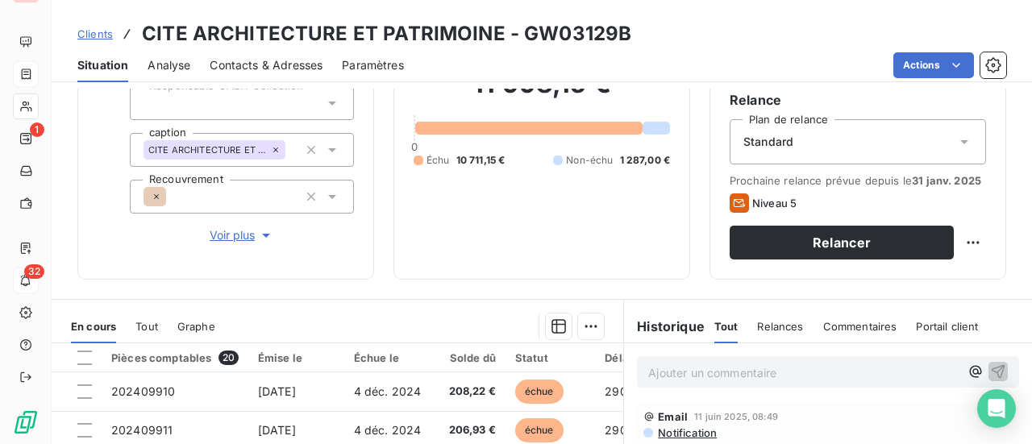
scroll to position [81, 0]
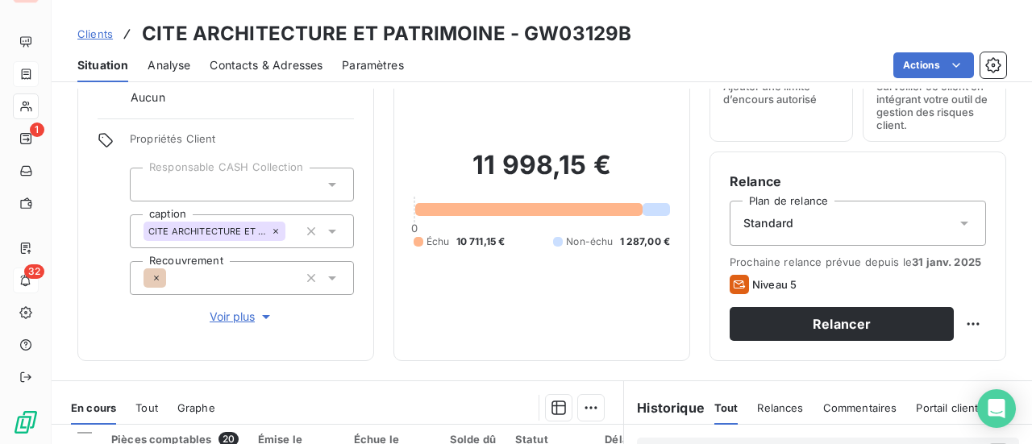
click at [305, 99] on div "Gestionnaires Aucun" at bounding box center [226, 87] width 256 height 35
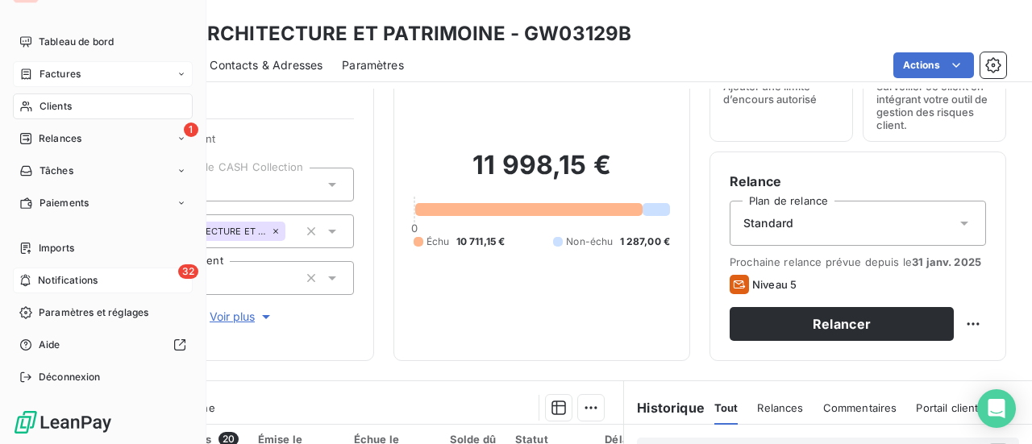
click at [56, 73] on span "Factures" at bounding box center [59, 74] width 41 height 15
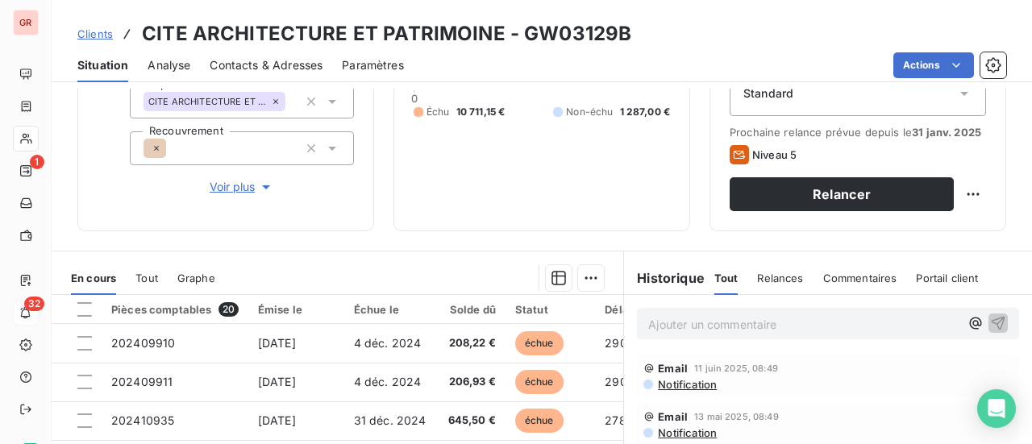
scroll to position [176, 0]
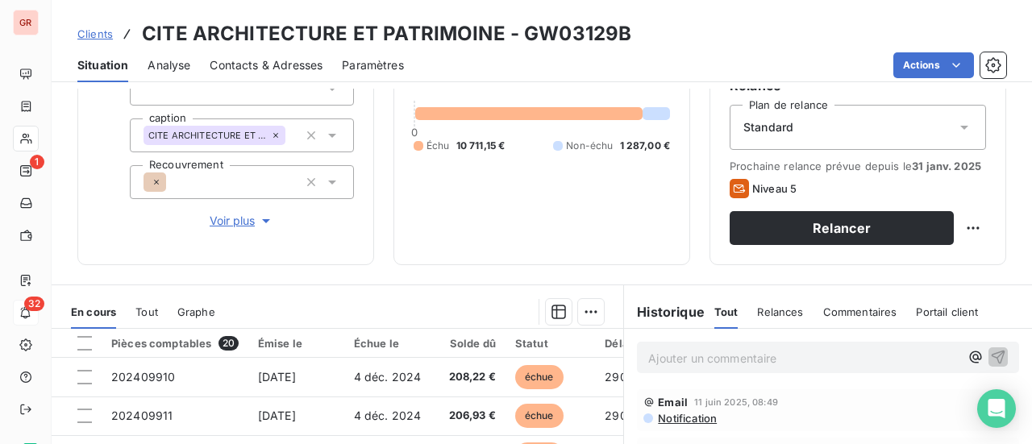
click at [153, 310] on span "Tout" at bounding box center [146, 311] width 23 height 13
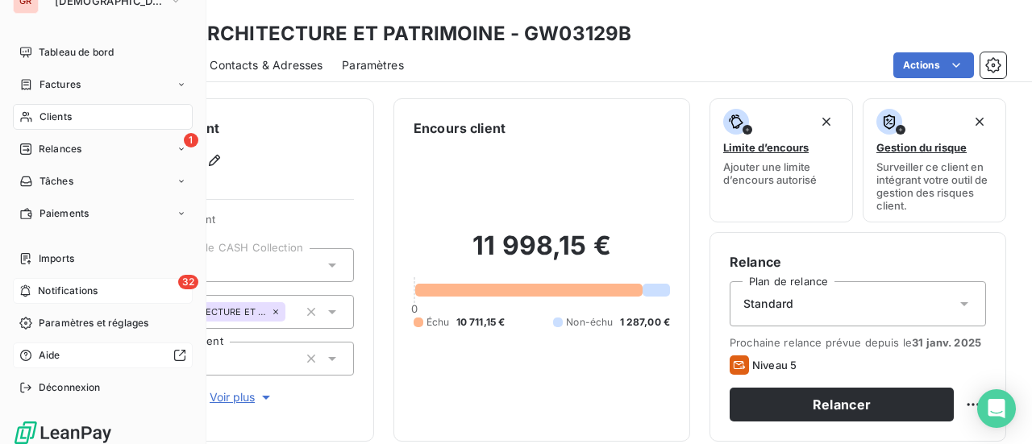
scroll to position [32, 0]
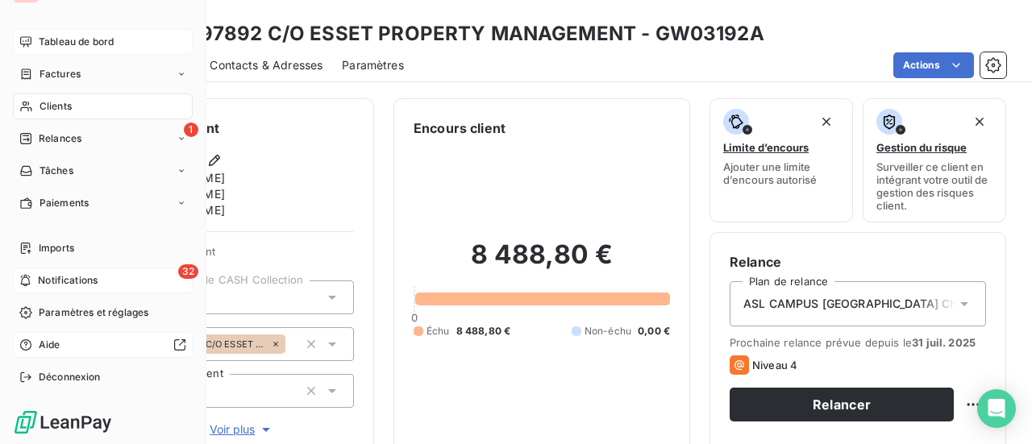
click at [68, 49] on div "Tableau de bord" at bounding box center [103, 42] width 180 height 26
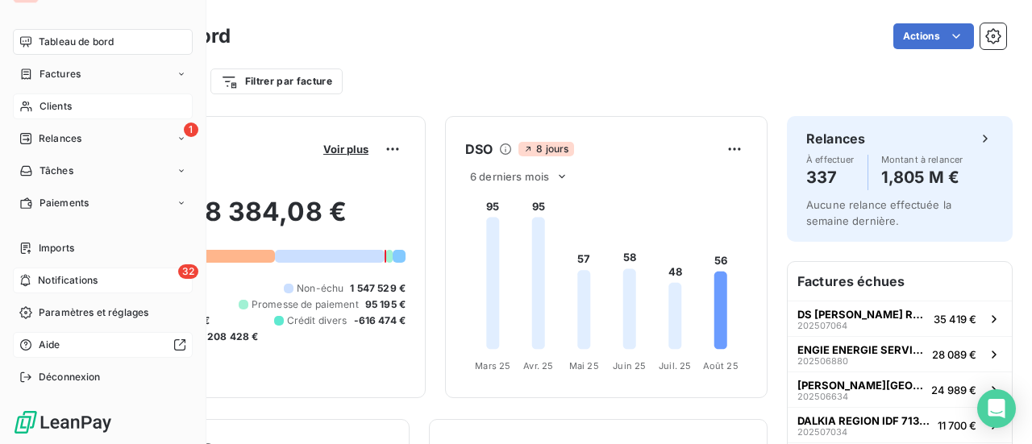
click at [96, 42] on span "Tableau de bord" at bounding box center [76, 42] width 75 height 15
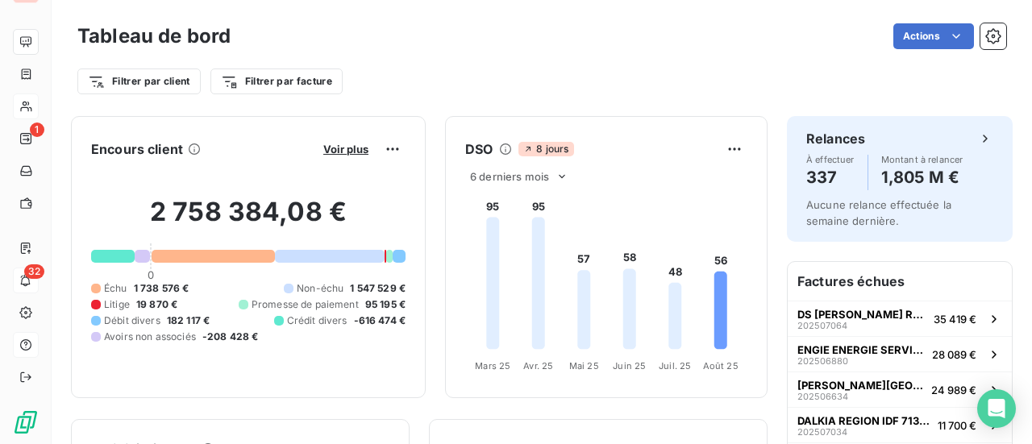
click at [434, 49] on div "Tableau de bord Actions" at bounding box center [541, 36] width 928 height 34
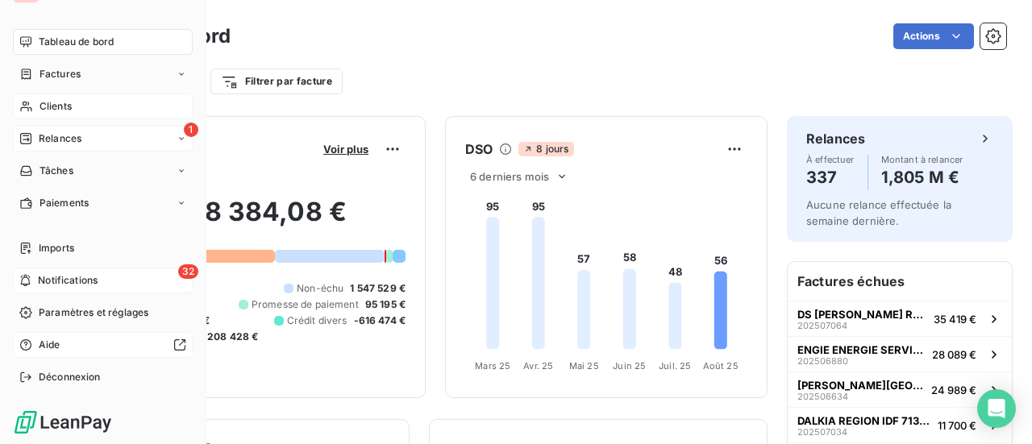
click at [61, 135] on span "Relances" at bounding box center [60, 138] width 43 height 15
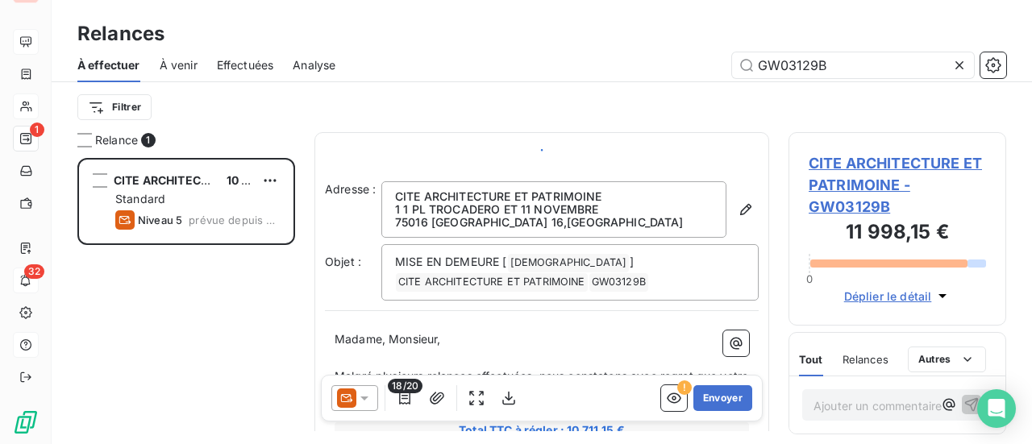
scroll to position [274, 205]
click at [205, 346] on div "CITE ARCHITECTURE ET PATRIMOINE 10 711,15 € Standard Niveau 5 prévue depuis 212…" at bounding box center [186, 301] width 218 height 286
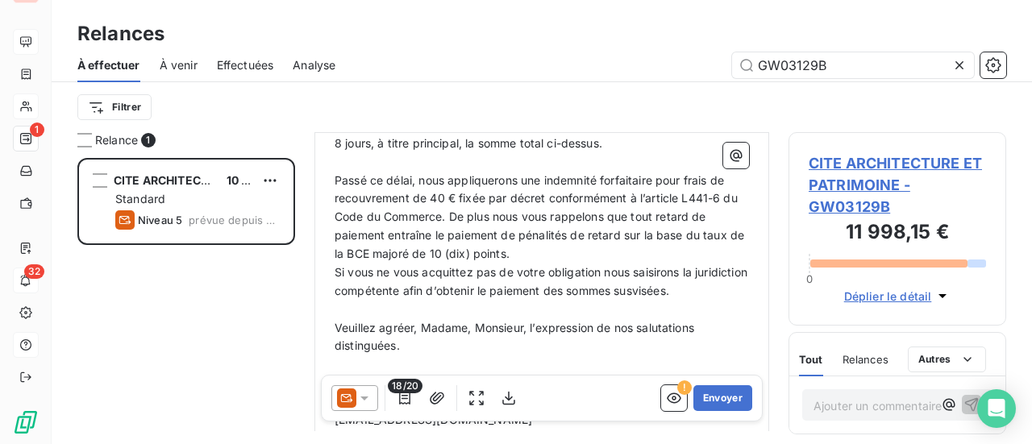
scroll to position [969, 0]
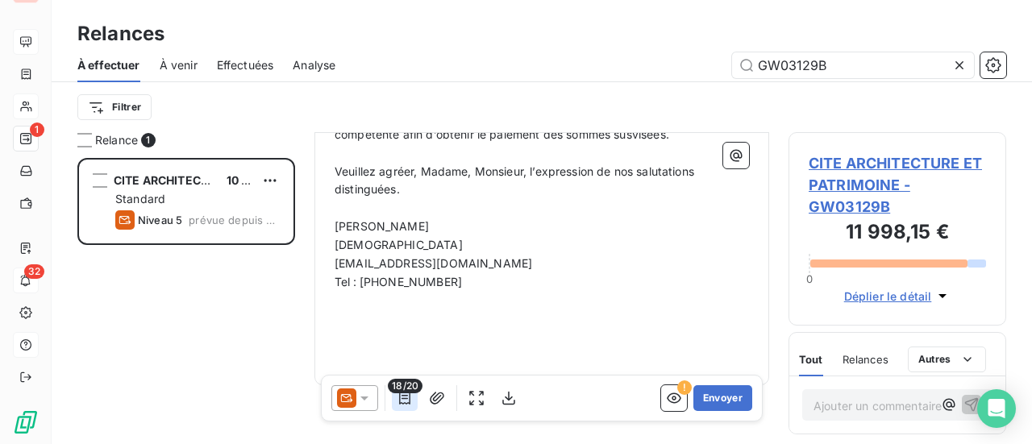
click at [404, 398] on icon "button" at bounding box center [405, 398] width 16 height 16
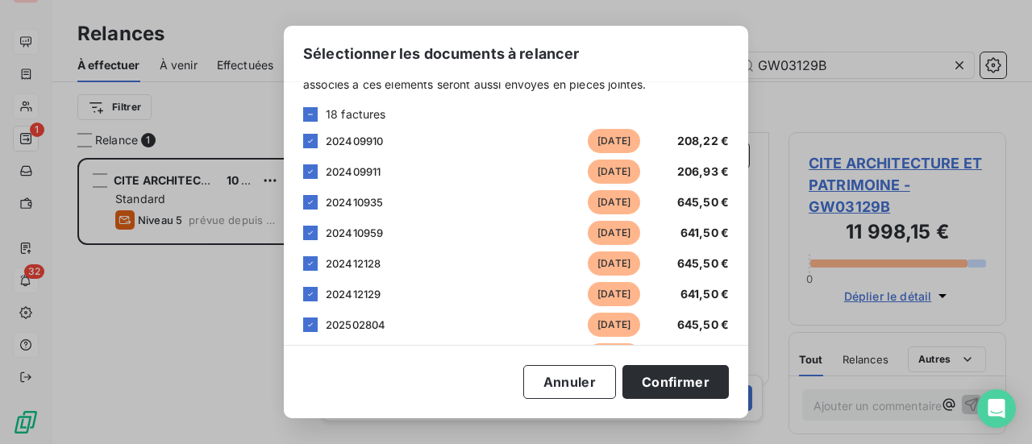
scroll to position [0, 0]
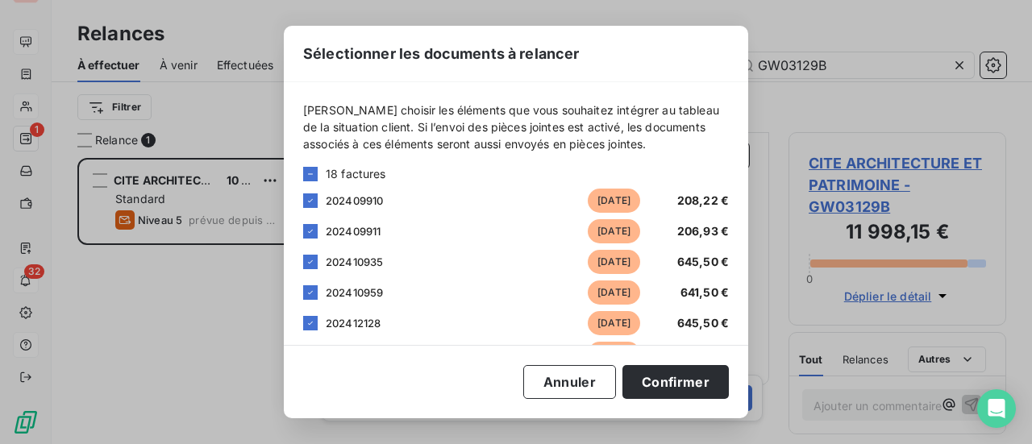
click at [883, 7] on div "Sélectionner les documents à relancer [PERSON_NAME] choisir les éléments que vo…" at bounding box center [516, 222] width 1032 height 444
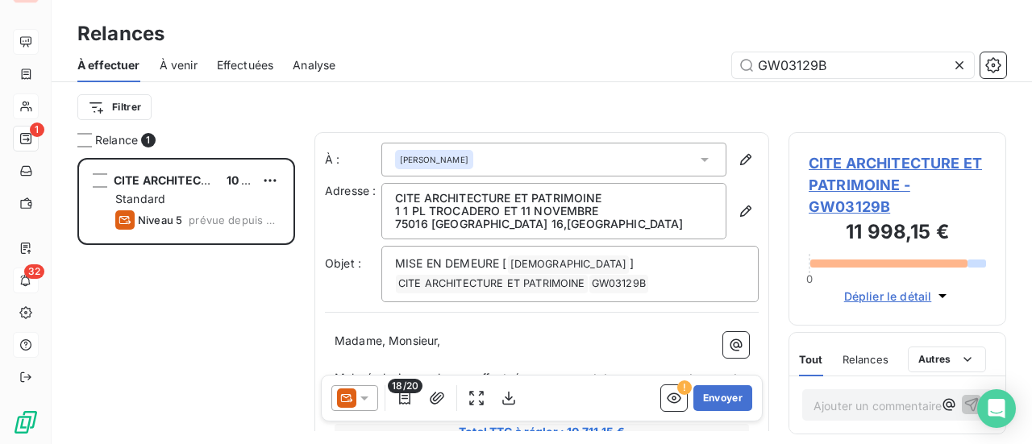
click at [185, 67] on span "À venir" at bounding box center [179, 65] width 38 height 16
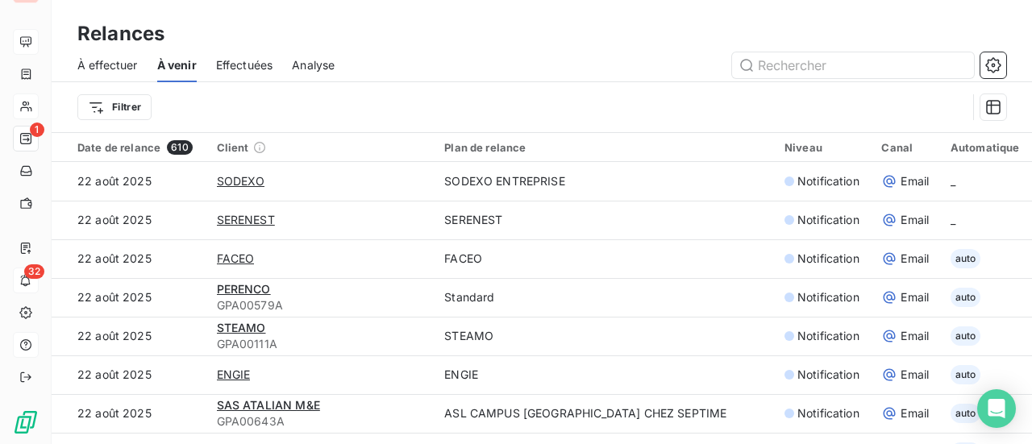
click at [113, 65] on span "À effectuer" at bounding box center [107, 65] width 60 height 16
